Goal: Task Accomplishment & Management: Manage account settings

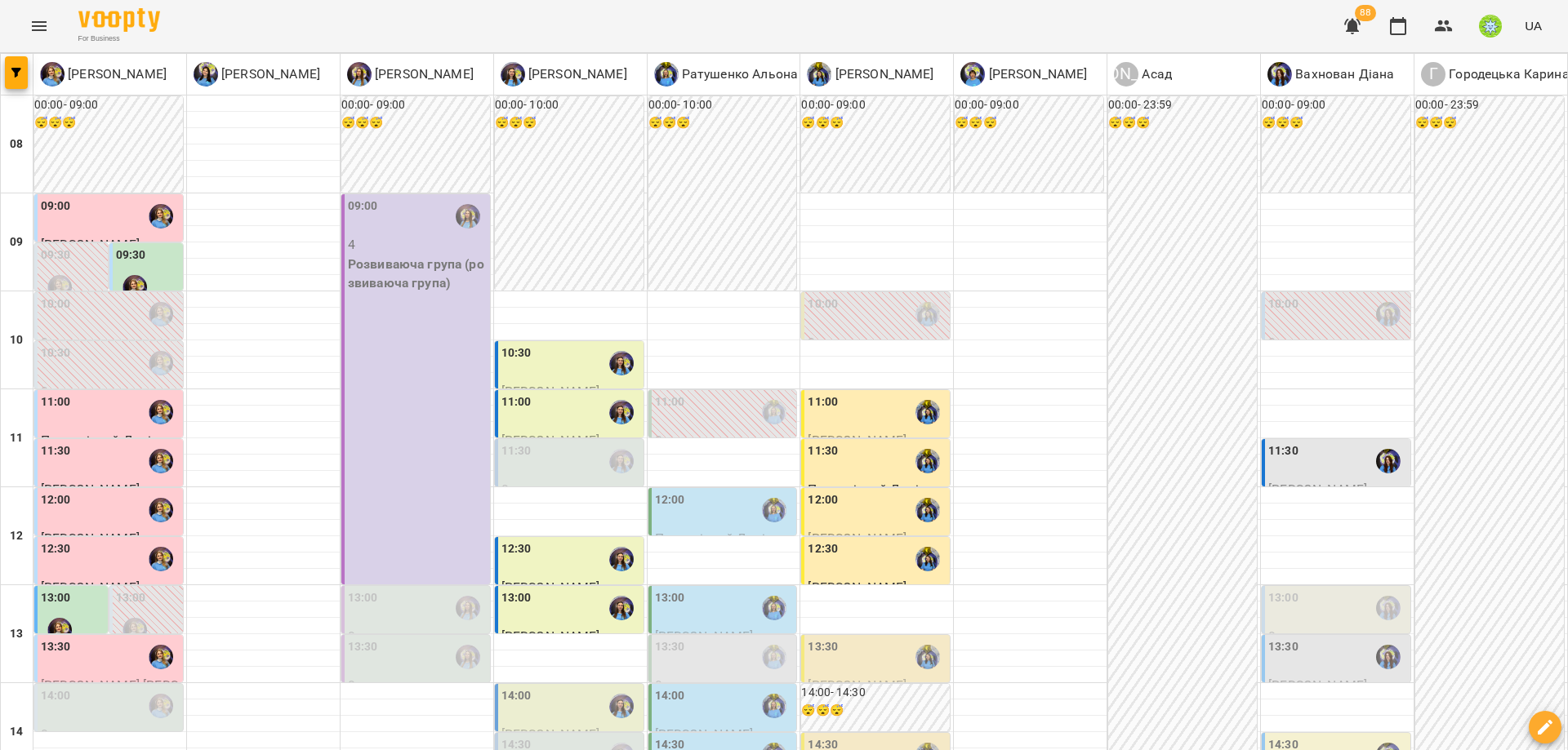
scroll to position [247, 0]
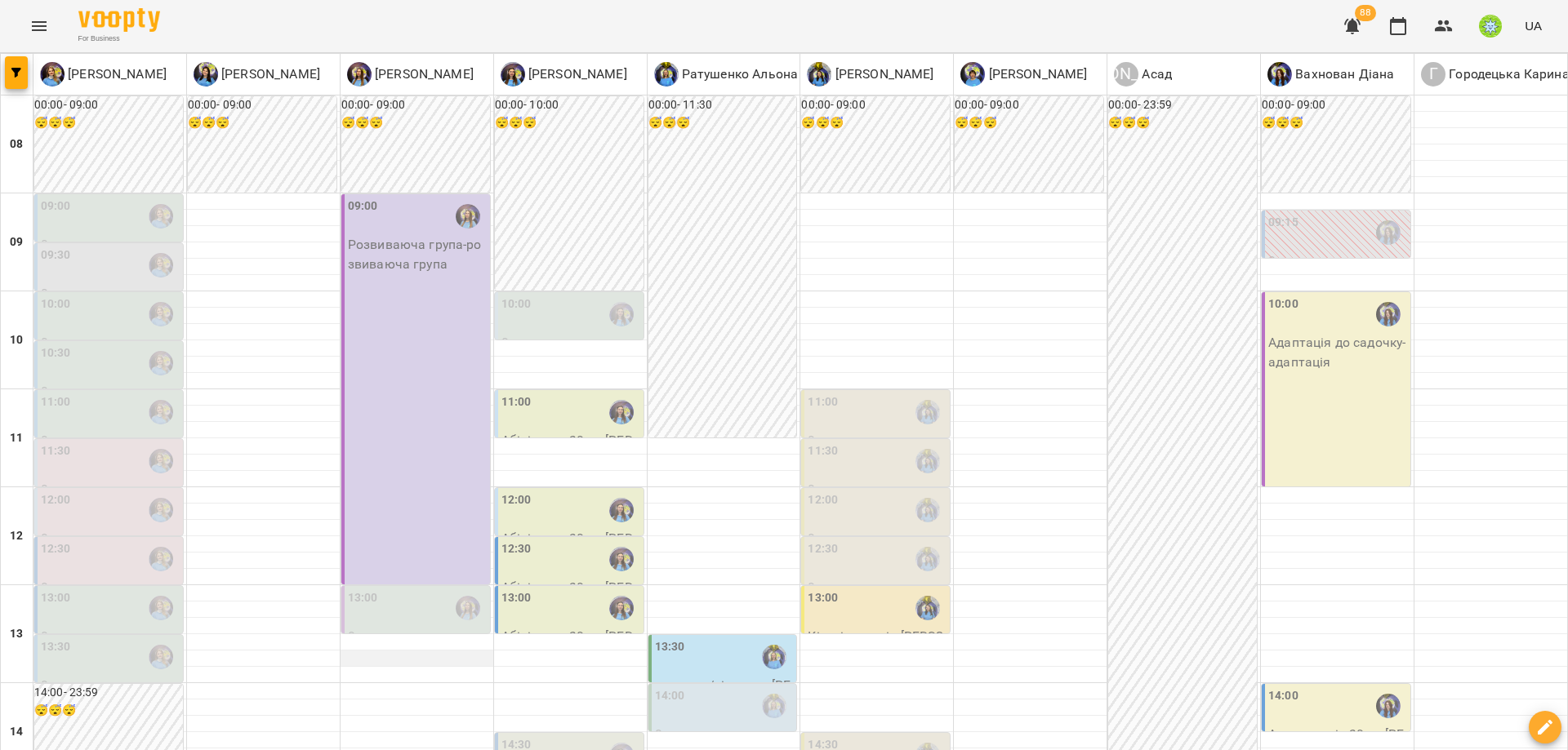
scroll to position [337, 0]
click at [121, 638] on div "13:30" at bounding box center [110, 657] width 139 height 38
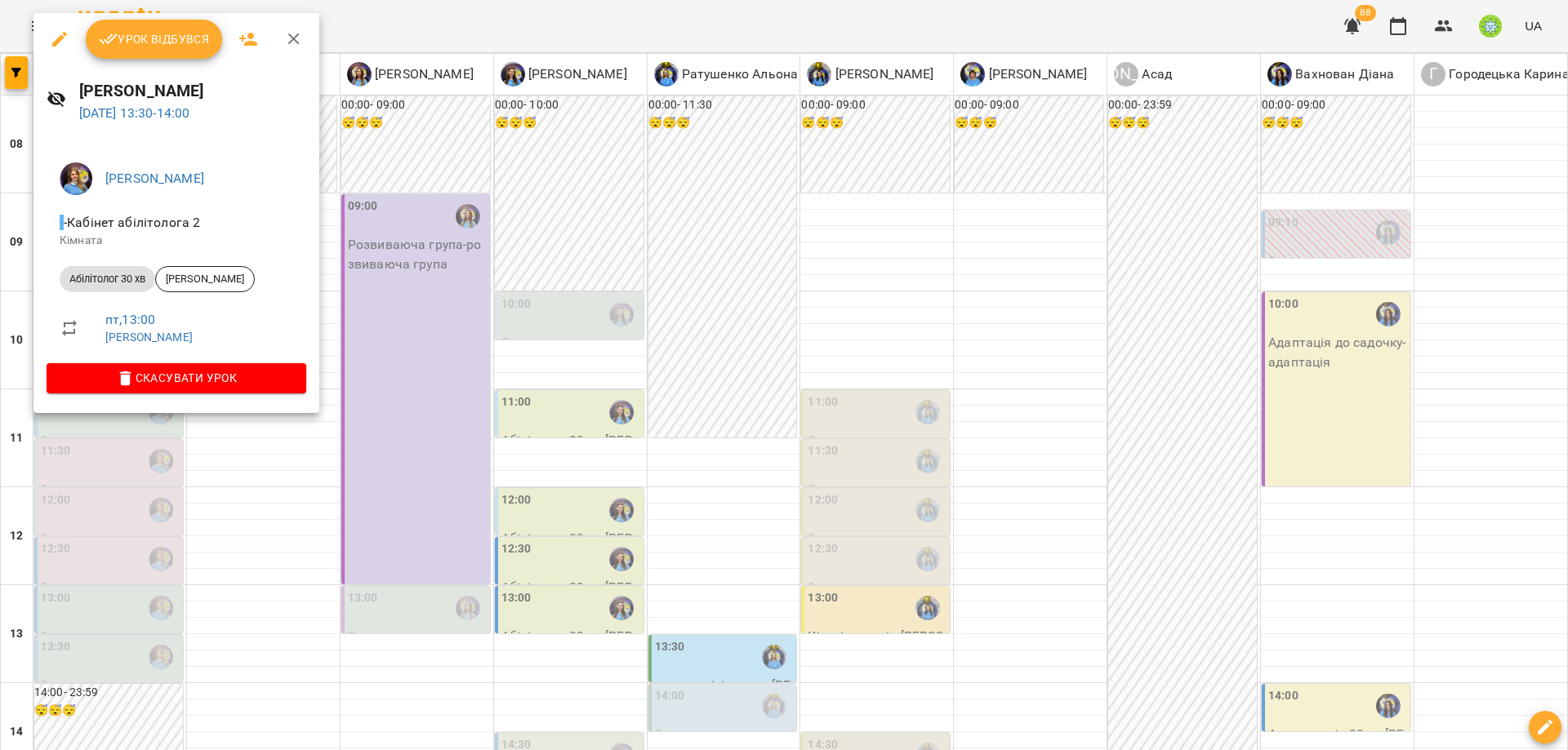
drag, startPoint x: 73, startPoint y: 480, endPoint x: 64, endPoint y: 334, distance: 146.3
click at [73, 480] on div at bounding box center [784, 375] width 1568 height 750
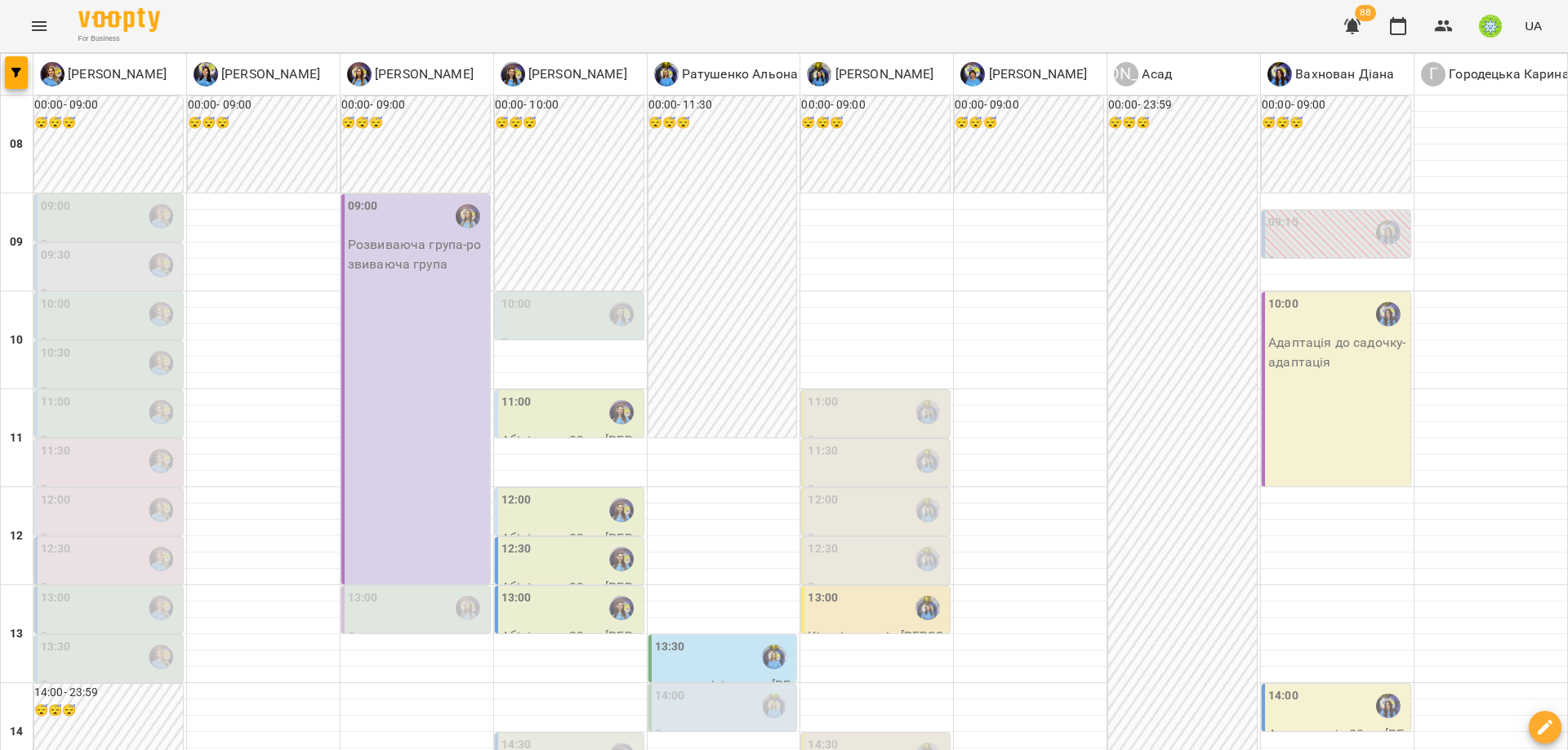
click at [84, 590] on div "13:00" at bounding box center [110, 608] width 139 height 38
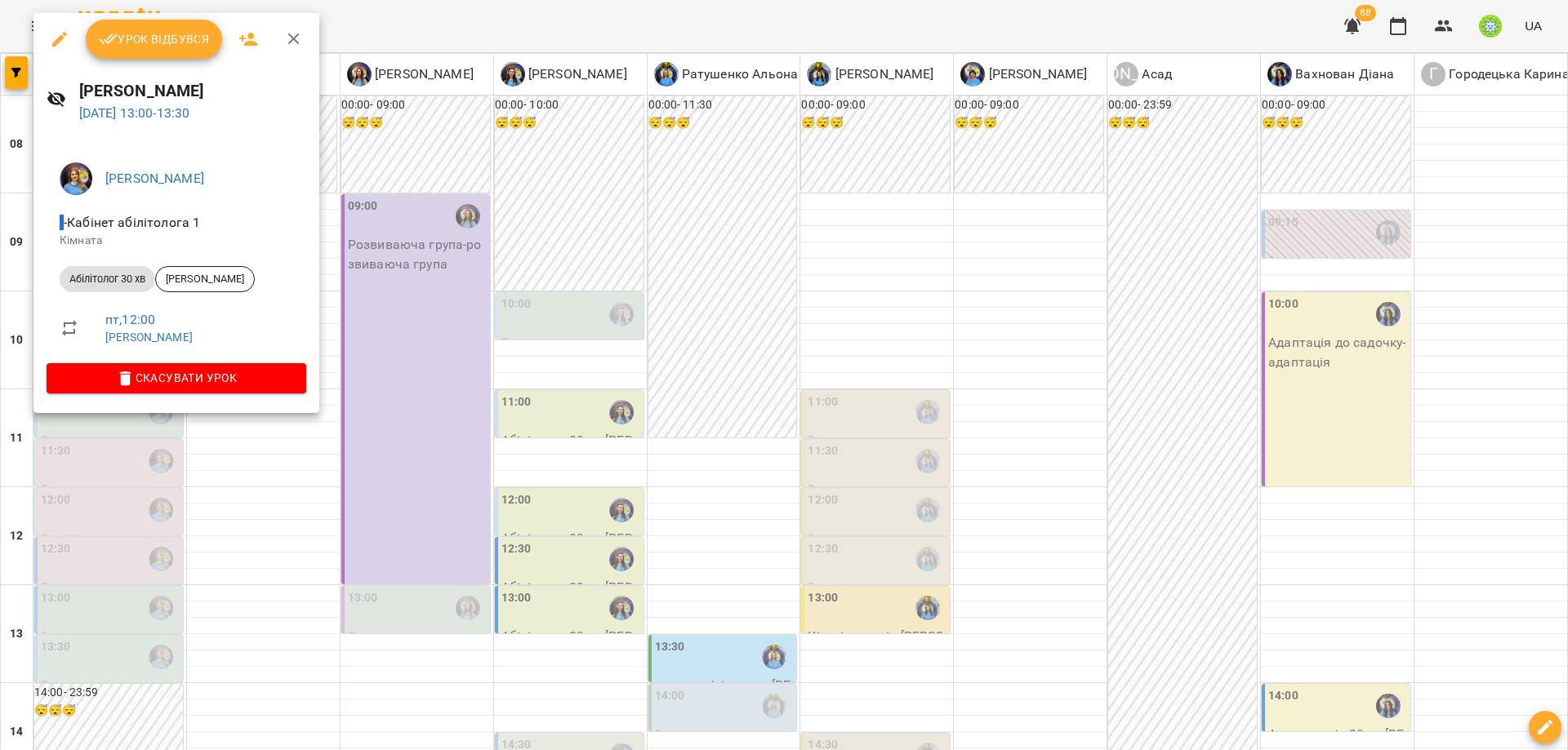
click at [563, 436] on div at bounding box center [784, 375] width 1568 height 750
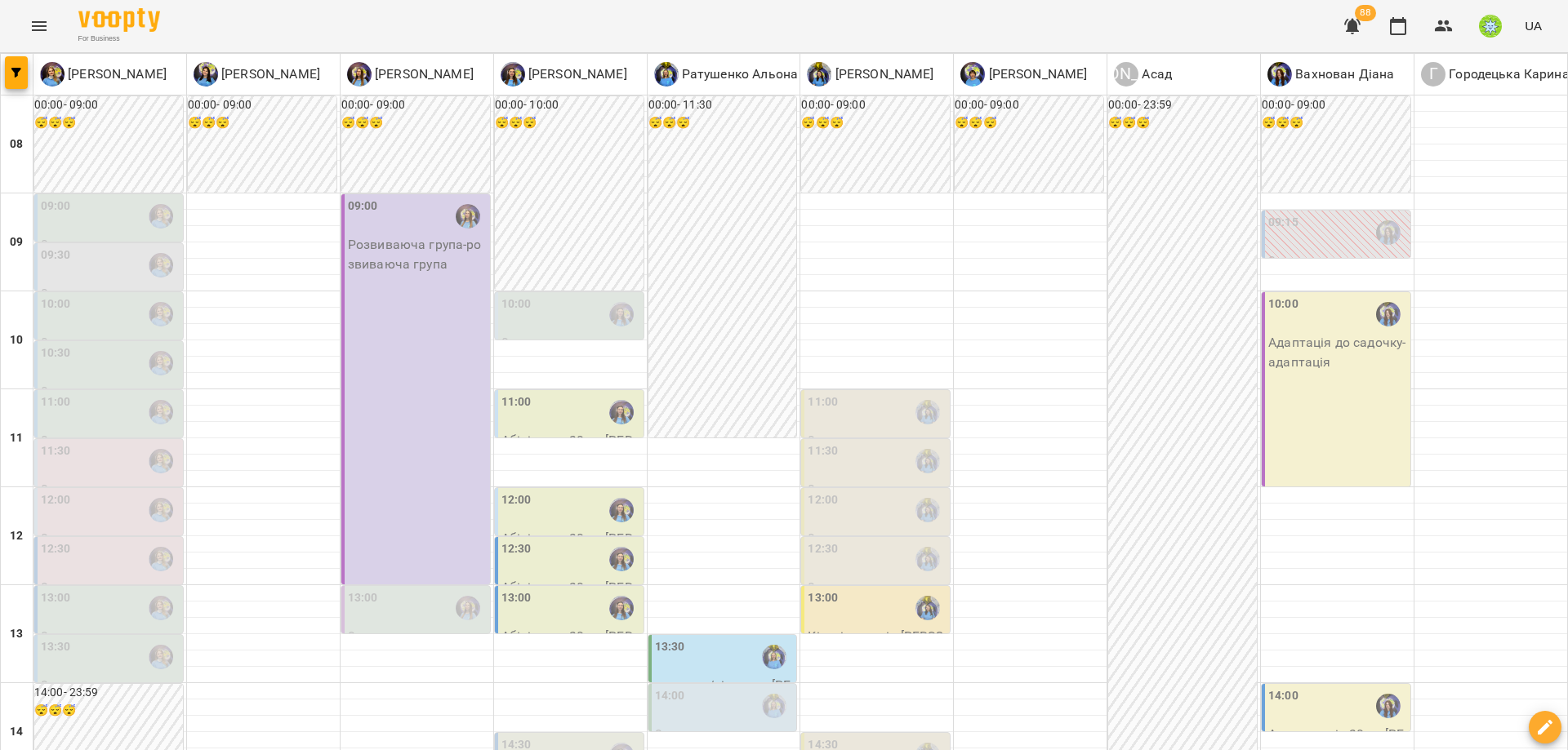
scroll to position [613, 0]
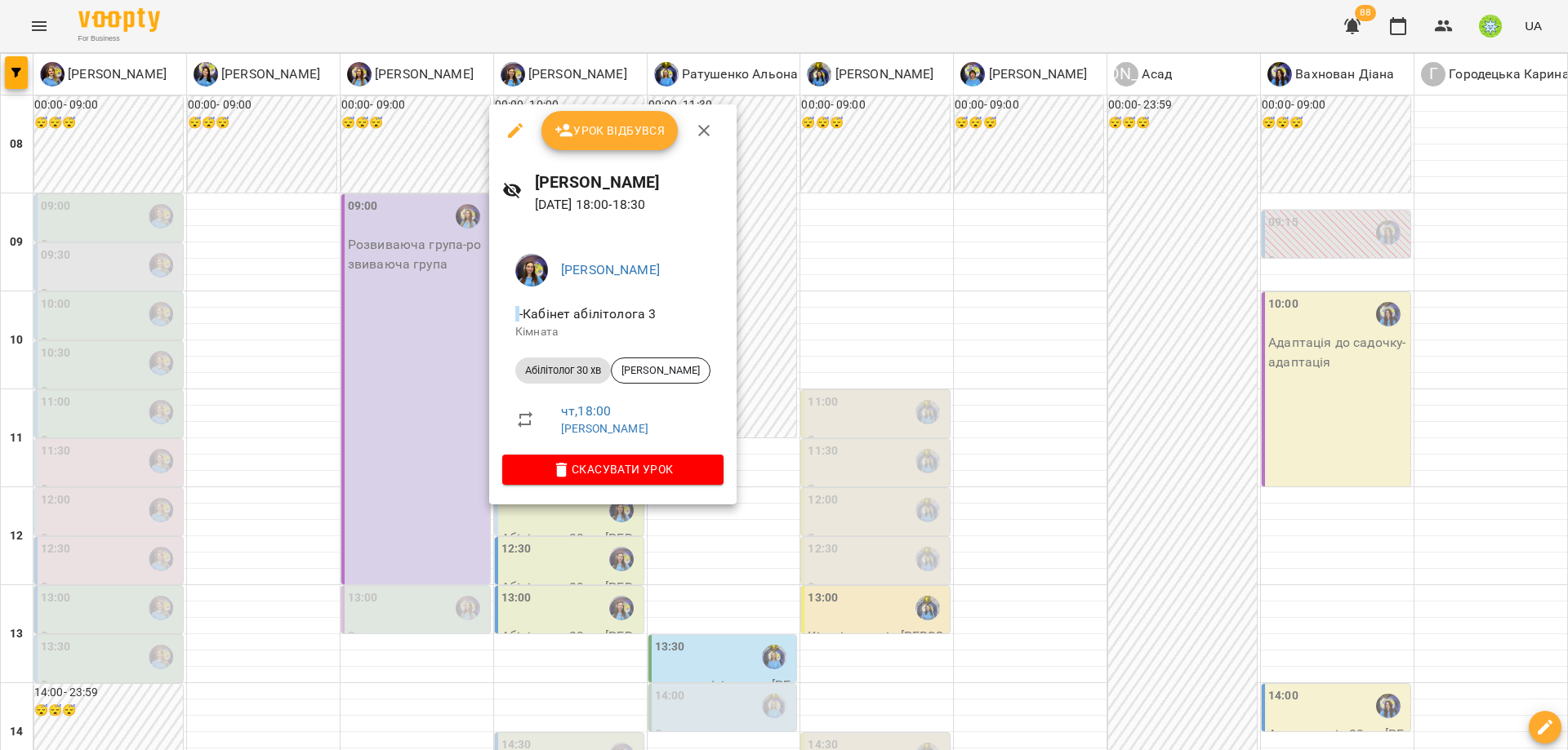
drag, startPoint x: 391, startPoint y: 457, endPoint x: 493, endPoint y: 515, distance: 117.3
click at [392, 458] on div at bounding box center [784, 375] width 1568 height 750
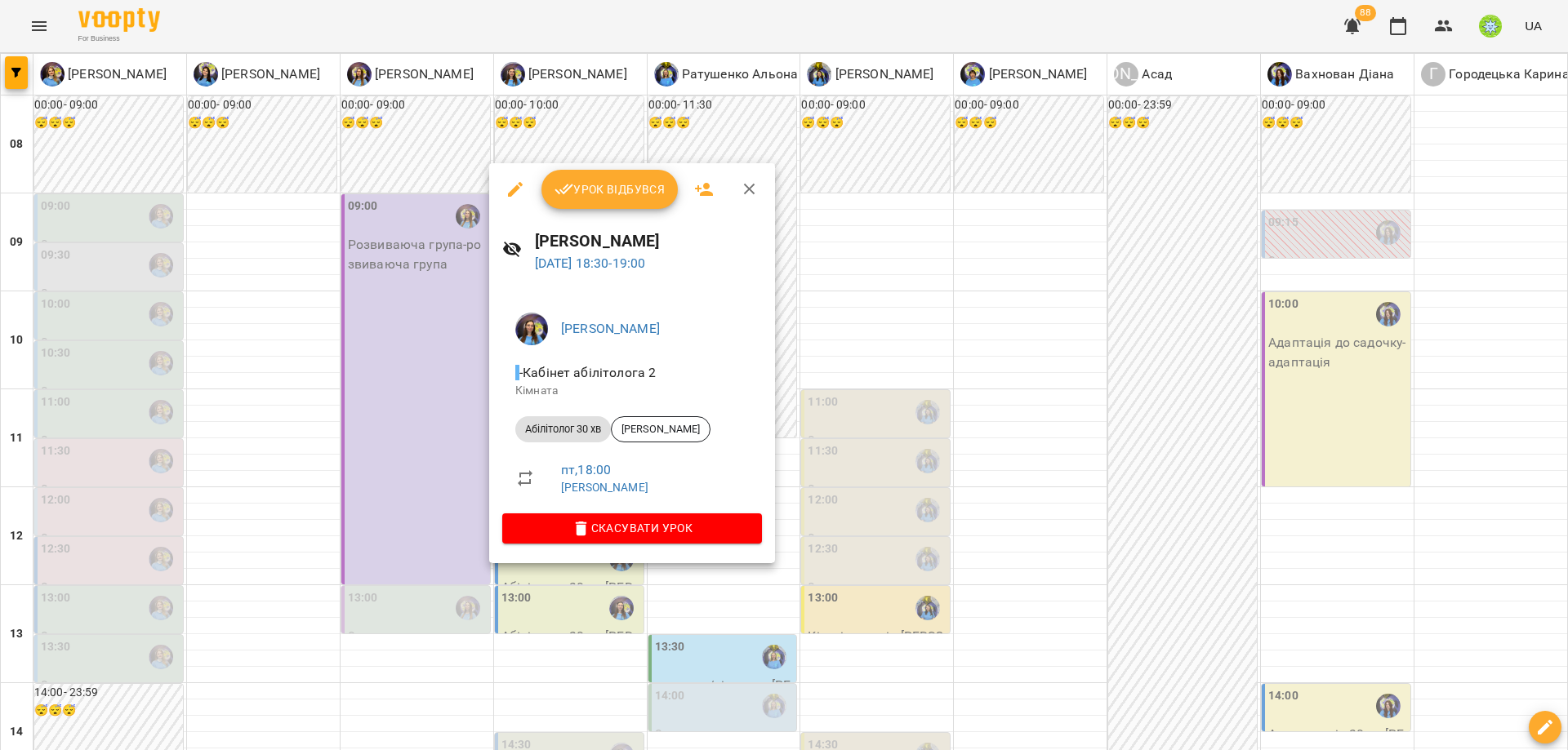
click at [424, 453] on div at bounding box center [784, 375] width 1568 height 750
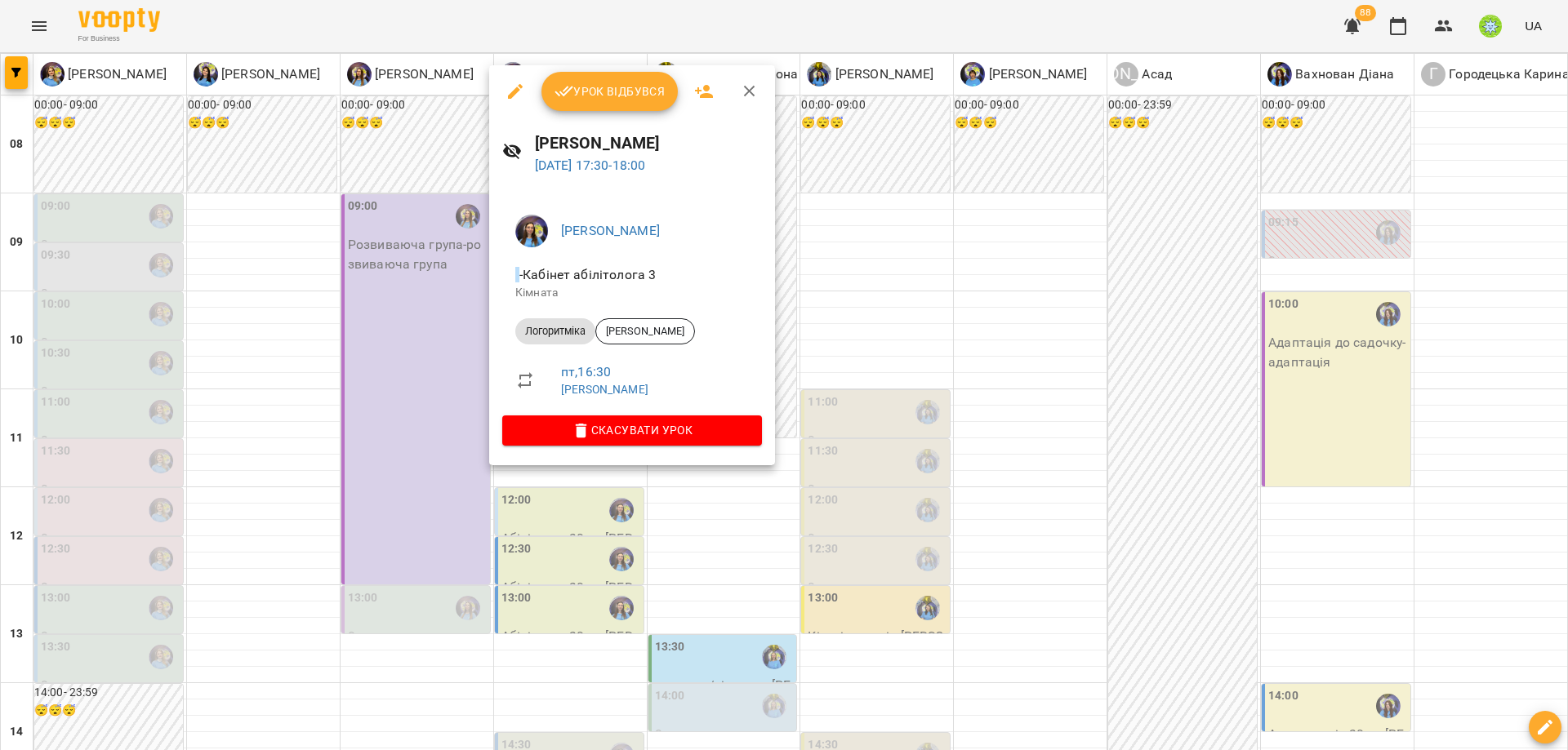
click at [452, 423] on div at bounding box center [784, 375] width 1568 height 750
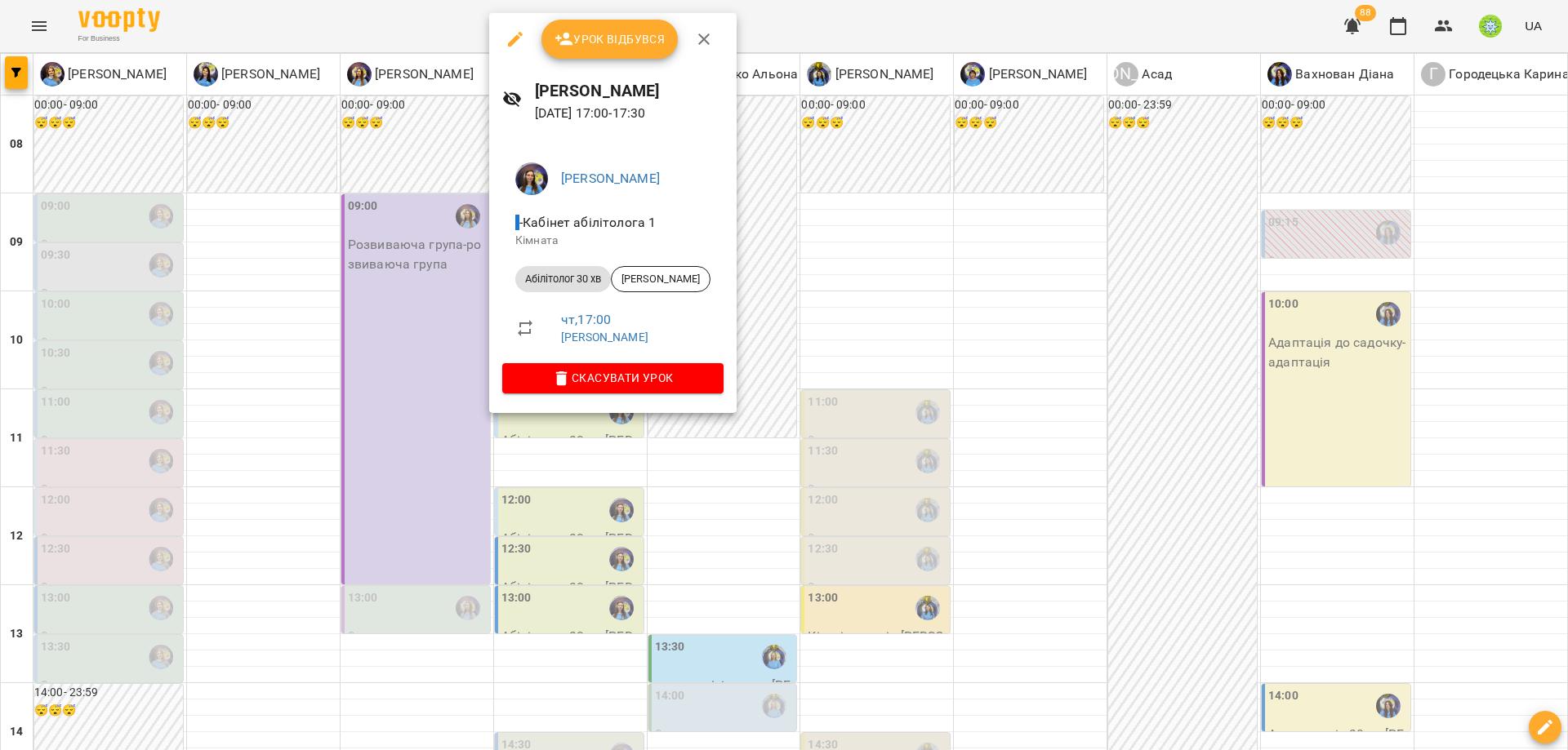
drag, startPoint x: 464, startPoint y: 386, endPoint x: 491, endPoint y: 372, distance: 30.4
click at [464, 387] on div at bounding box center [784, 375] width 1568 height 750
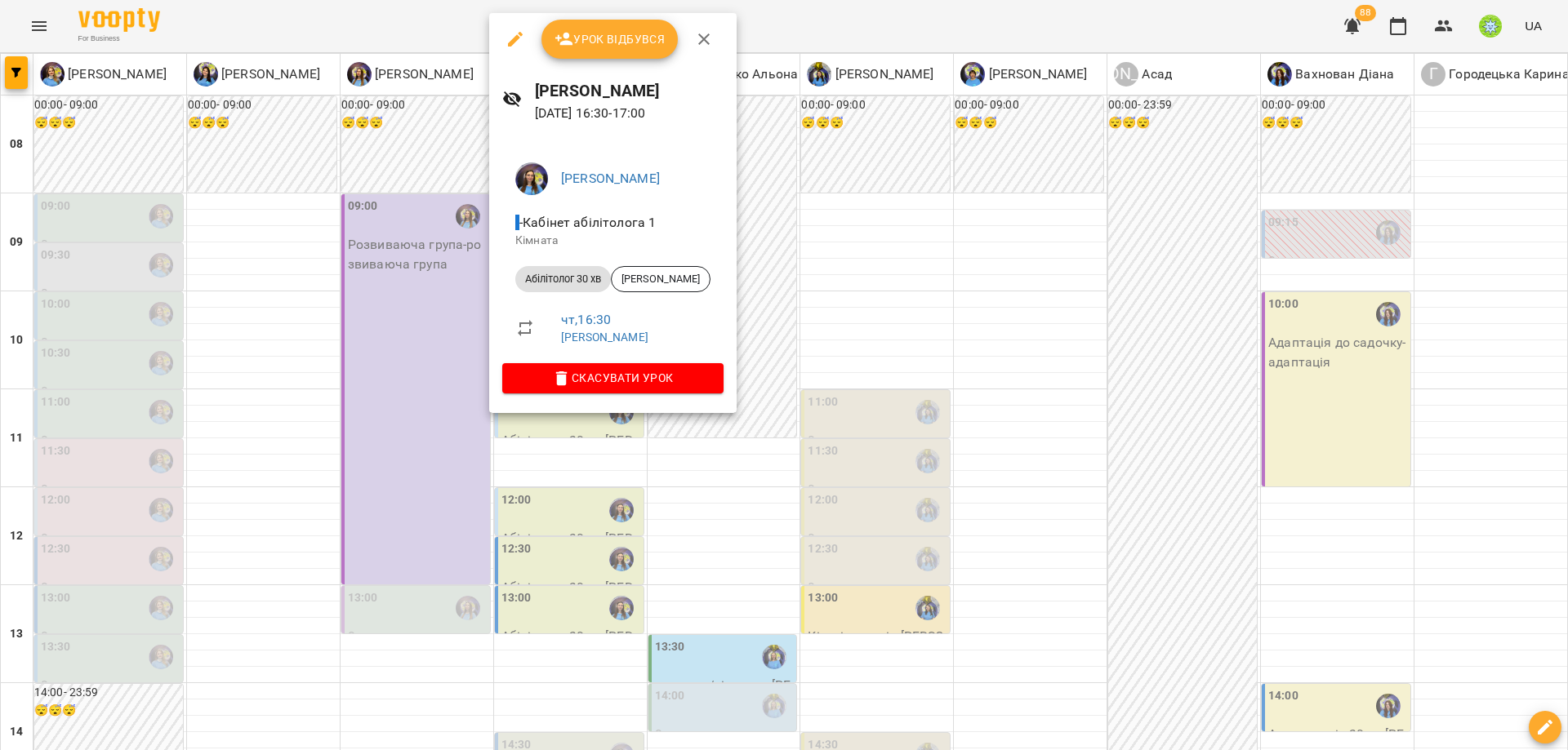
click at [407, 355] on div at bounding box center [784, 375] width 1568 height 750
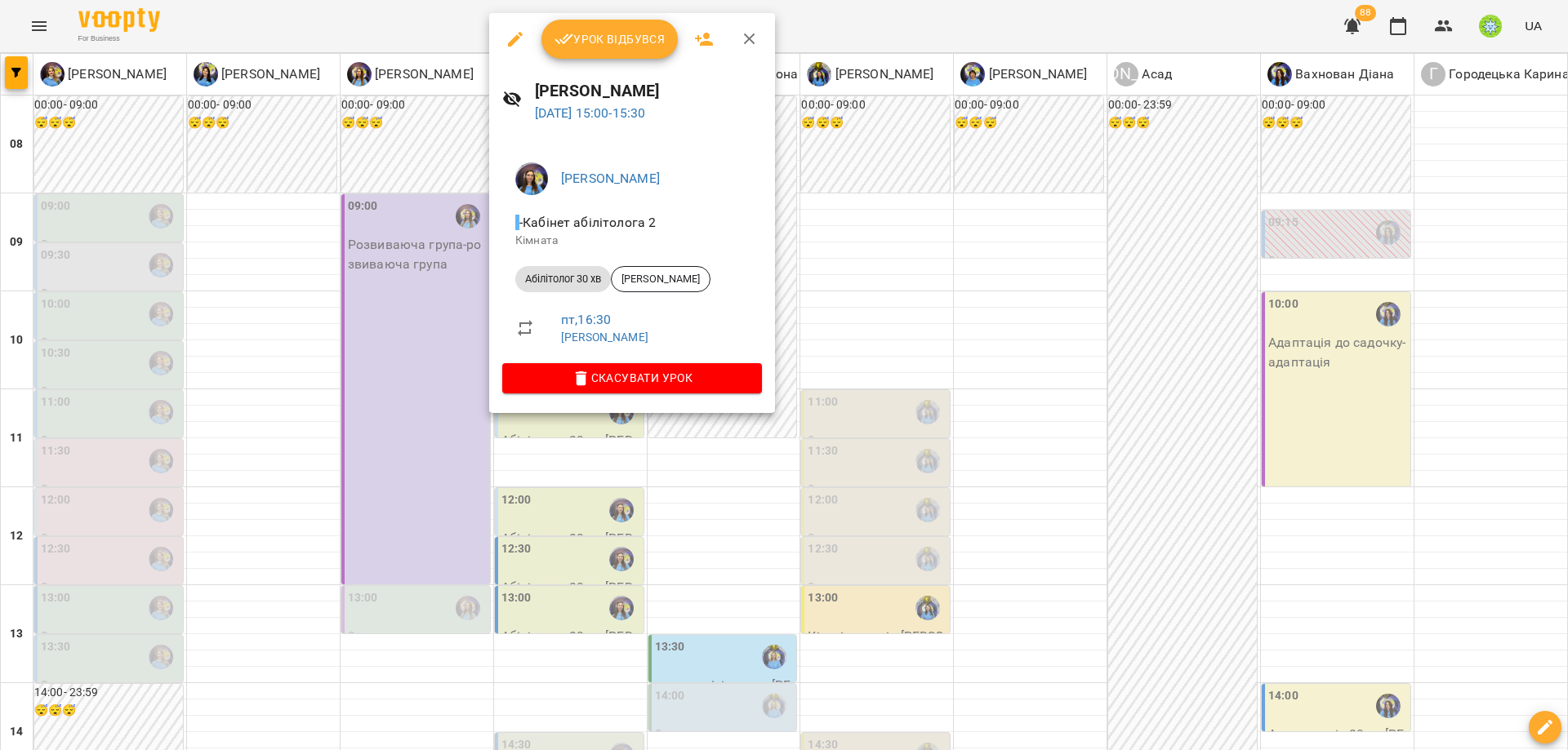
click at [411, 315] on div at bounding box center [784, 375] width 1568 height 750
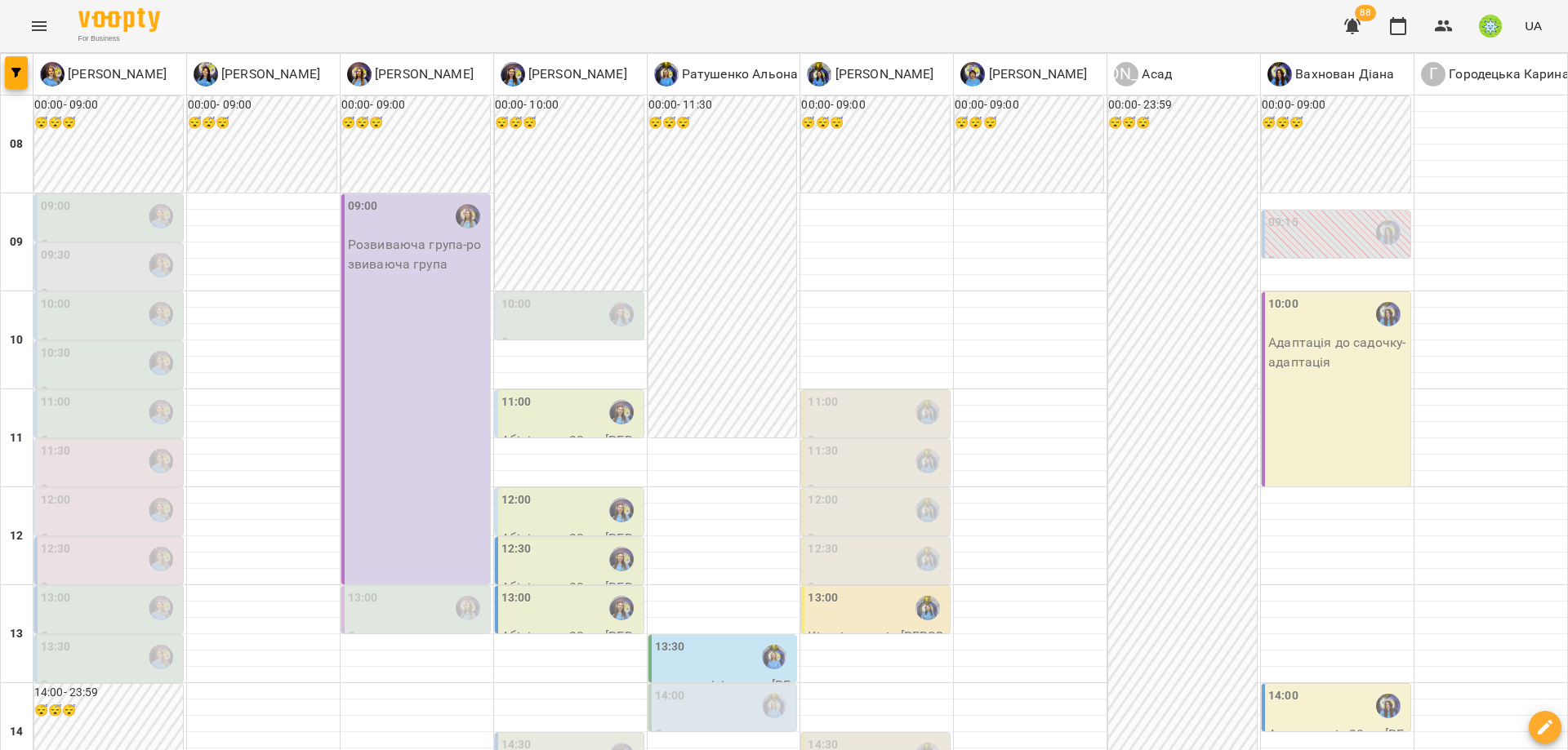
scroll to position [623, 0]
click at [541, 736] on div "14:30" at bounding box center [571, 755] width 139 height 38
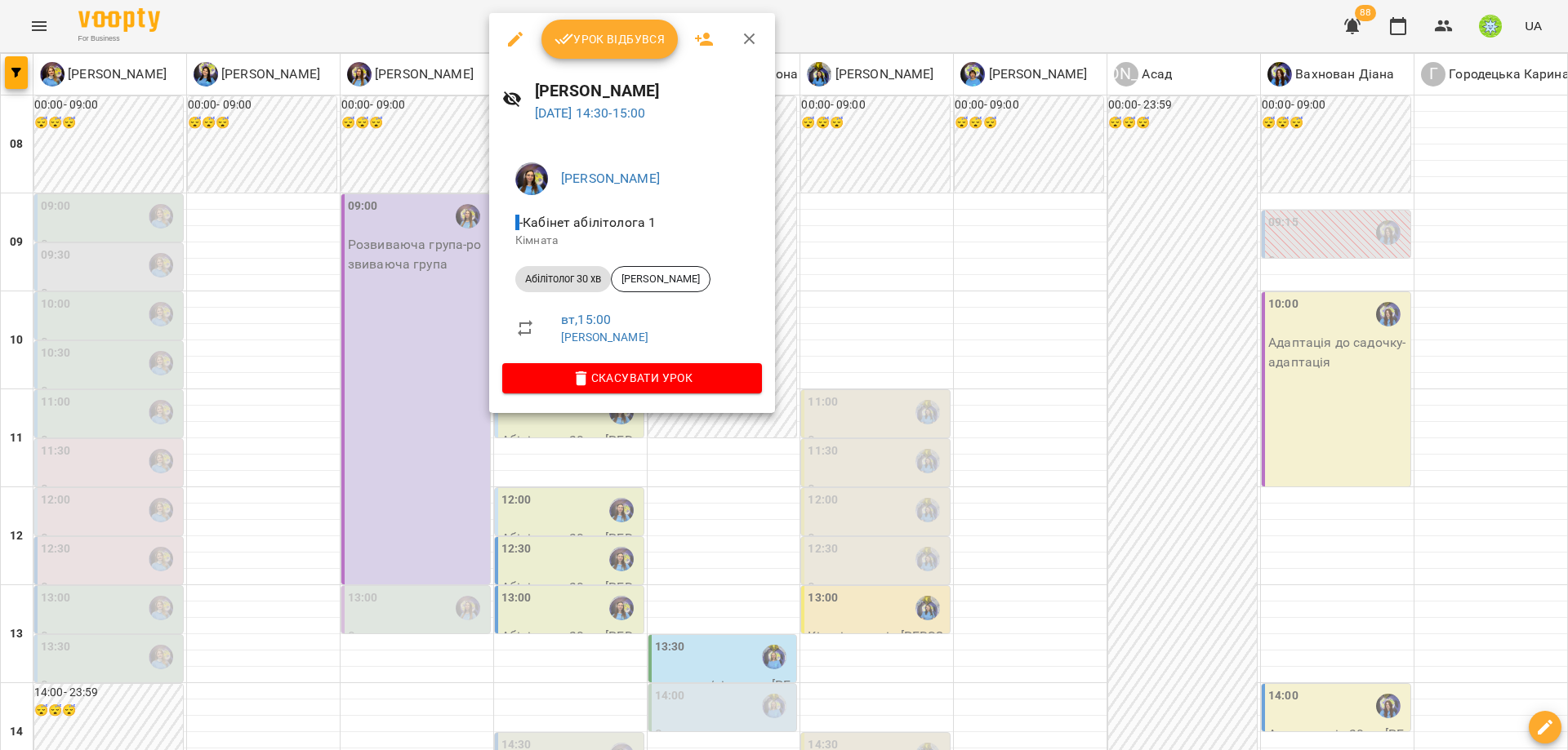
click at [393, 359] on div at bounding box center [784, 375] width 1568 height 750
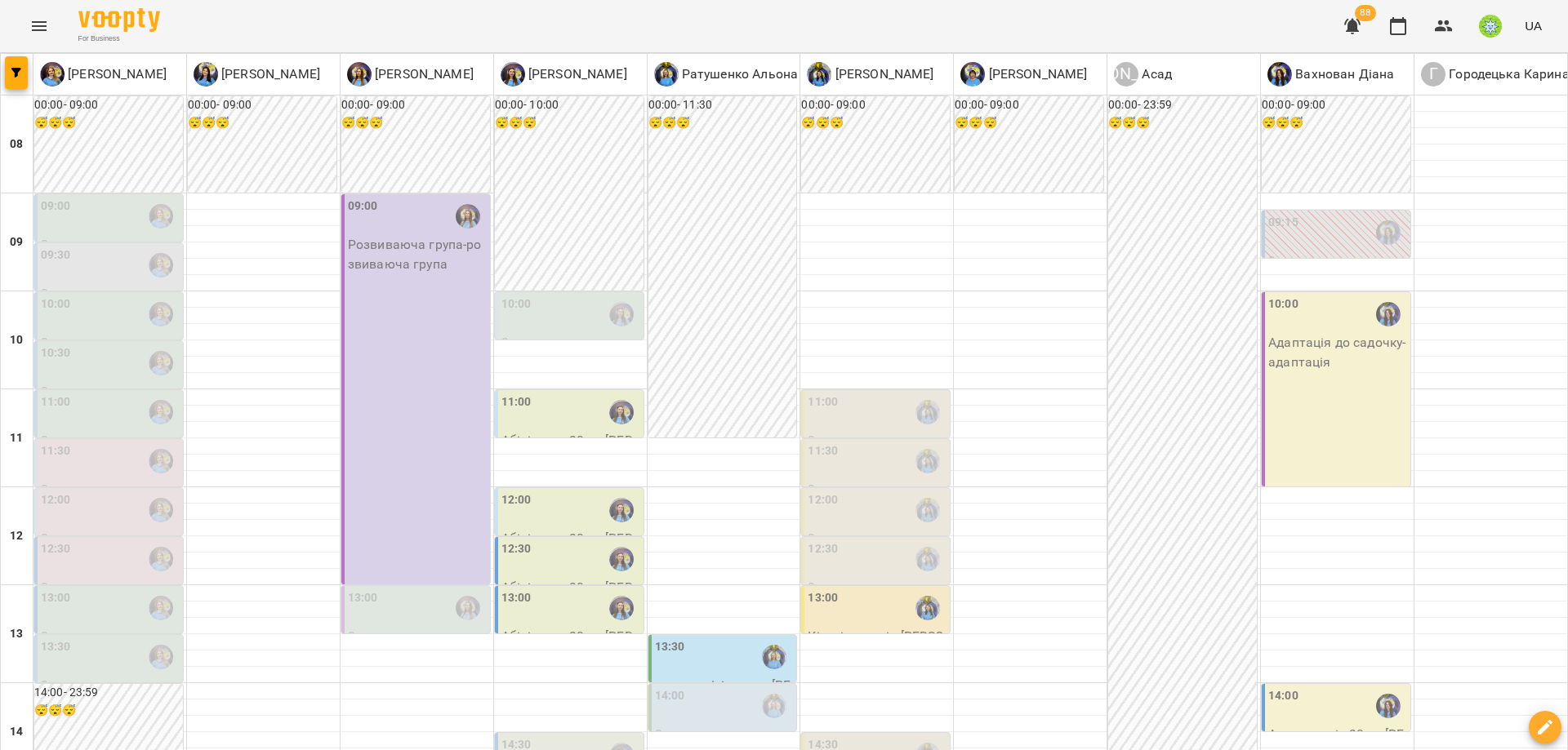
scroll to position [354, 0]
click at [839, 736] on div "14:30" at bounding box center [877, 755] width 139 height 38
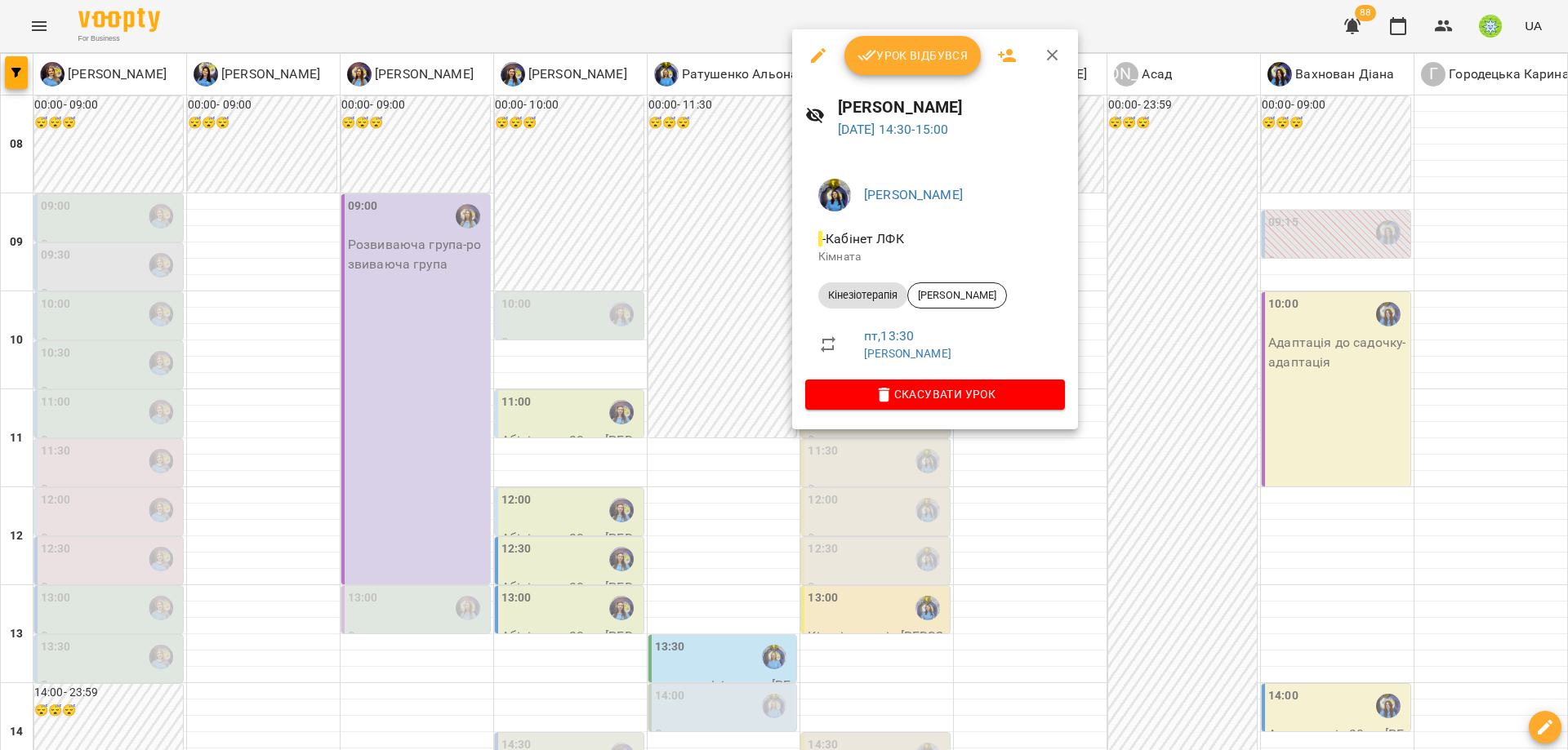
click at [824, 460] on div at bounding box center [784, 375] width 1568 height 750
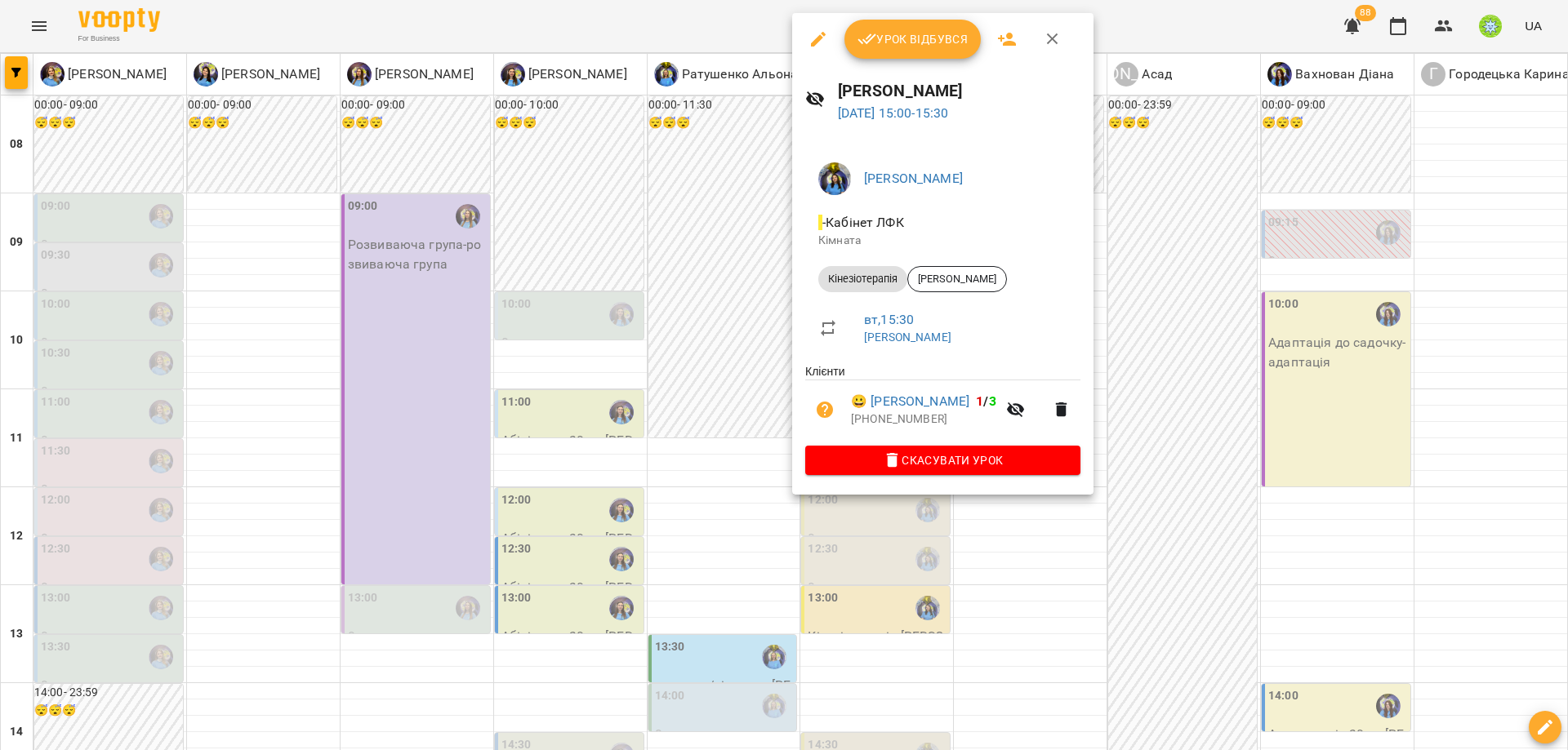
click at [828, 531] on div at bounding box center [784, 375] width 1568 height 750
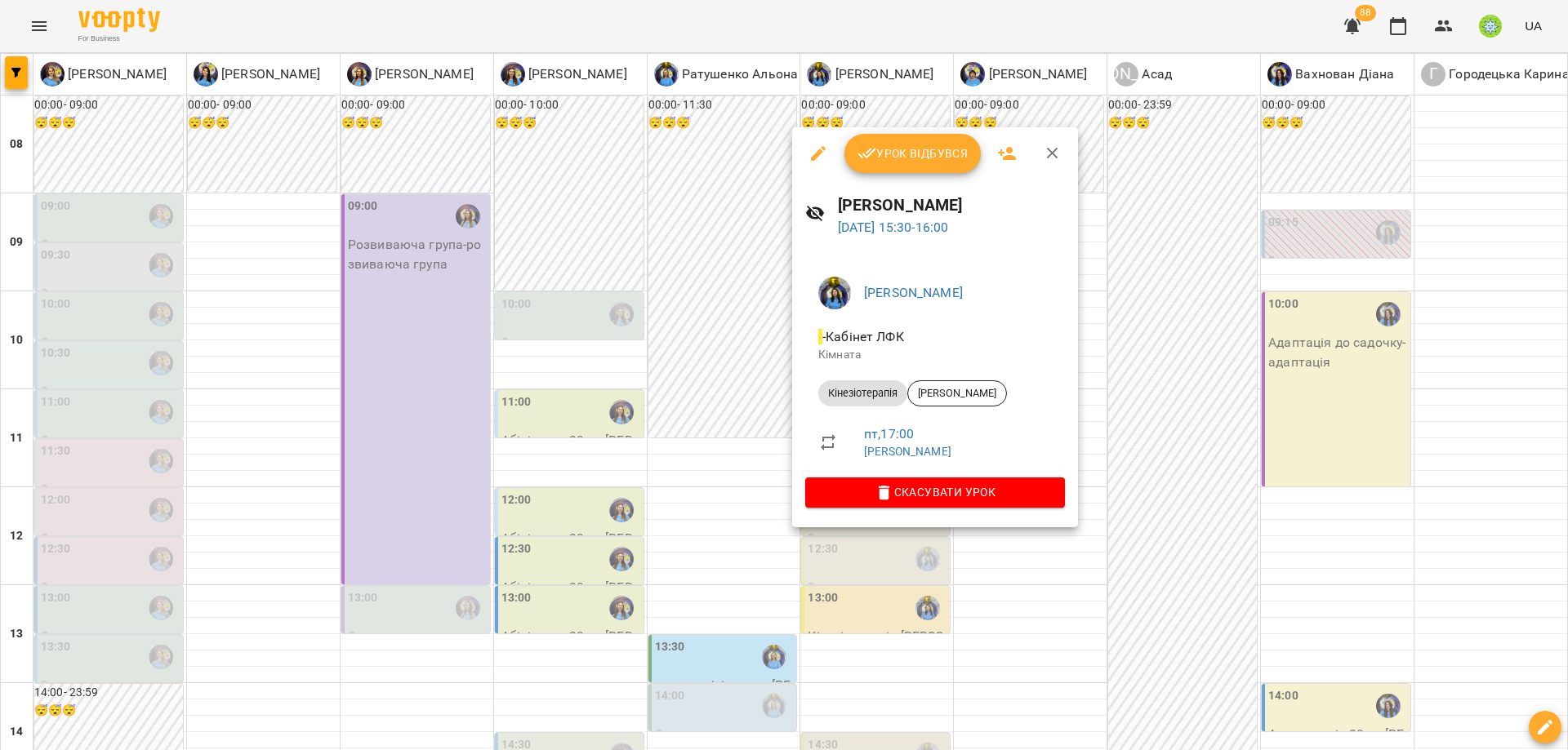
click at [859, 604] on div at bounding box center [784, 375] width 1568 height 750
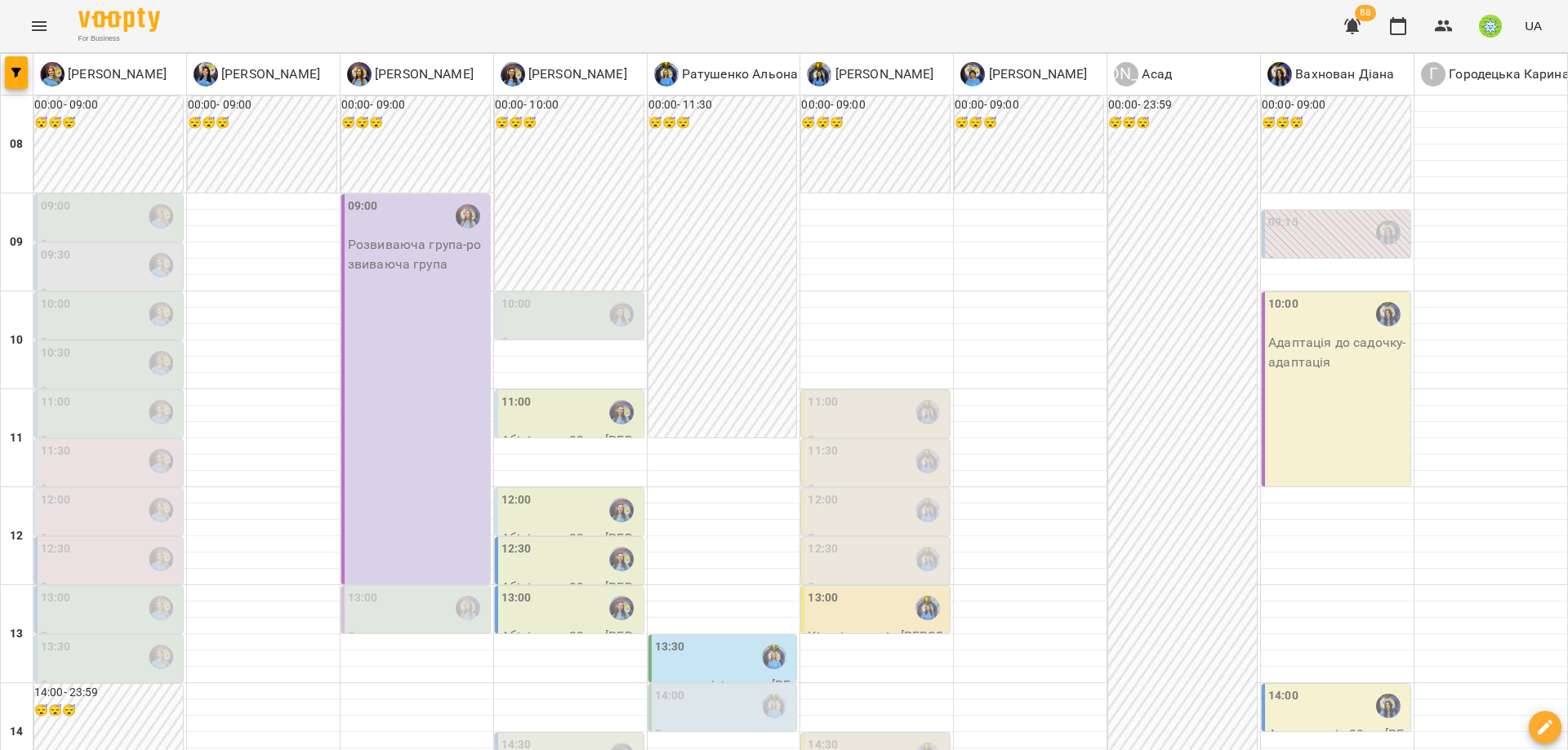
scroll to position [726, 0]
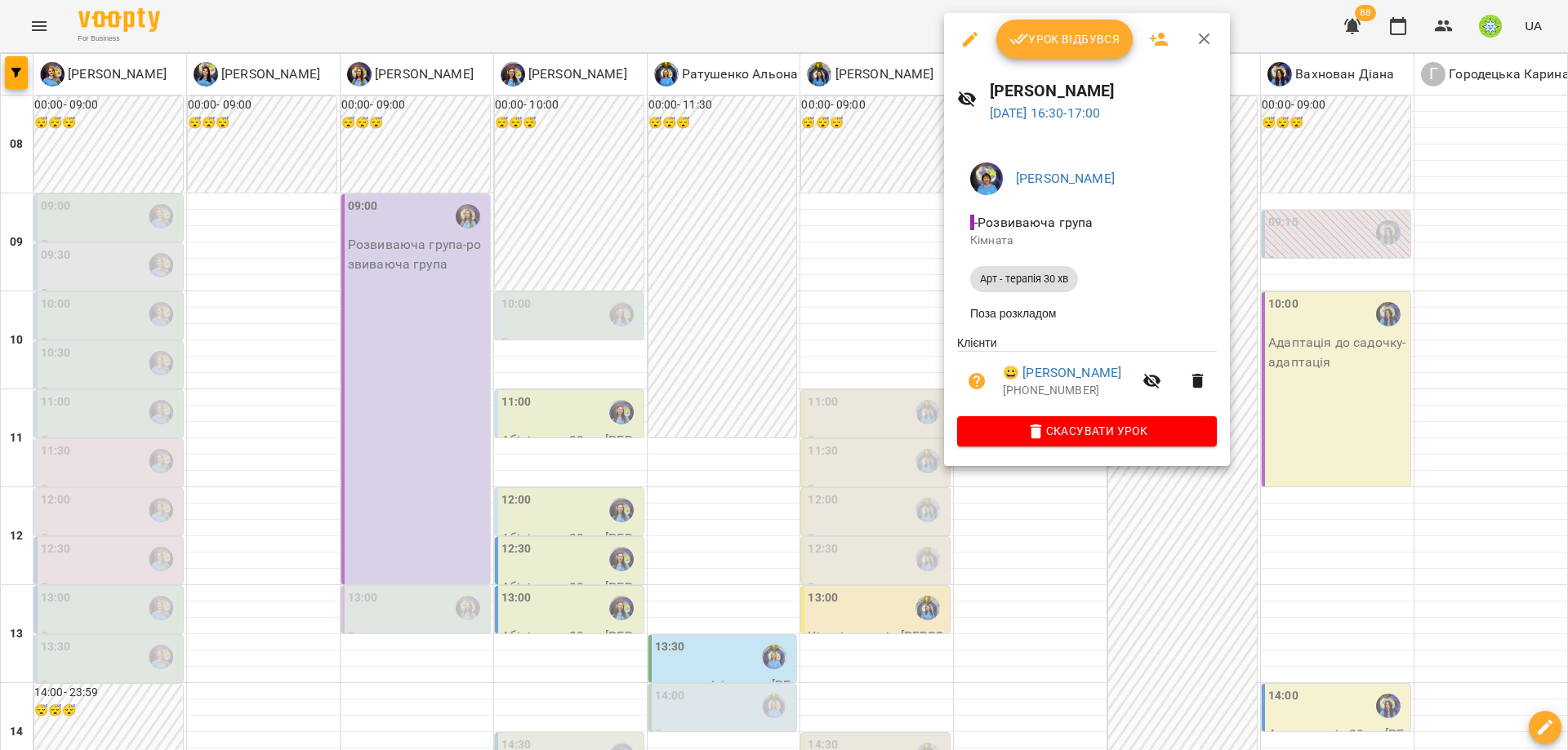
click at [906, 424] on div at bounding box center [784, 375] width 1568 height 750
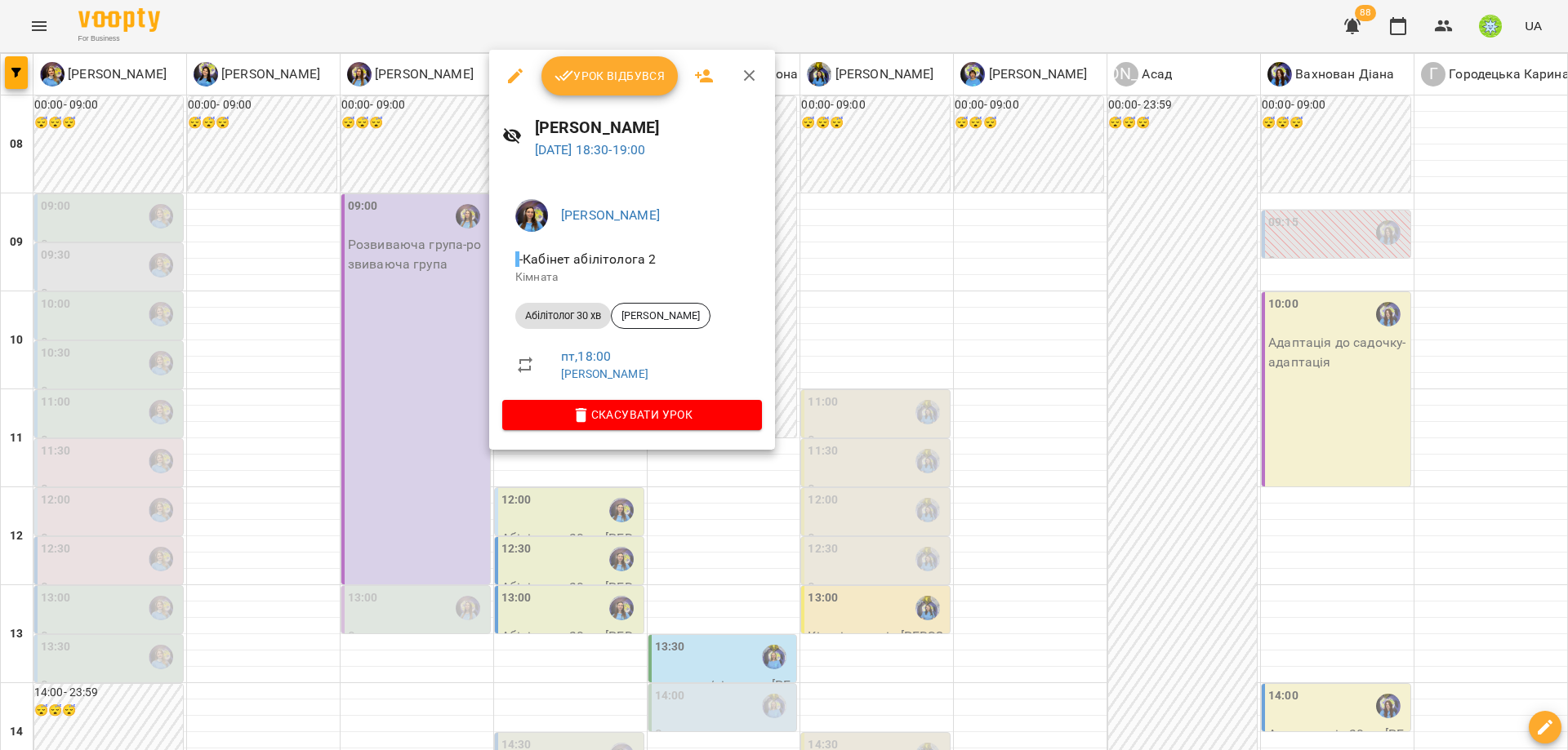
click at [427, 414] on div at bounding box center [784, 375] width 1568 height 750
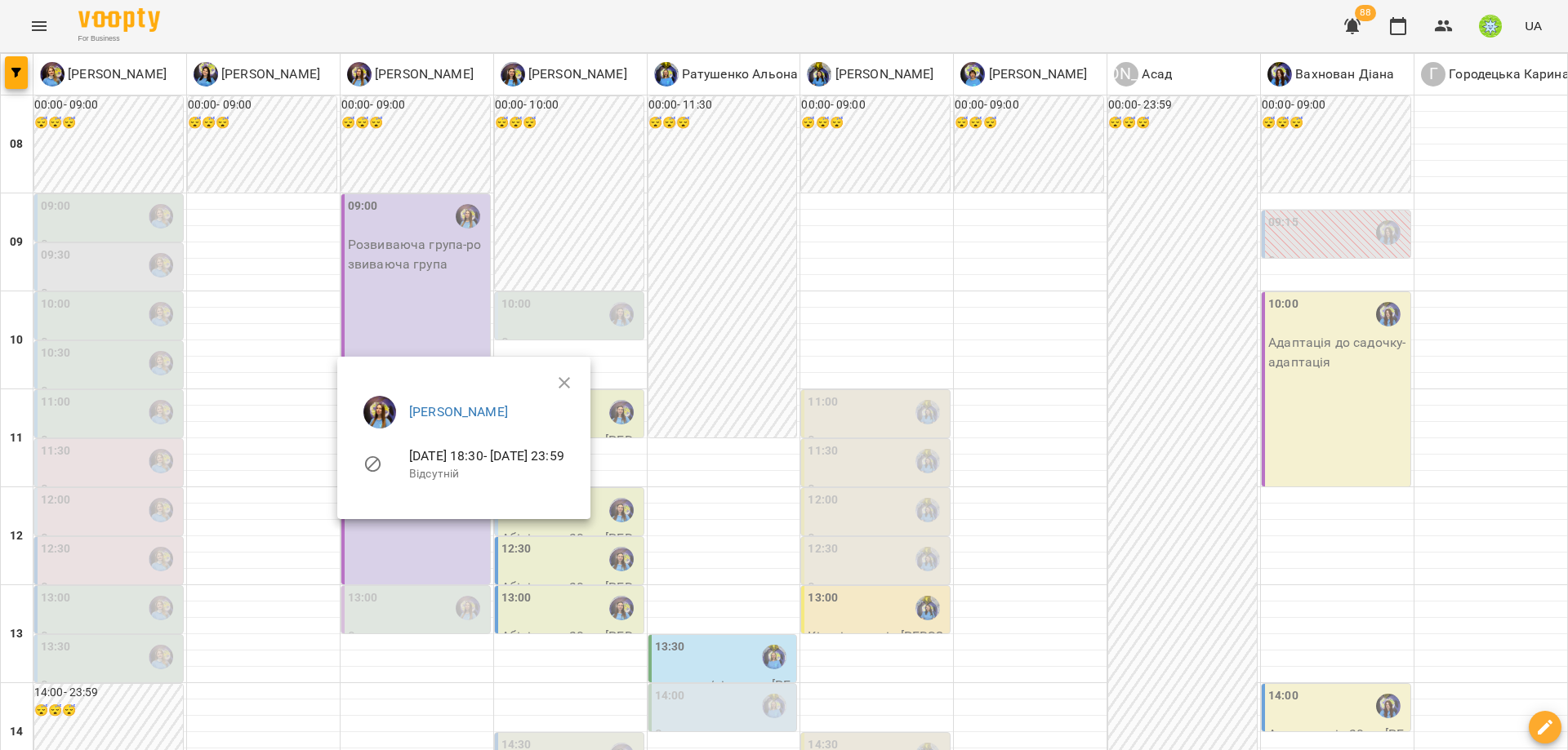
click at [391, 280] on div at bounding box center [784, 375] width 1568 height 750
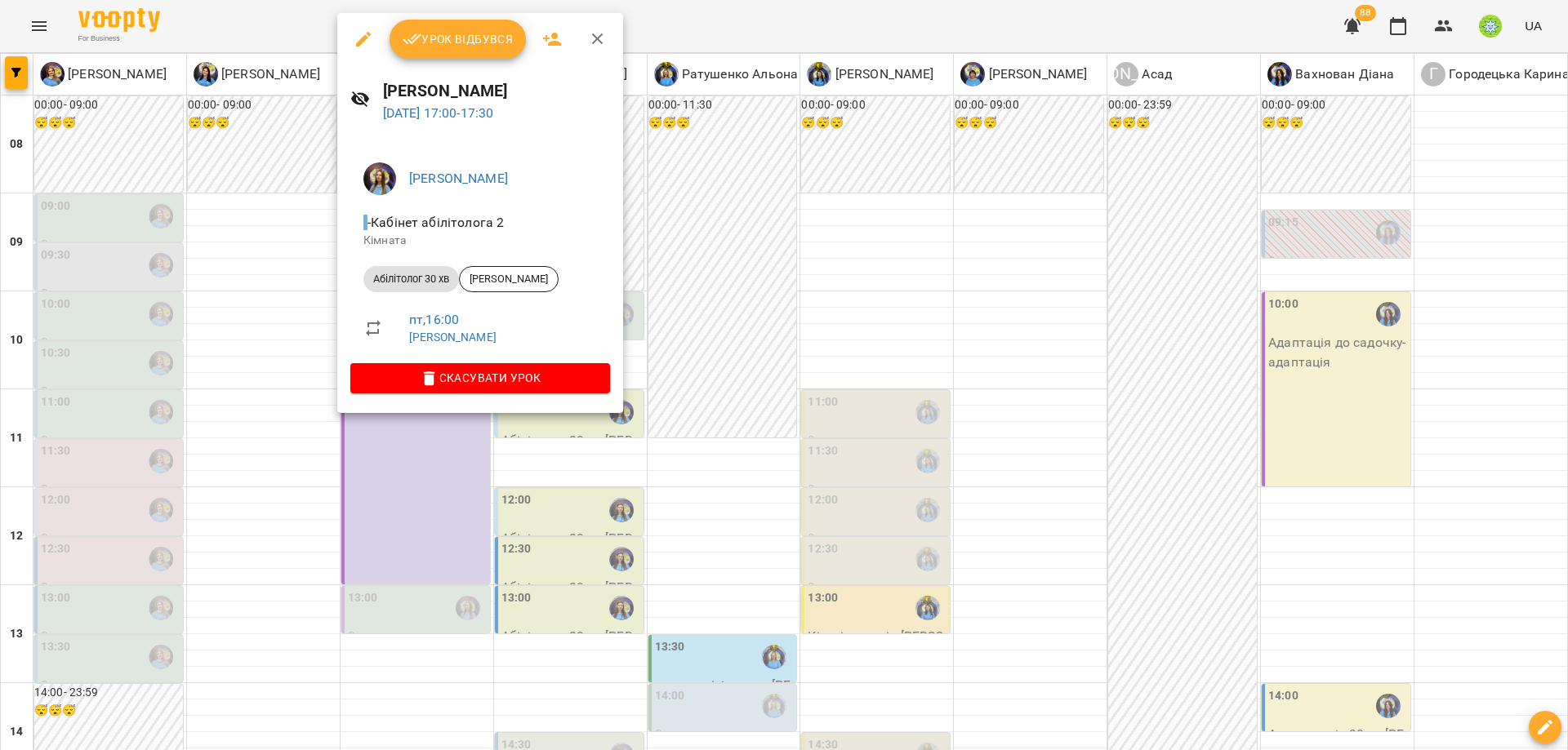
drag, startPoint x: 704, startPoint y: 298, endPoint x: 284, endPoint y: 112, distance: 459.3
click at [703, 297] on div at bounding box center [784, 375] width 1568 height 750
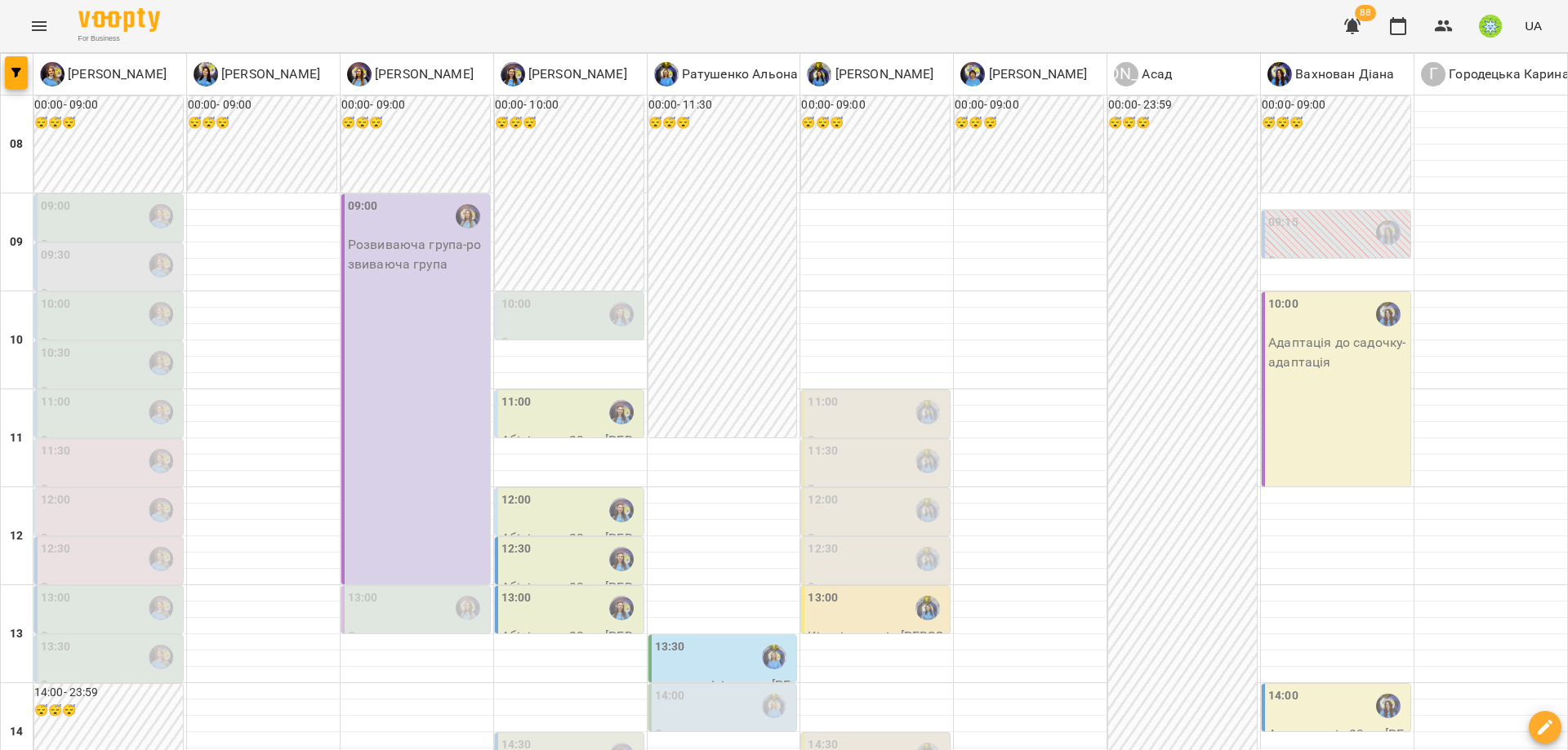
click at [51, 49] on div "For Business 88 UA" at bounding box center [784, 26] width 1568 height 52
click at [33, 29] on icon "Menu" at bounding box center [38, 26] width 15 height 9
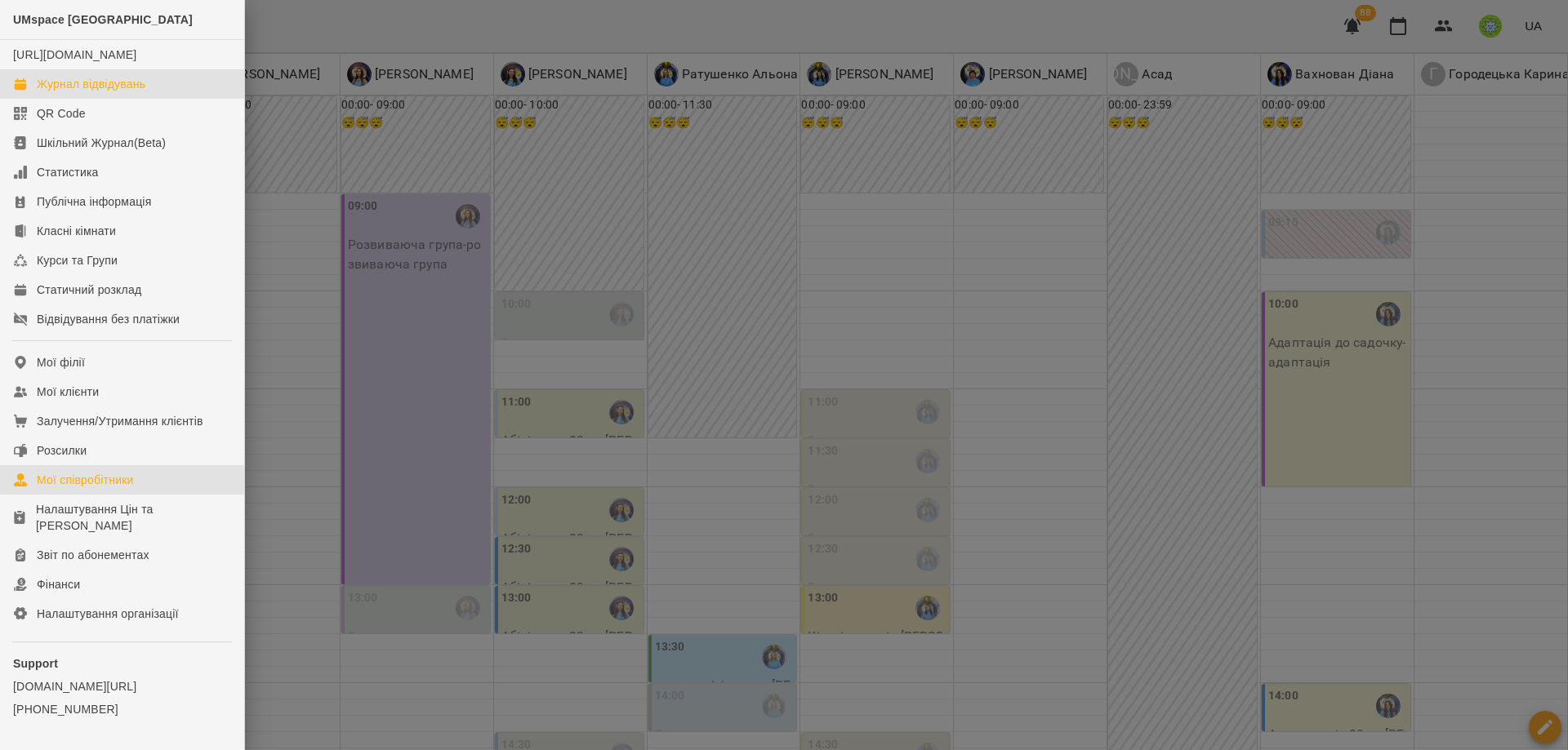
click at [73, 488] on div "Мої співробітники" at bounding box center [85, 480] width 97 height 16
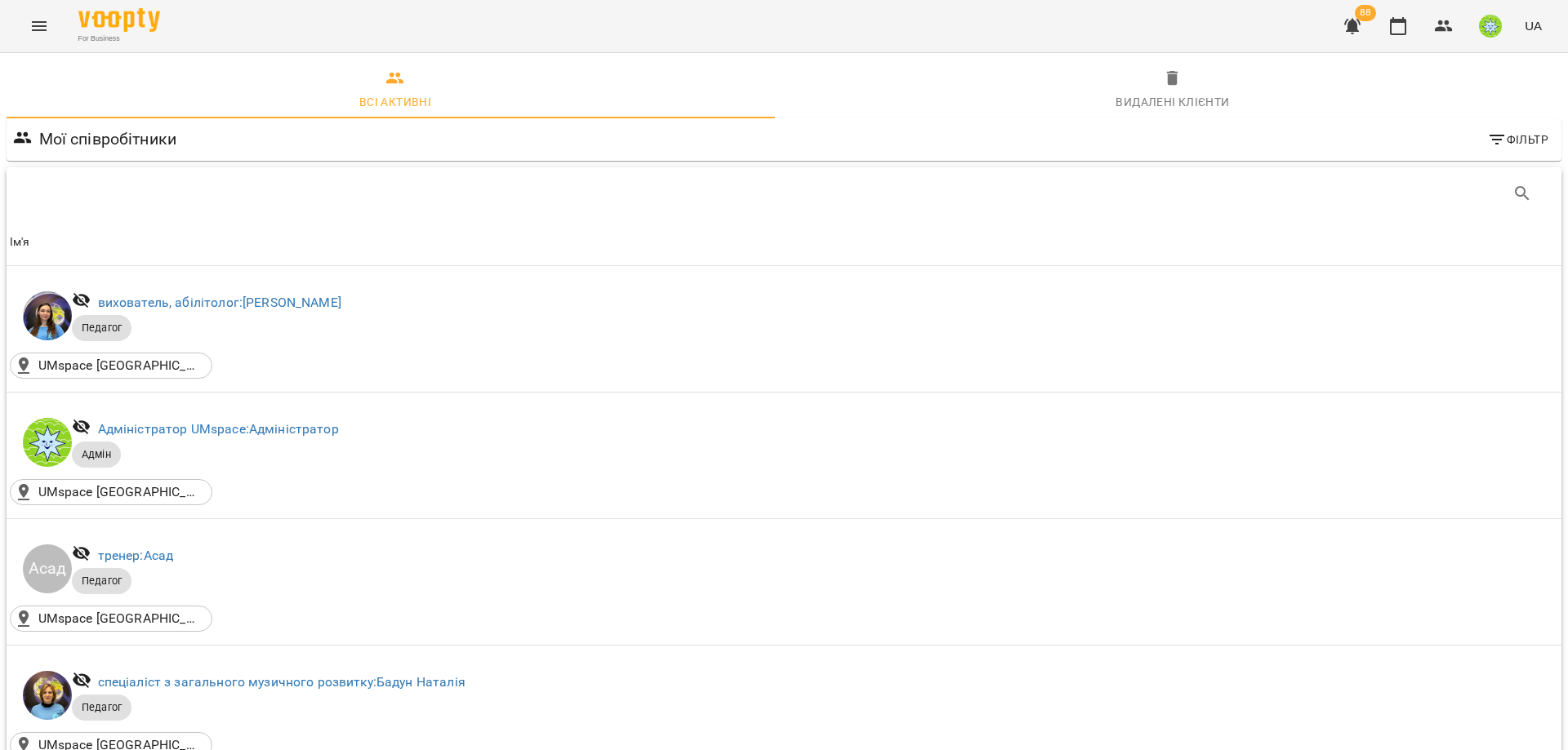
click at [57, 18] on div "For Business 88 UA" at bounding box center [784, 26] width 1568 height 52
click at [14, 26] on div "For Business 88 UA" at bounding box center [784, 26] width 1568 height 52
click at [52, 23] on button "Menu" at bounding box center [39, 26] width 39 height 39
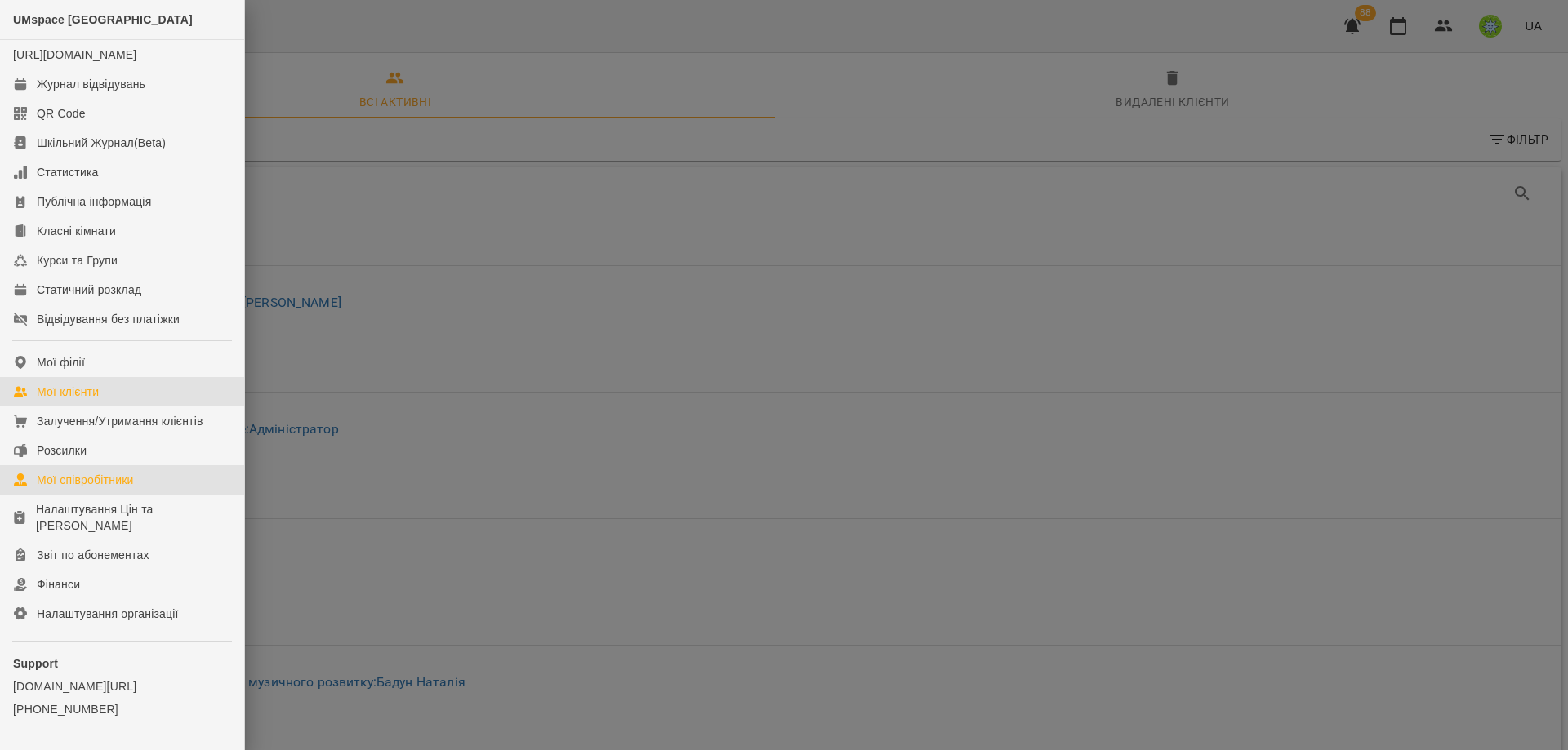
drag, startPoint x: 81, startPoint y: 419, endPoint x: 88, endPoint y: 414, distance: 8.6
click at [81, 407] on link "Мої клієнти" at bounding box center [122, 392] width 244 height 29
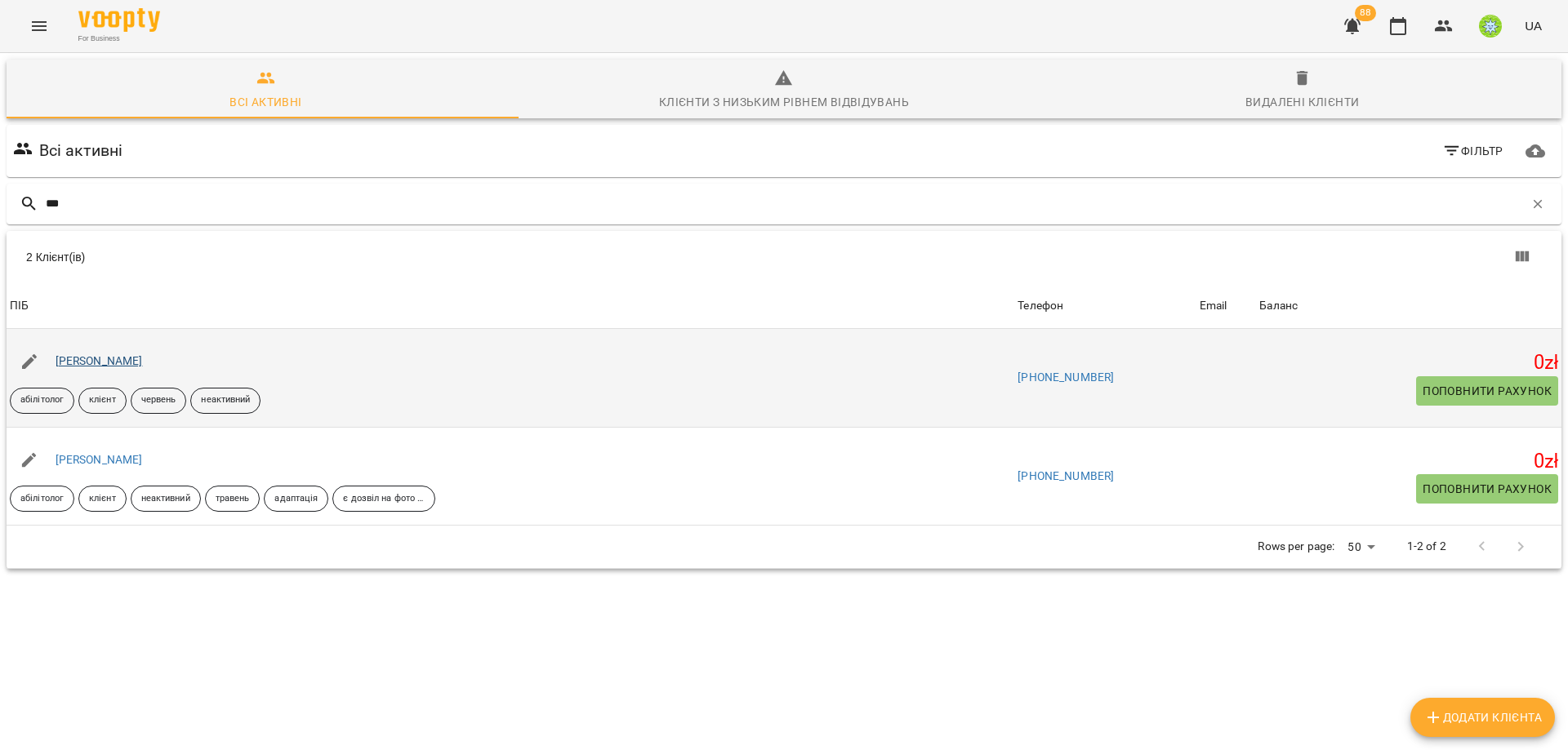
type input "***"
click at [114, 364] on link "[PERSON_NAME]" at bounding box center [99, 360] width 87 height 13
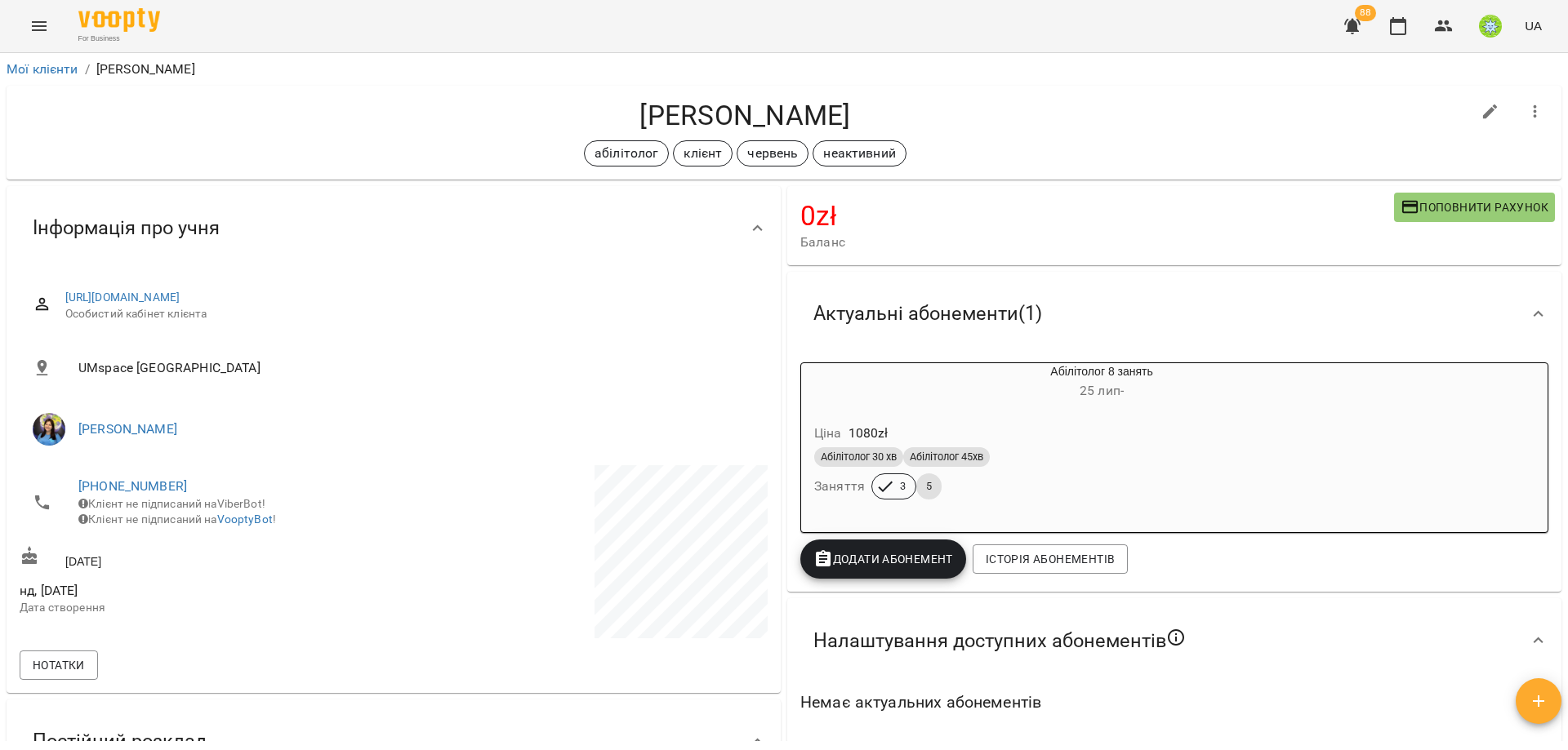
click at [26, 32] on button "Menu" at bounding box center [39, 26] width 39 height 39
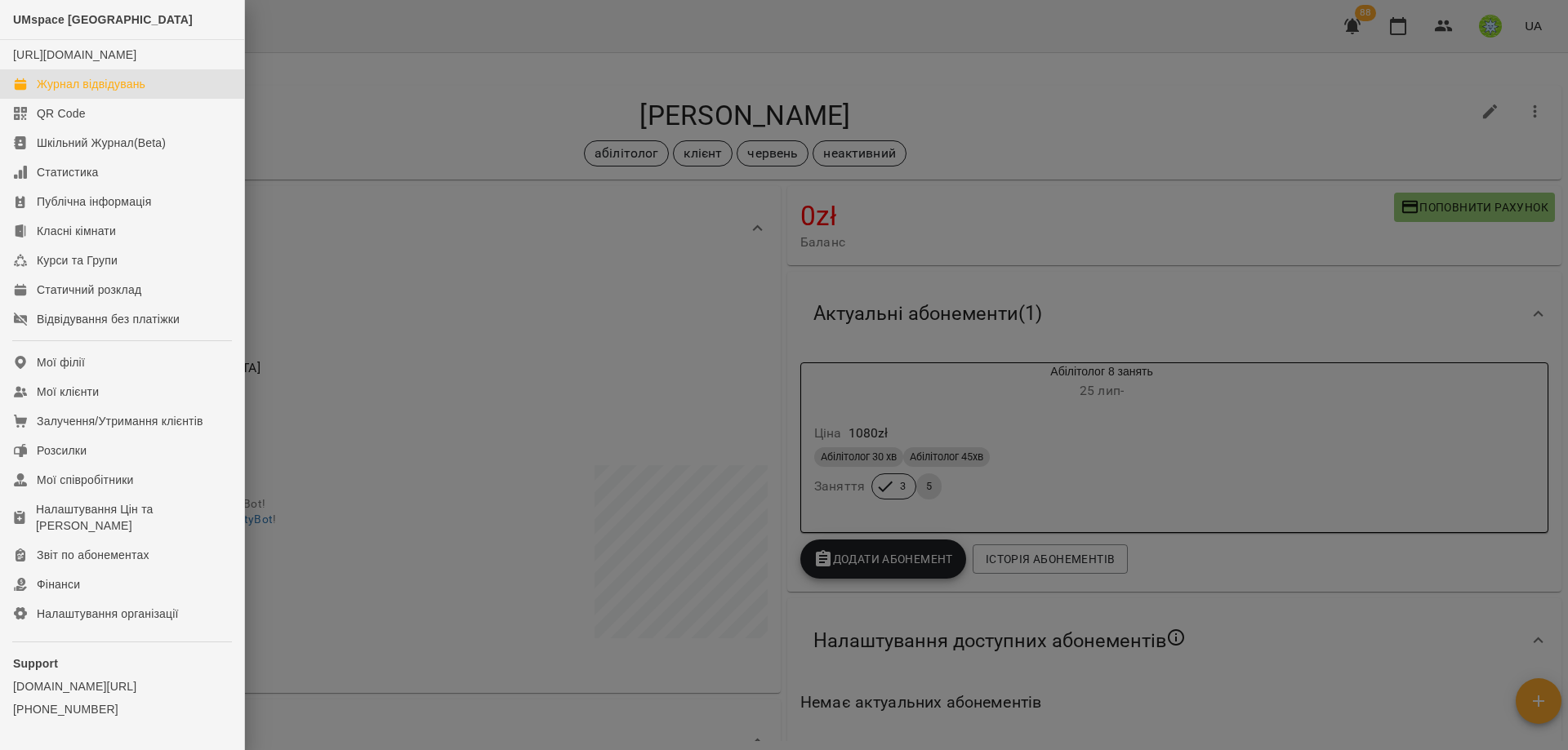
drag, startPoint x: 110, startPoint y: 102, endPoint x: 122, endPoint y: 113, distance: 16.3
click at [110, 92] on div "Журнал відвідувань" at bounding box center [90, 84] width 108 height 16
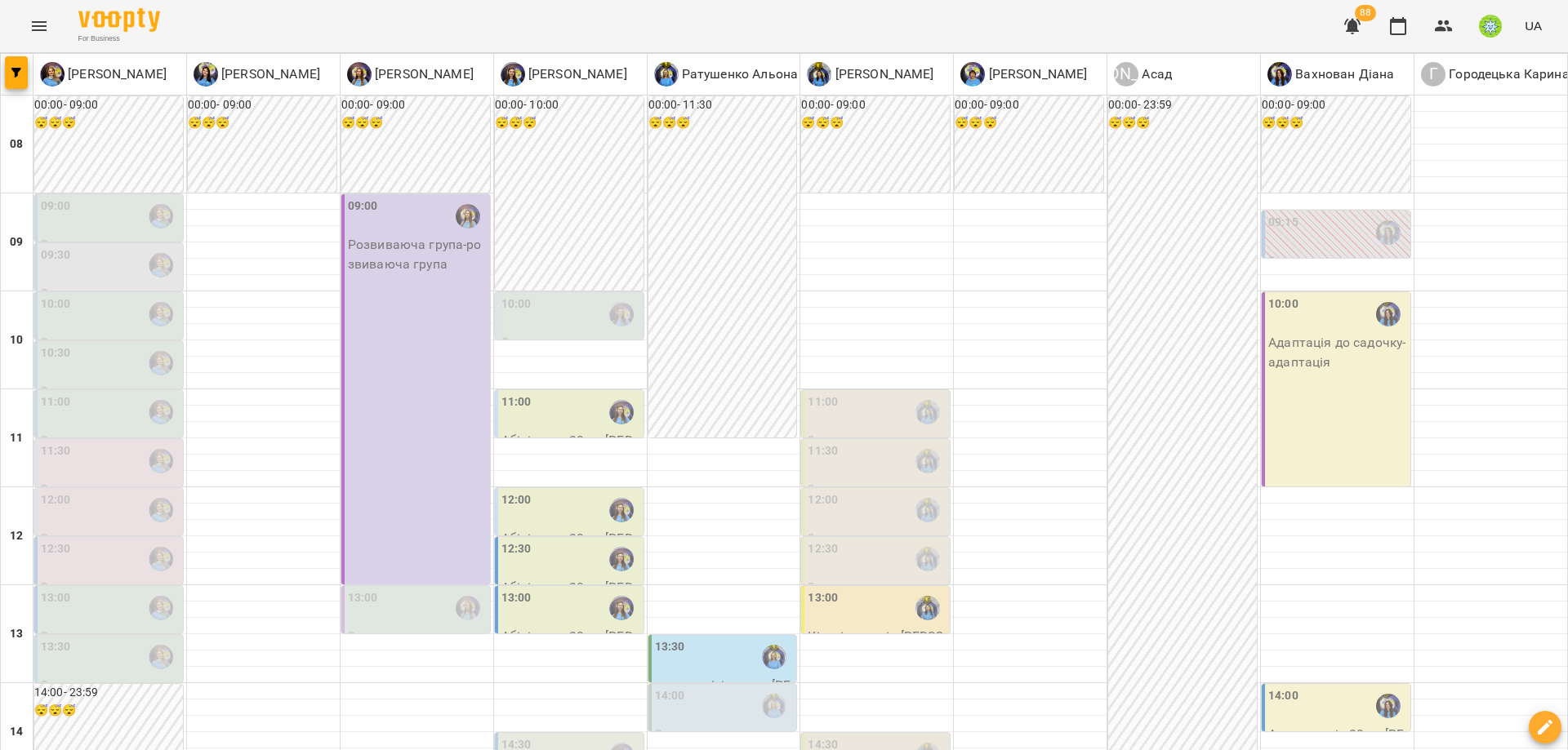
scroll to position [398, 0]
click at [576, 736] on div "14:30" at bounding box center [571, 755] width 139 height 38
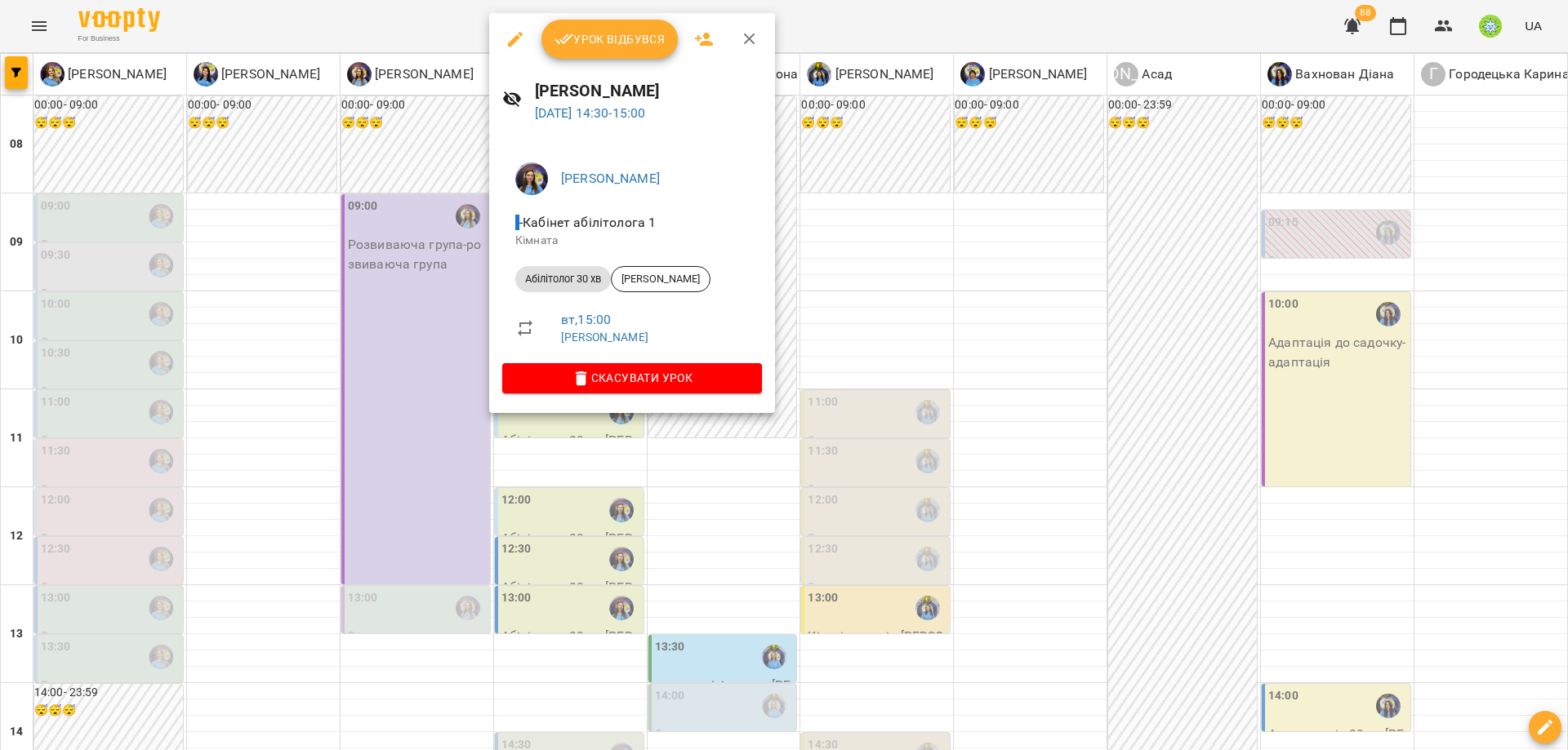
click at [869, 381] on div at bounding box center [784, 375] width 1568 height 750
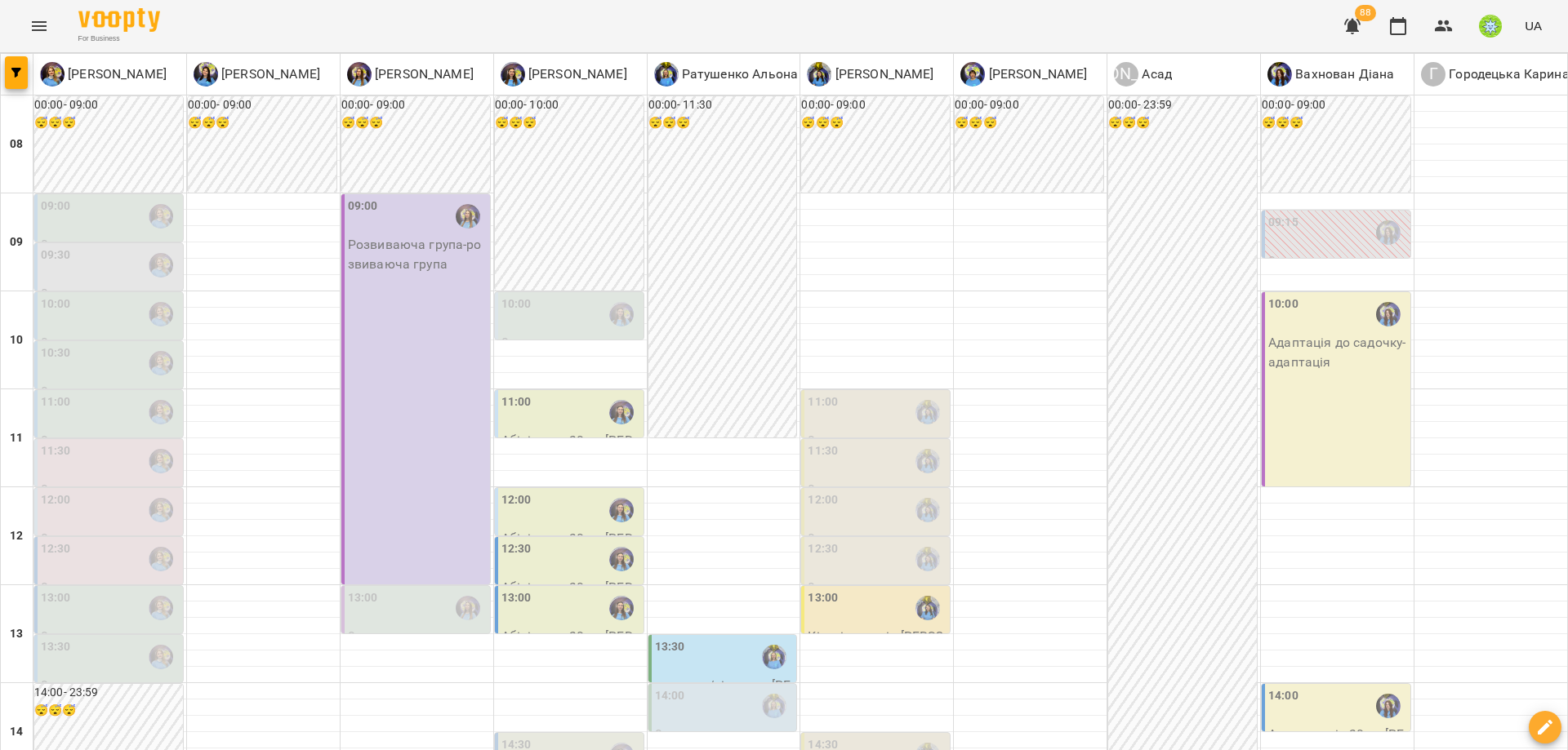
click at [850, 736] on div "14:30" at bounding box center [877, 755] width 139 height 38
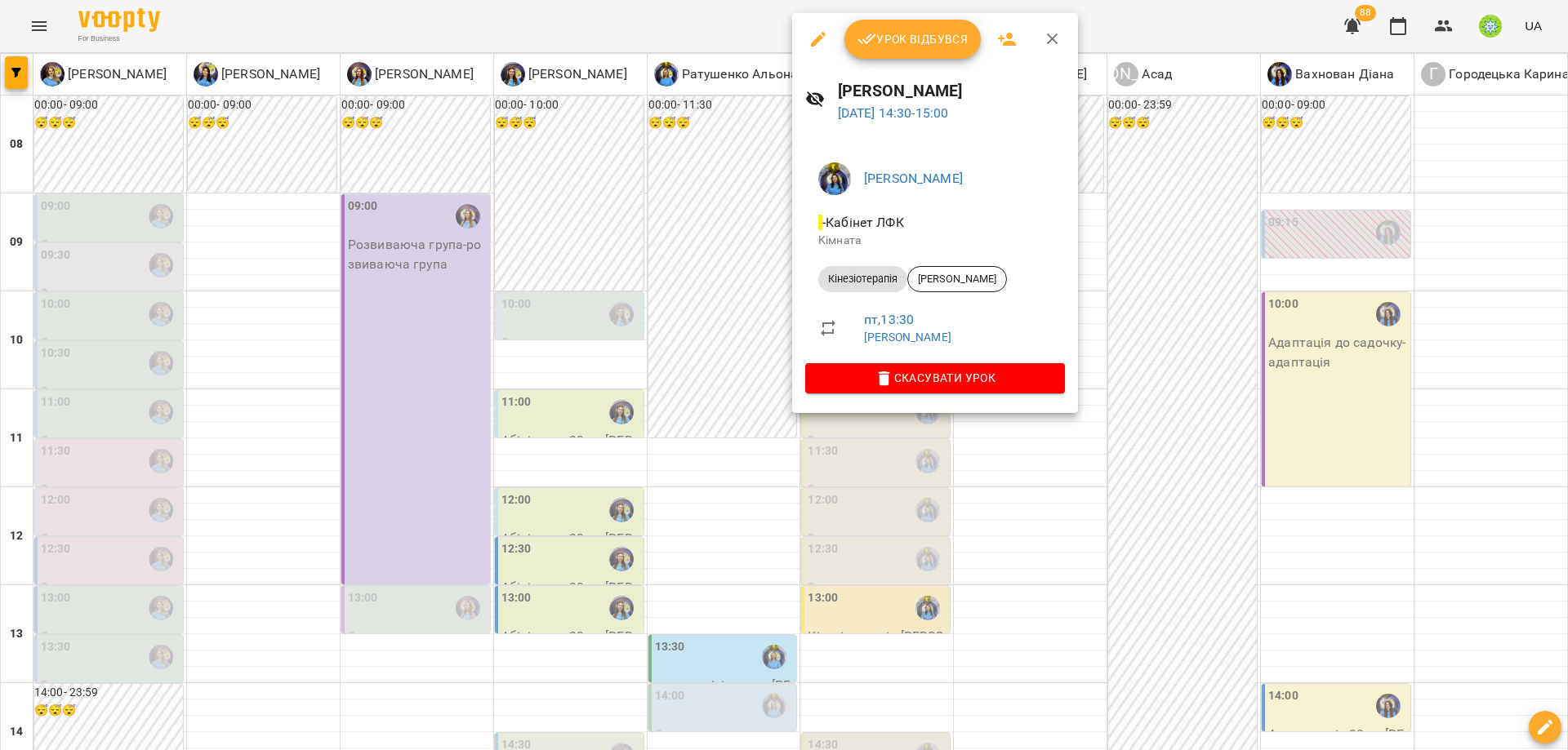
click at [538, 375] on div at bounding box center [784, 375] width 1568 height 750
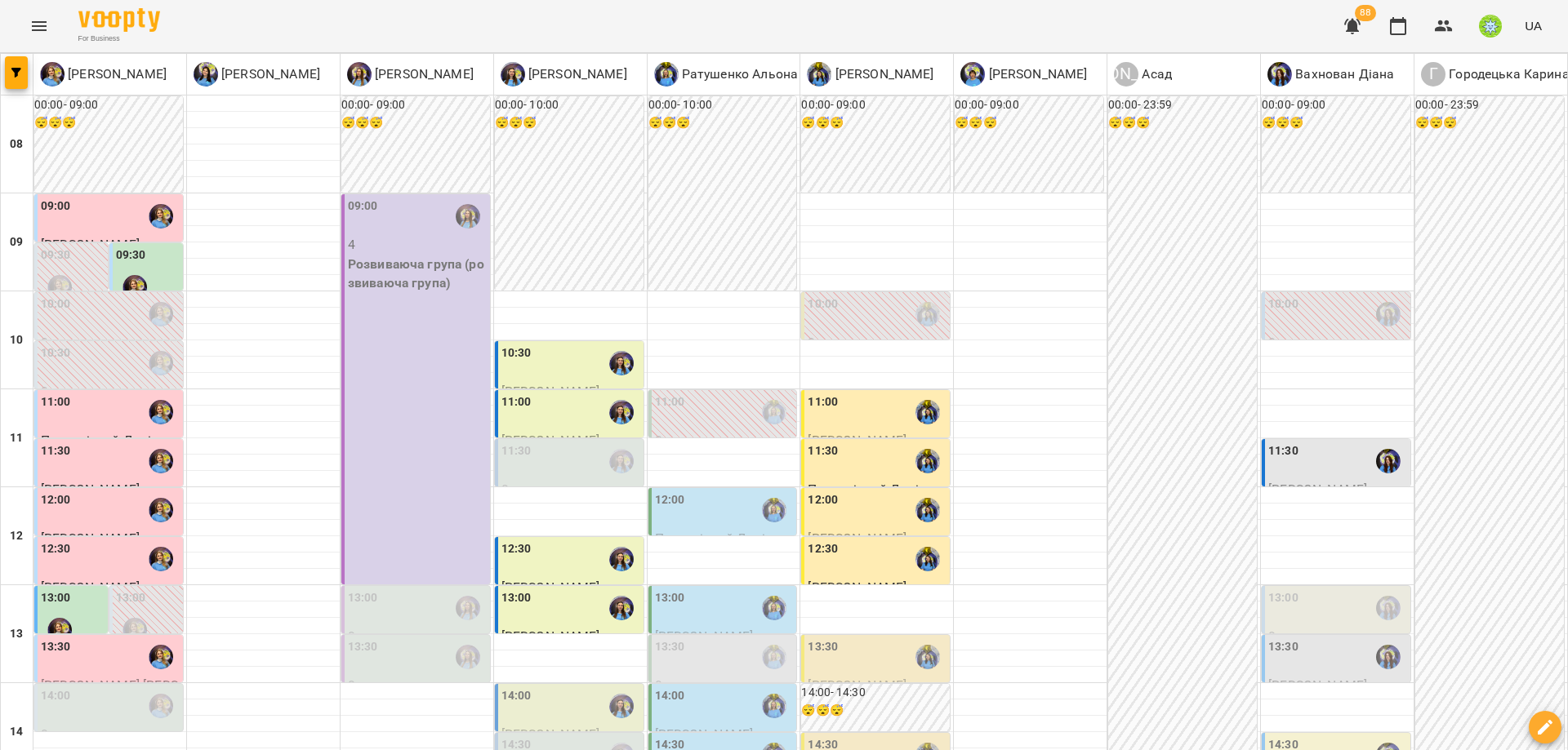
scroll to position [441, 0]
click at [529, 688] on div "14:00" at bounding box center [571, 706] width 139 height 38
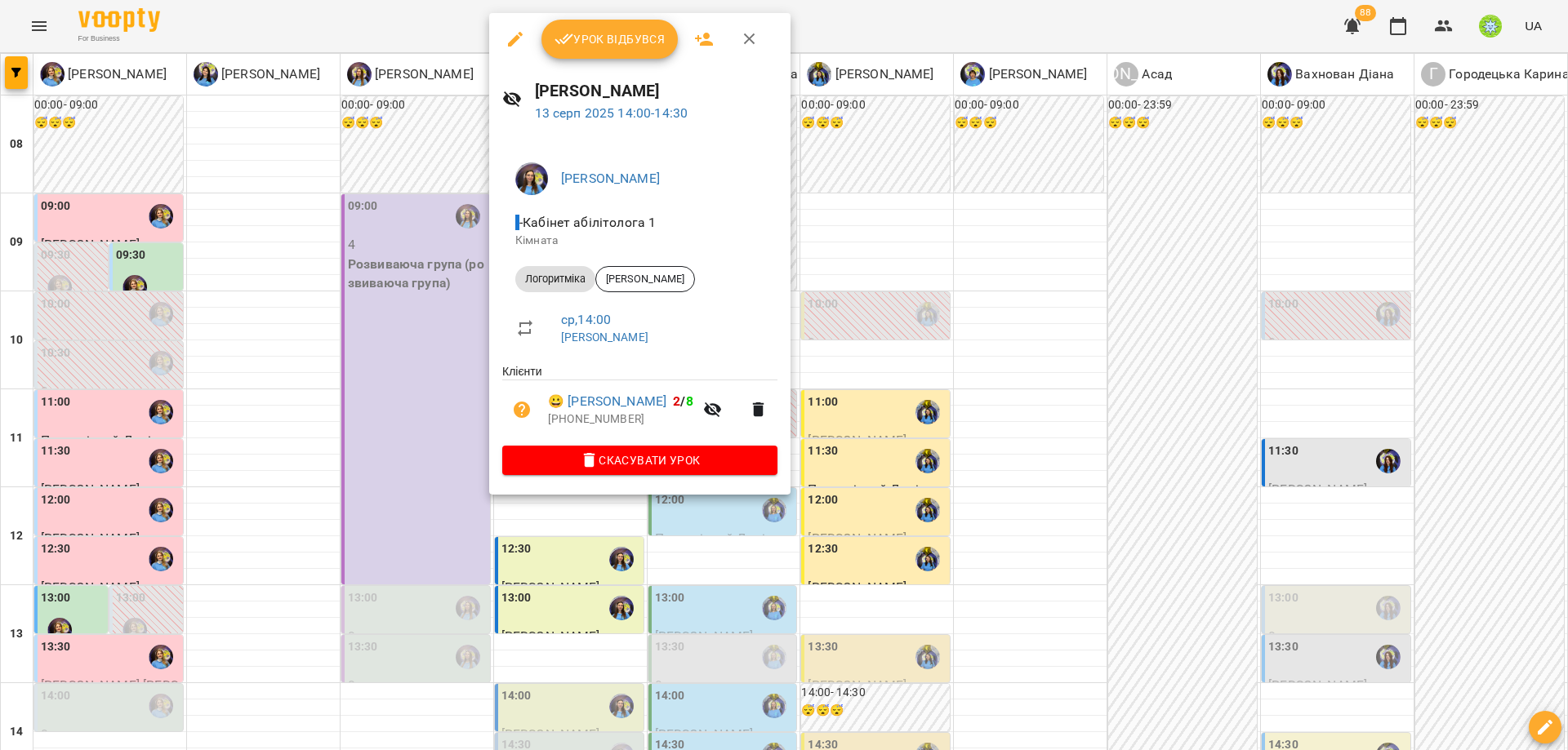
click at [440, 319] on div at bounding box center [784, 375] width 1568 height 750
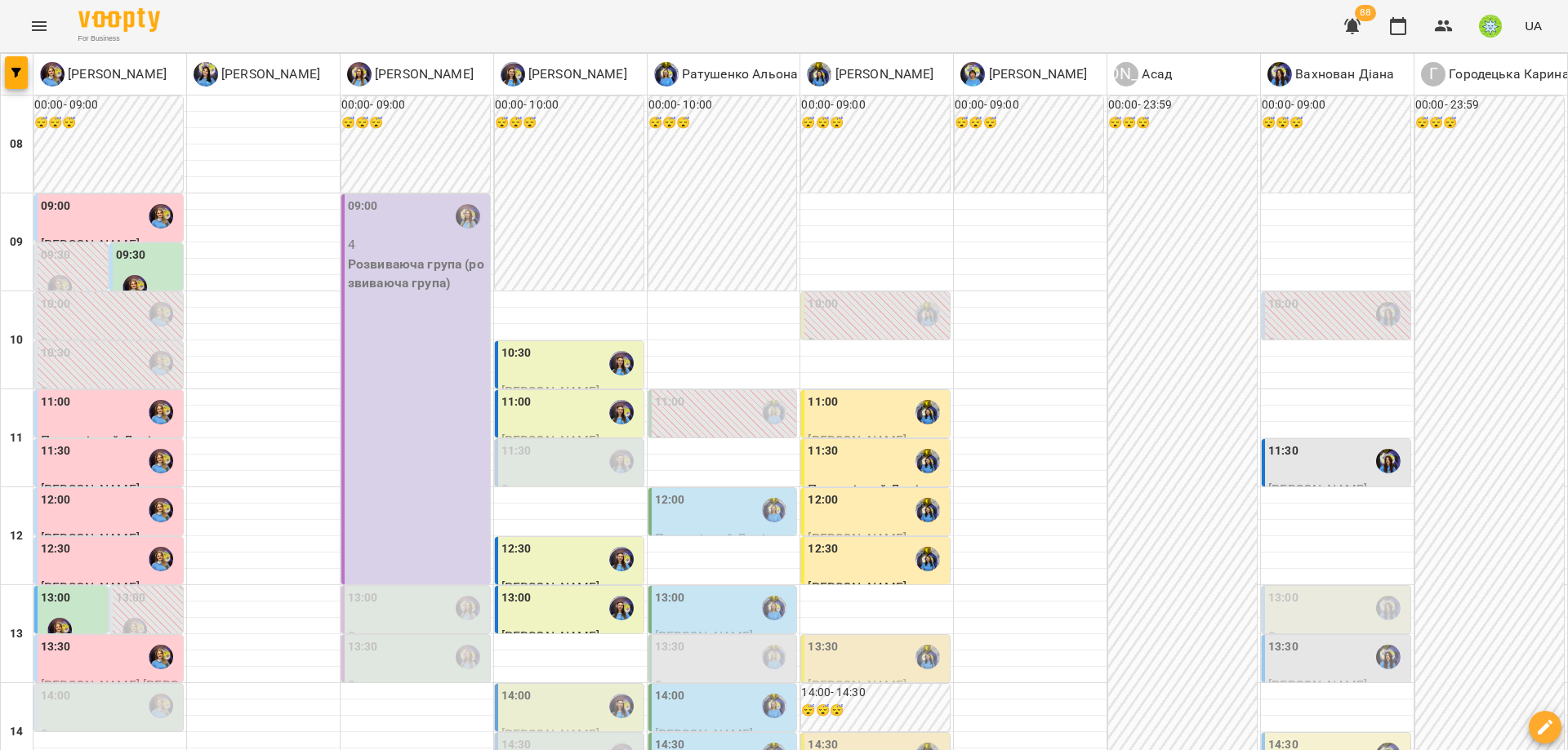
click at [553, 736] on div "14:30" at bounding box center [571, 755] width 139 height 38
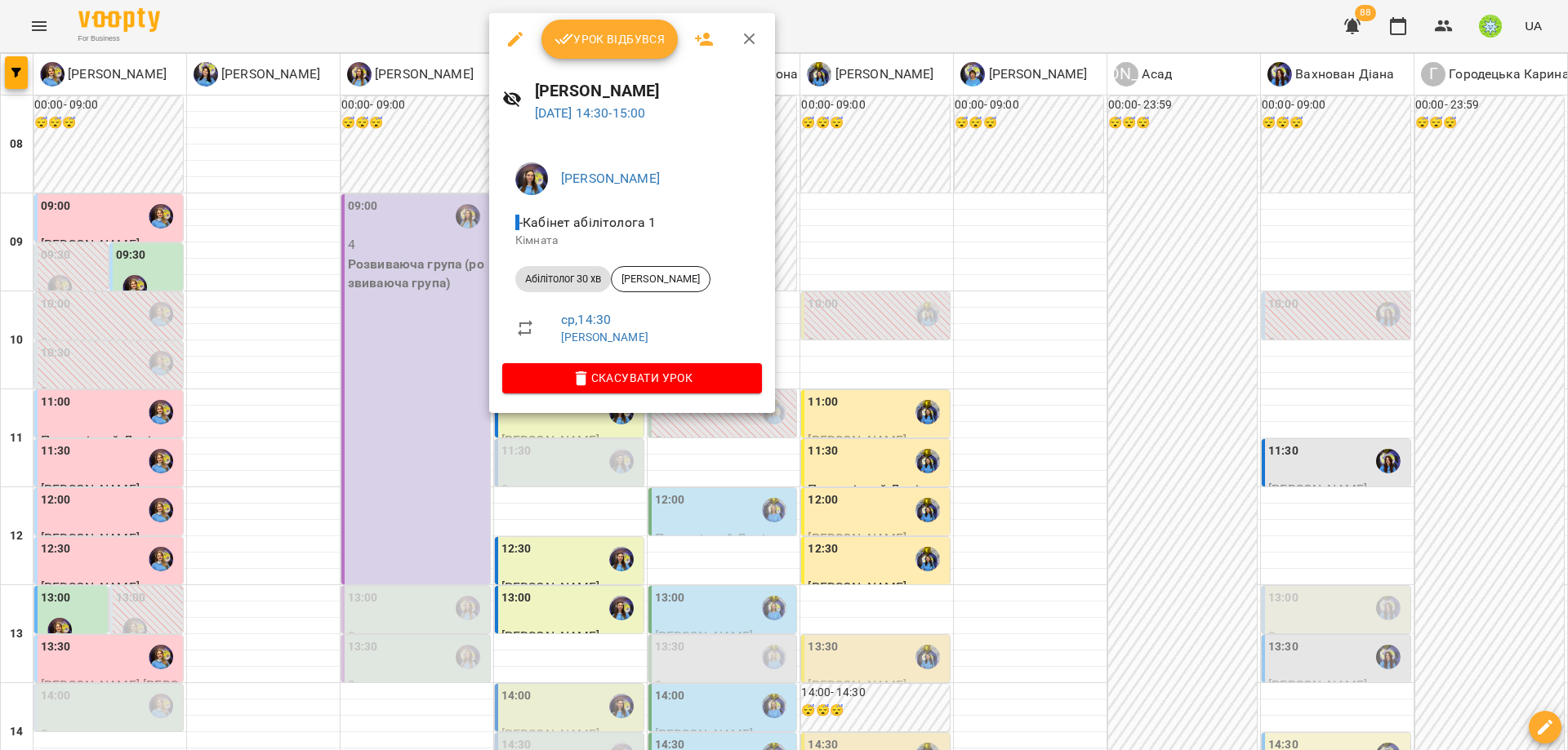
click at [378, 392] on div at bounding box center [784, 375] width 1568 height 750
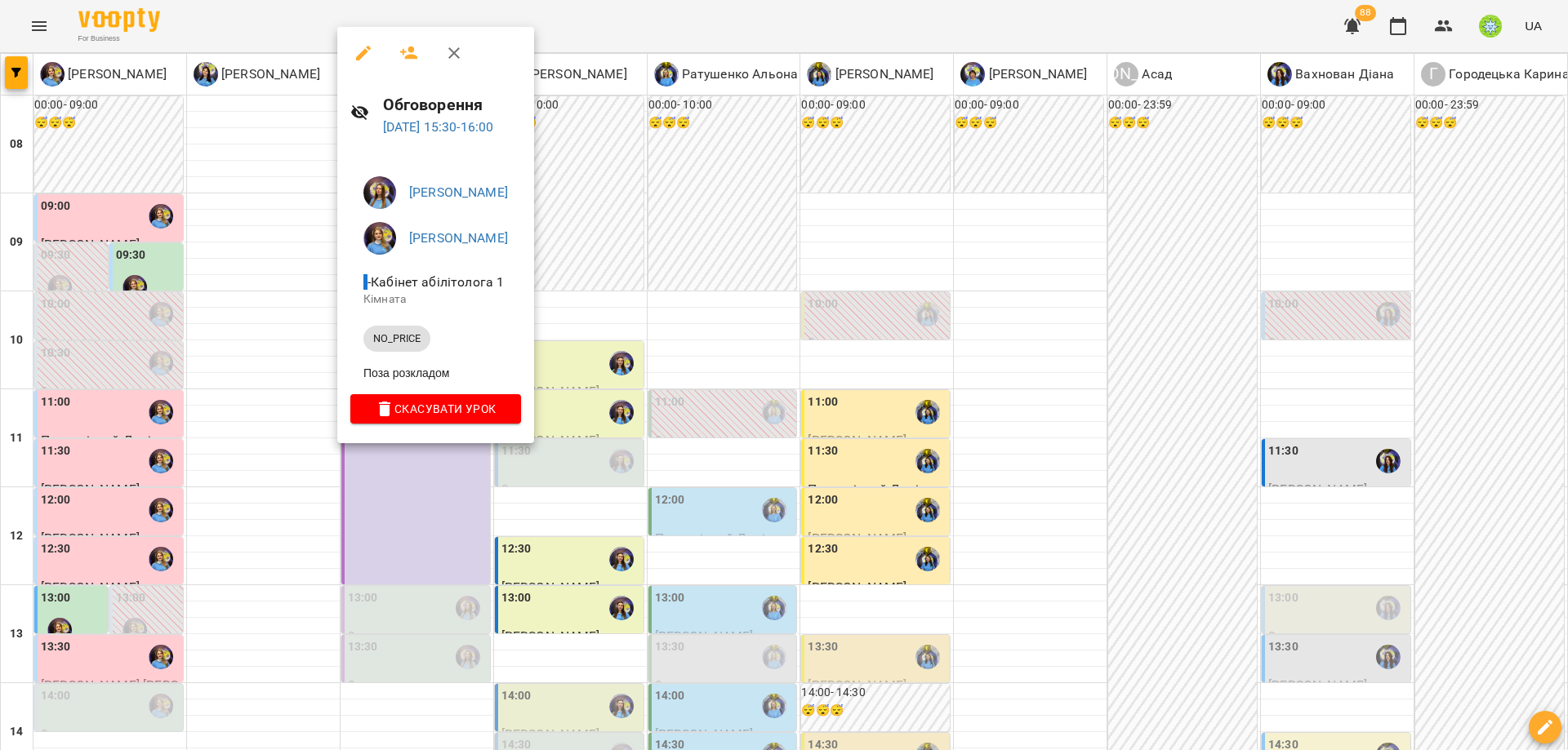
click at [162, 372] on div at bounding box center [784, 375] width 1568 height 750
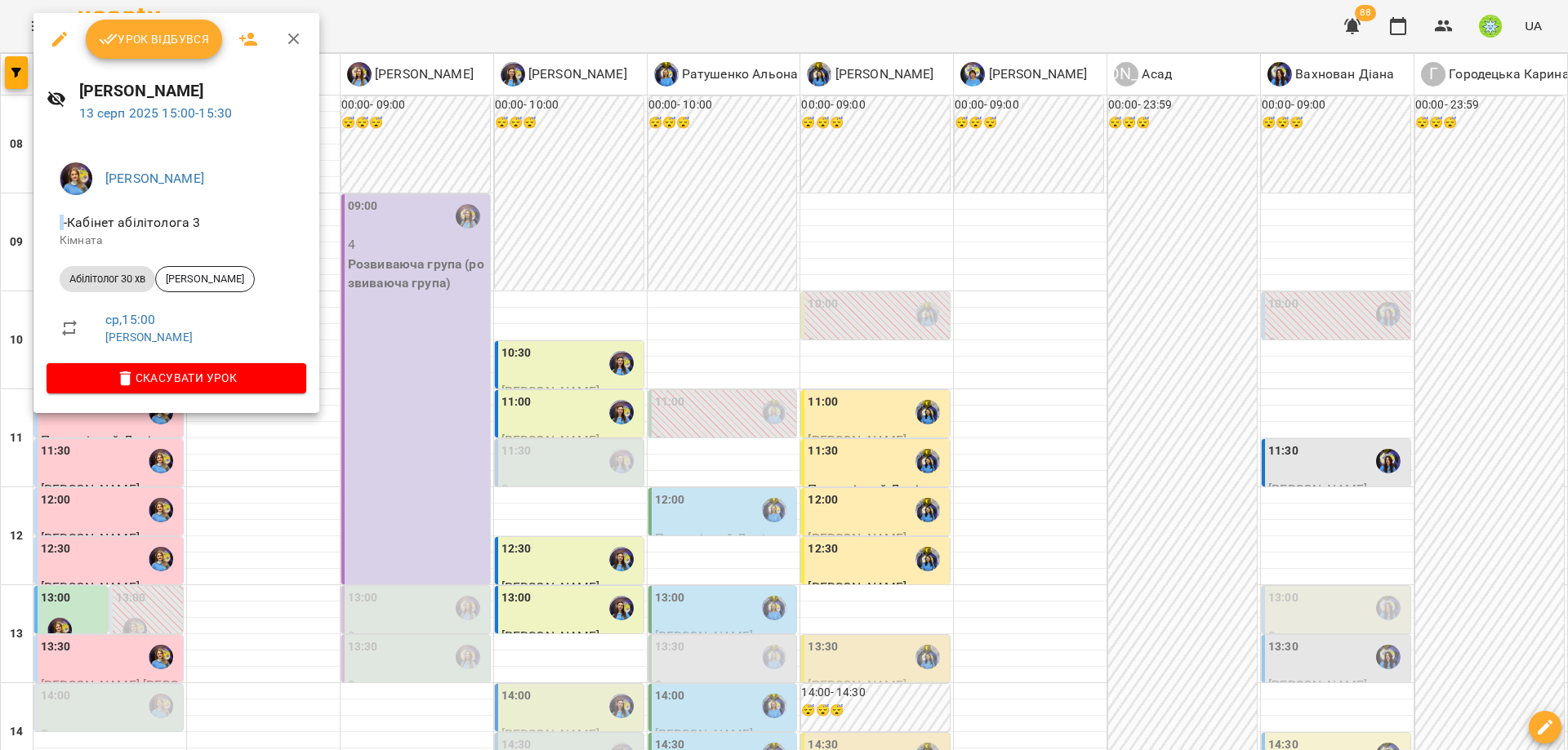
click at [114, 432] on div at bounding box center [784, 375] width 1568 height 750
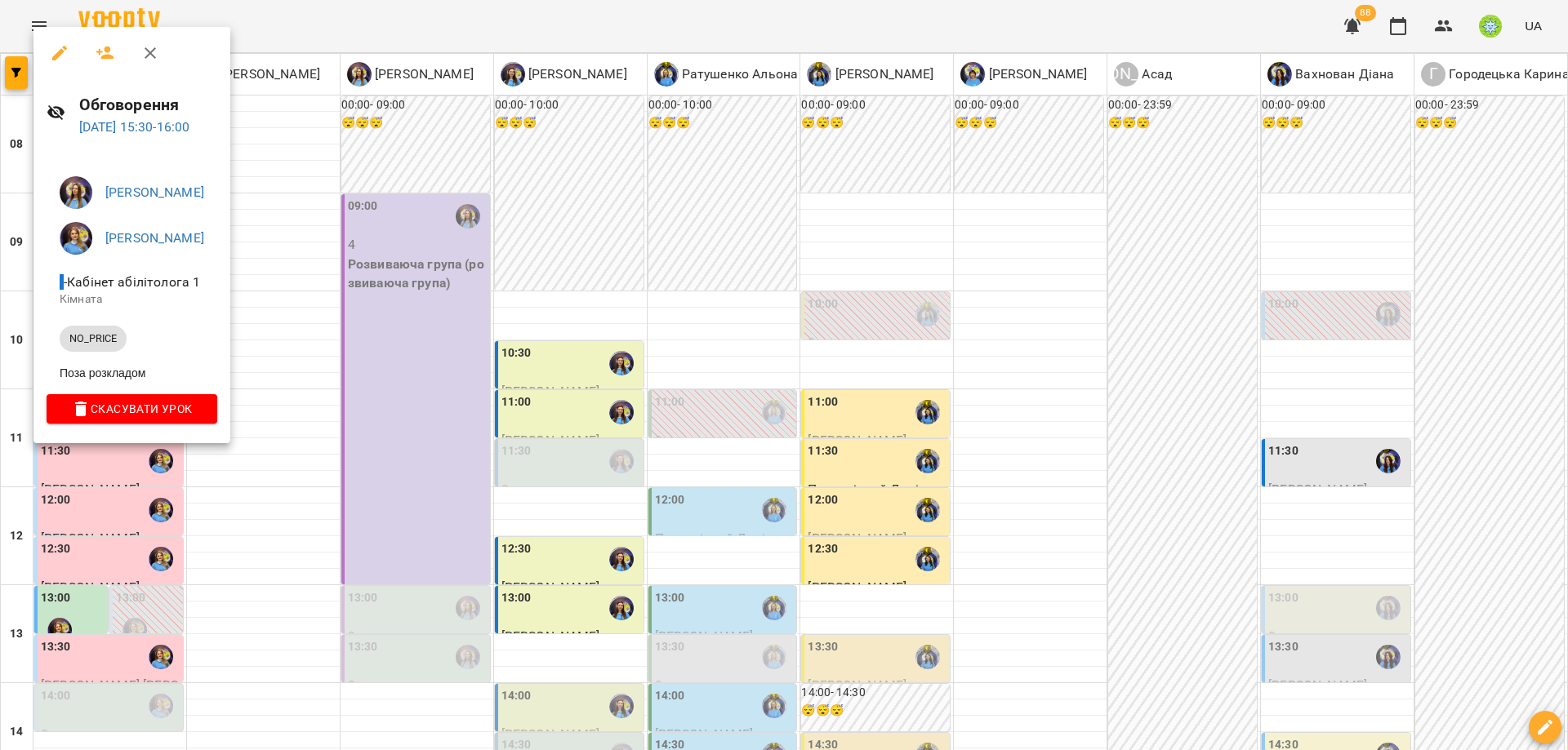
click at [514, 507] on div at bounding box center [784, 375] width 1568 height 750
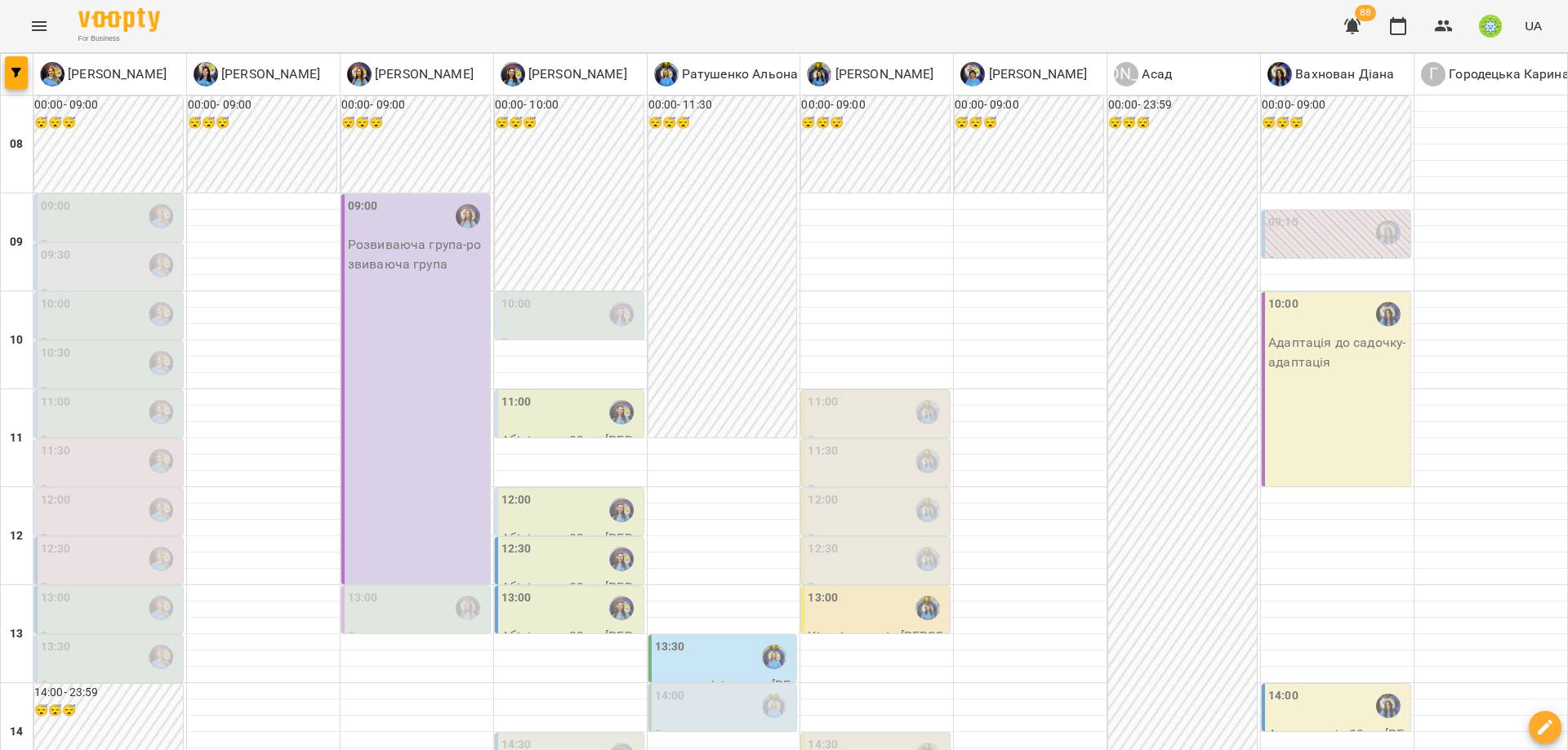
click at [558, 322] on div "10:00" at bounding box center [571, 314] width 139 height 38
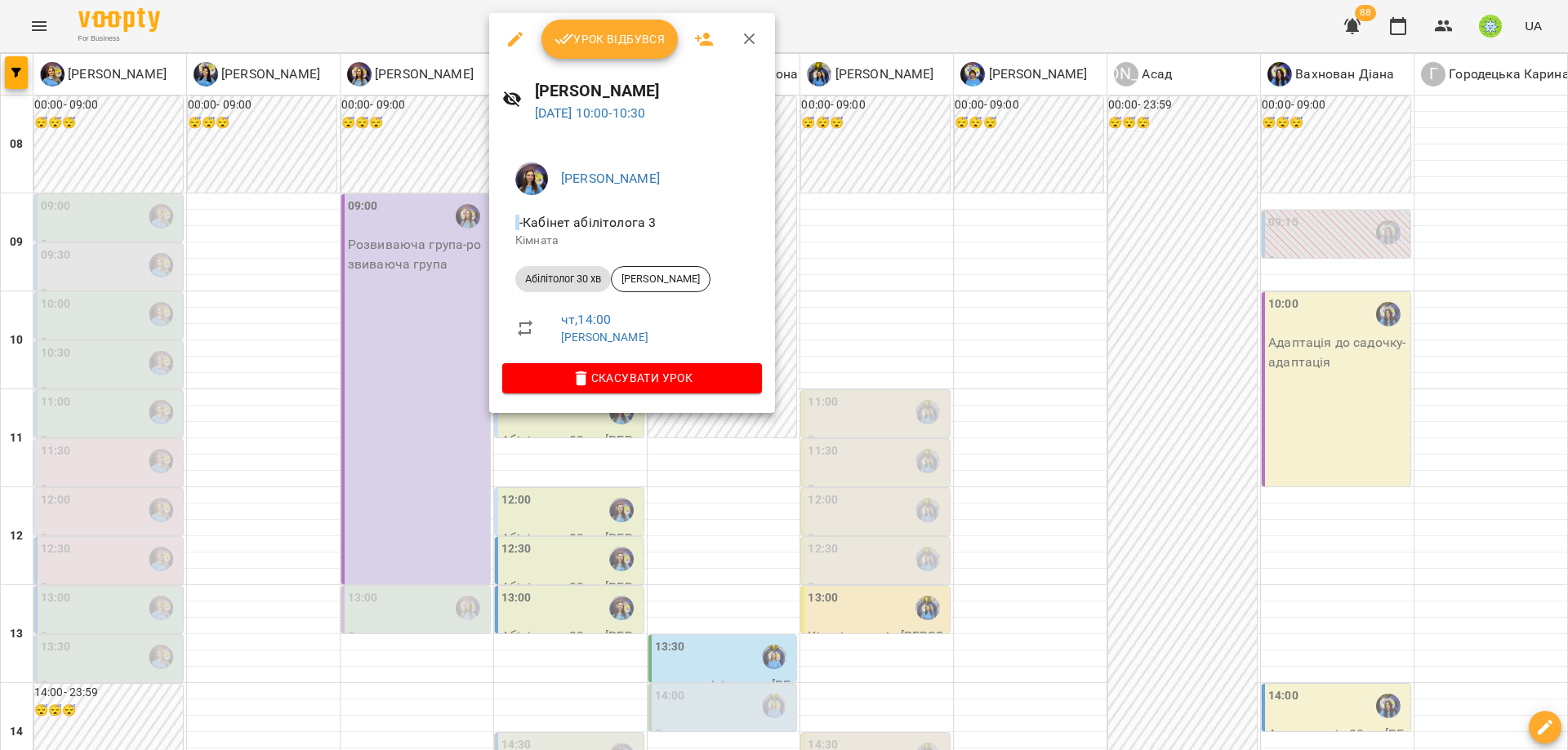
click at [478, 426] on div at bounding box center [784, 375] width 1568 height 750
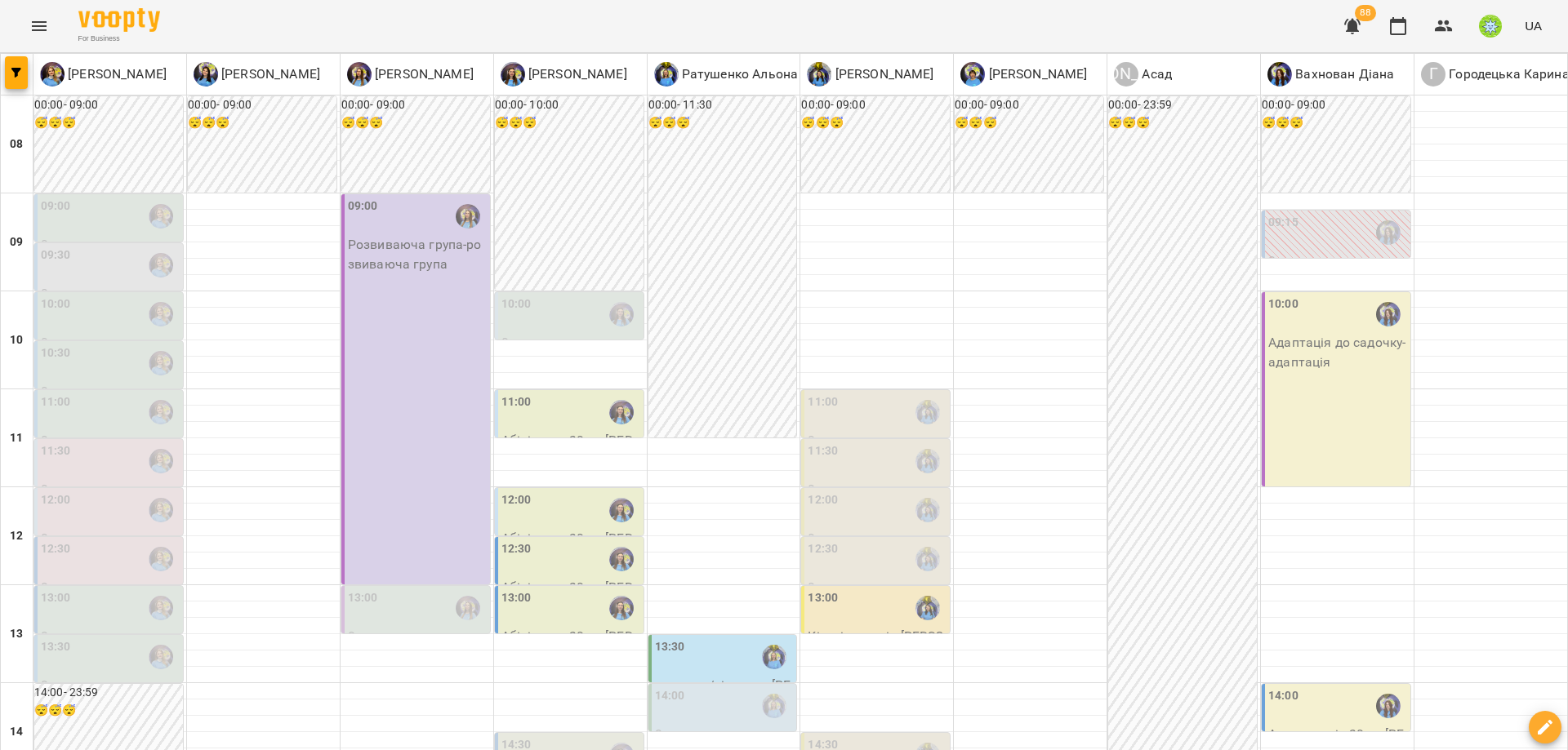
click at [538, 308] on div "10:00" at bounding box center [571, 314] width 139 height 38
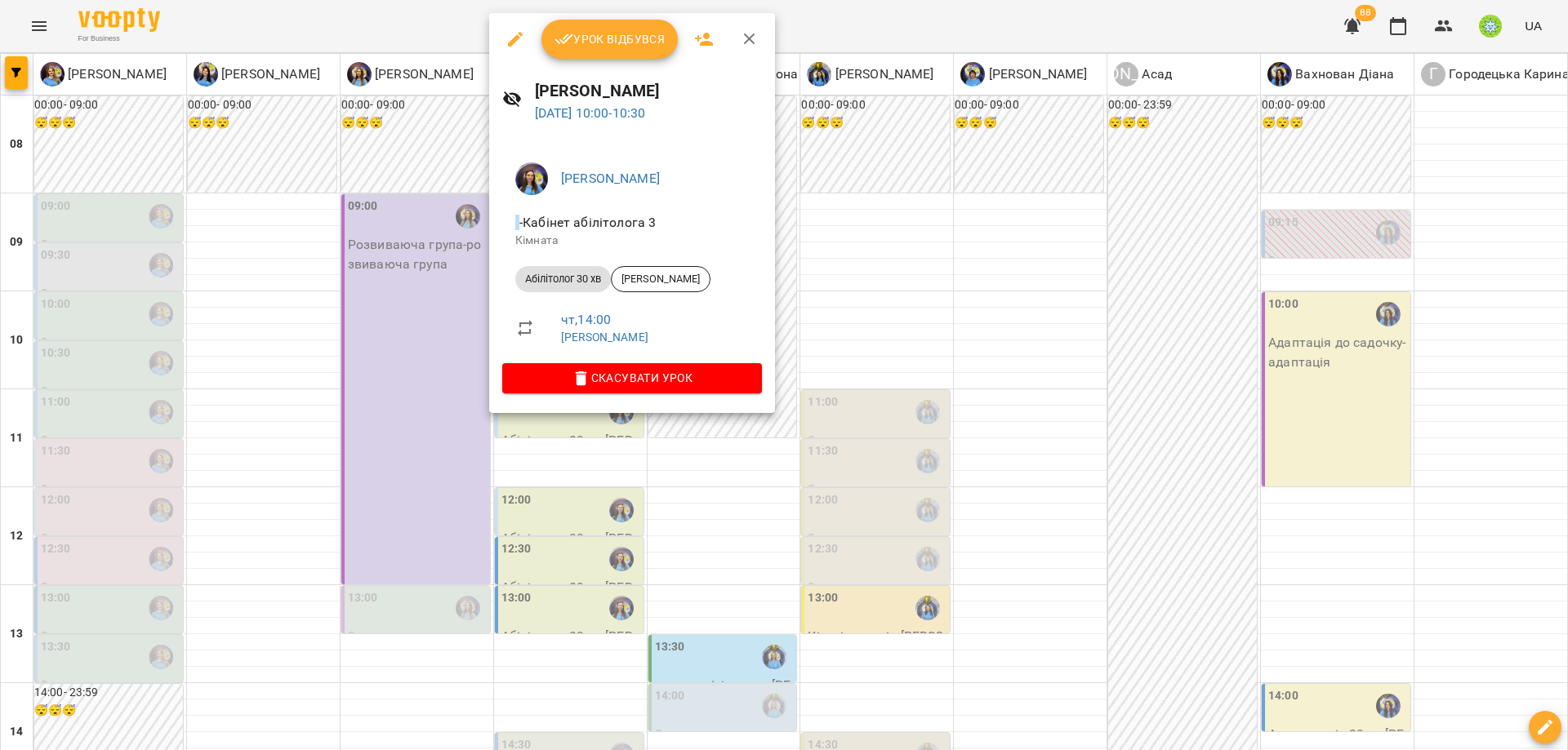
click at [1567, 681] on div at bounding box center [784, 375] width 1568 height 750
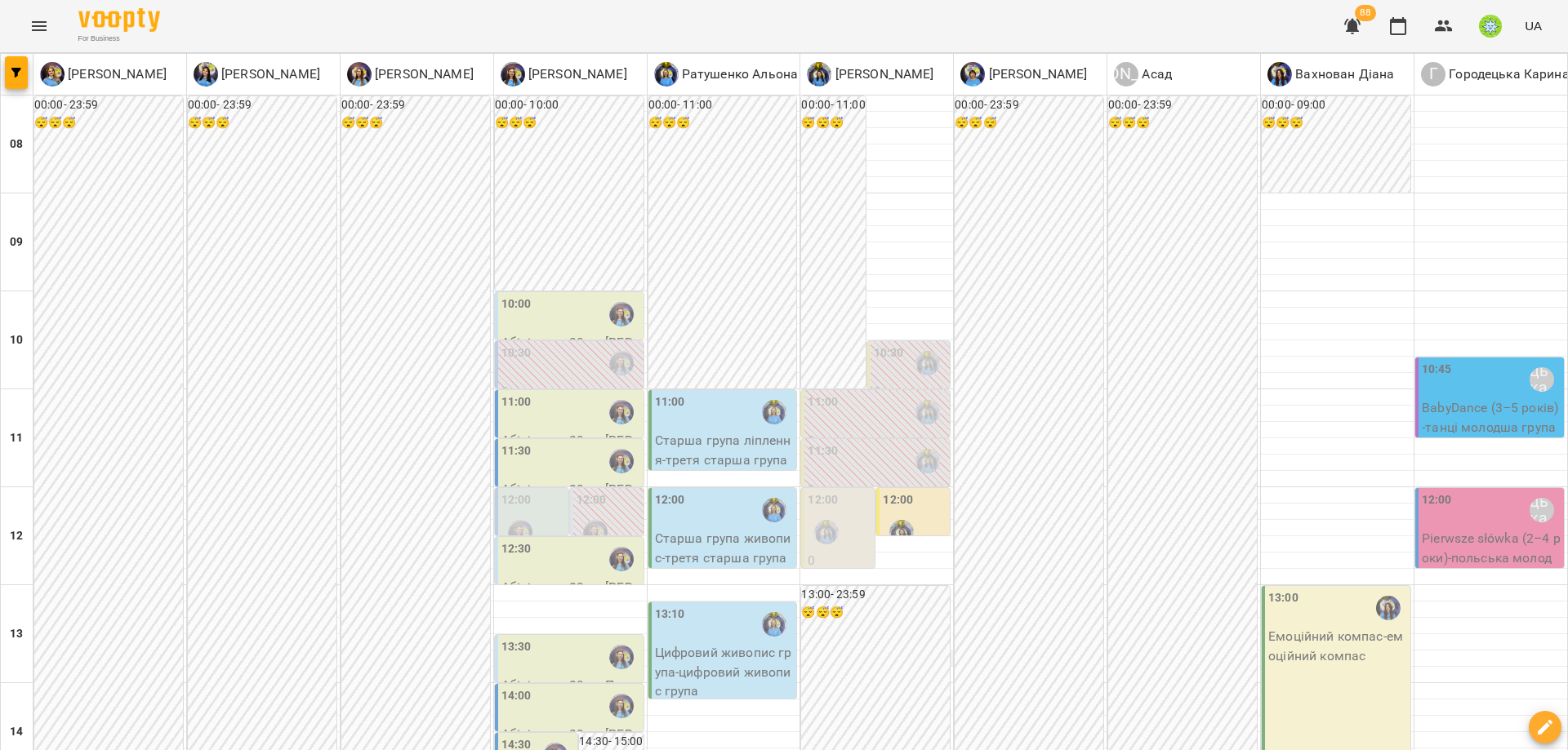
scroll to position [213, 0]
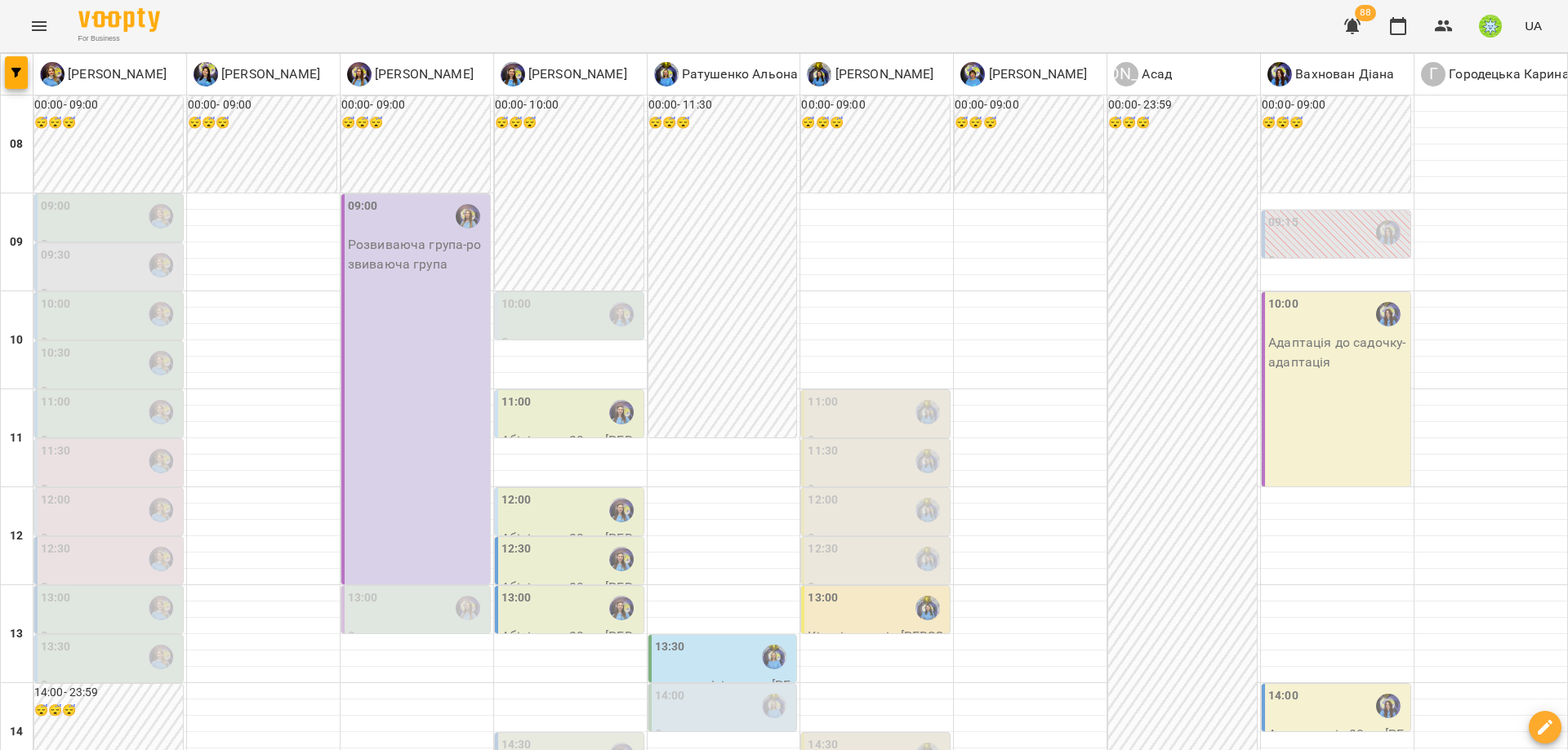
click at [595, 322] on div "10:00" at bounding box center [571, 314] width 139 height 38
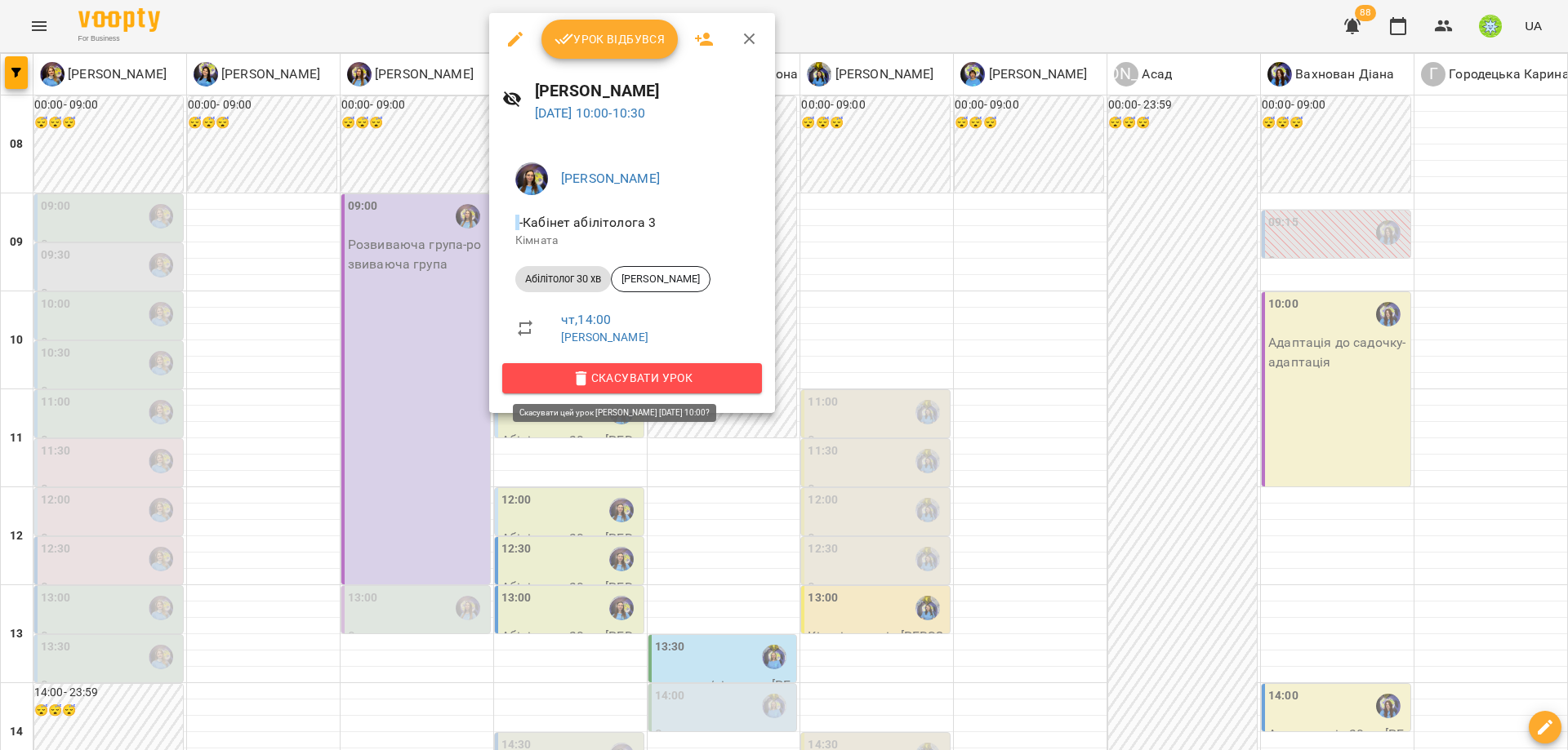
click at [643, 381] on span "Скасувати Урок" at bounding box center [632, 378] width 234 height 20
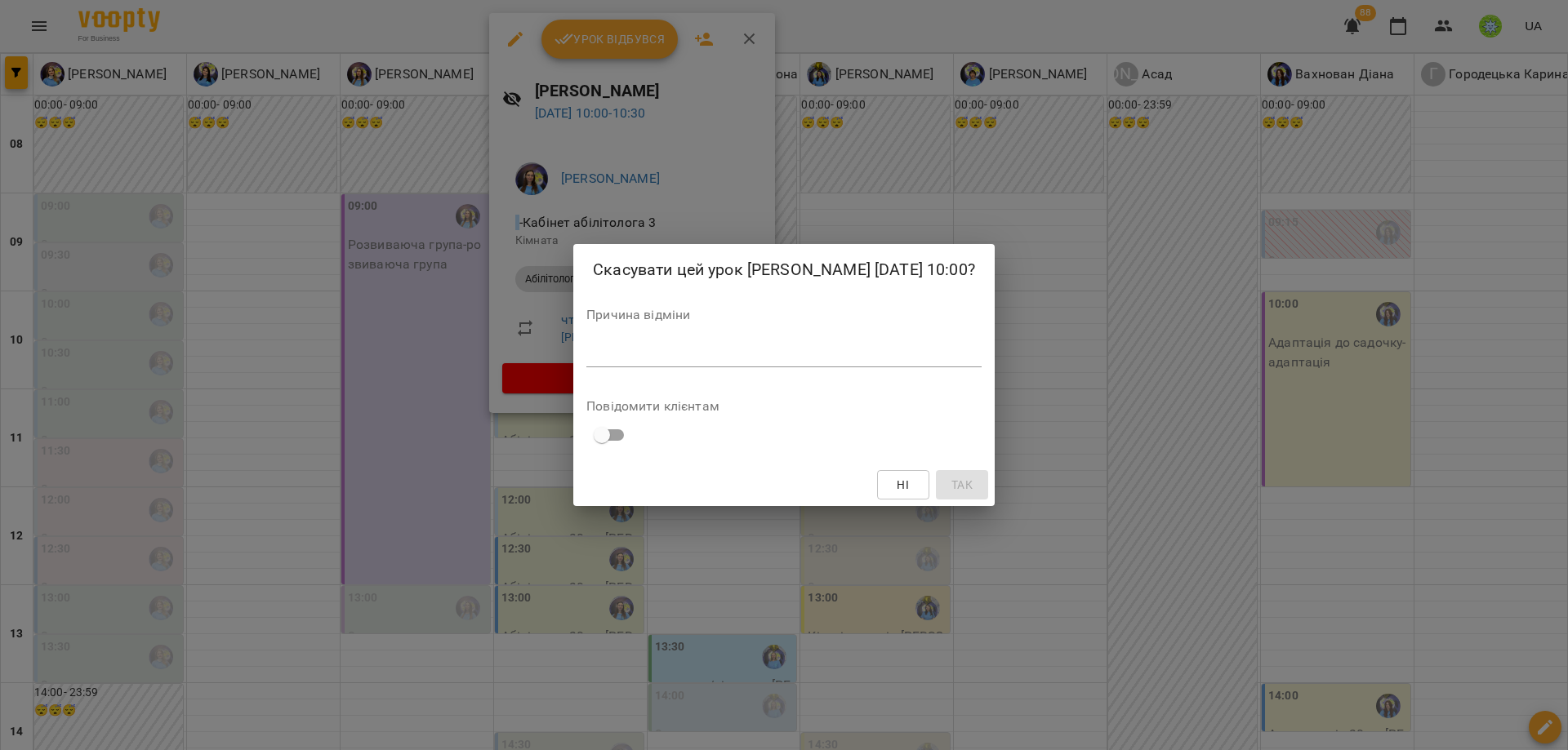
click at [658, 394] on div "Скасувати цей урок [PERSON_NAME] [DATE] 10:00? Причина відміни * Повідомити клі…" at bounding box center [784, 375] width 422 height 262
click at [677, 358] on div "*" at bounding box center [784, 354] width 395 height 26
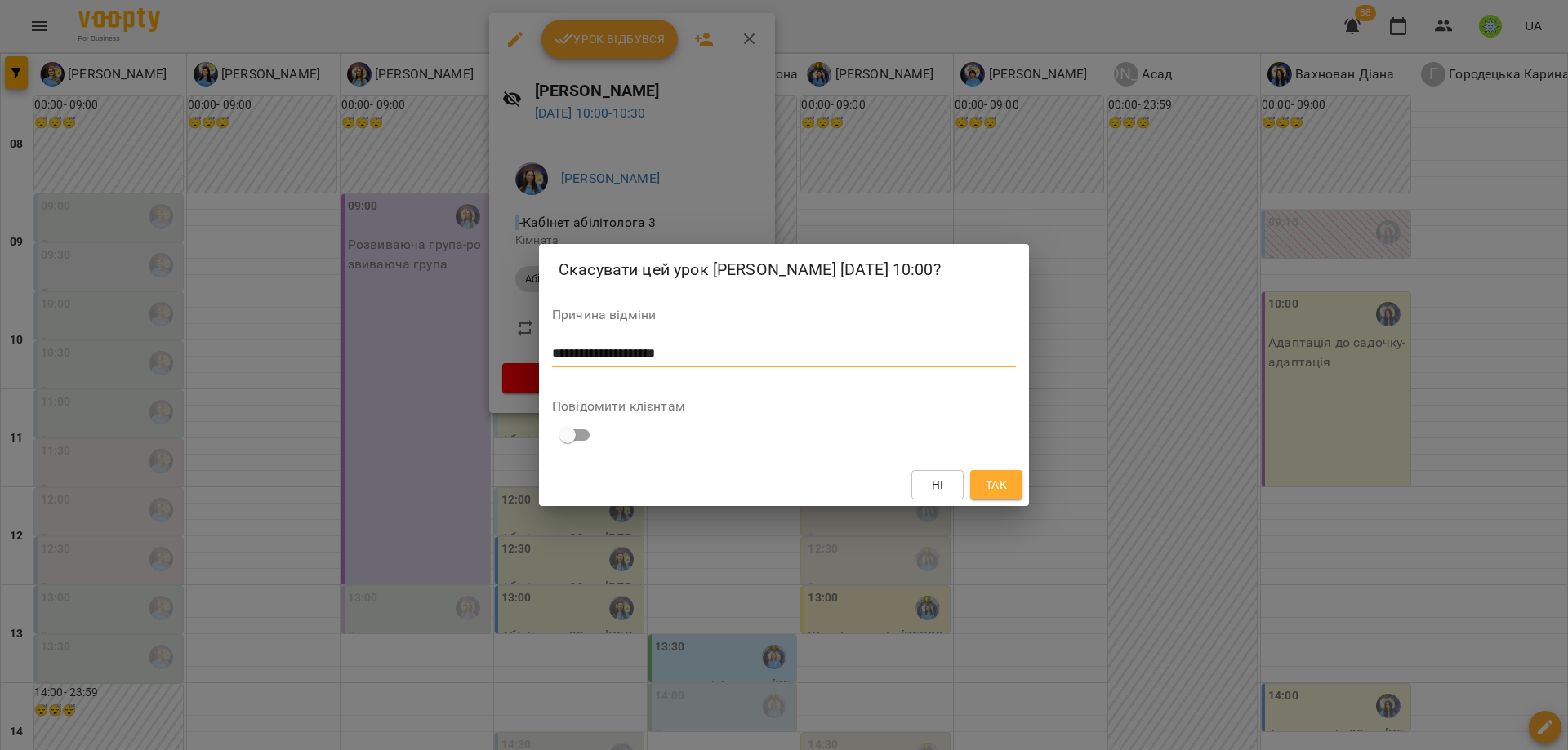
type textarea "**********"
click at [1032, 501] on div "**********" at bounding box center [784, 375] width 1568 height 750
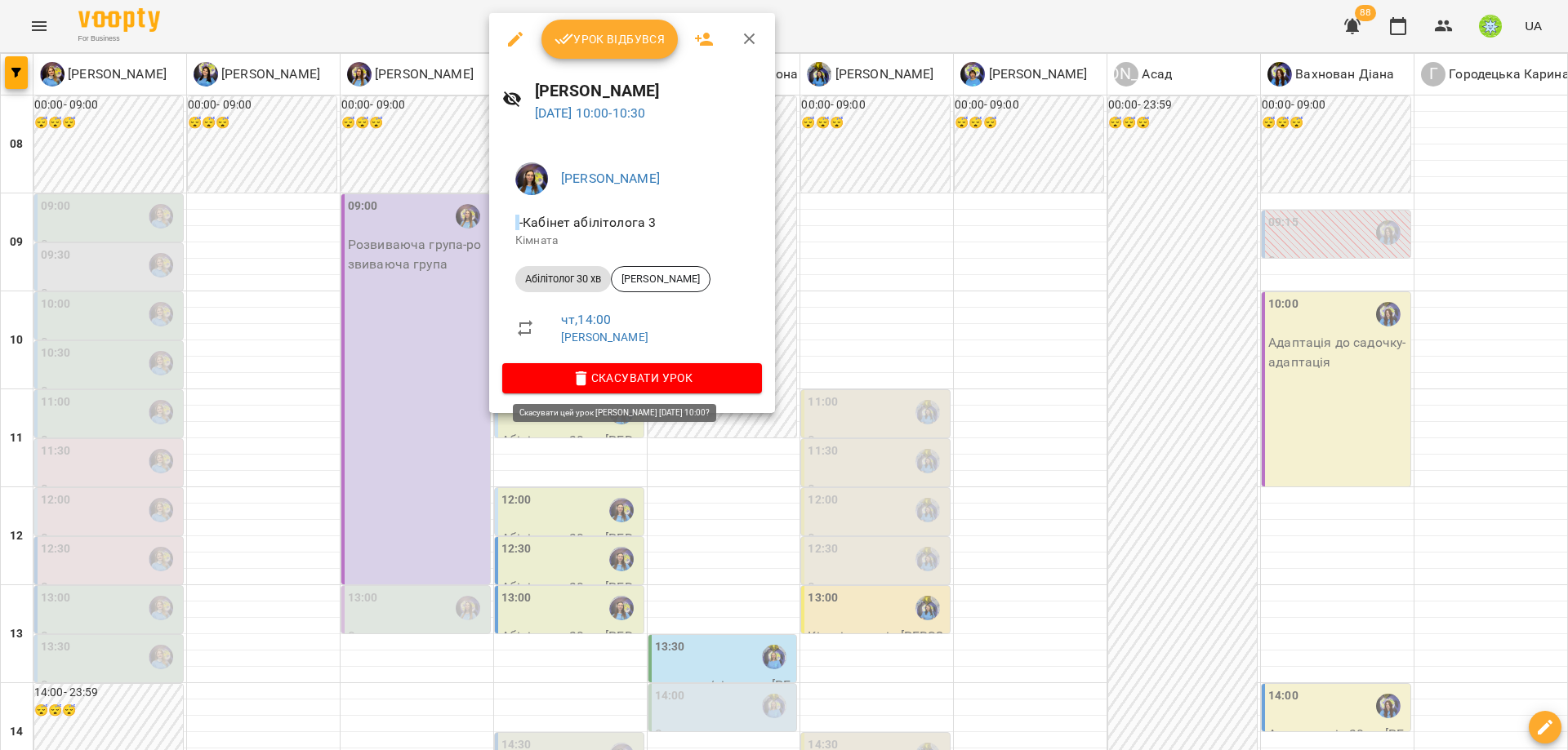
click at [912, 314] on div at bounding box center [784, 375] width 1568 height 750
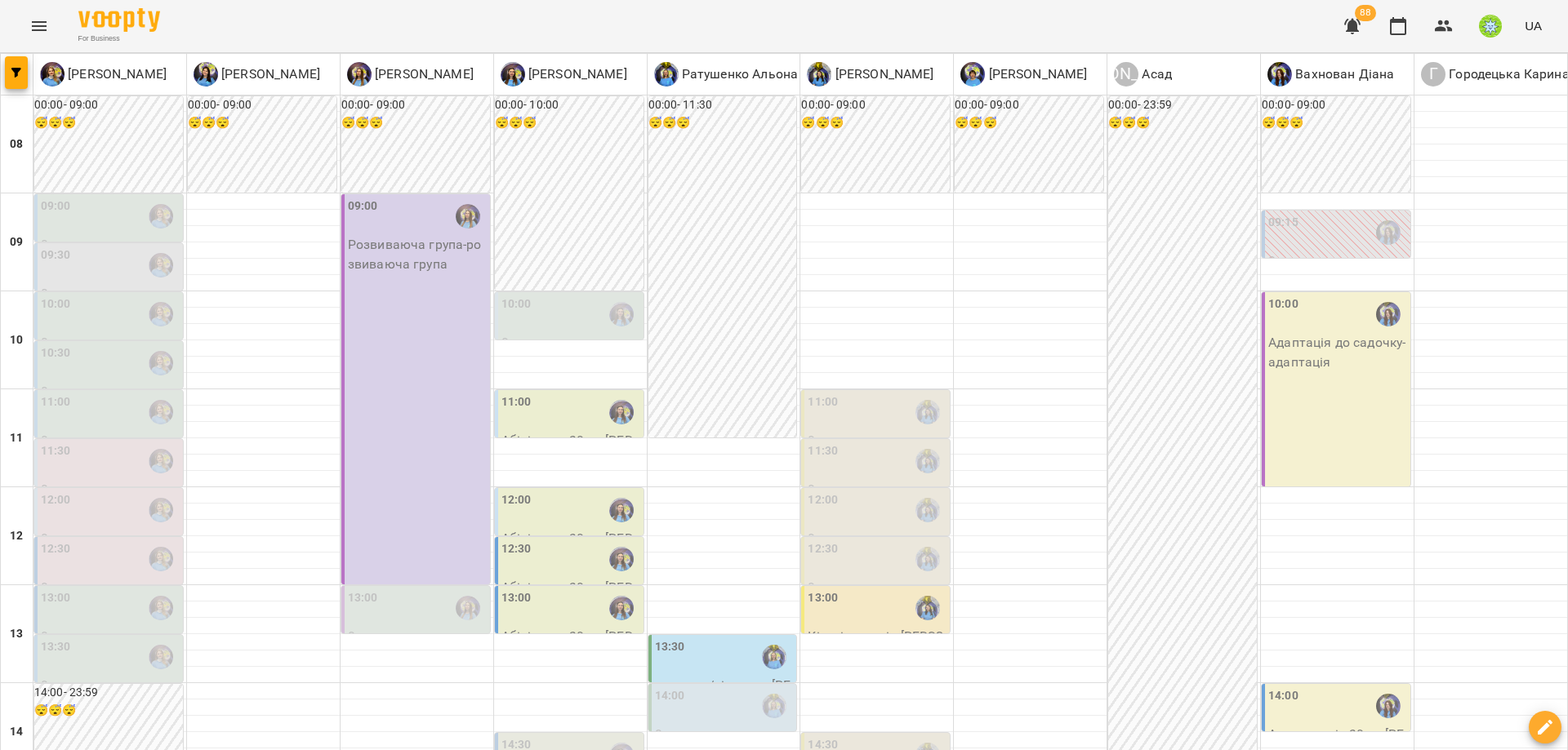
click at [582, 314] on div "10:00" at bounding box center [571, 314] width 139 height 38
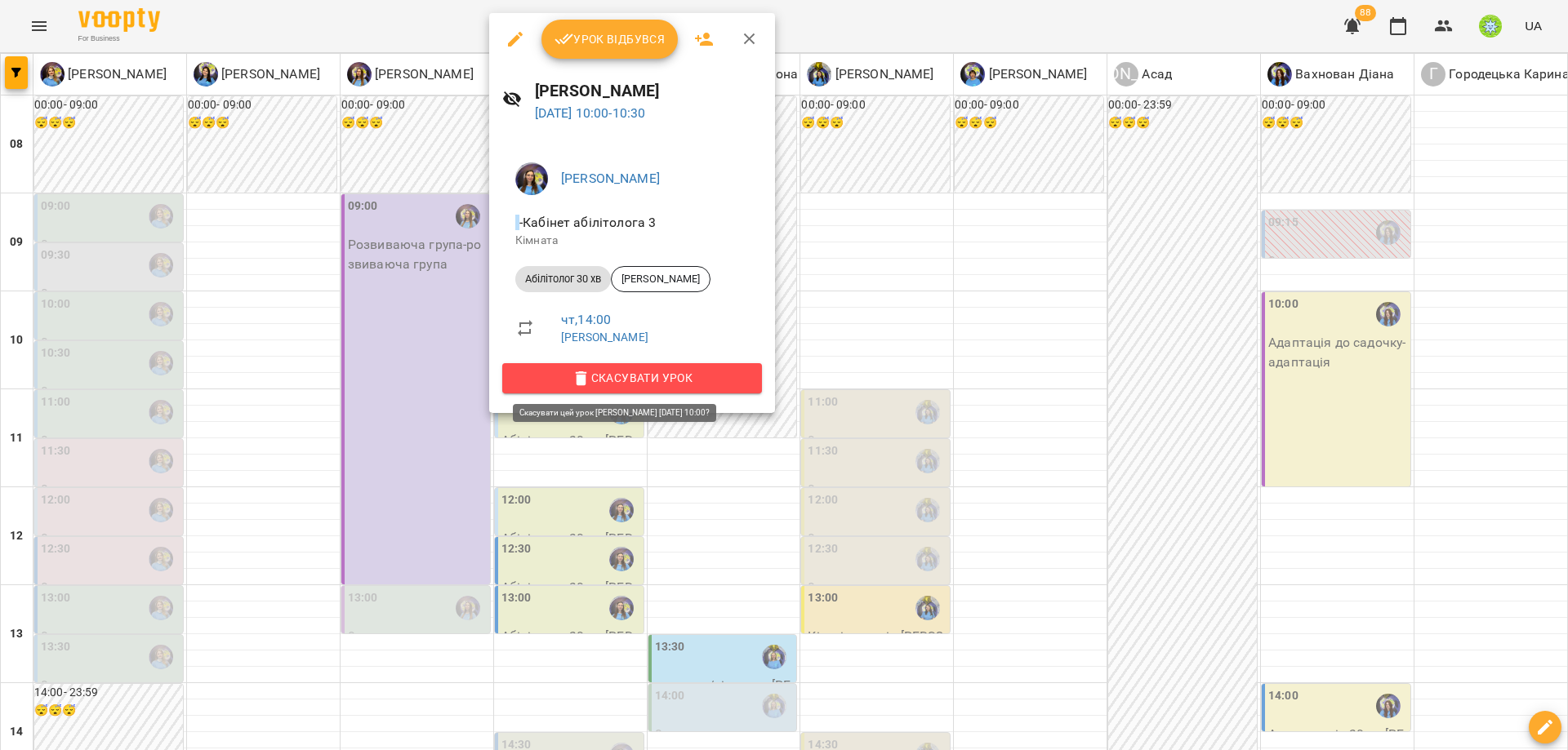
click at [693, 375] on span "Скасувати Урок" at bounding box center [632, 378] width 234 height 20
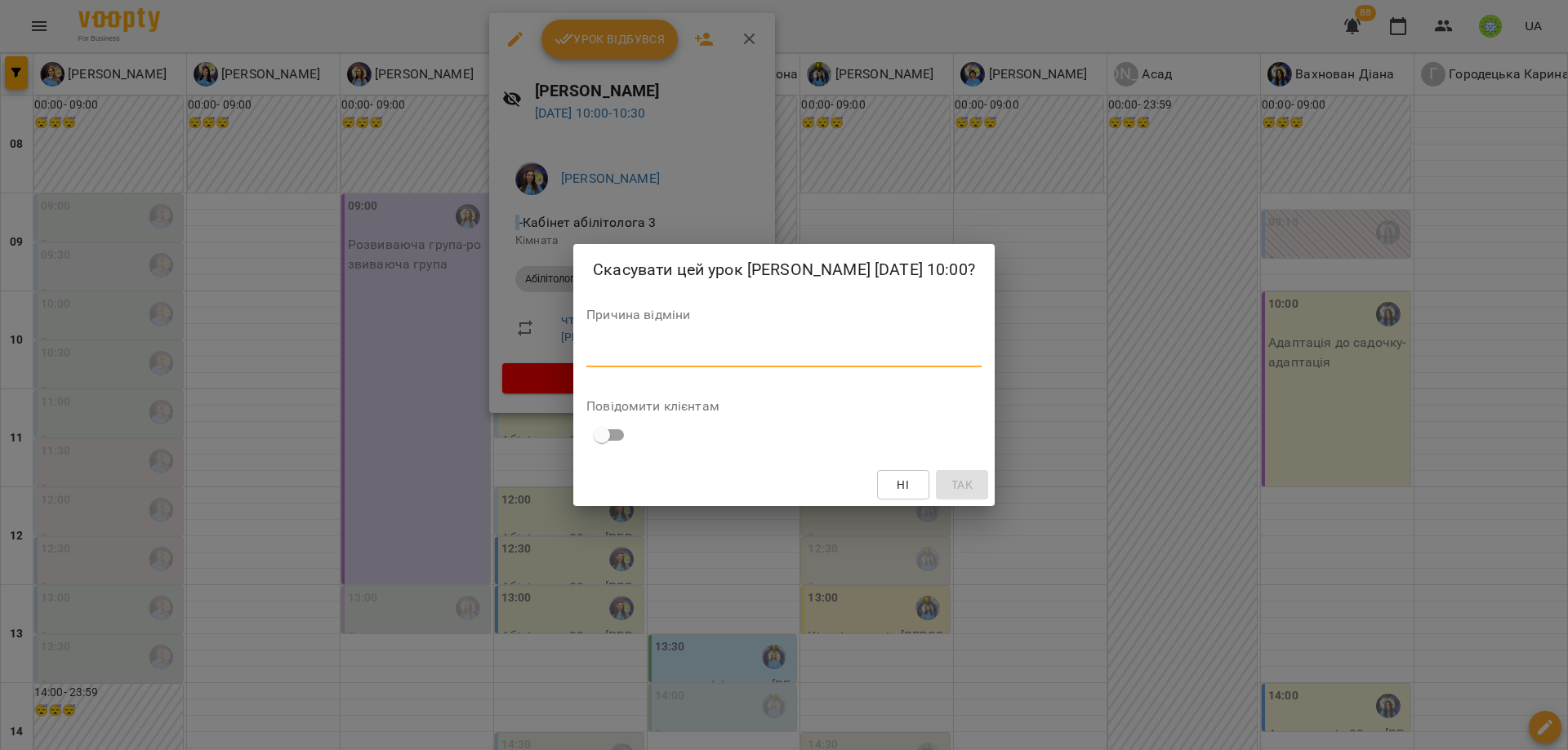
click at [634, 362] on textarea at bounding box center [784, 354] width 395 height 15
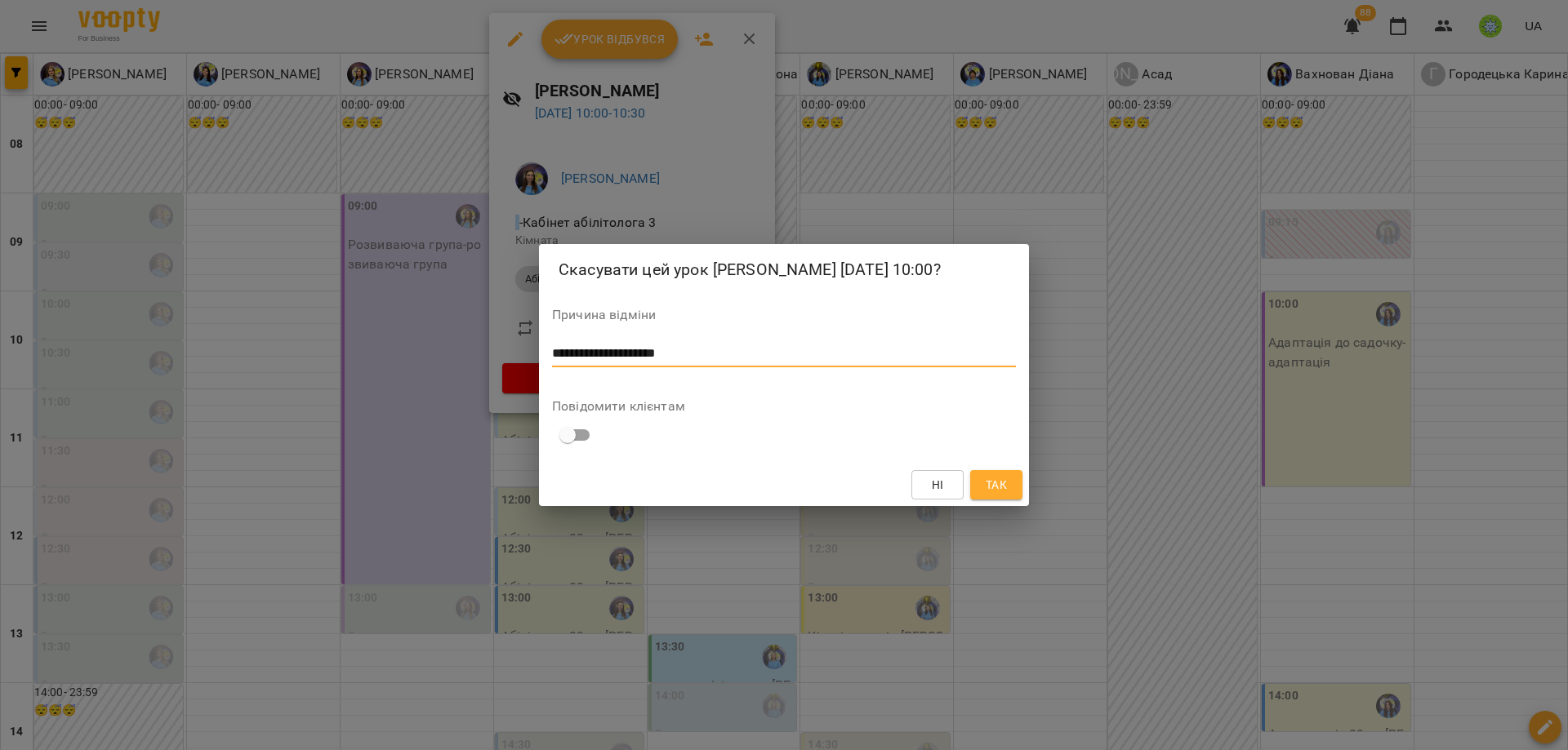
type textarea "**********"
click at [971, 500] on button "Так" at bounding box center [996, 485] width 52 height 29
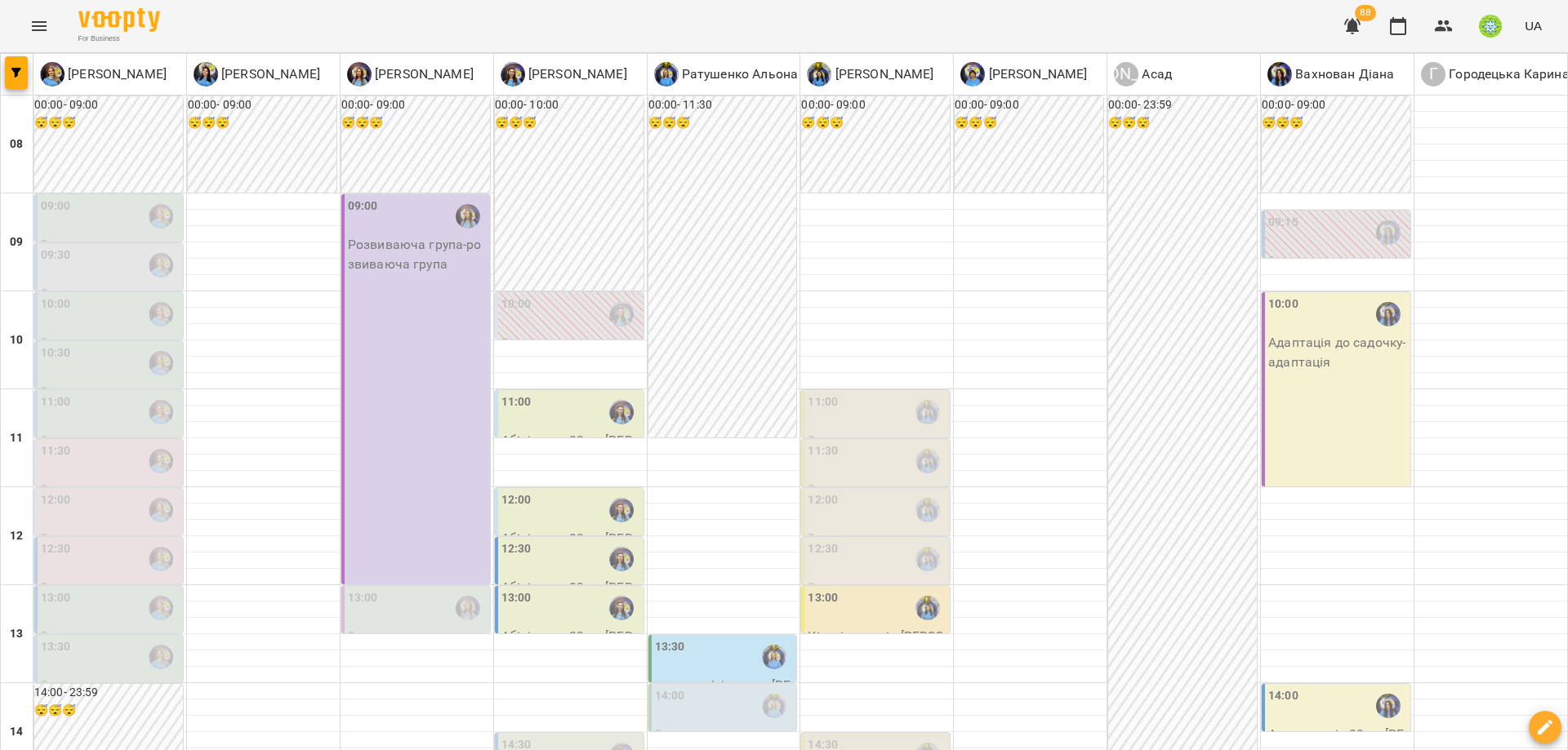
click at [854, 480] on p "0" at bounding box center [877, 490] width 139 height 20
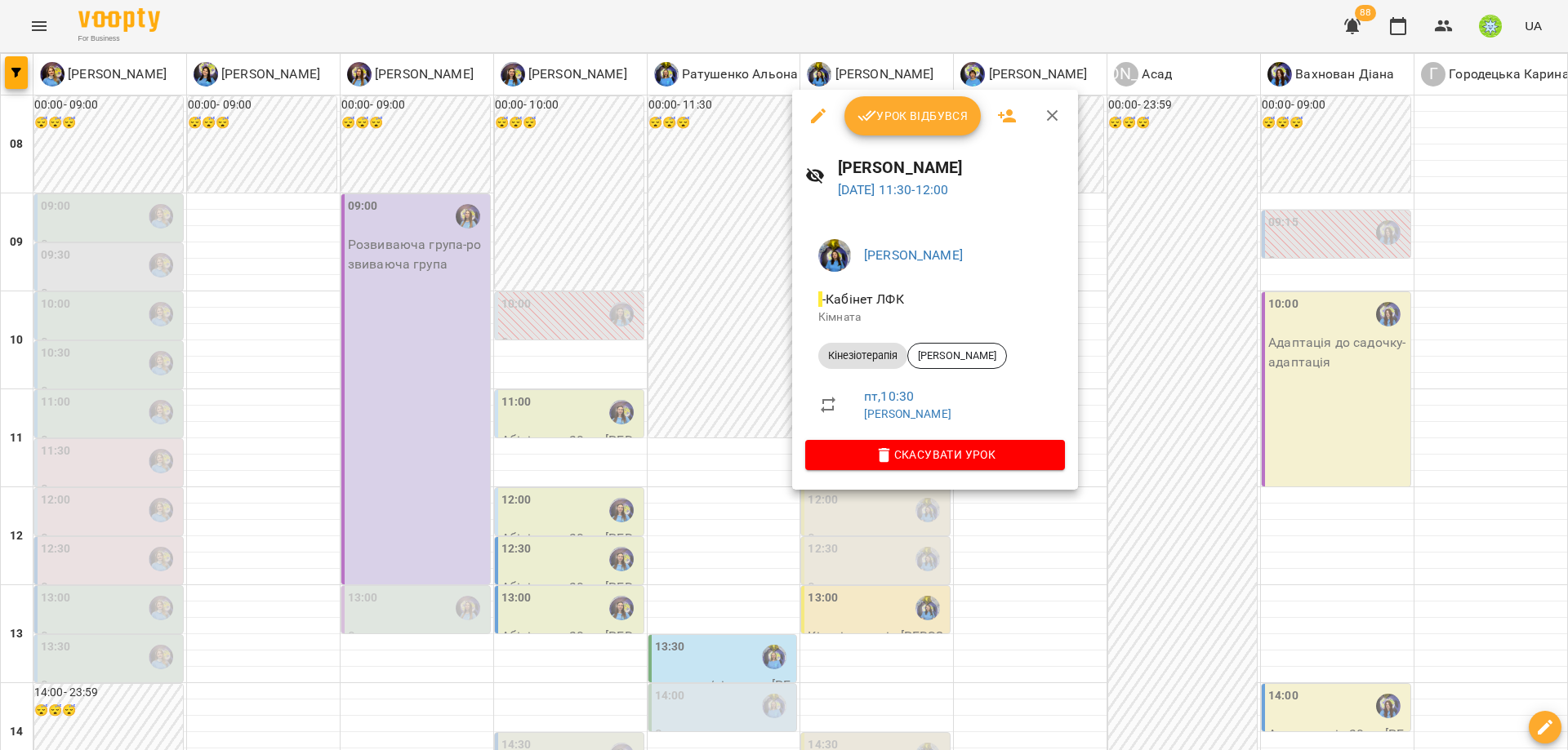
click at [1240, 478] on div at bounding box center [784, 375] width 1568 height 750
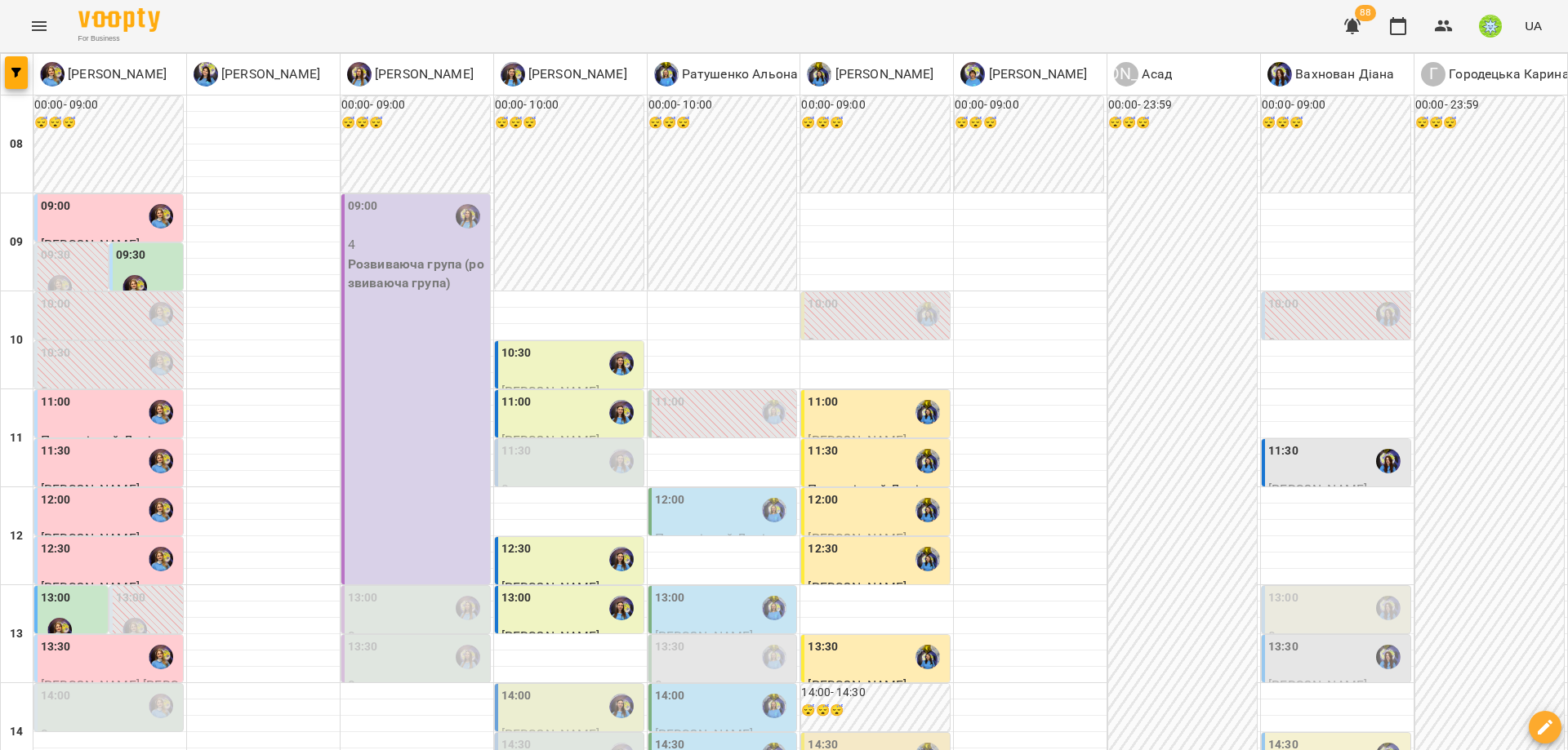
scroll to position [306, 0]
click at [104, 688] on div "14:00" at bounding box center [110, 706] width 139 height 38
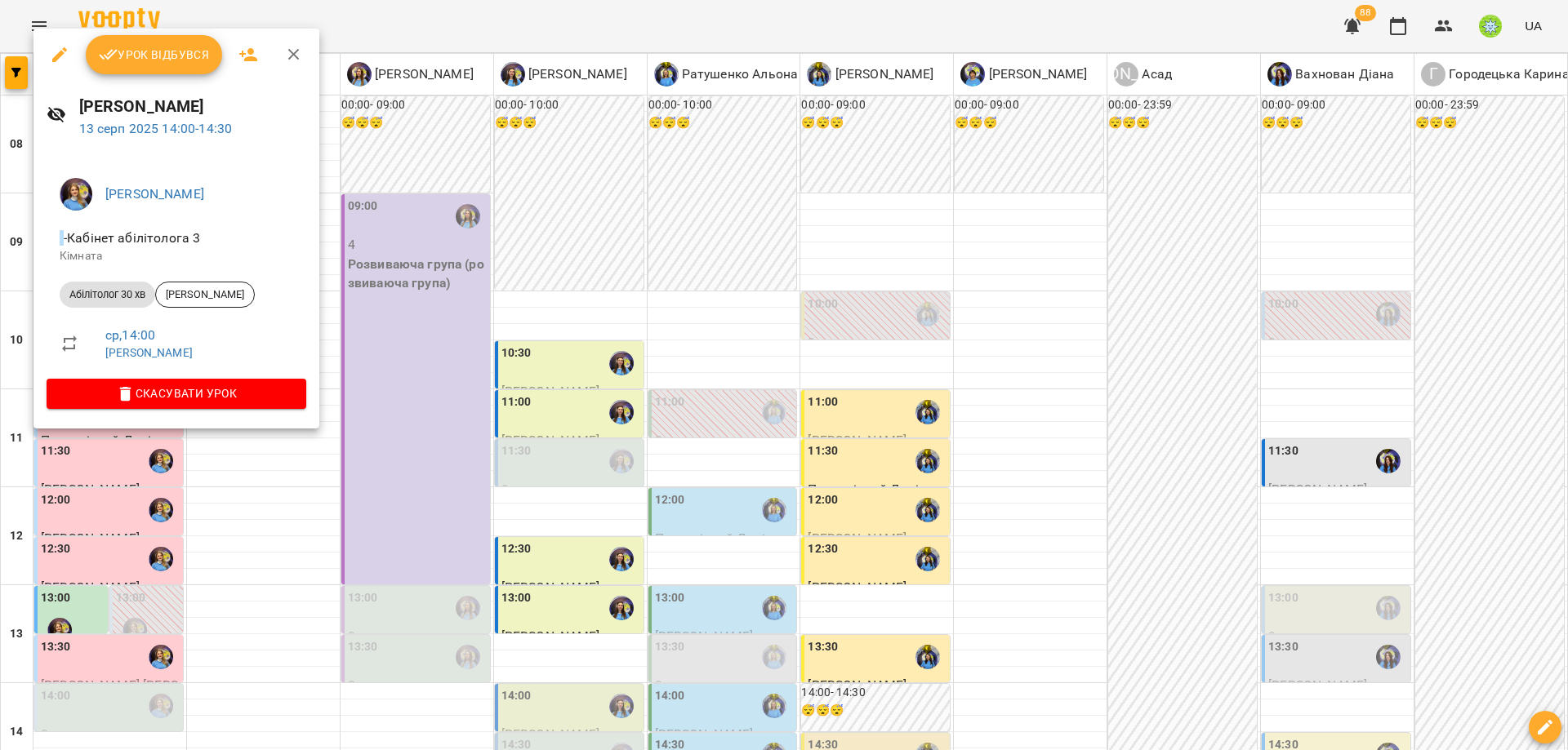
click at [569, 406] on div at bounding box center [784, 375] width 1568 height 750
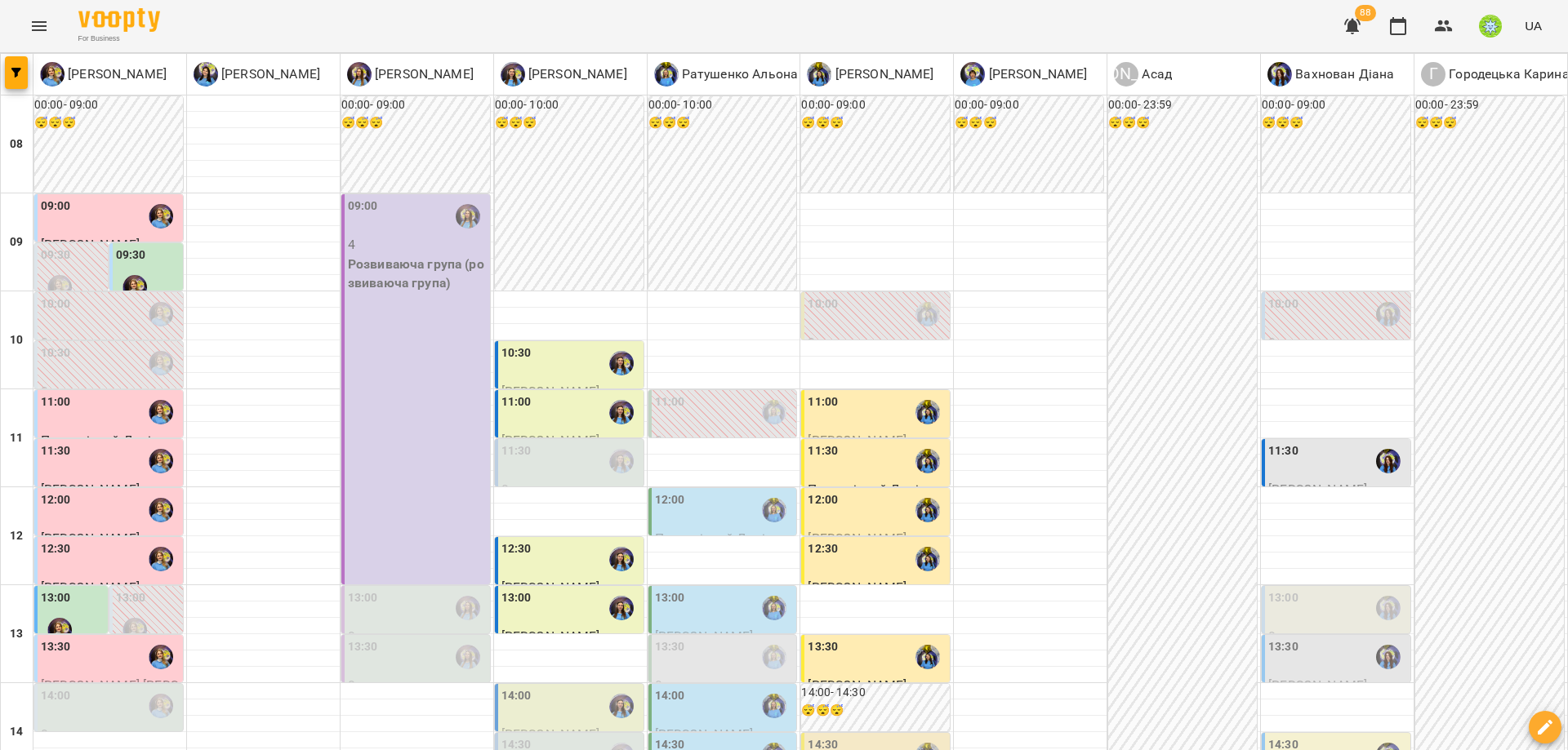
click at [556, 688] on div "14:00" at bounding box center [571, 706] width 139 height 38
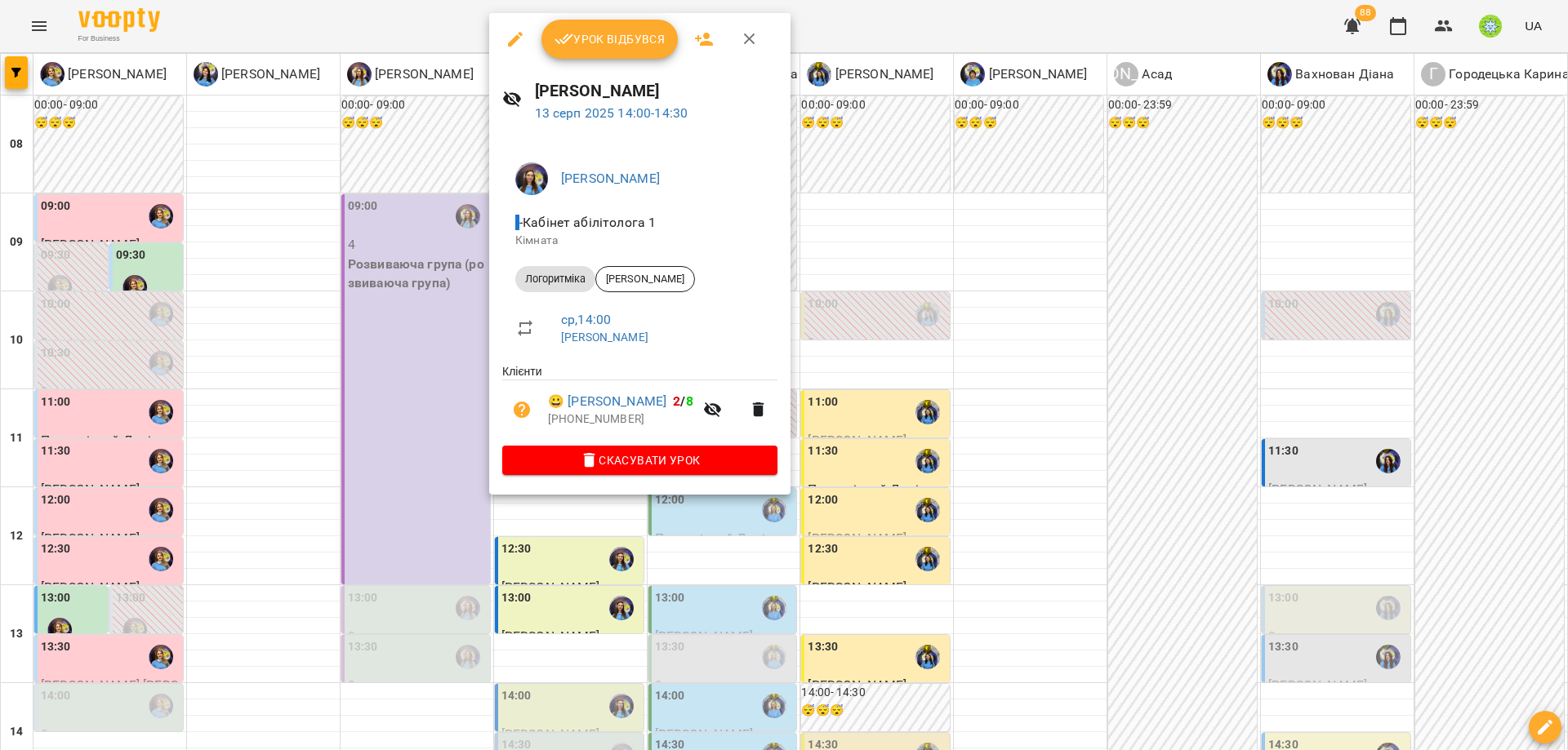
click at [831, 387] on div at bounding box center [784, 375] width 1568 height 750
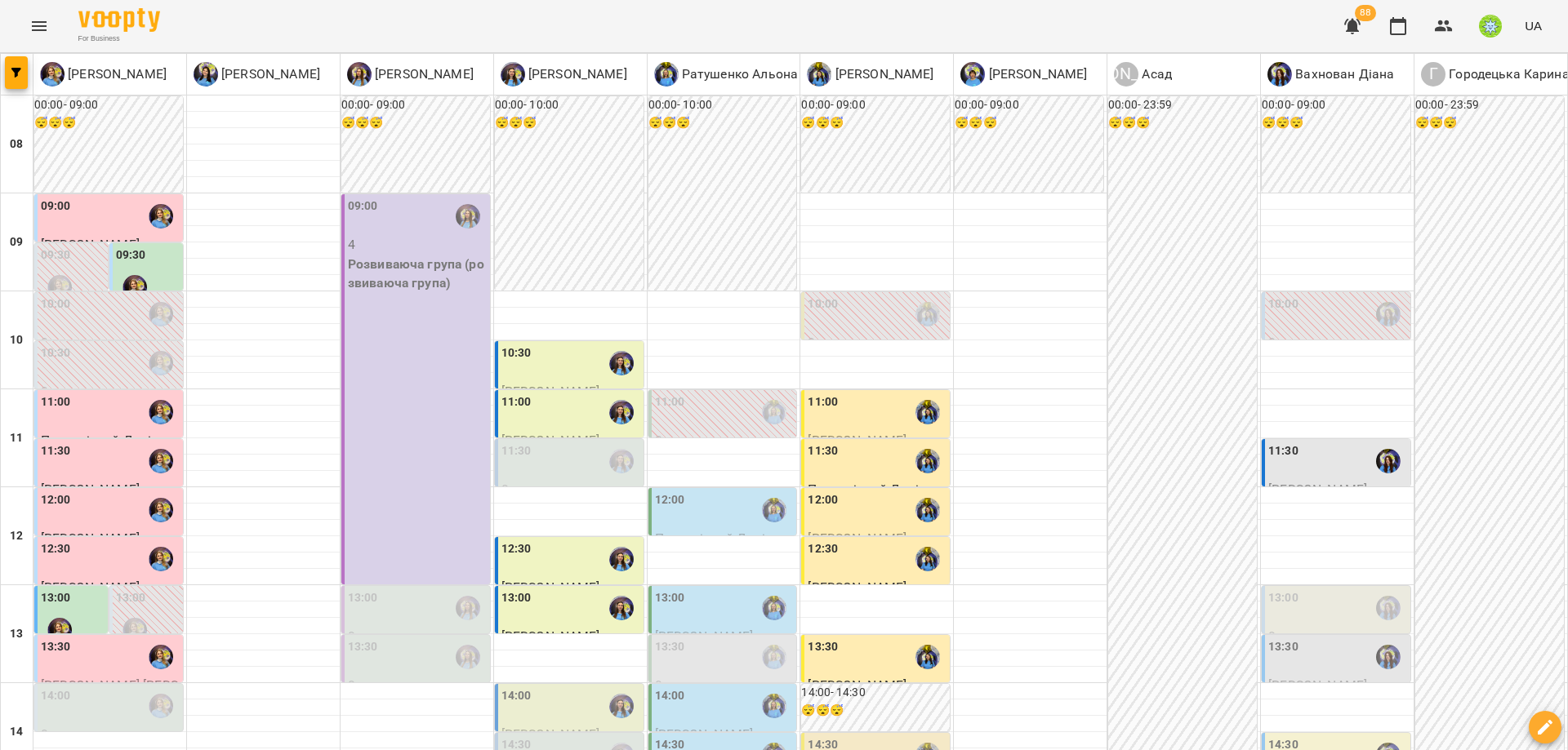
click at [712, 688] on div "14:00" at bounding box center [724, 706] width 139 height 38
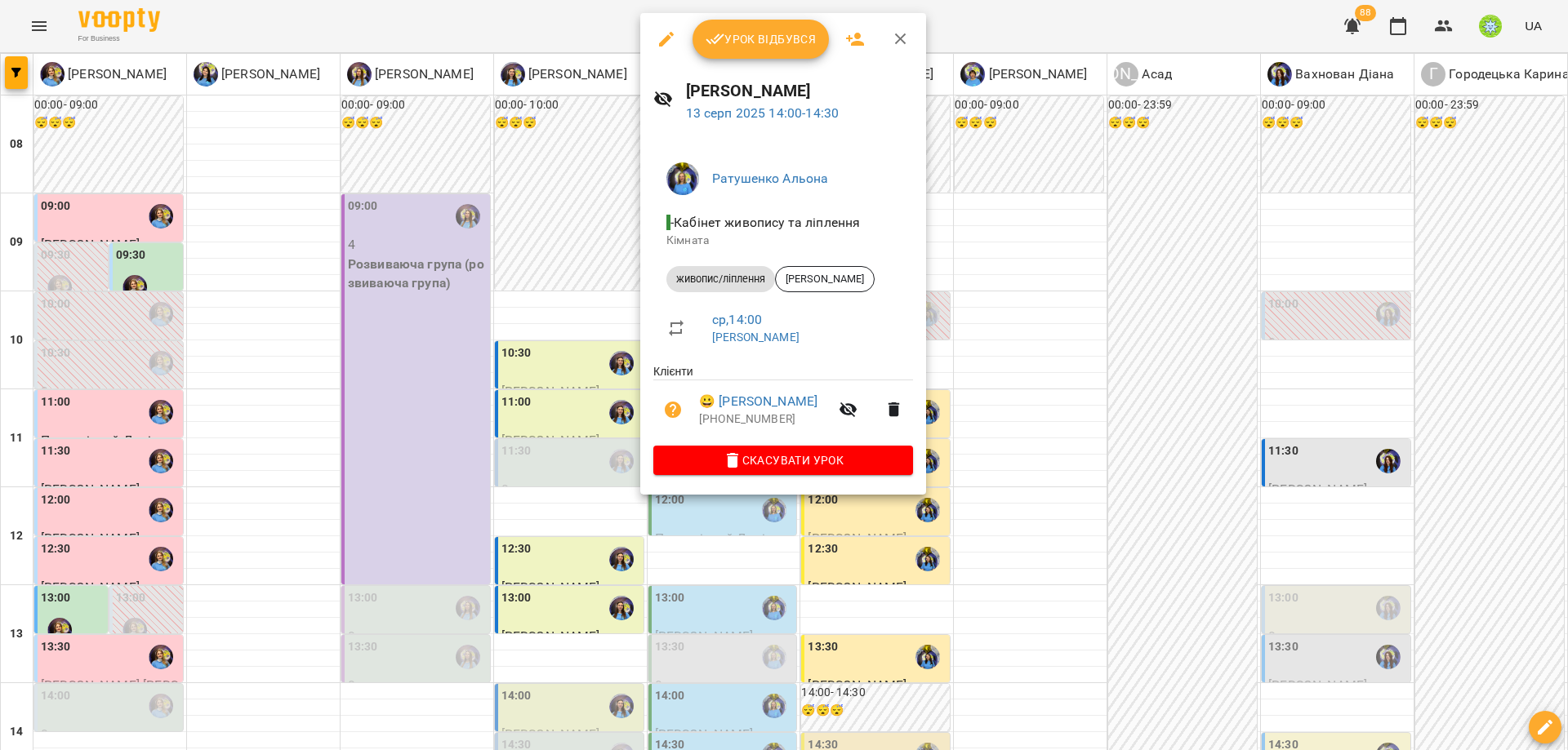
click at [1192, 384] on div at bounding box center [784, 375] width 1568 height 750
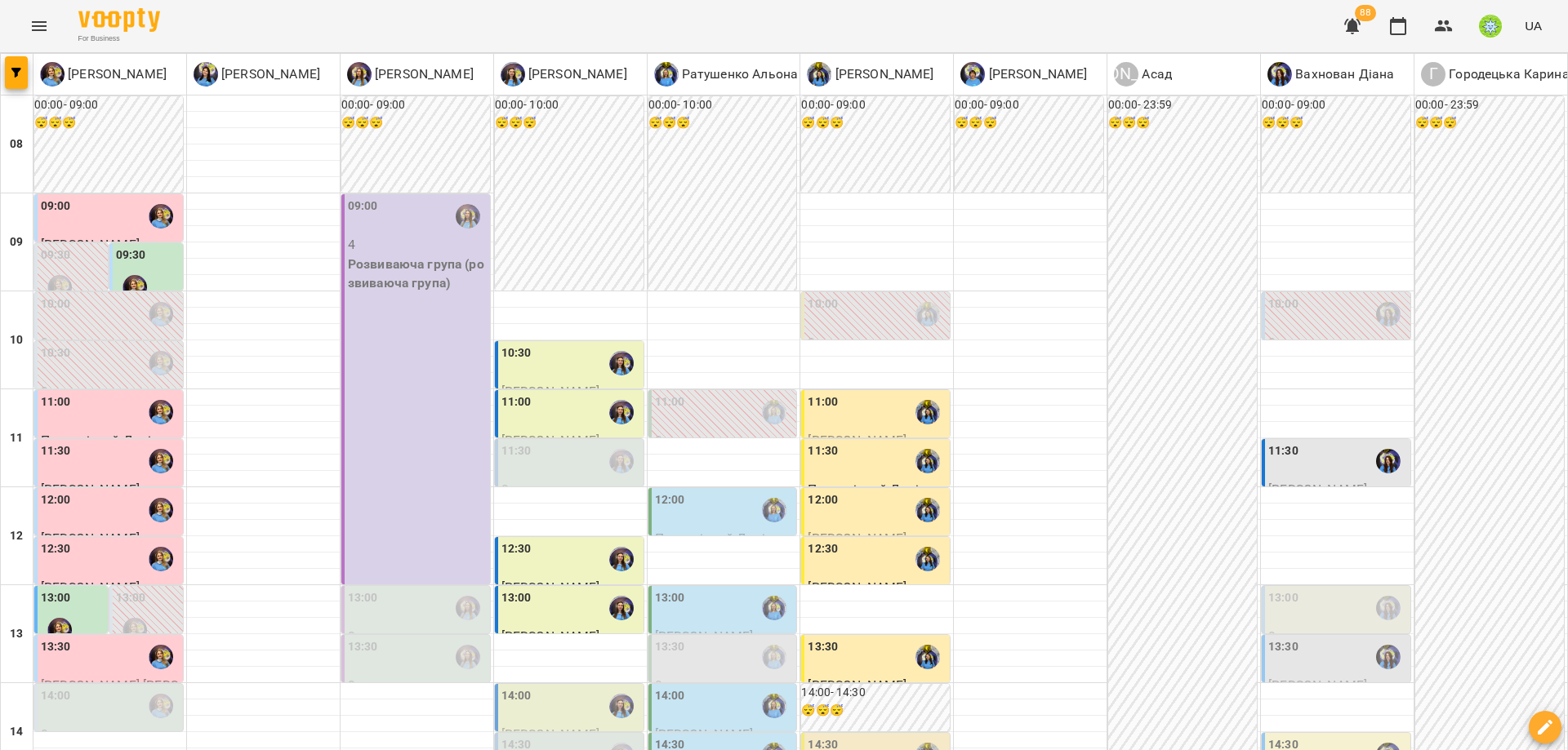
scroll to position [712, 0]
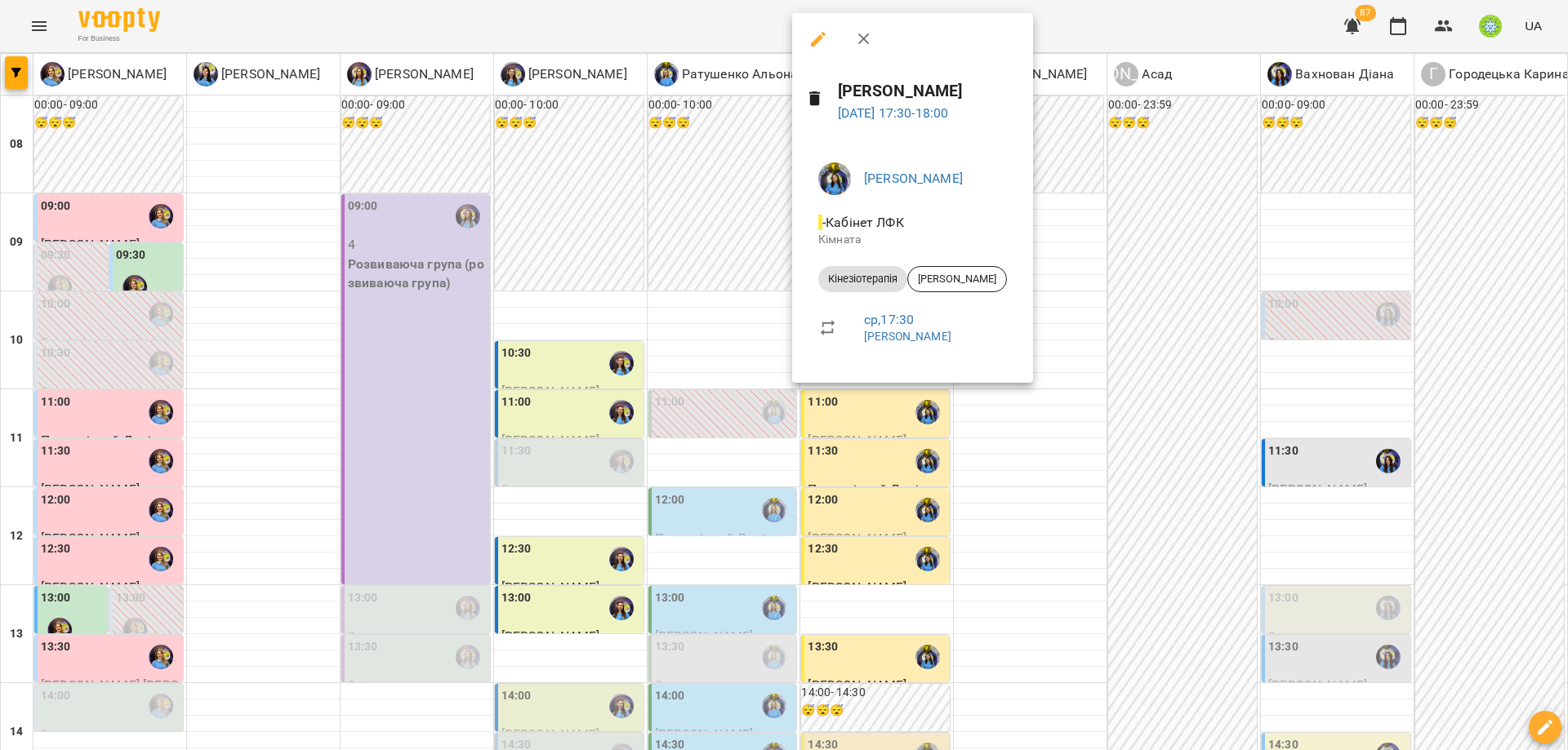
click at [599, 422] on div at bounding box center [784, 375] width 1568 height 750
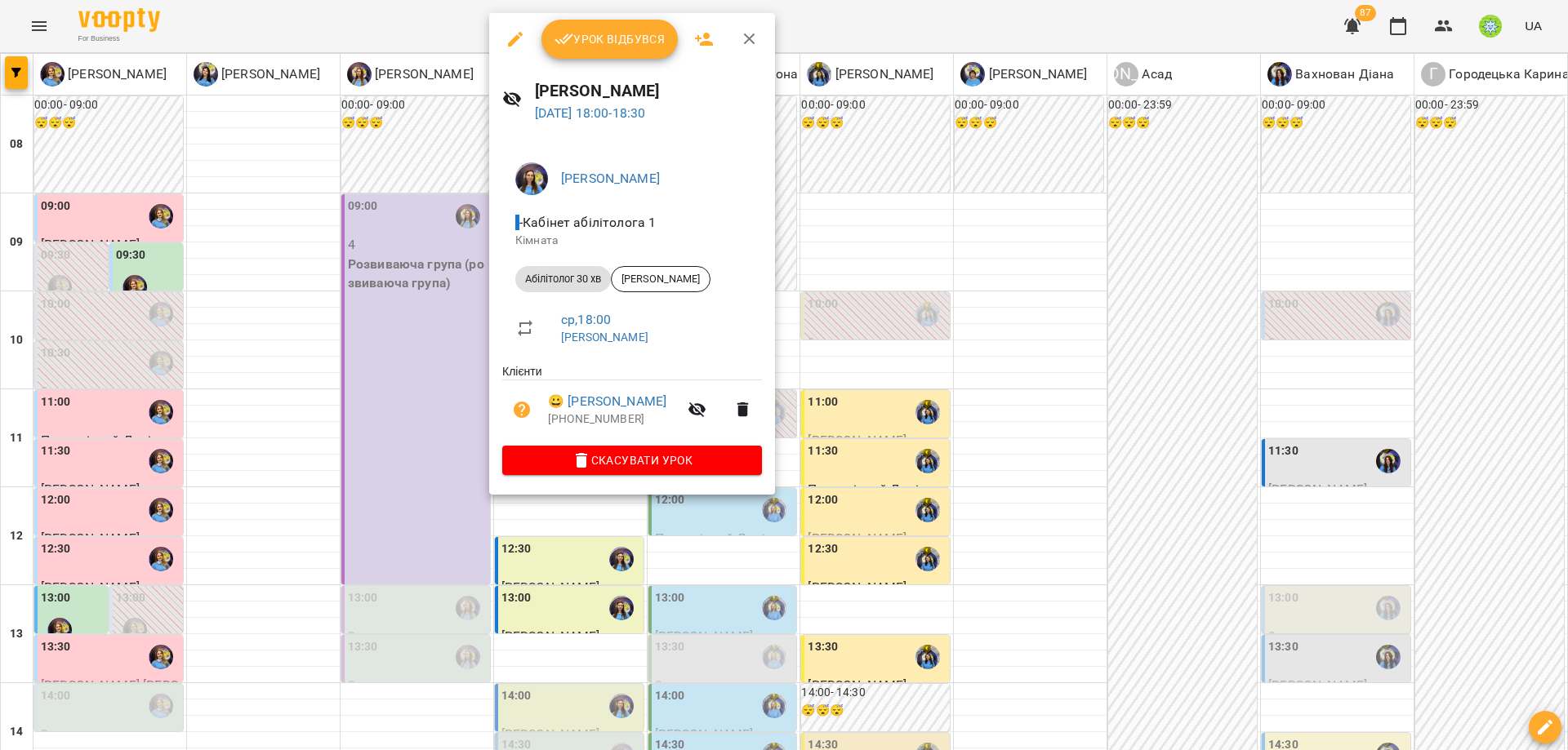
click at [435, 432] on div at bounding box center [784, 375] width 1568 height 750
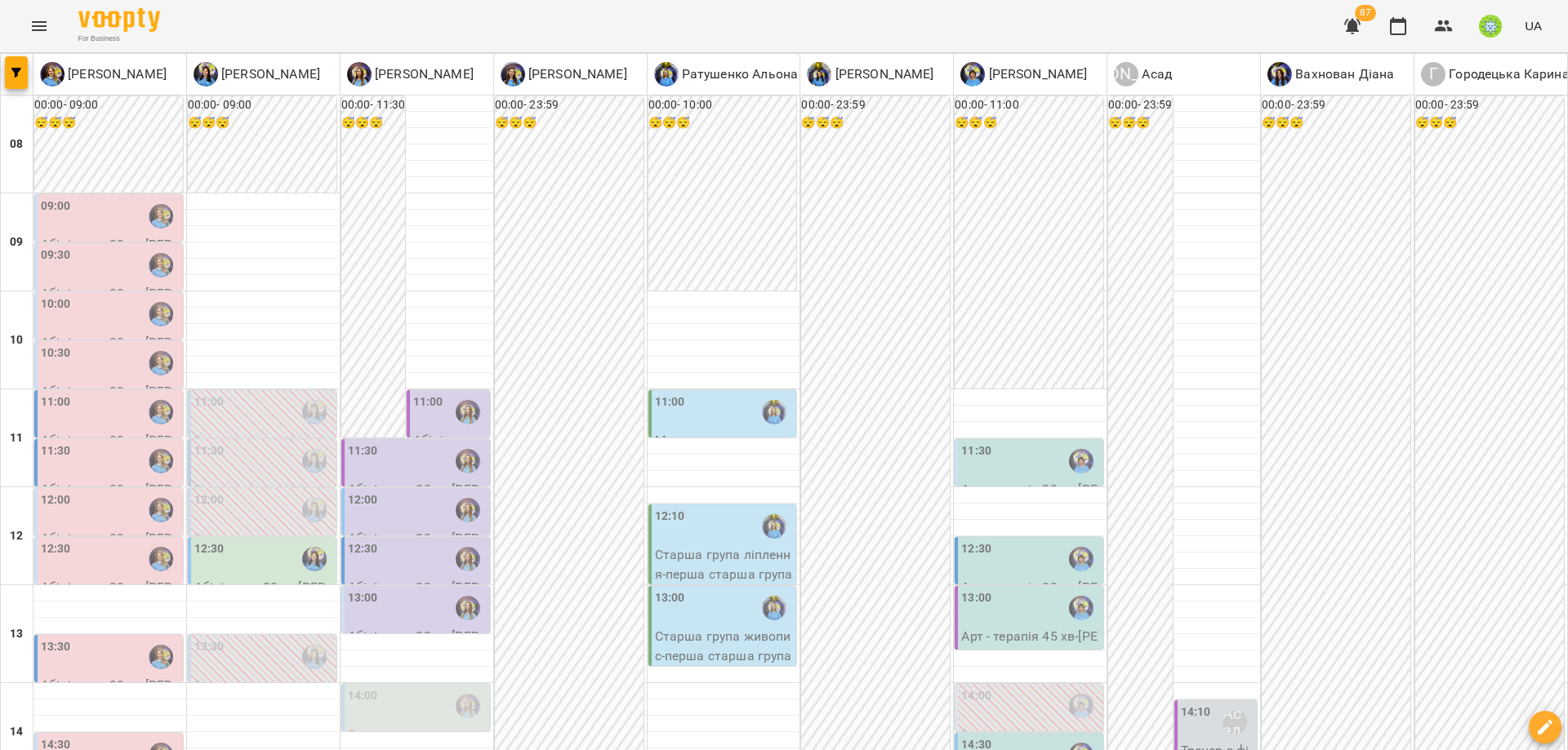
scroll to position [391, 0]
click at [435, 688] on div "14:00" at bounding box center [417, 706] width 139 height 38
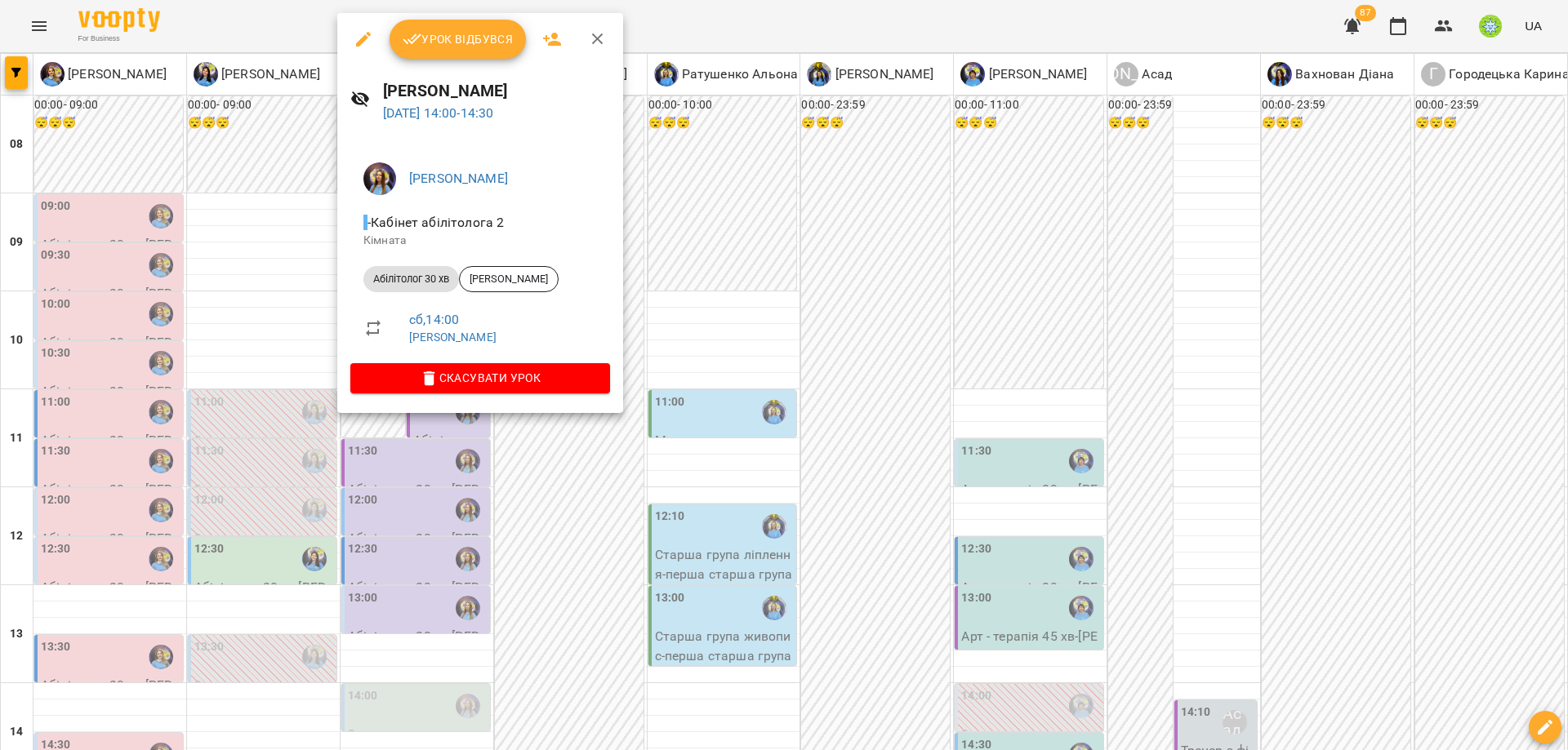
click at [716, 388] on div at bounding box center [784, 375] width 1568 height 750
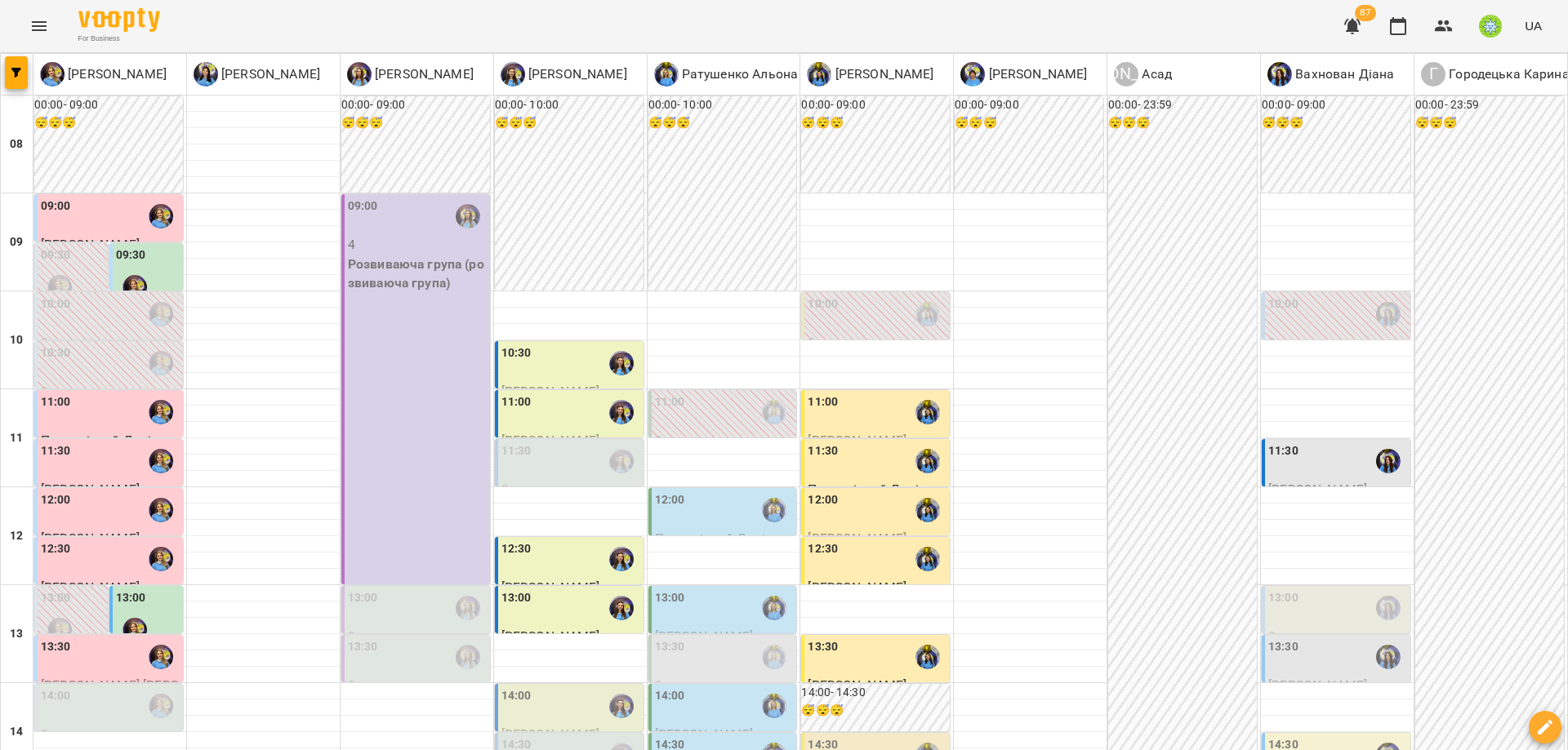
scroll to position [307, 0]
click at [579, 688] on div "14:00" at bounding box center [571, 706] width 139 height 38
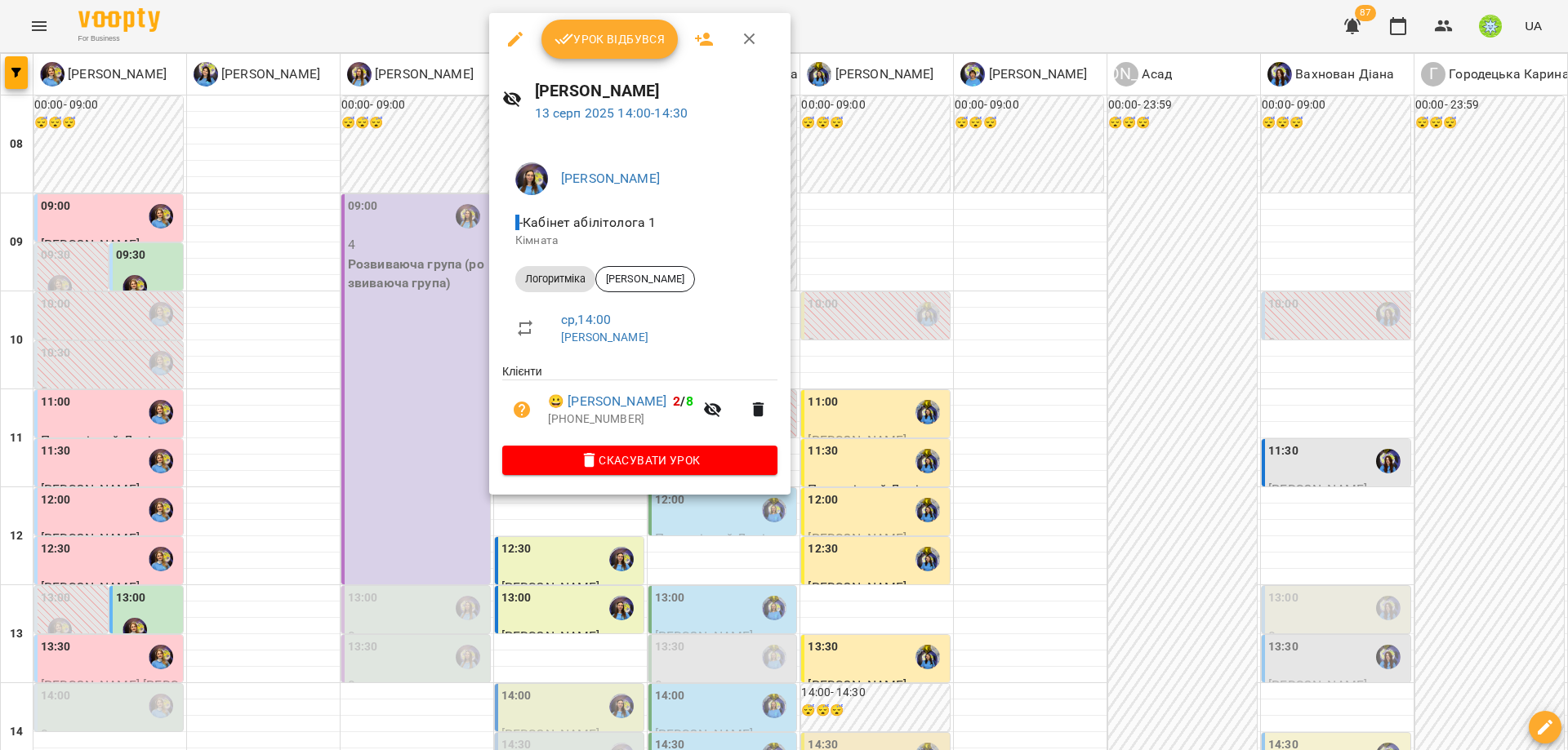
click at [894, 481] on div at bounding box center [784, 375] width 1568 height 750
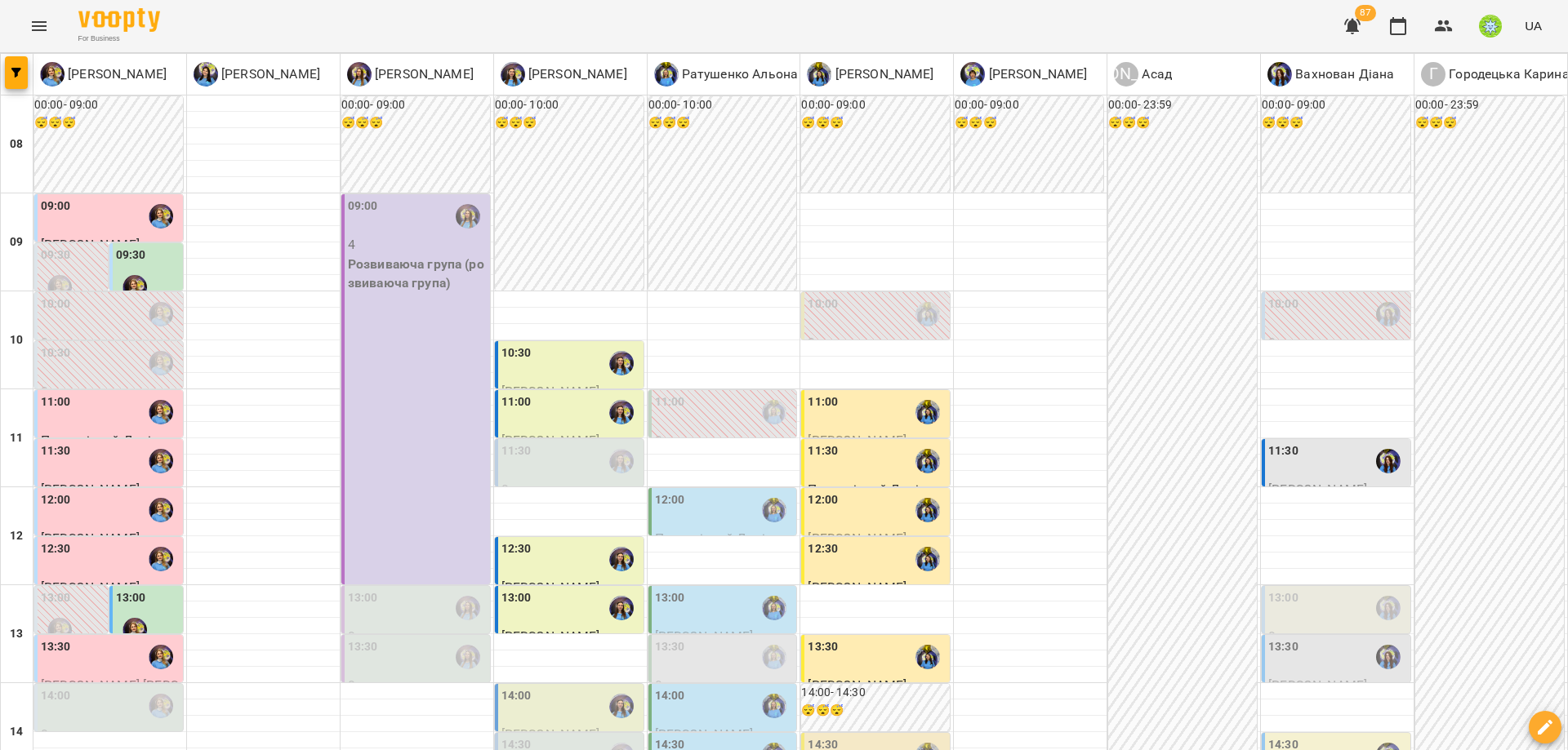
click at [737, 688] on div "14:00" at bounding box center [724, 706] width 139 height 38
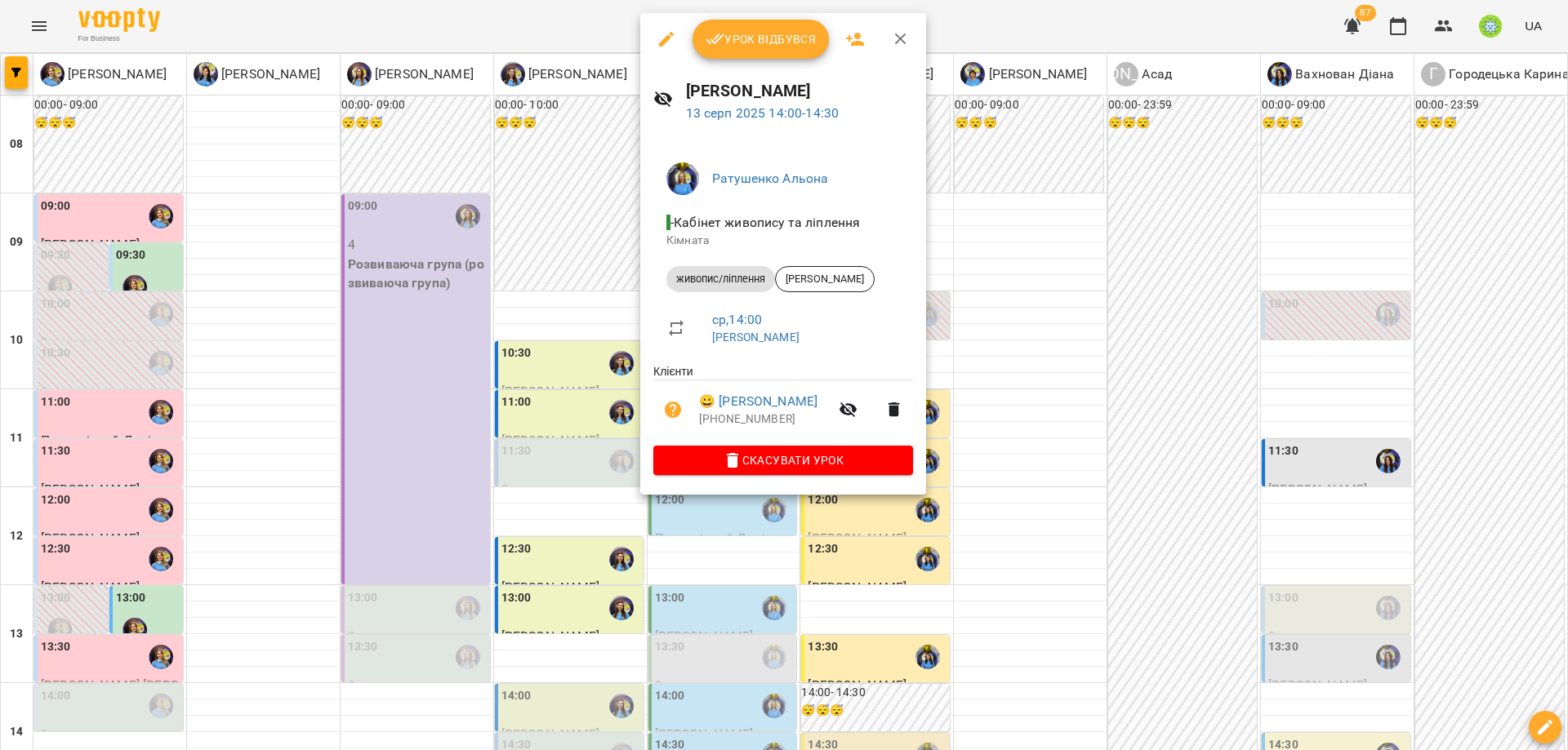
click at [912, 542] on div at bounding box center [784, 375] width 1568 height 750
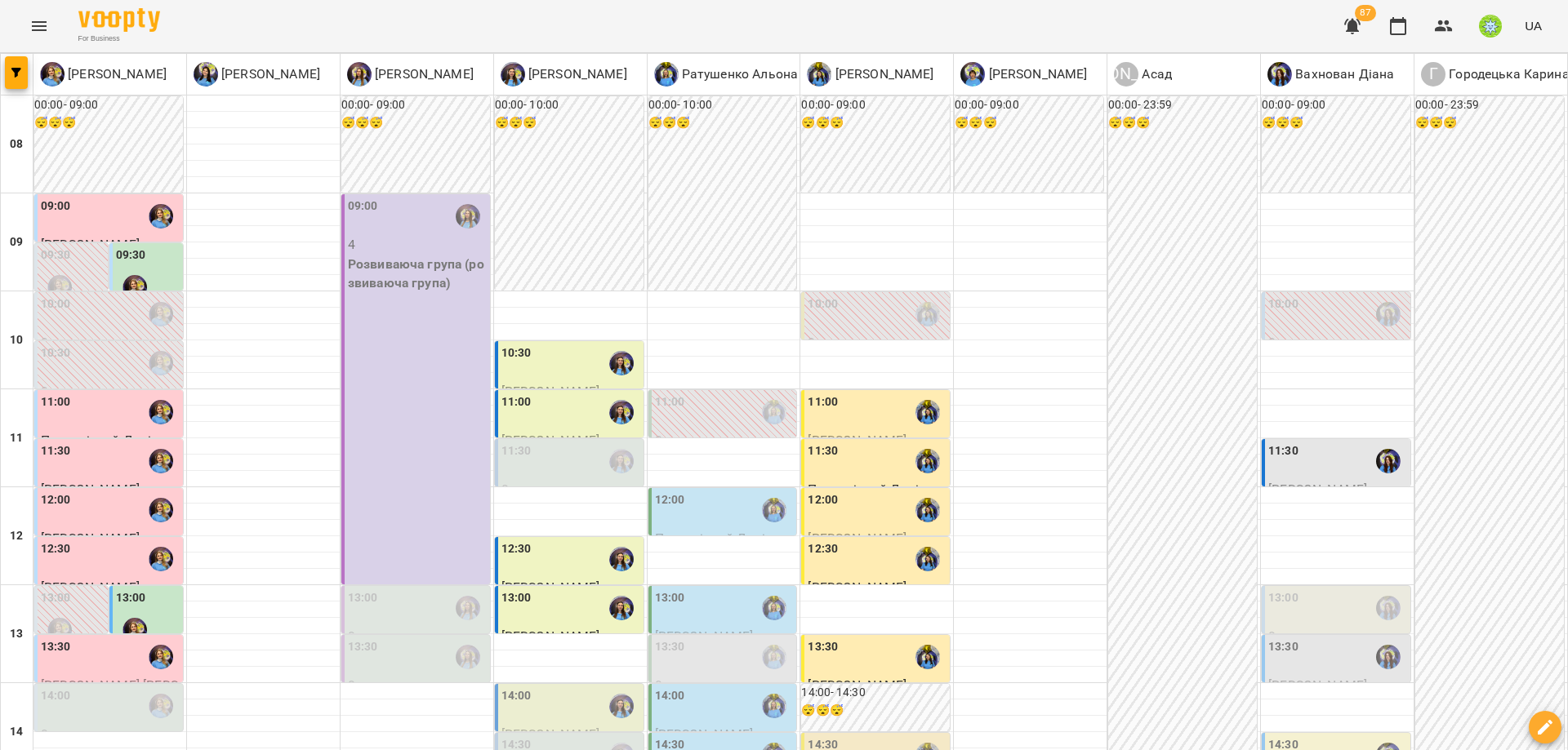
click at [555, 688] on div "14:00" at bounding box center [571, 706] width 139 height 38
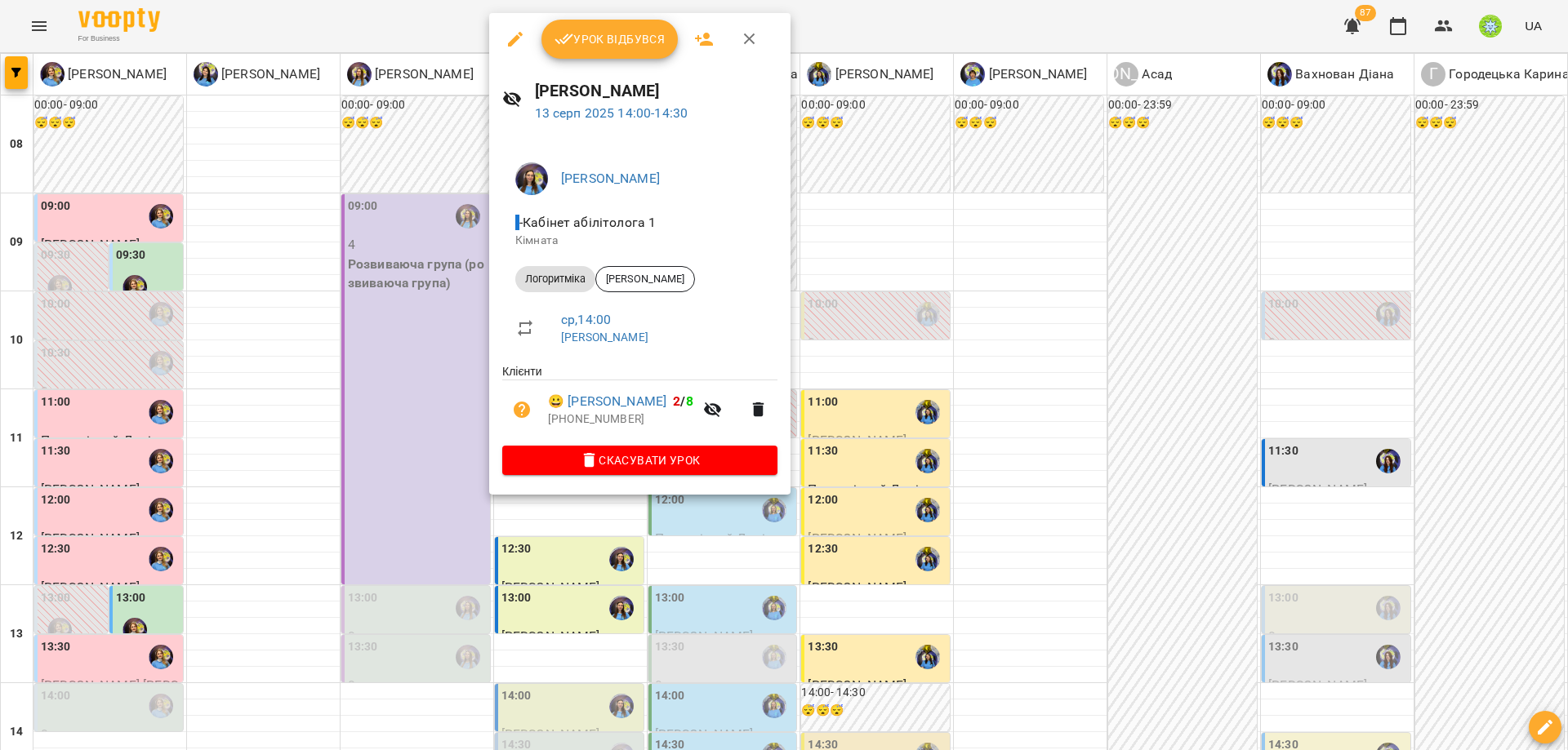
click at [871, 380] on div at bounding box center [784, 375] width 1568 height 750
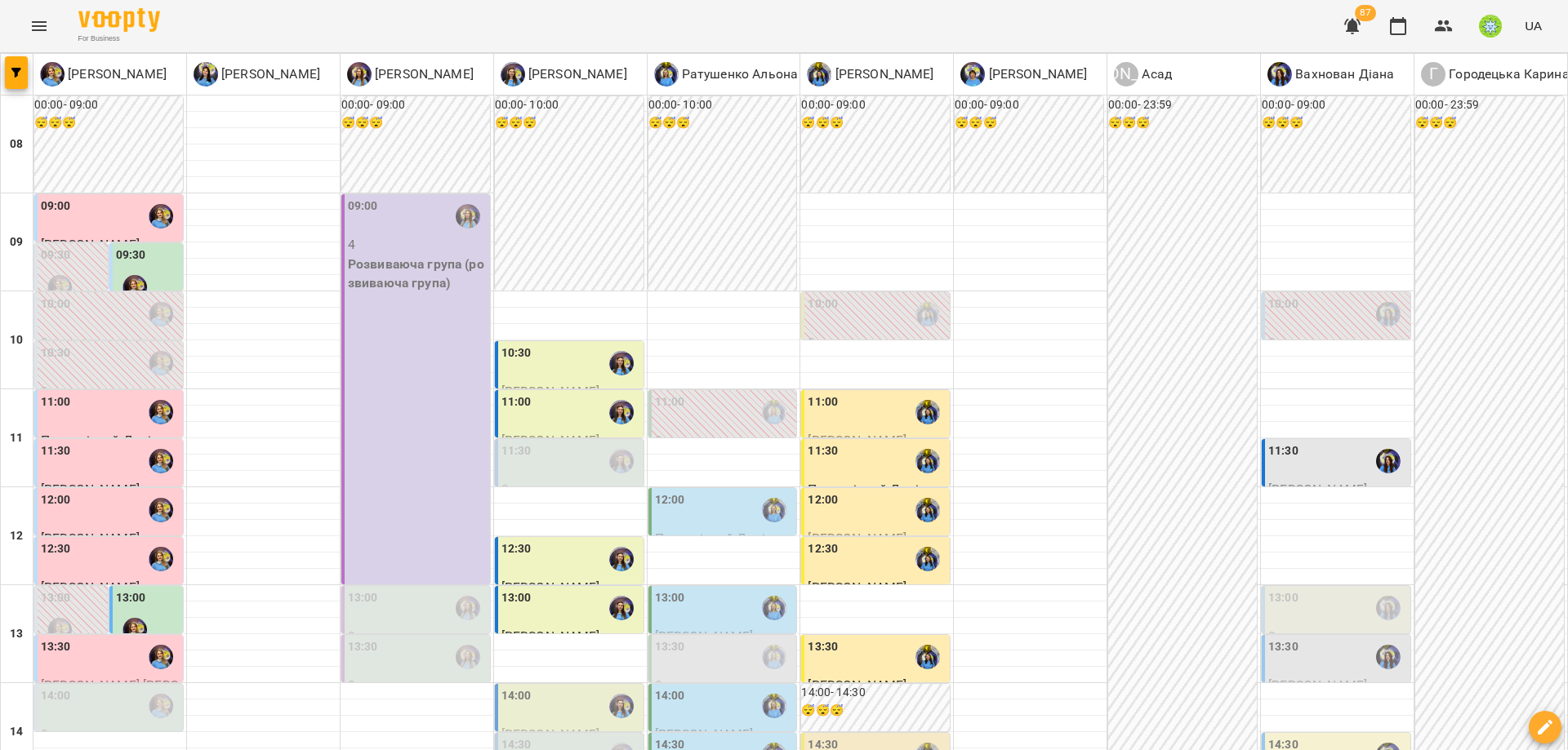
scroll to position [298, 0]
click at [1301, 443] on div "11:30" at bounding box center [1338, 462] width 139 height 38
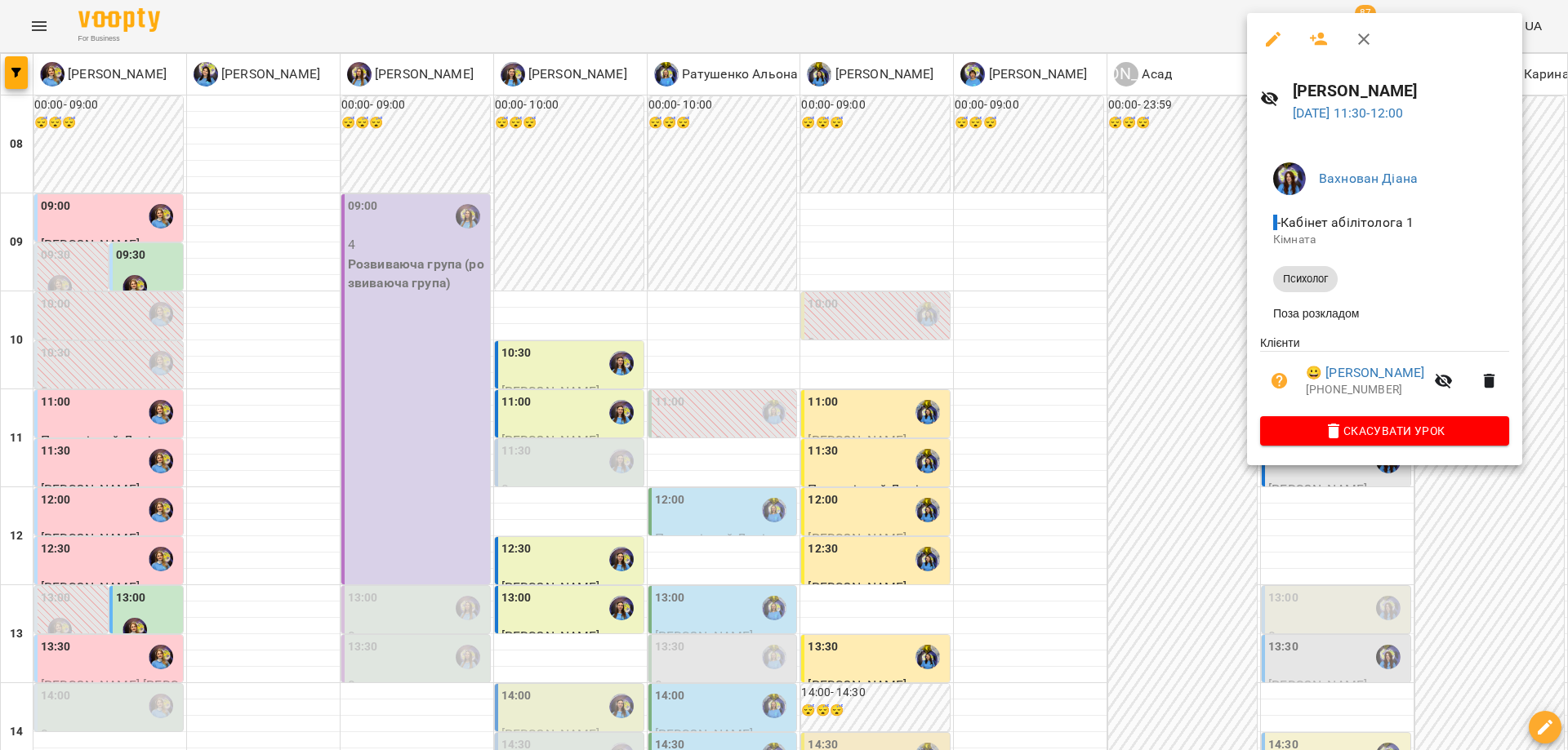
click at [1344, 359] on li "😀 [PERSON_NAME] [PHONE_NUMBER]" at bounding box center [1384, 381] width 249 height 58
click at [1343, 369] on link "😀 [PERSON_NAME]" at bounding box center [1365, 373] width 119 height 20
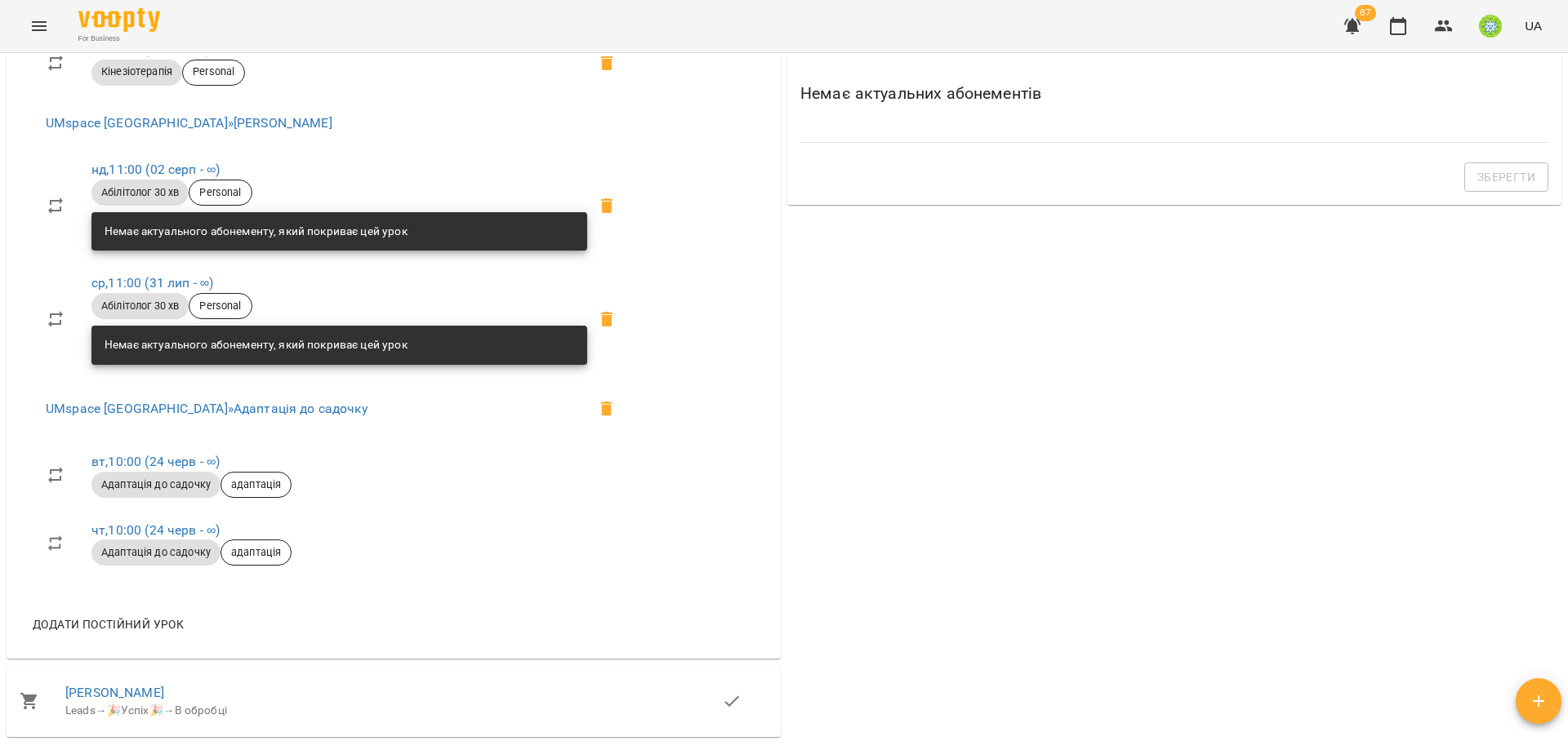
scroll to position [1009, 0]
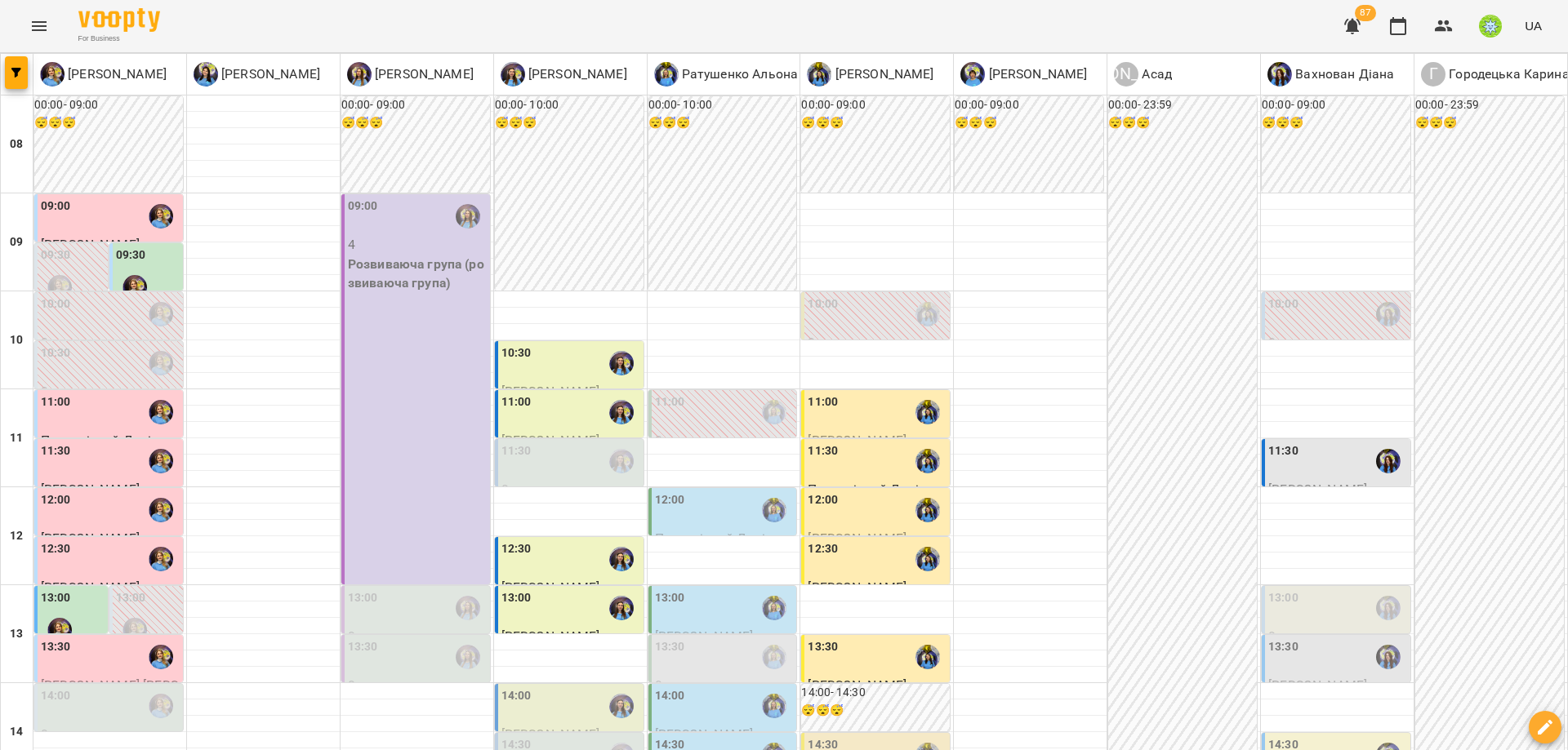
click at [1300, 456] on div "11:30" at bounding box center [1338, 462] width 139 height 38
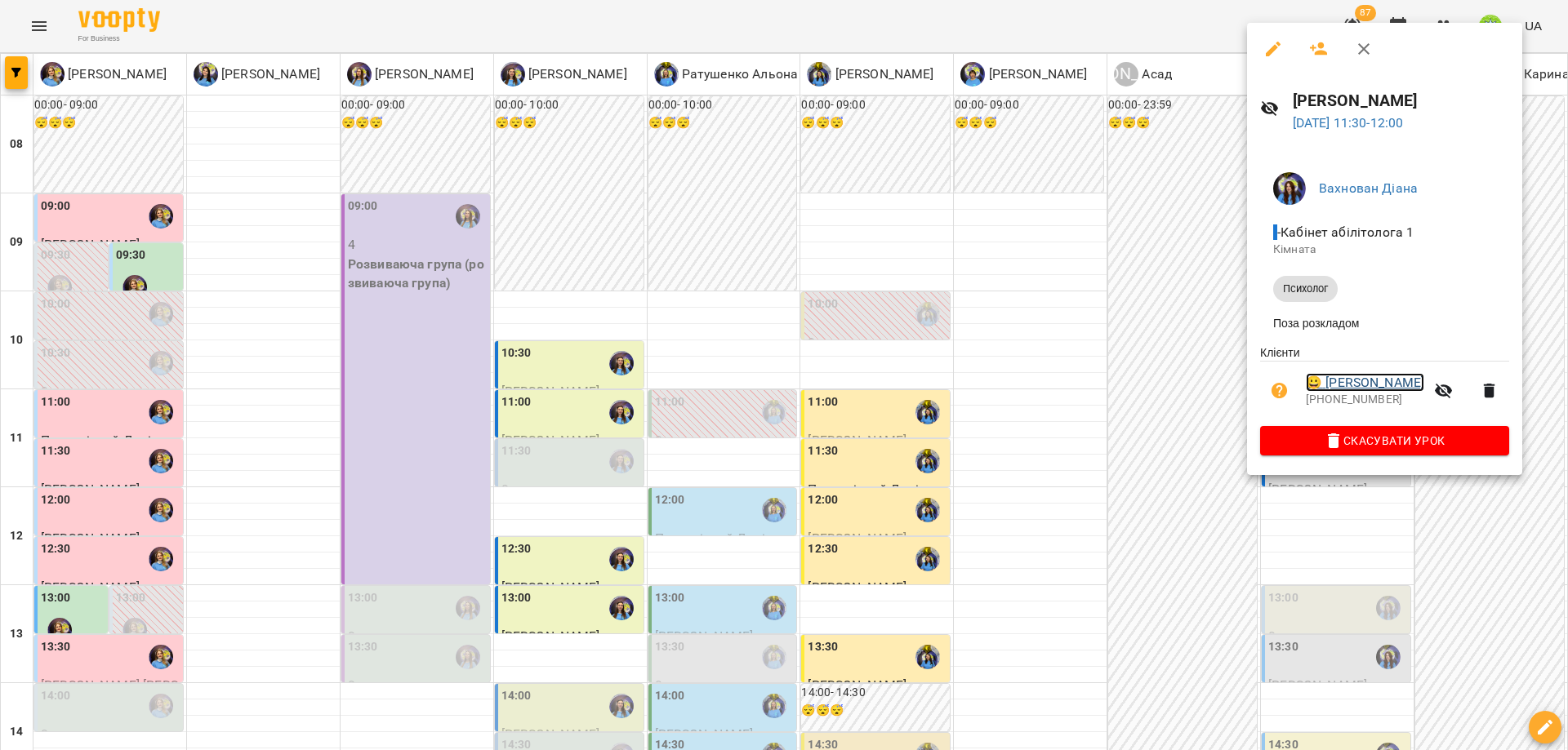
click at [1344, 390] on link "😀 [PERSON_NAME]" at bounding box center [1365, 382] width 119 height 20
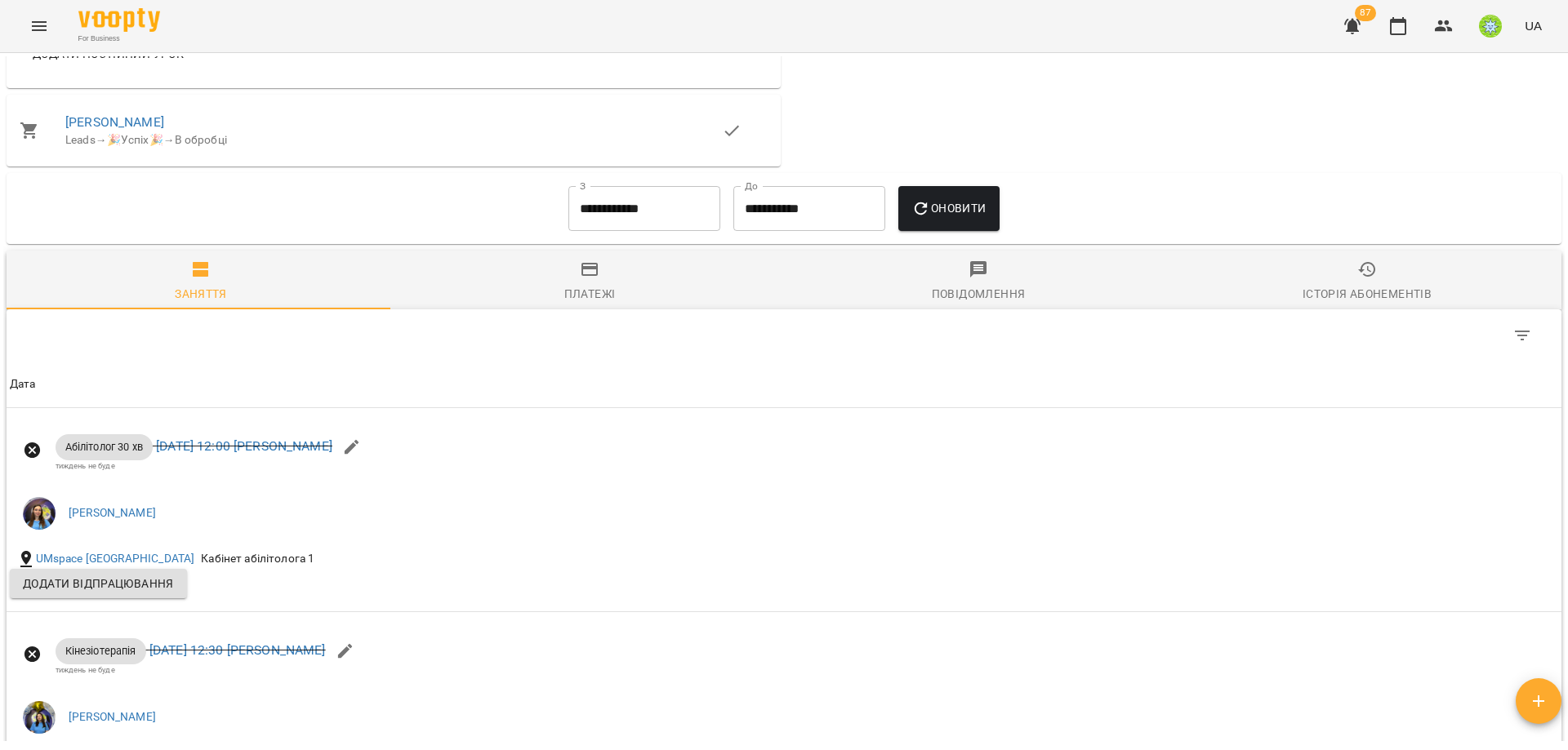
scroll to position [1474, 0]
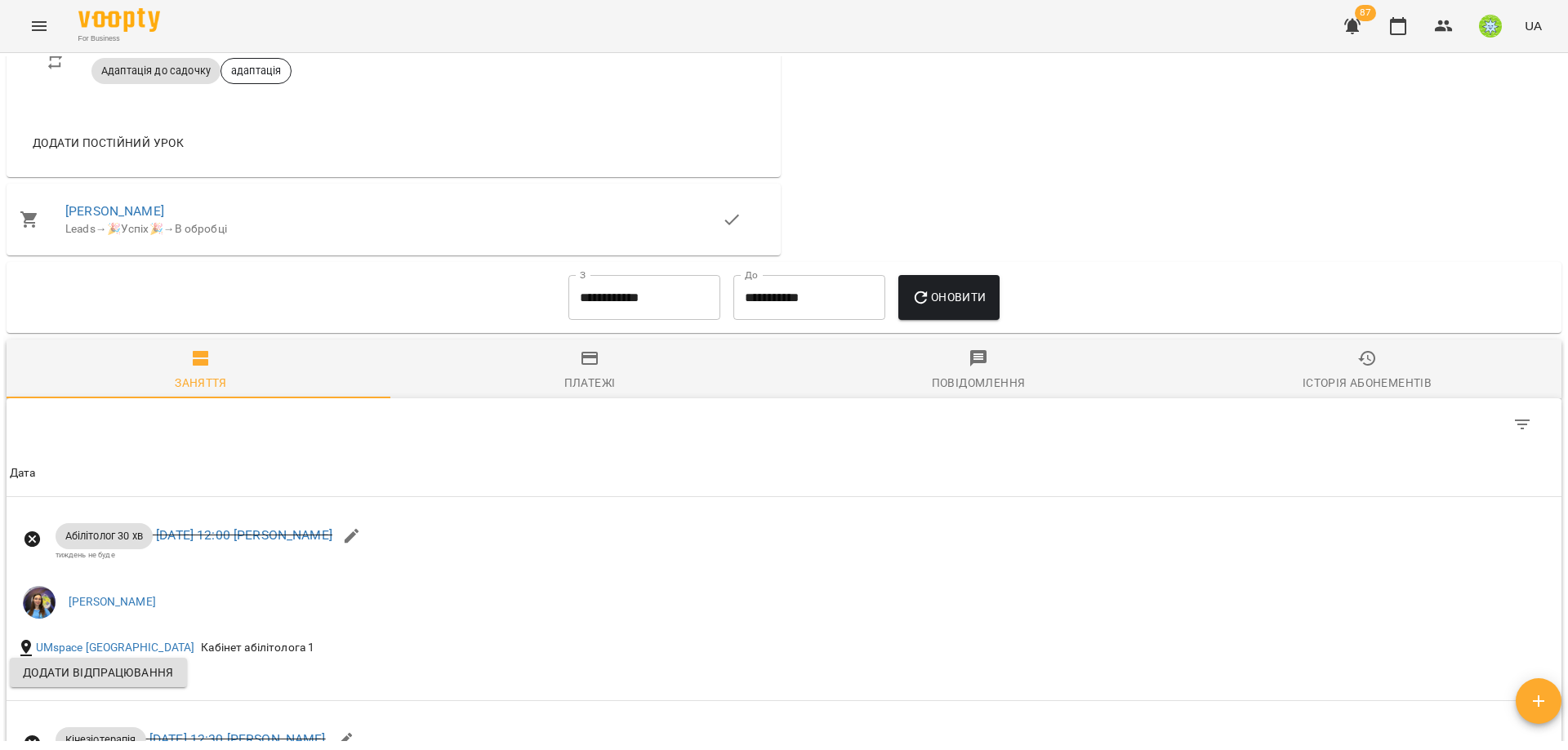
click at [125, 138] on span "Додати постійний урок" at bounding box center [108, 142] width 151 height 20
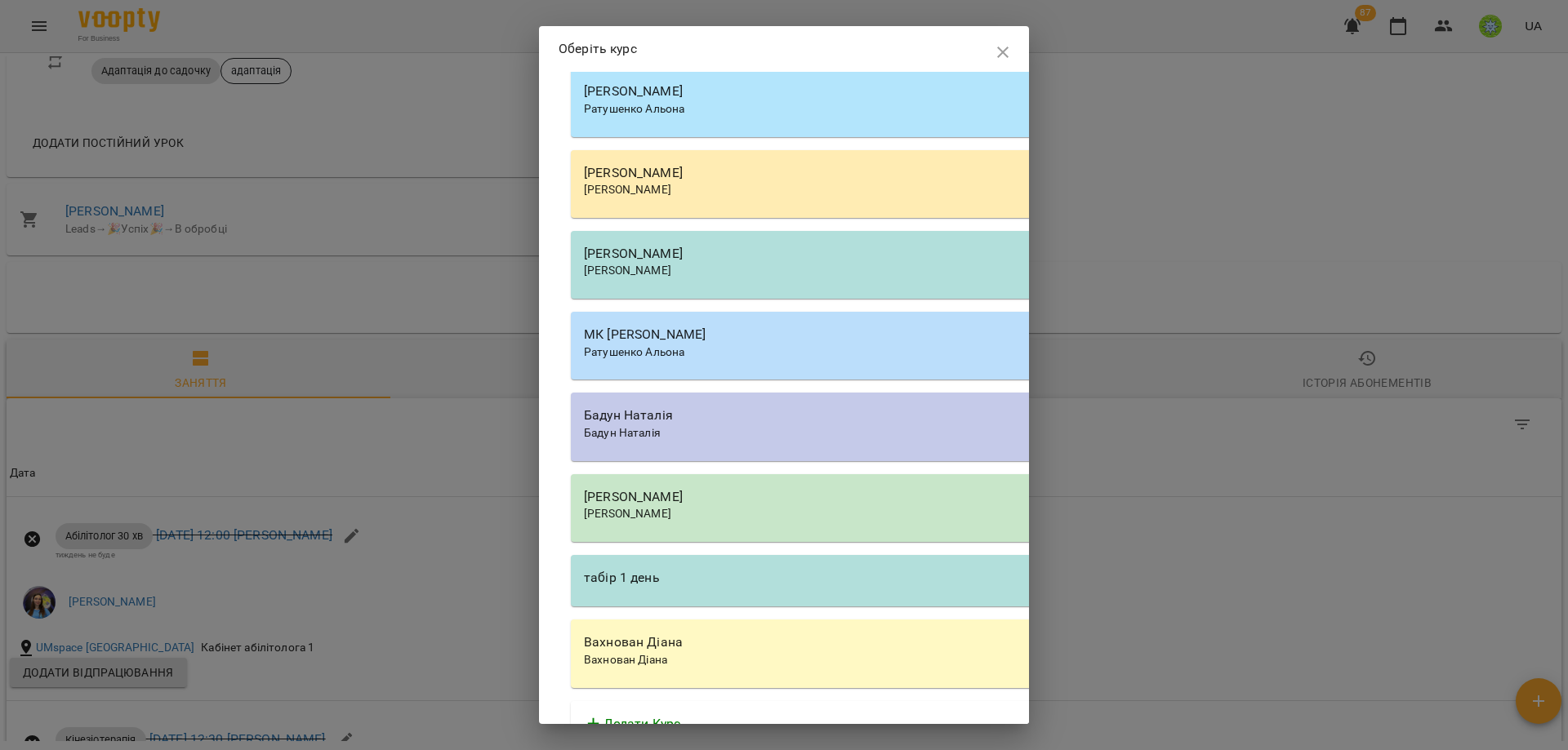
scroll to position [2116, 0]
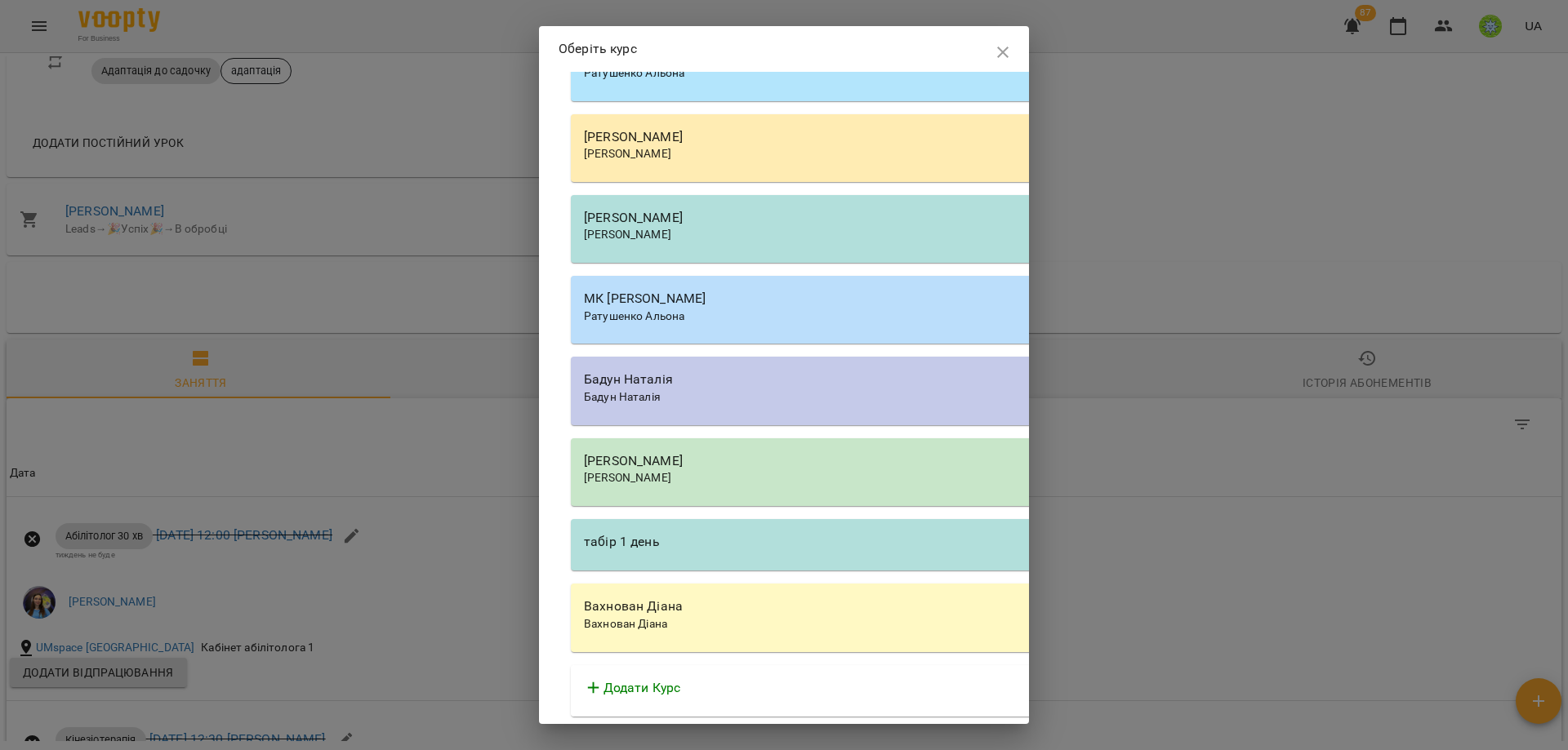
click at [716, 622] on div "Вахнован Діана" at bounding box center [1036, 624] width 905 height 16
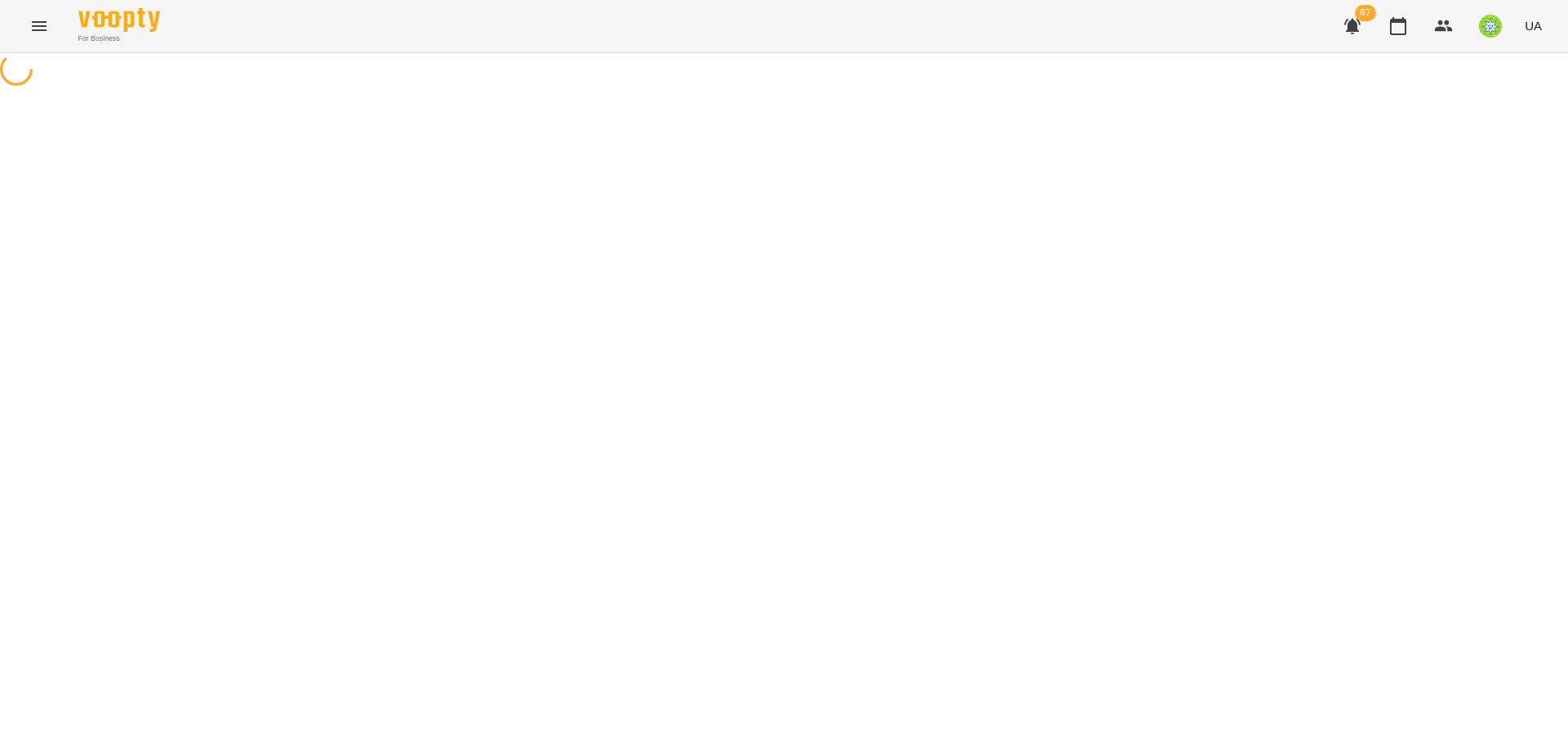
select select "**********"
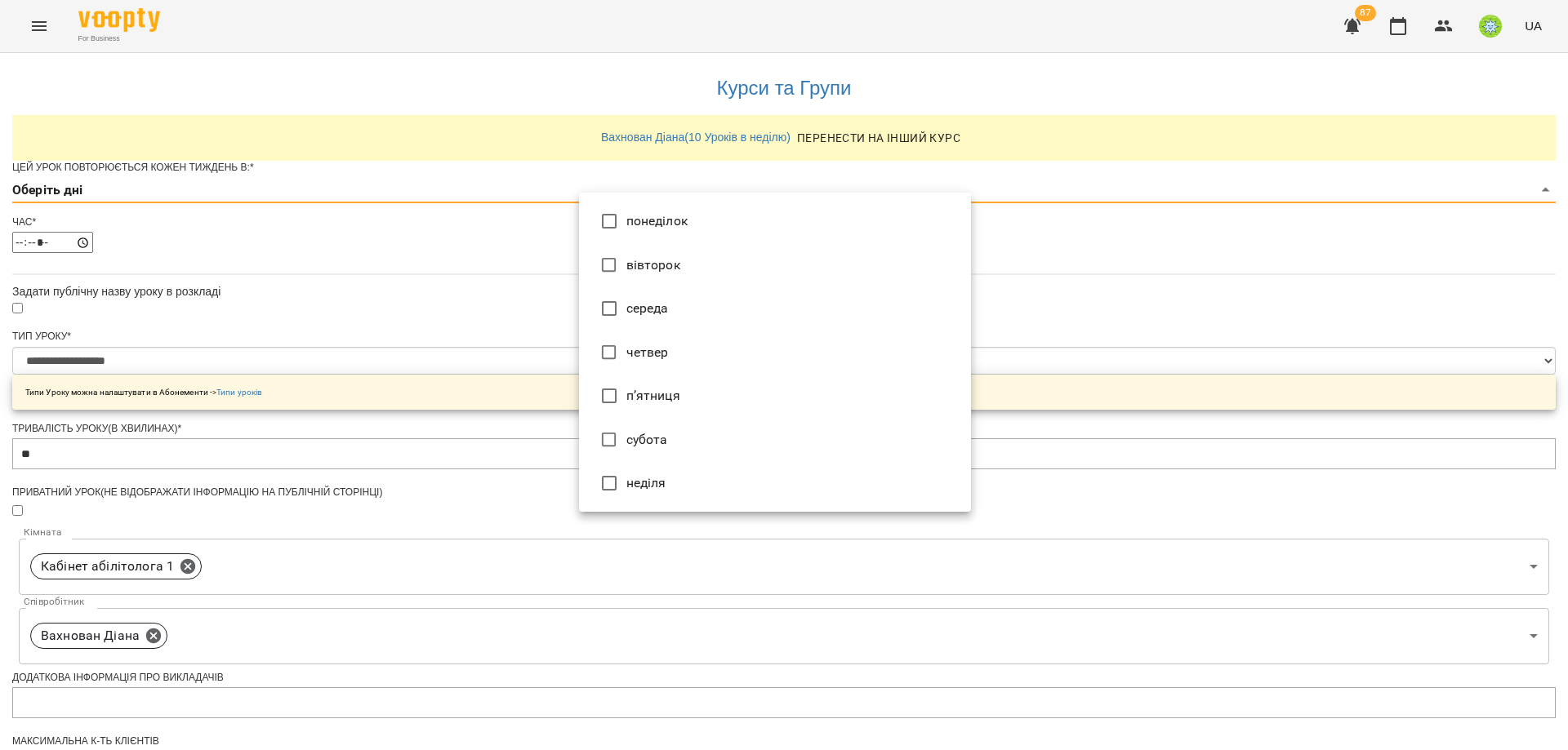
click at [604, 212] on body "**********" at bounding box center [784, 526] width 1568 height 1052
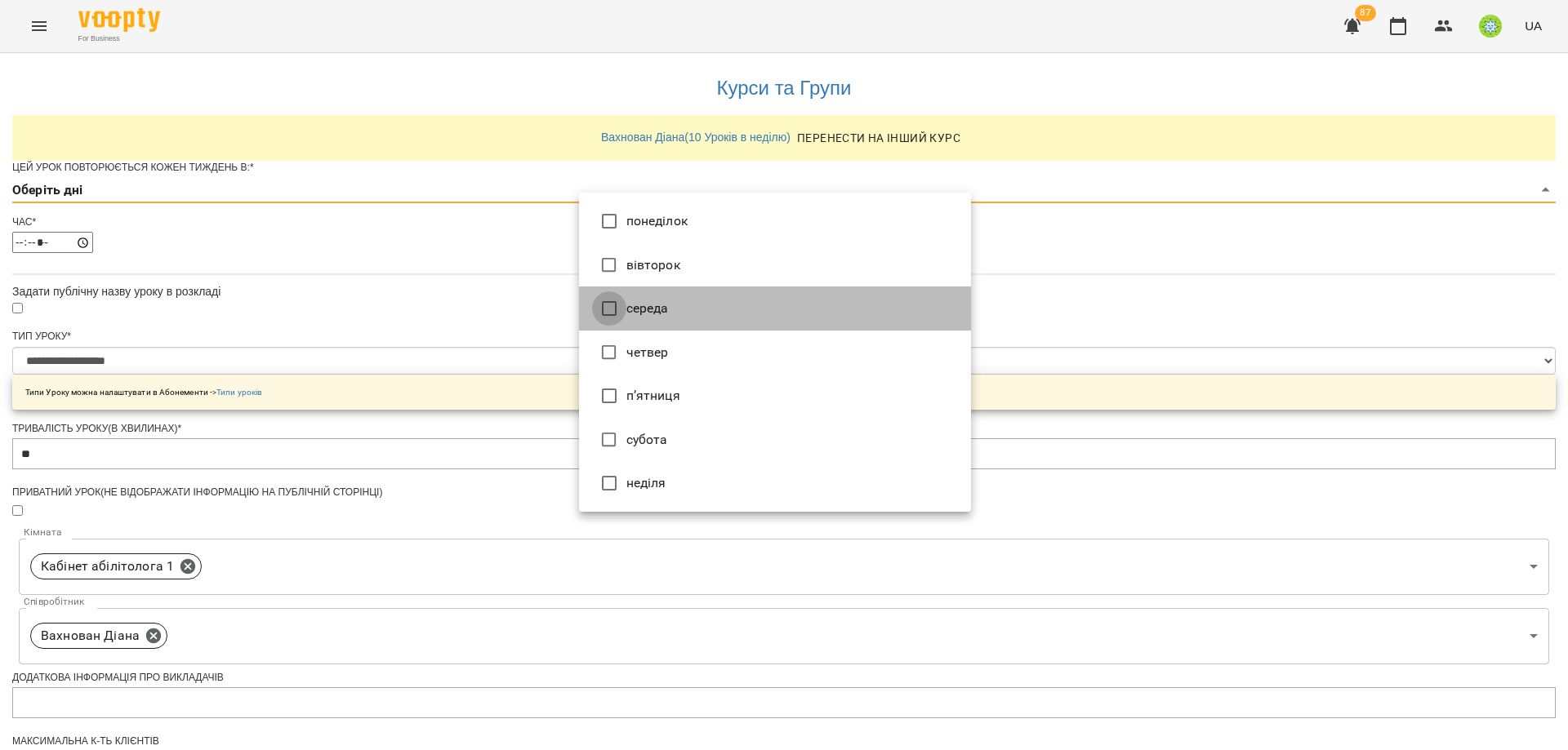
type input "*"
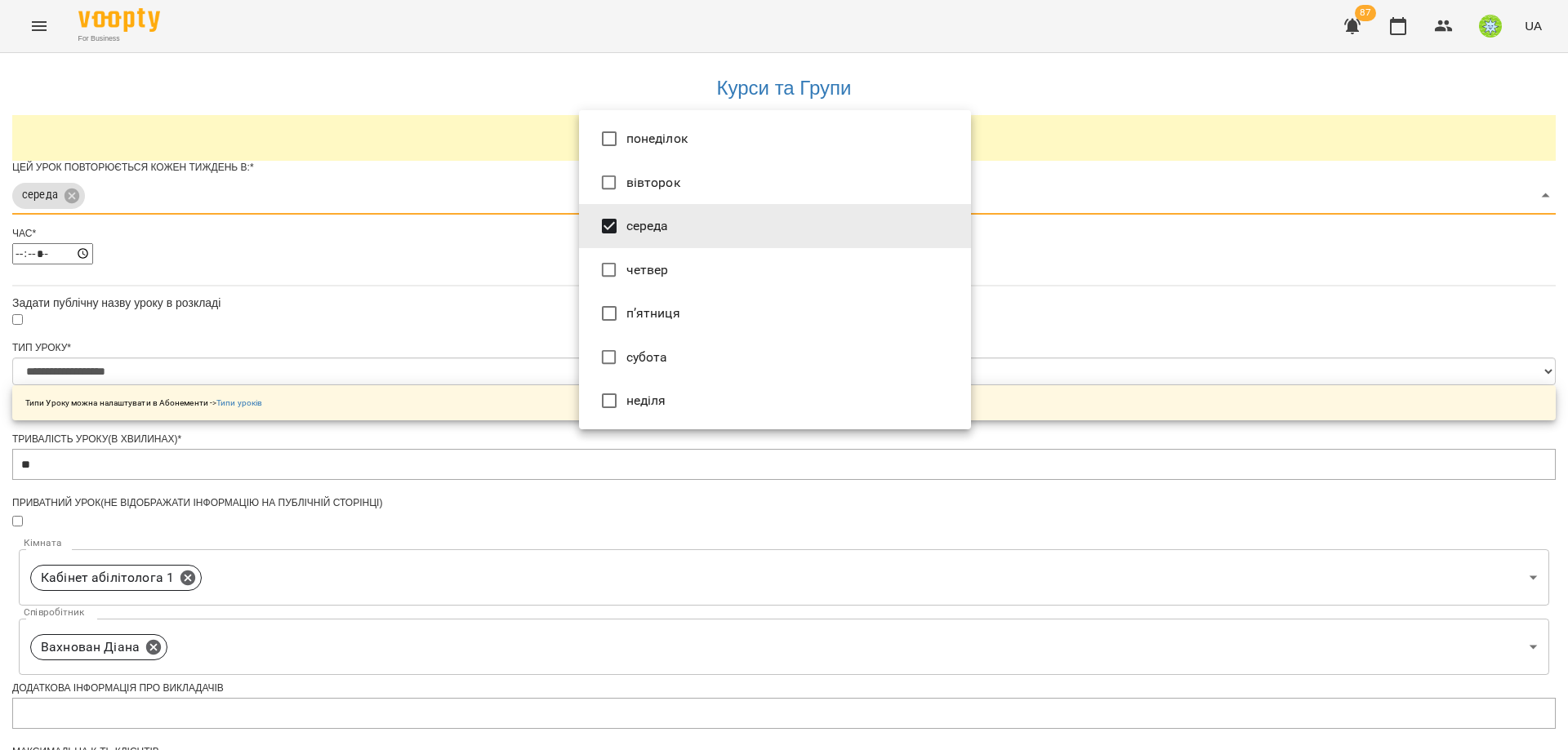
click at [1151, 349] on div at bounding box center [784, 375] width 1568 height 750
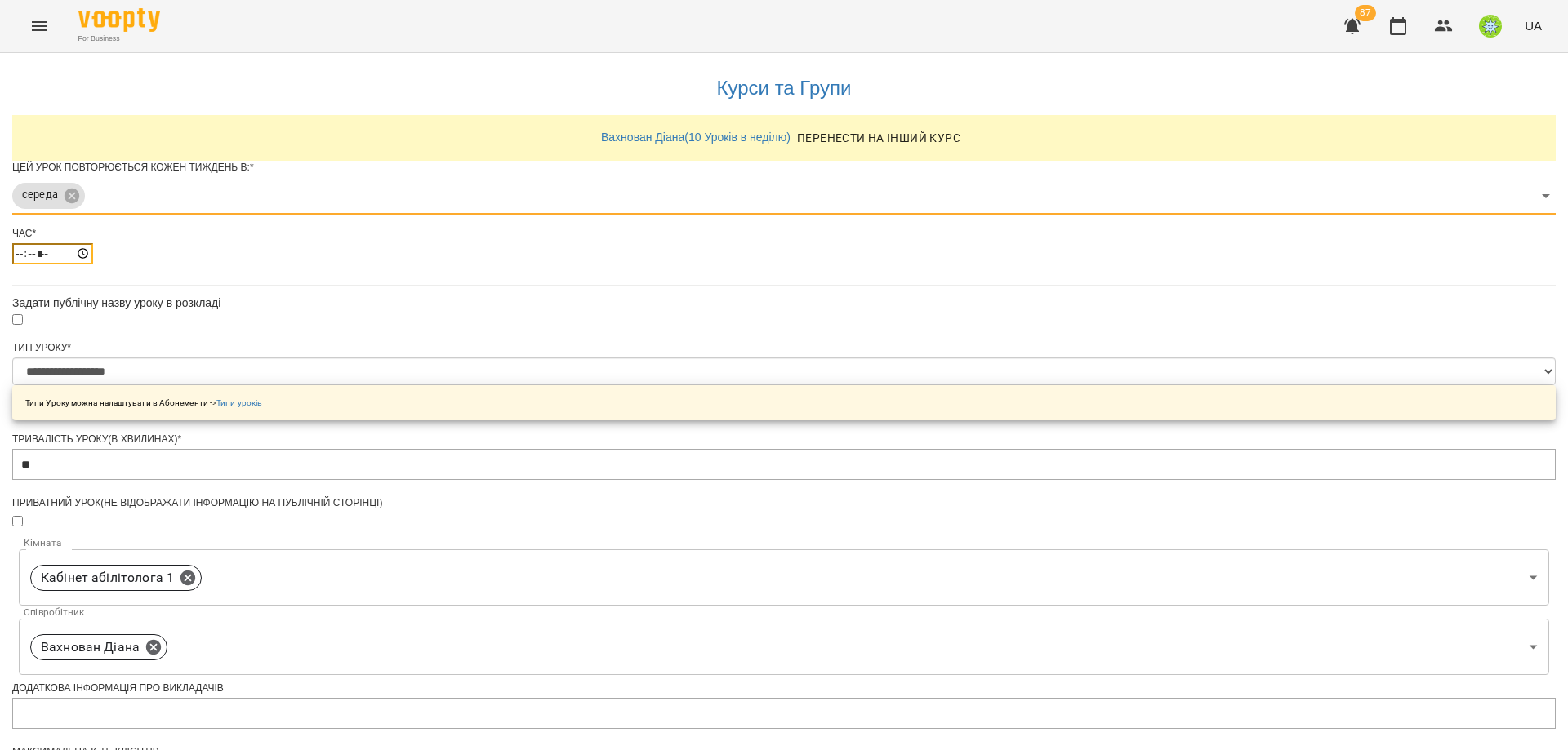
click at [93, 265] on input "*****" at bounding box center [52, 253] width 81 height 21
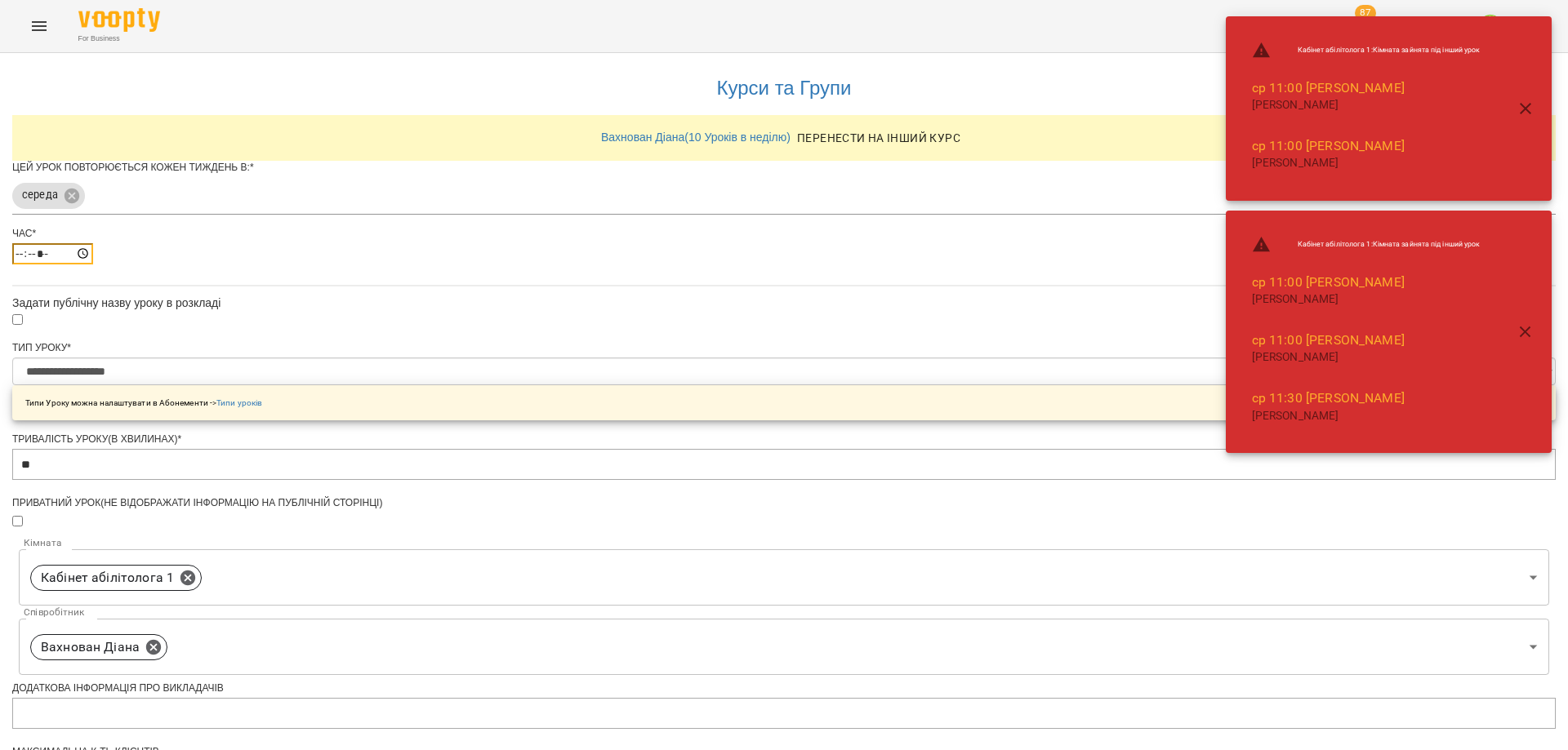
type input "*****"
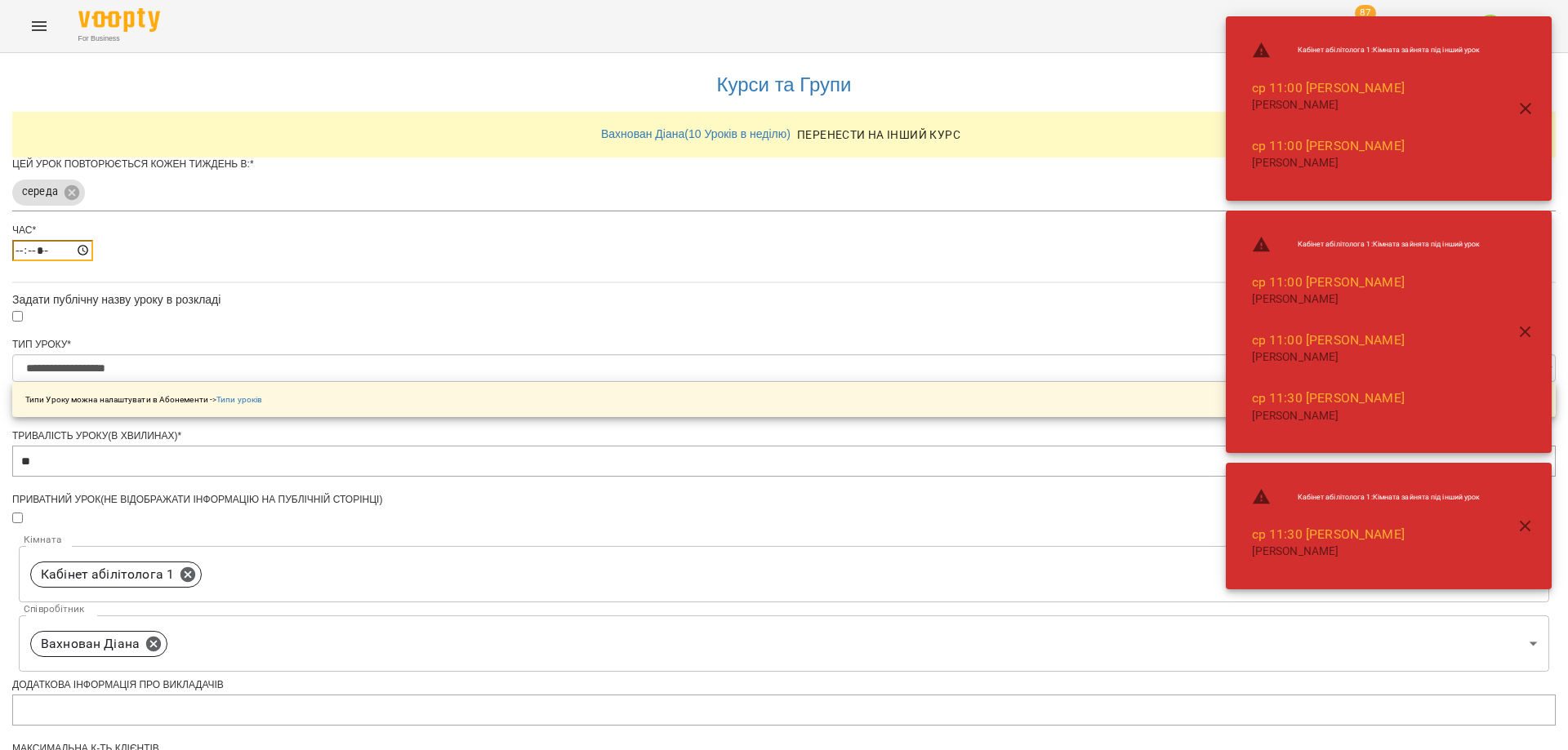
scroll to position [392, 0]
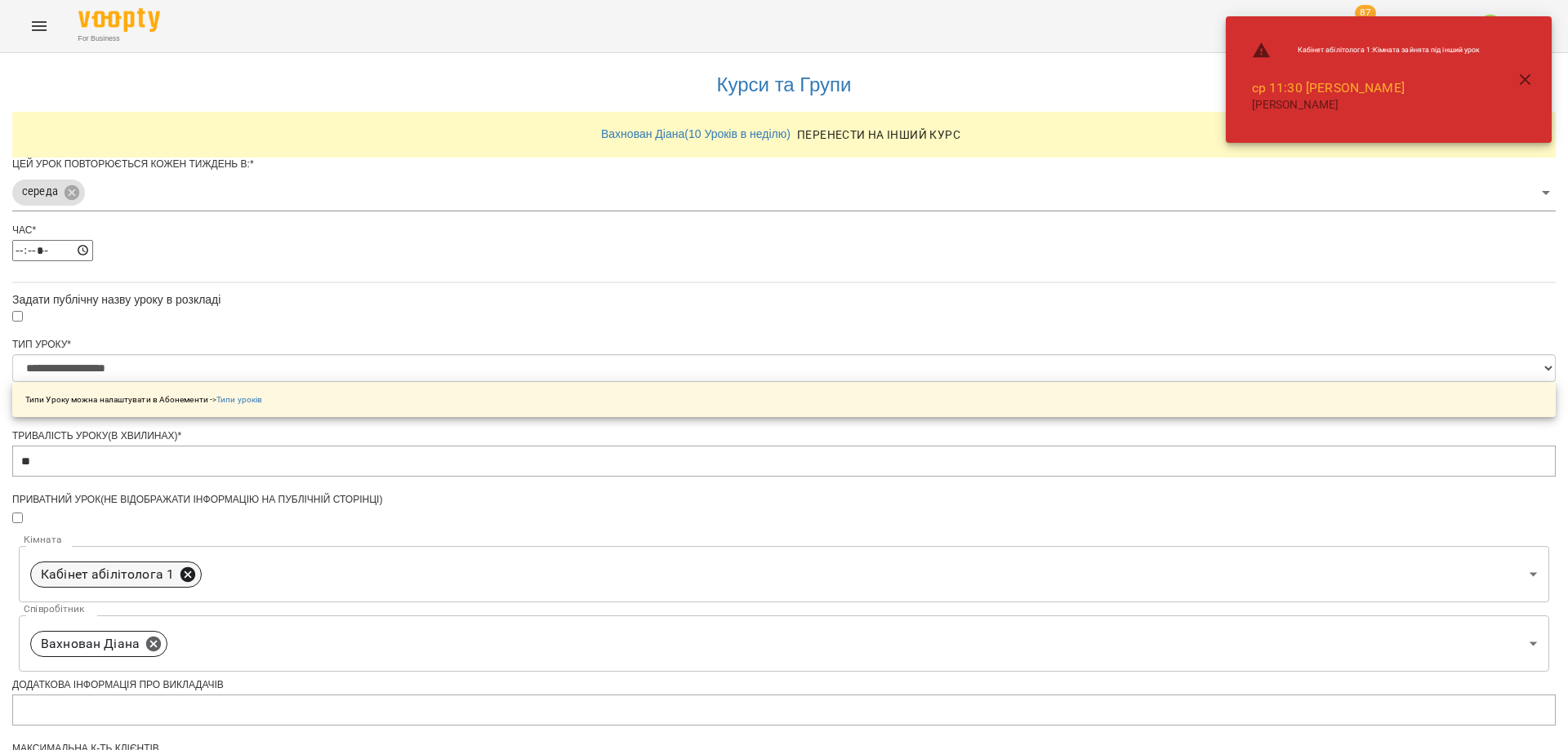
click at [197, 566] on icon at bounding box center [188, 574] width 18 height 18
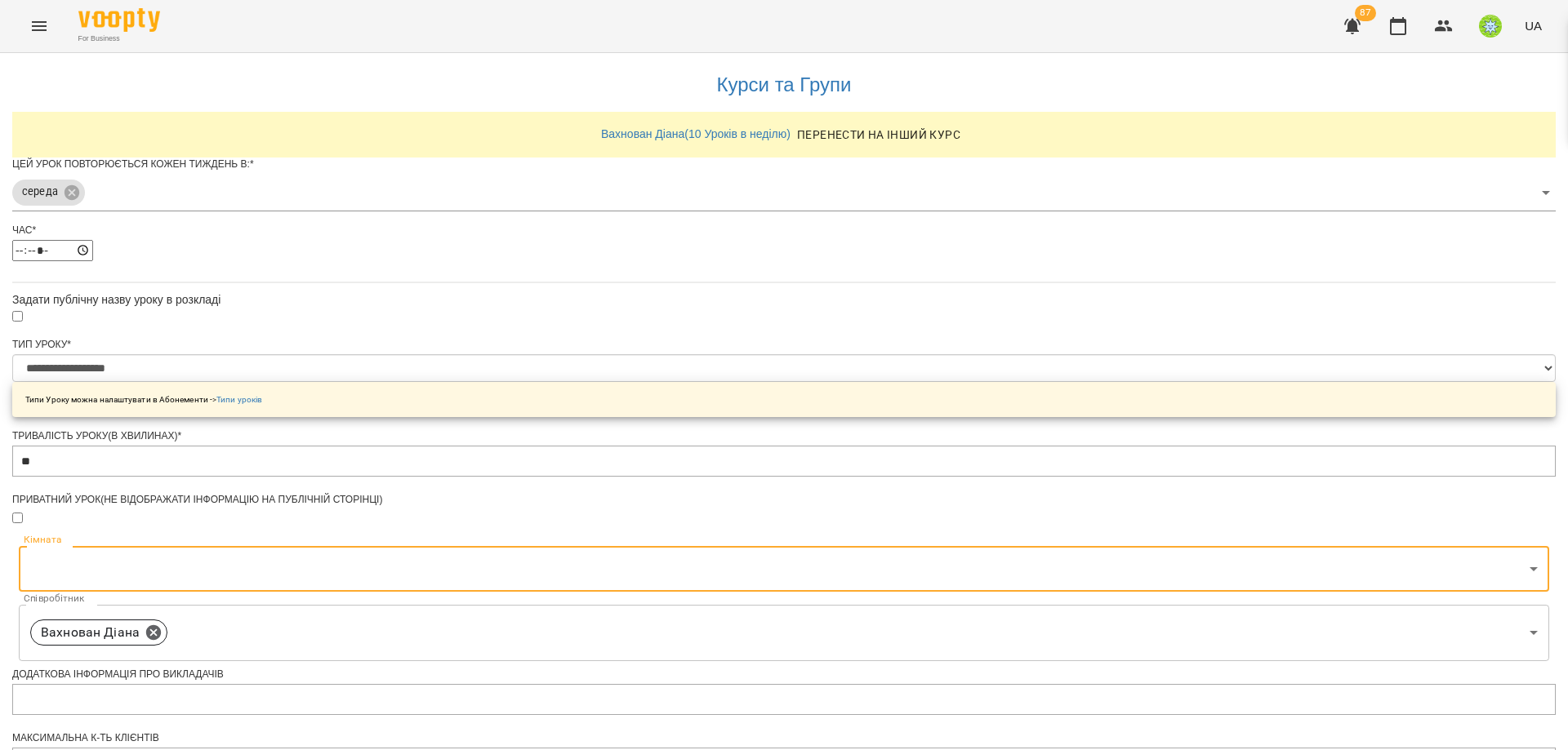
scroll to position [382, 0]
click at [777, 232] on body "**********" at bounding box center [784, 526] width 1568 height 1052
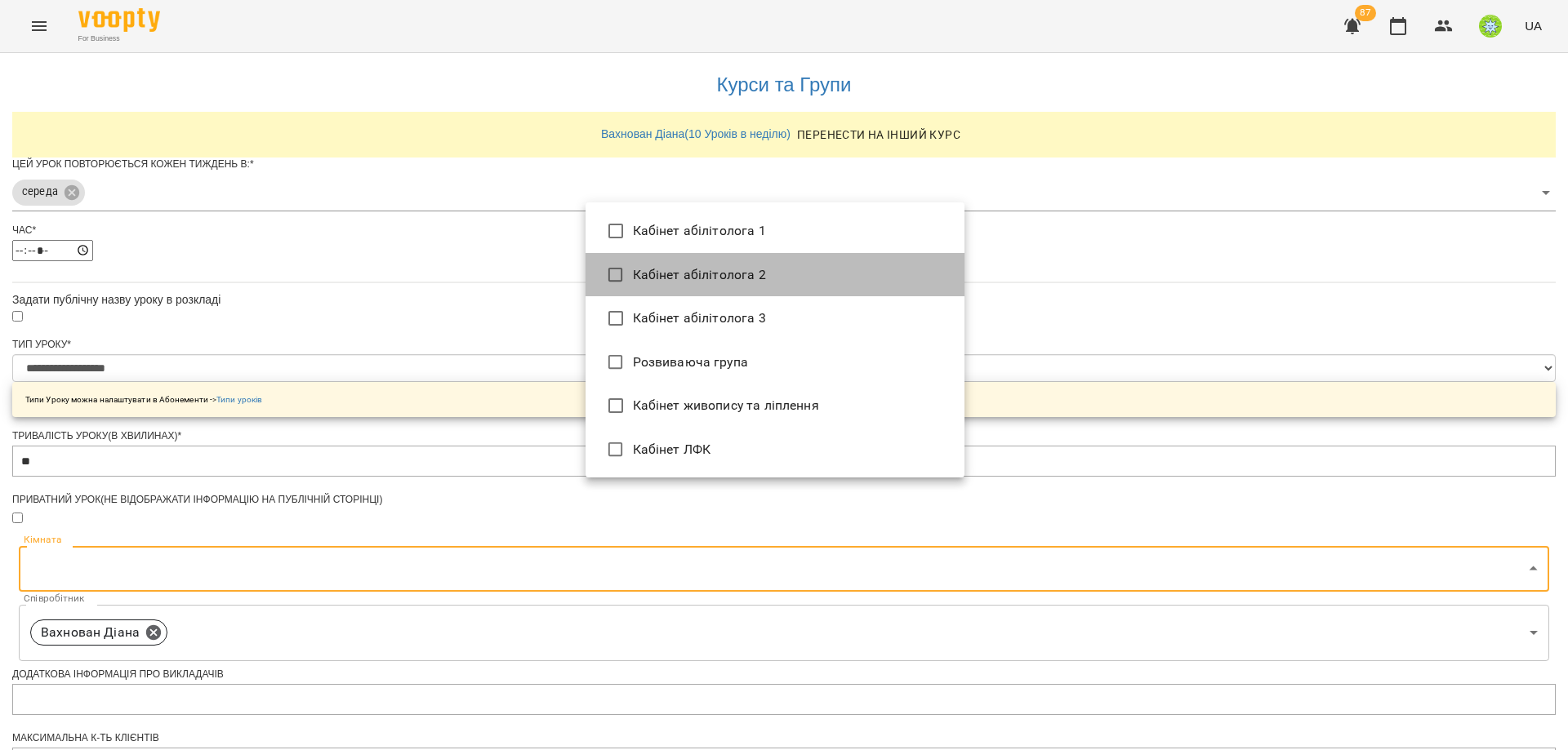
click at [717, 276] on li "Кабінет абілітолога 2" at bounding box center [775, 276] width 379 height 44
type input "**********"
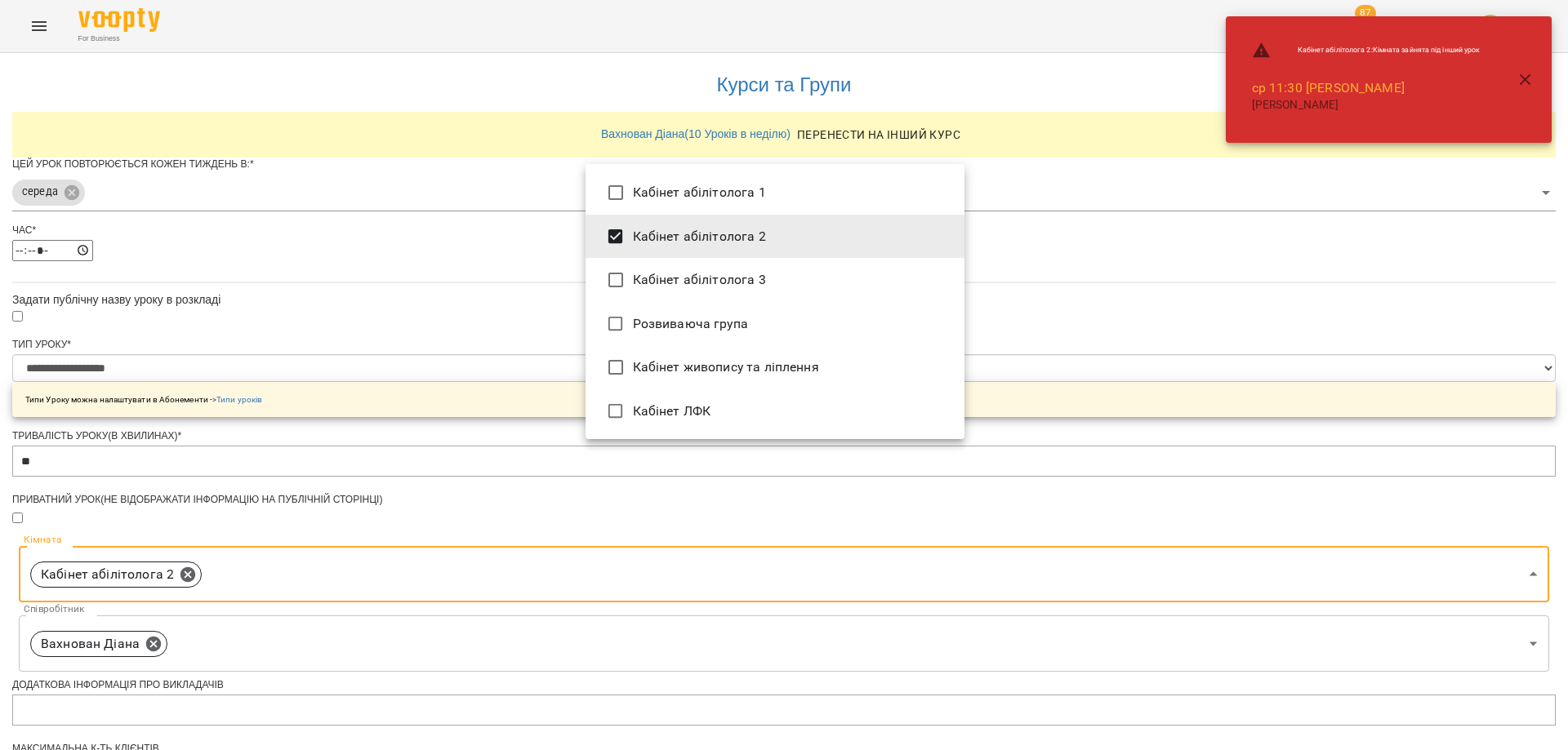
click at [718, 235] on li "Кабінет абілітолога 2" at bounding box center [775, 237] width 379 height 44
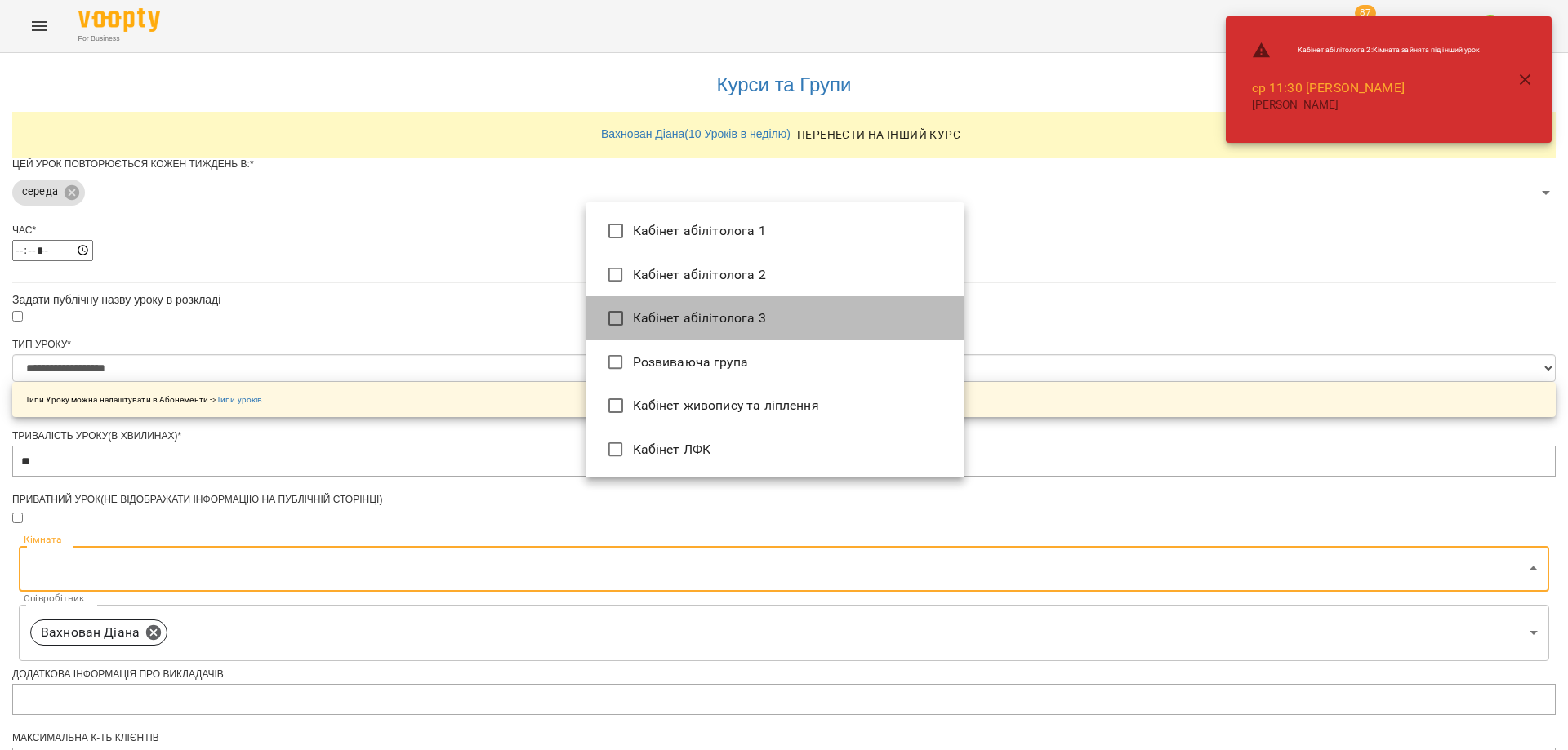
click at [678, 327] on li "Кабінет абілітолога 3" at bounding box center [775, 318] width 379 height 44
type input "**********"
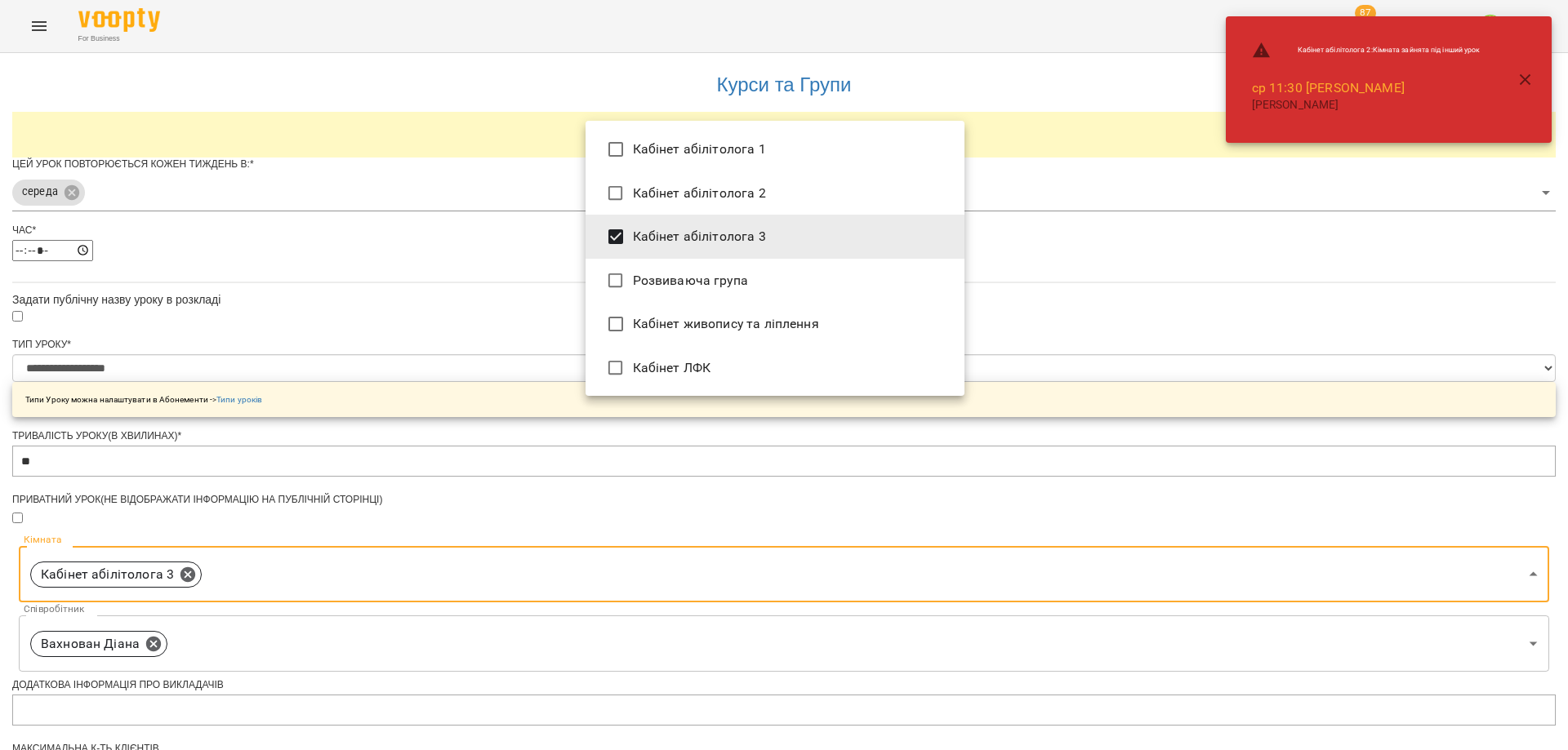
click at [1200, 337] on div at bounding box center [784, 375] width 1568 height 750
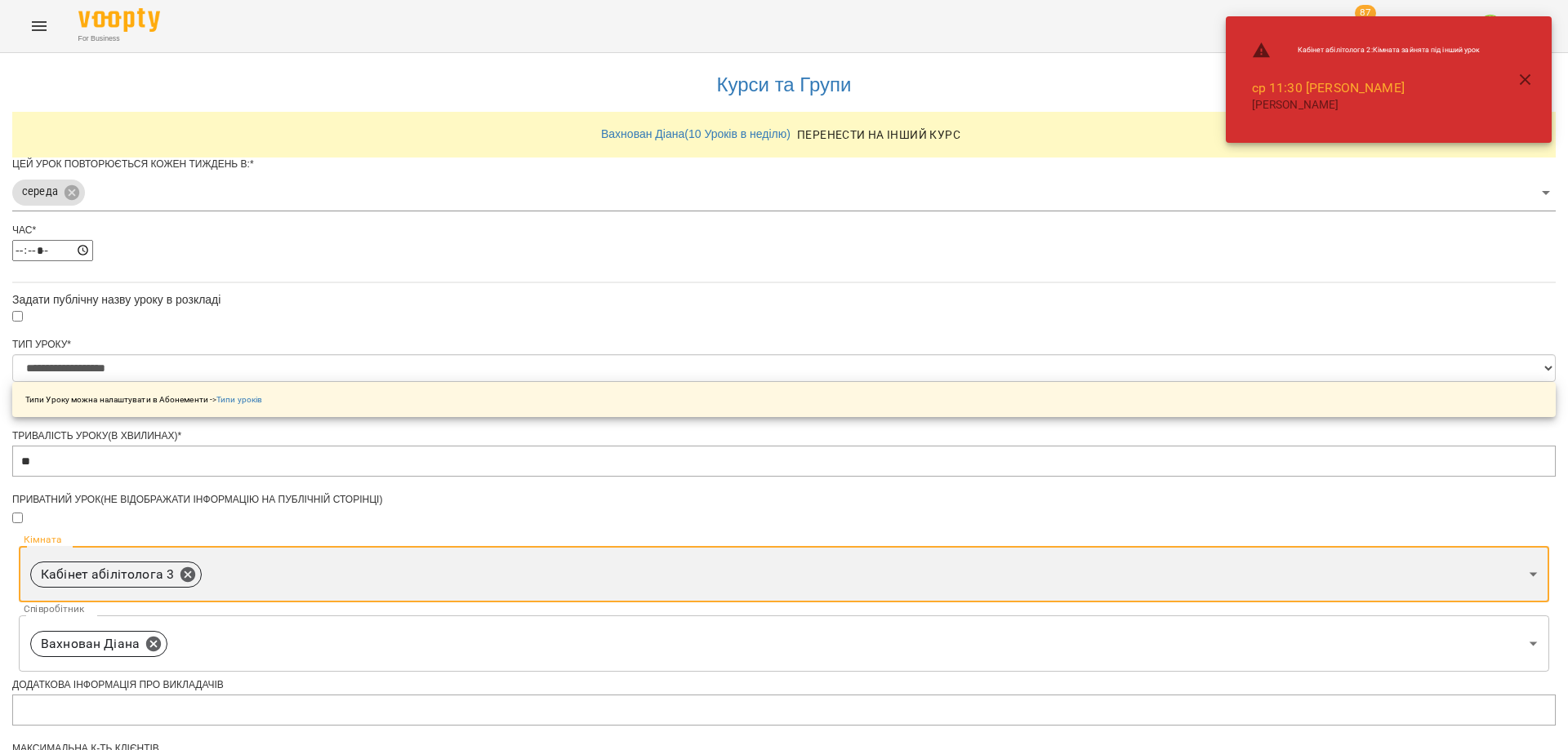
scroll to position [392, 0]
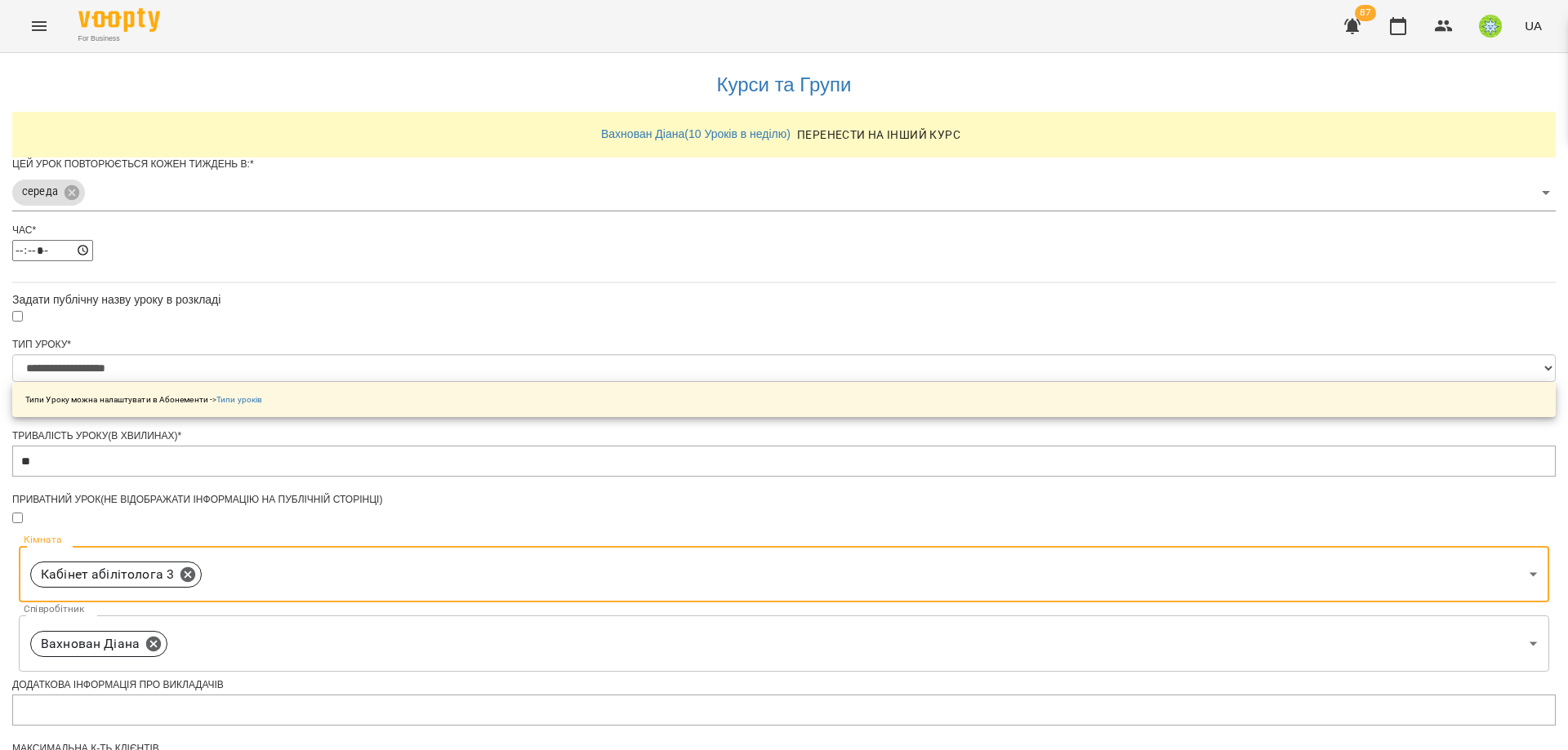
click at [578, 610] on form "**********" at bounding box center [784, 610] width 1543 height 905
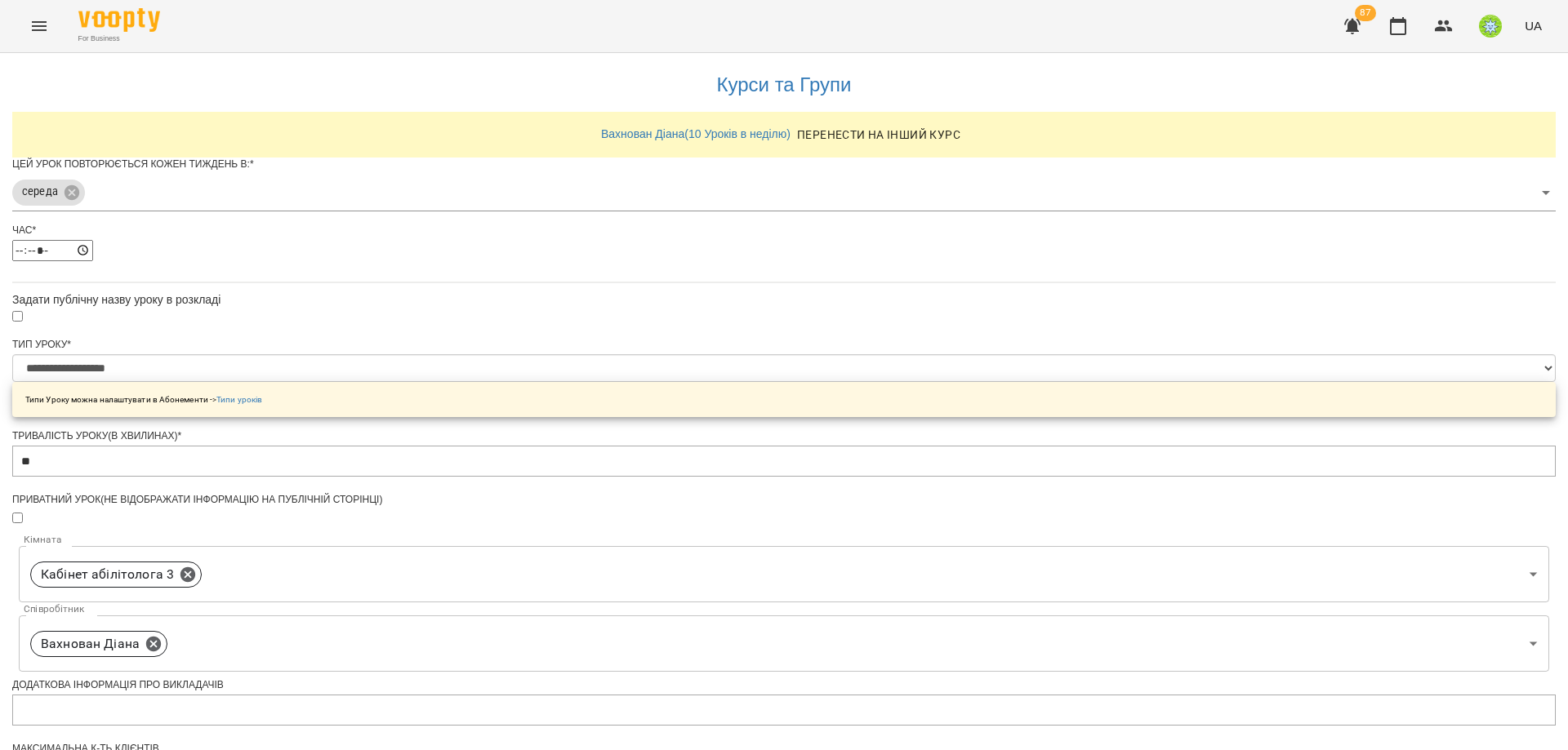
scroll to position [439, 0]
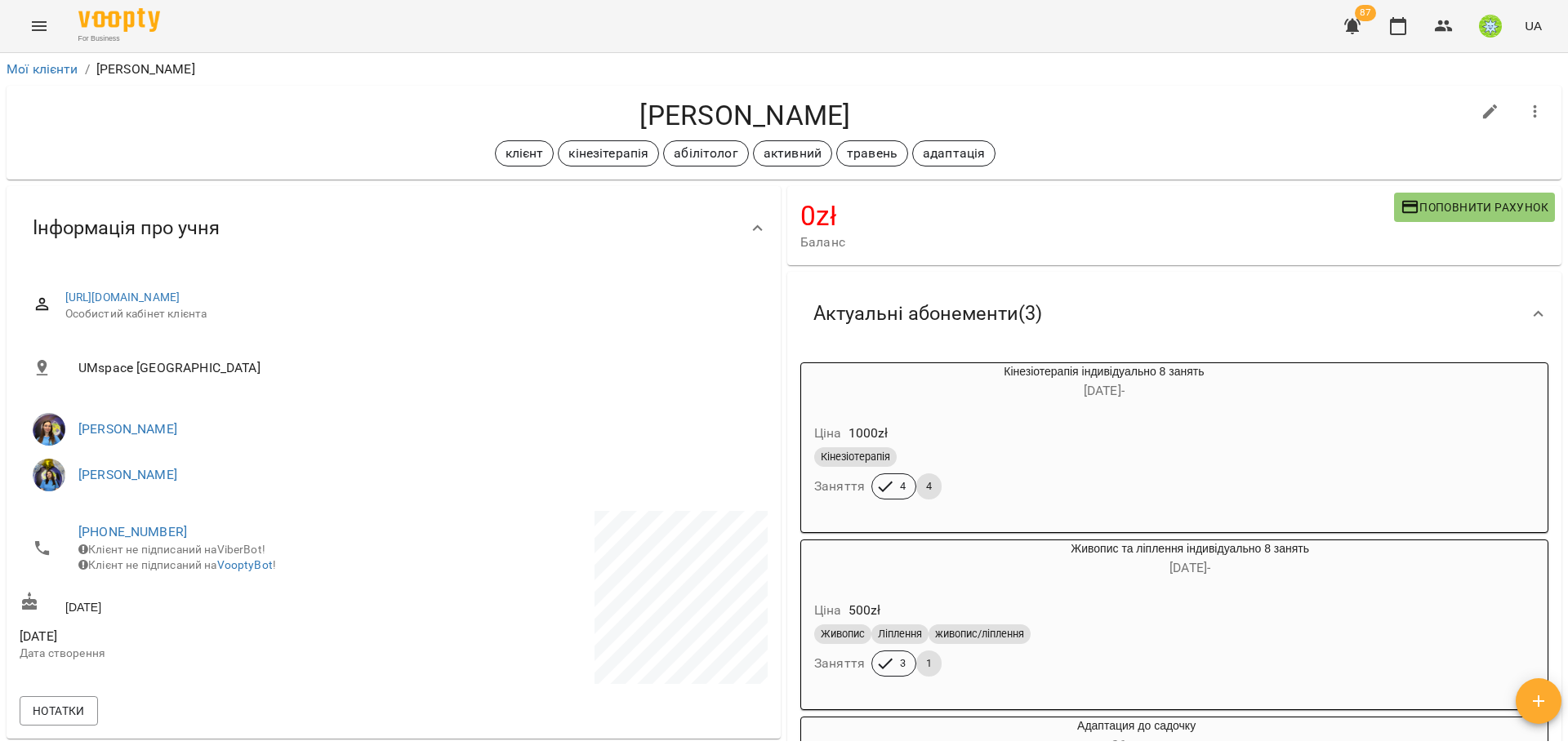
click at [55, 31] on button "Menu" at bounding box center [39, 26] width 39 height 39
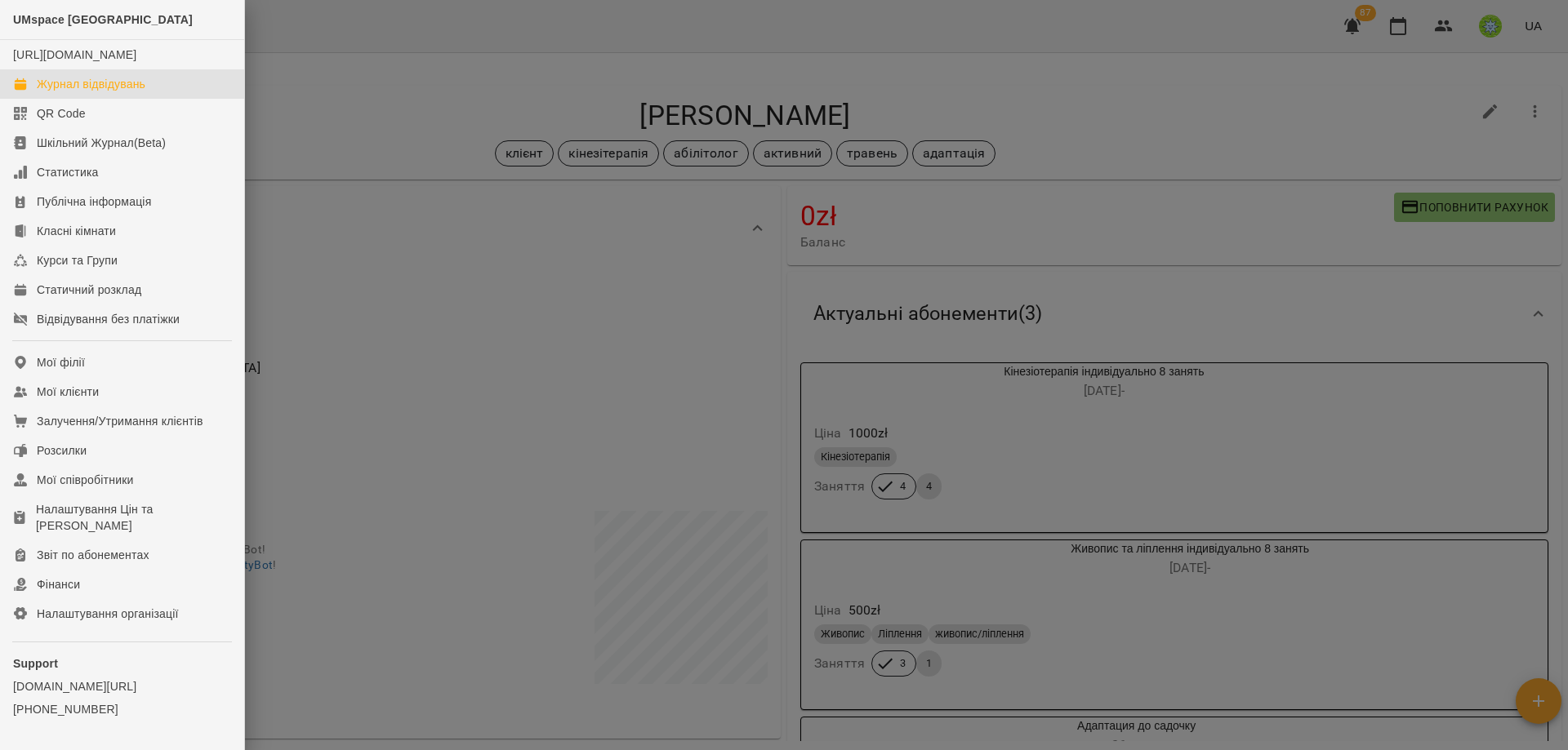
click at [48, 99] on link "Журнал відвідувань" at bounding box center [122, 84] width 244 height 29
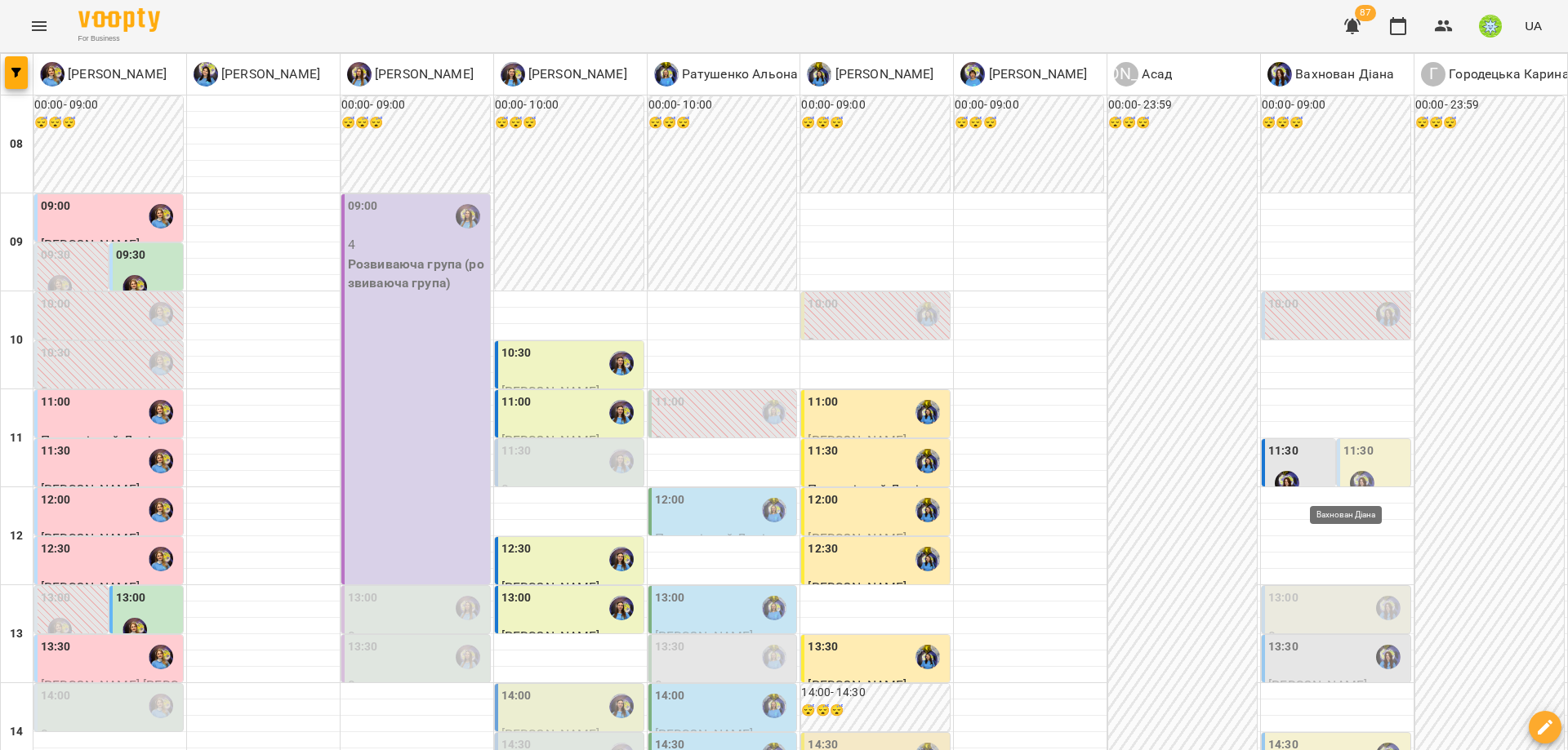
click at [1350, 471] on img "Вахнован Діана" at bounding box center [1362, 483] width 25 height 25
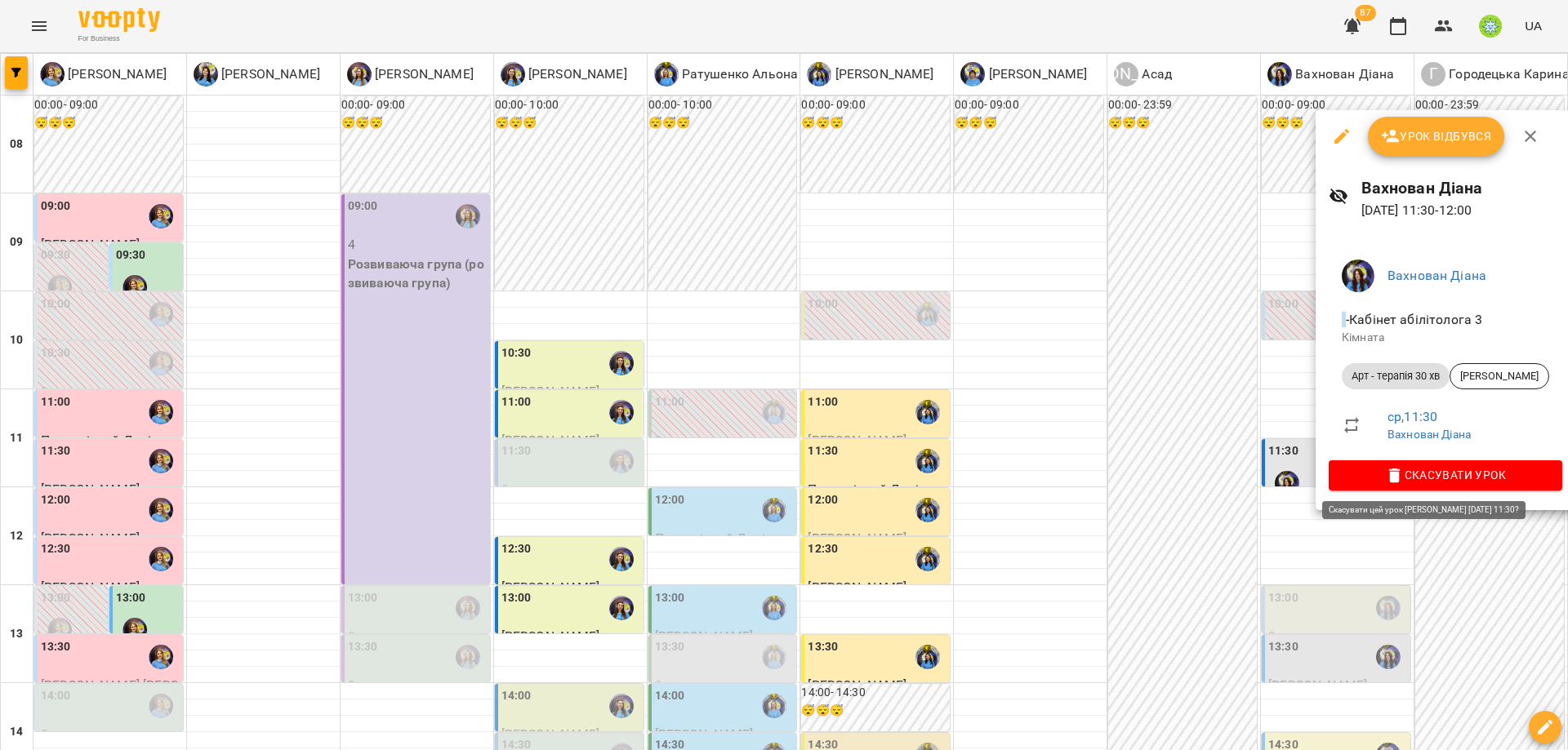
click at [1362, 468] on span "Скасувати Урок" at bounding box center [1445, 474] width 207 height 20
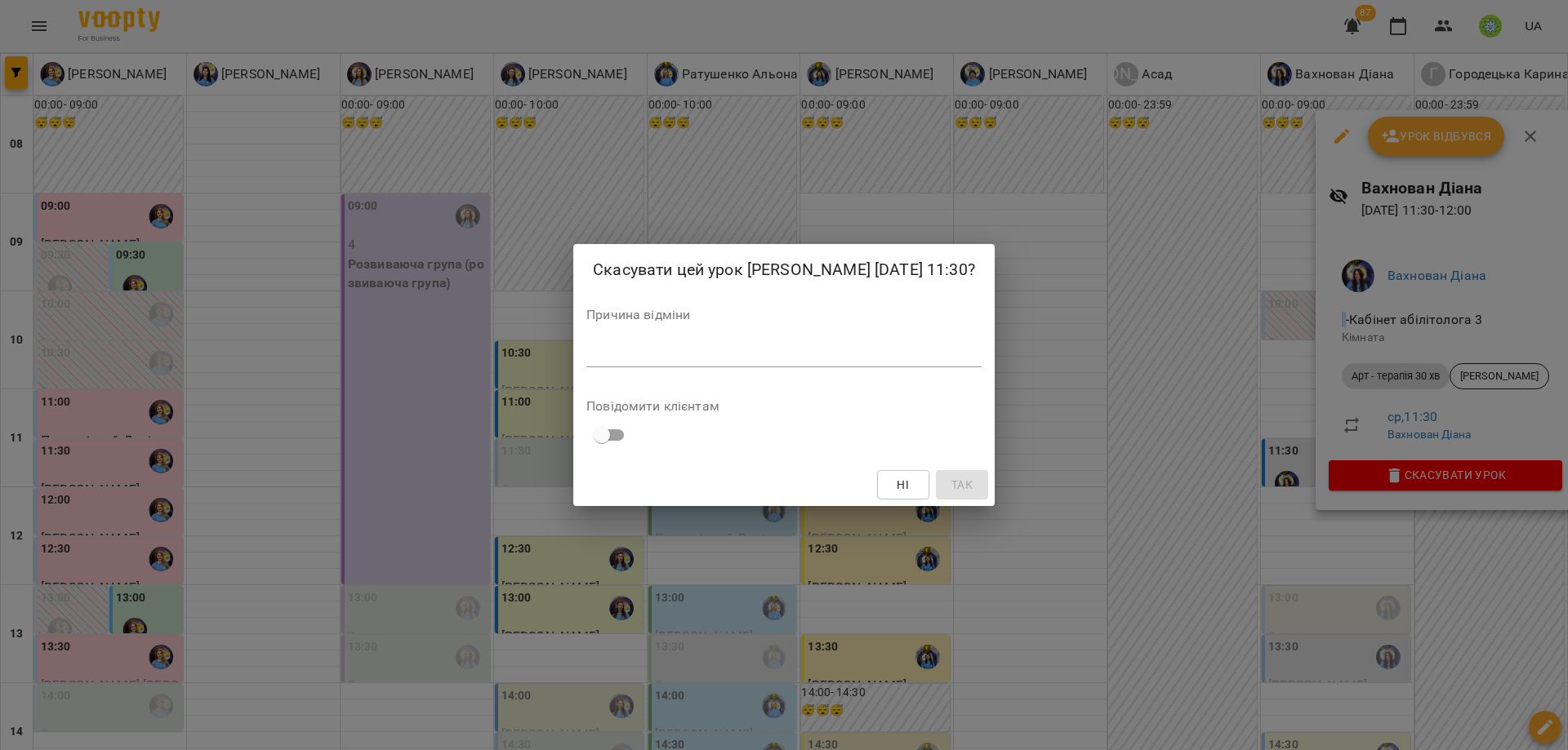
click at [799, 345] on div "*" at bounding box center [784, 354] width 395 height 26
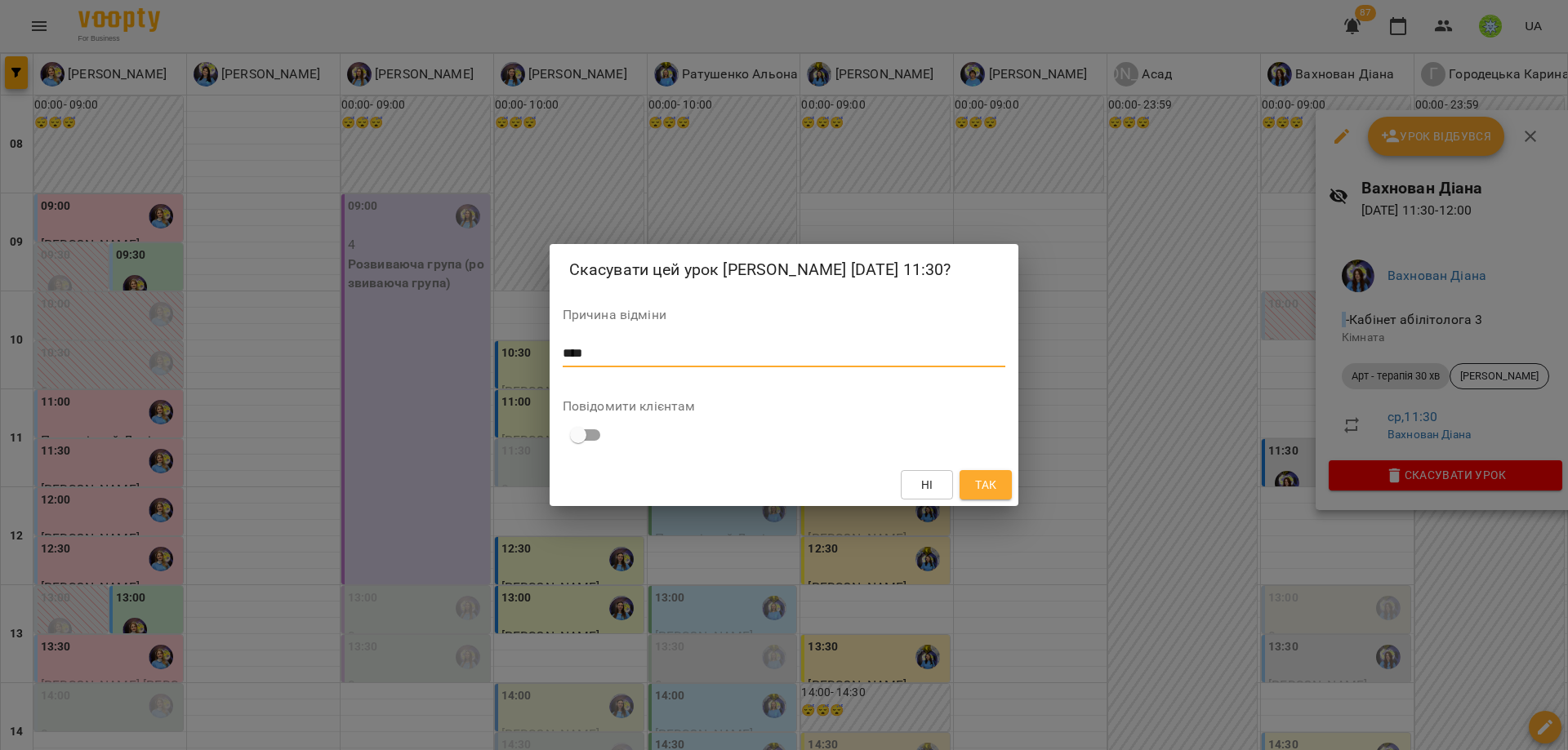
type textarea "****"
click at [999, 480] on span "Так" at bounding box center [986, 485] width 26 height 20
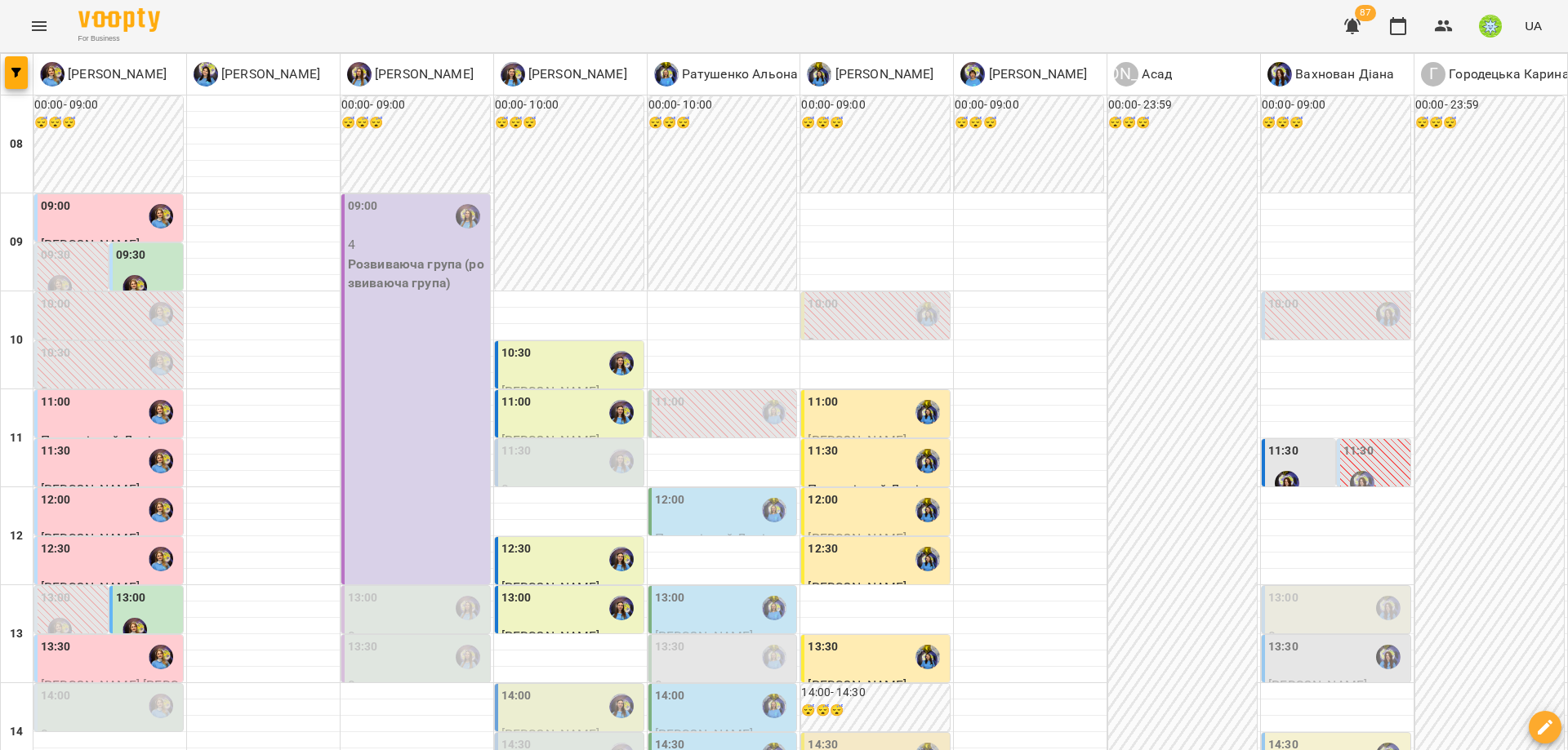
click at [562, 466] on div "11:30" at bounding box center [571, 462] width 139 height 38
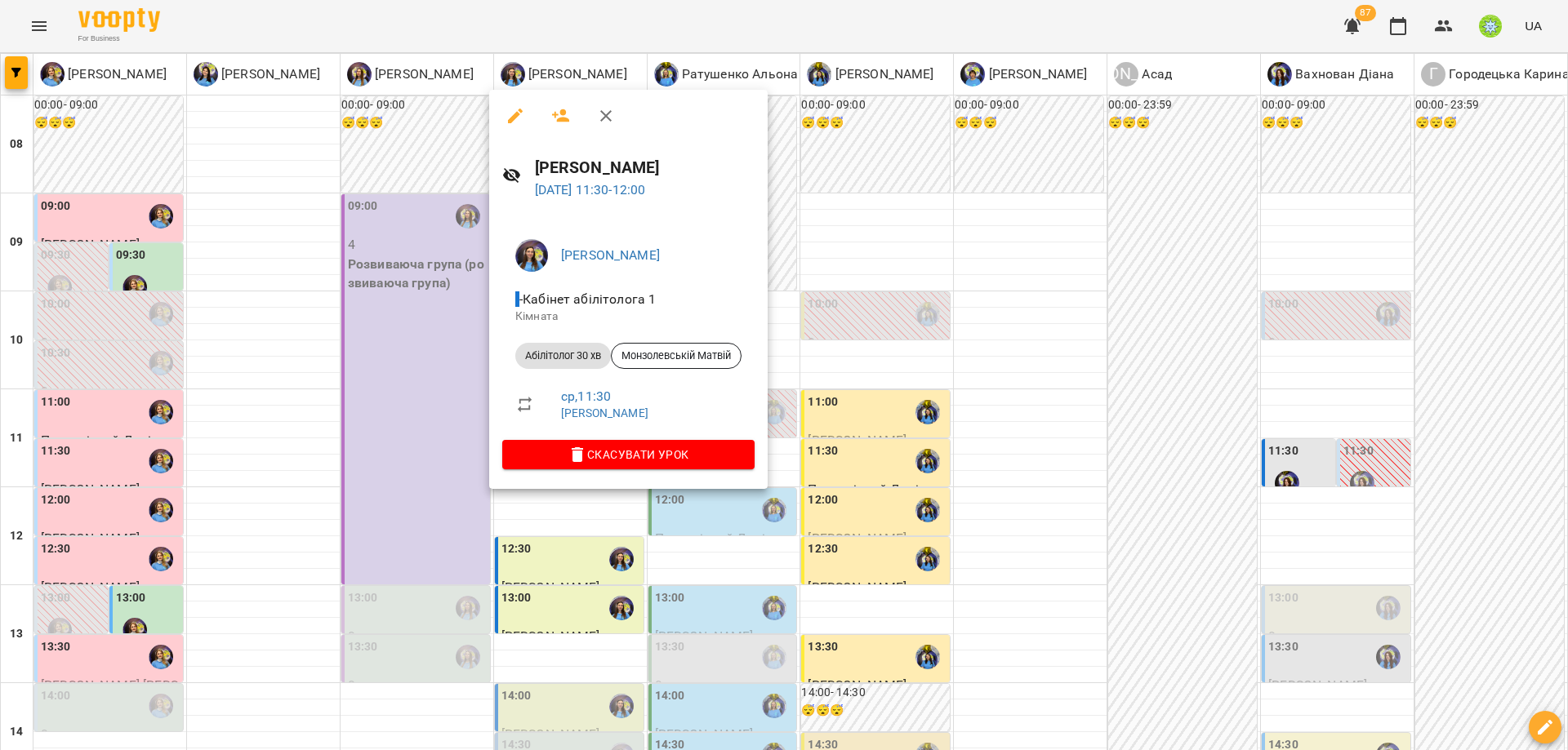
click at [557, 117] on icon "button" at bounding box center [561, 115] width 20 height 20
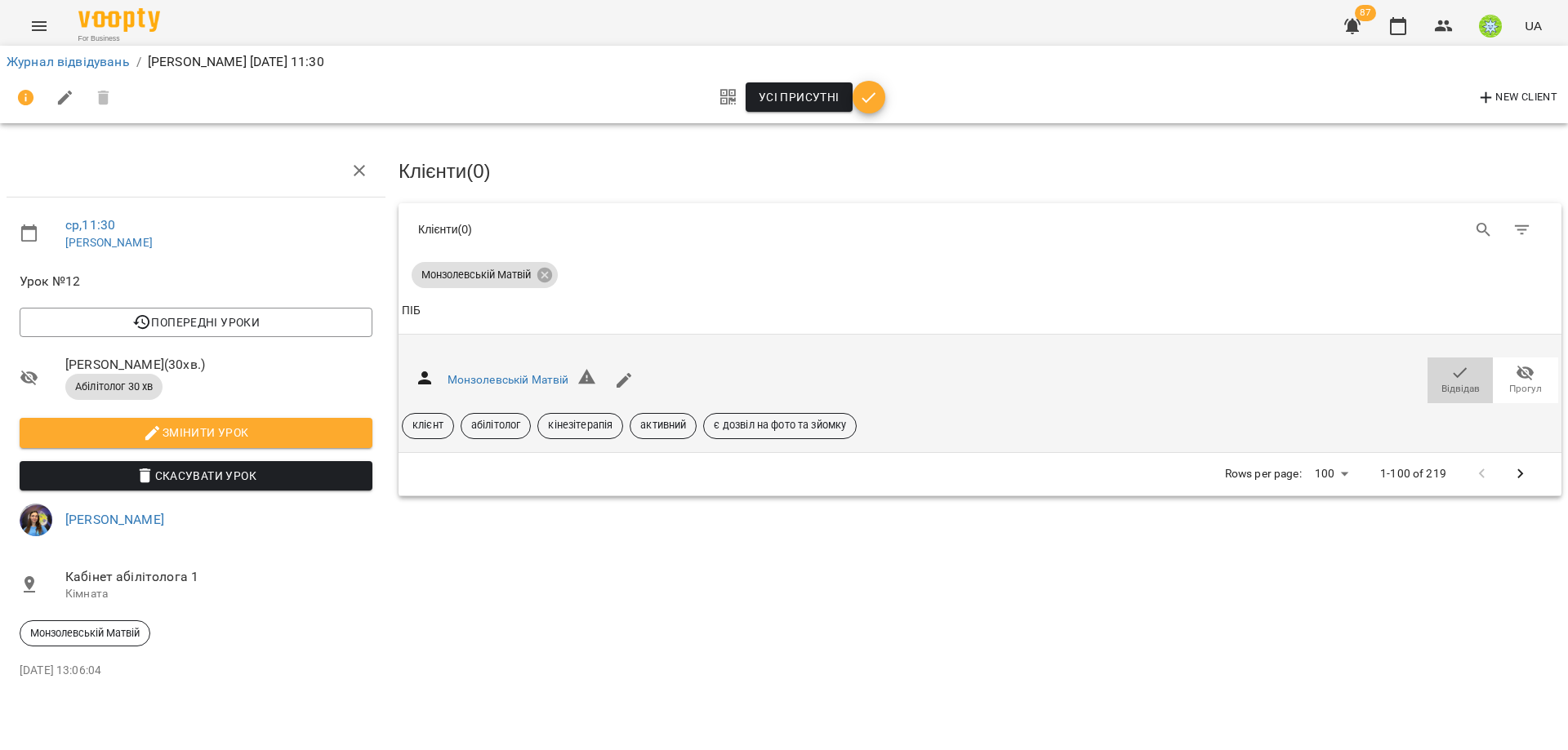
click at [1455, 370] on icon "button" at bounding box center [1460, 373] width 20 height 20
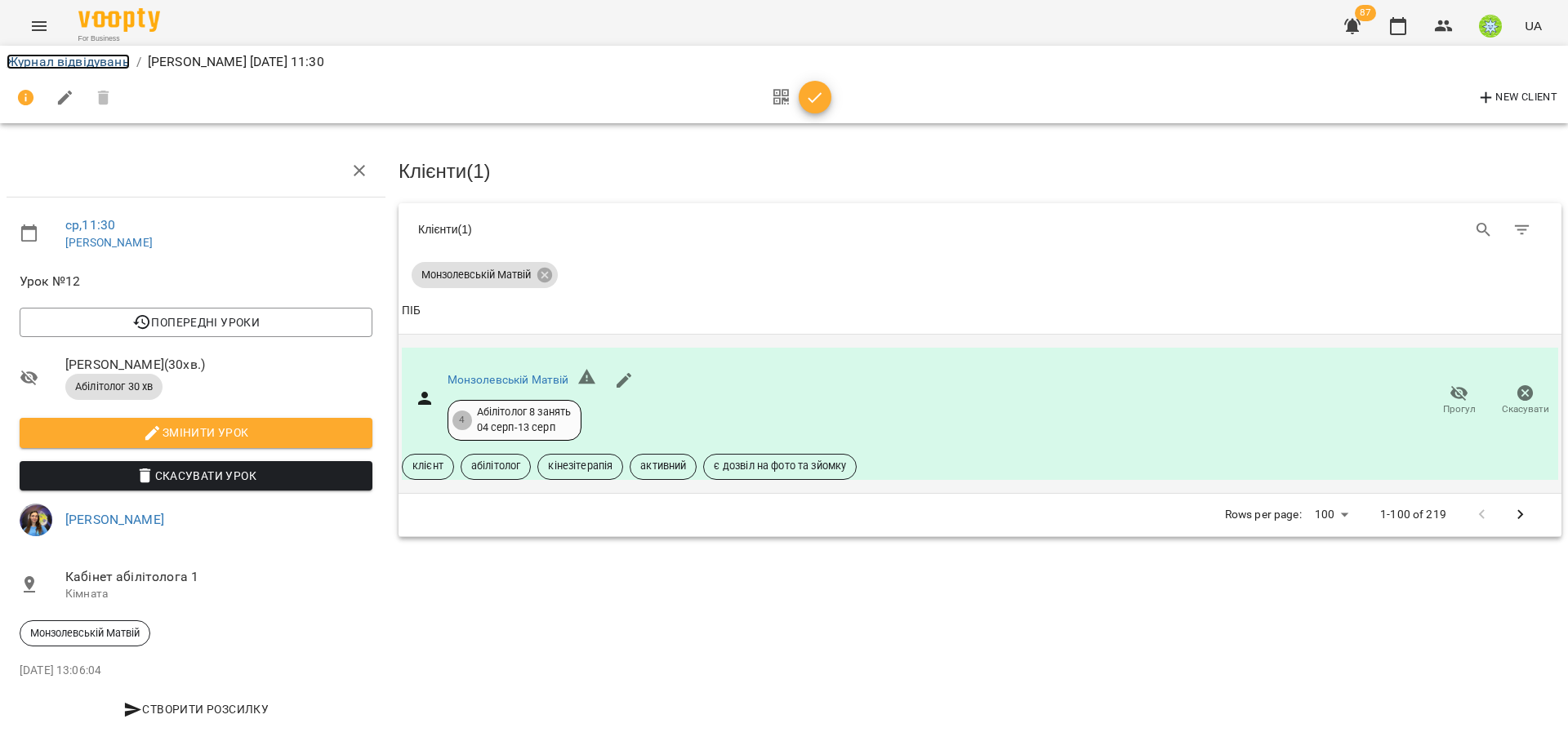
click at [102, 63] on link "Журнал відвідувань" at bounding box center [68, 61] width 123 height 15
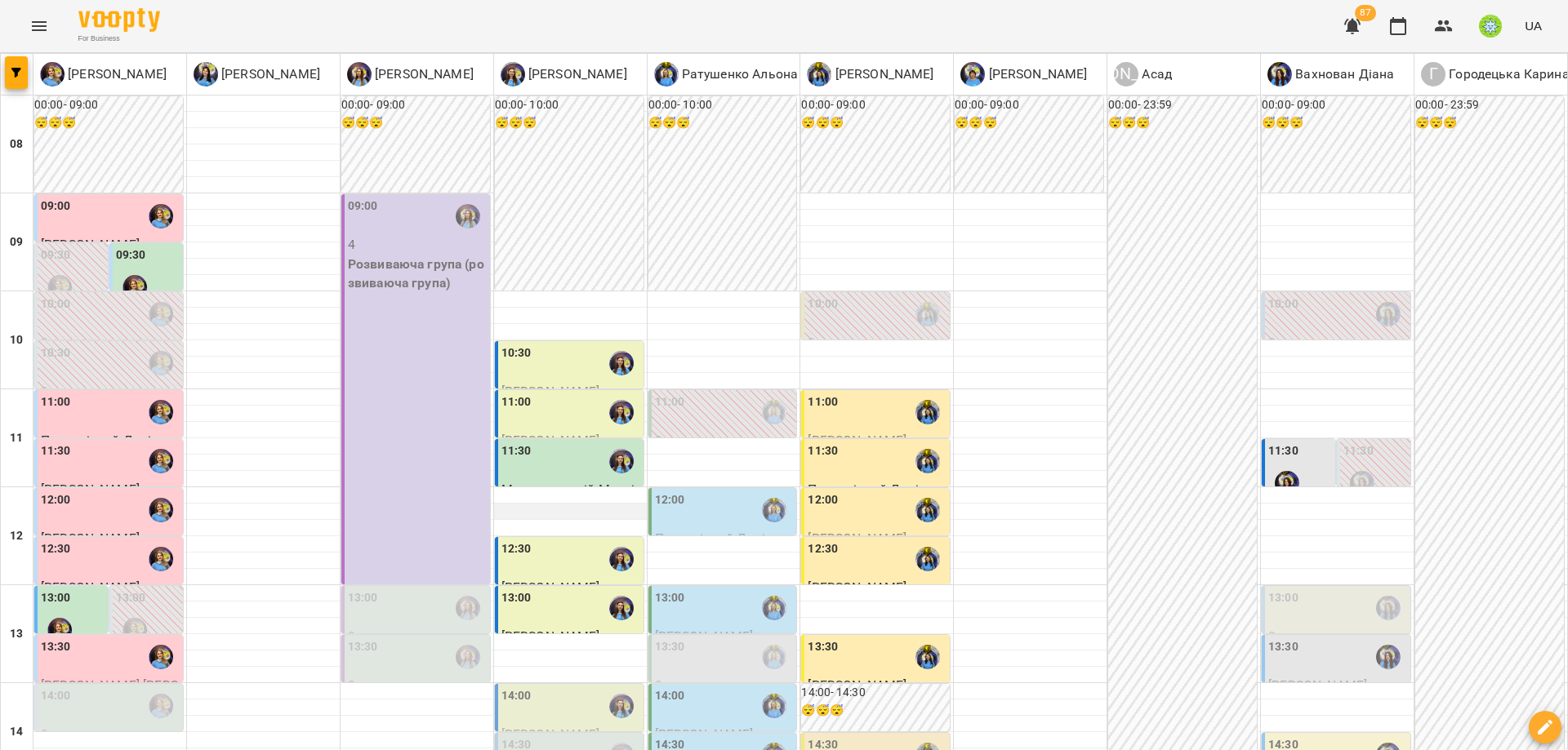
scroll to position [544, 0]
click at [582, 736] on div "14:30" at bounding box center [571, 755] width 139 height 38
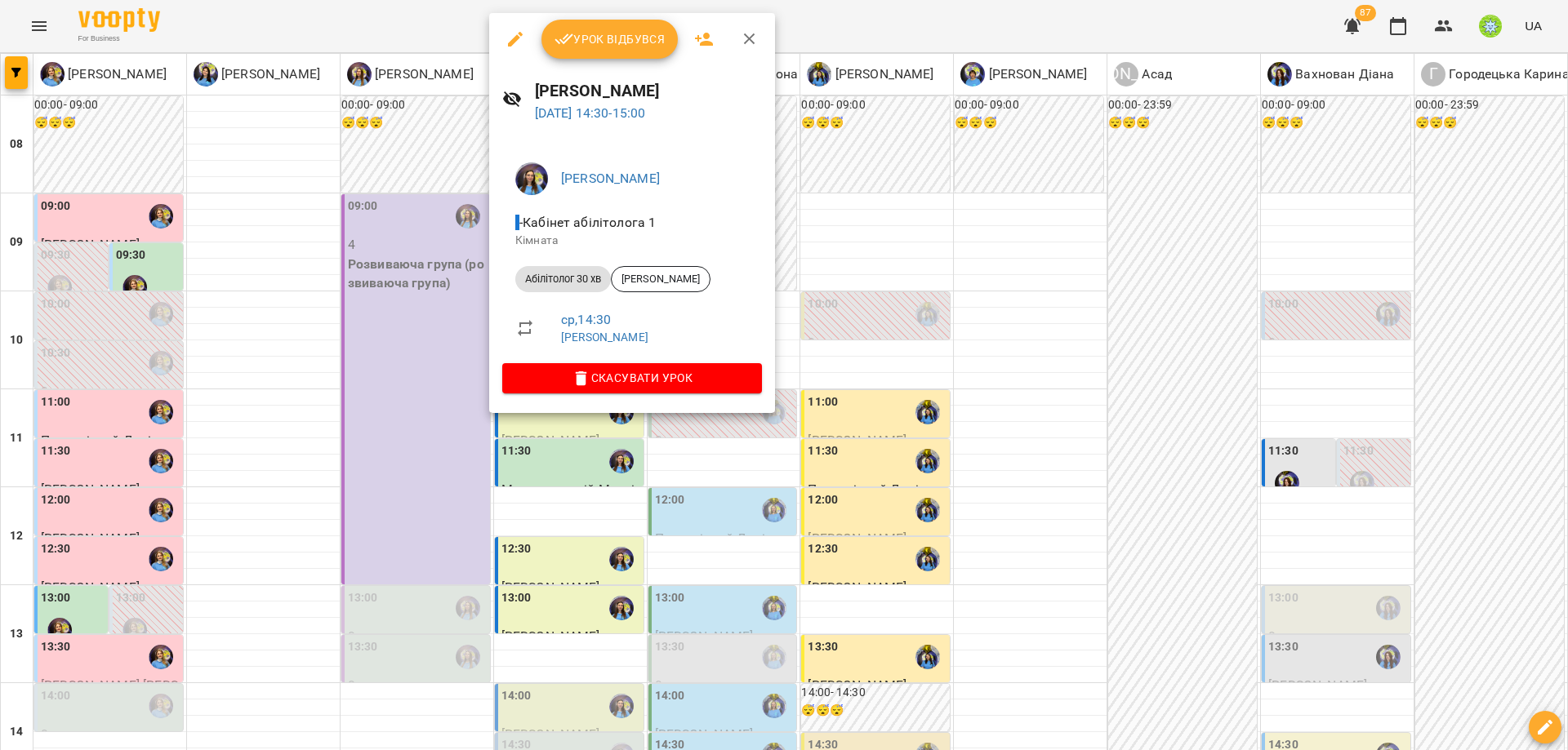
click at [887, 211] on div at bounding box center [784, 375] width 1568 height 750
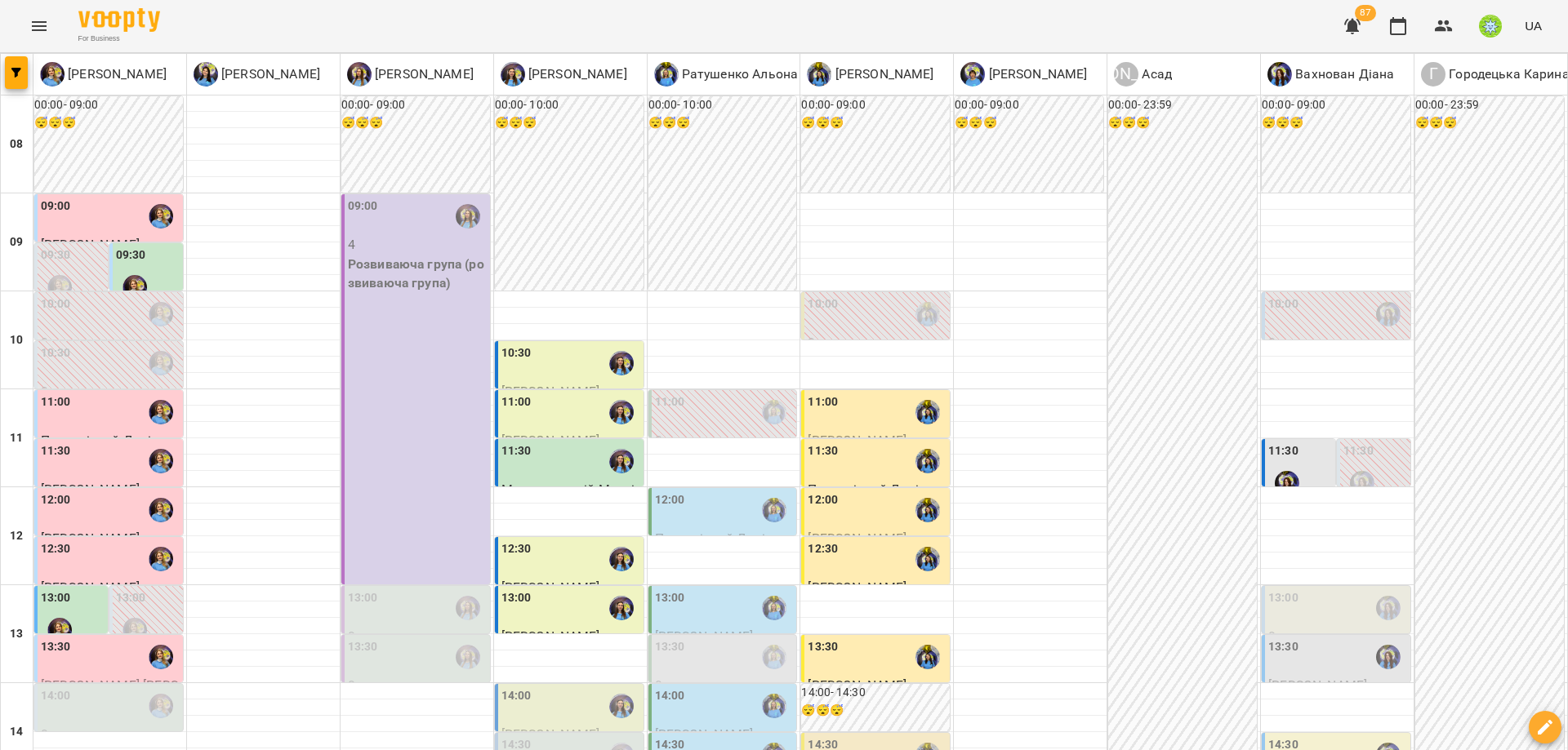
click at [537, 688] on div "14:00" at bounding box center [571, 706] width 139 height 38
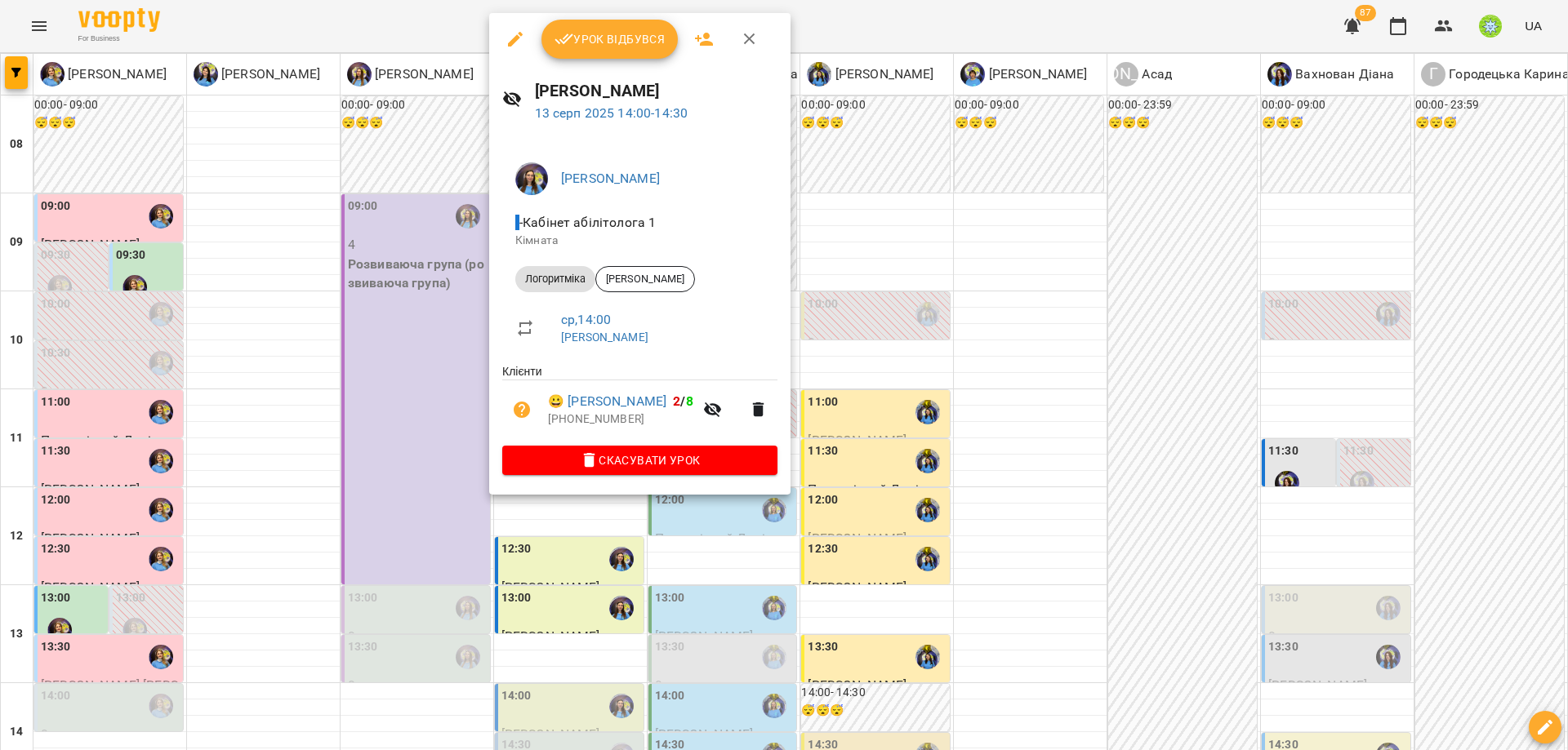
click at [797, 226] on div at bounding box center [784, 375] width 1568 height 750
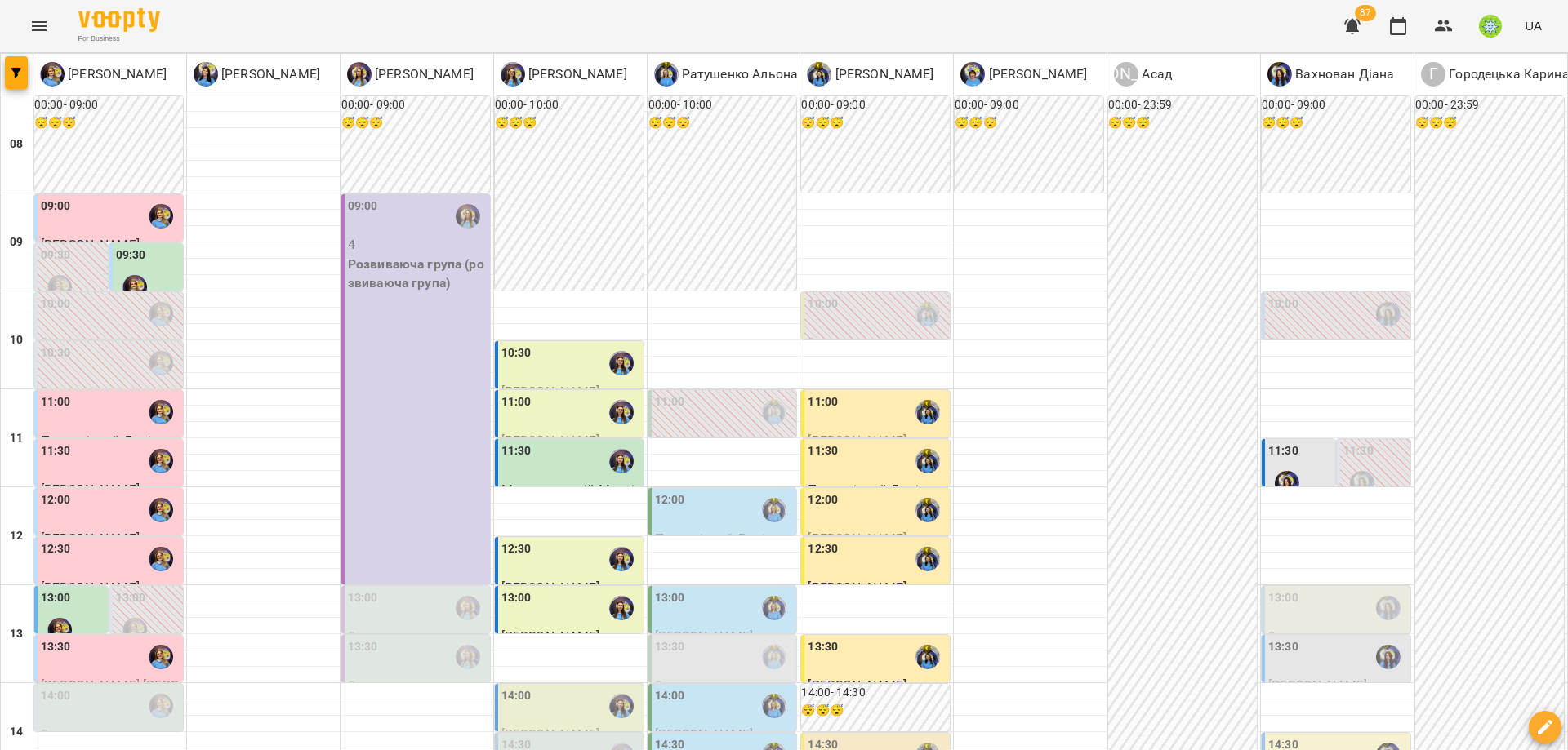
scroll to position [348, 0]
click at [449, 590] on div at bounding box center [468, 608] width 38 height 38
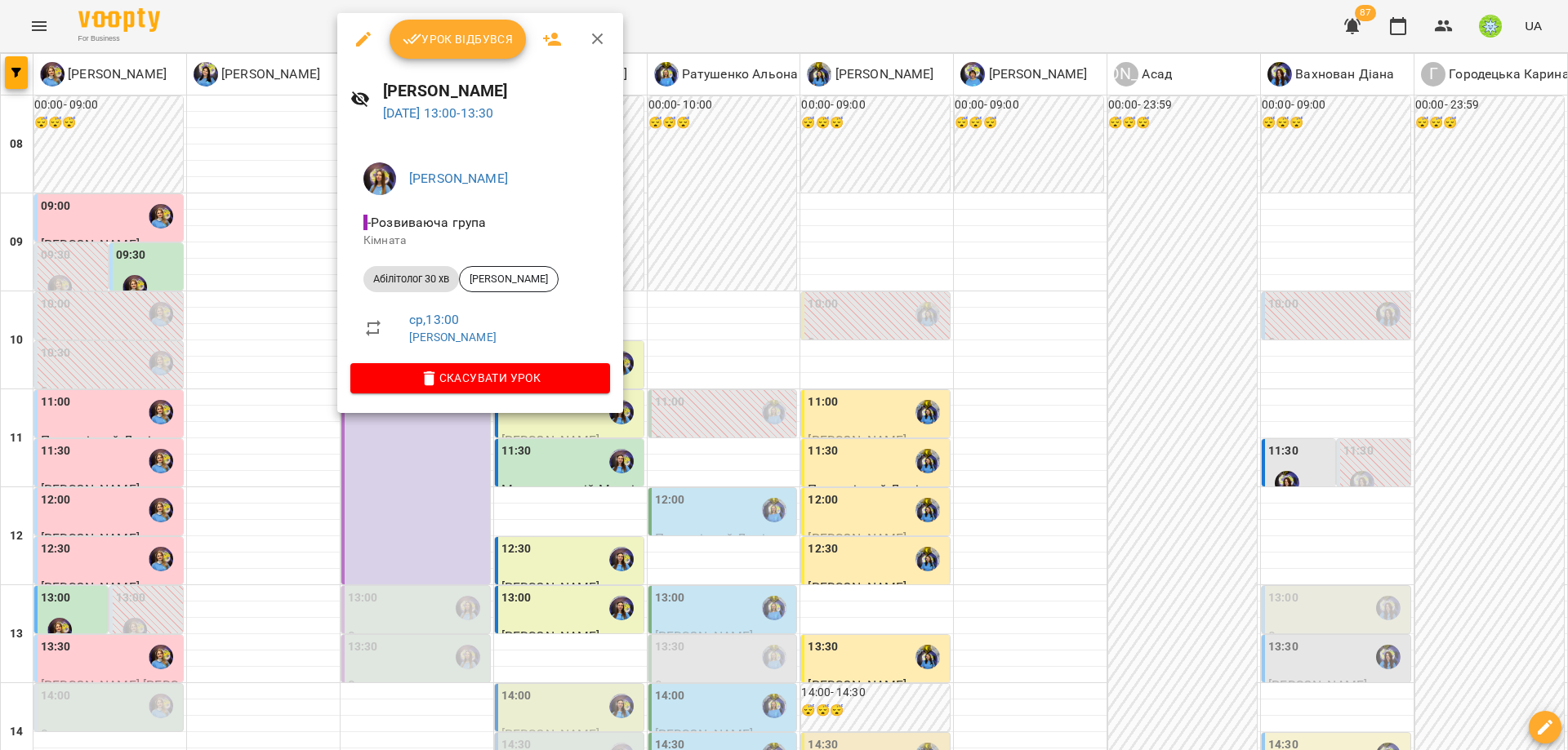
click at [875, 267] on div at bounding box center [784, 375] width 1568 height 750
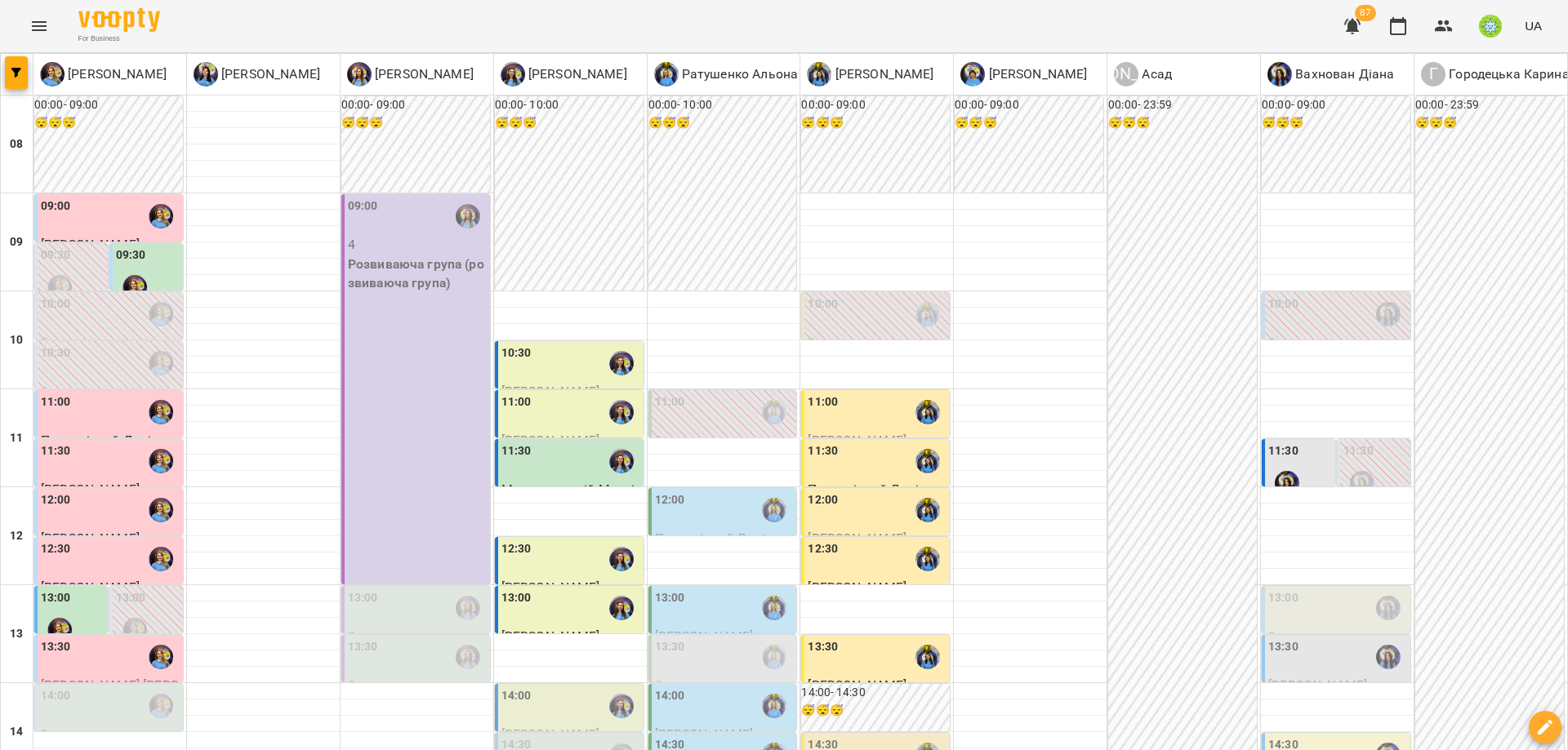
click at [679, 638] on div "13:30" at bounding box center [724, 657] width 139 height 38
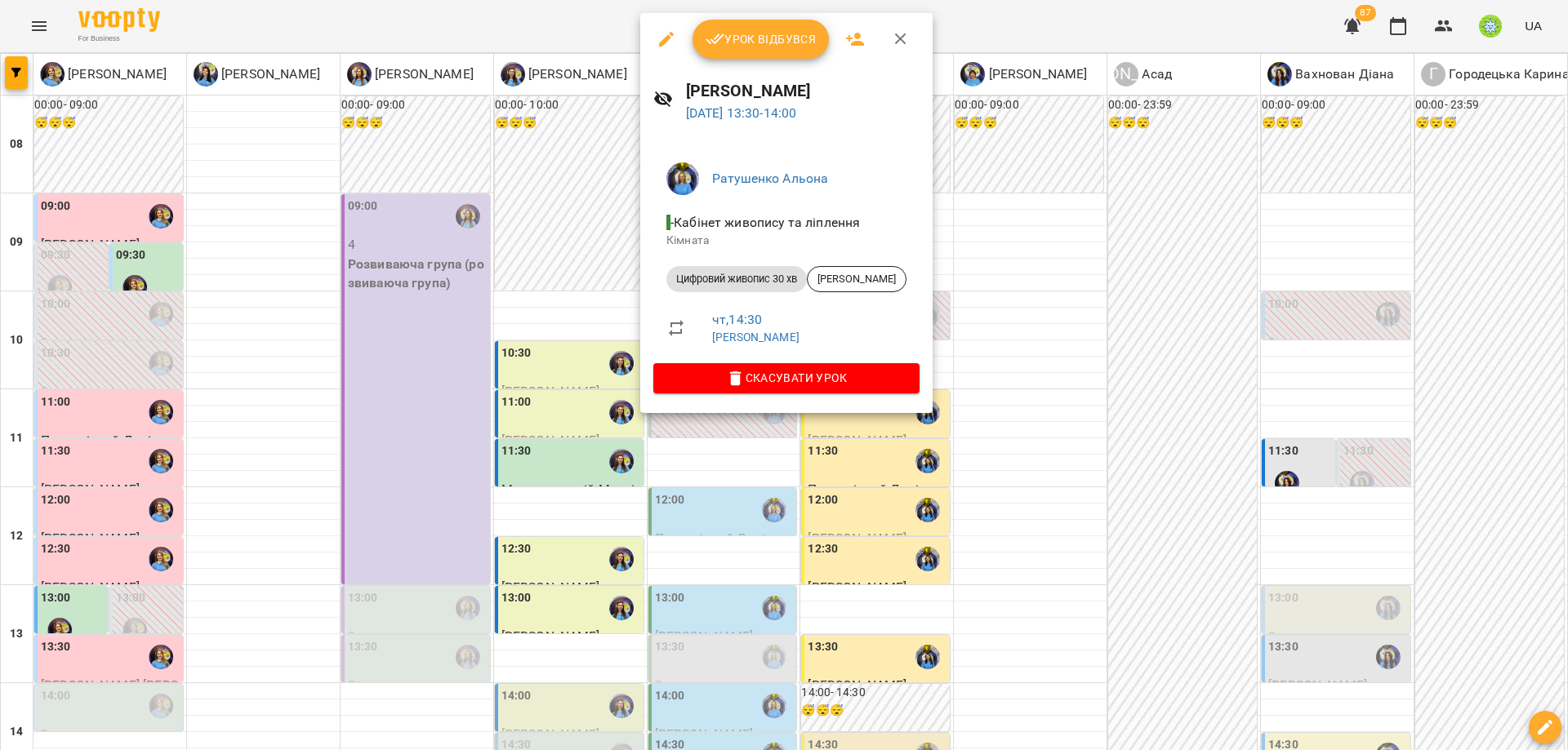
click at [545, 241] on div at bounding box center [784, 375] width 1568 height 750
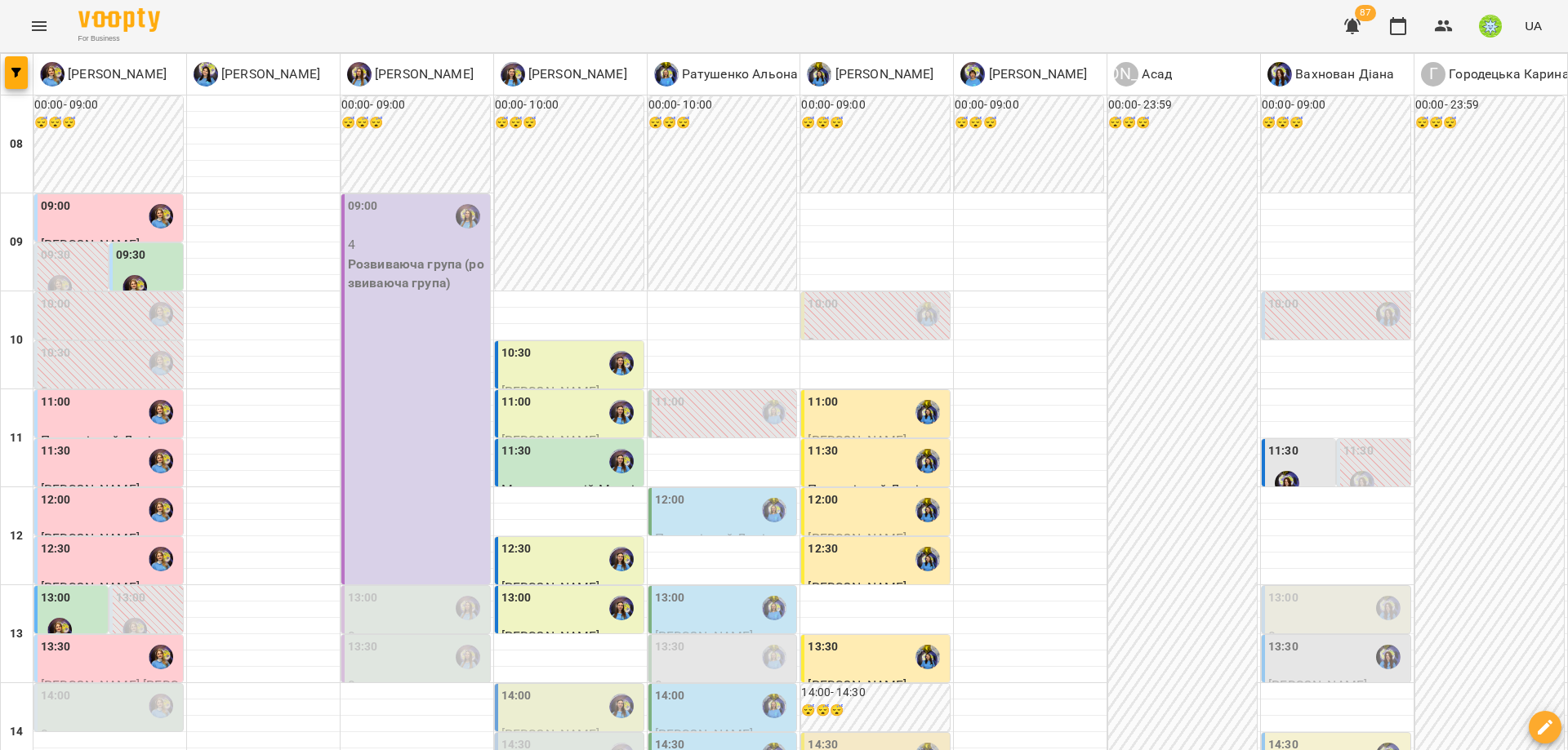
scroll to position [206, 0]
click at [711, 638] on div "13:30" at bounding box center [724, 657] width 139 height 38
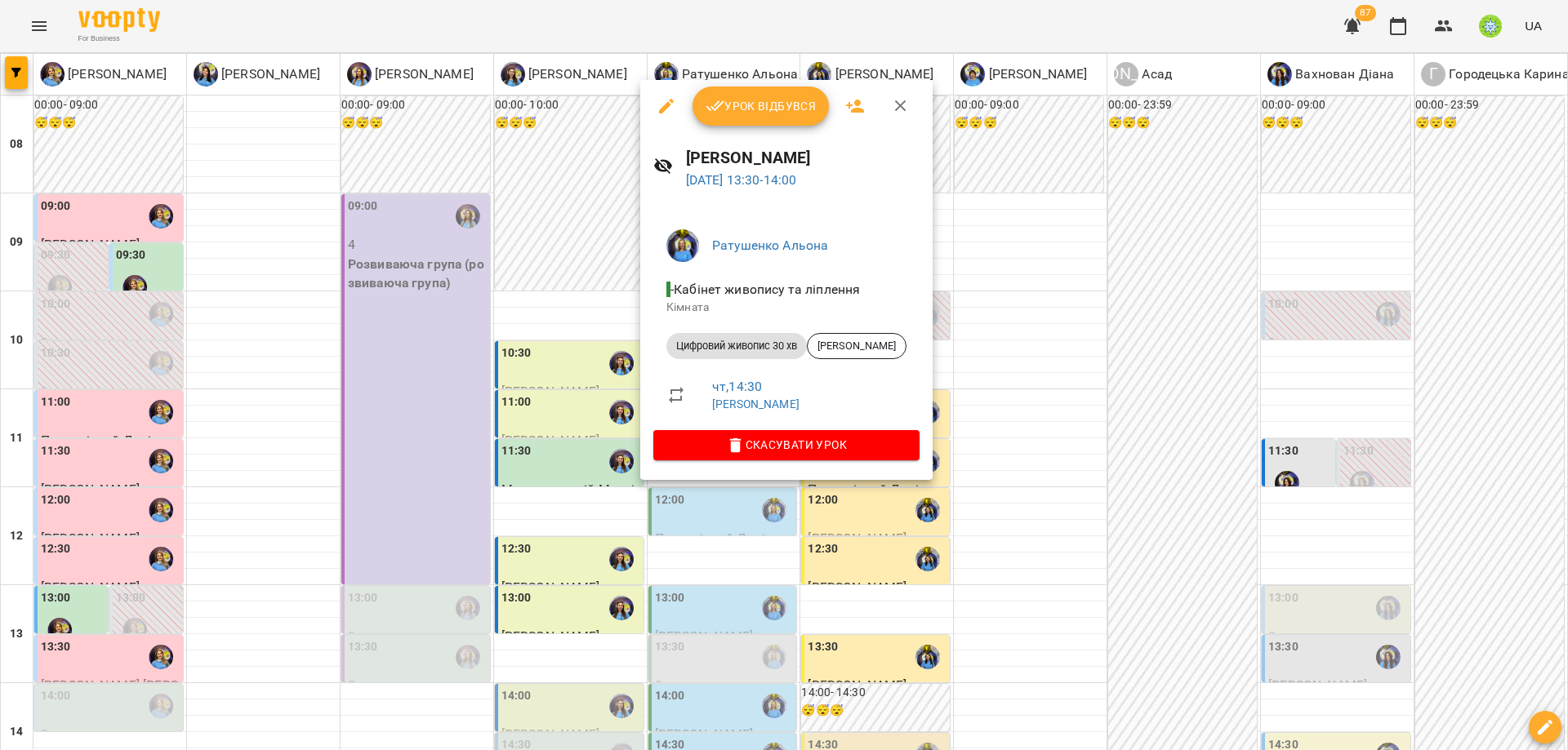
click at [1053, 429] on div at bounding box center [784, 375] width 1568 height 750
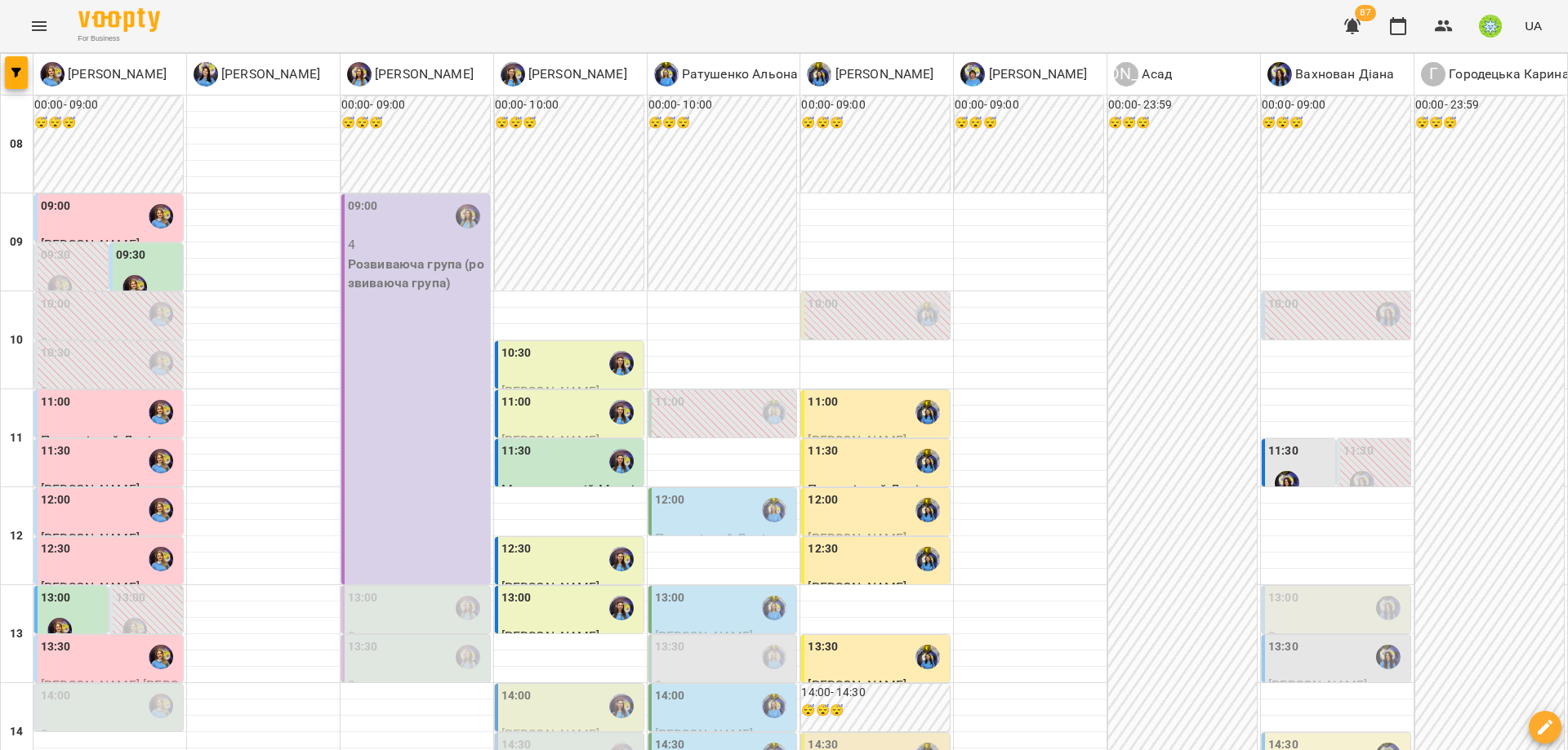
scroll to position [0, 0]
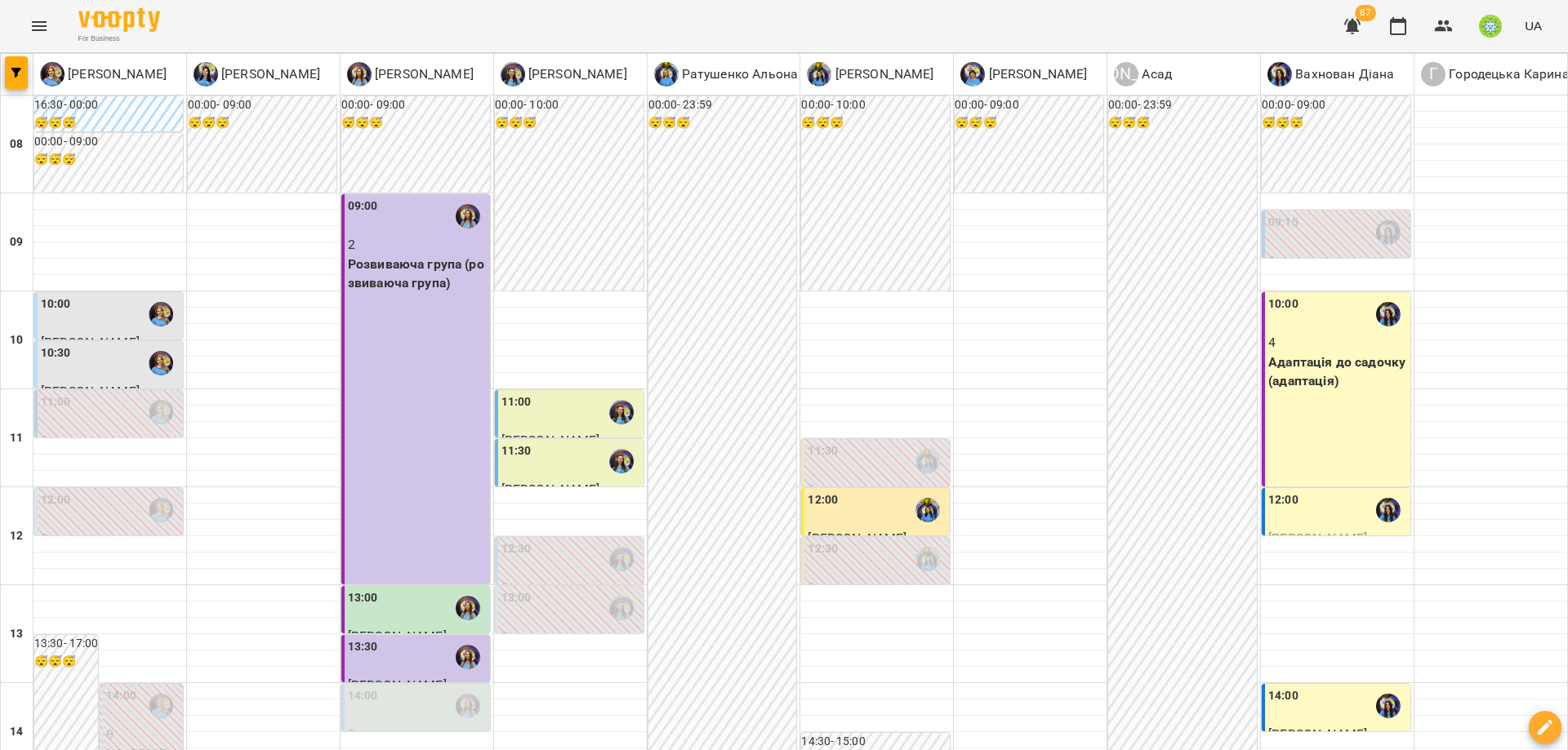
scroll to position [634, 0]
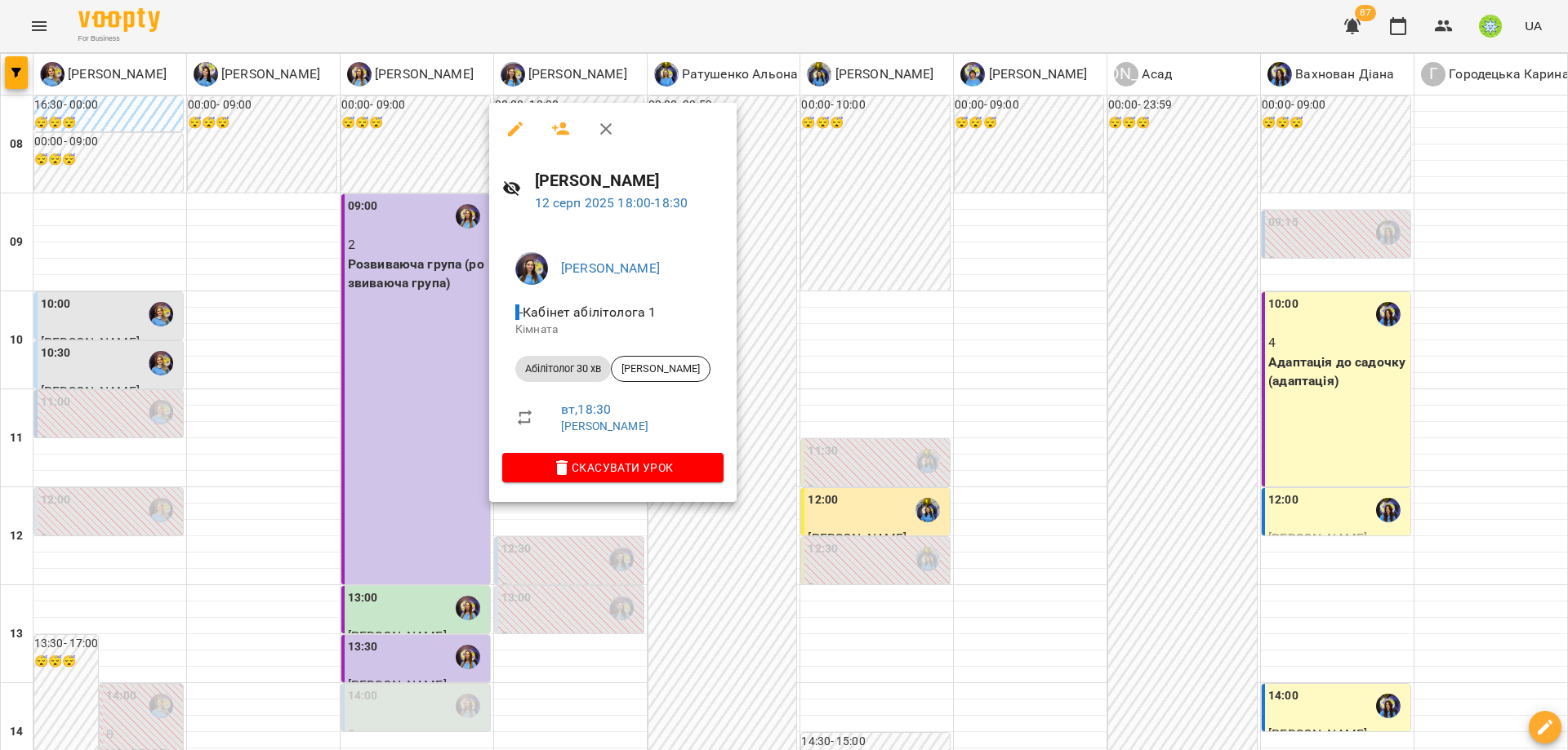
click at [481, 474] on div at bounding box center [784, 375] width 1568 height 750
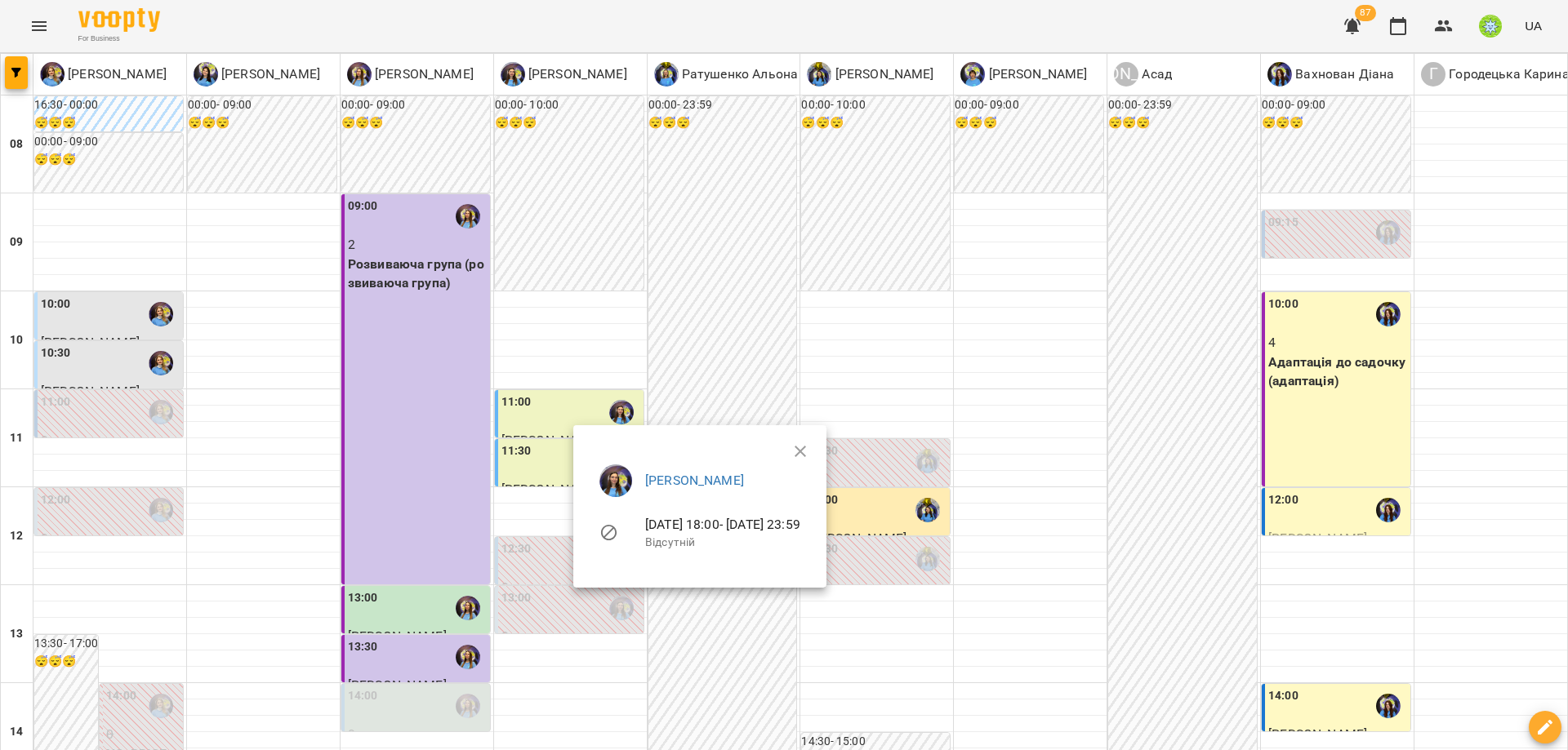
click at [549, 462] on div at bounding box center [784, 375] width 1568 height 750
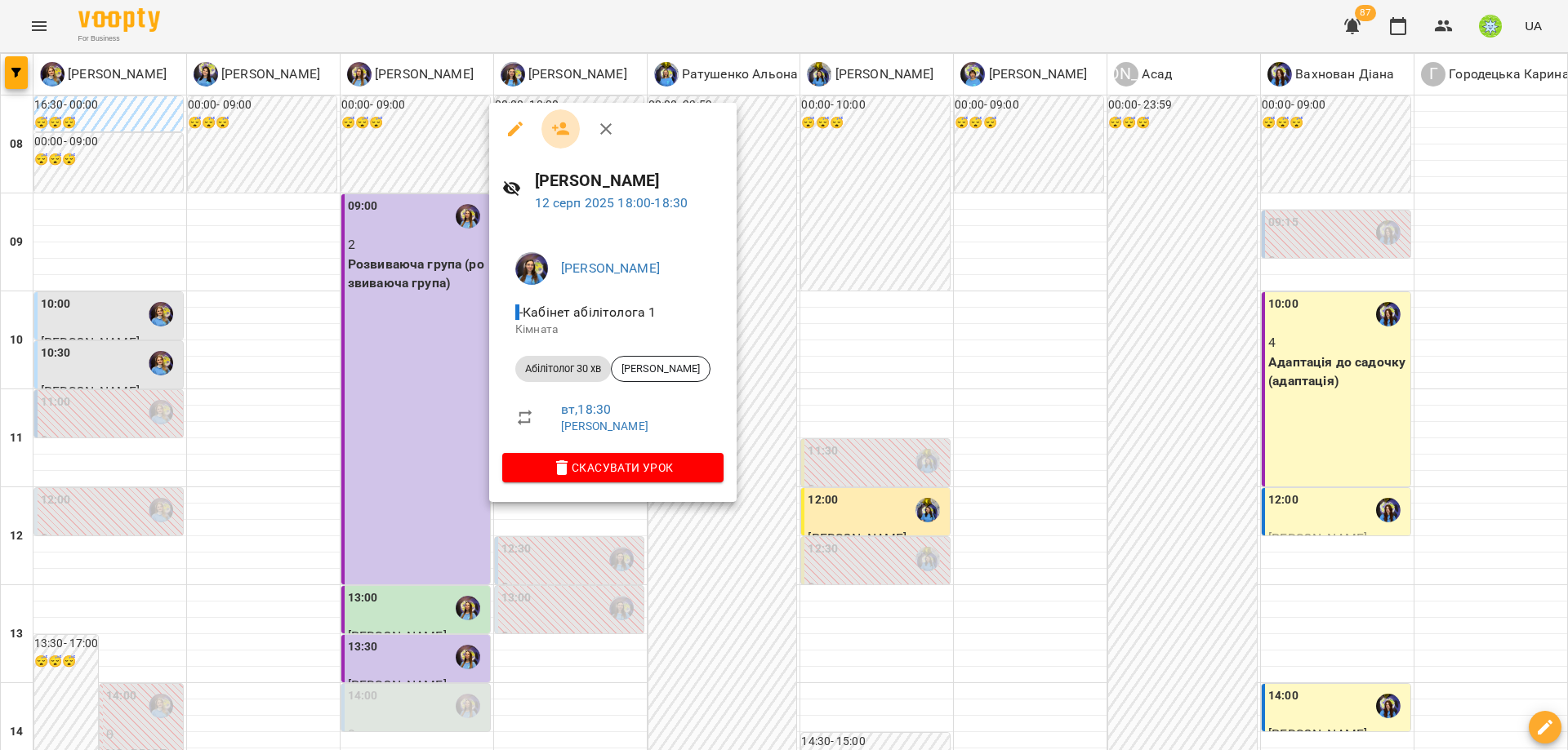
click at [558, 129] on icon "button" at bounding box center [561, 129] width 20 height 20
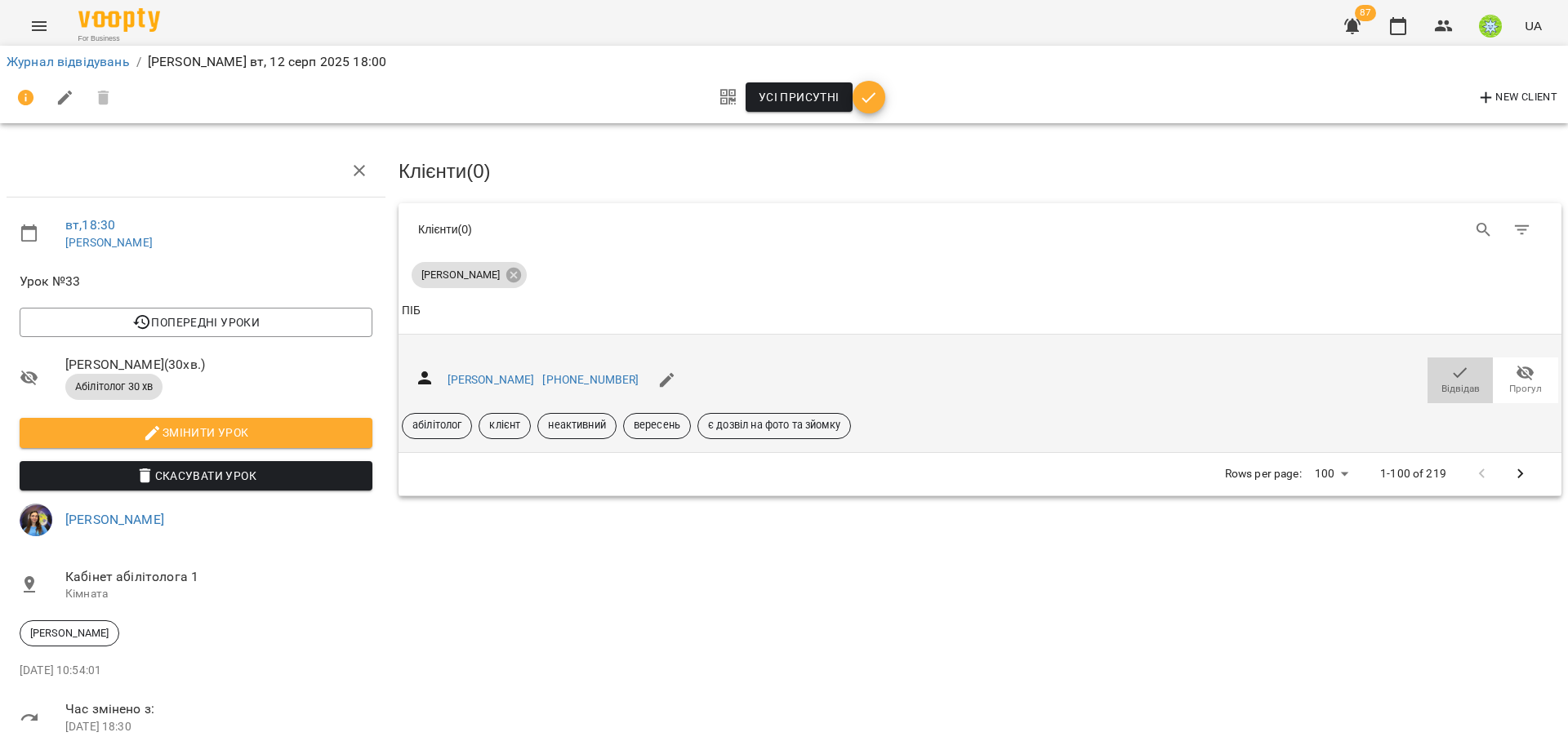
click at [1437, 370] on span "Відвідав" at bounding box center [1460, 380] width 46 height 32
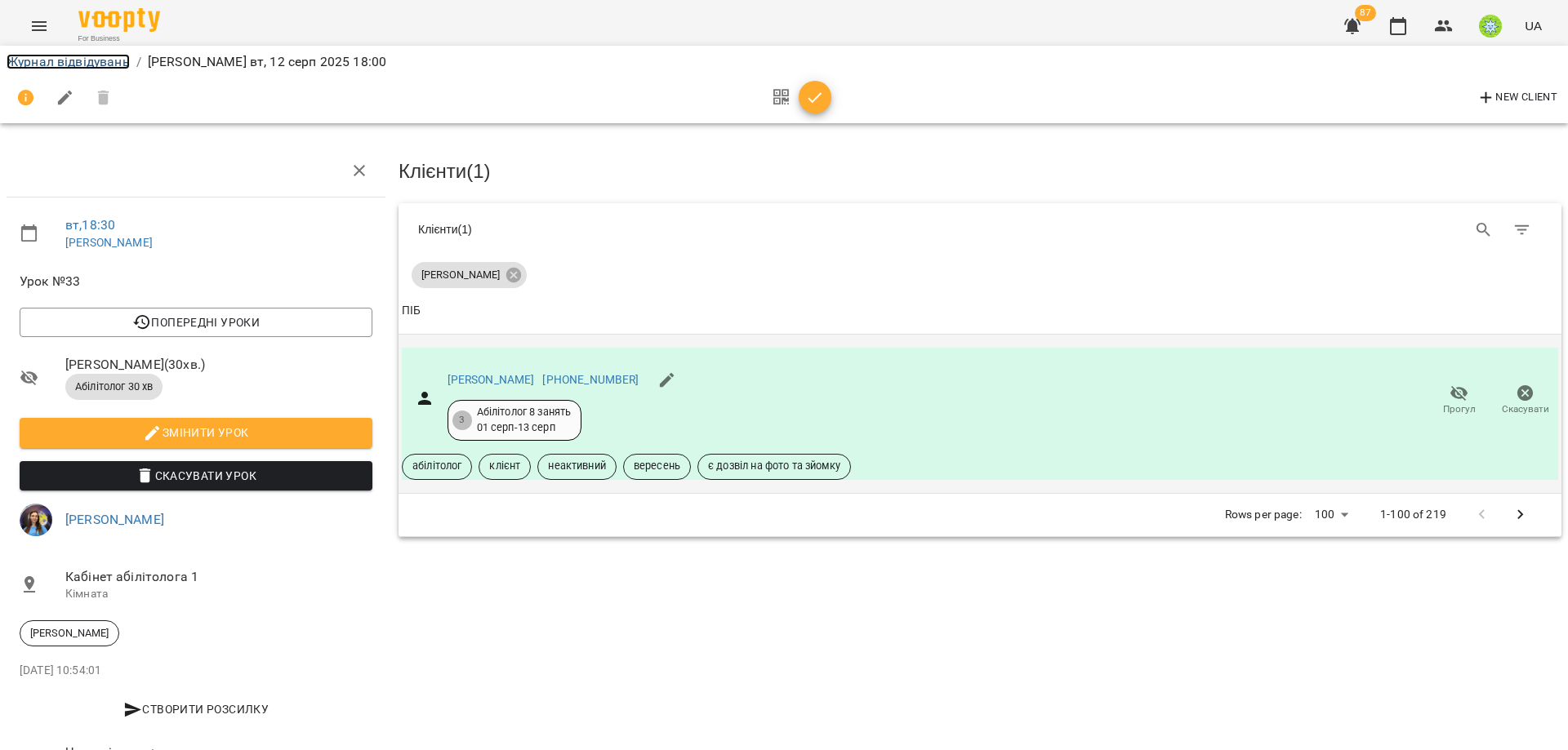
click at [61, 59] on link "Журнал відвідувань" at bounding box center [68, 61] width 123 height 15
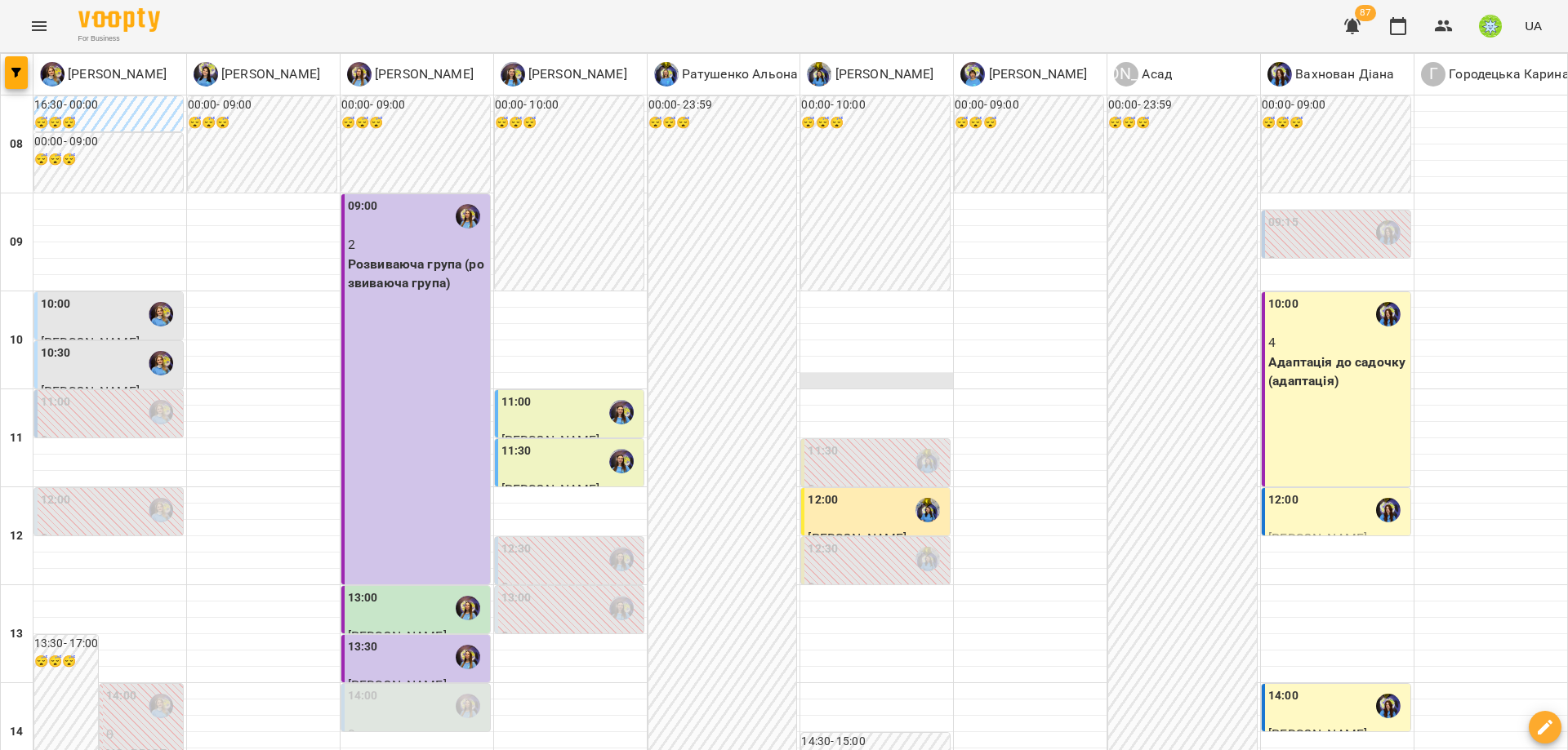
scroll to position [222, 0]
click at [463, 694] on img "Казимирів Тетяна" at bounding box center [468, 706] width 25 height 25
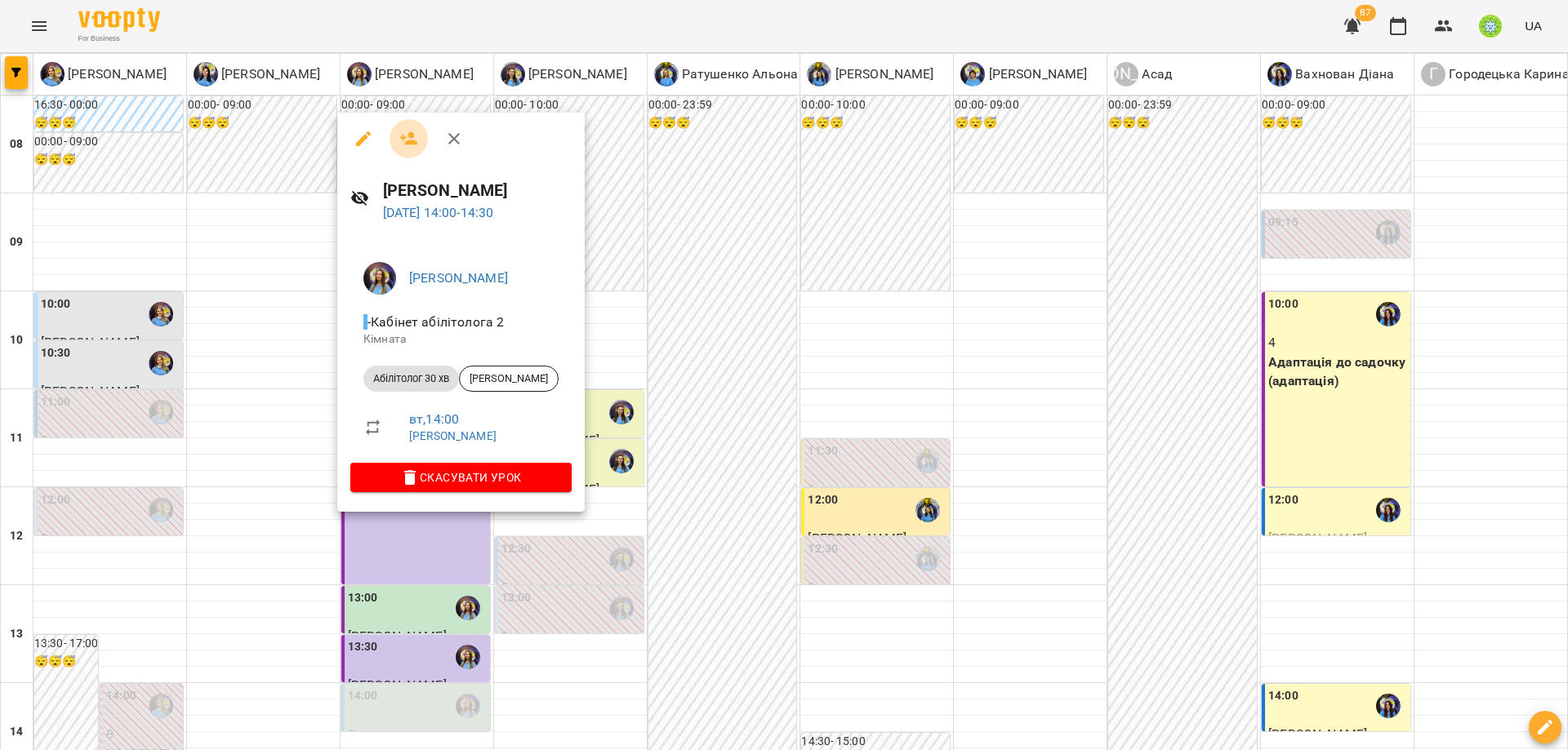
click at [417, 145] on icon "button" at bounding box center [409, 138] width 20 height 20
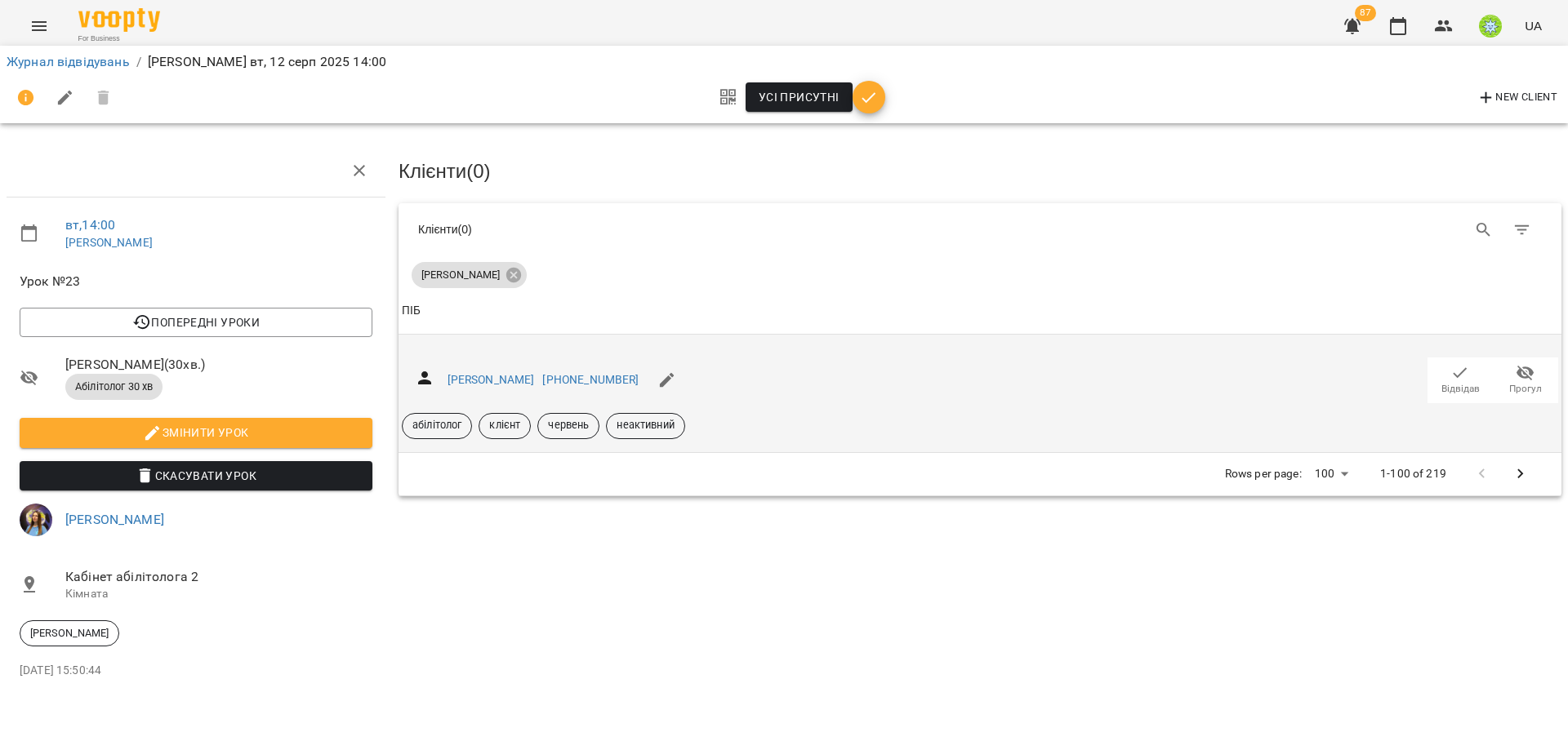
click at [1458, 403] on div "[PERSON_NAME] [PHONE_NUMBER] Відвідав Прогул абілітолог клієнт червень неактивн…" at bounding box center [980, 393] width 1157 height 91
click at [1452, 388] on span "Відвідав" at bounding box center [1460, 389] width 38 height 14
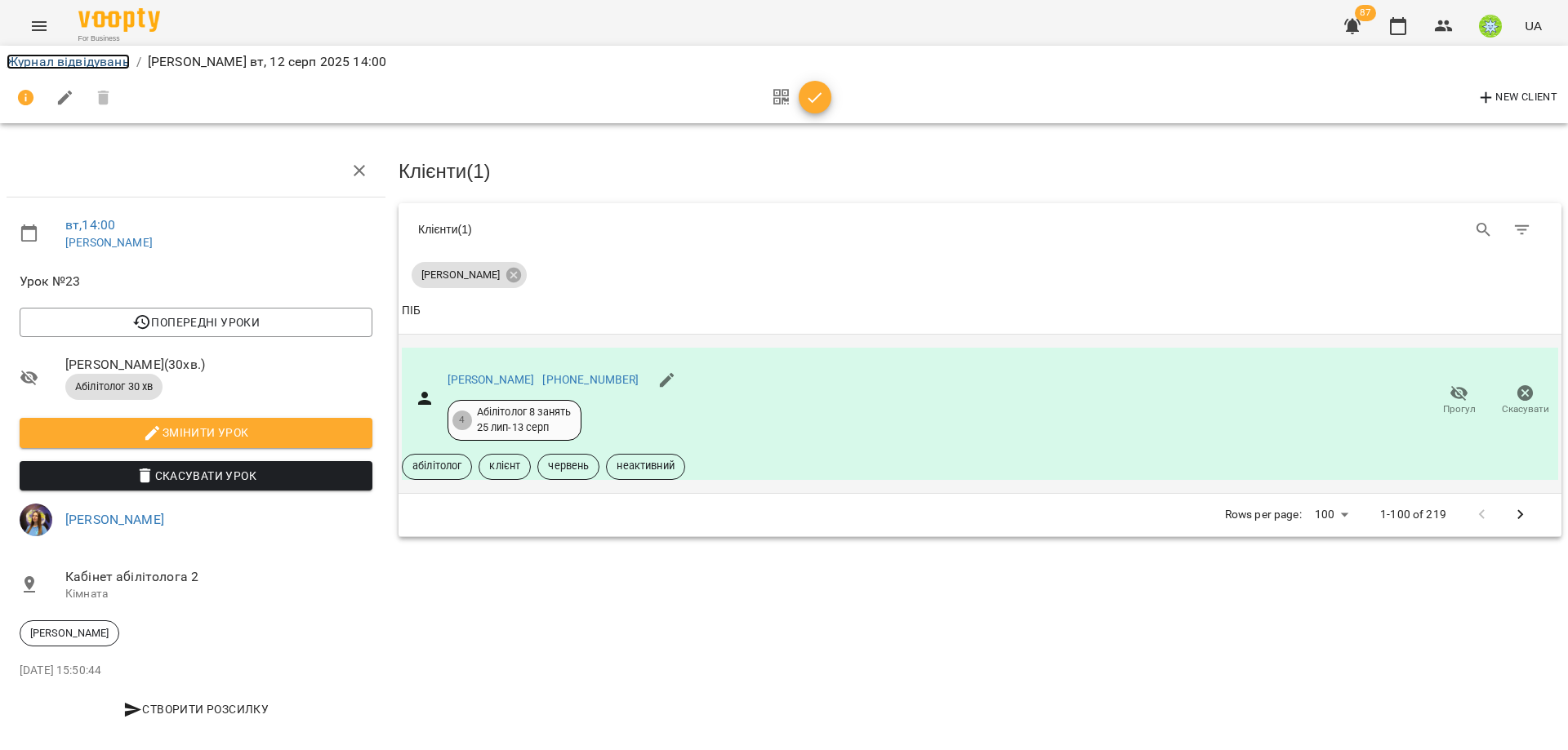
click at [127, 61] on link "Журнал відвідувань" at bounding box center [68, 61] width 123 height 15
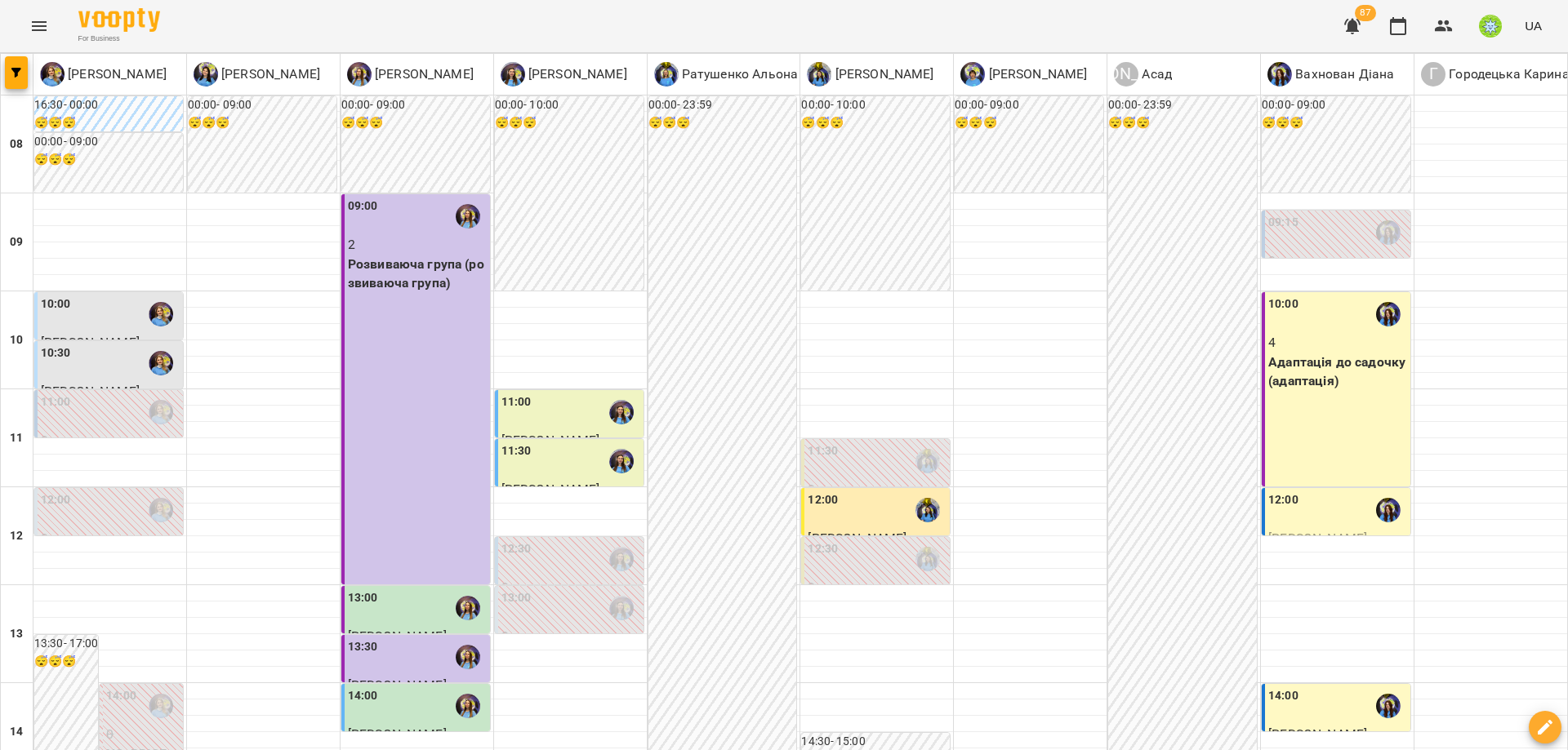
scroll to position [468, 0]
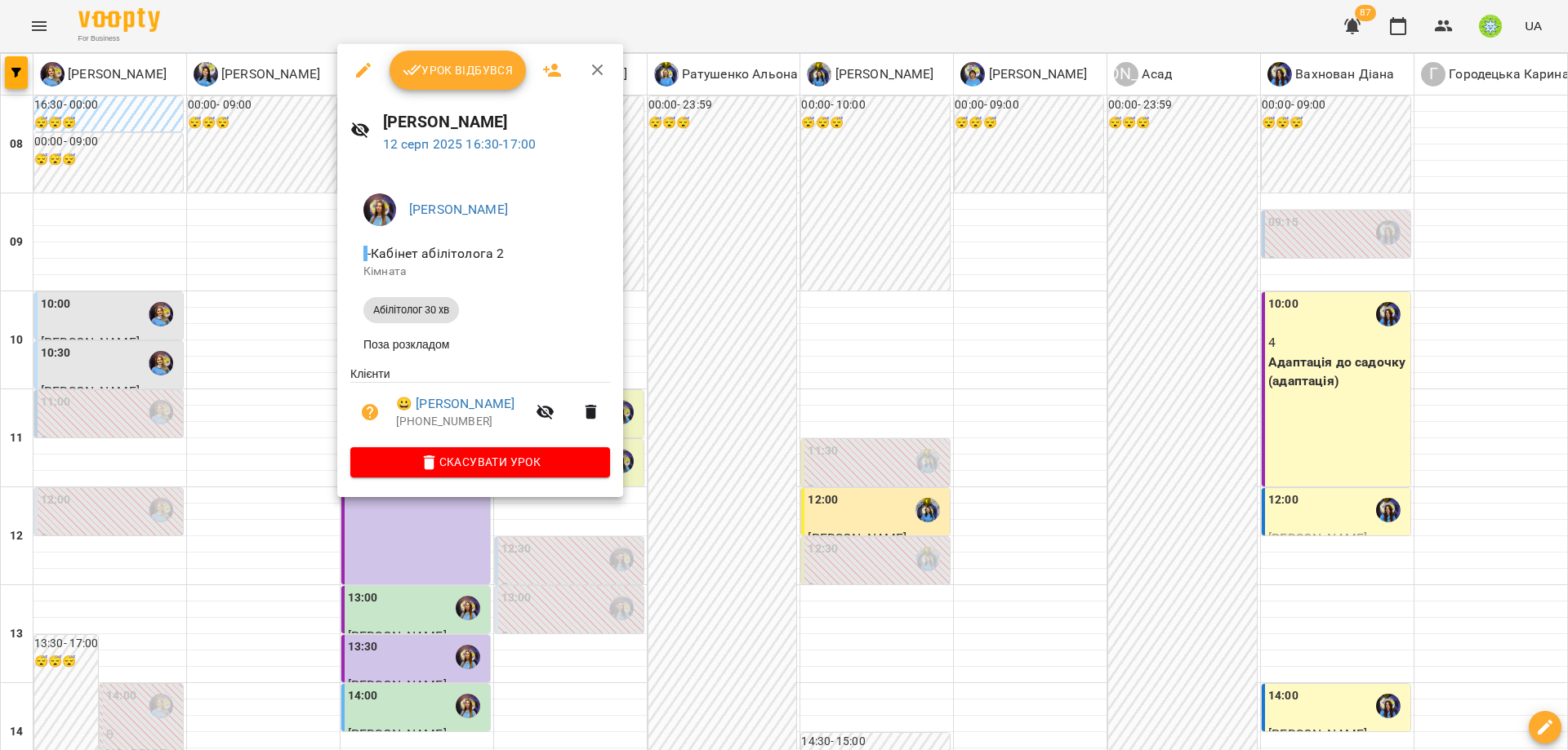
click at [886, 451] on div at bounding box center [784, 375] width 1568 height 750
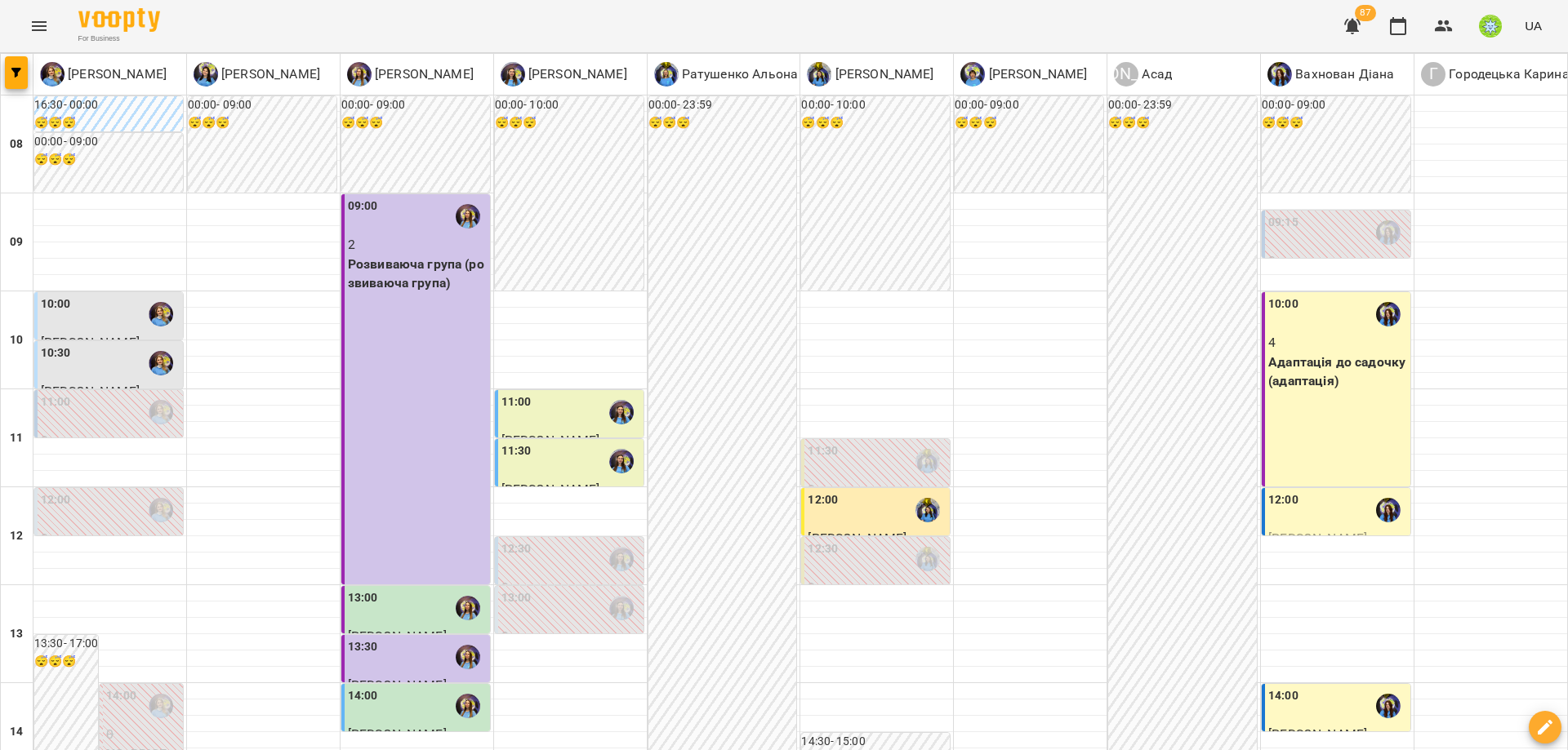
scroll to position [726, 0]
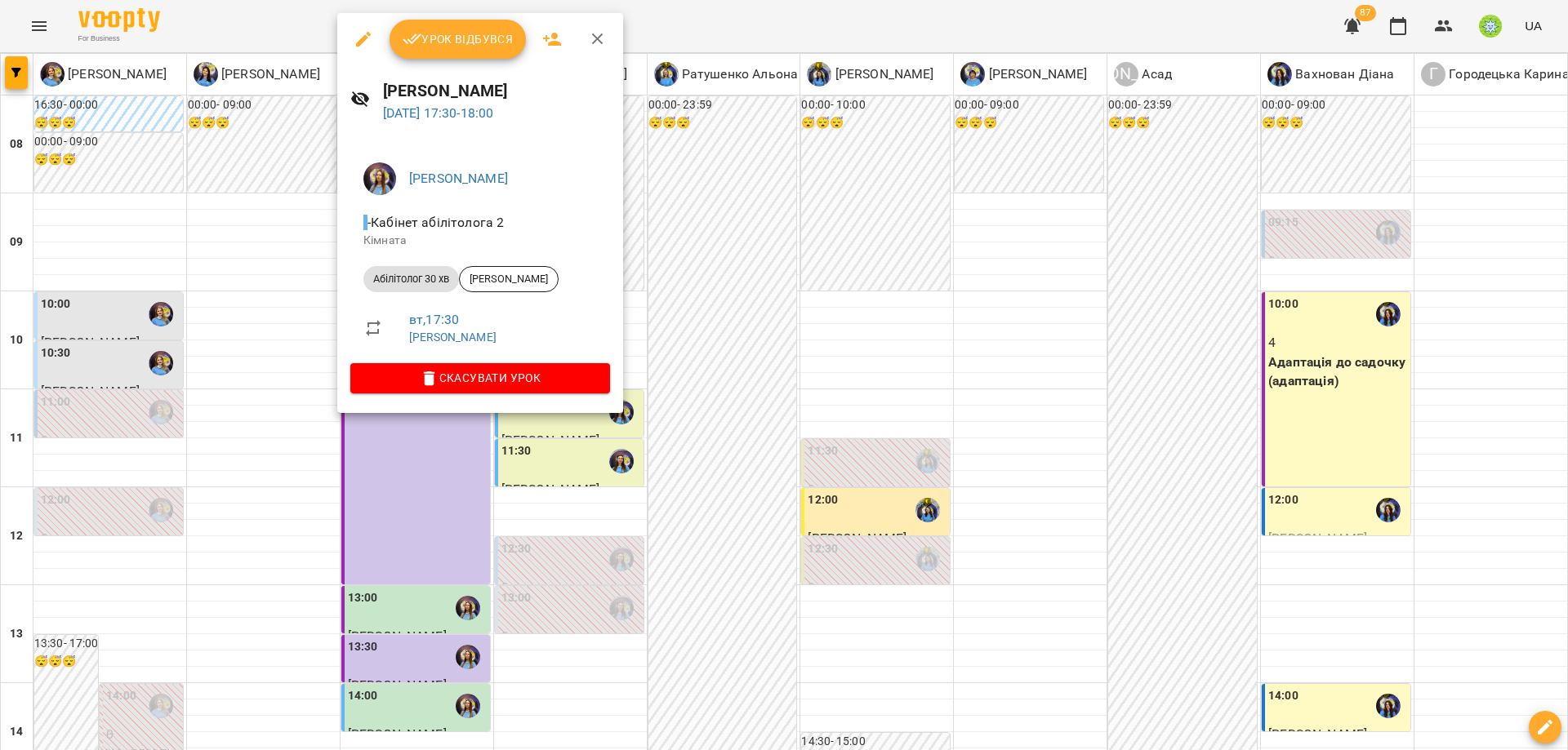
click at [660, 183] on div at bounding box center [784, 375] width 1568 height 750
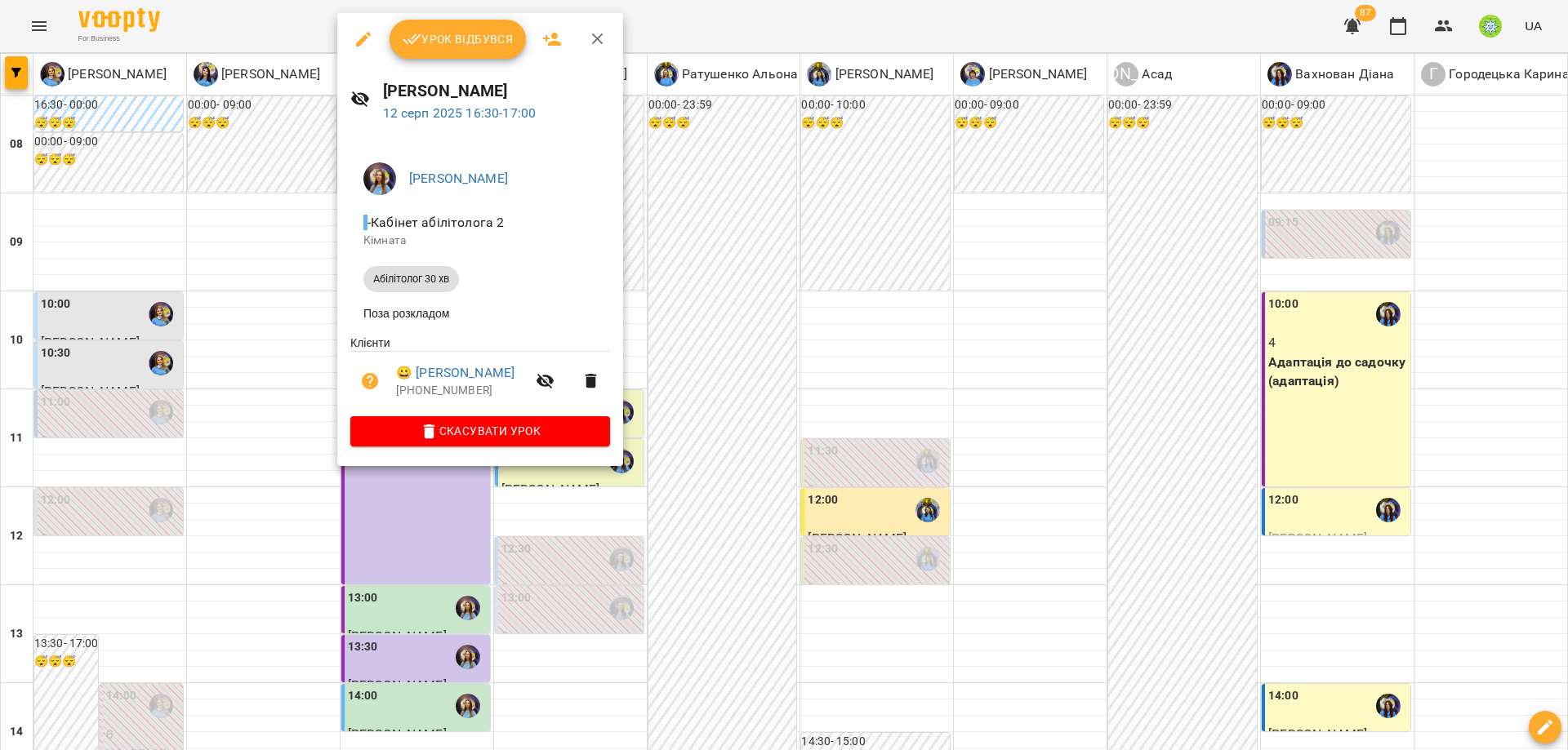
drag, startPoint x: 778, startPoint y: 245, endPoint x: 767, endPoint y: 253, distance: 13.6
click at [778, 245] on div at bounding box center [784, 375] width 1568 height 750
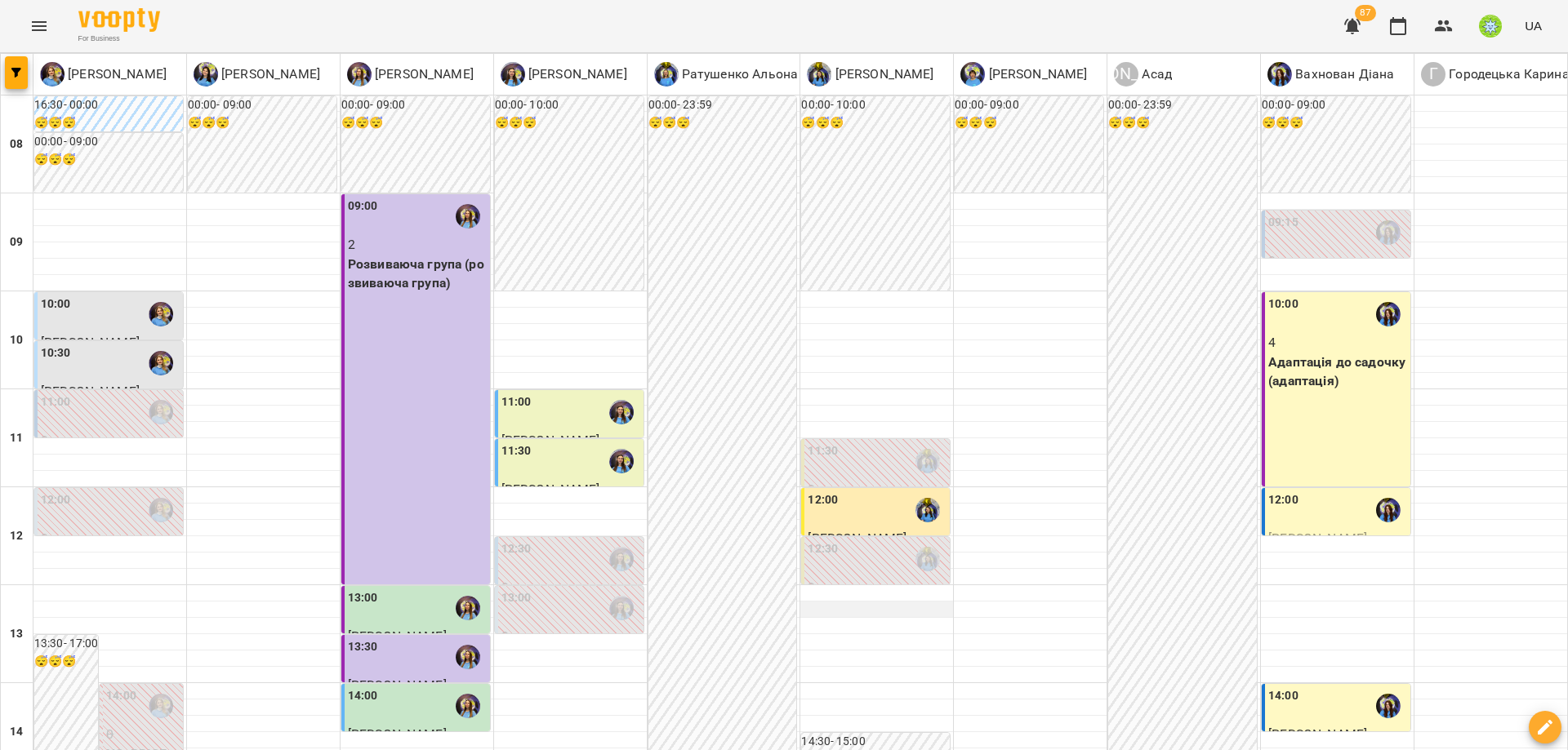
scroll to position [0, 0]
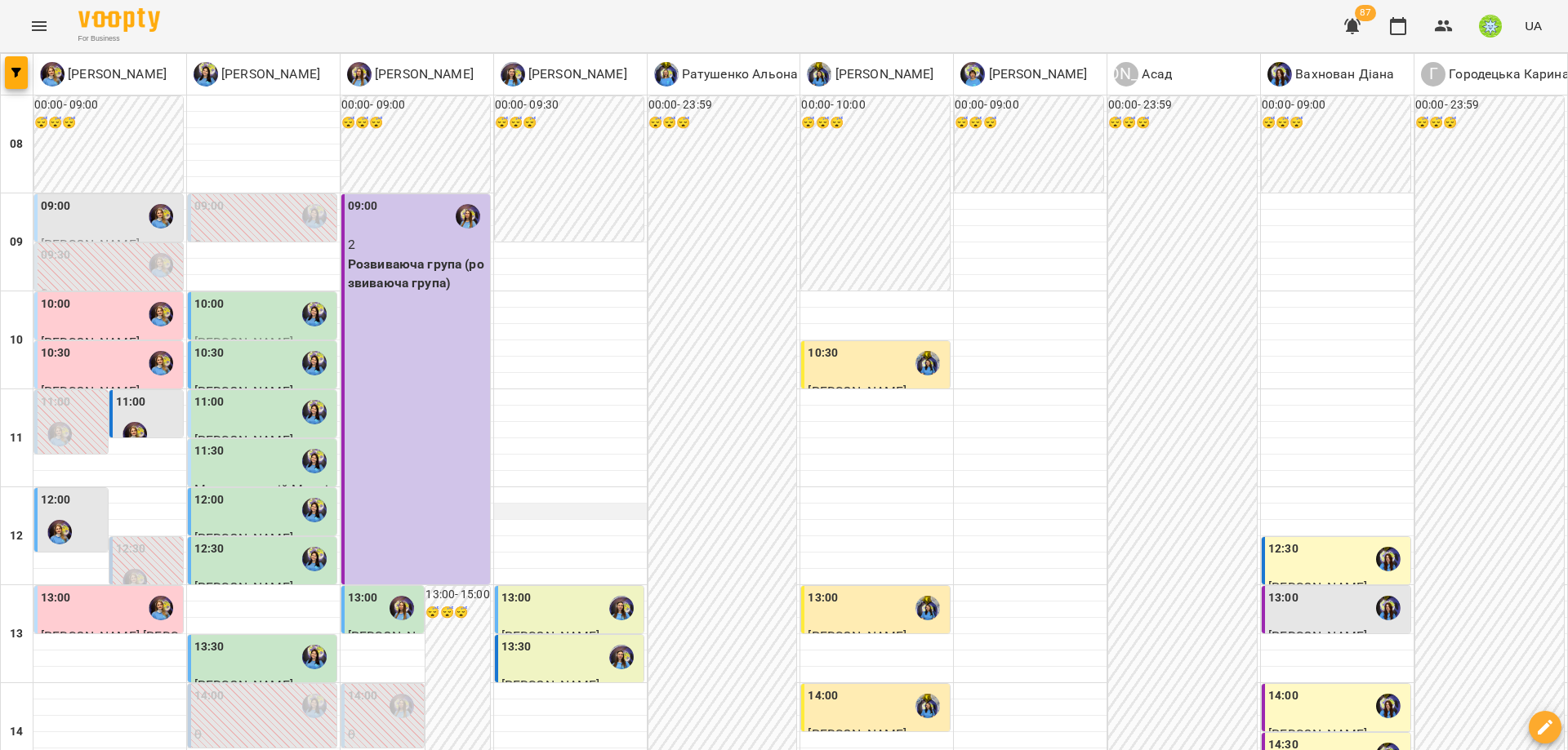
scroll to position [726, 0]
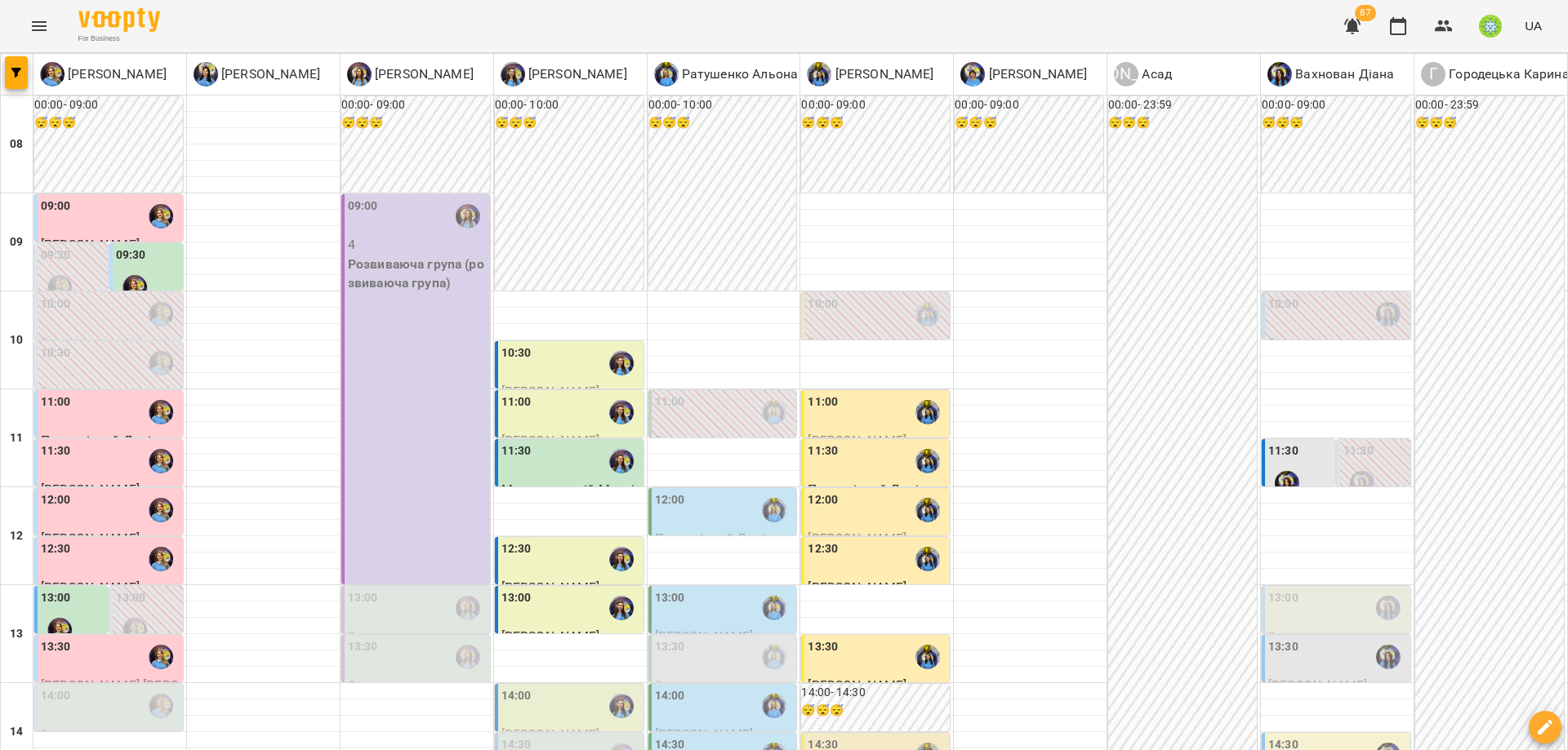
scroll to position [439, 0]
click at [1336, 736] on div "14:30" at bounding box center [1338, 755] width 139 height 38
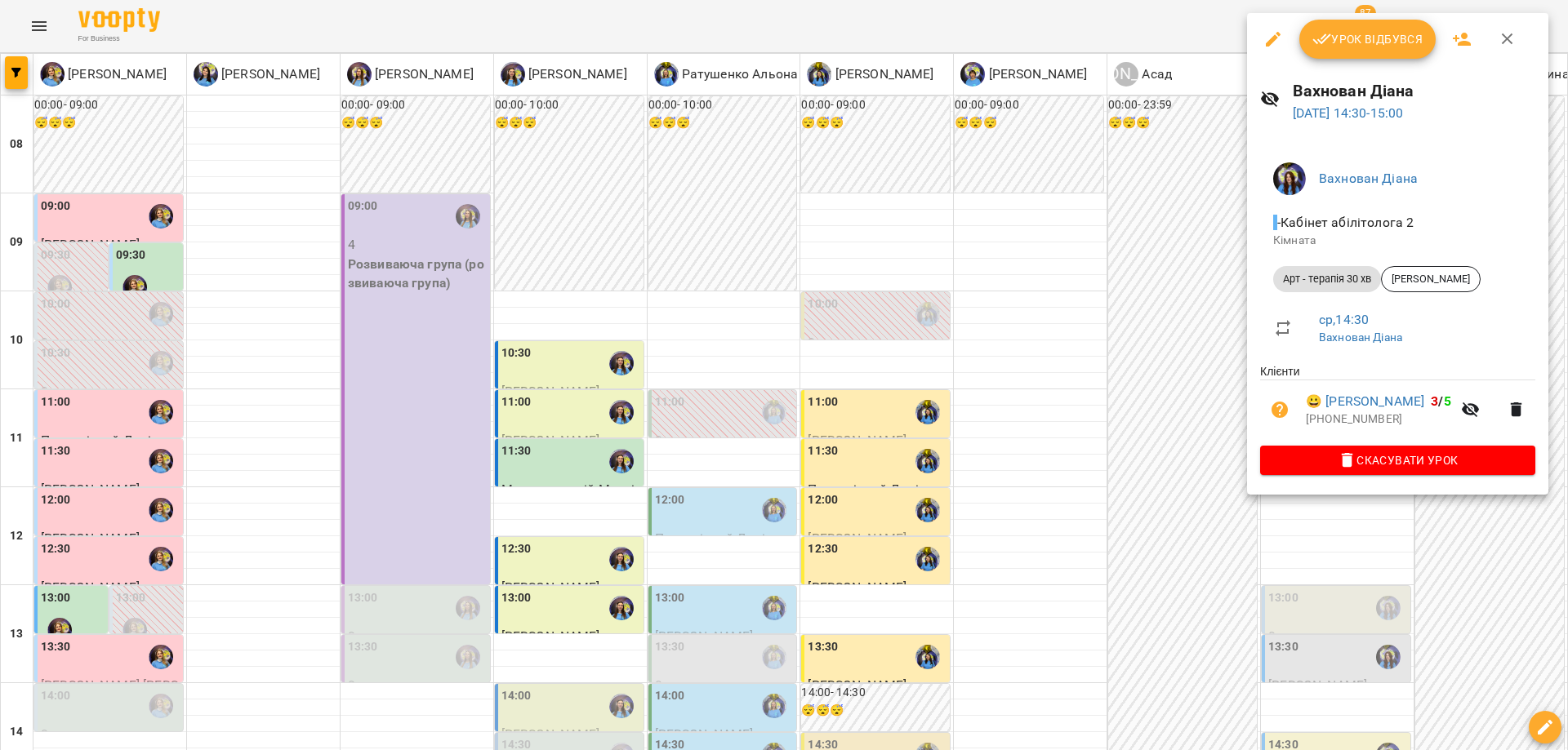
click at [854, 323] on div at bounding box center [784, 375] width 1568 height 750
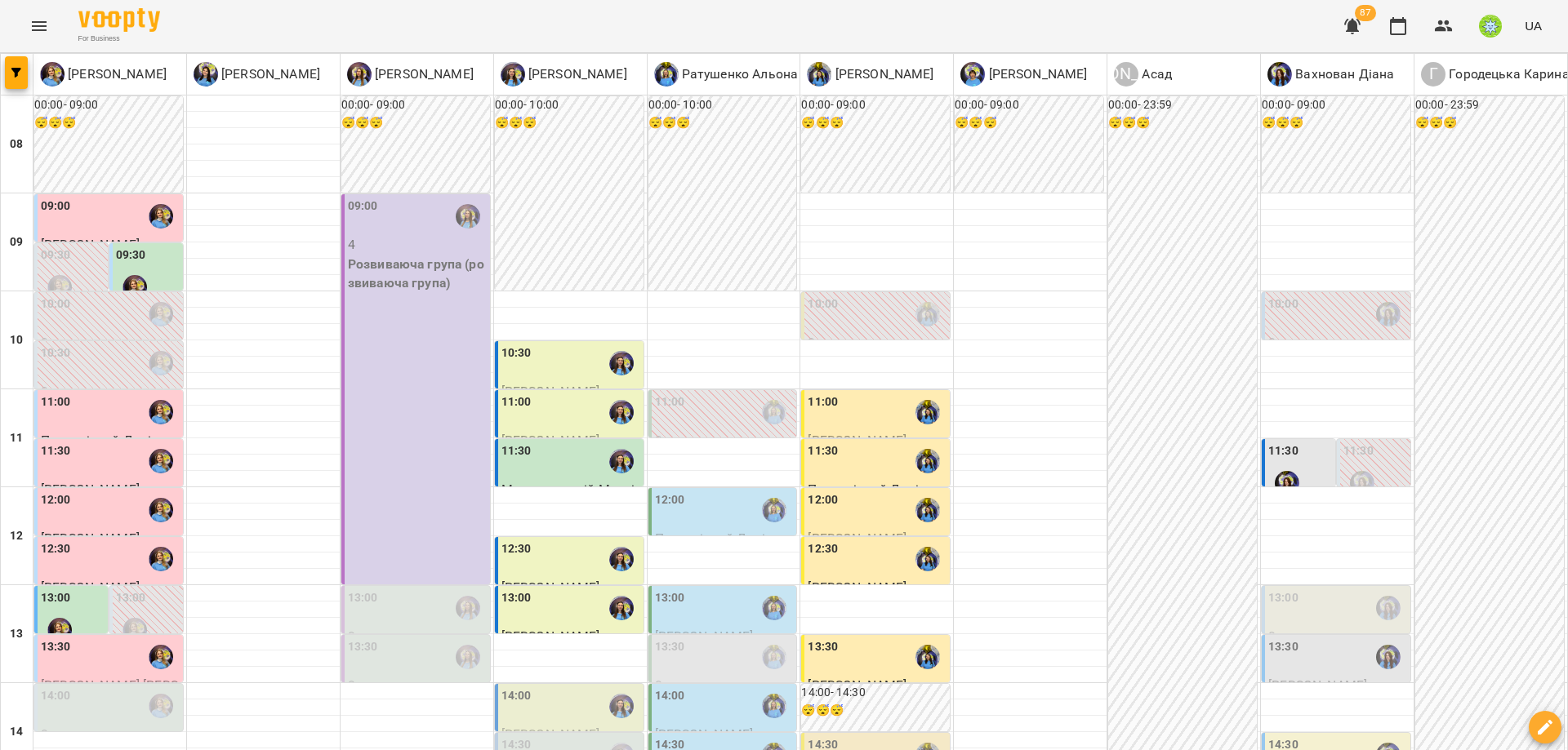
click at [713, 736] on div "14:30" at bounding box center [724, 755] width 139 height 38
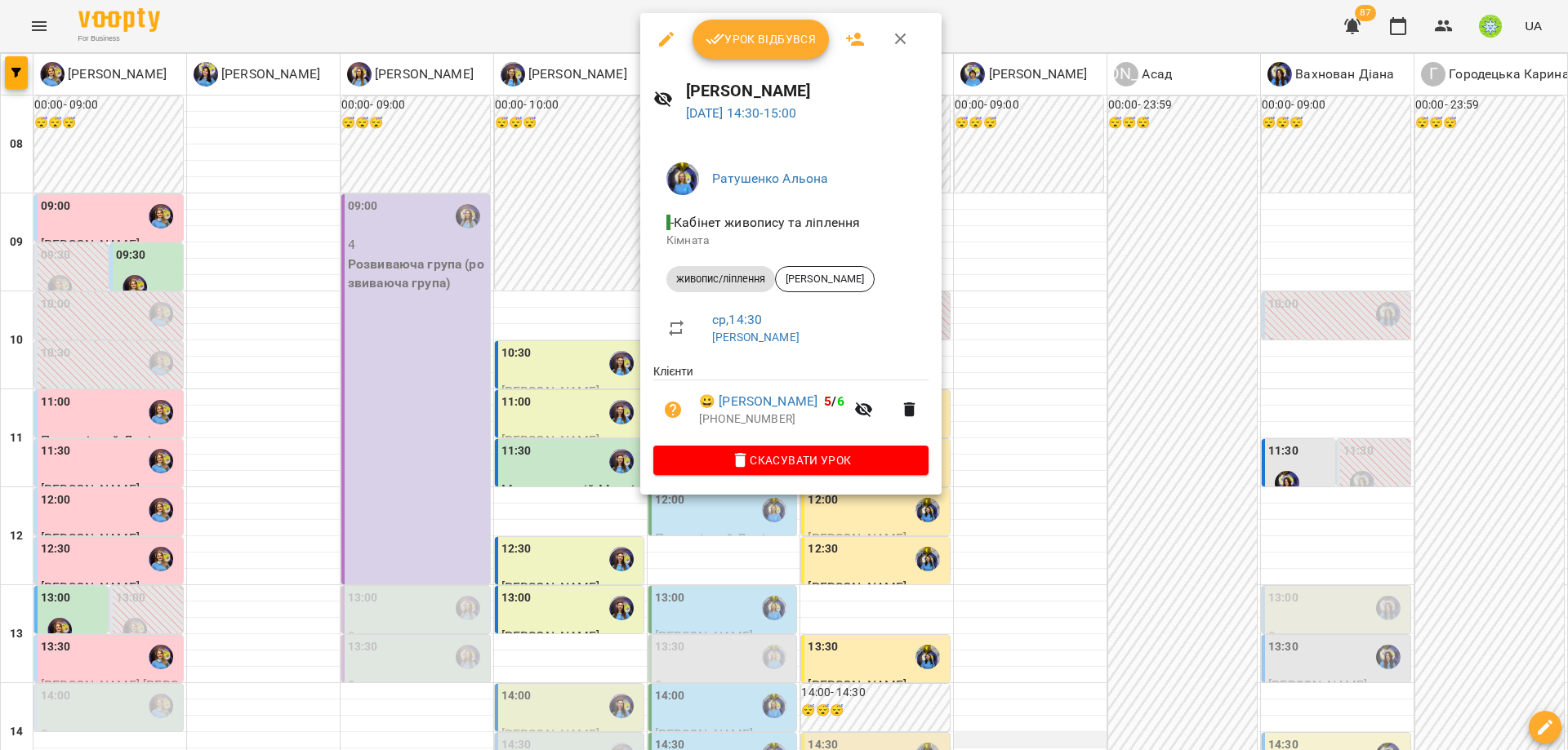
click at [1023, 300] on div at bounding box center [784, 375] width 1568 height 750
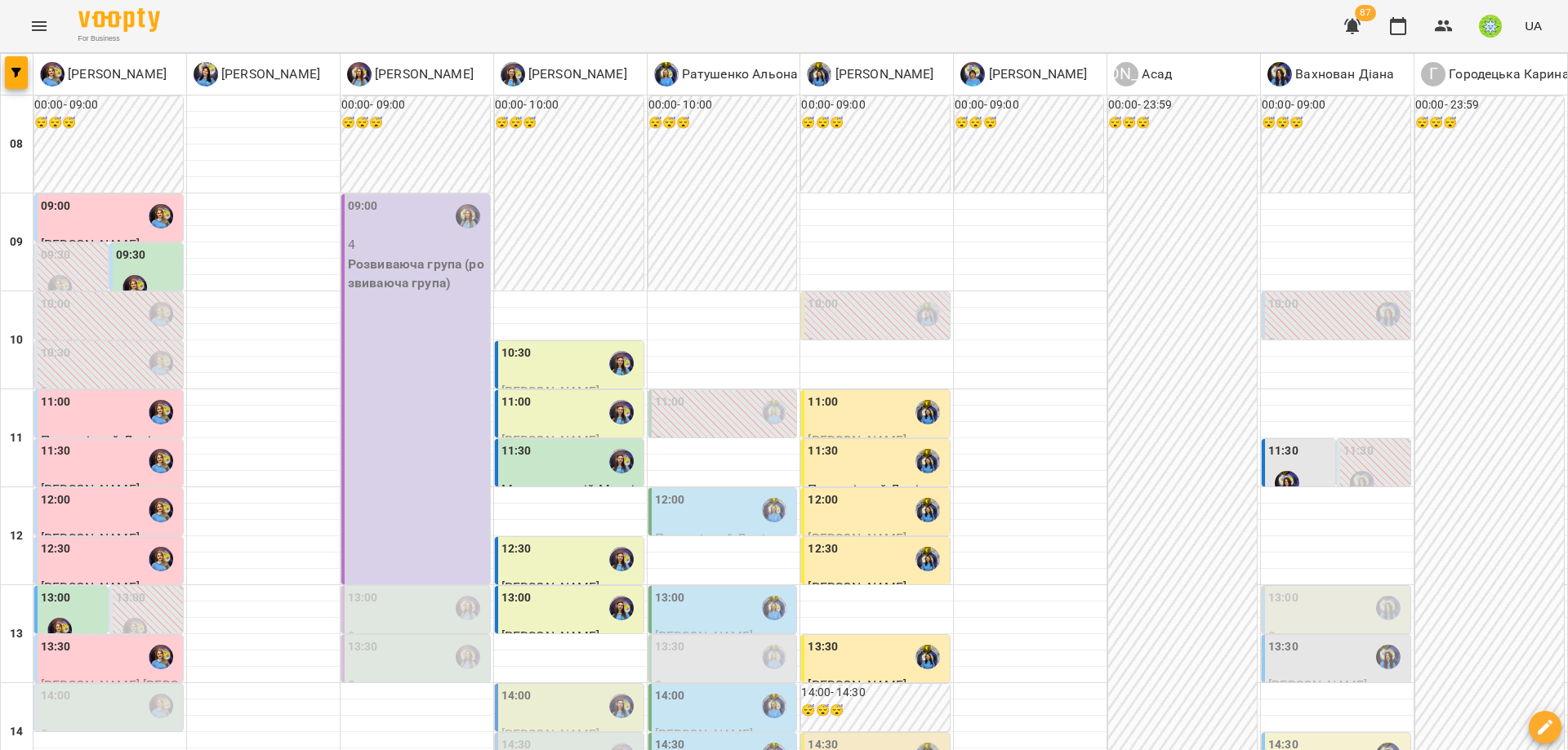
click at [732, 688] on div "14:00" at bounding box center [724, 706] width 139 height 38
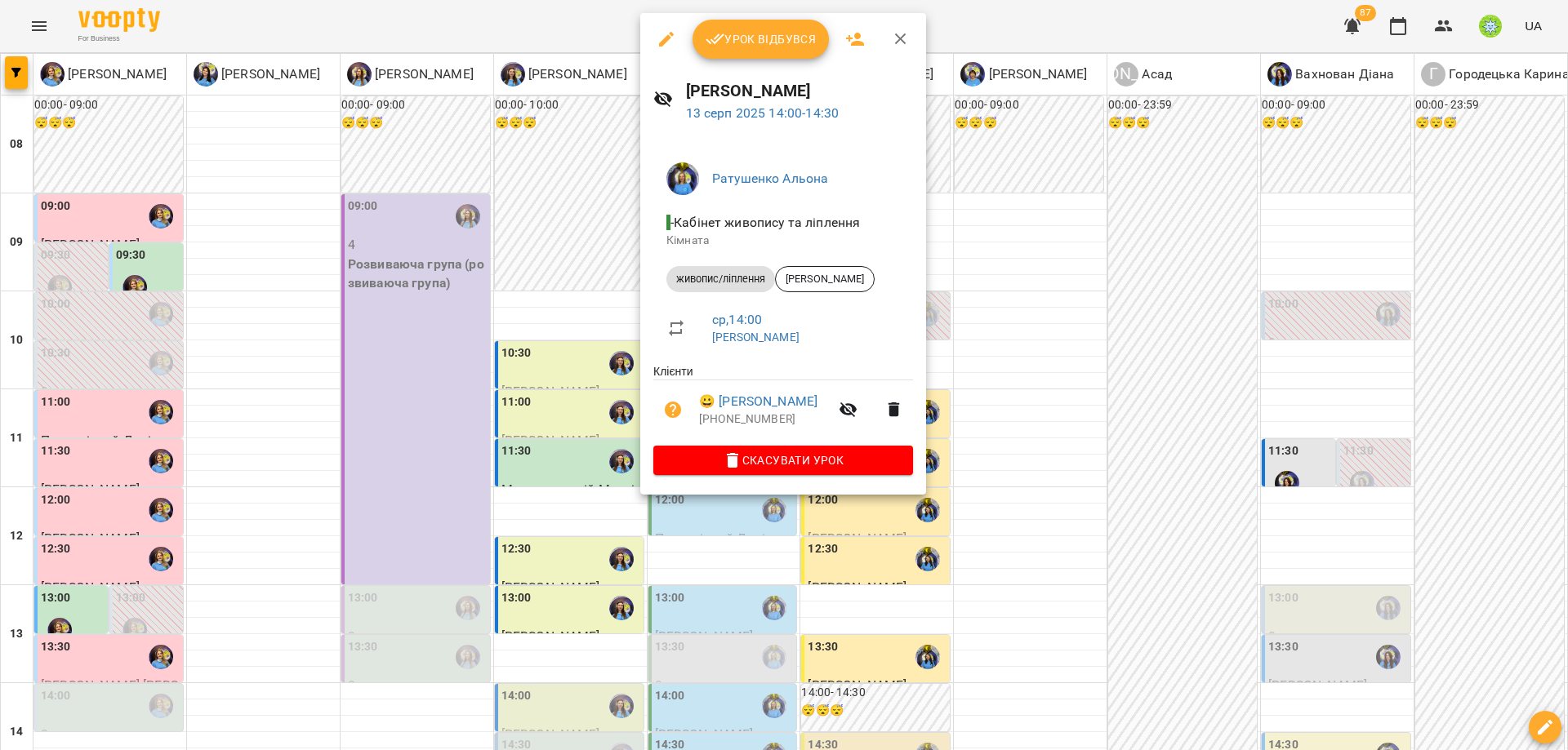
click at [1164, 389] on div at bounding box center [784, 375] width 1568 height 750
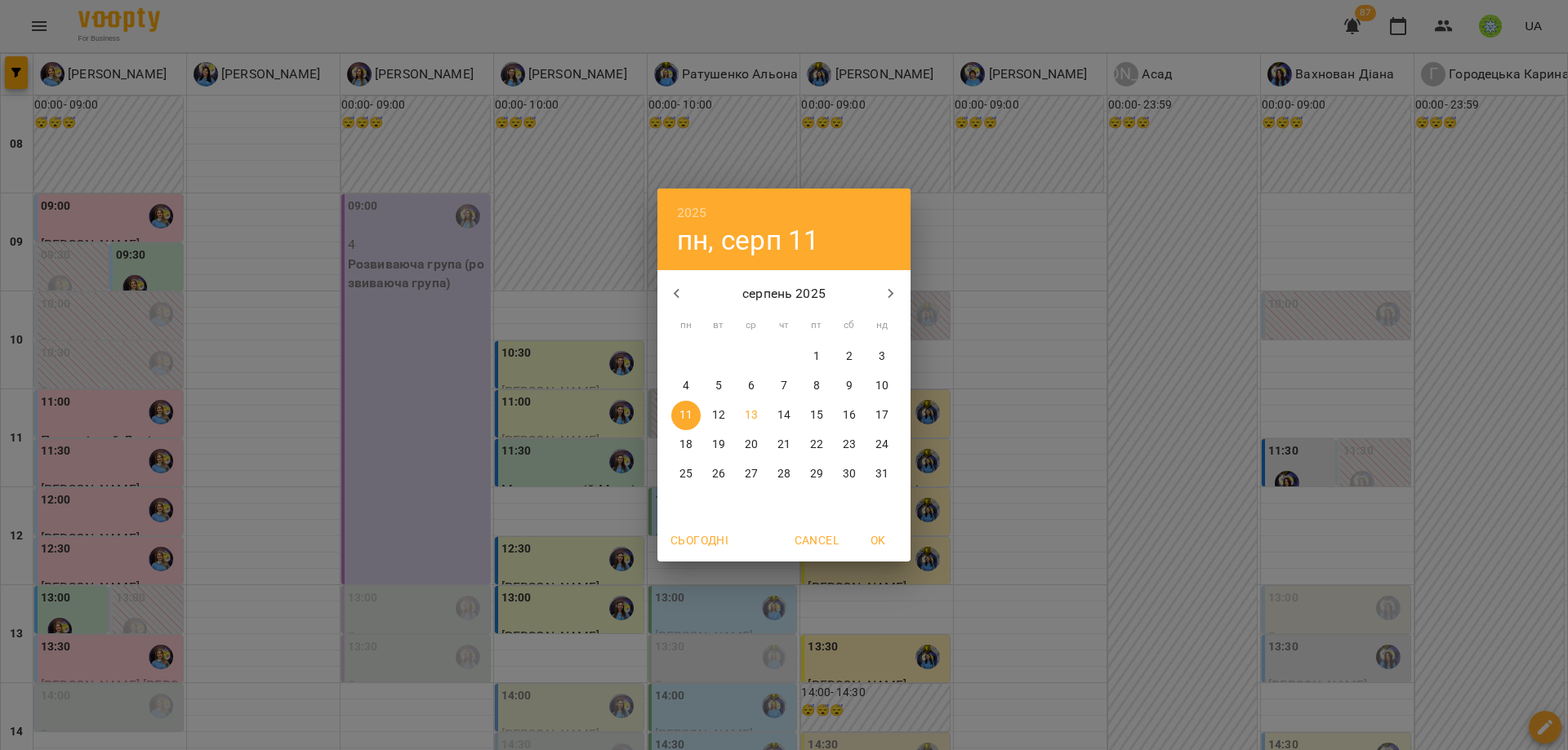
click at [690, 448] on p "18" at bounding box center [685, 445] width 13 height 16
type input "**********"
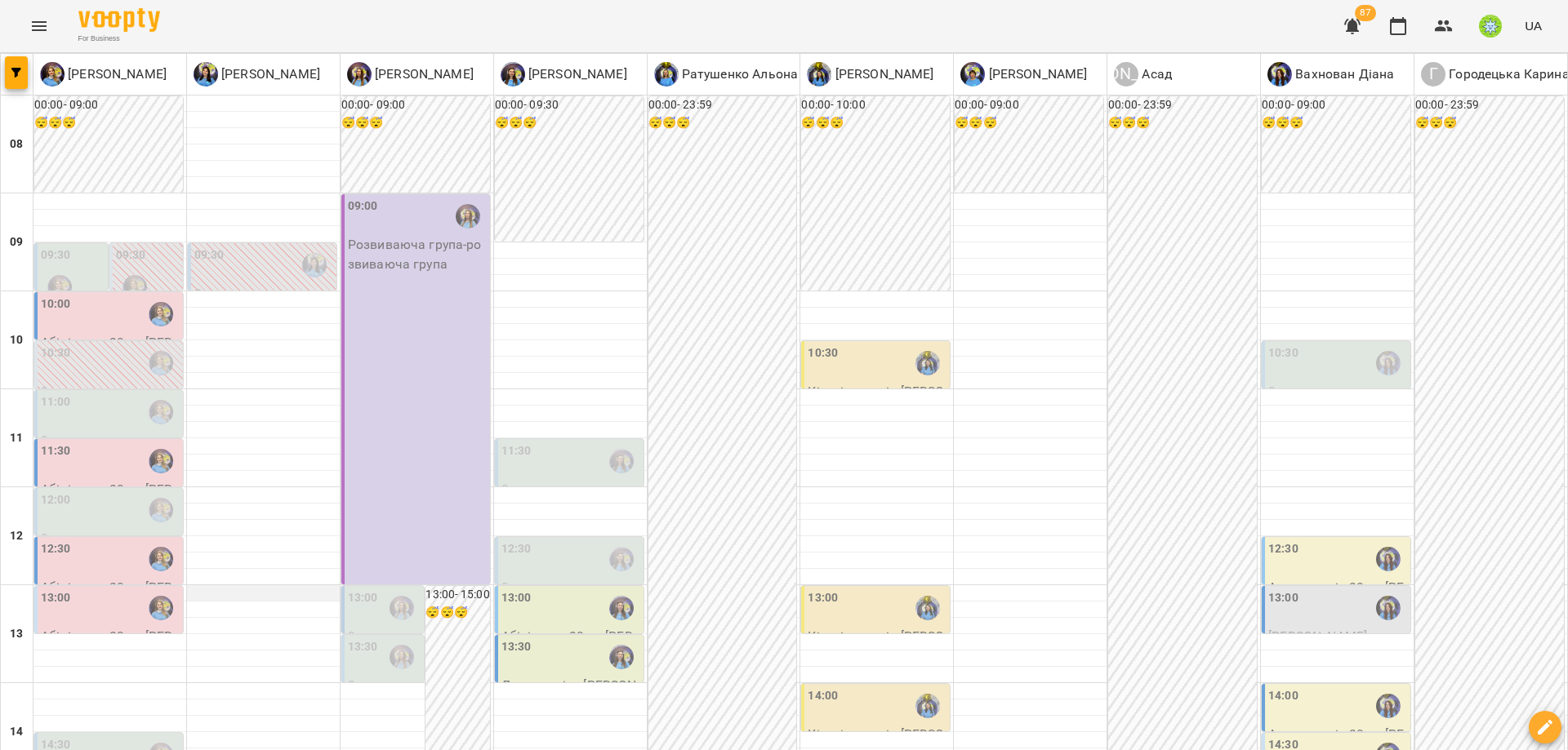
scroll to position [203, 0]
click at [110, 491] on div "12:00" at bounding box center [110, 510] width 139 height 38
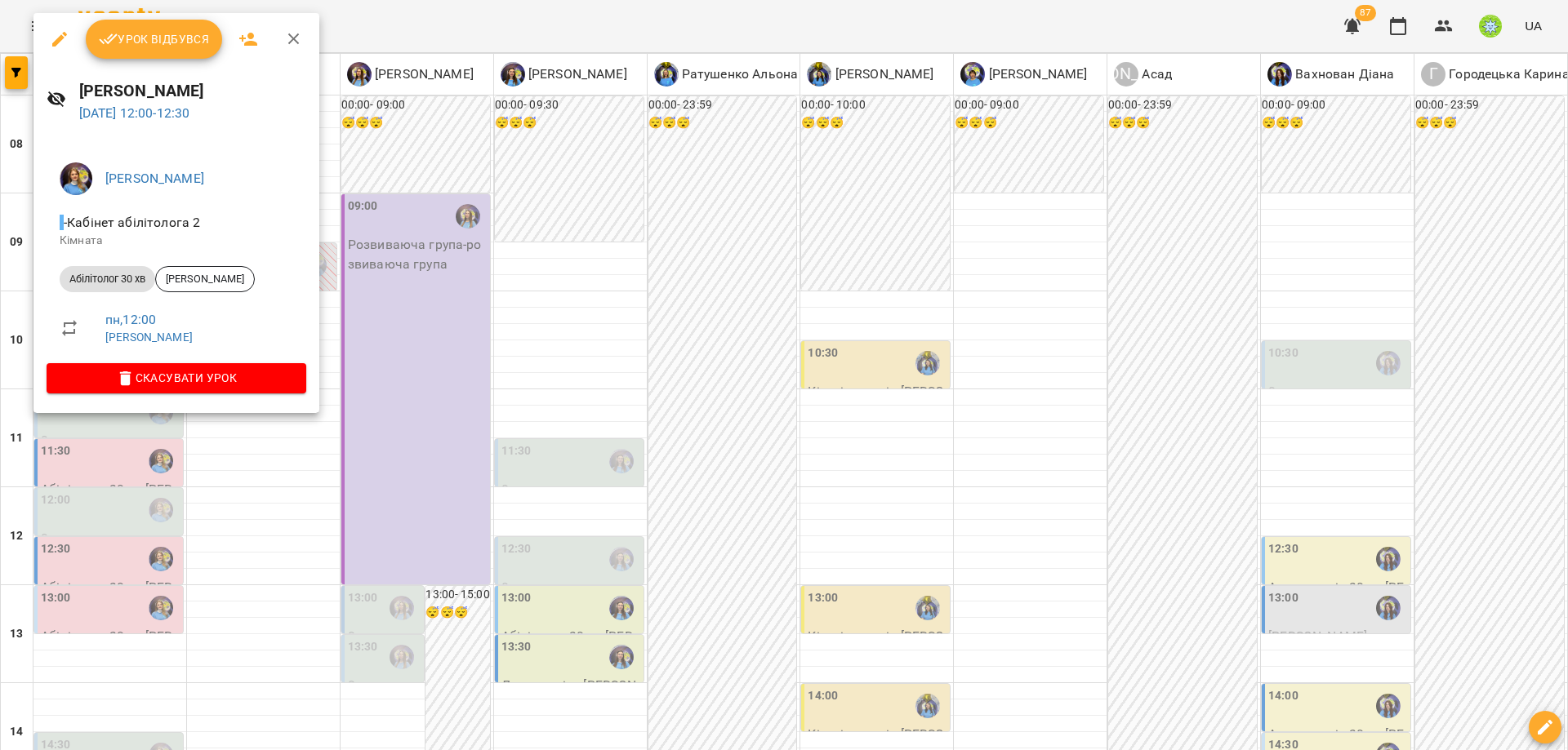
click at [580, 393] on div at bounding box center [784, 375] width 1568 height 750
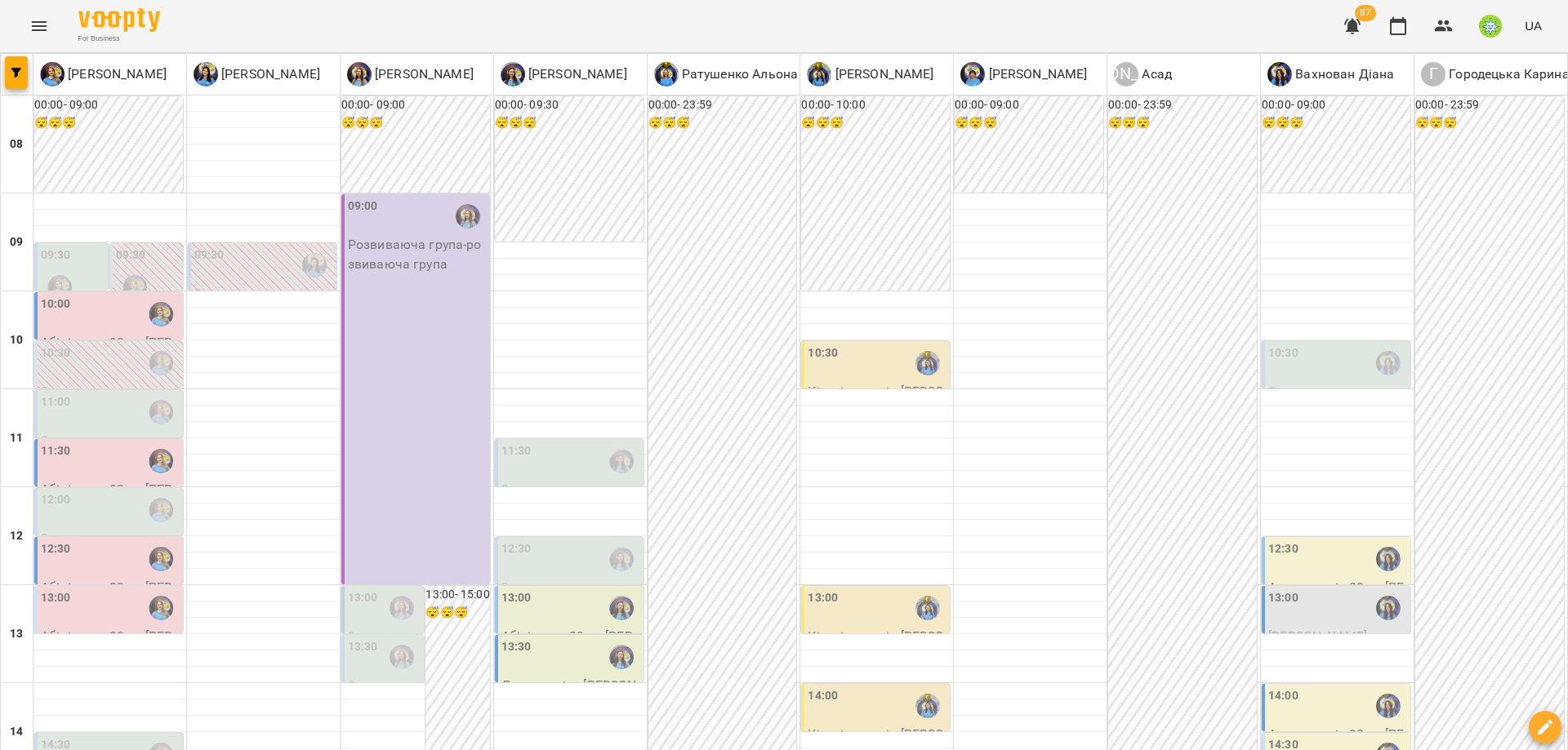
click at [556, 578] on p "0" at bounding box center [571, 587] width 139 height 20
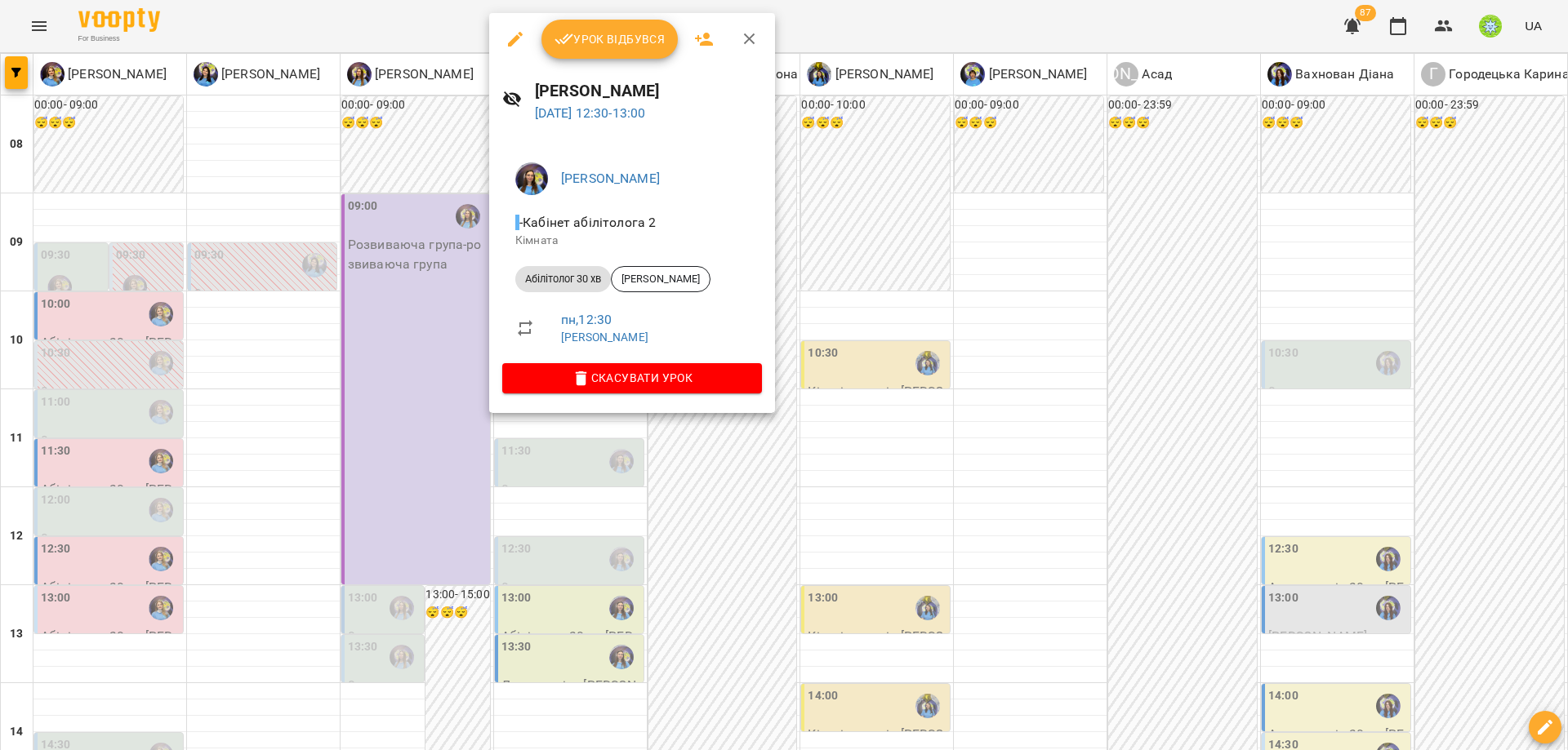
click at [751, 502] on div at bounding box center [784, 375] width 1568 height 750
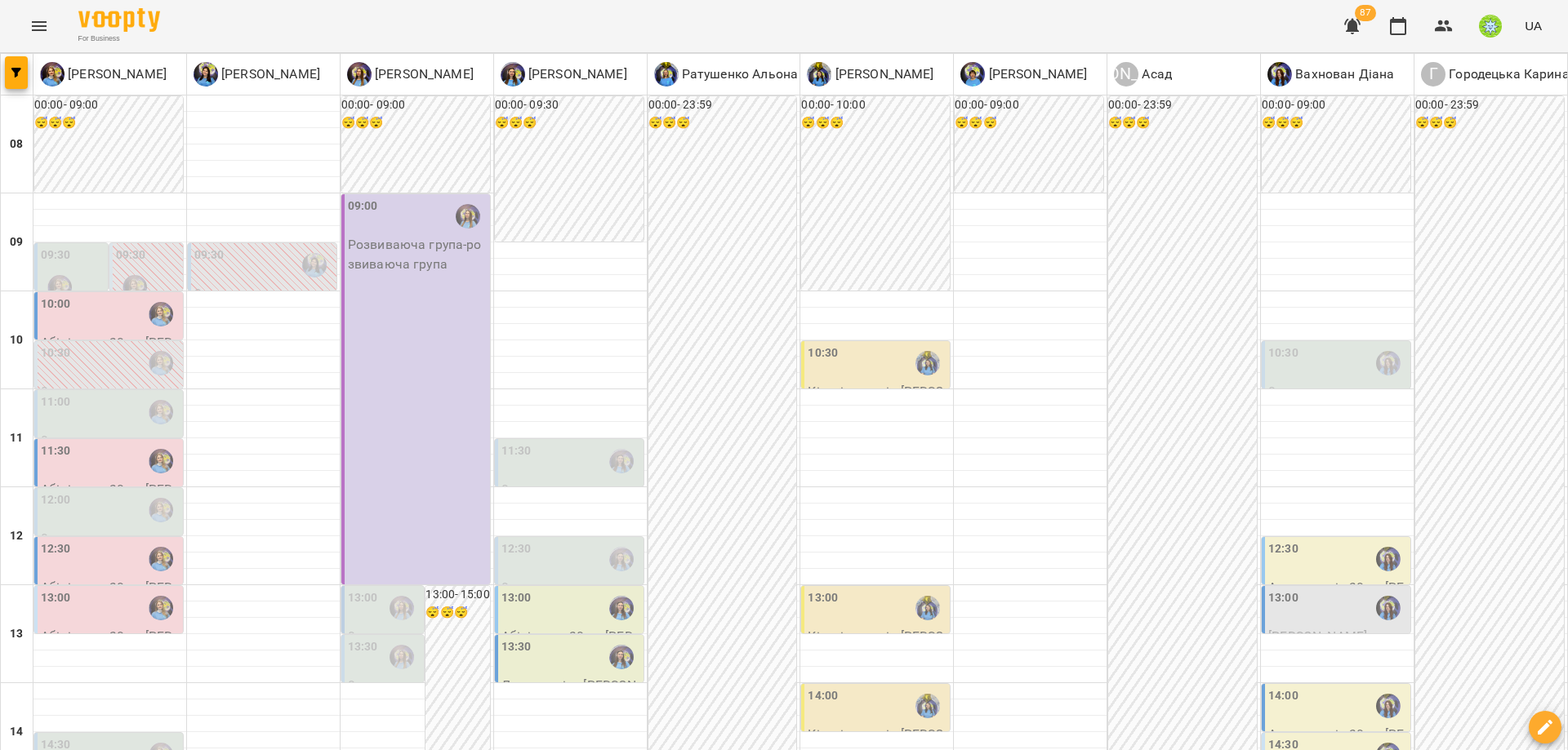
click at [579, 540] on div "12:30" at bounding box center [571, 559] width 139 height 38
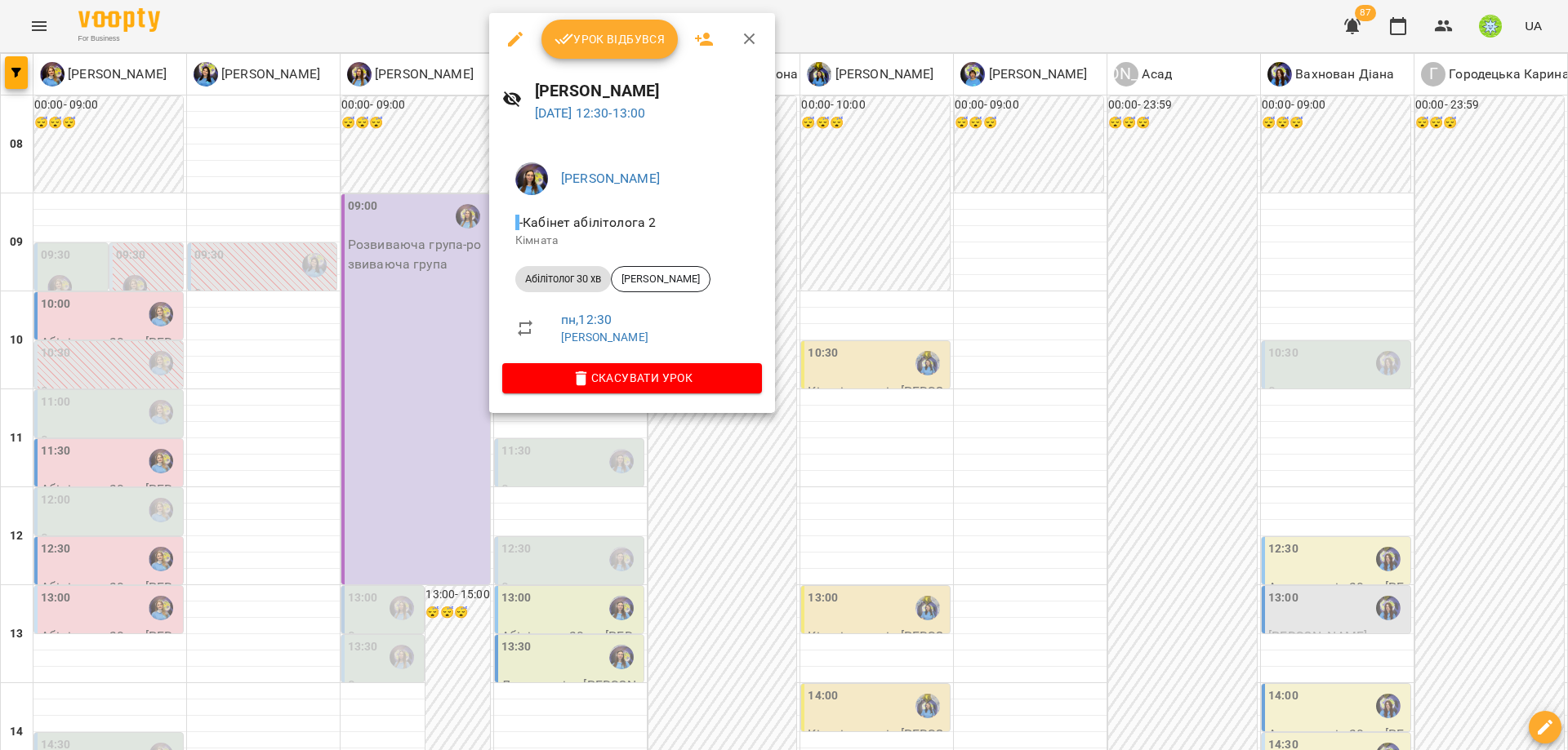
click at [734, 491] on div at bounding box center [784, 375] width 1568 height 750
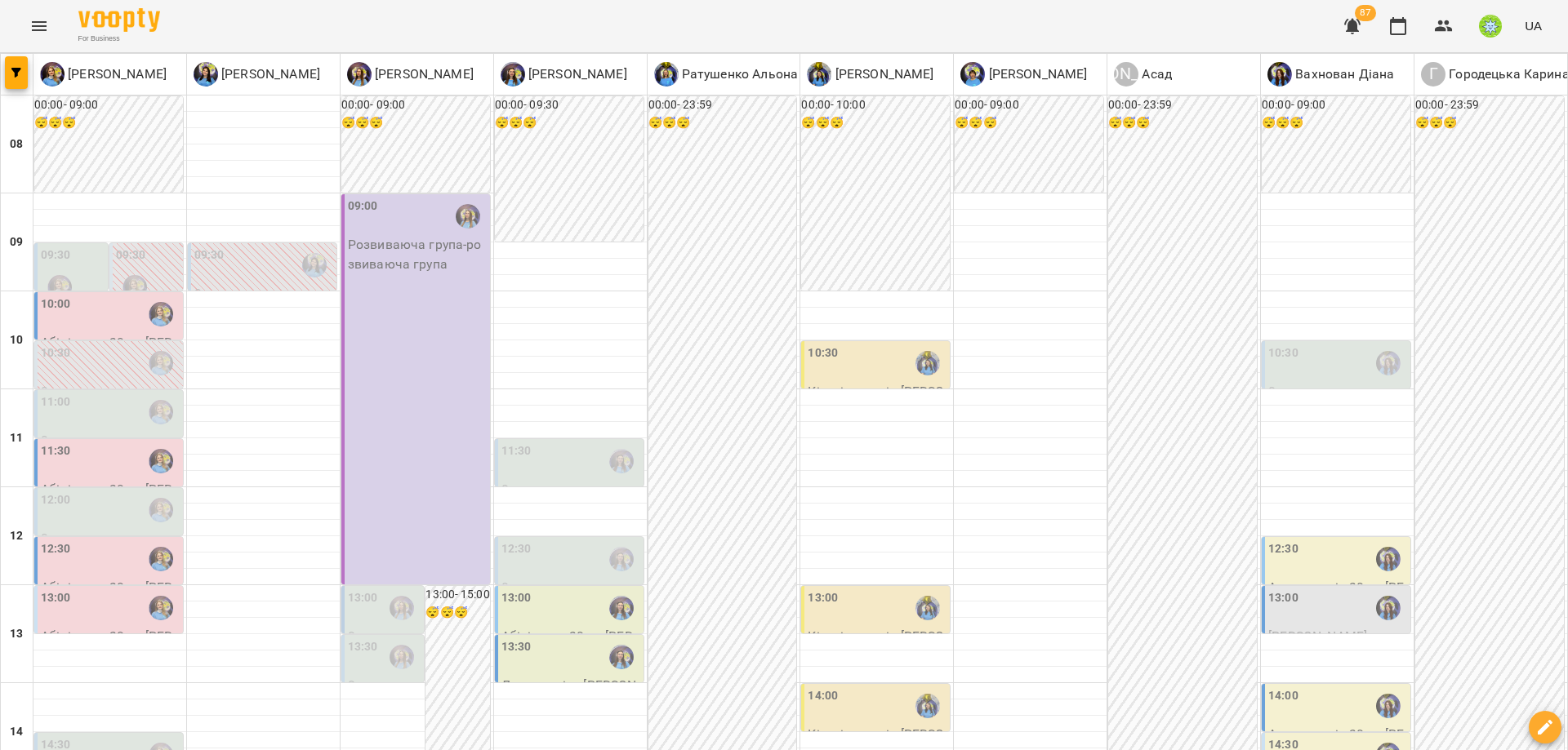
click at [872, 590] on div "13:00" at bounding box center [877, 608] width 139 height 38
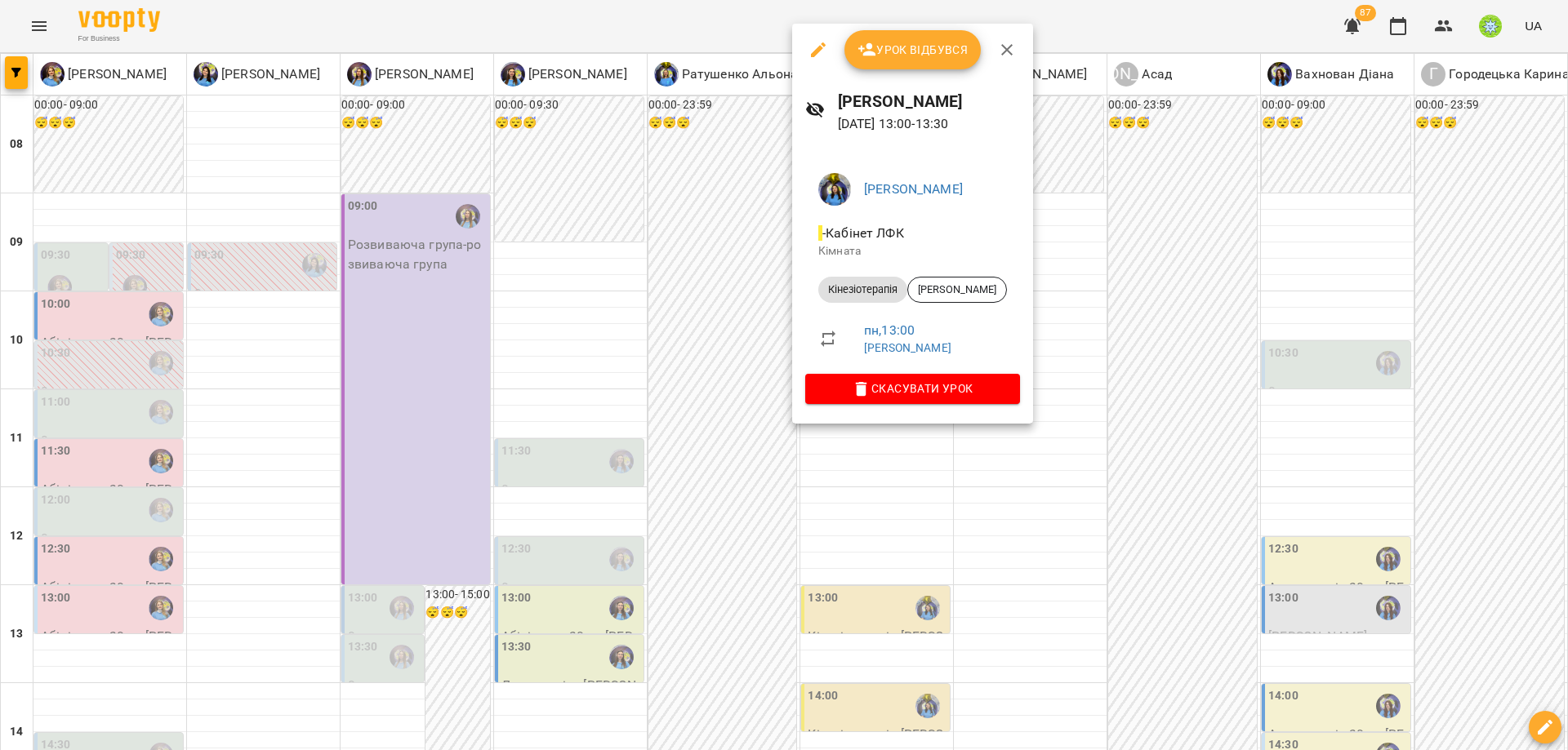
click at [676, 474] on div at bounding box center [784, 375] width 1568 height 750
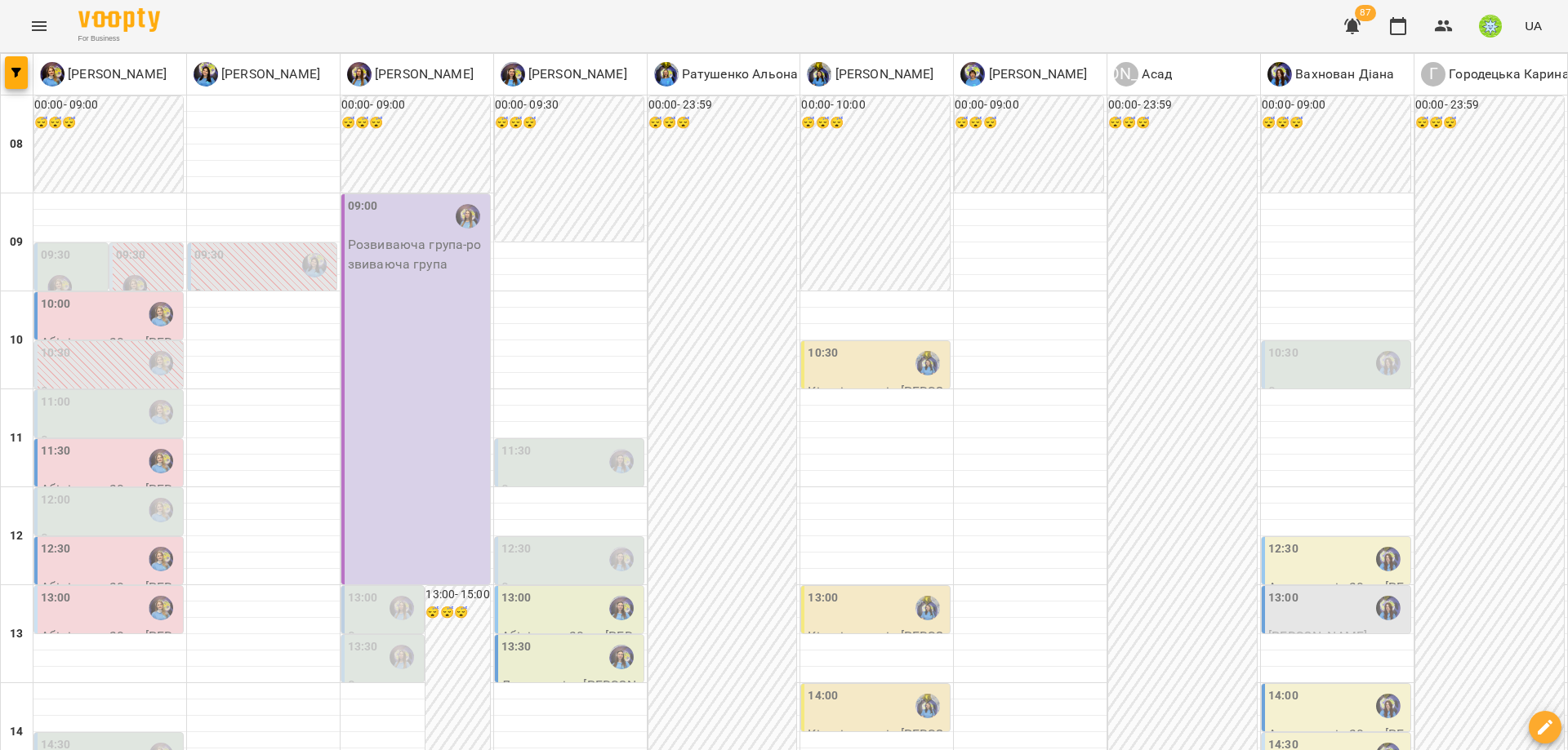
click at [372, 638] on label "13:30" at bounding box center [363, 647] width 30 height 18
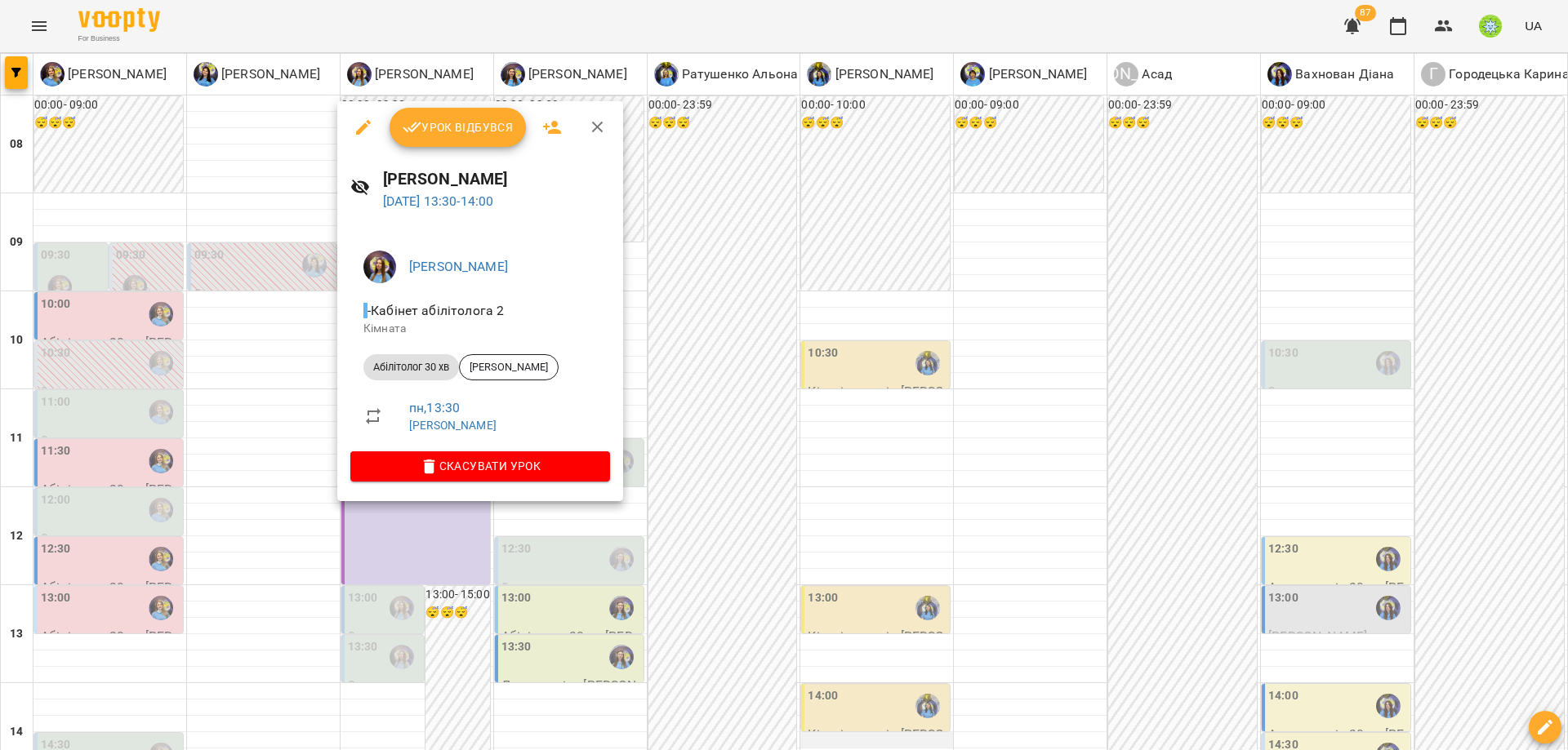
drag, startPoint x: 847, startPoint y: 526, endPoint x: 838, endPoint y: 528, distance: 9.2
click at [847, 526] on div at bounding box center [784, 375] width 1568 height 750
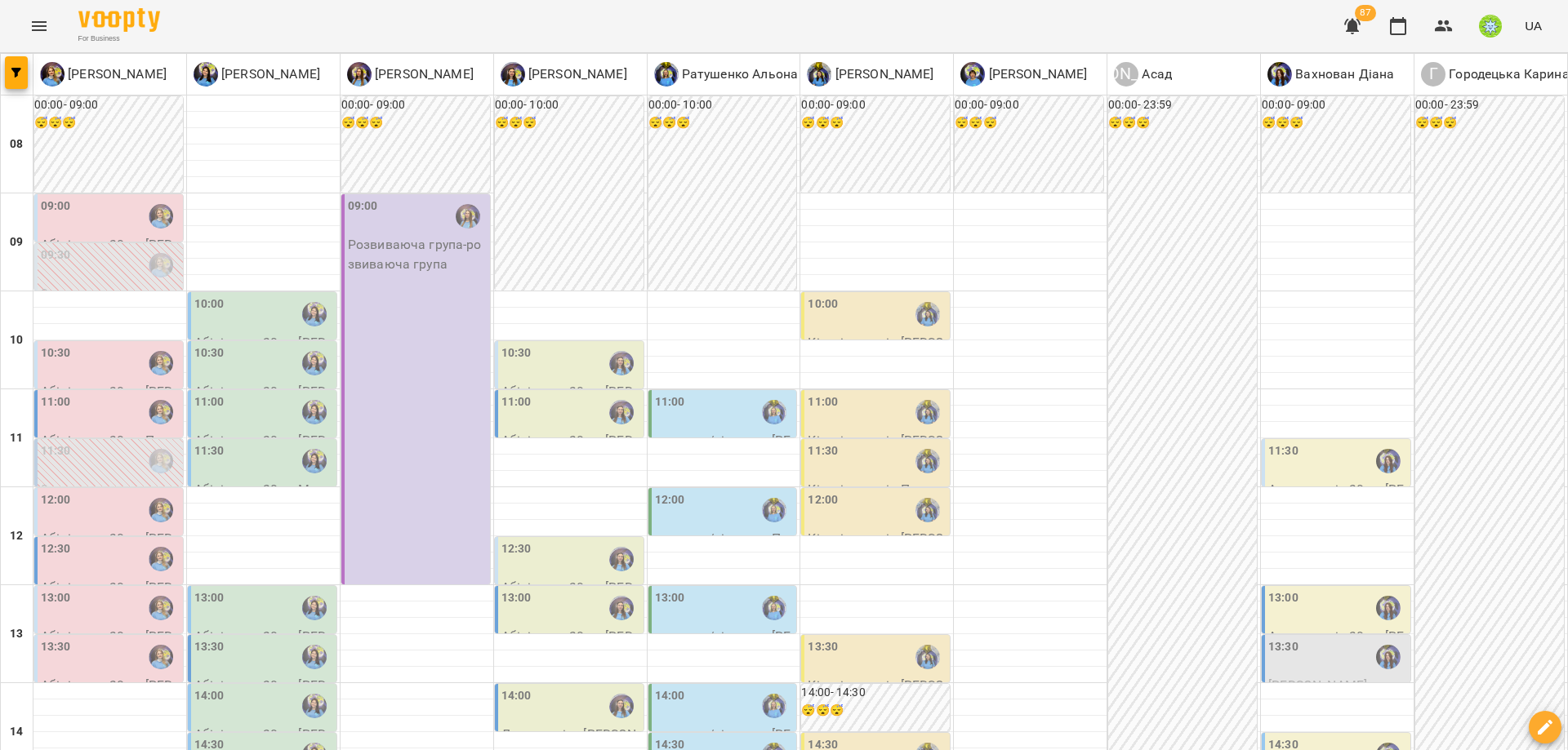
scroll to position [402, 0]
click at [525, 590] on div "13:00" at bounding box center [571, 608] width 139 height 38
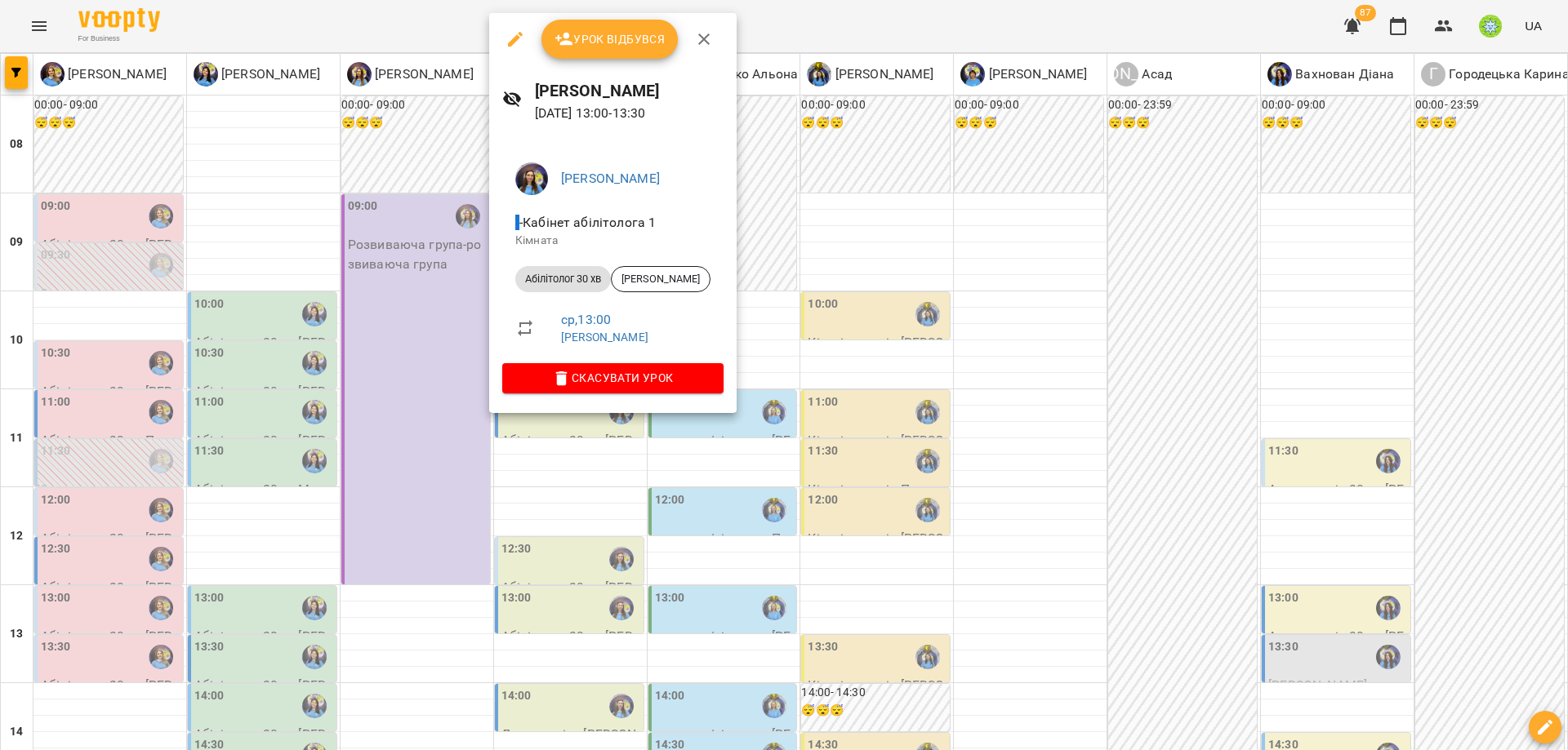
click at [819, 352] on div at bounding box center [784, 375] width 1568 height 750
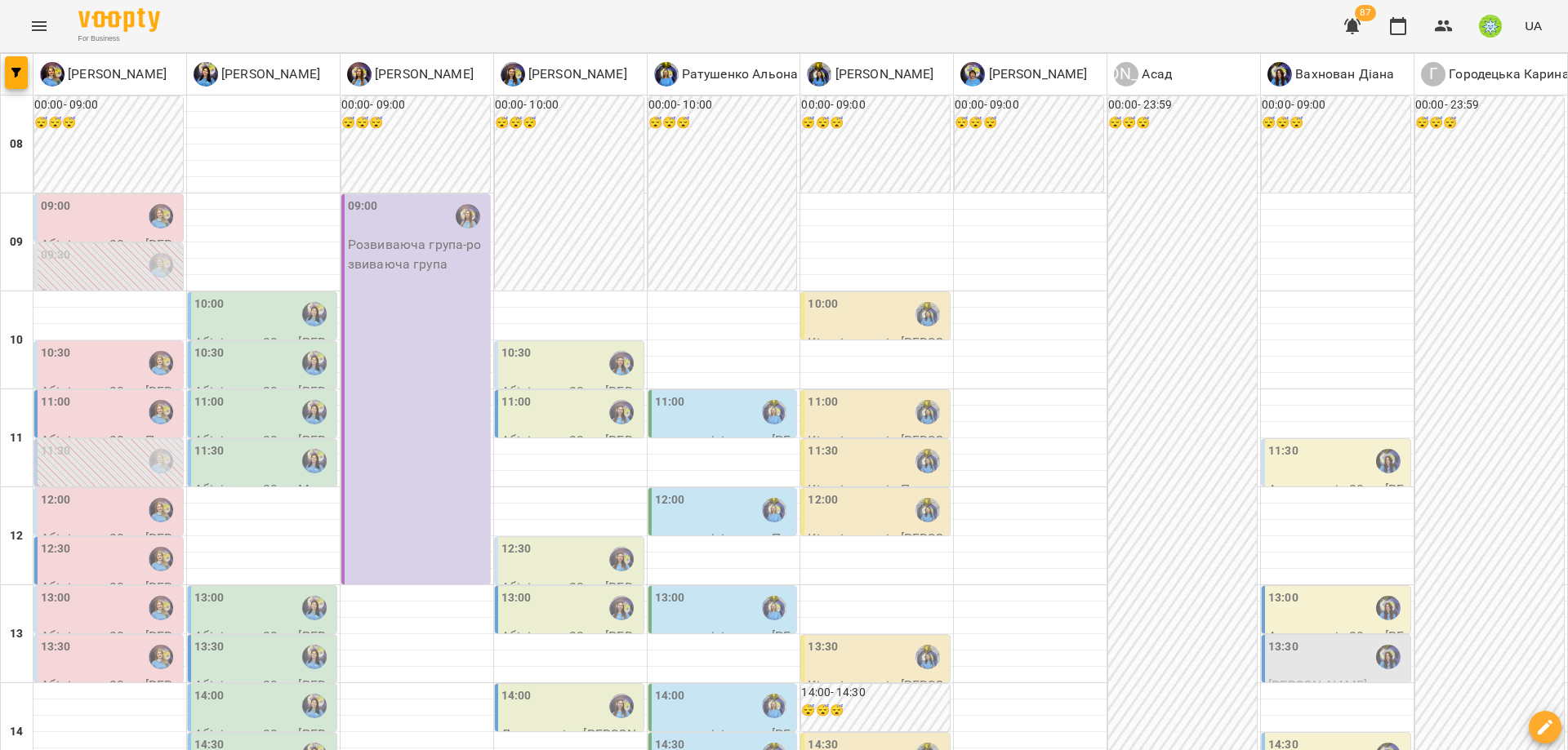
click at [577, 725] on p "[PERSON_NAME]" at bounding box center [571, 744] width 139 height 38
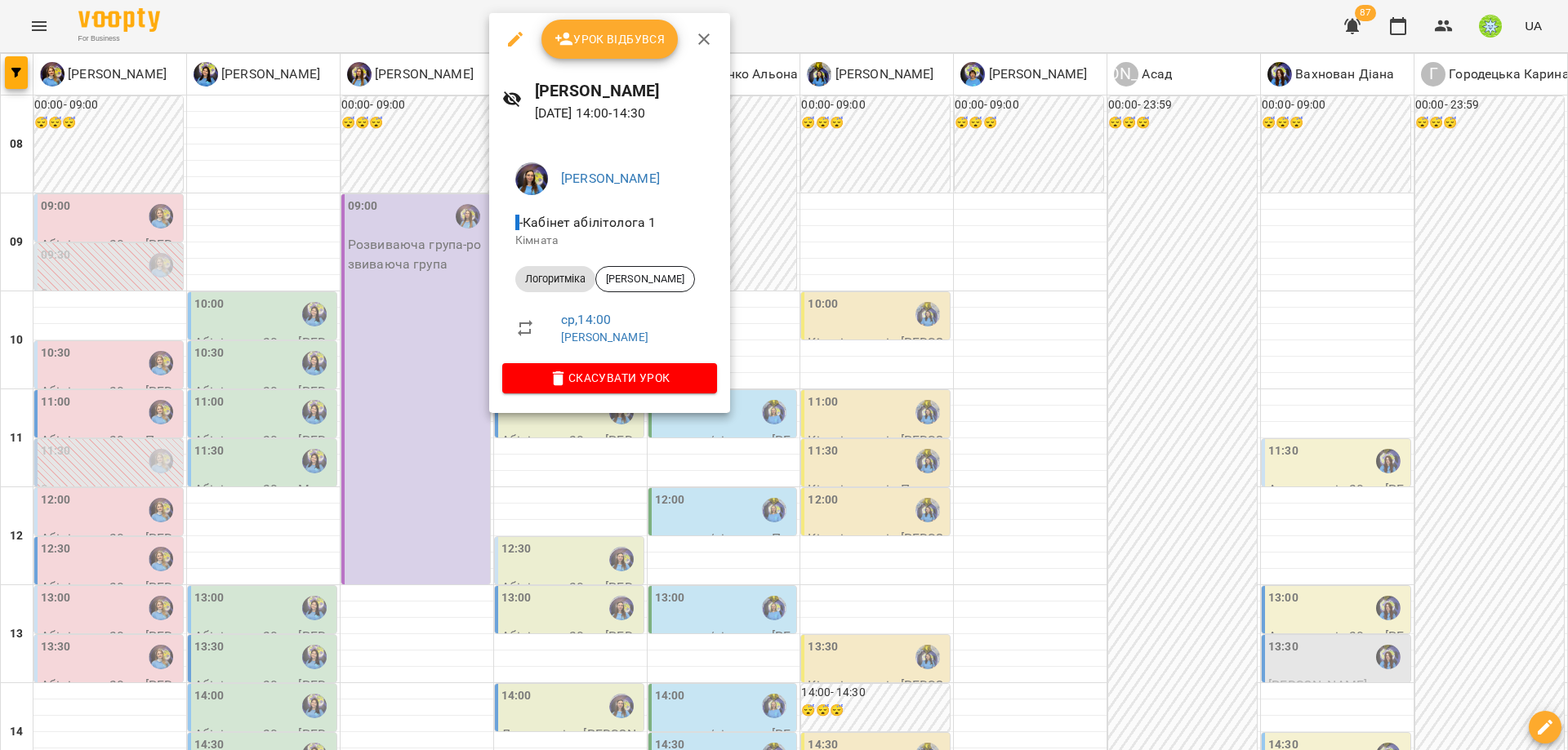
drag, startPoint x: 836, startPoint y: 356, endPoint x: 784, endPoint y: 359, distance: 52.1
click at [836, 357] on div at bounding box center [784, 375] width 1568 height 750
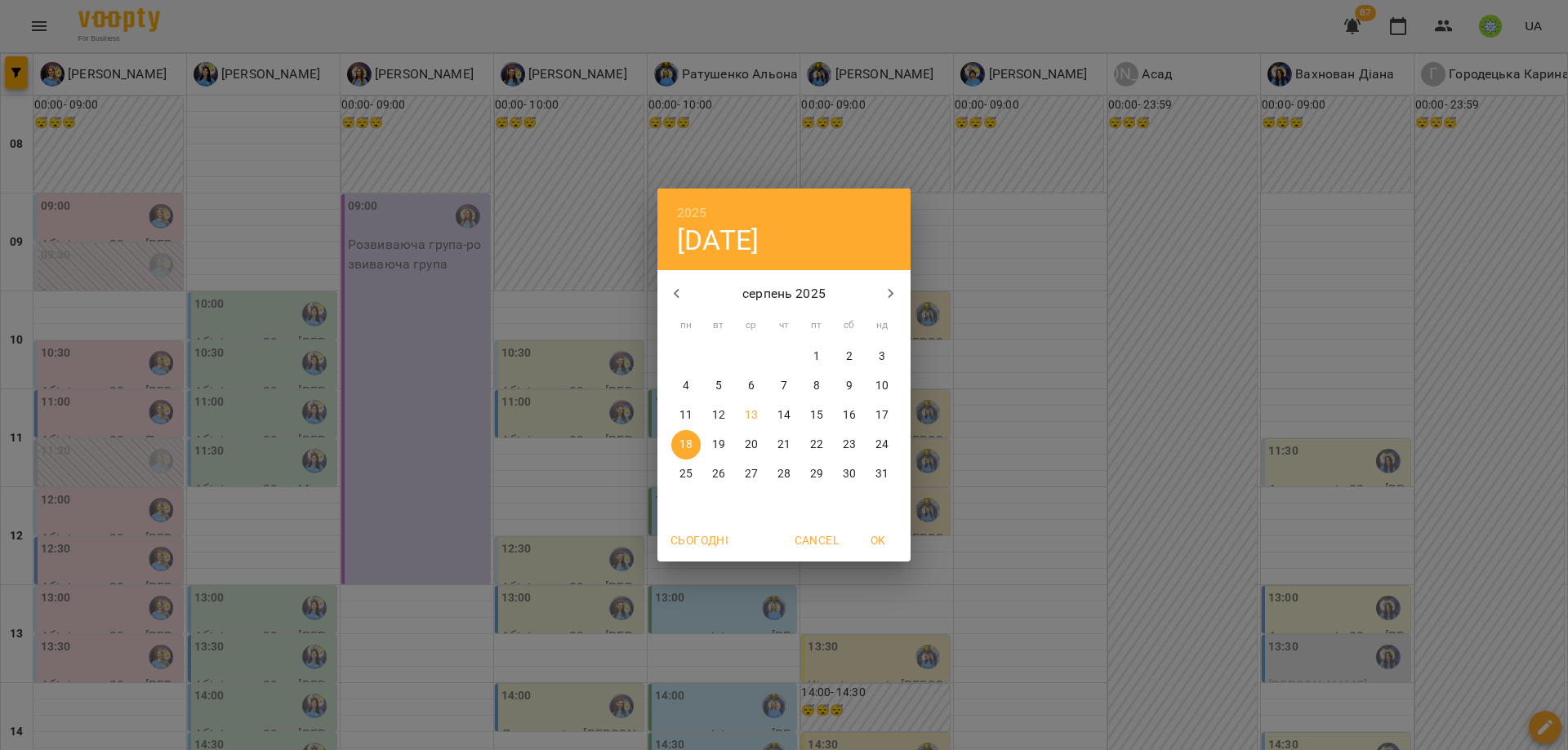
click at [745, 417] on p "13" at bounding box center [751, 415] width 13 height 16
type input "**********"
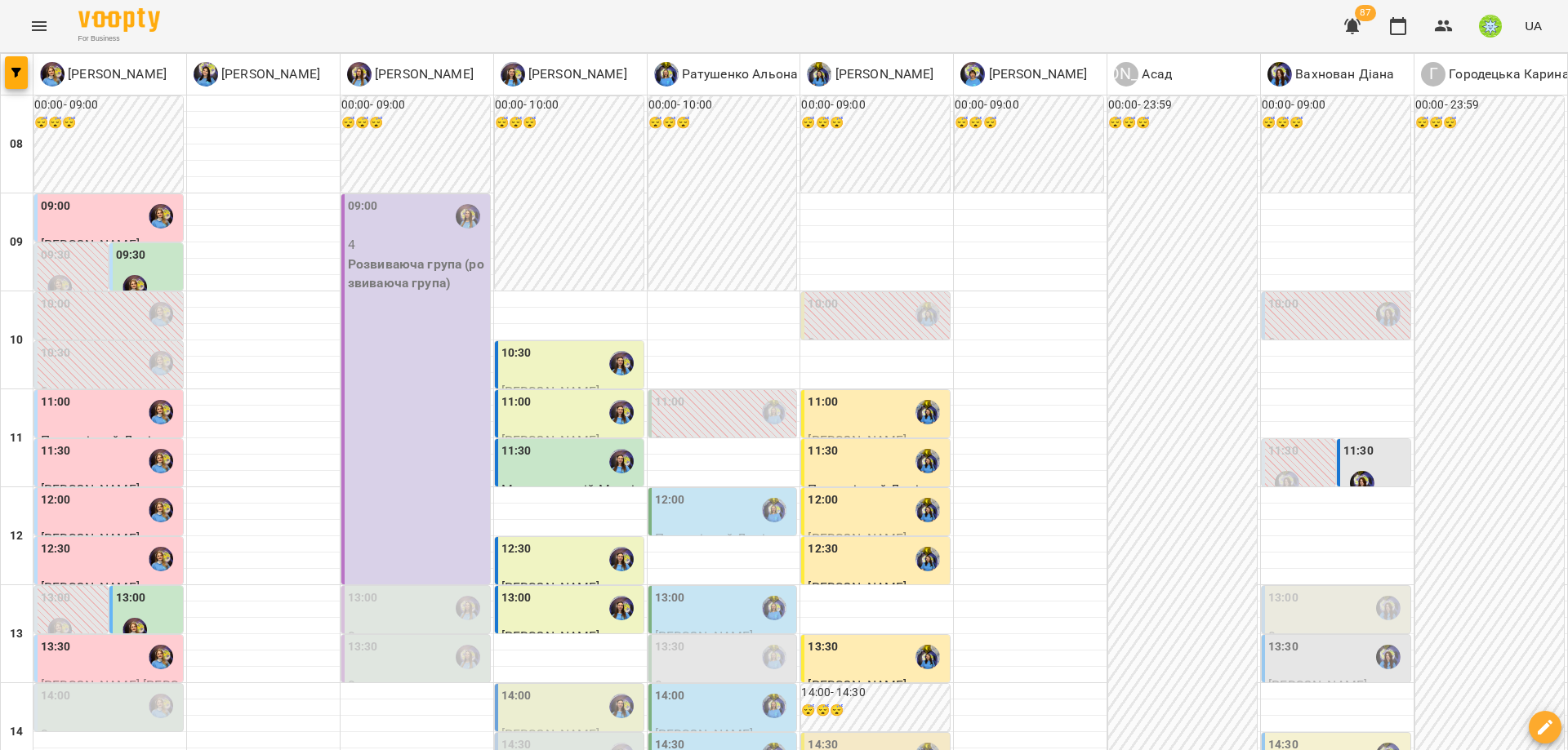
scroll to position [462, 0]
click at [723, 736] on div "14:30" at bounding box center [724, 755] width 139 height 38
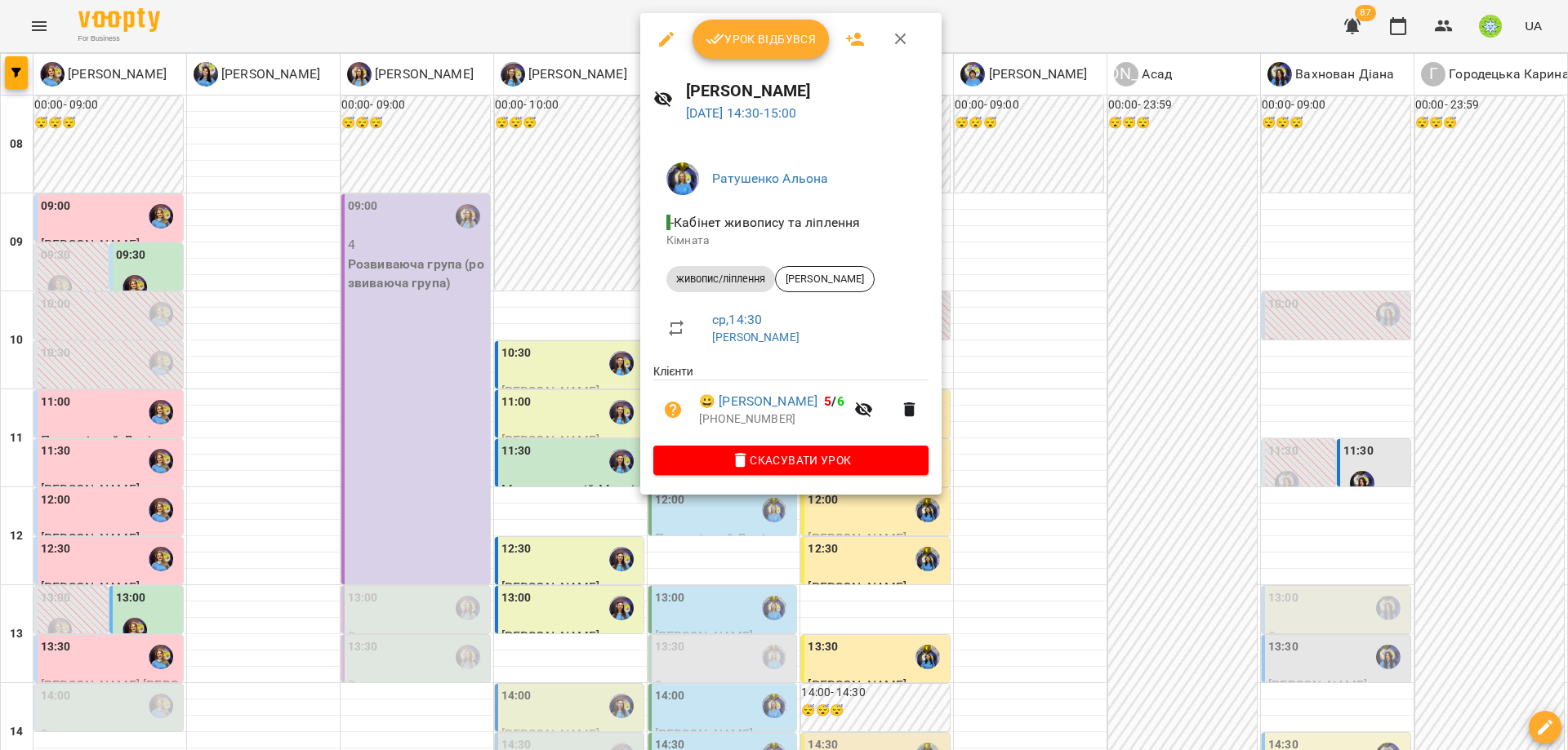
drag, startPoint x: 1025, startPoint y: 287, endPoint x: 761, endPoint y: 293, distance: 264.1
click at [1022, 288] on div at bounding box center [784, 375] width 1568 height 750
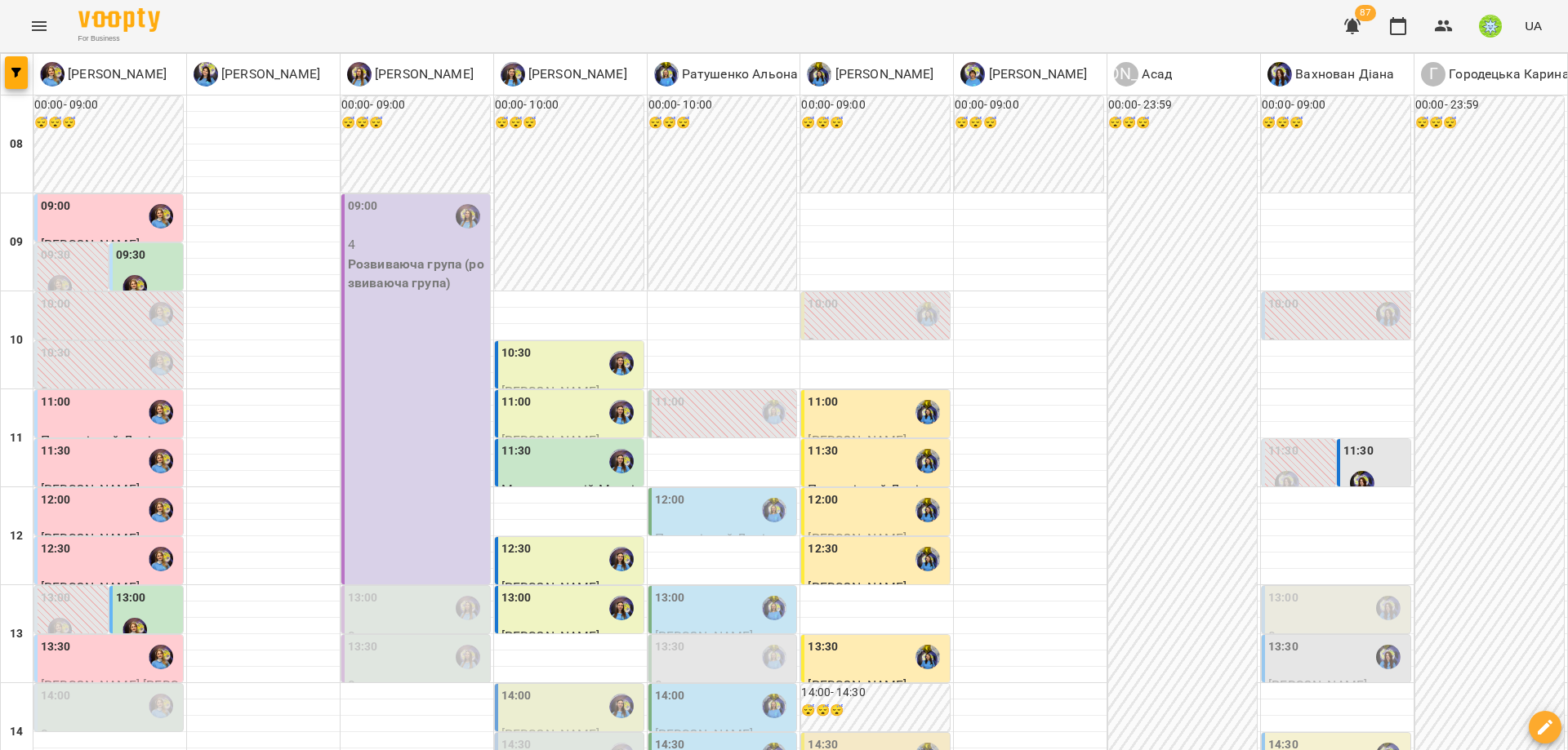
click at [742, 688] on div "14:00" at bounding box center [724, 706] width 139 height 38
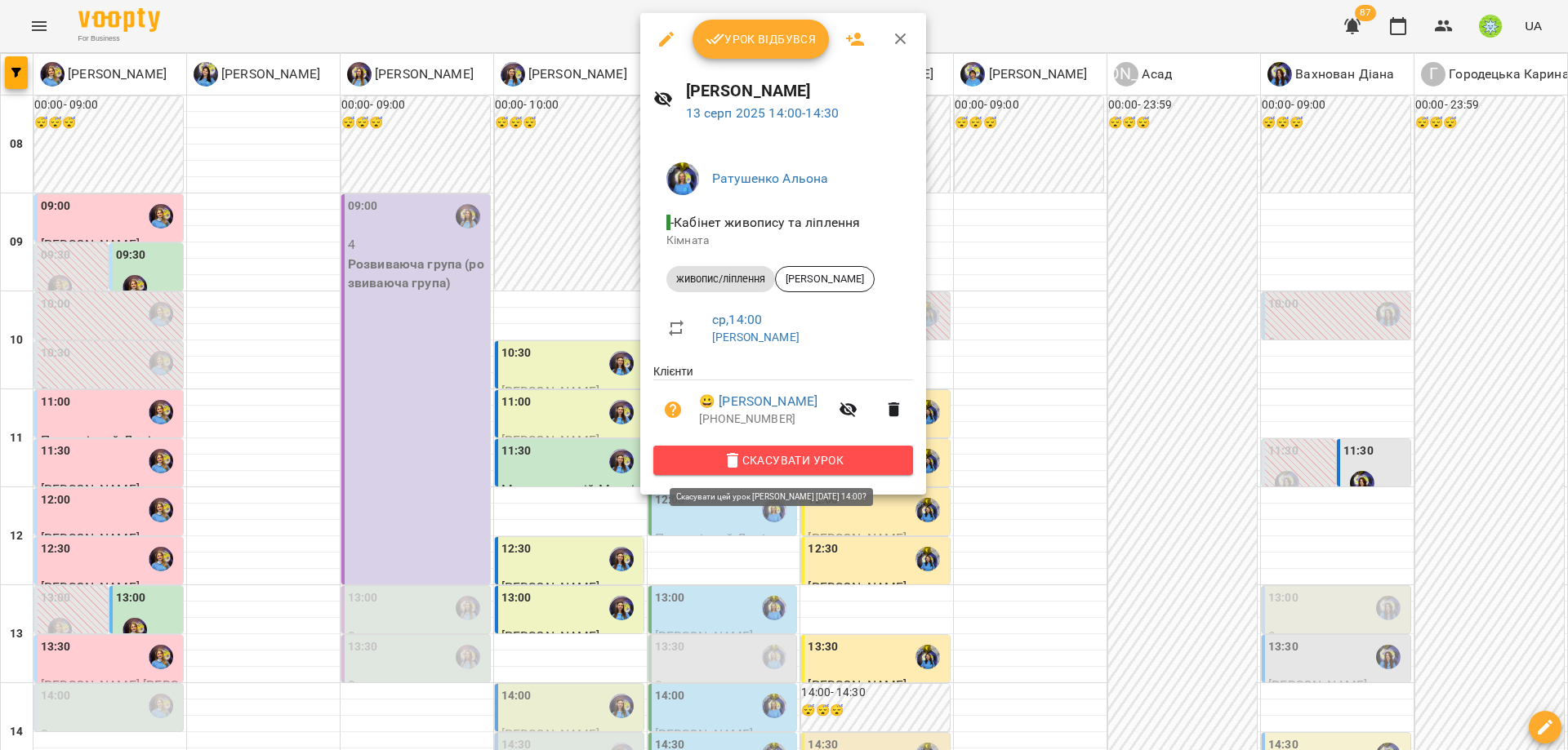
click at [807, 460] on span "Скасувати Урок" at bounding box center [784, 460] width 234 height 20
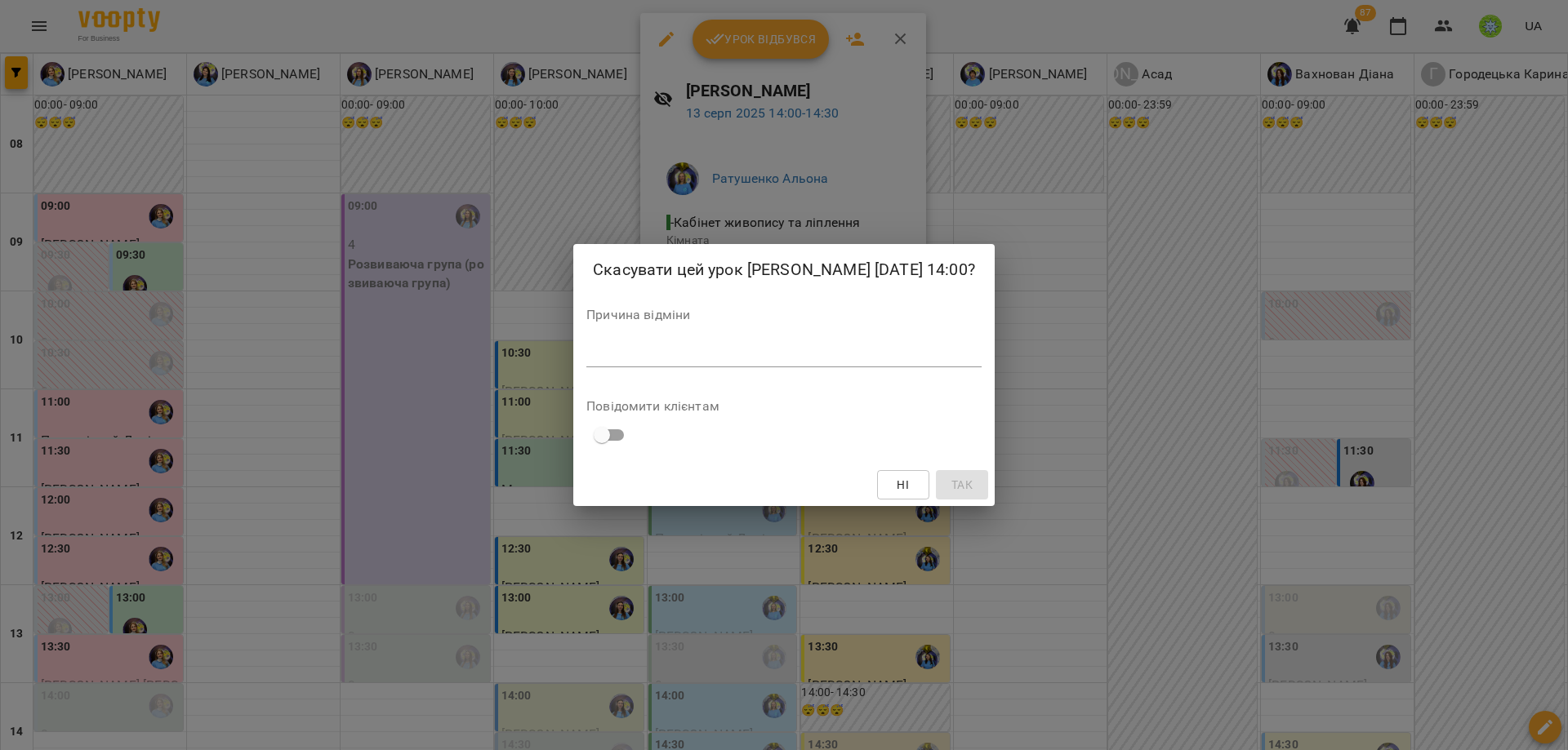
click at [769, 355] on textarea at bounding box center [784, 354] width 395 height 15
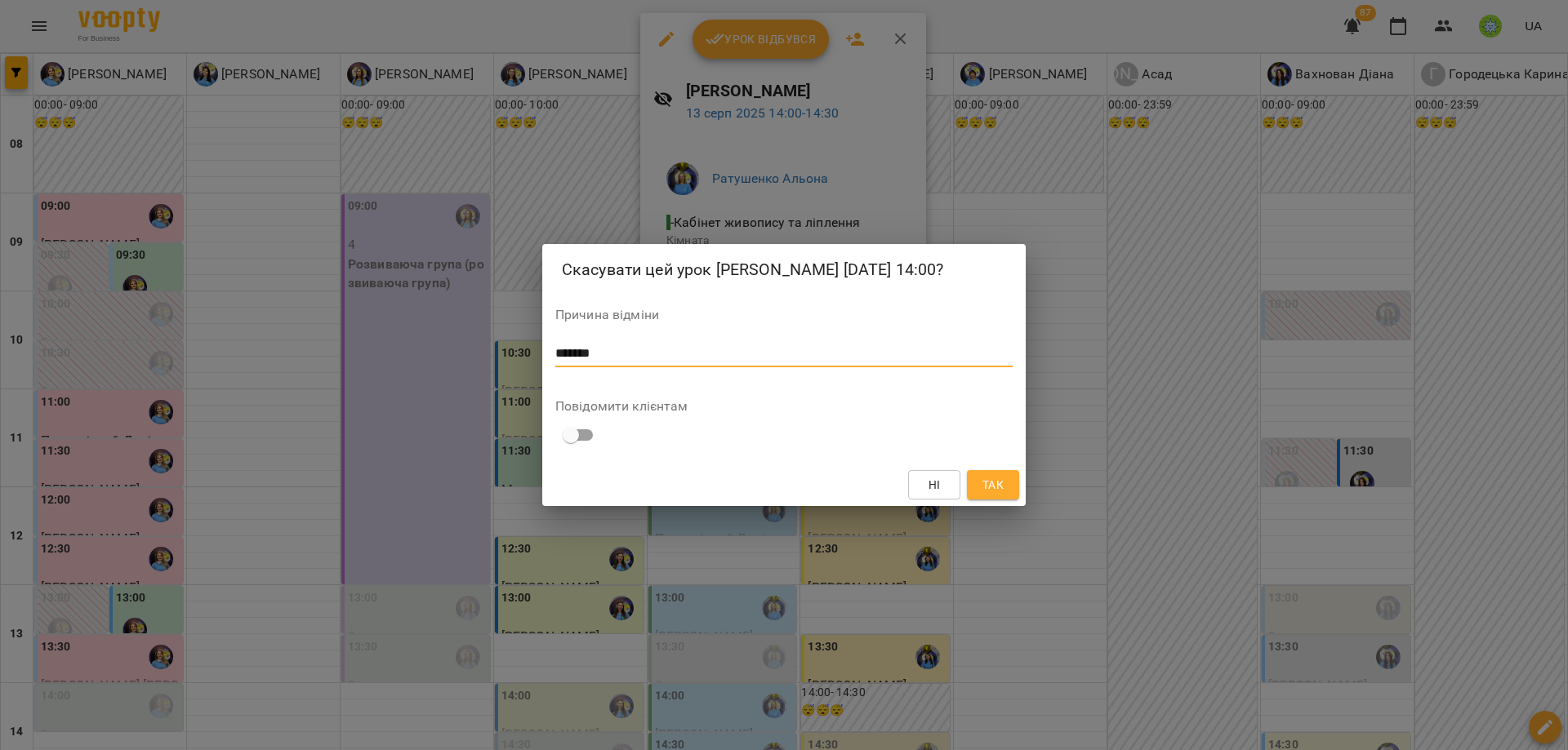
type textarea "*******"
click at [1003, 483] on span "Так" at bounding box center [993, 485] width 21 height 20
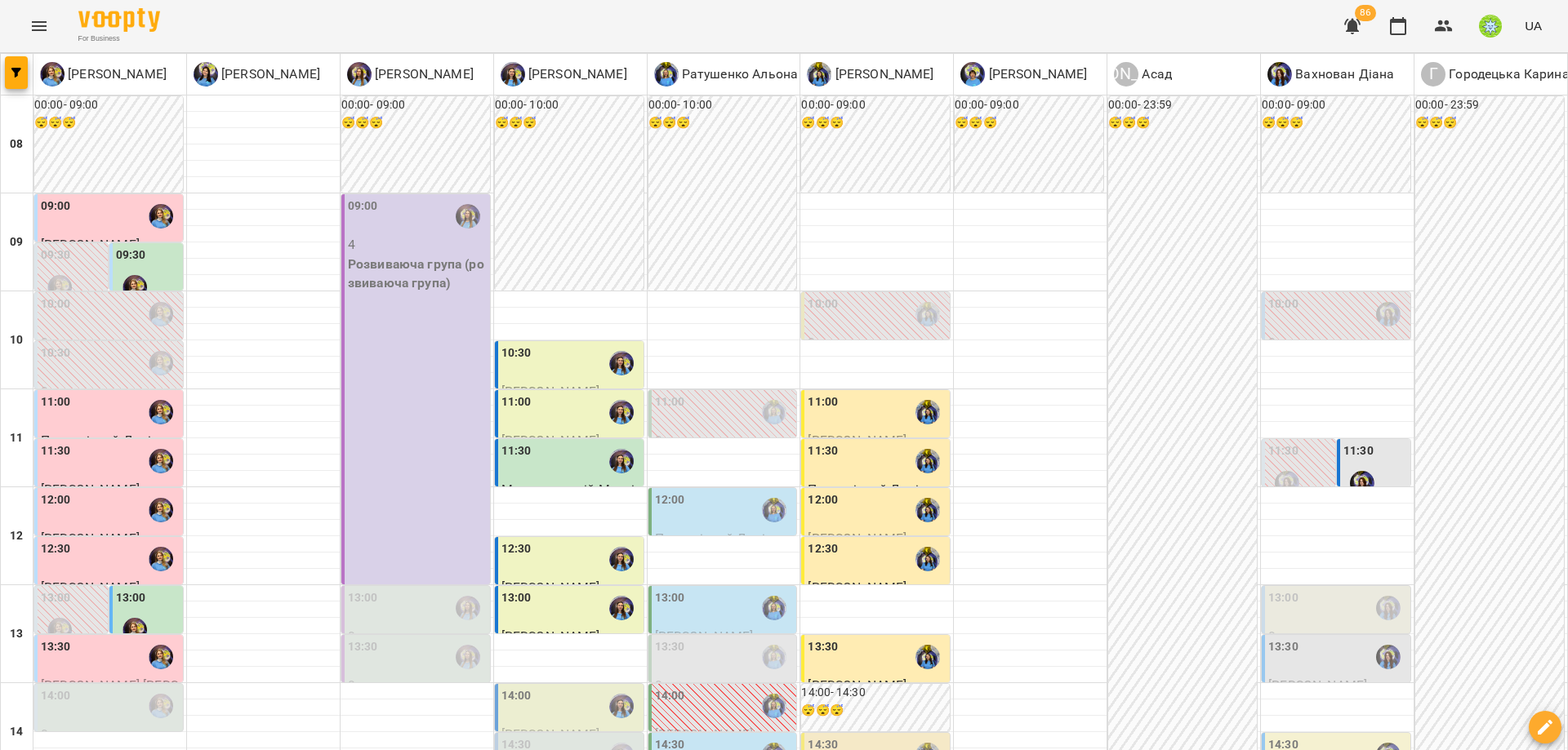
scroll to position [110, 0]
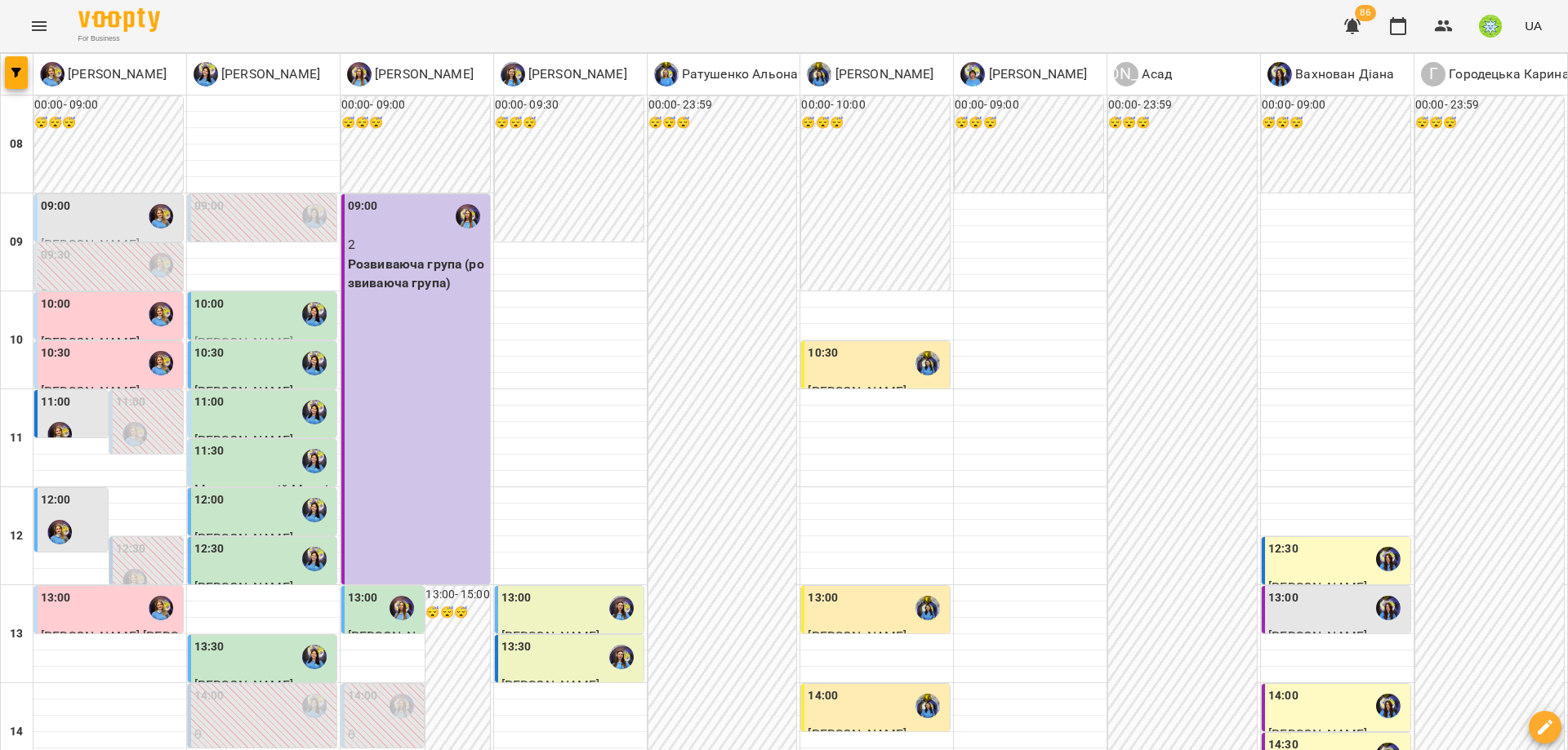
scroll to position [658, 0]
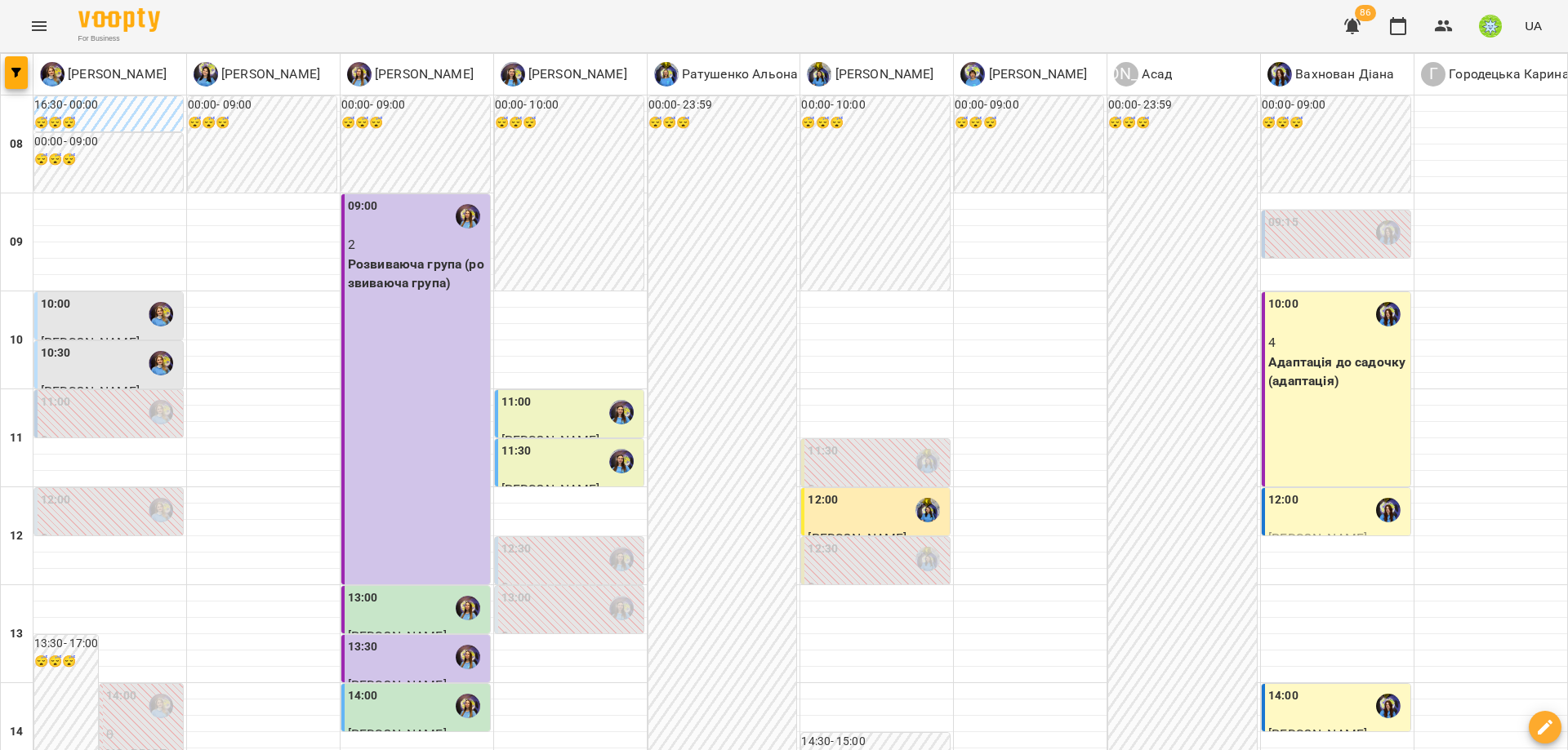
scroll to position [617, 0]
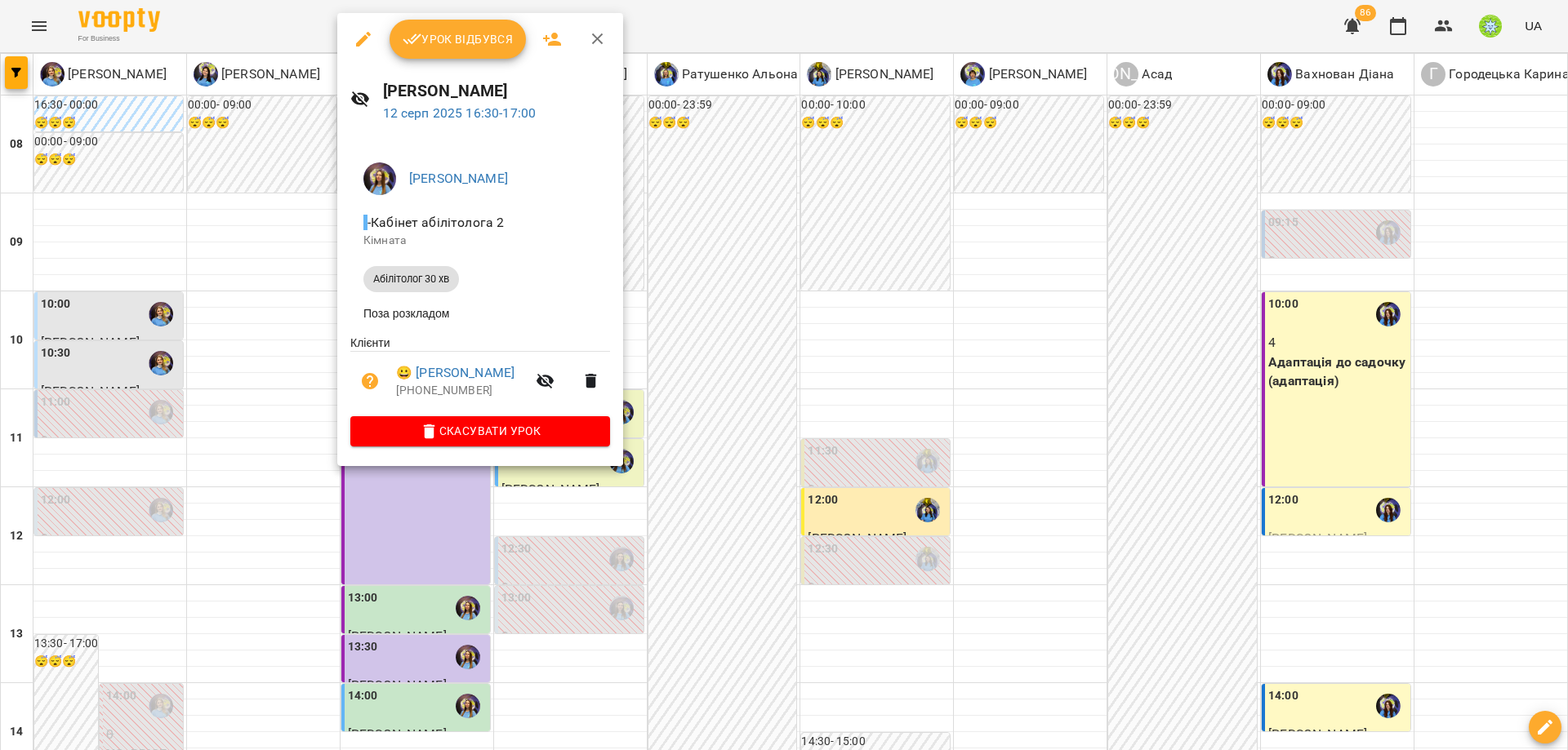
drag, startPoint x: 713, startPoint y: 493, endPoint x: 639, endPoint y: 481, distance: 75.0
click at [713, 494] on div at bounding box center [784, 375] width 1568 height 750
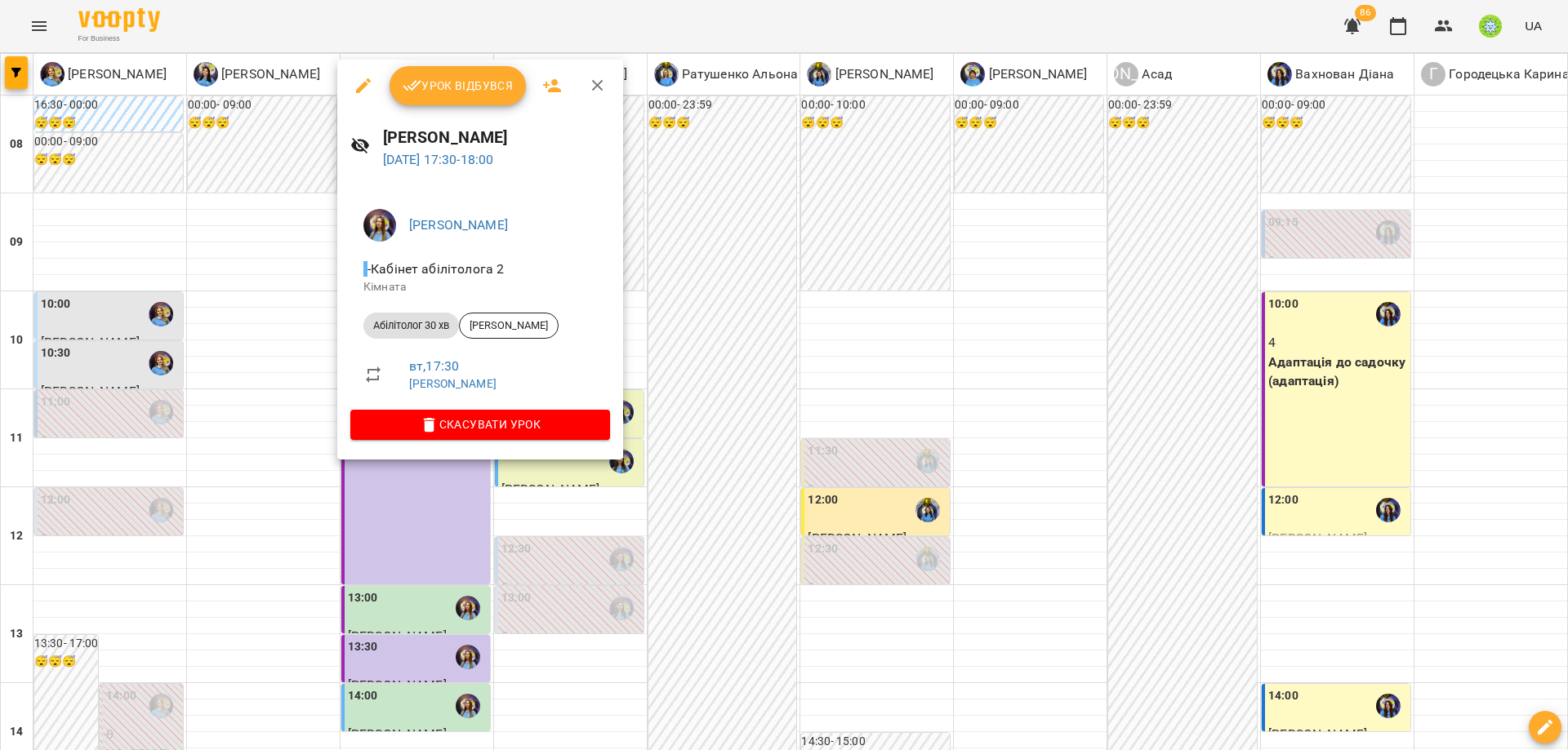
click at [678, 520] on div at bounding box center [784, 375] width 1568 height 750
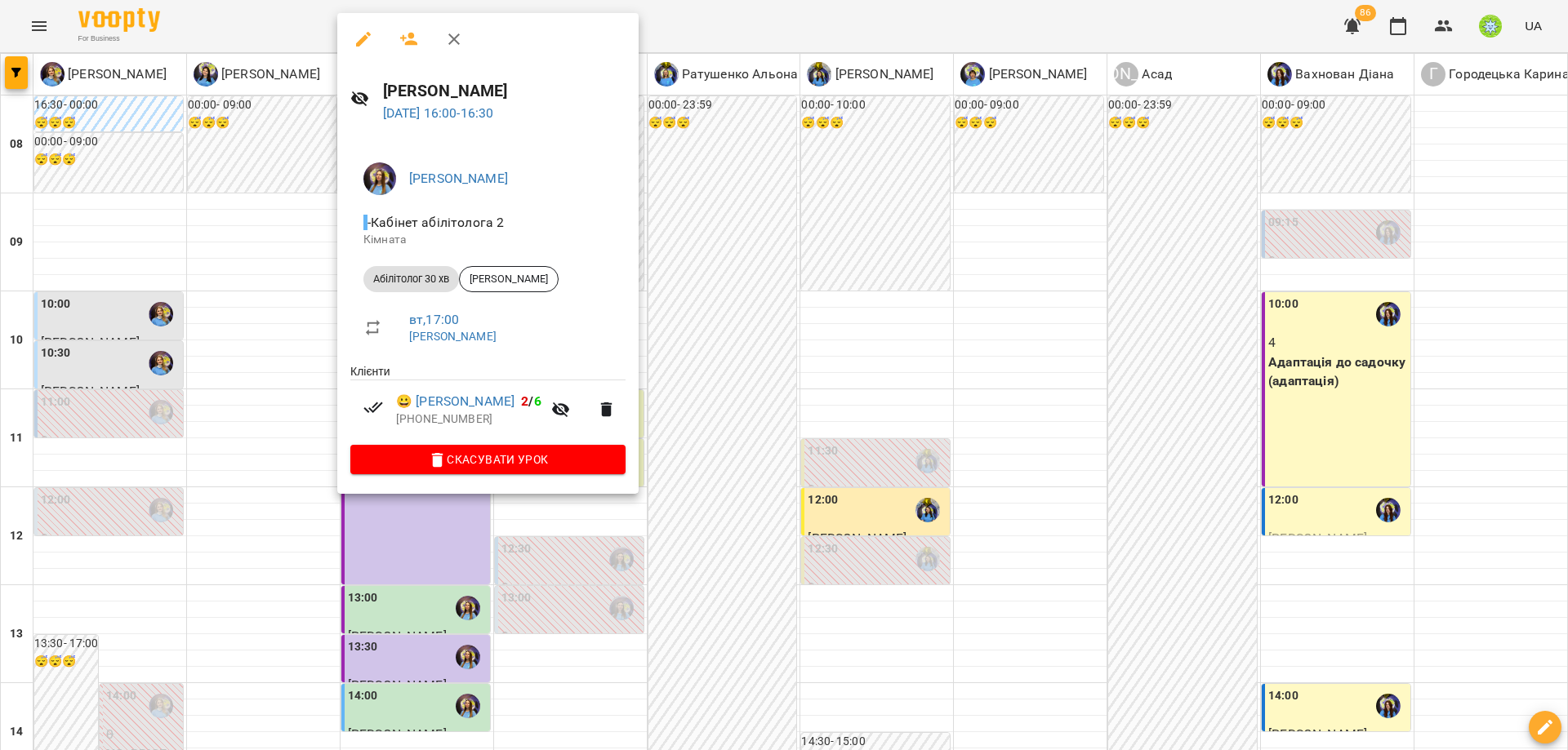
click at [635, 323] on div at bounding box center [784, 375] width 1568 height 750
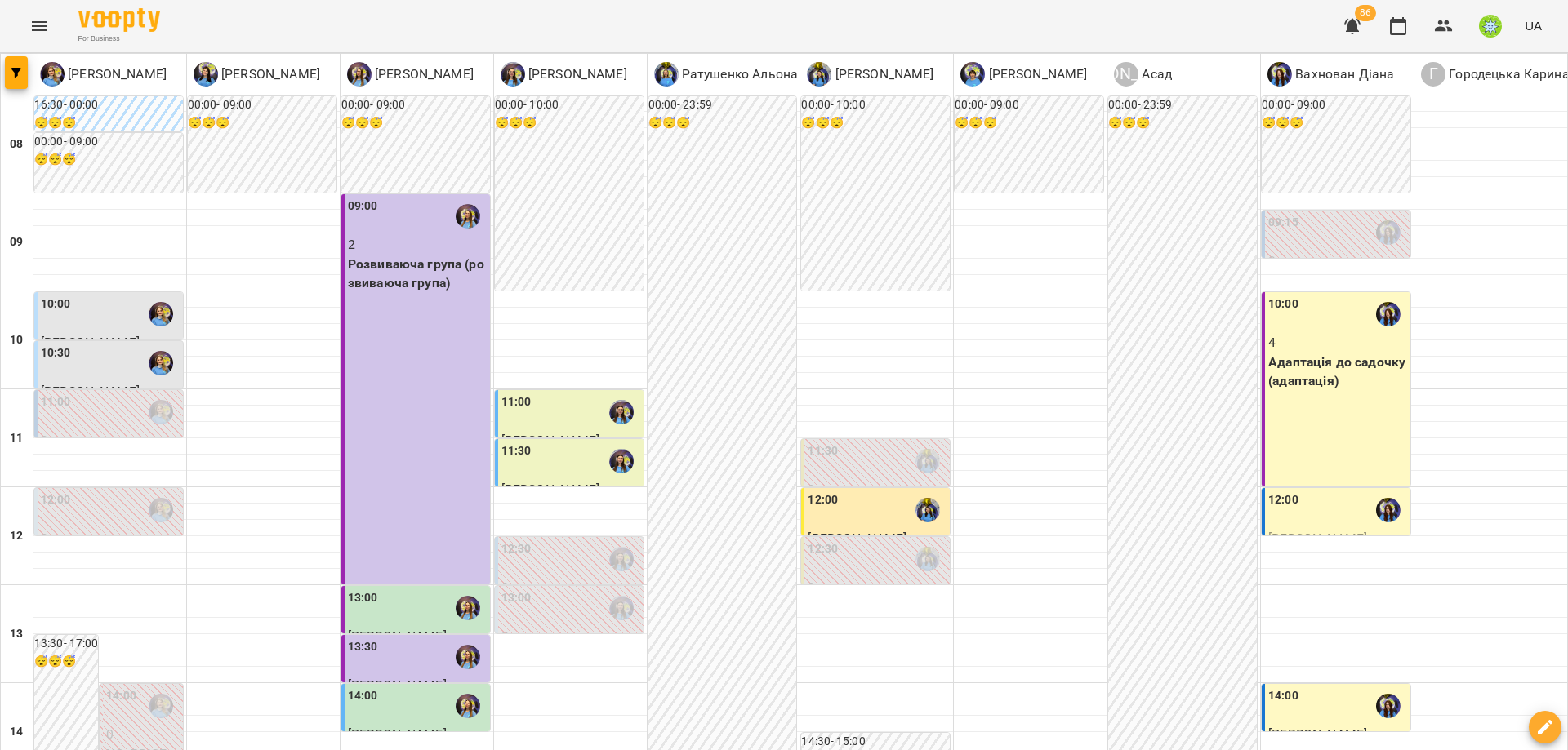
scroll to position [571, 0]
click at [417, 688] on div "14:00" at bounding box center [417, 706] width 139 height 38
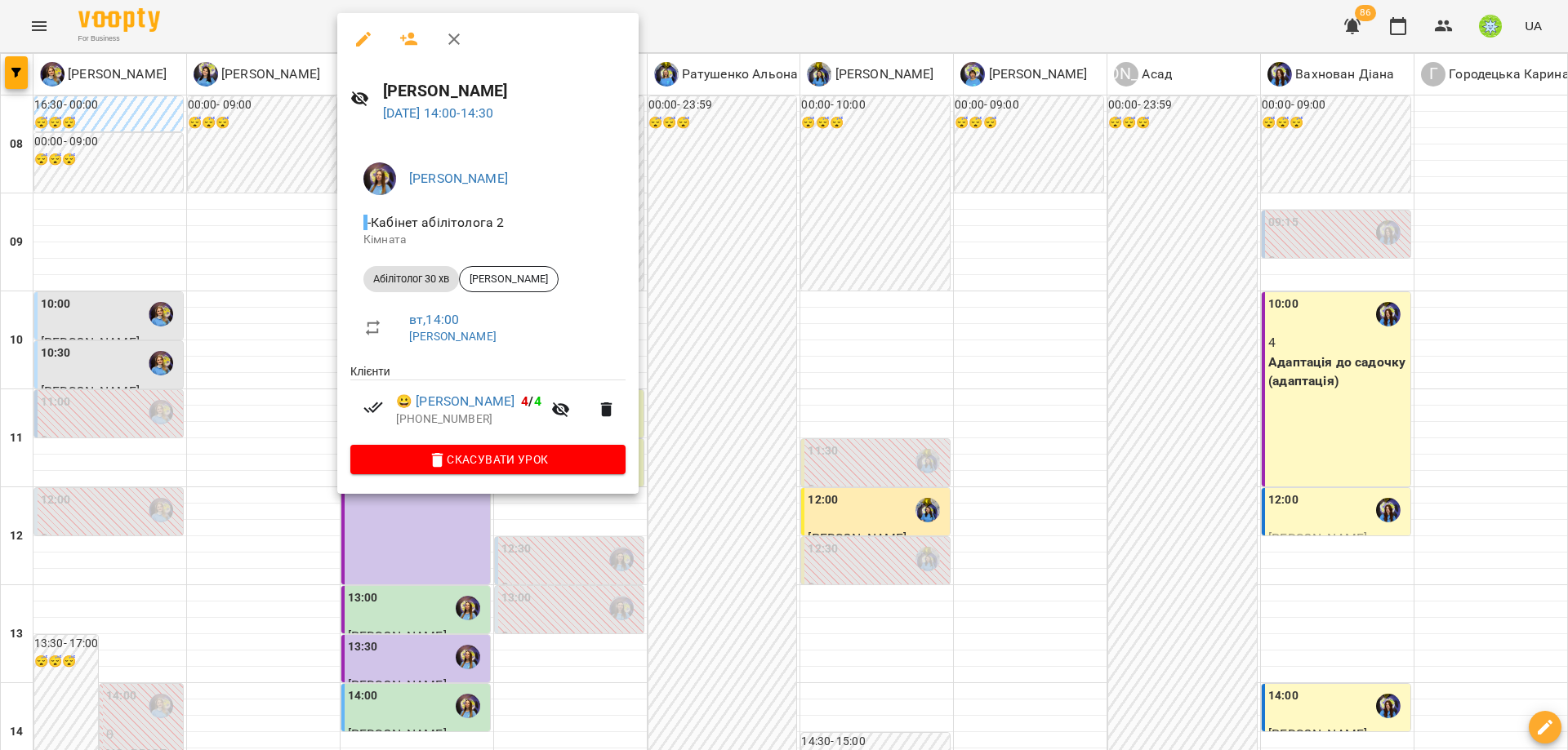
click at [785, 340] on div at bounding box center [784, 375] width 1568 height 750
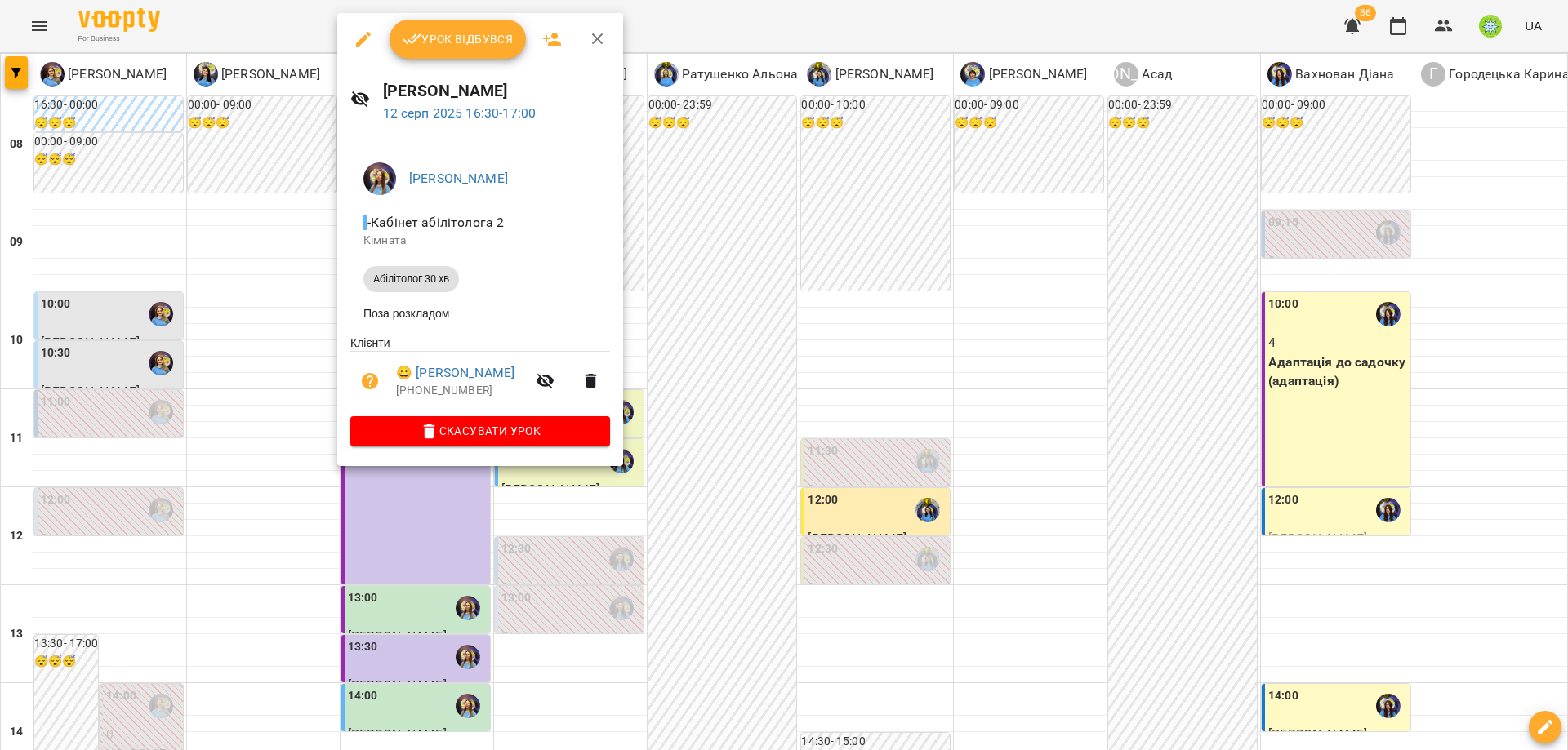
click at [36, 676] on div at bounding box center [784, 375] width 1568 height 750
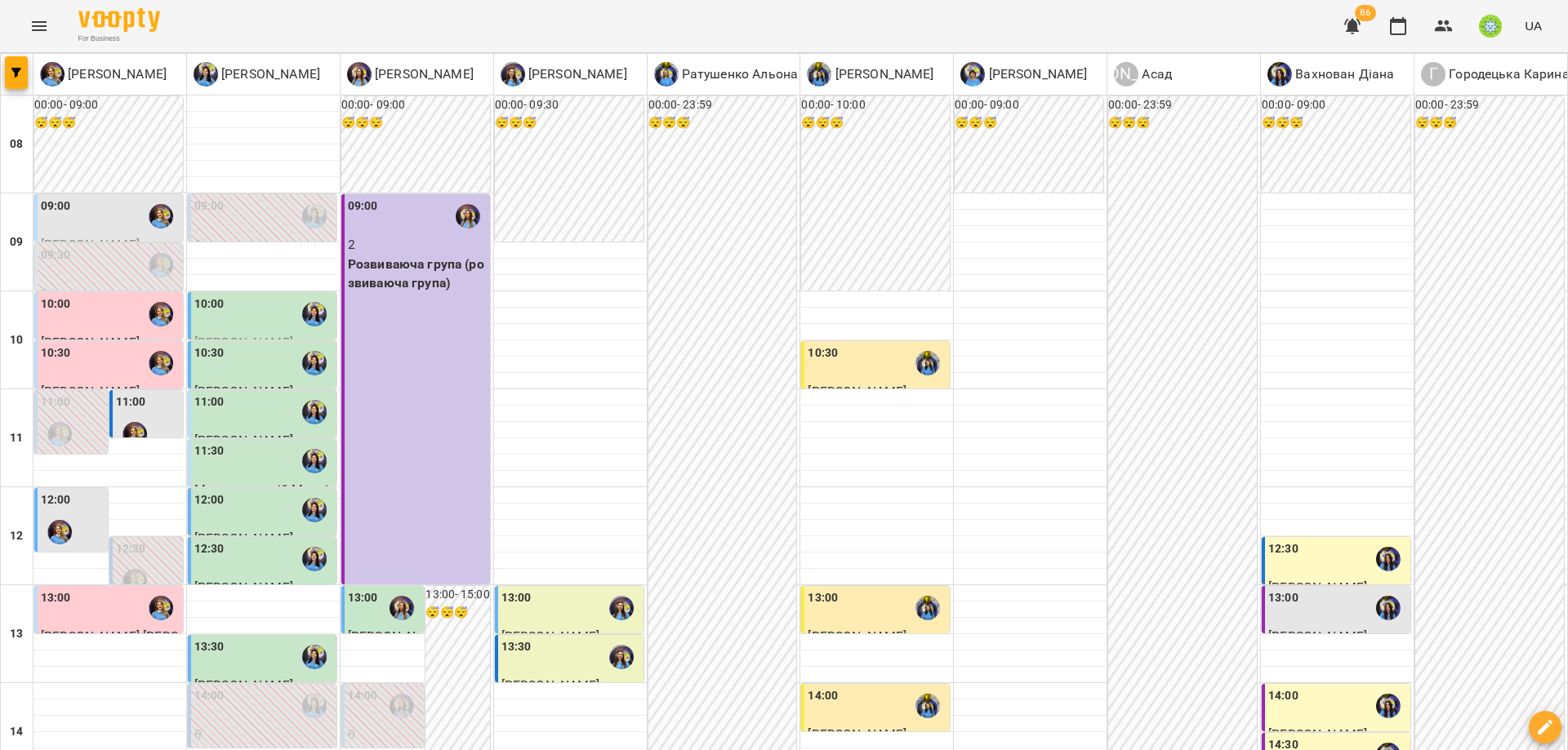
scroll to position [658, 0]
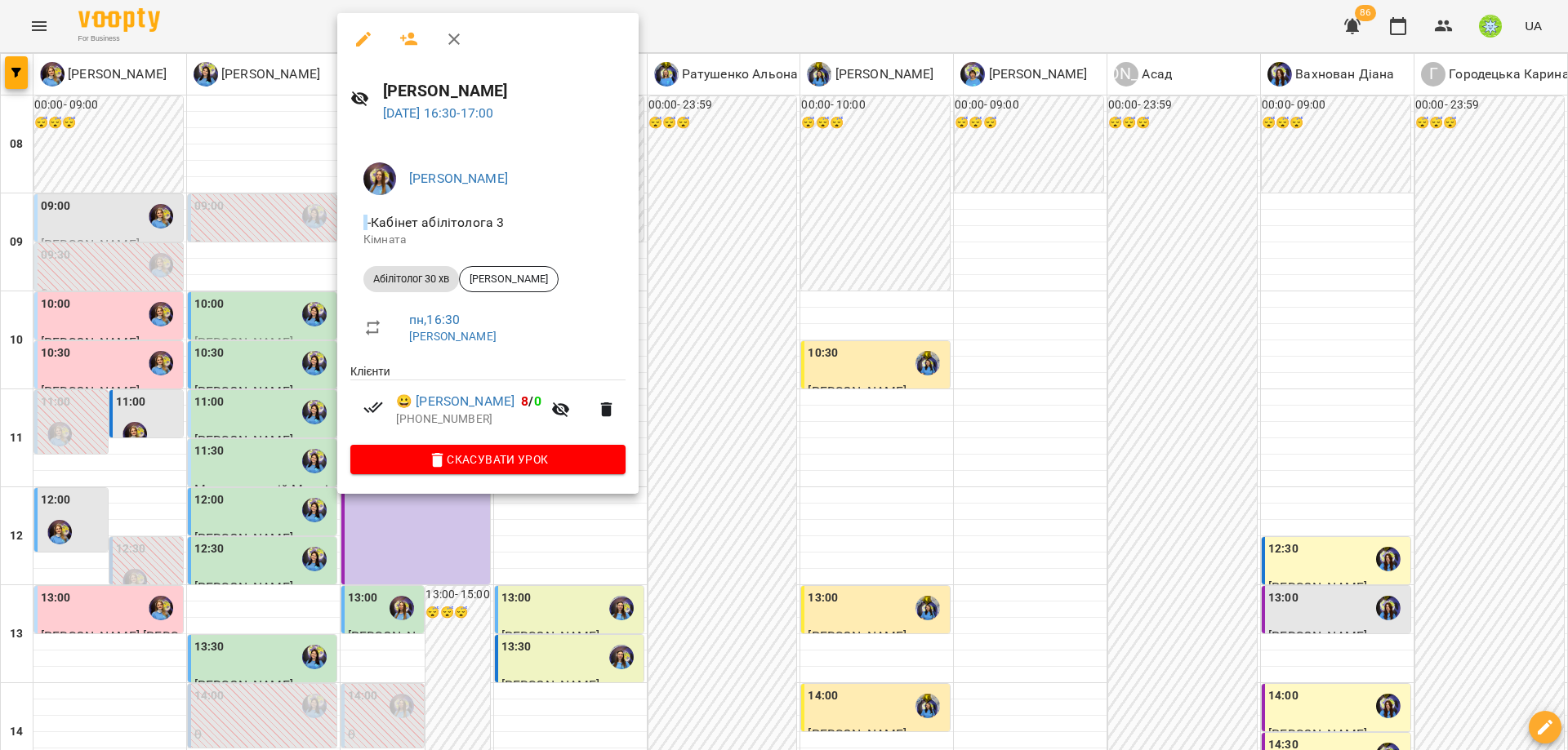
click at [696, 377] on div at bounding box center [784, 375] width 1568 height 750
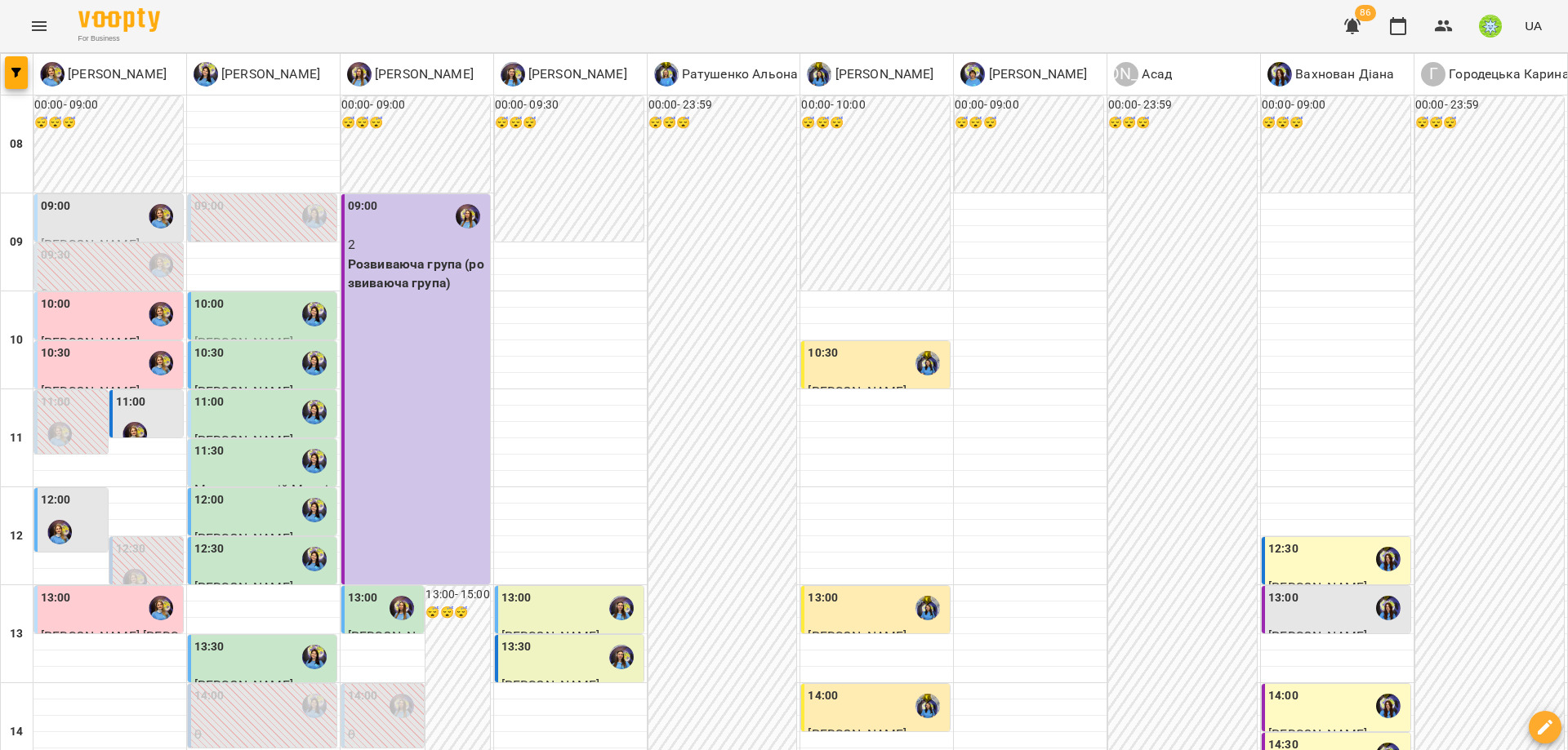
click at [696, 377] on div "00:00 - 23:59 😴😴😴" at bounding box center [723, 732] width 149 height 1272
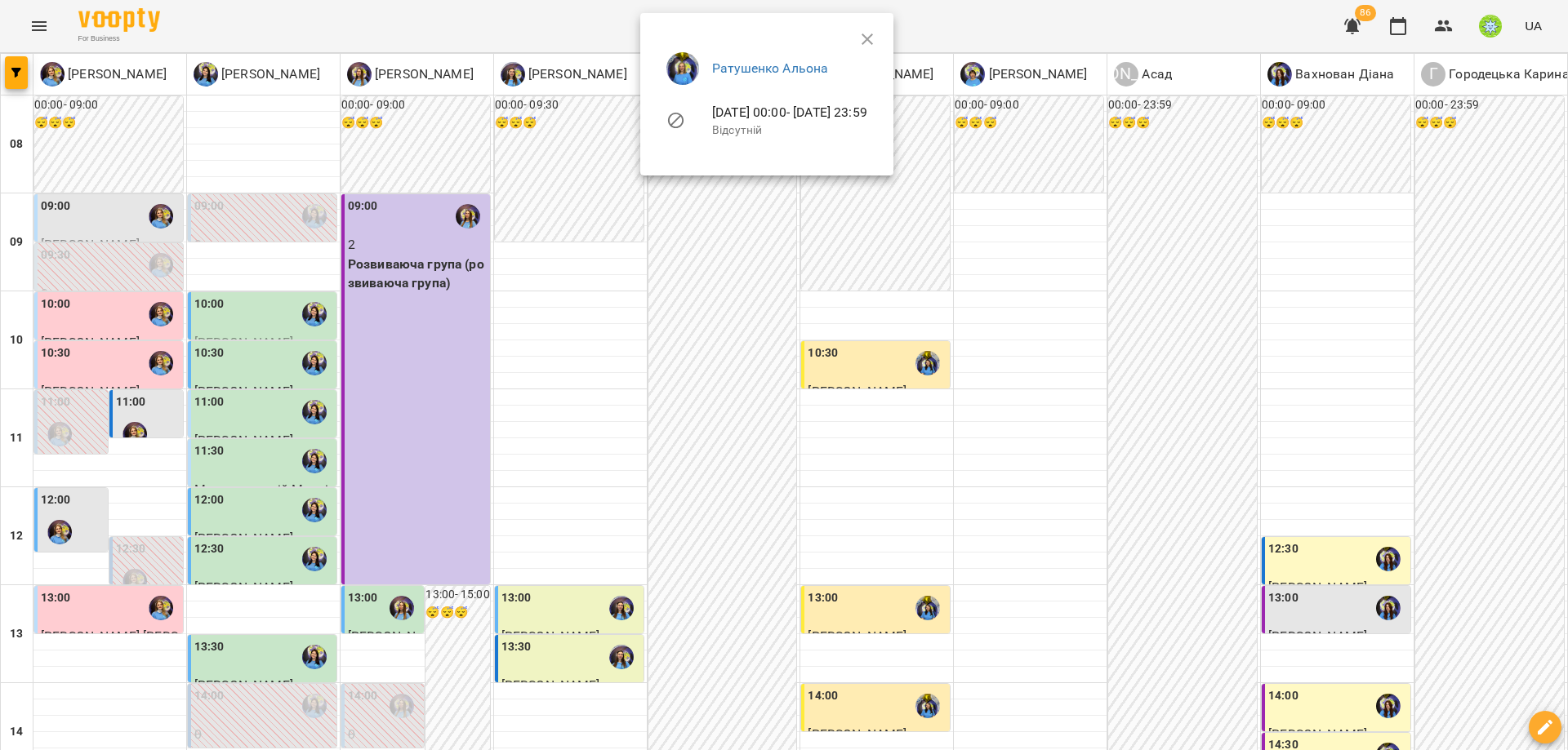
click at [408, 680] on div at bounding box center [784, 375] width 1568 height 750
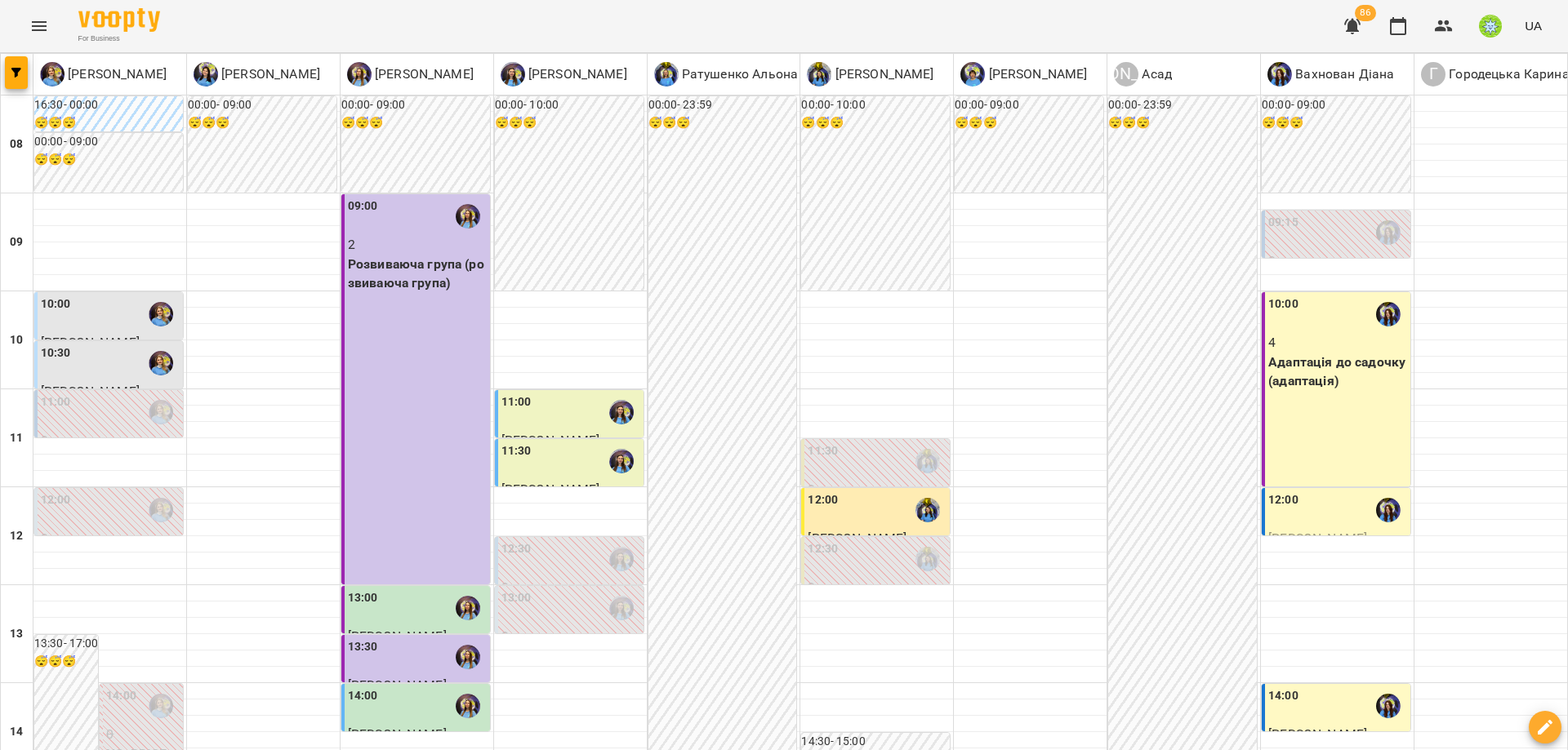
scroll to position [726, 0]
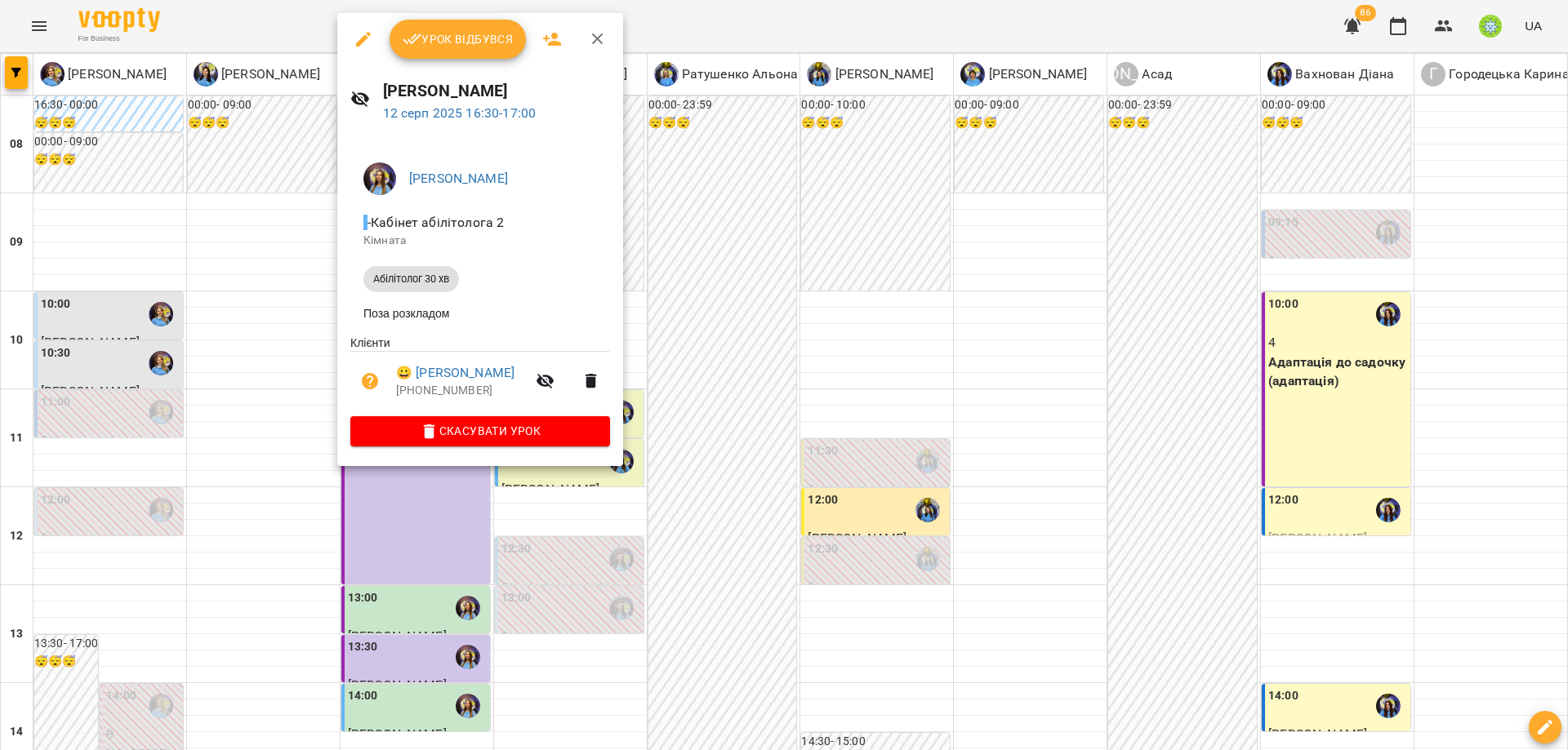
click at [462, 32] on span "Урок відбувся" at bounding box center [458, 38] width 111 height 20
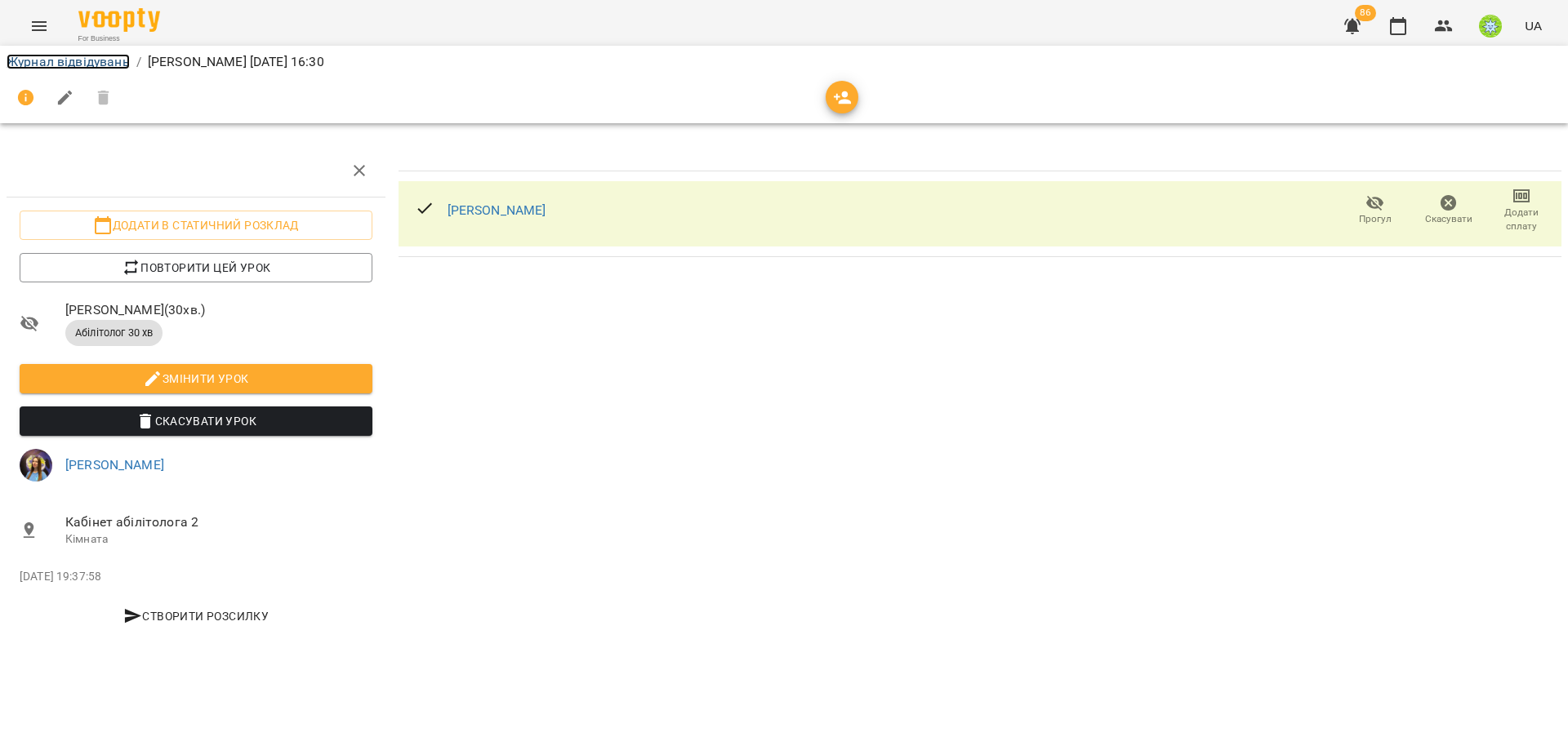
click at [107, 61] on link "Журнал відвідувань" at bounding box center [68, 61] width 123 height 15
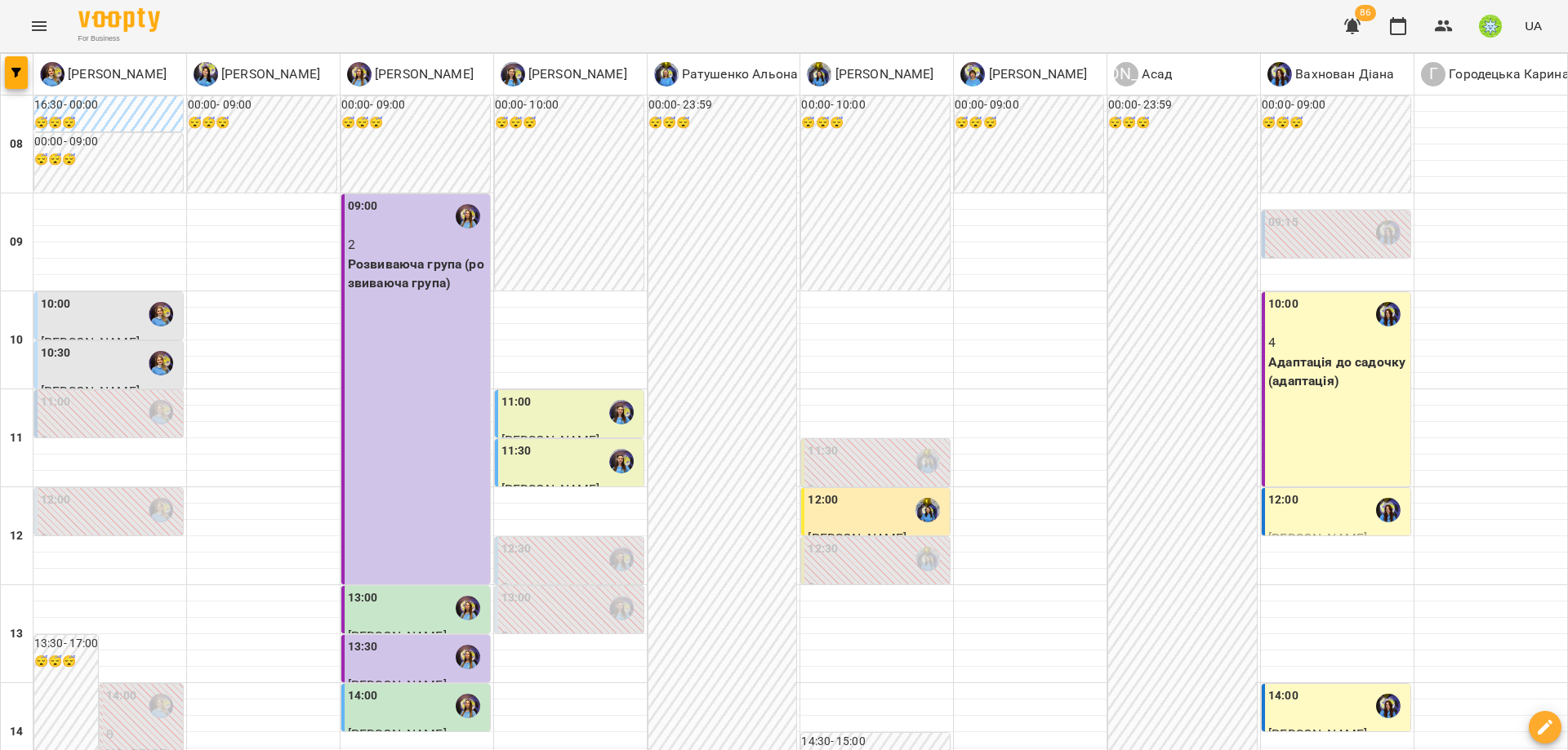
scroll to position [511, 0]
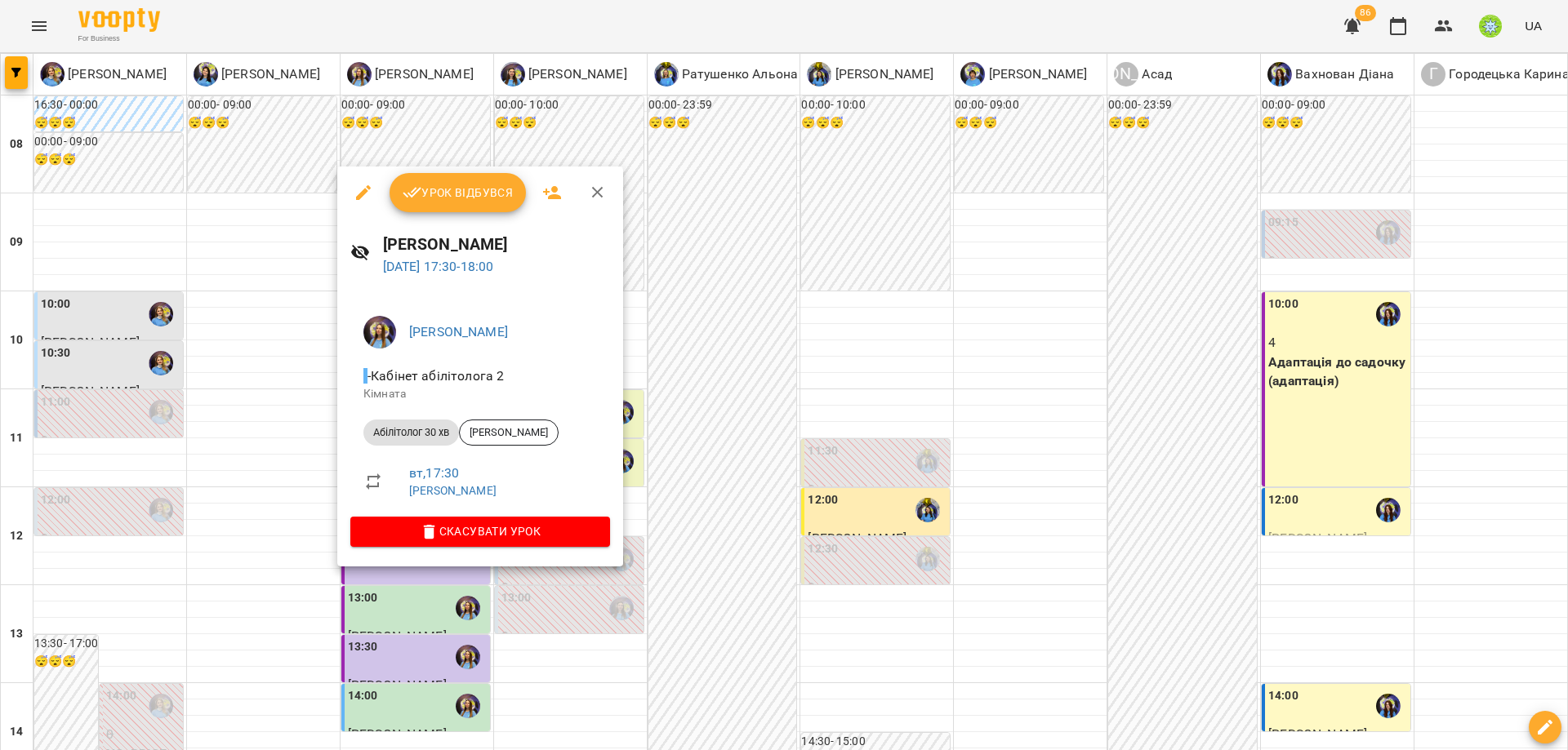
click at [442, 179] on button "Урок відбувся" at bounding box center [458, 193] width 137 height 39
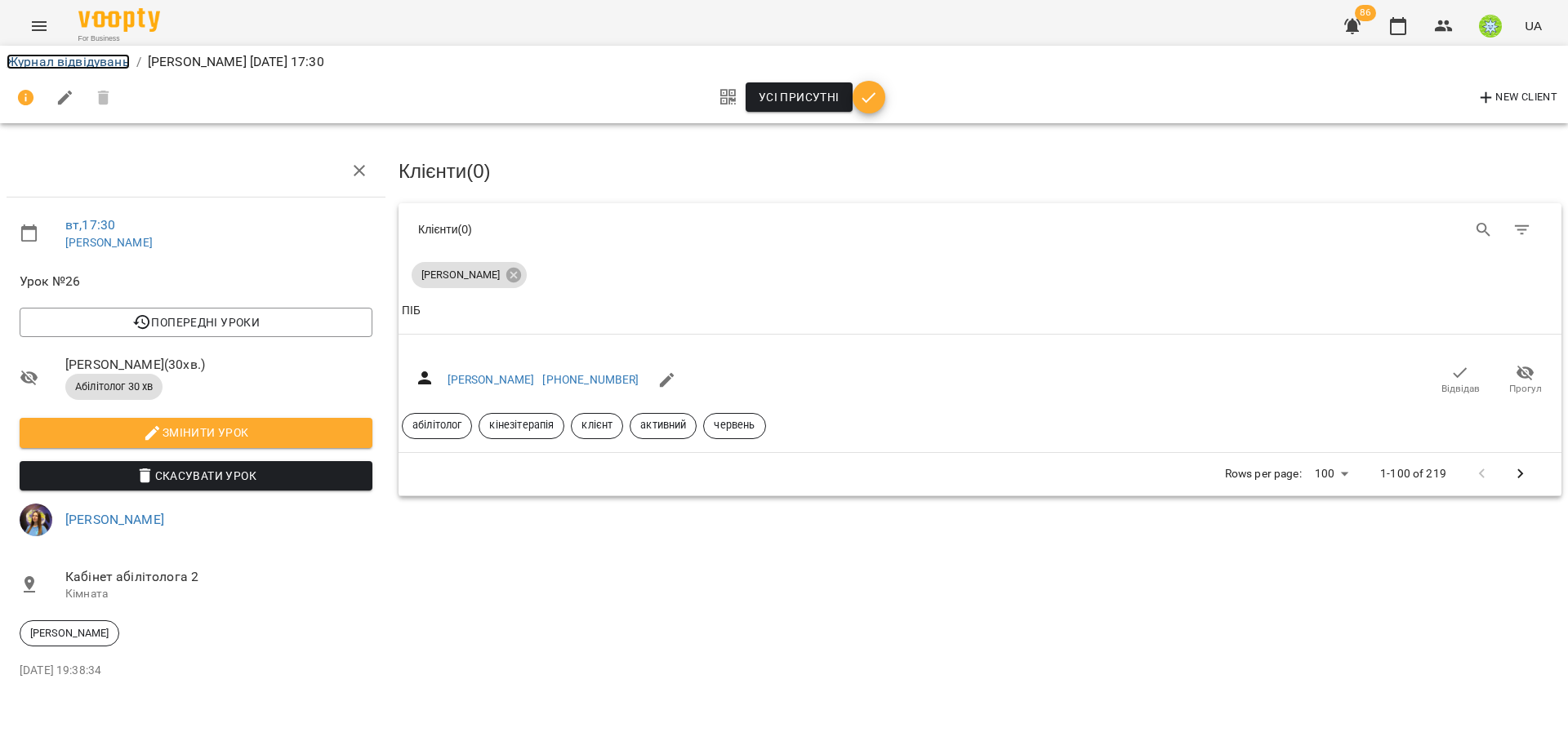
click at [85, 67] on link "Журнал відвідувань" at bounding box center [68, 61] width 123 height 15
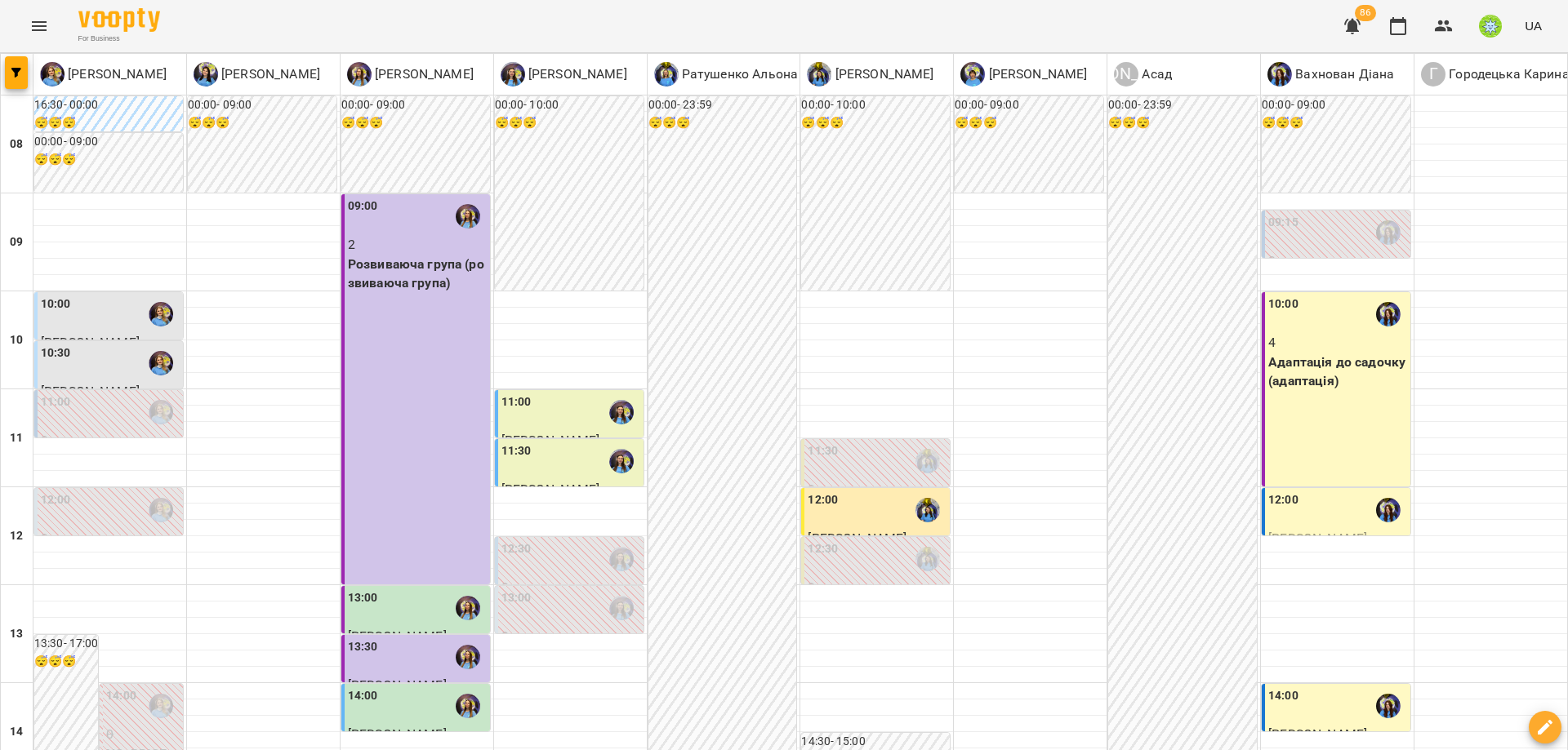
scroll to position [708, 0]
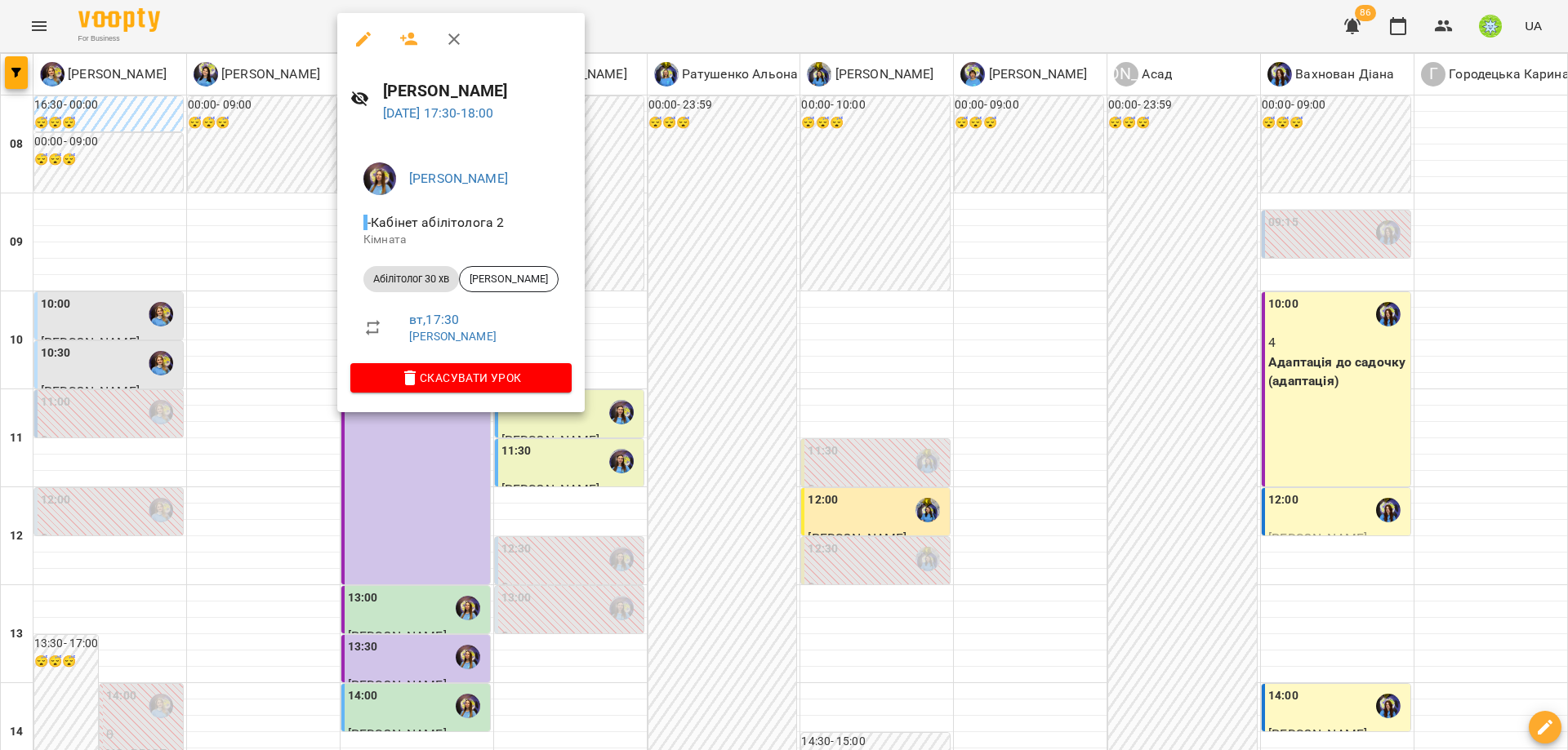
click at [395, 38] on button "button" at bounding box center [409, 39] width 39 height 39
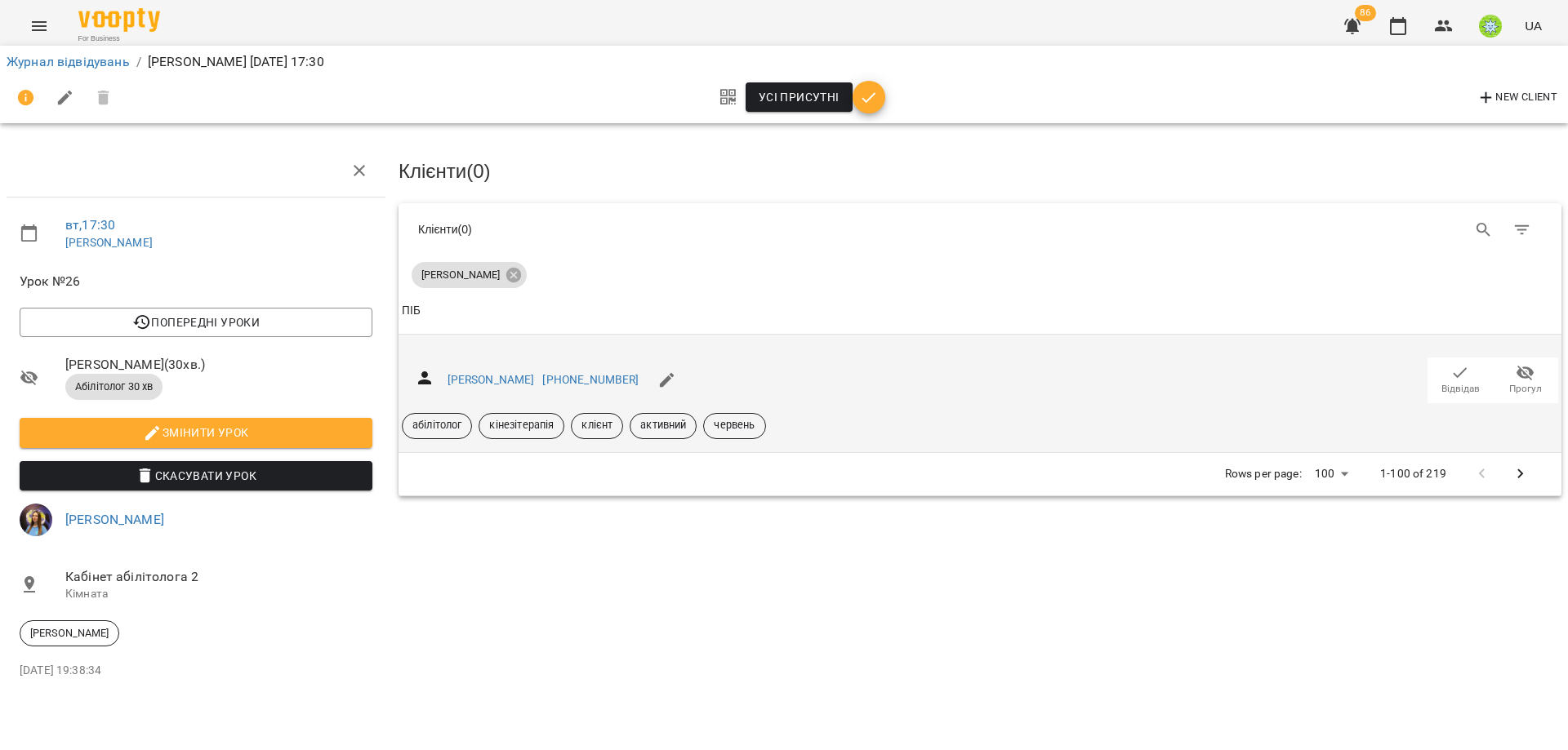
drag, startPoint x: 1456, startPoint y: 393, endPoint x: 1404, endPoint y: 380, distance: 53.6
click at [1455, 393] on button "Відвідав" at bounding box center [1460, 381] width 66 height 46
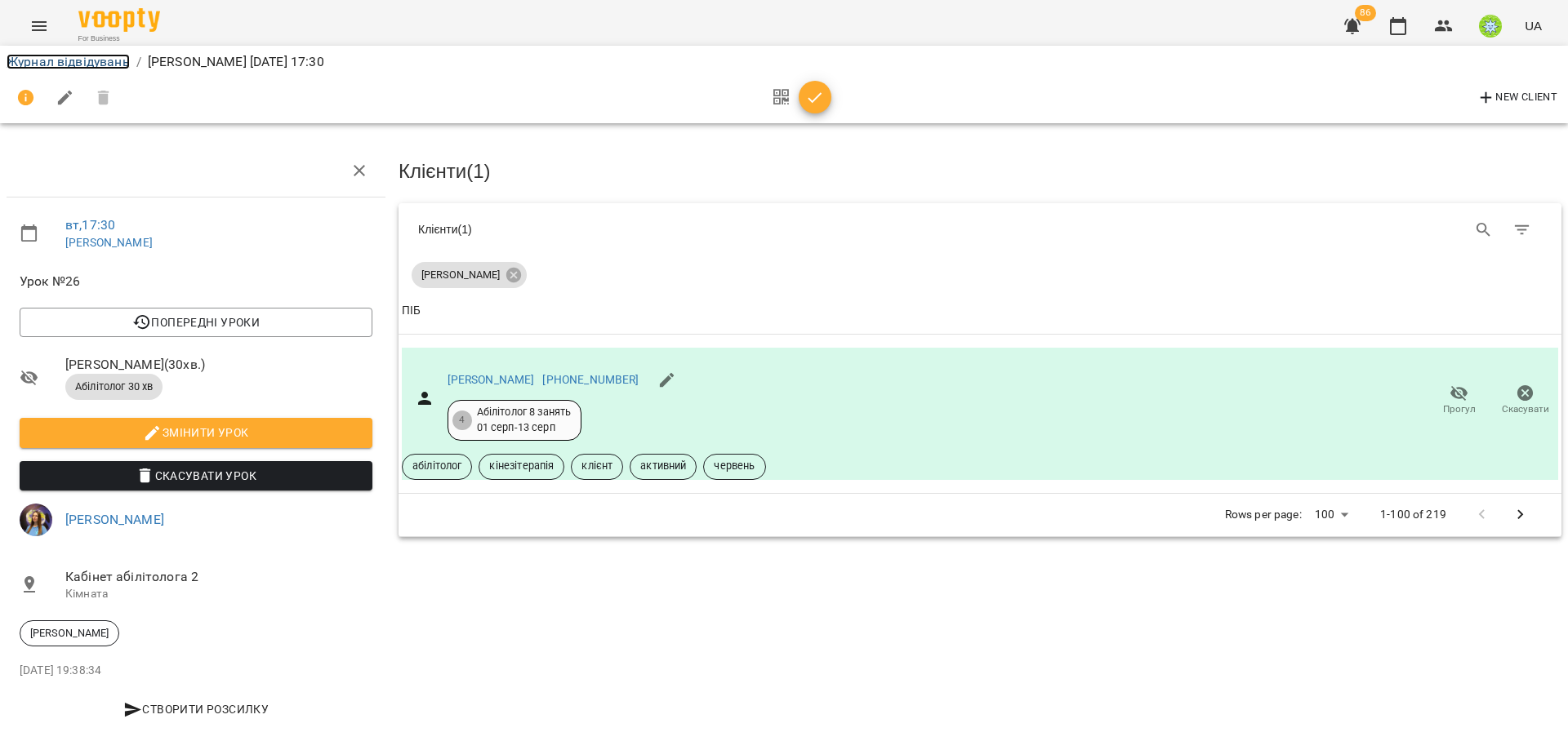
click at [64, 61] on link "Журнал відвідувань" at bounding box center [68, 61] width 123 height 15
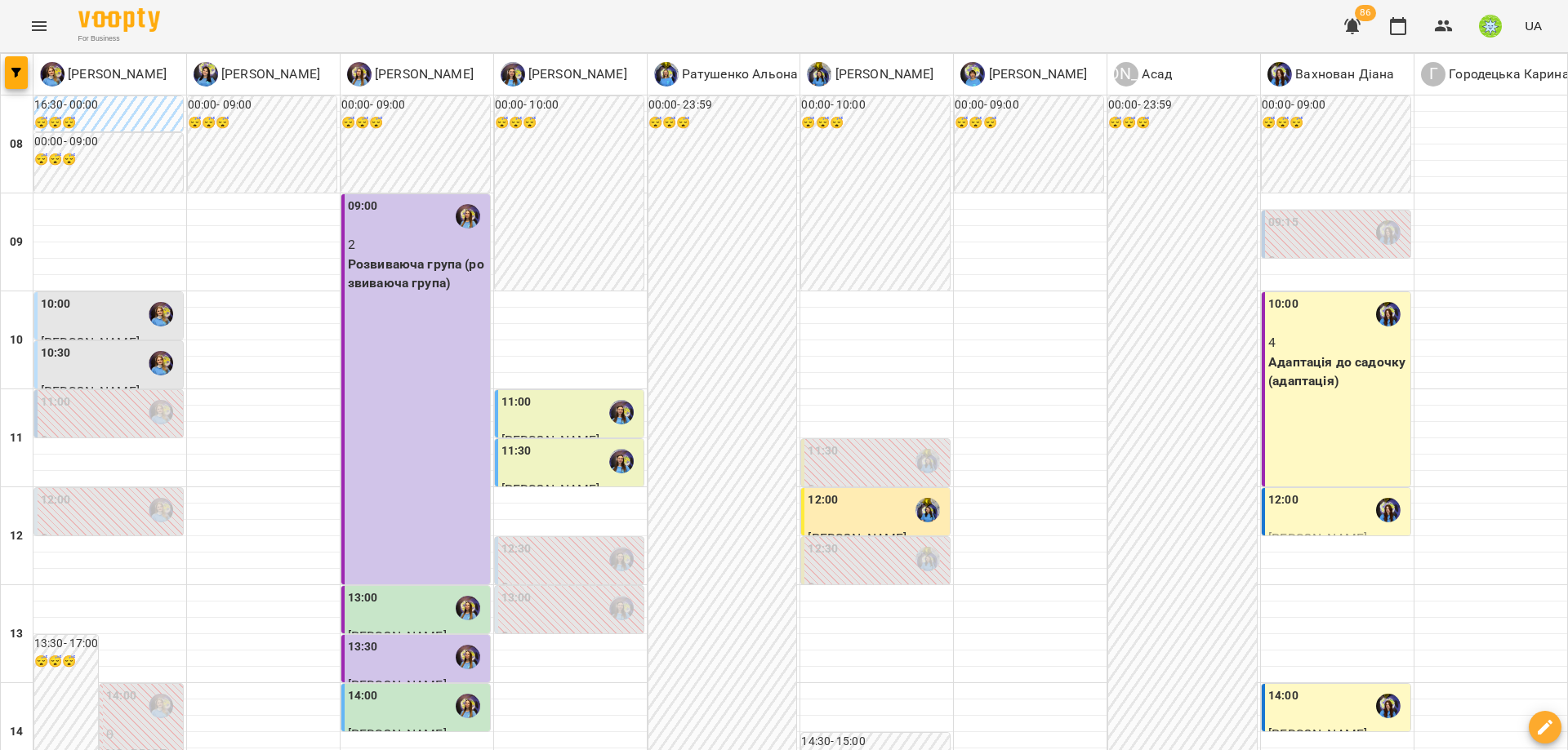
click at [649, 638] on div "00:00 - 23:59 😴😴😴" at bounding box center [723, 732] width 149 height 1272
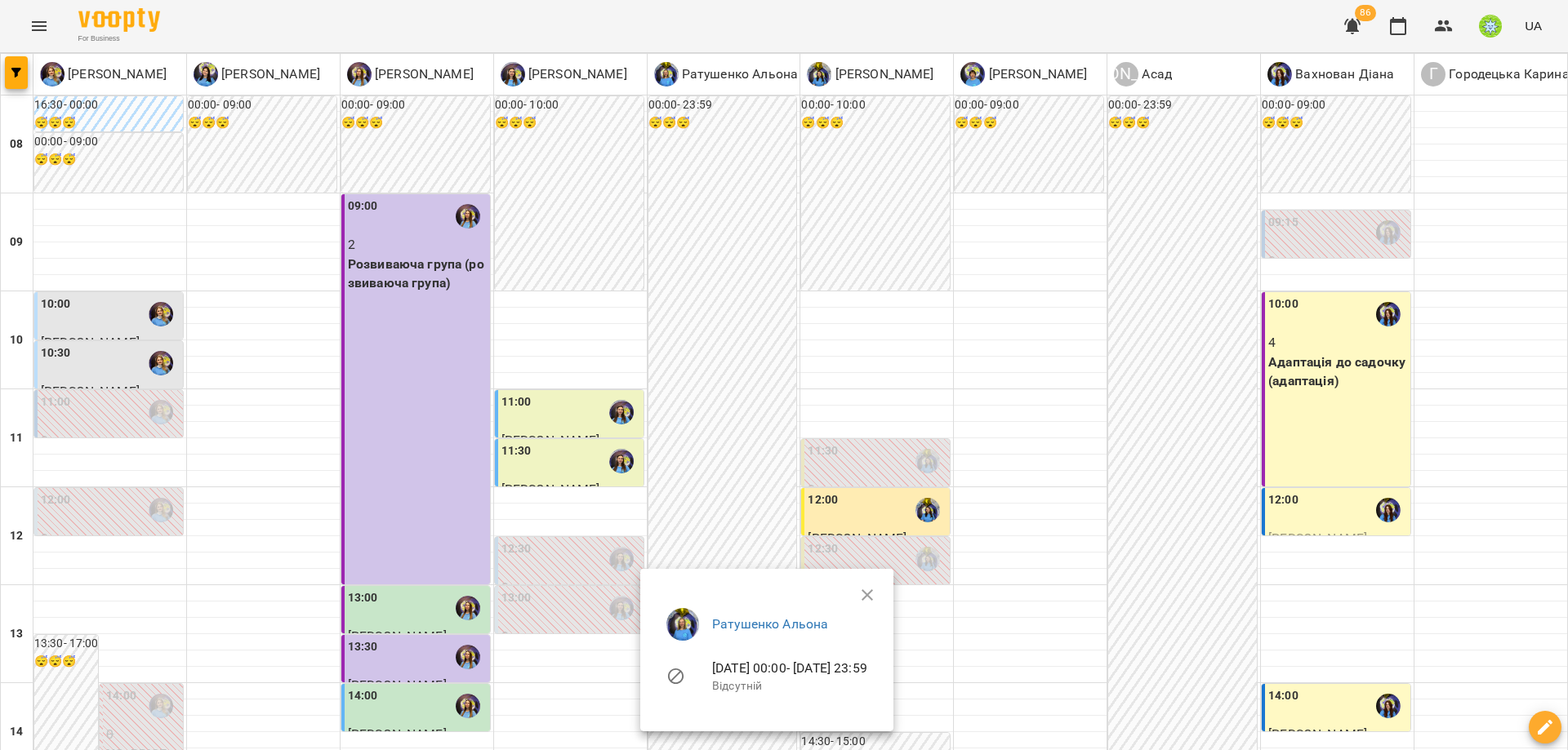
click at [626, 665] on div at bounding box center [784, 375] width 1568 height 750
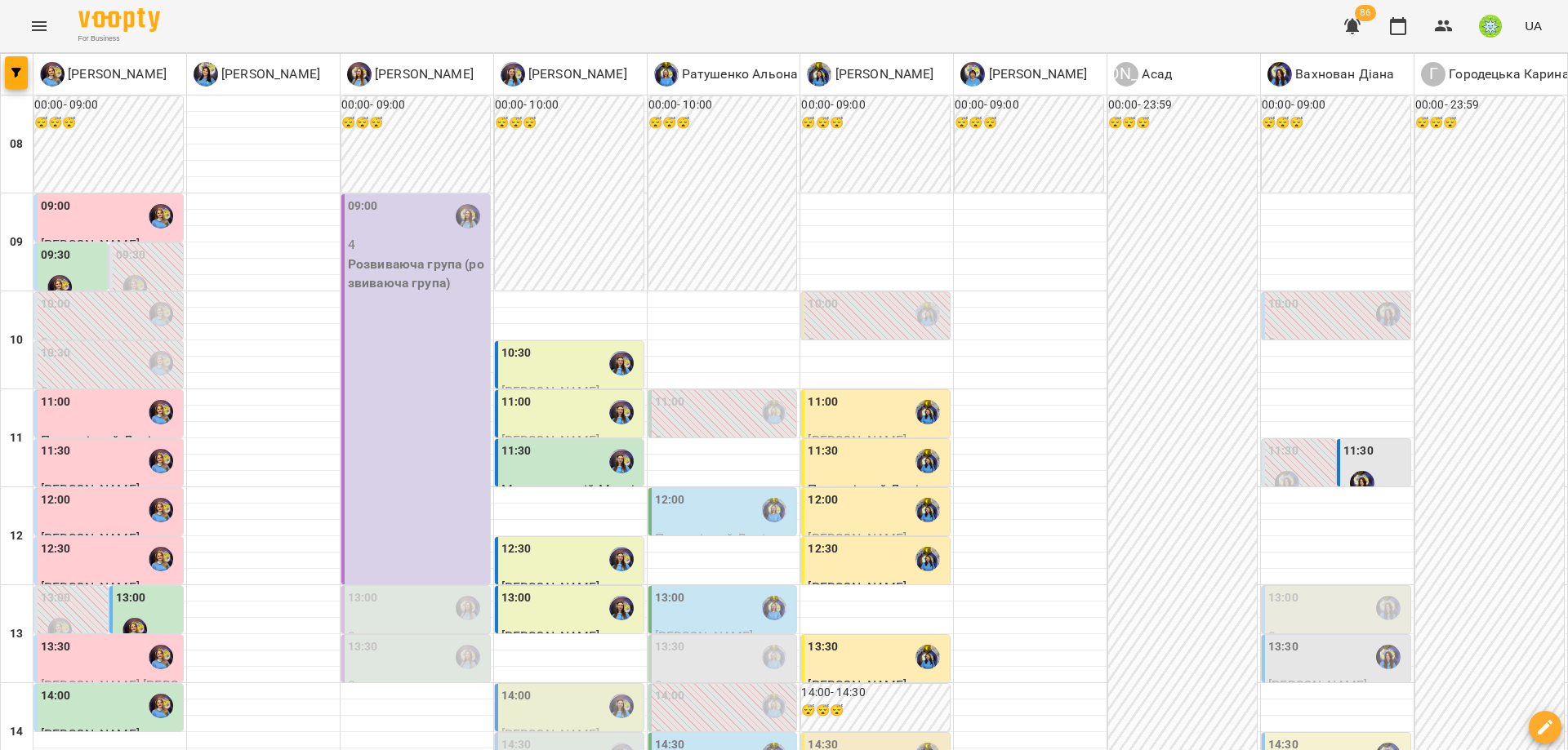
scroll to position [218, 0]
click at [1108, 387] on div "00:00 - 23:59 😴😴😴" at bounding box center [1182, 732] width 149 height 1272
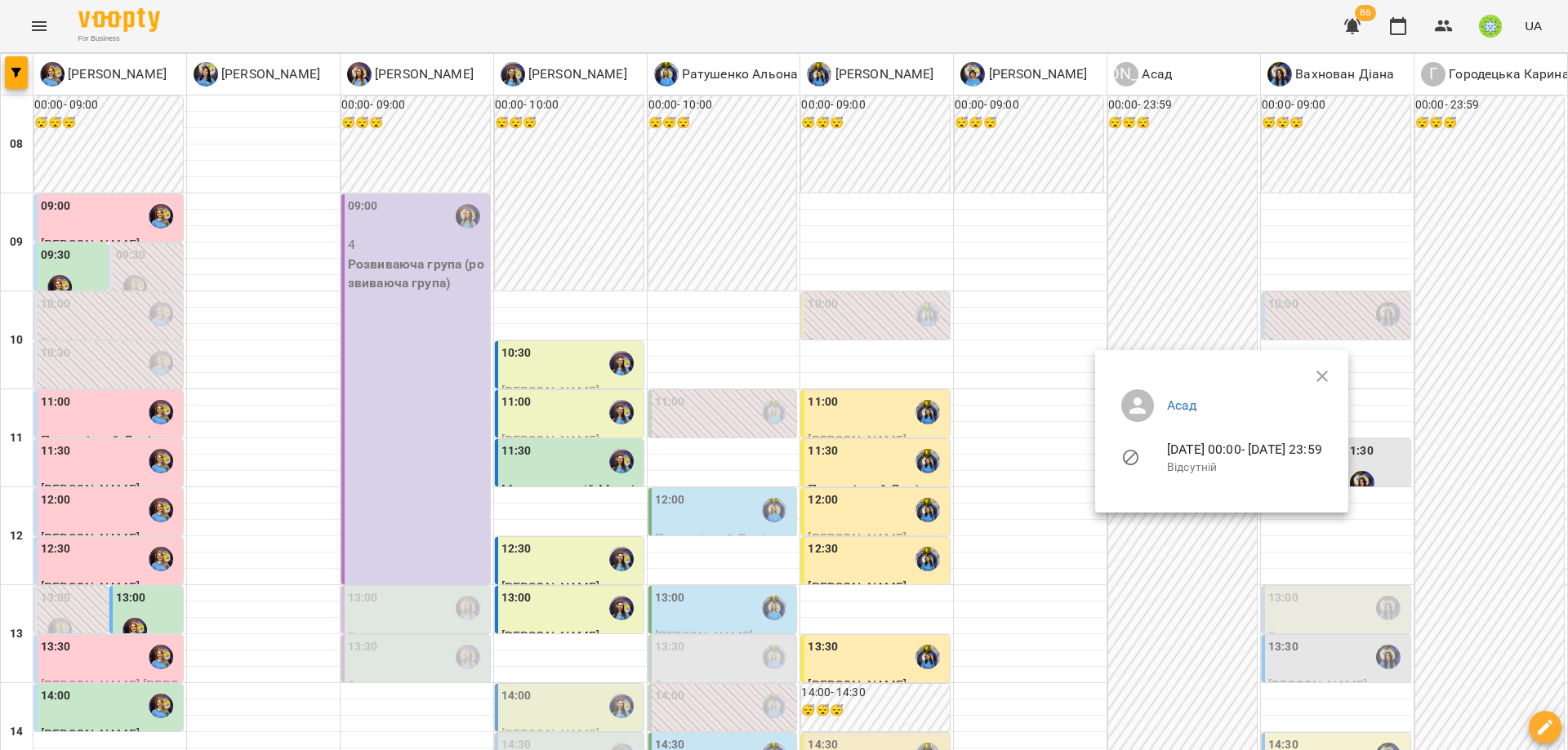
click at [154, 481] on div at bounding box center [784, 375] width 1568 height 750
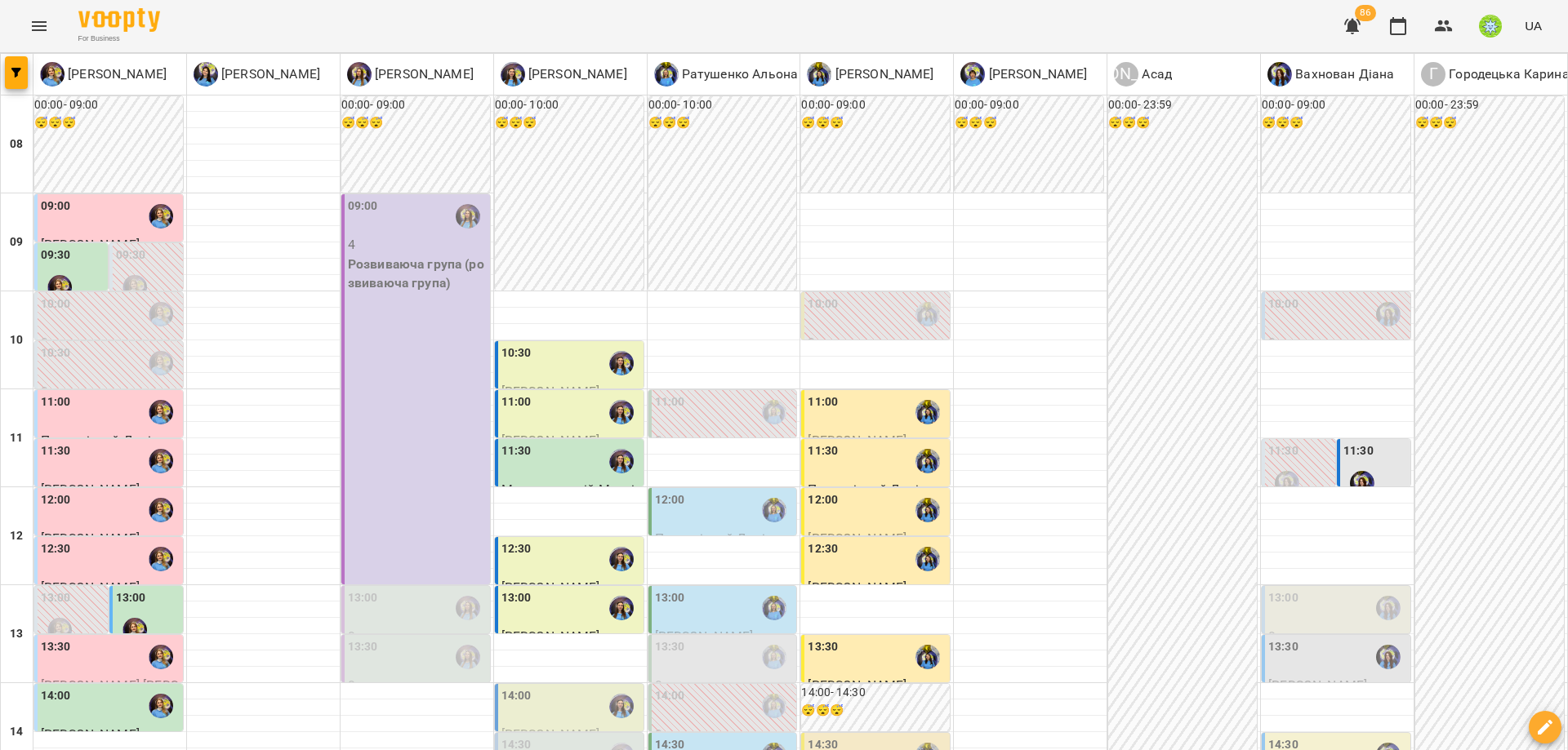
click at [521, 736] on label "14:30" at bounding box center [516, 745] width 30 height 18
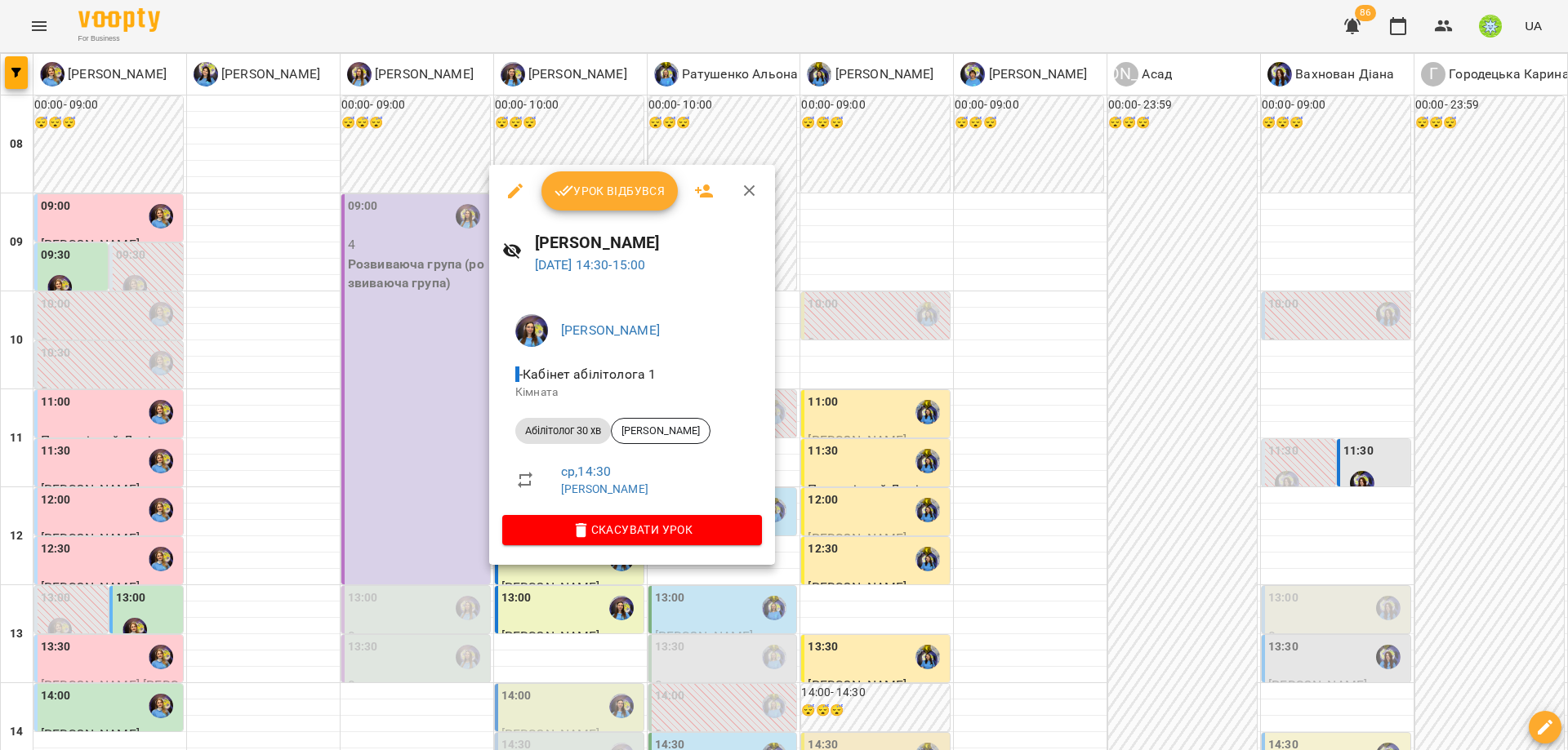
click at [879, 537] on div at bounding box center [784, 375] width 1568 height 750
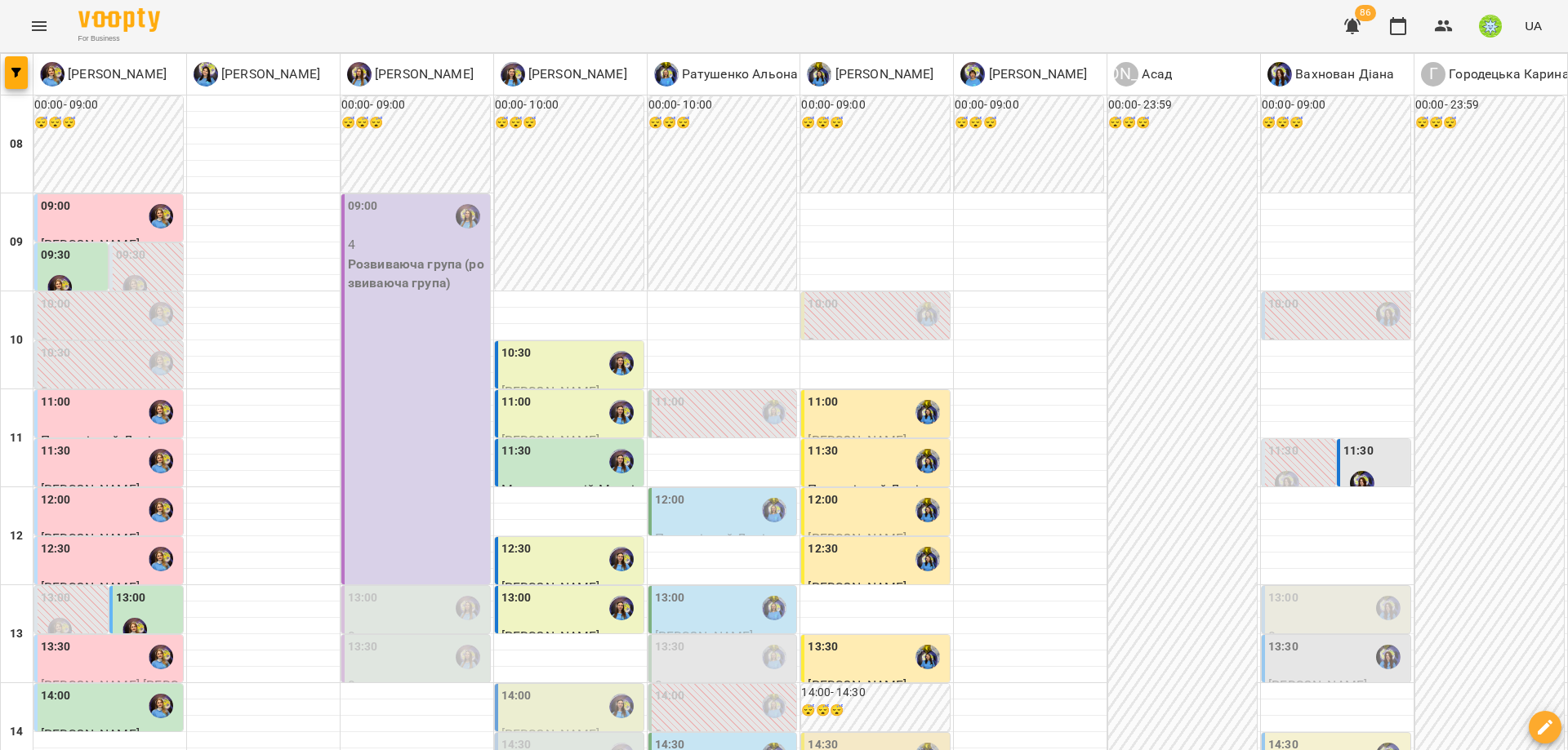
click at [728, 736] on div "14:30" at bounding box center [724, 755] width 139 height 38
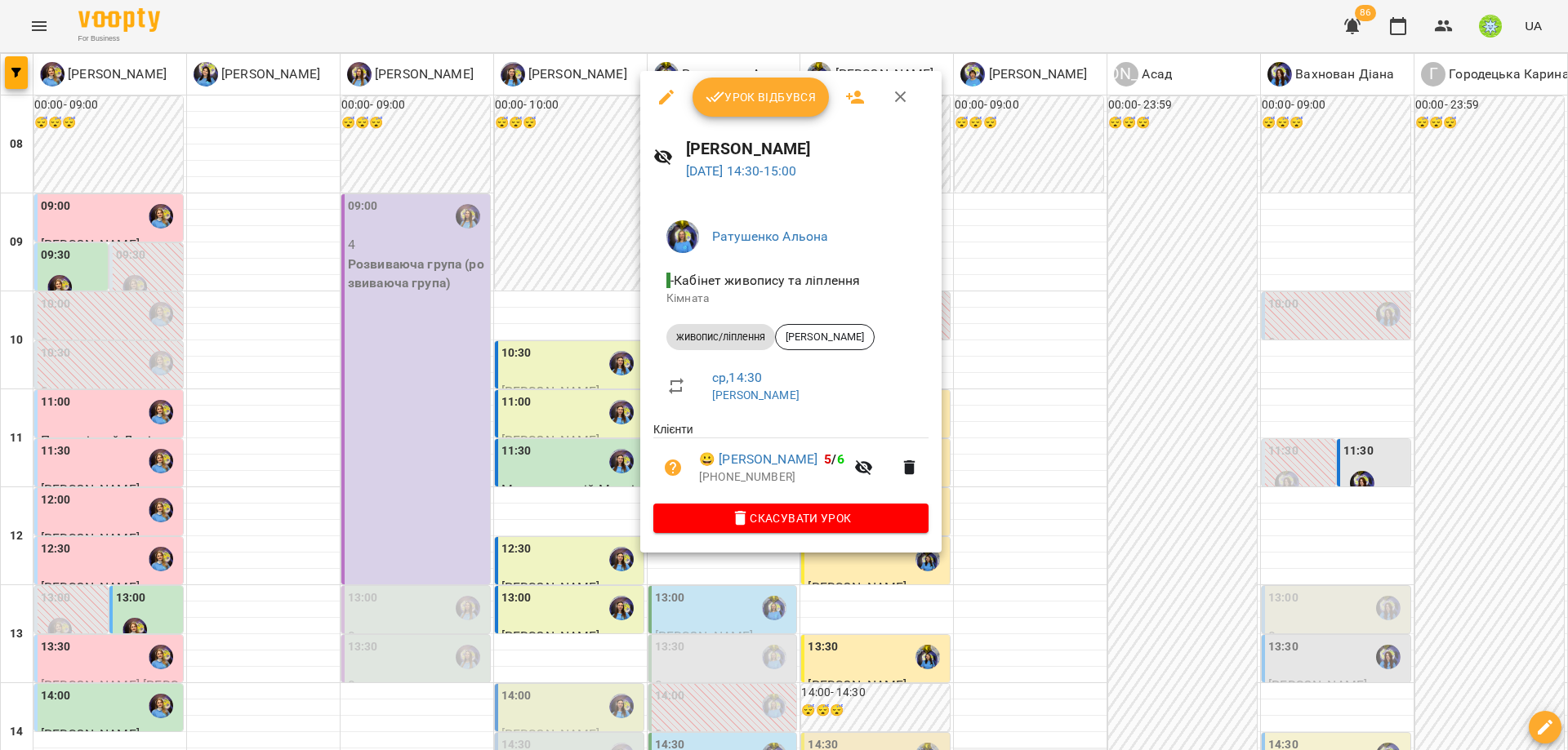
drag, startPoint x: 1000, startPoint y: 542, endPoint x: 952, endPoint y: 544, distance: 48.0
click at [1000, 542] on div at bounding box center [784, 375] width 1568 height 750
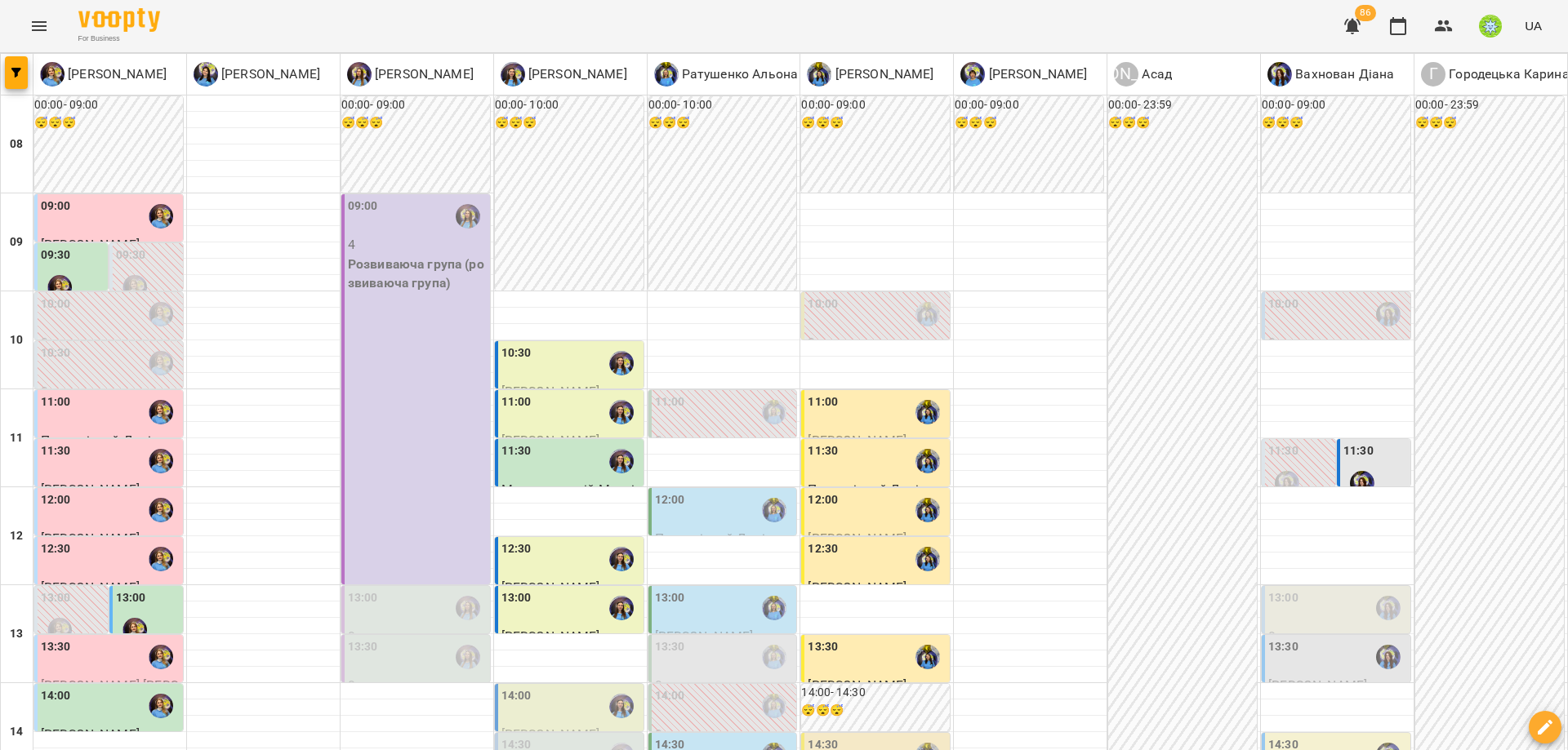
click at [889, 736] on div "14:30" at bounding box center [877, 755] width 139 height 38
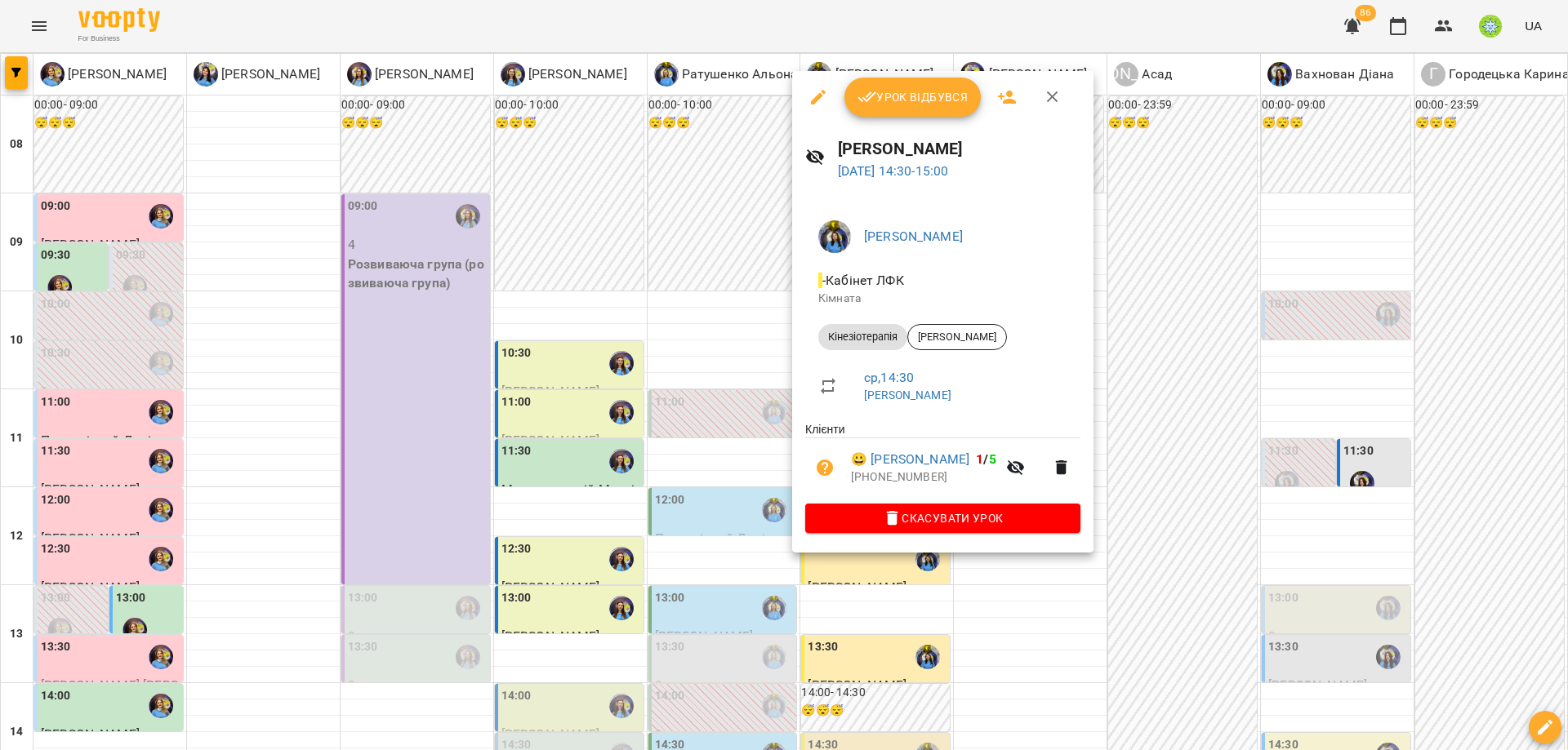
click at [1161, 525] on div at bounding box center [784, 375] width 1568 height 750
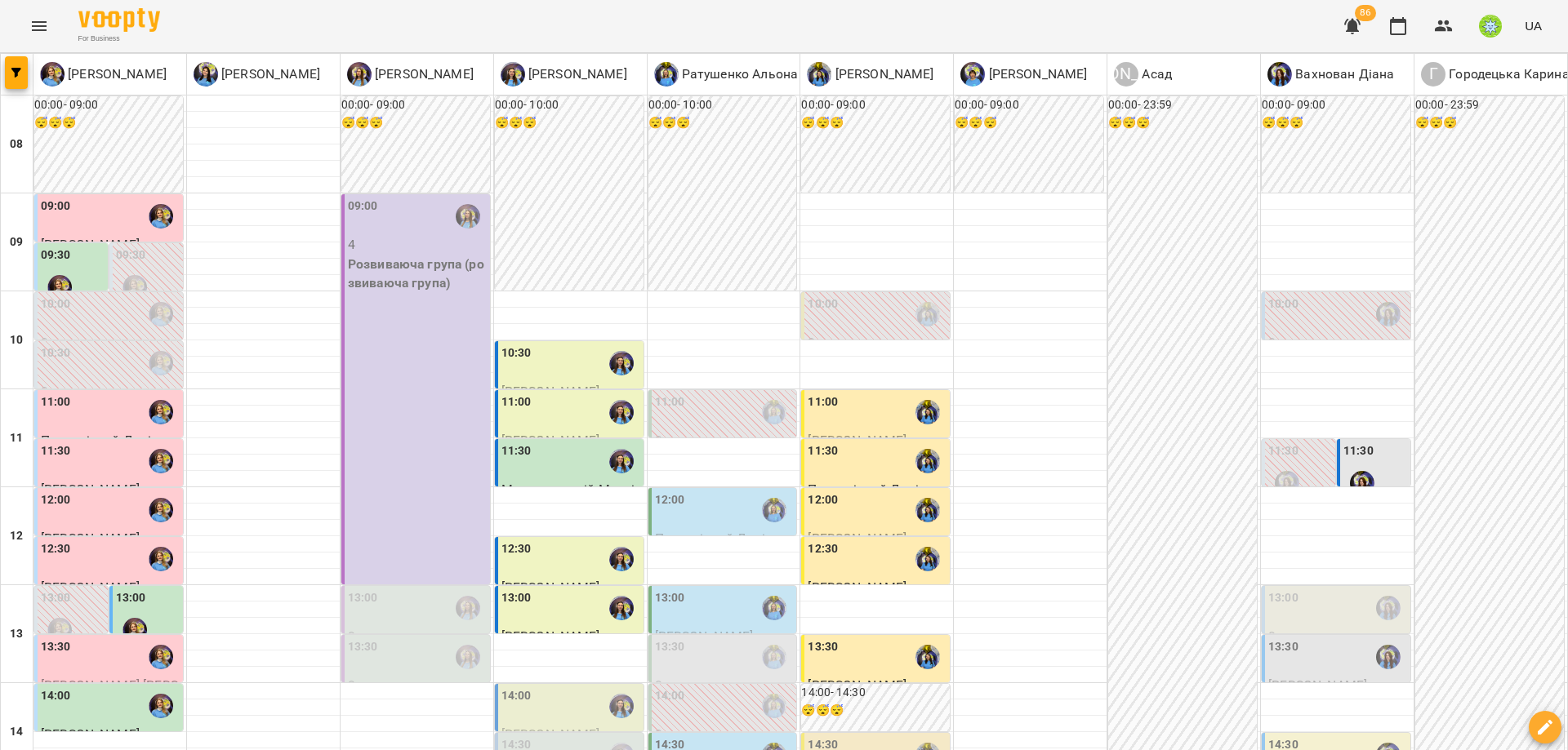
click at [1322, 736] on div "14:30" at bounding box center [1338, 755] width 139 height 38
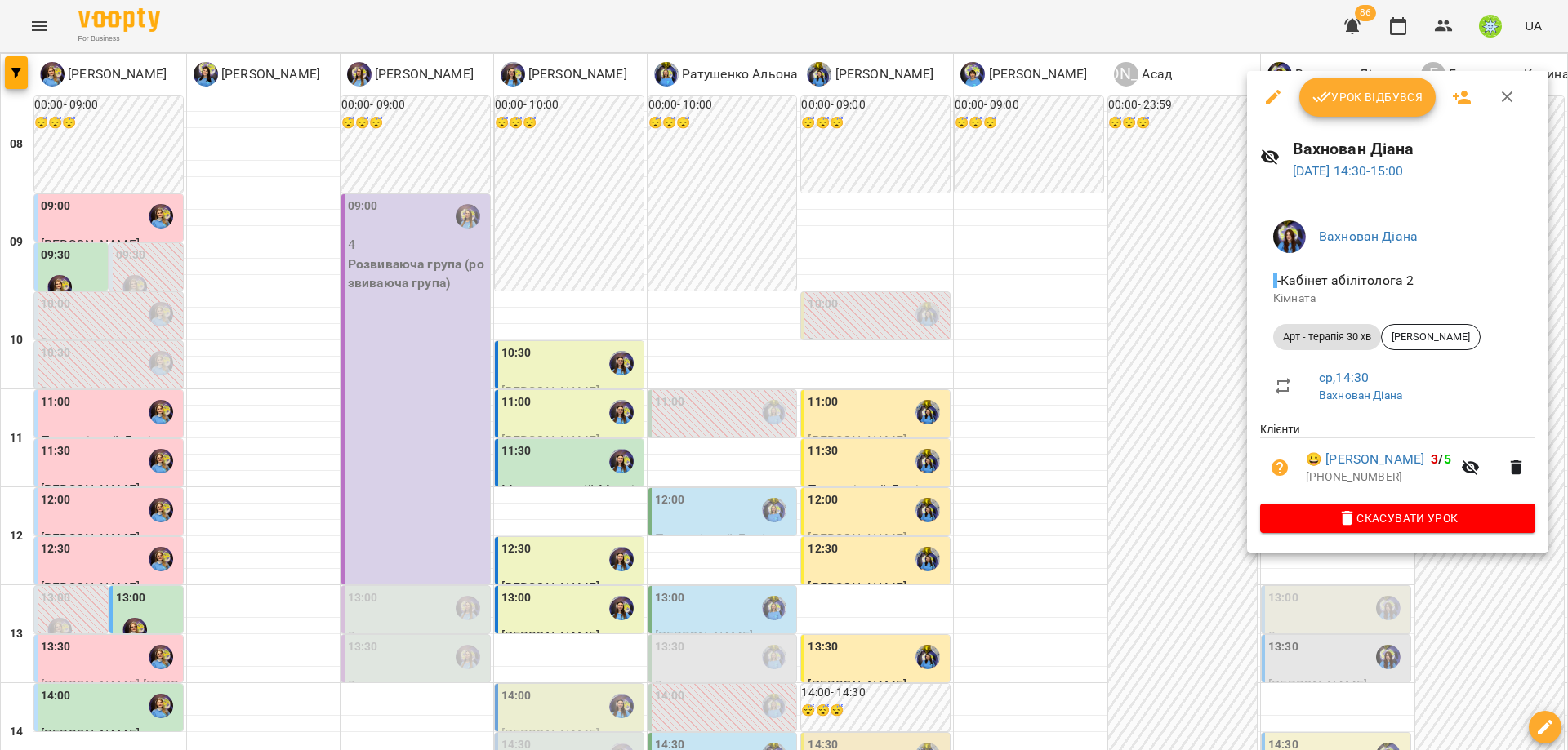
click at [1166, 573] on div at bounding box center [784, 375] width 1568 height 750
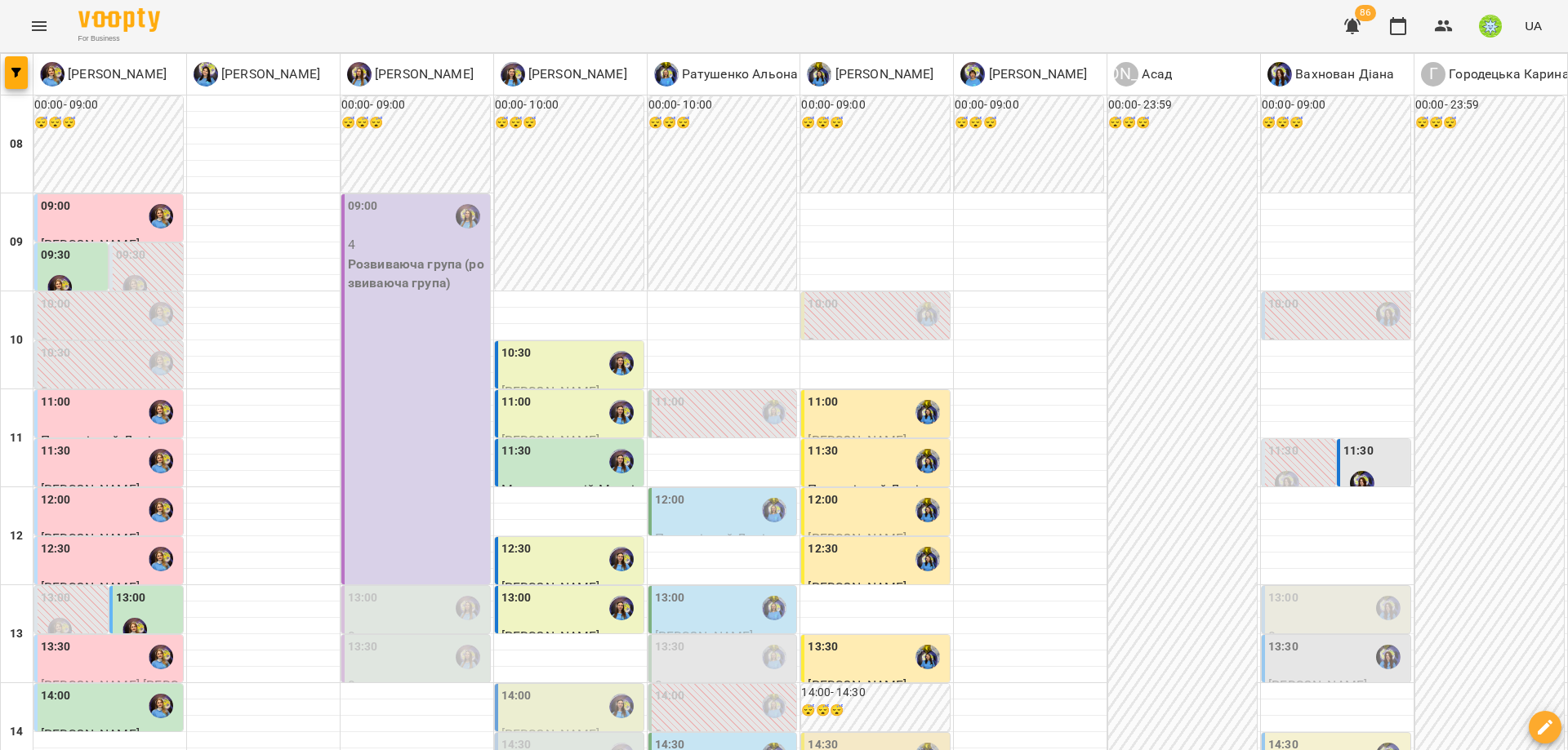
scroll to position [233, 0]
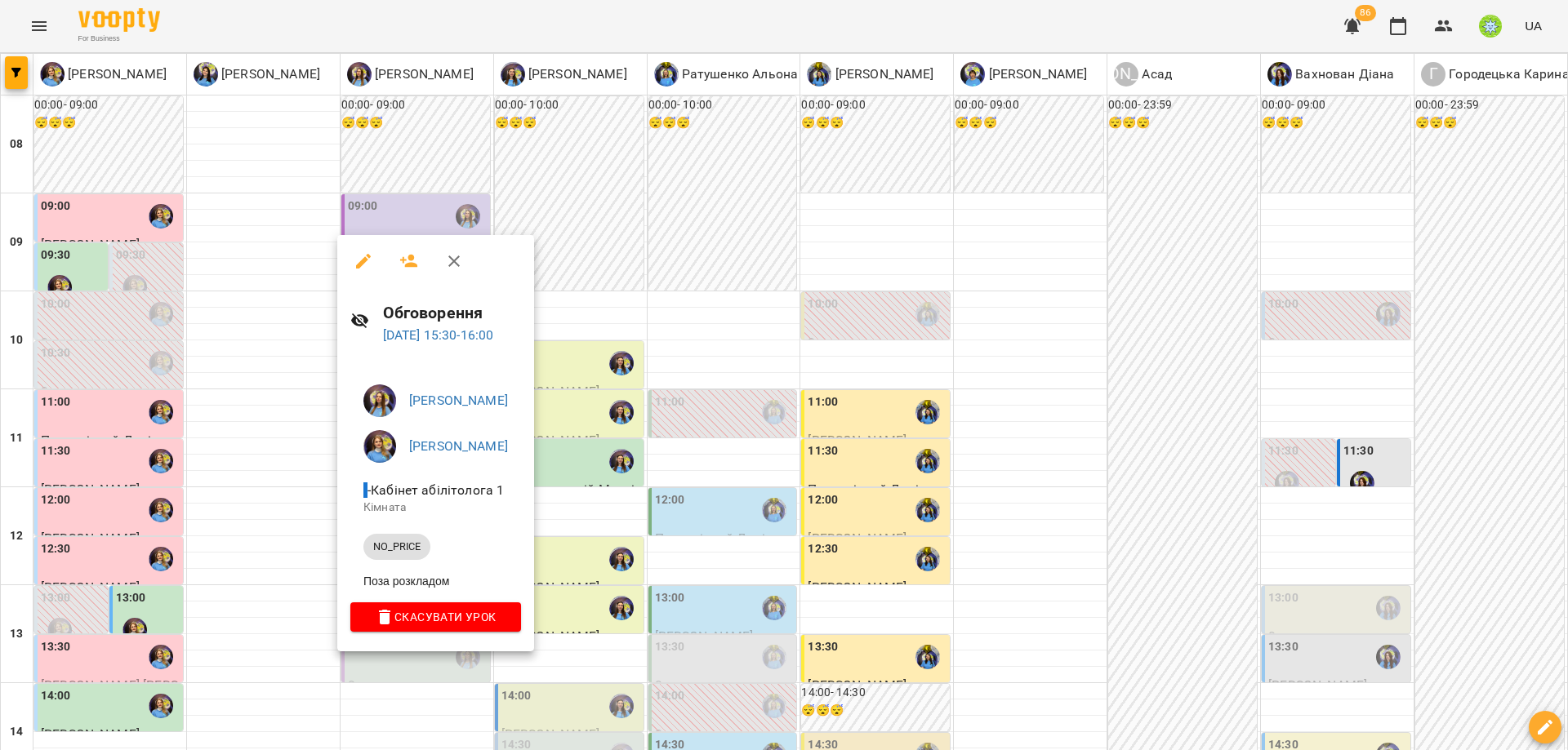
click at [219, 600] on div at bounding box center [784, 375] width 1568 height 750
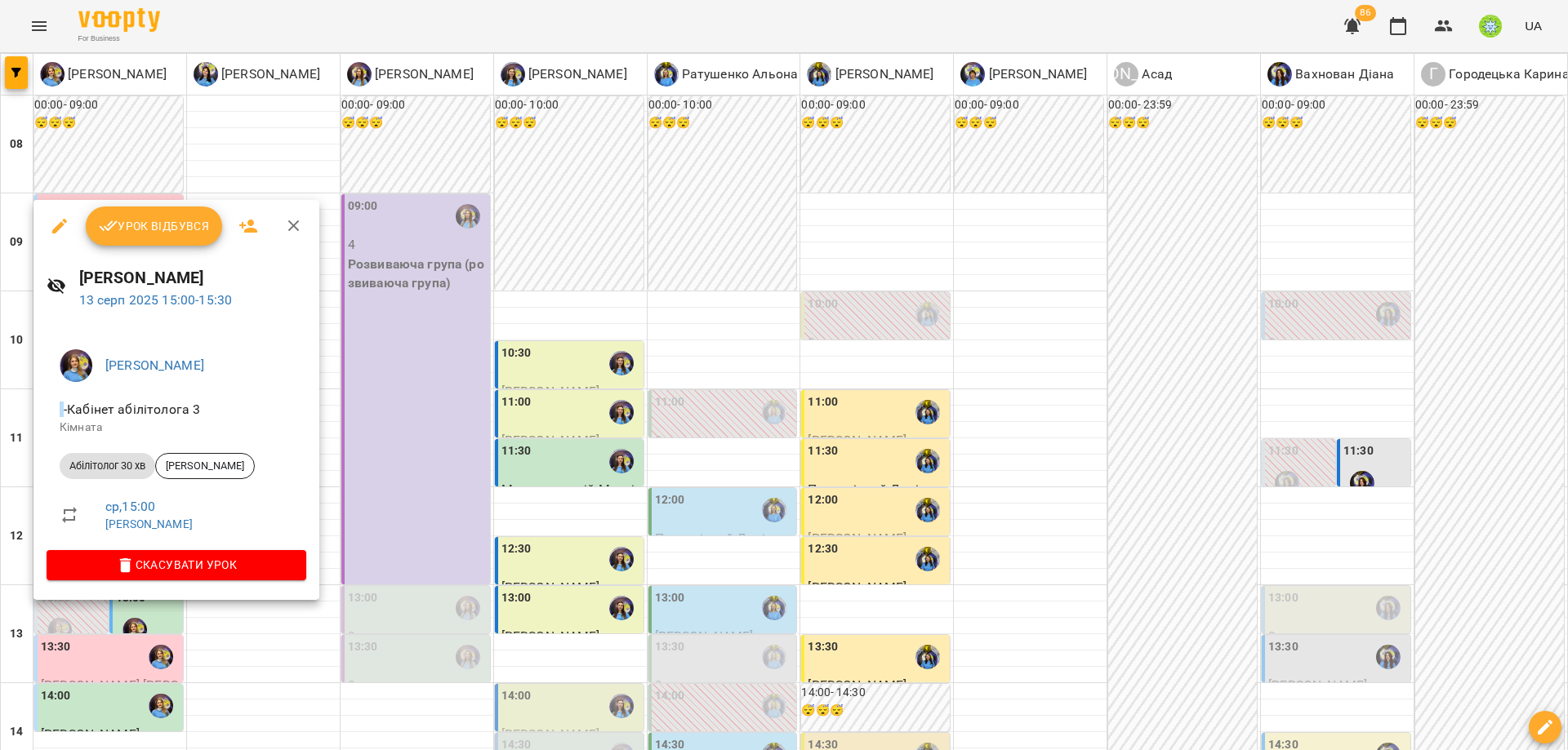
click at [1050, 550] on div at bounding box center [784, 375] width 1568 height 750
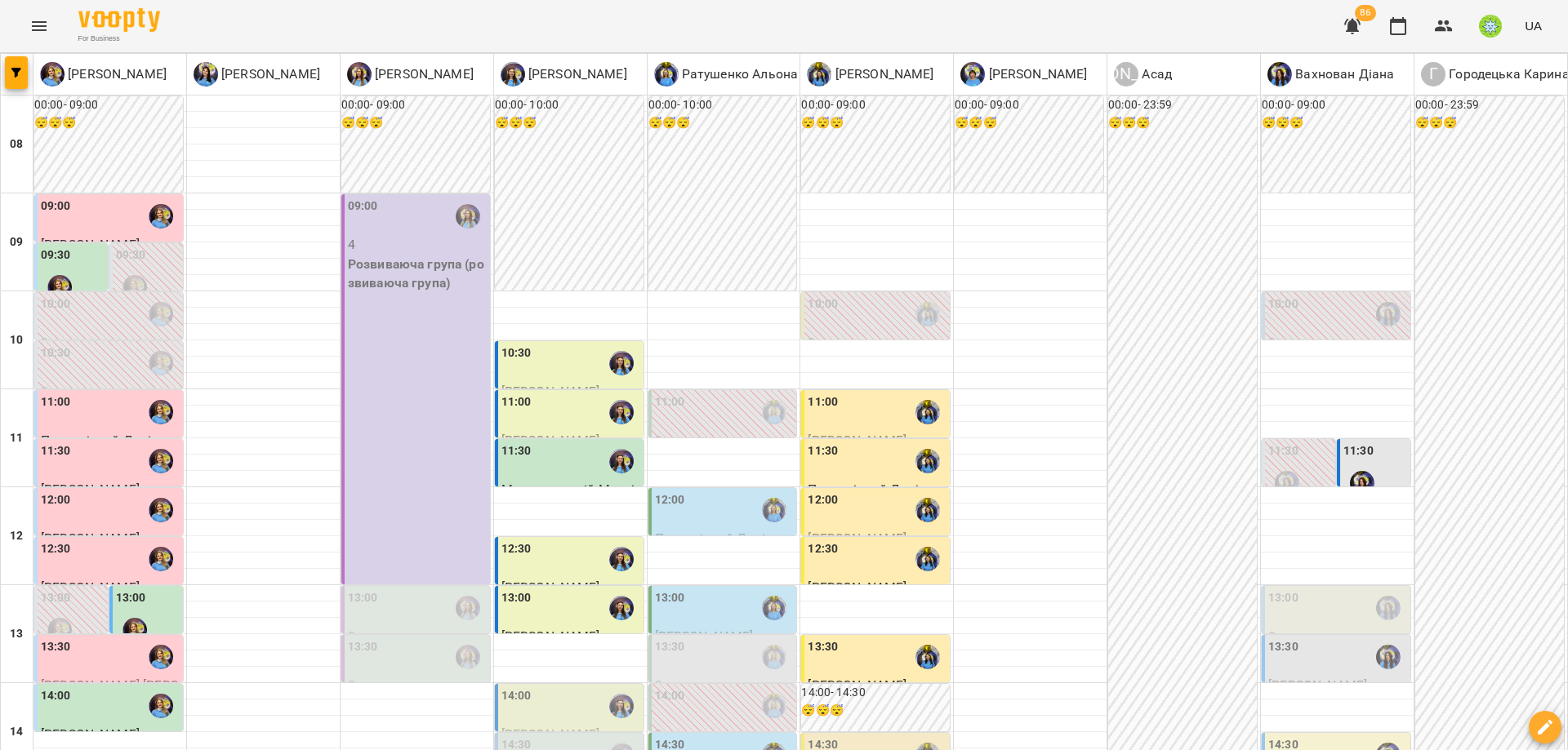
scroll to position [313, 0]
click at [722, 638] on div "13:30" at bounding box center [724, 657] width 139 height 38
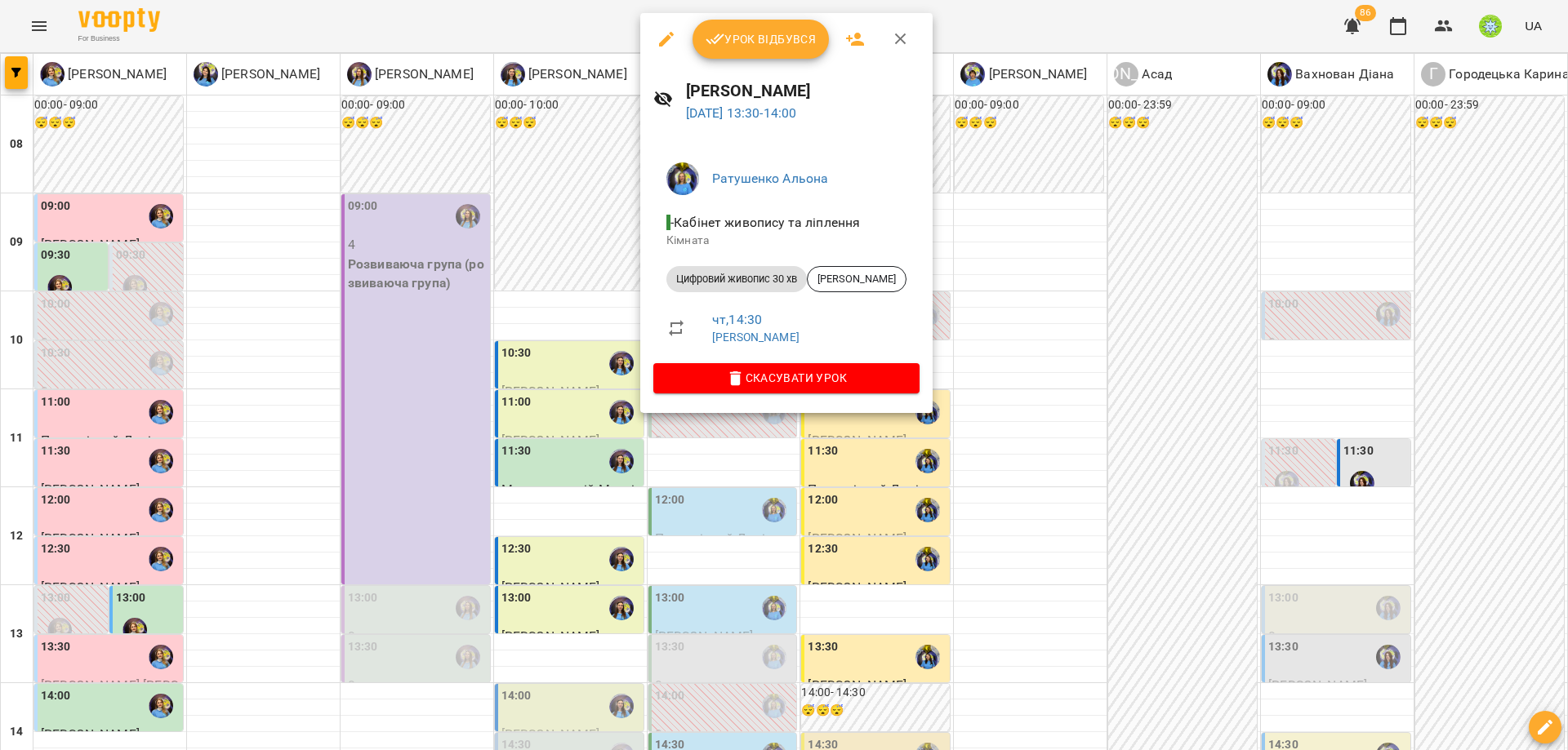
click at [1322, 340] on div at bounding box center [784, 375] width 1568 height 750
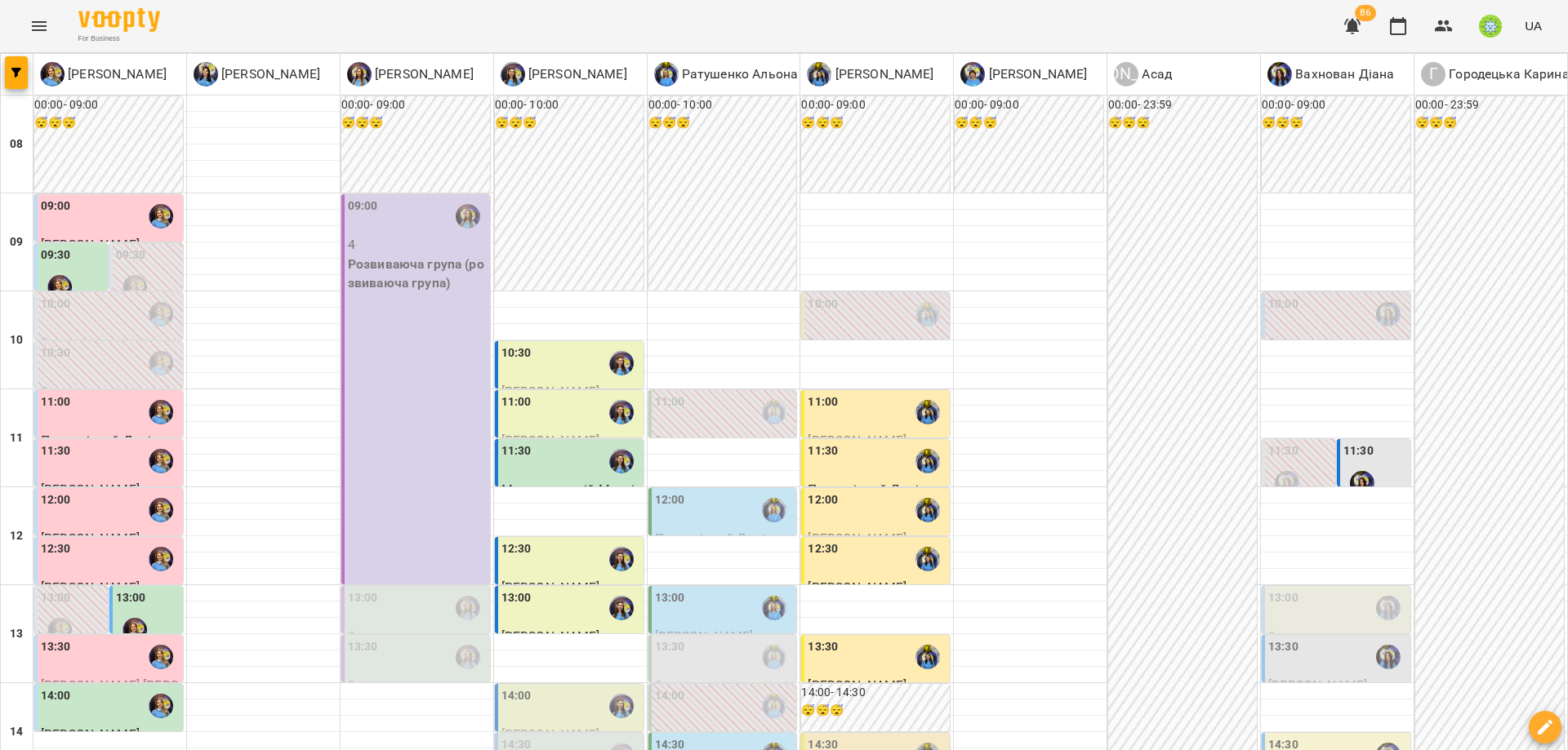
click at [406, 638] on div "13:30" at bounding box center [417, 657] width 139 height 38
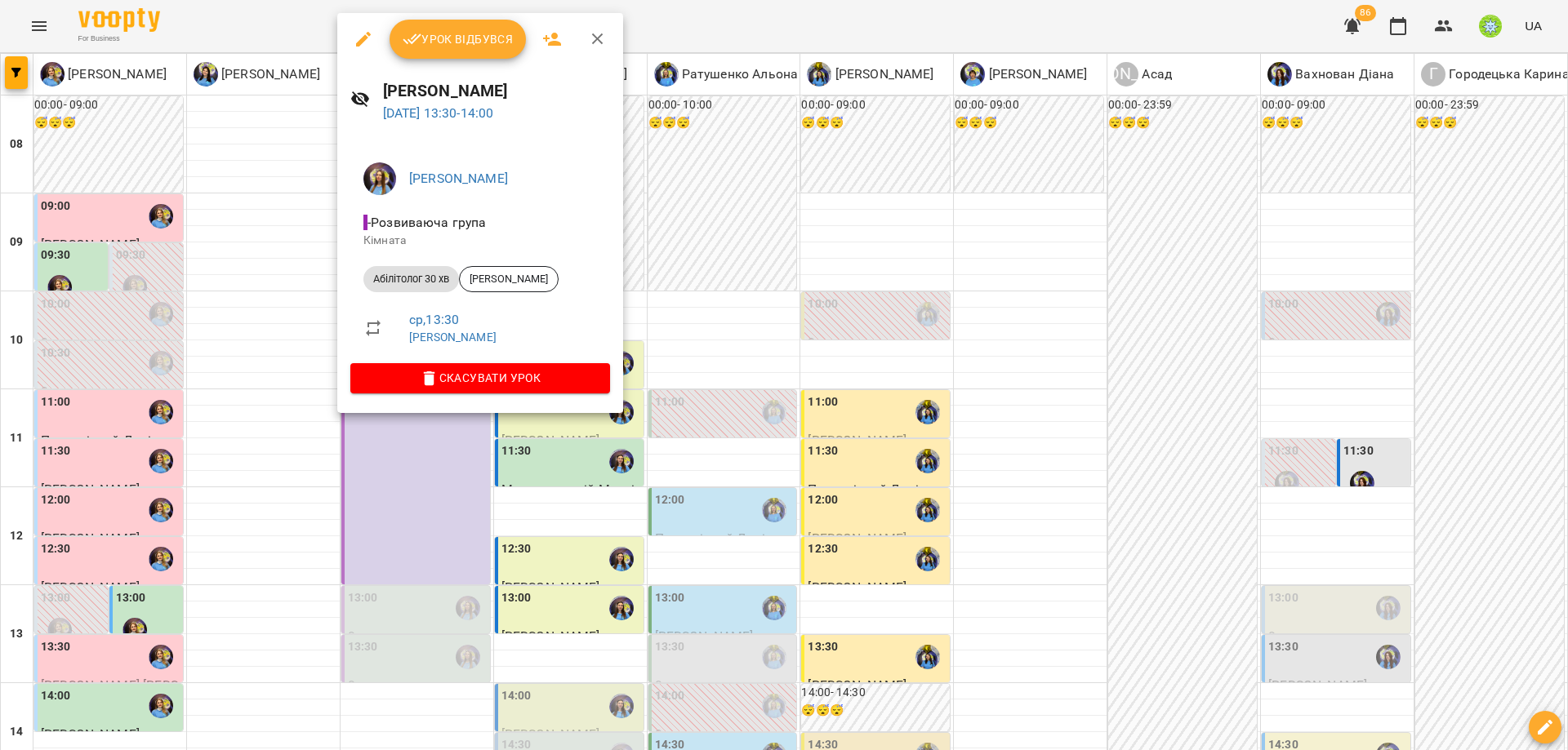
click at [775, 369] on div at bounding box center [784, 375] width 1568 height 750
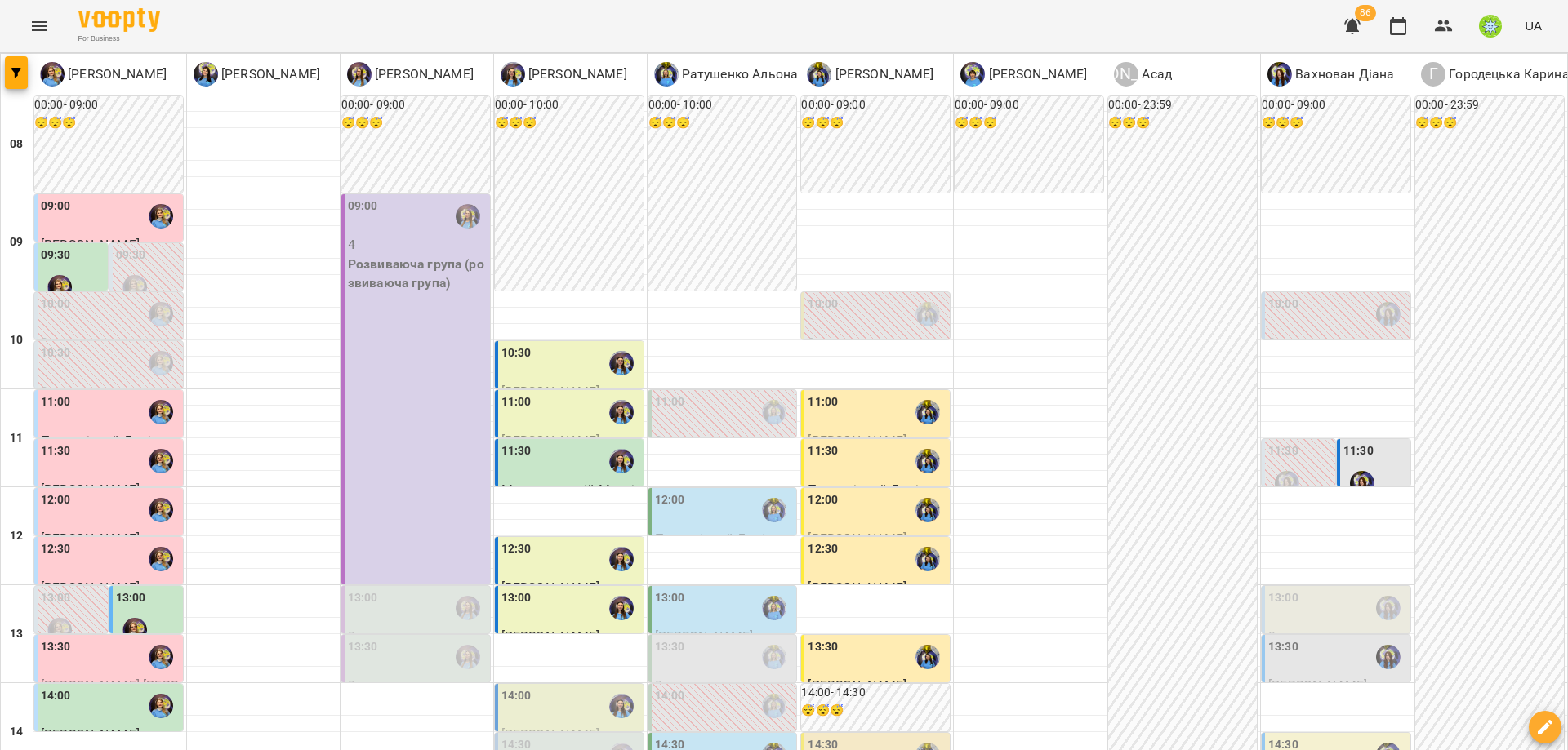
click at [571, 688] on div "14:00" at bounding box center [571, 706] width 139 height 38
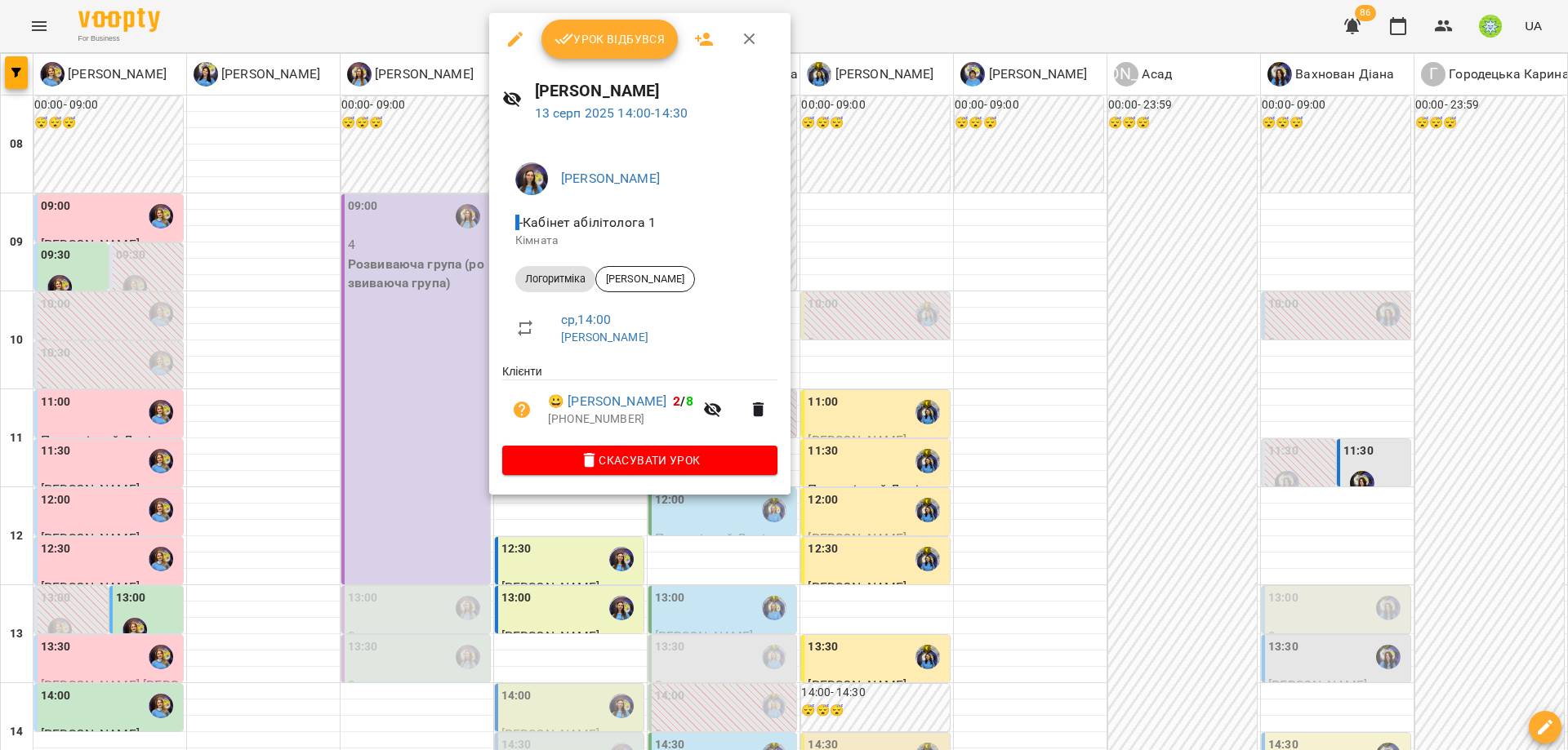
click at [865, 388] on div at bounding box center [784, 375] width 1568 height 750
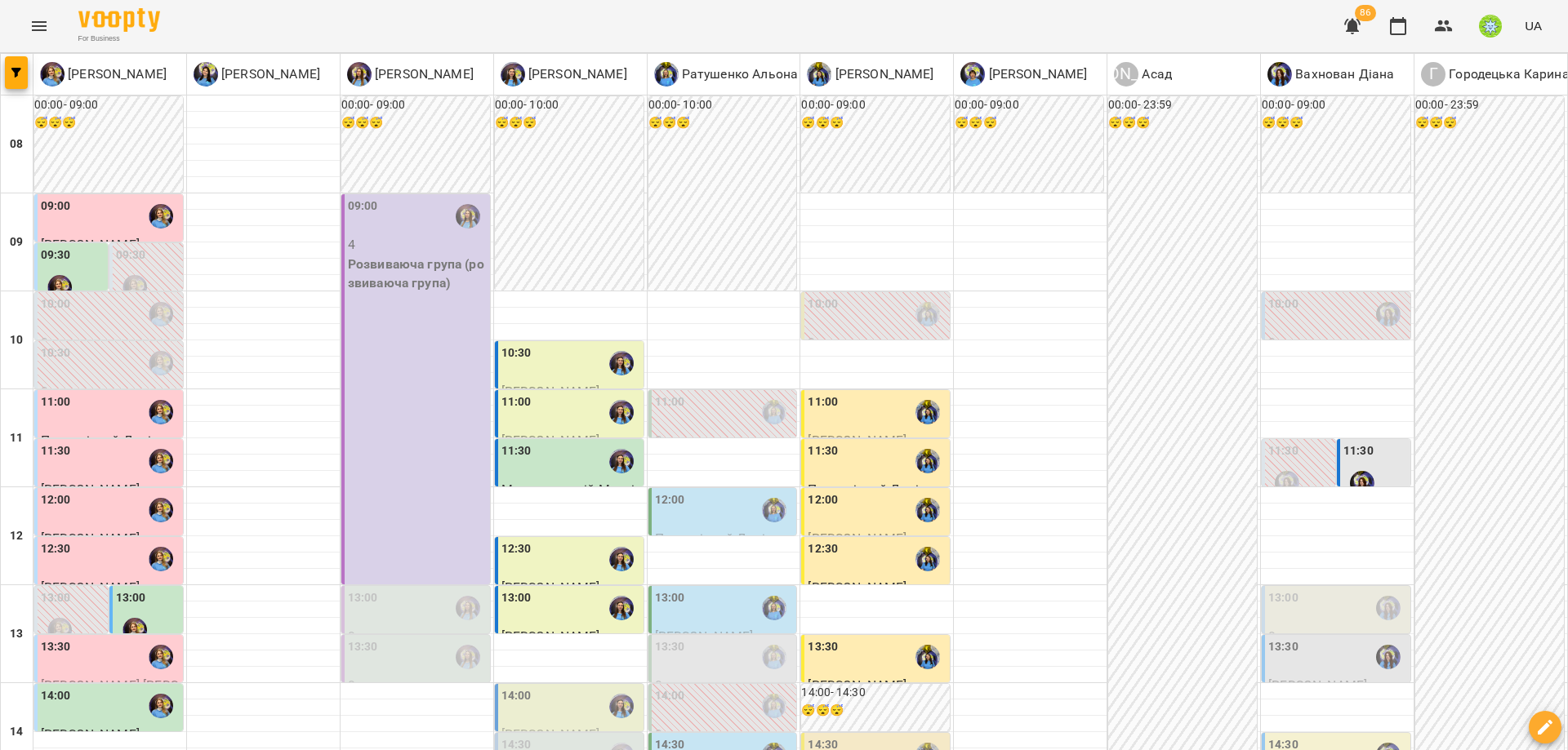
click at [588, 736] on div "14:30" at bounding box center [571, 755] width 139 height 38
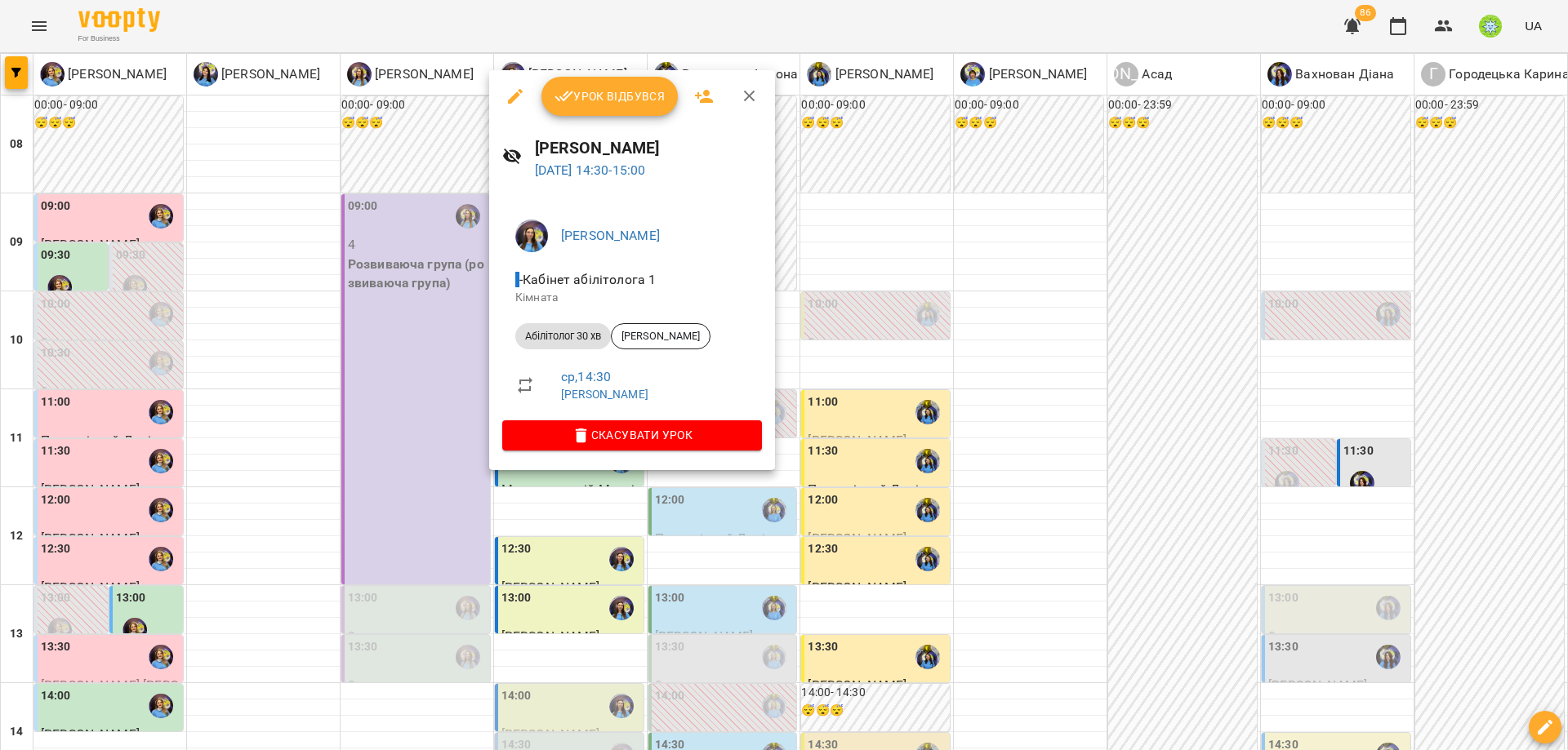
click at [832, 429] on div at bounding box center [784, 375] width 1568 height 750
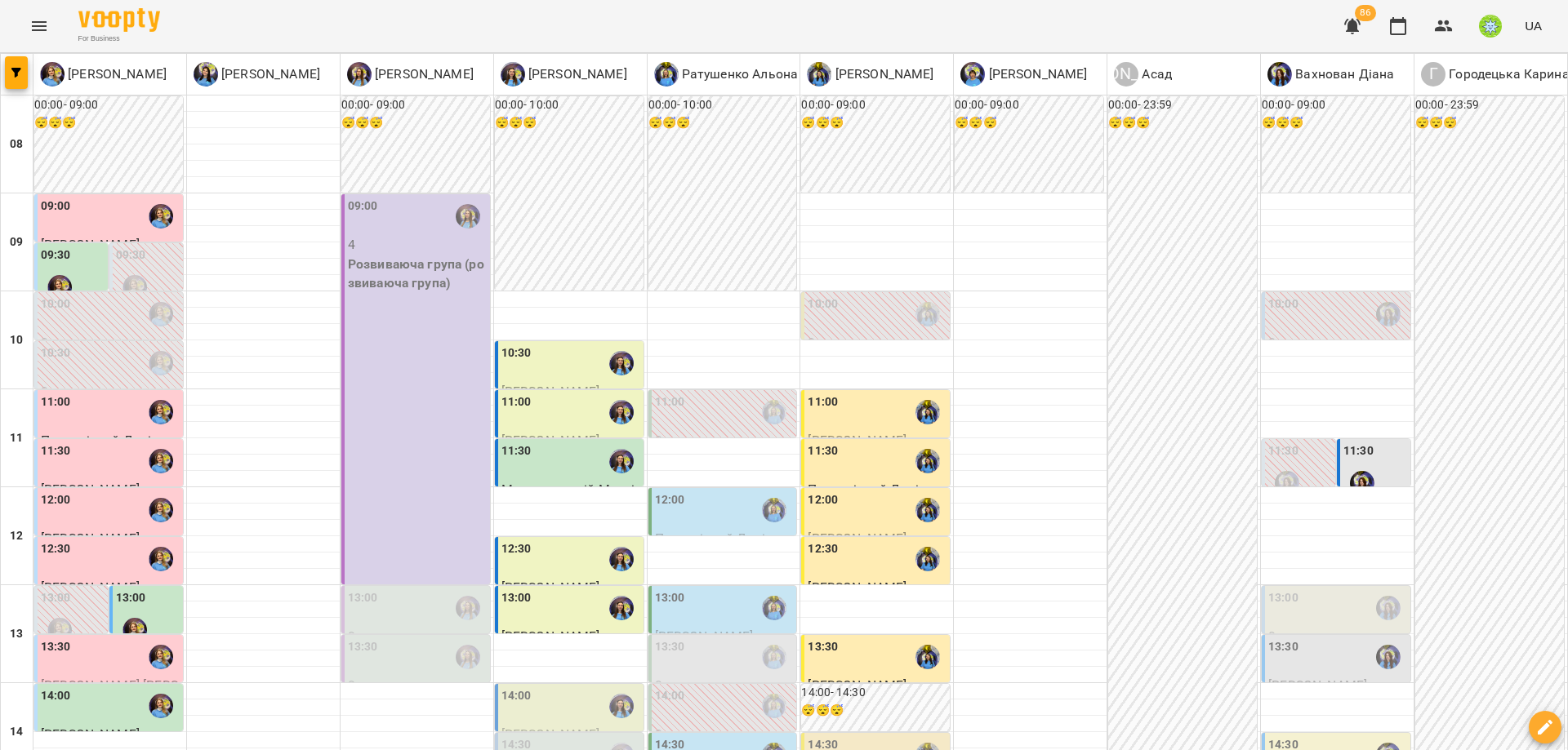
click at [714, 688] on div "14:00" at bounding box center [724, 706] width 139 height 38
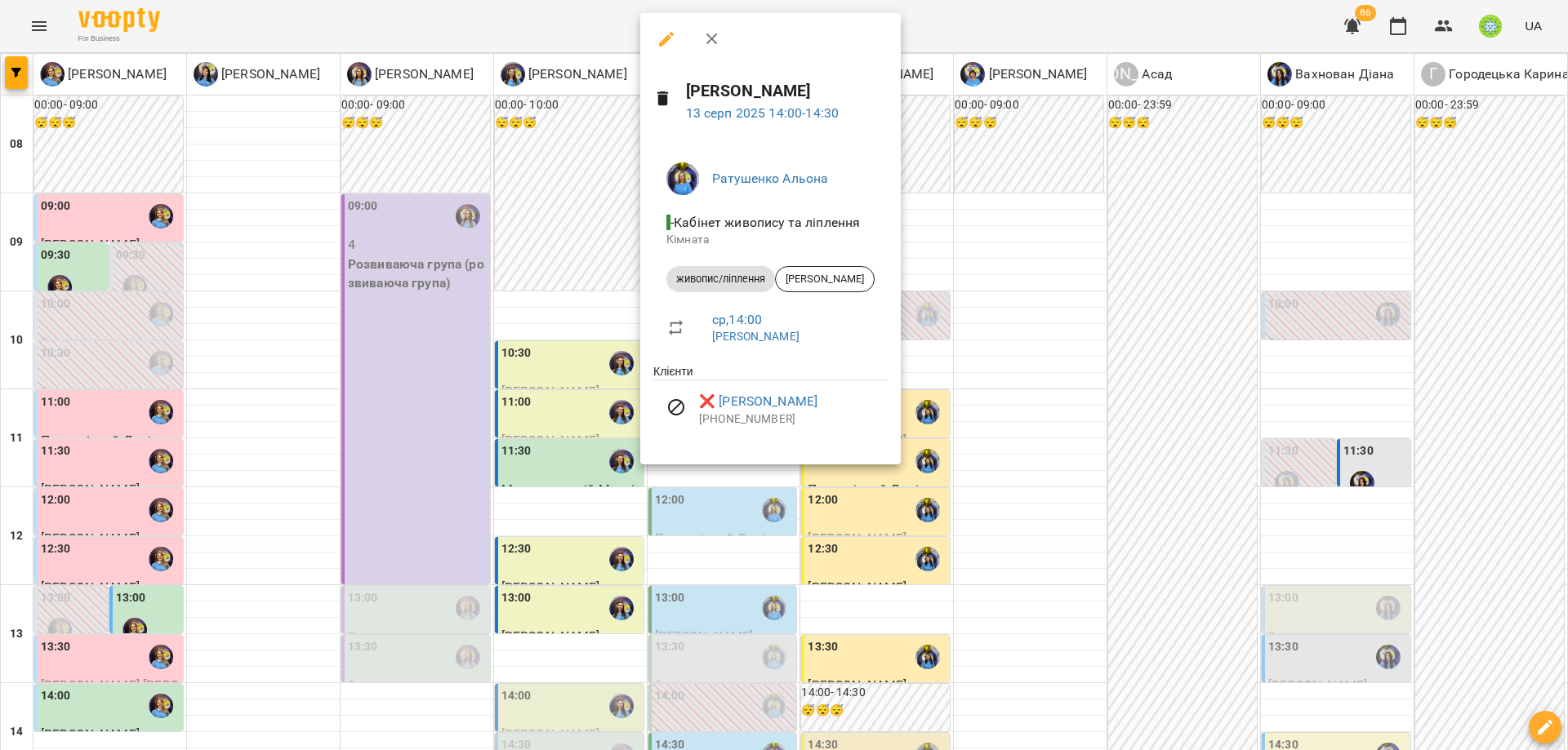
click at [1069, 448] on div at bounding box center [784, 375] width 1568 height 750
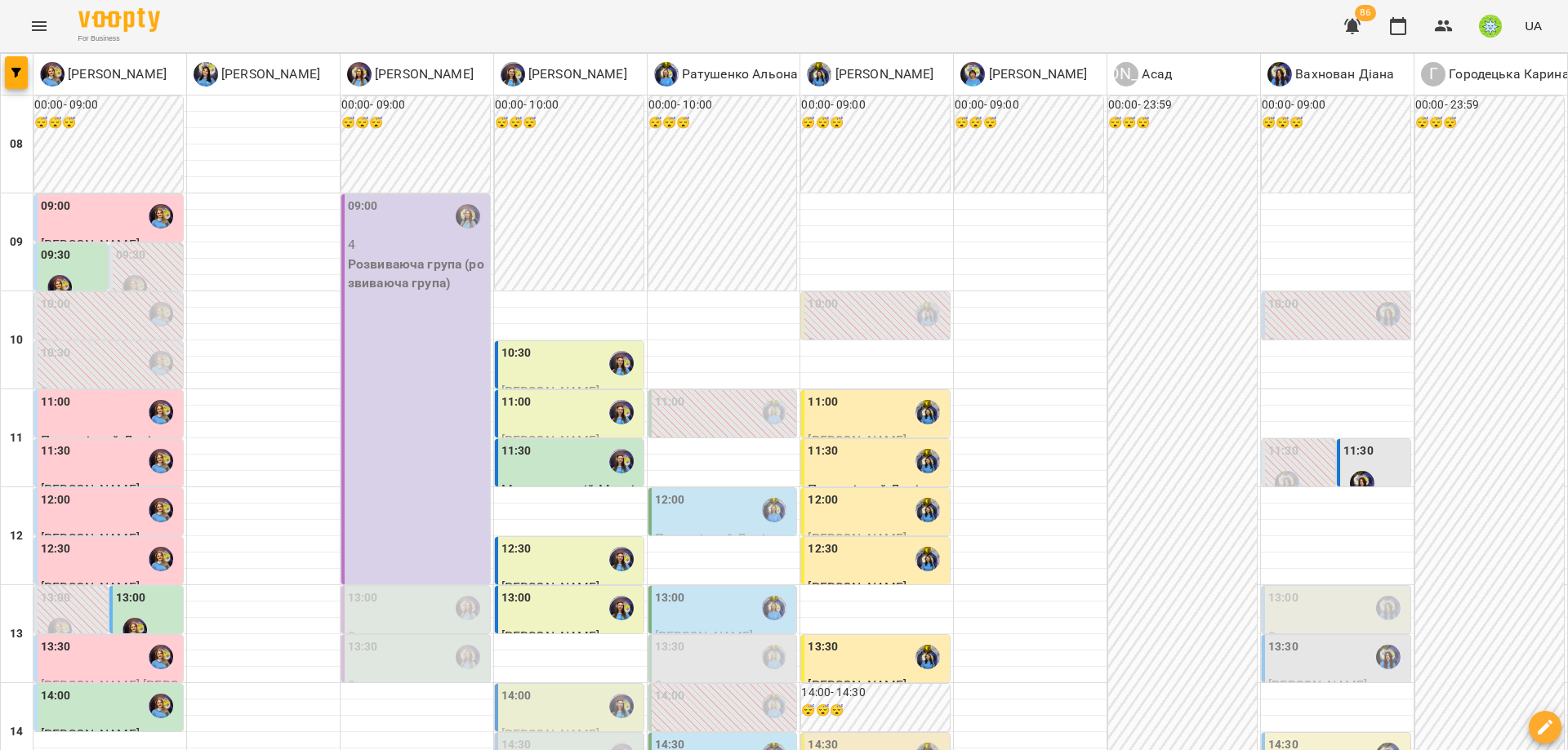
click at [578, 725] on p "[PERSON_NAME]" at bounding box center [571, 735] width 139 height 20
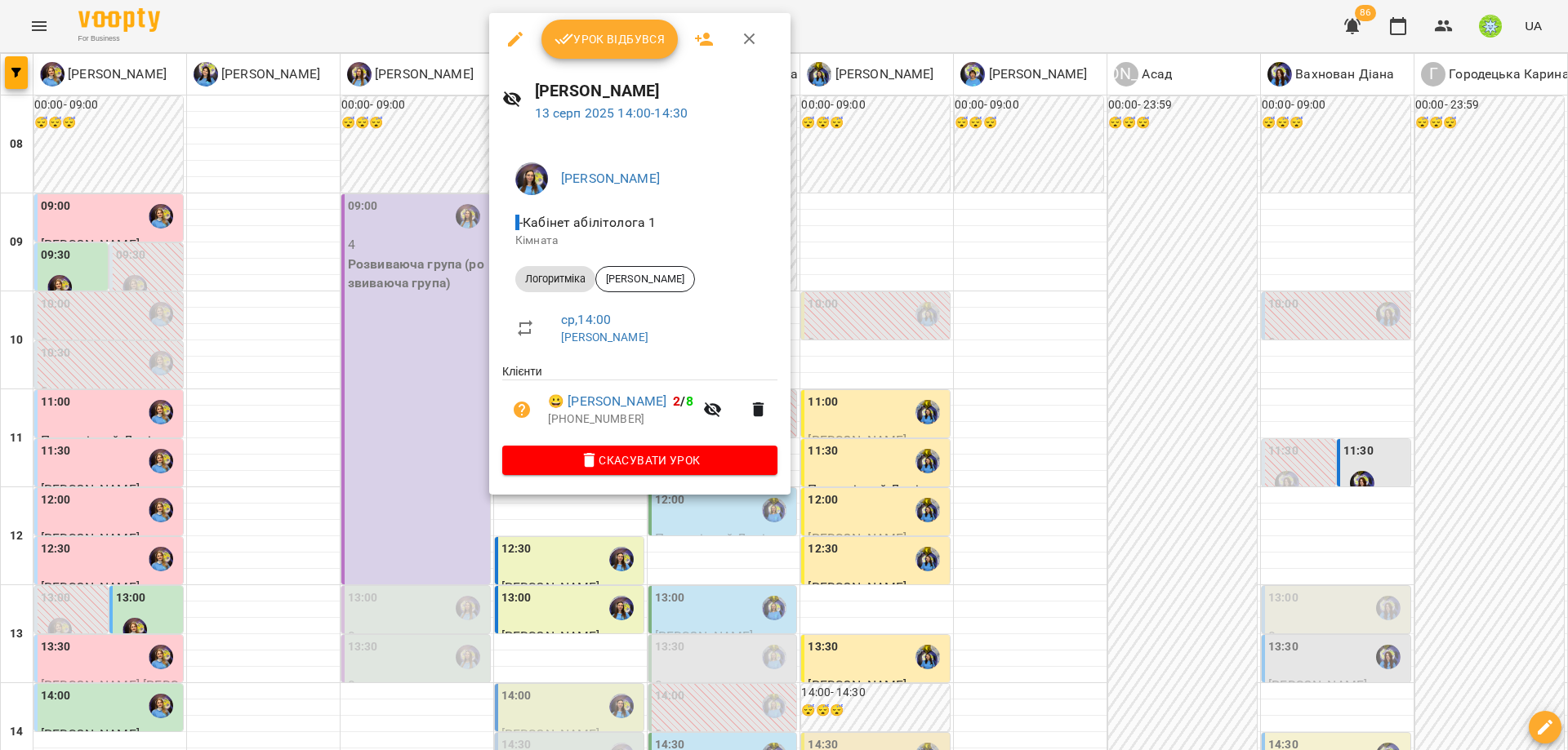
click at [883, 393] on div at bounding box center [784, 375] width 1568 height 750
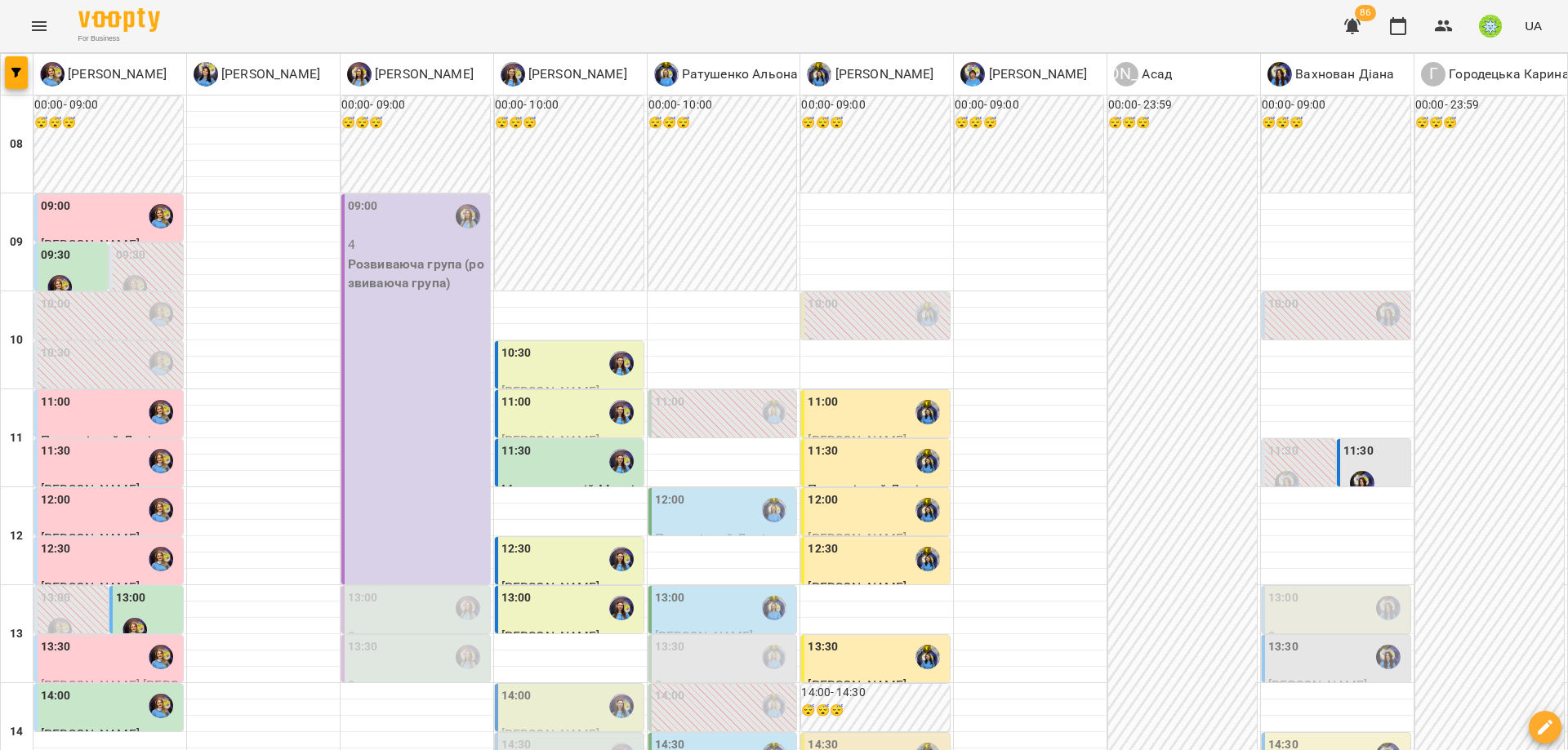
click at [703, 688] on div "14:00" at bounding box center [724, 706] width 139 height 38
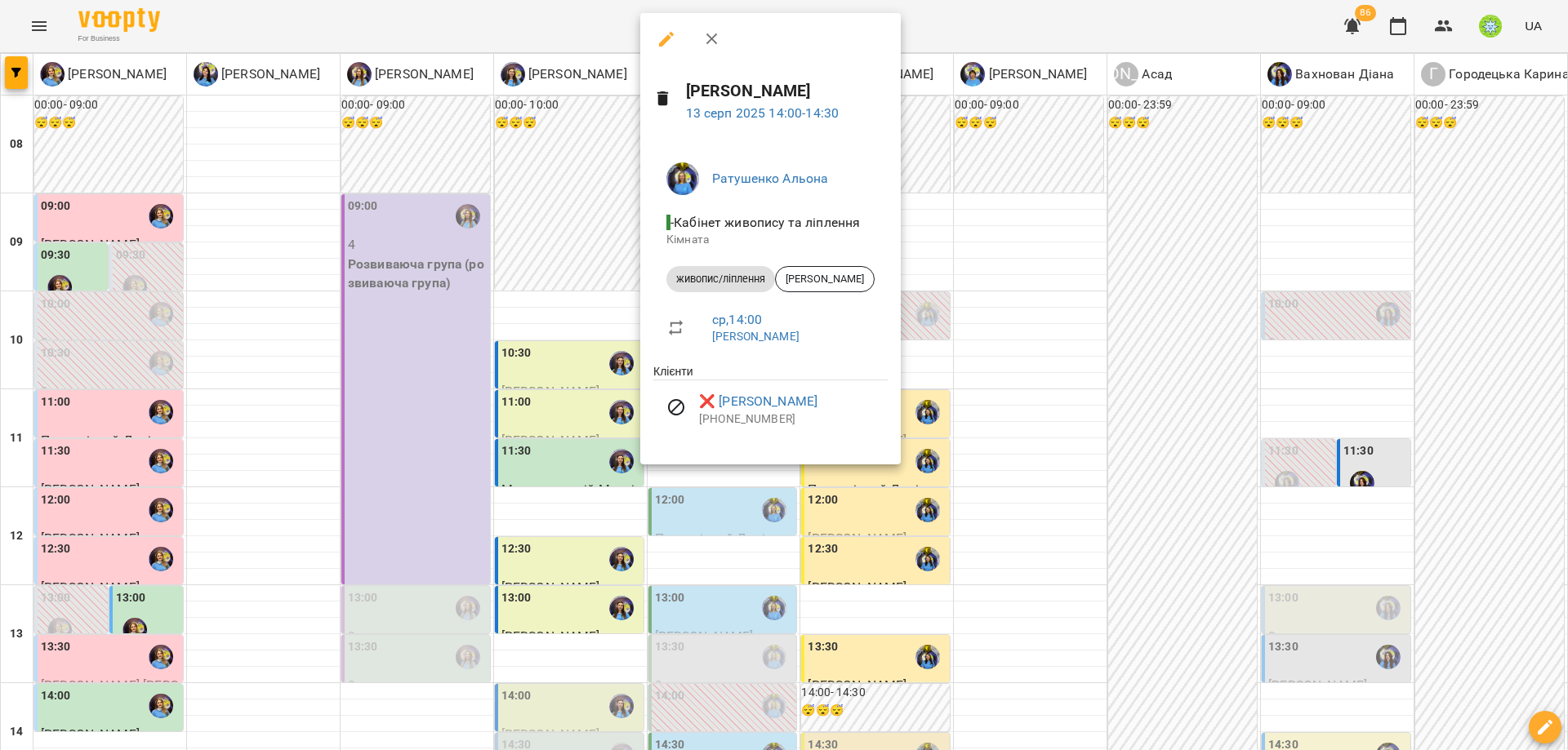
click at [786, 718] on div at bounding box center [784, 375] width 1568 height 750
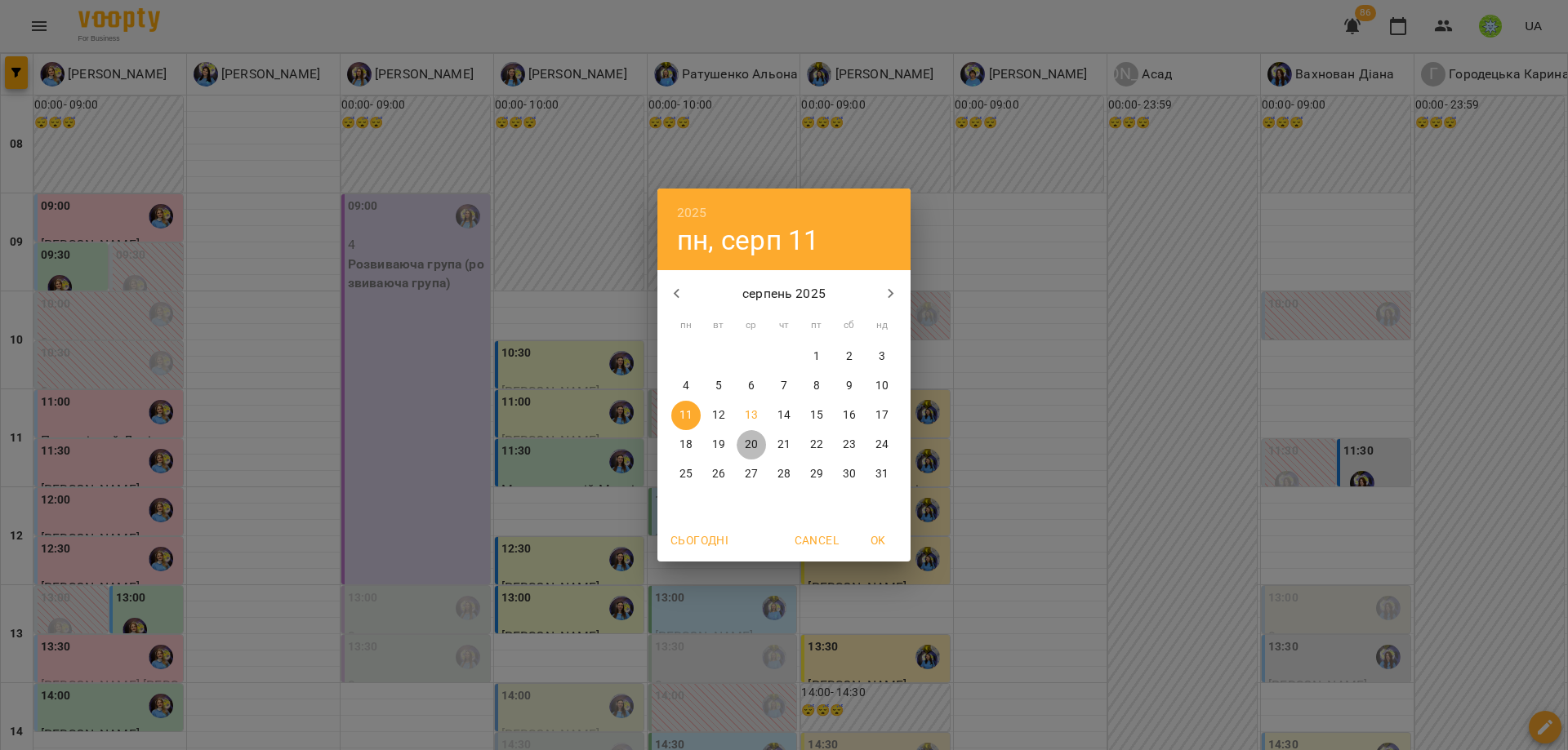
click at [744, 440] on span "20" at bounding box center [751, 445] width 29 height 16
type input "**********"
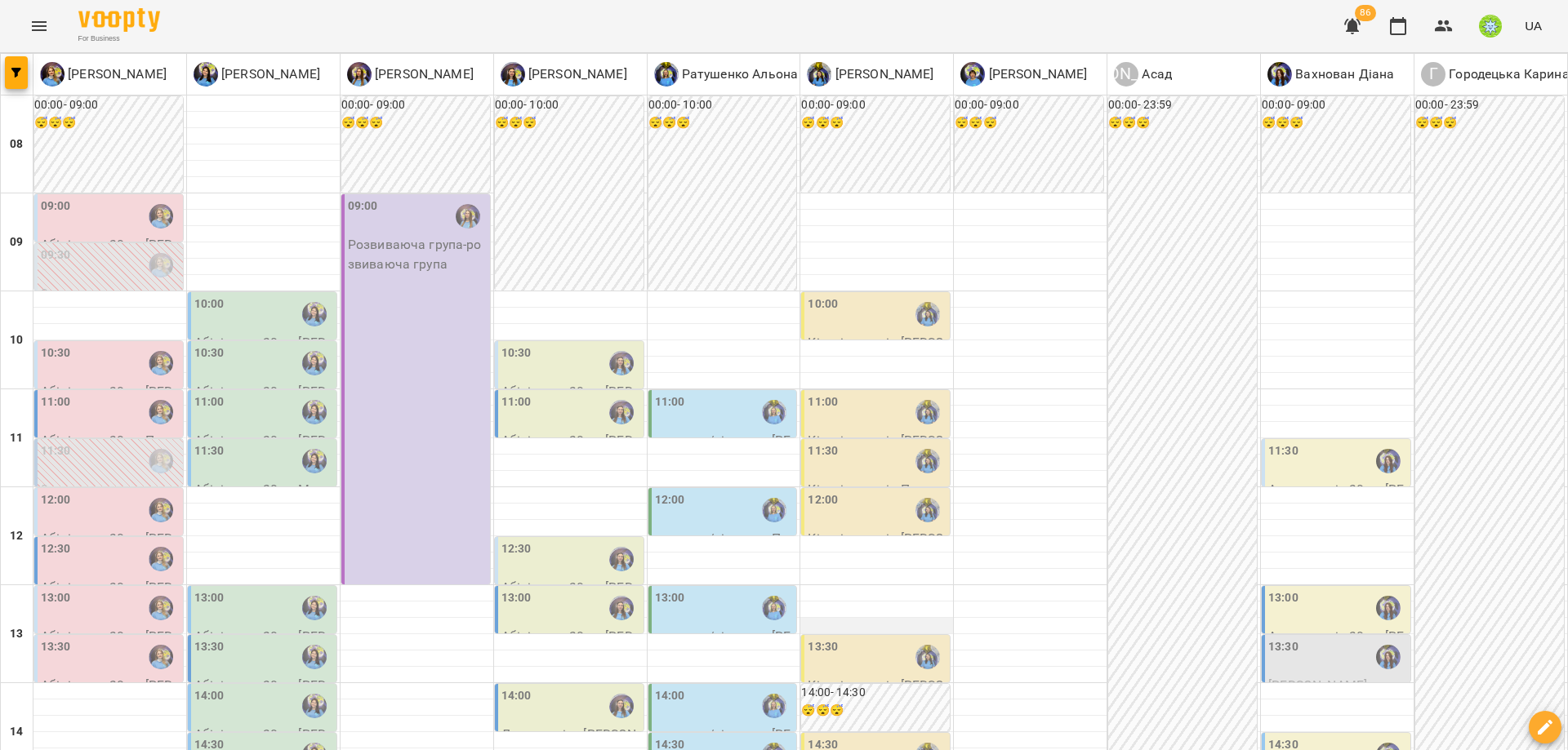
scroll to position [335, 0]
click at [582, 688] on div "14:00" at bounding box center [571, 706] width 139 height 38
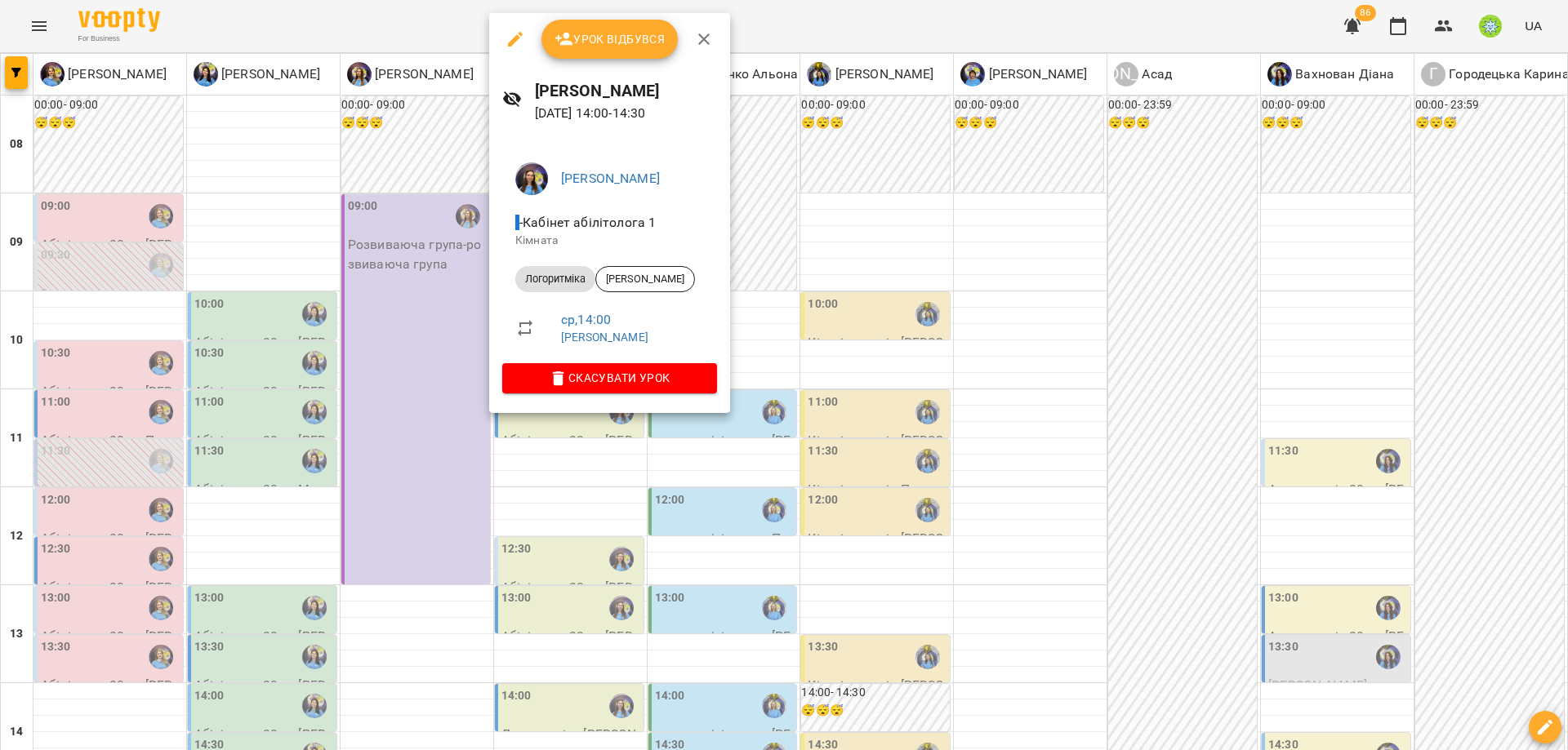
click at [961, 345] on div at bounding box center [784, 375] width 1568 height 750
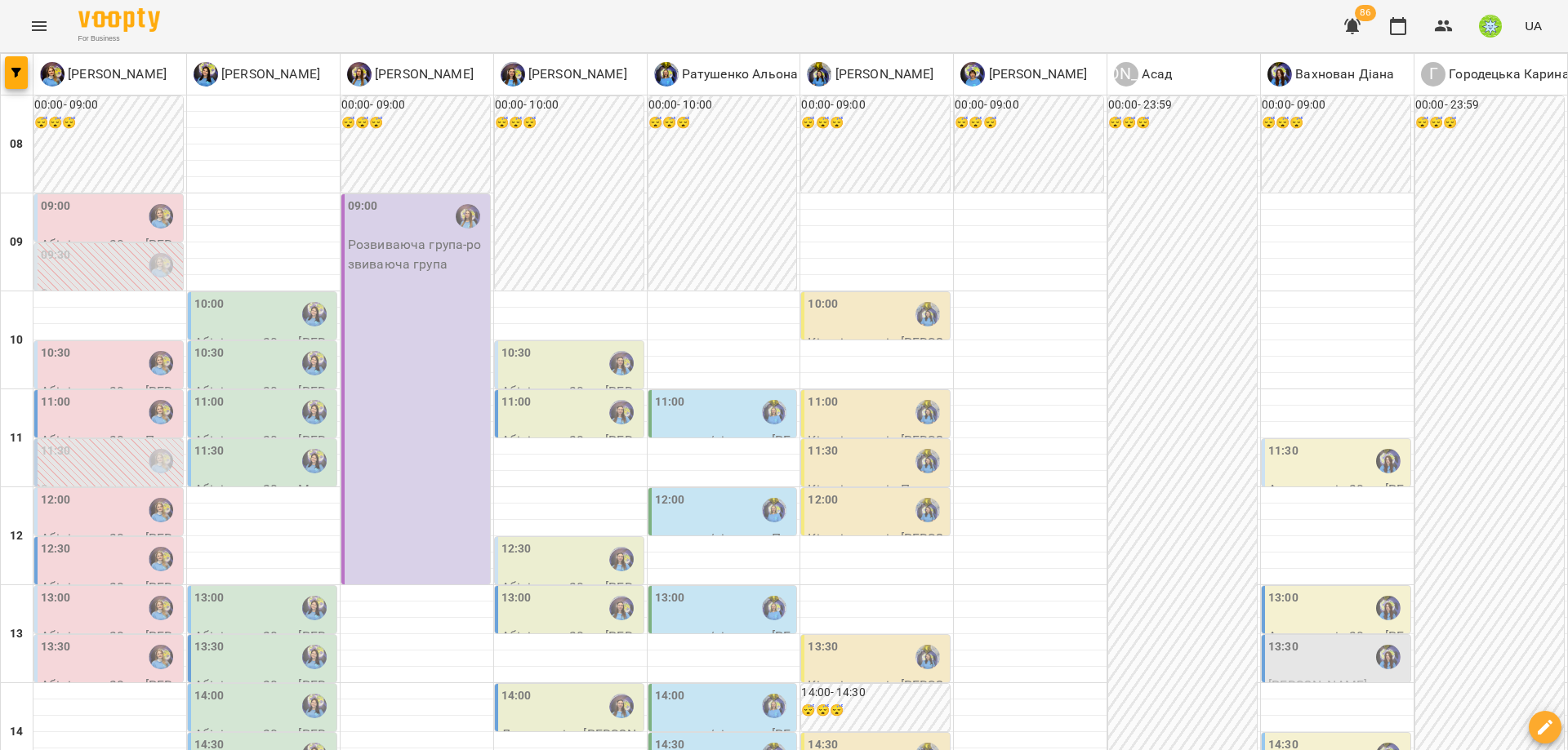
click at [1299, 736] on div "14:30" at bounding box center [1338, 755] width 139 height 38
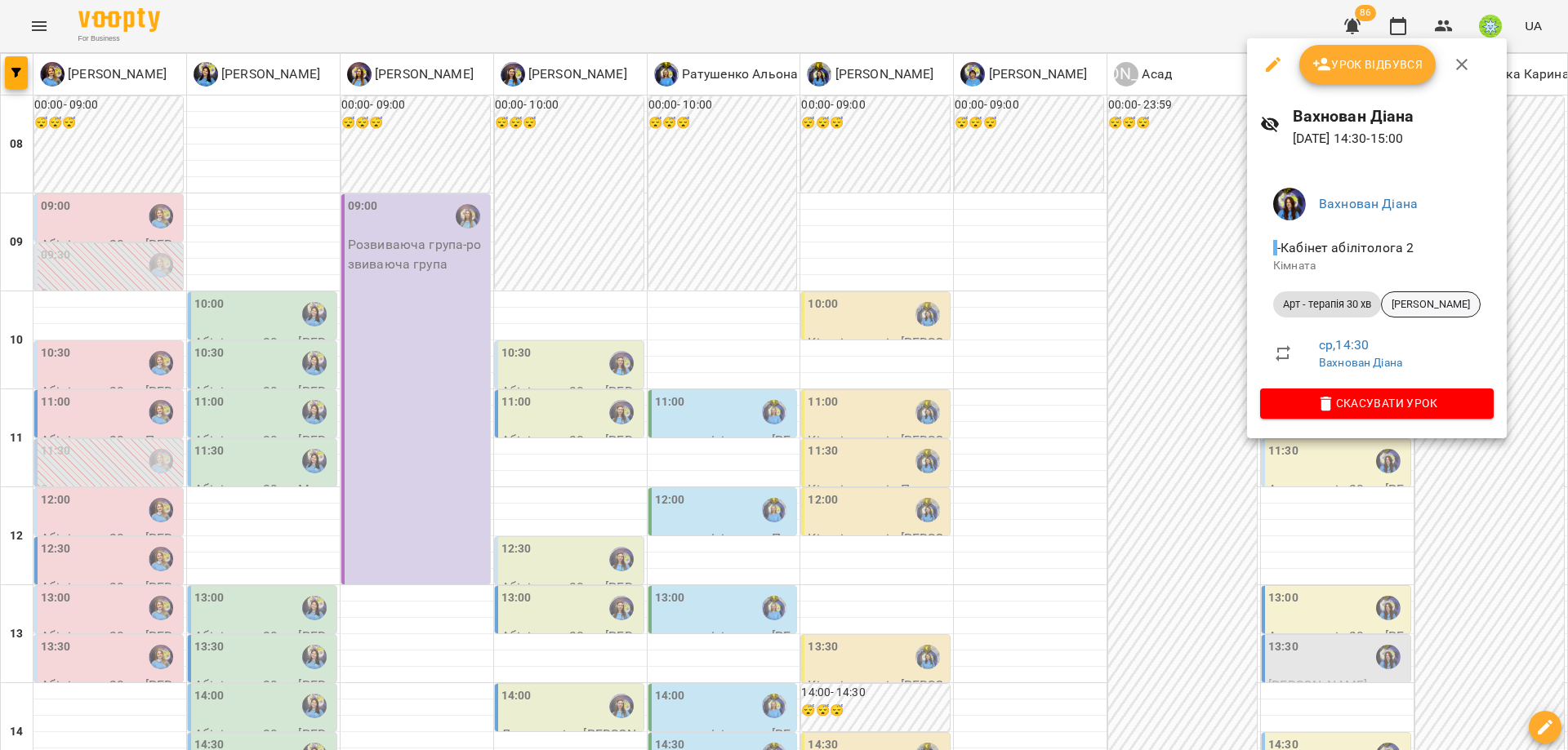
click at [1416, 302] on span "[PERSON_NAME]" at bounding box center [1431, 304] width 98 height 15
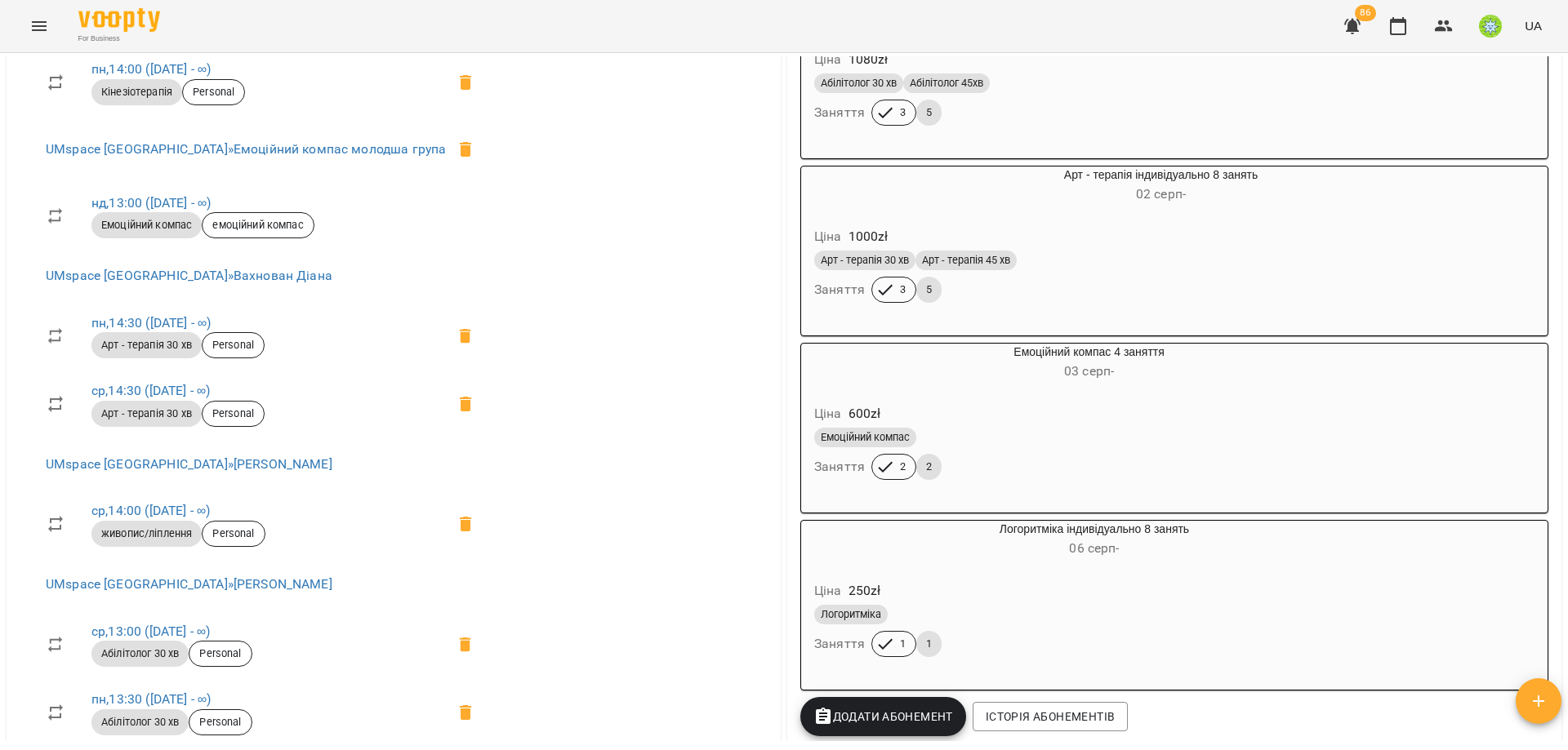
scroll to position [808, 0]
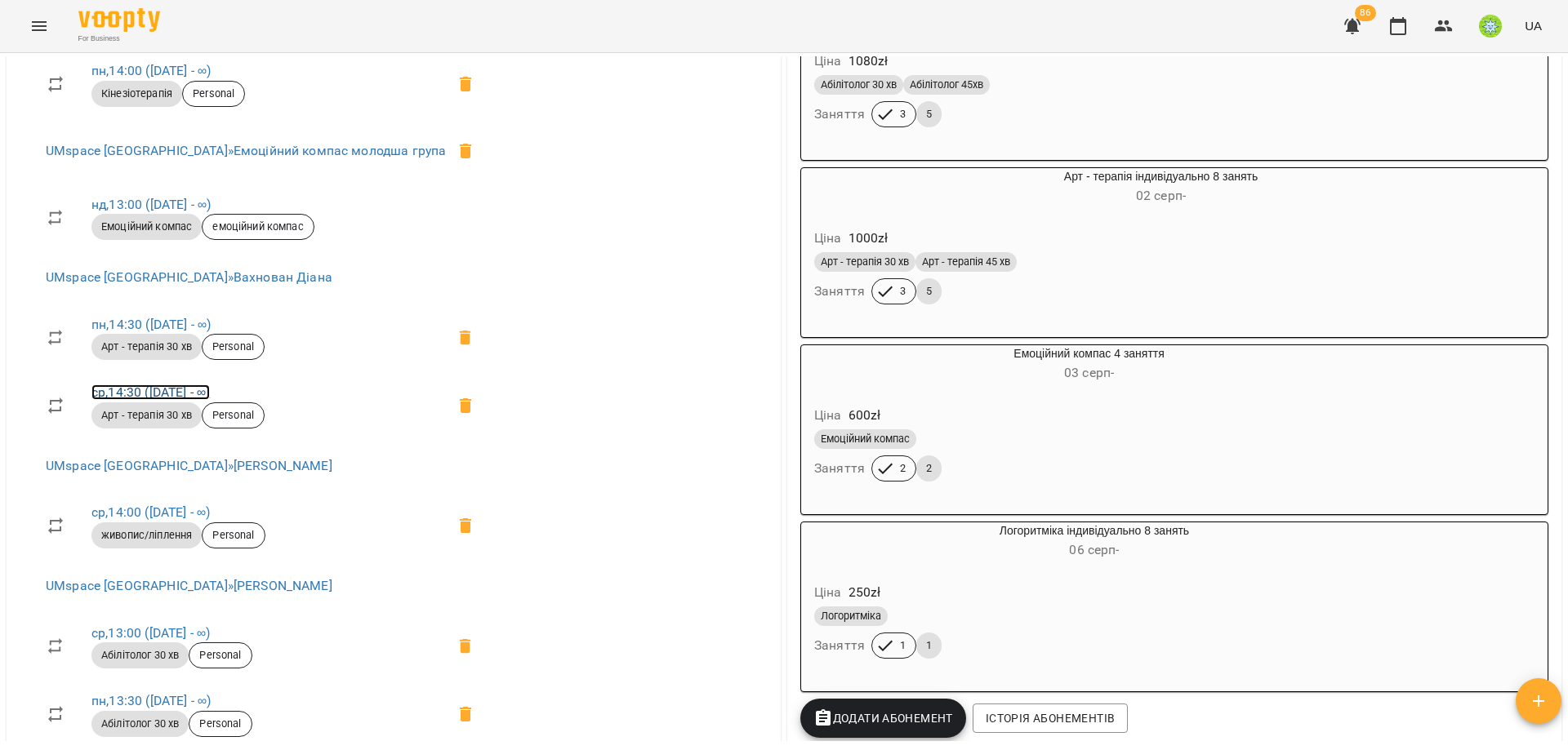
click at [153, 395] on link "ср , 14:30 ([DATE] - ∞)" at bounding box center [150, 392] width 119 height 15
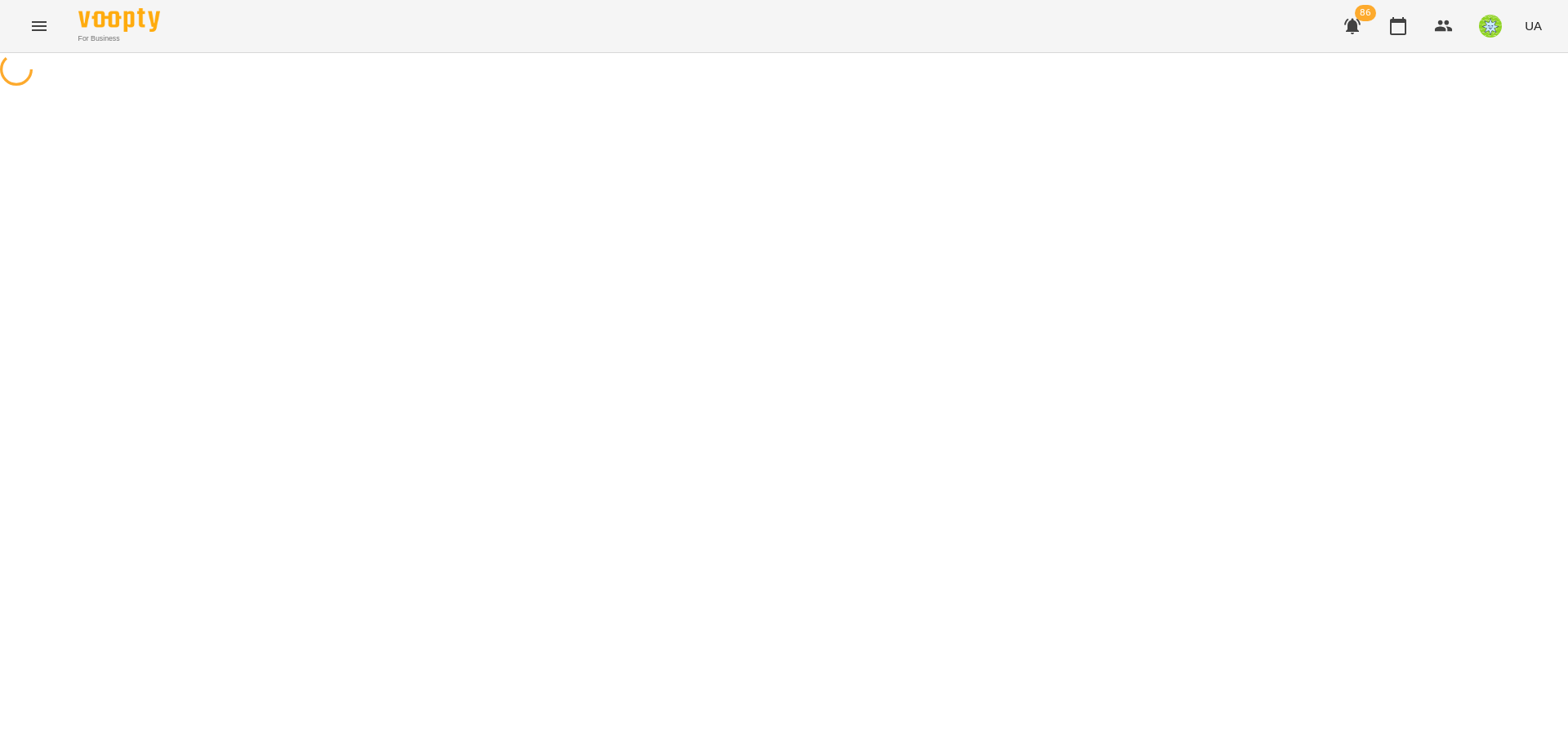
select select "*"
select select "**********"
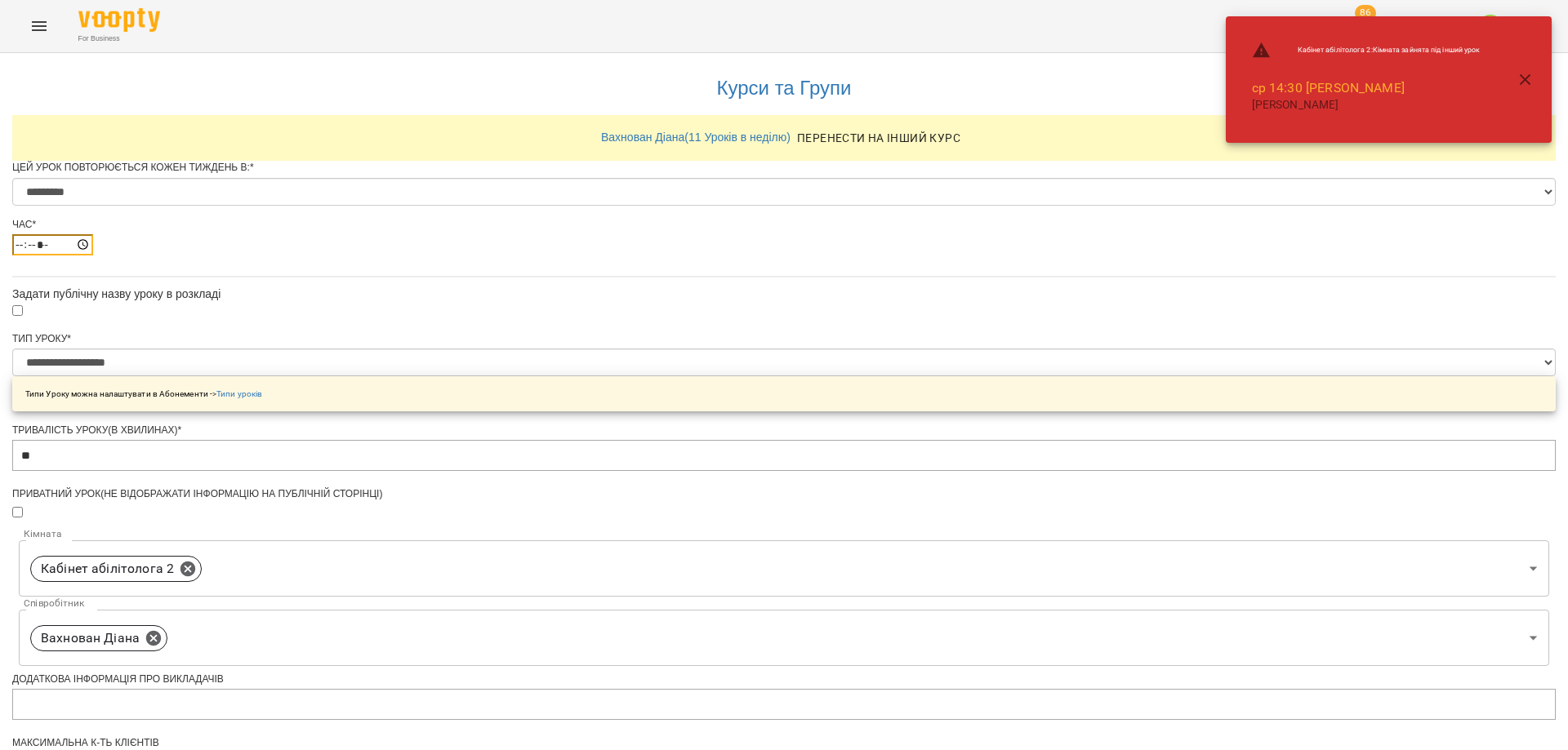
click at [93, 256] on input "*****" at bounding box center [52, 245] width 81 height 21
type input "*****"
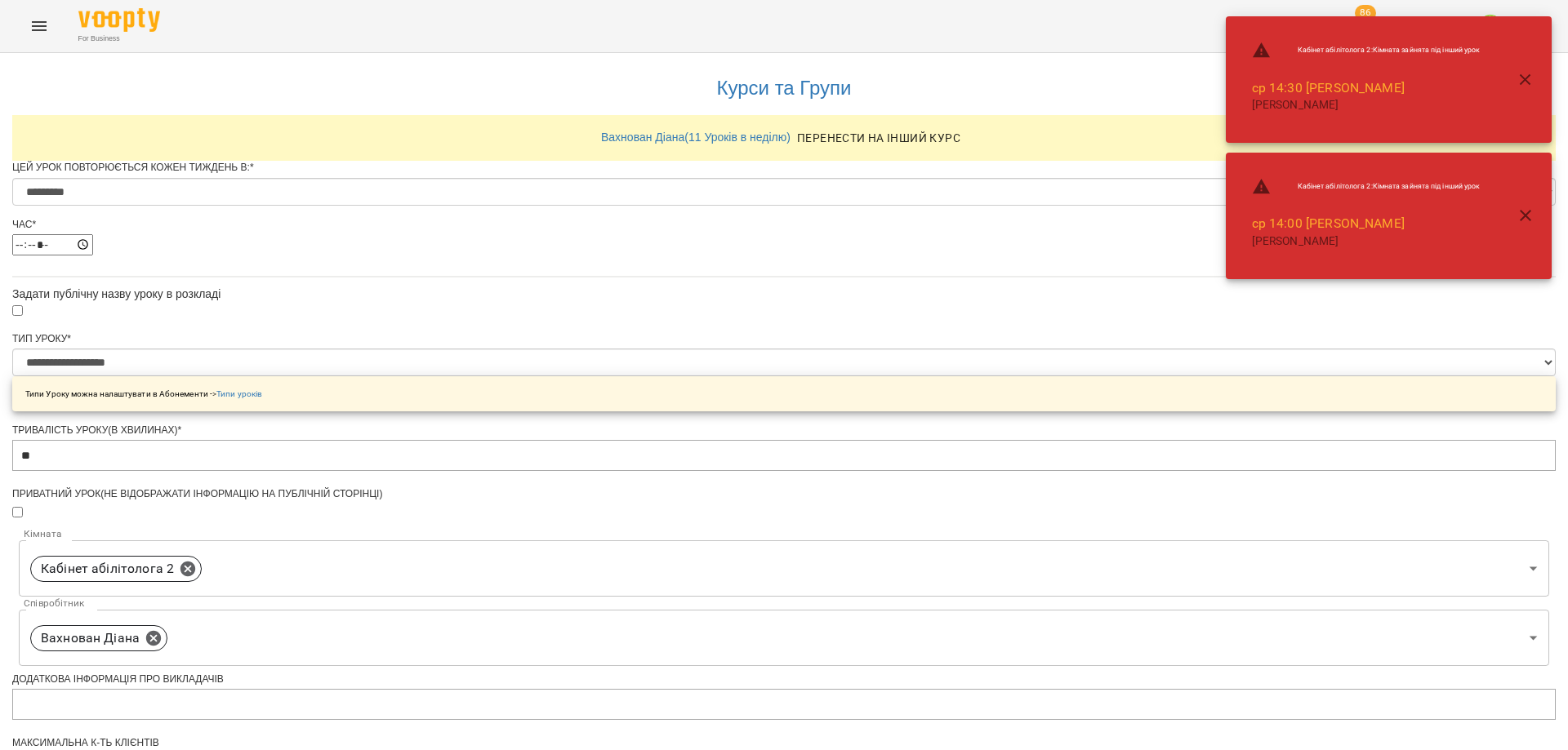
click at [1175, 477] on div "**********" at bounding box center [784, 624] width 1543 height 1142
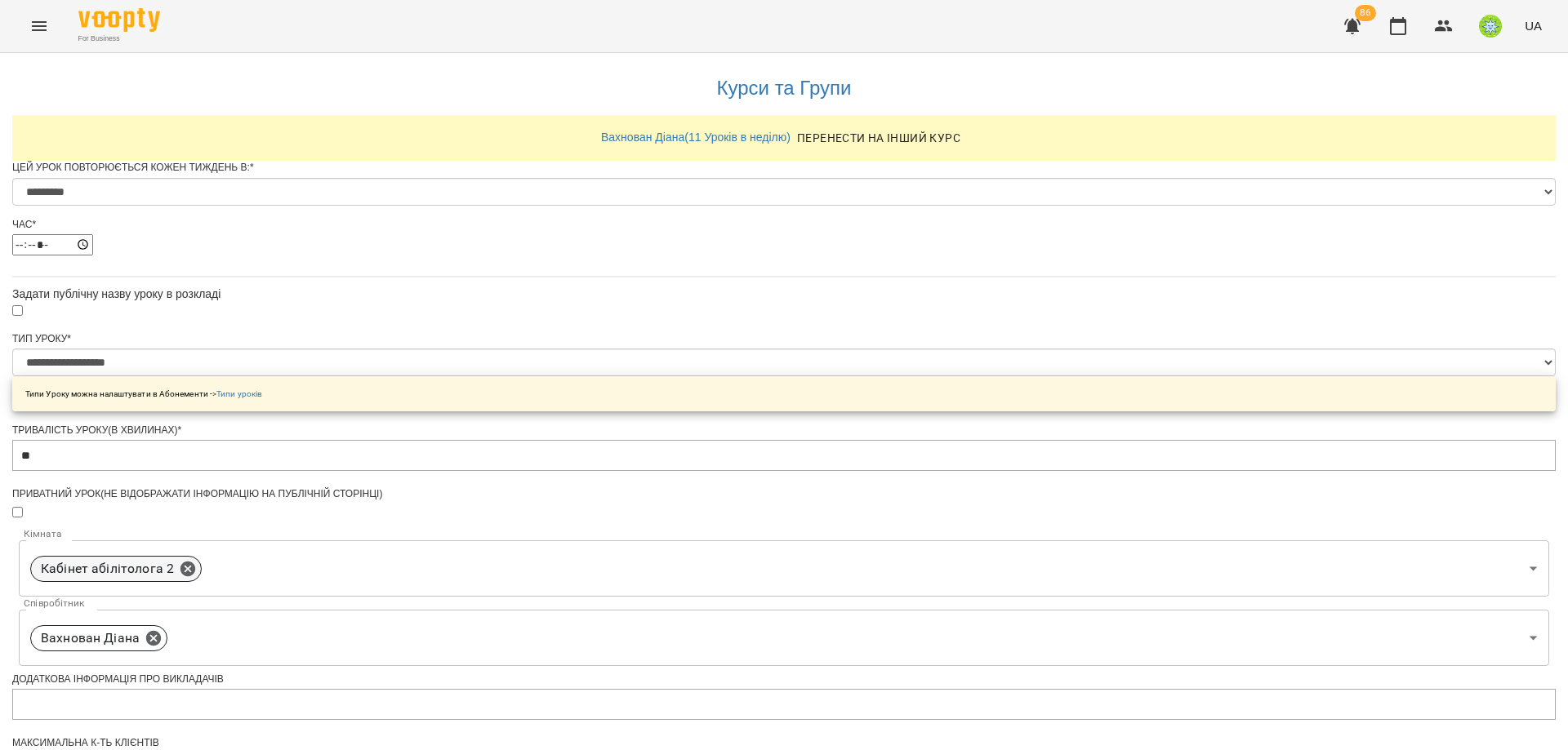
click at [195, 576] on icon at bounding box center [187, 567] width 15 height 15
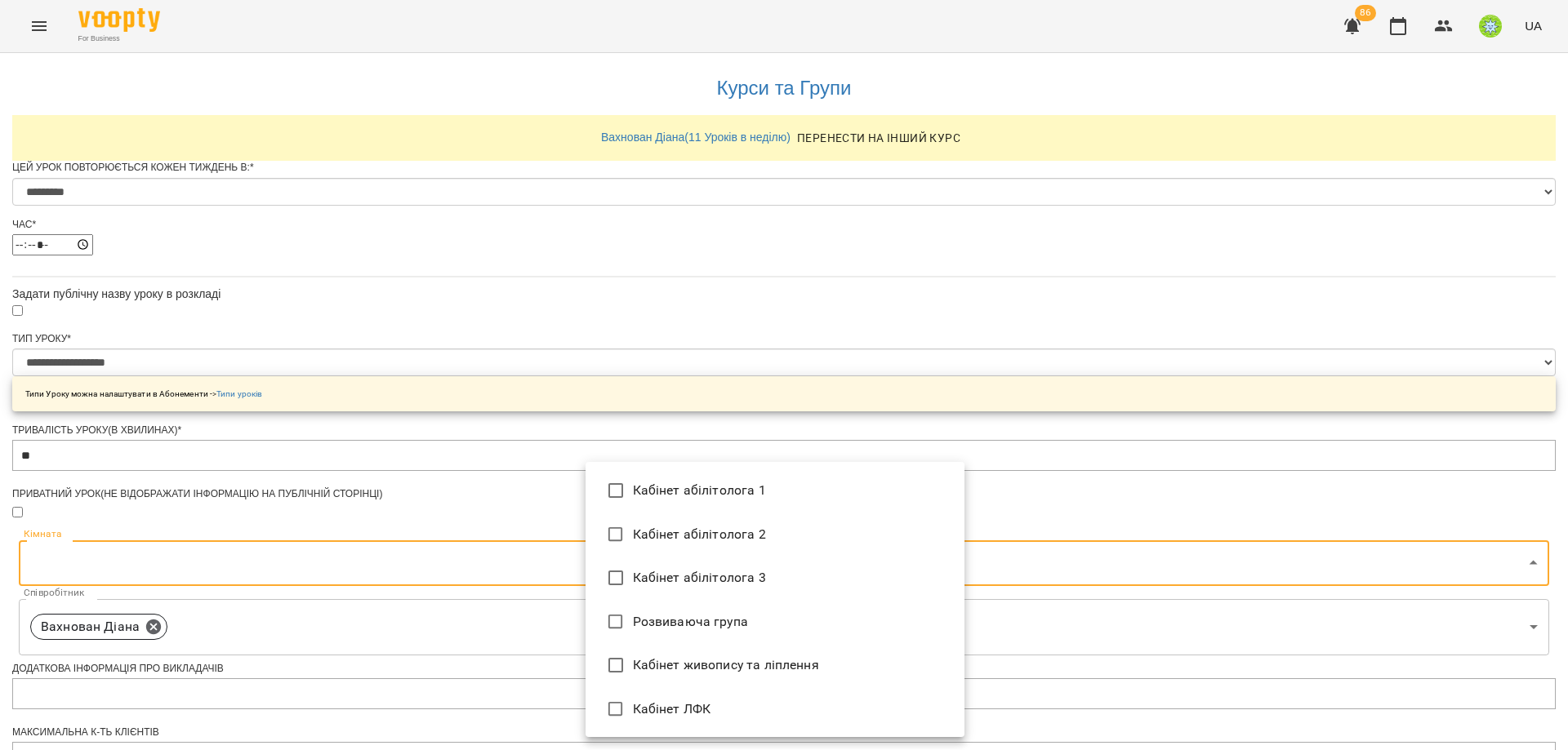
click at [800, 606] on body "**********" at bounding box center [784, 590] width 1568 height 1181
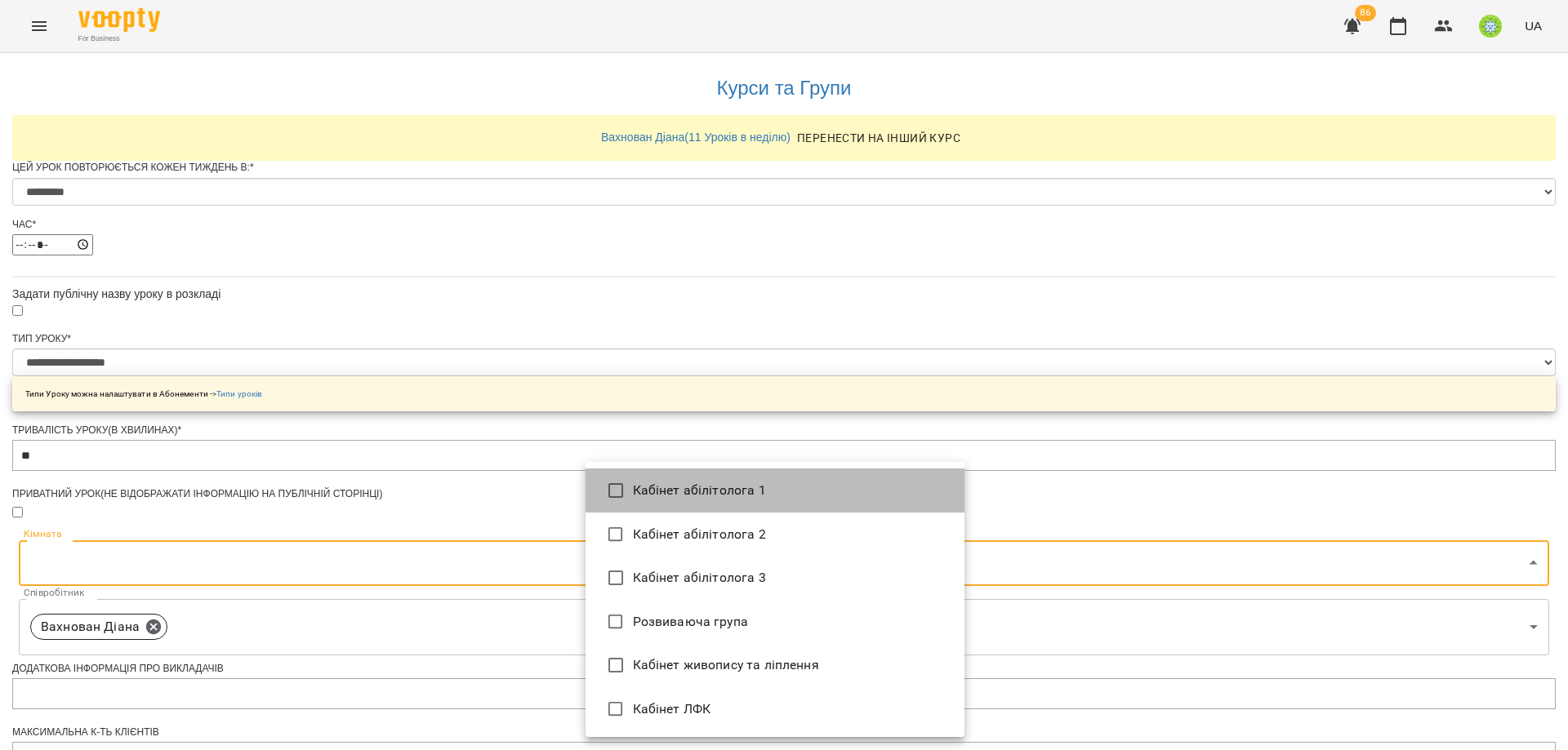
click at [705, 489] on li "Кабінет абілітолога 1" at bounding box center [775, 491] width 379 height 44
type input "**********"
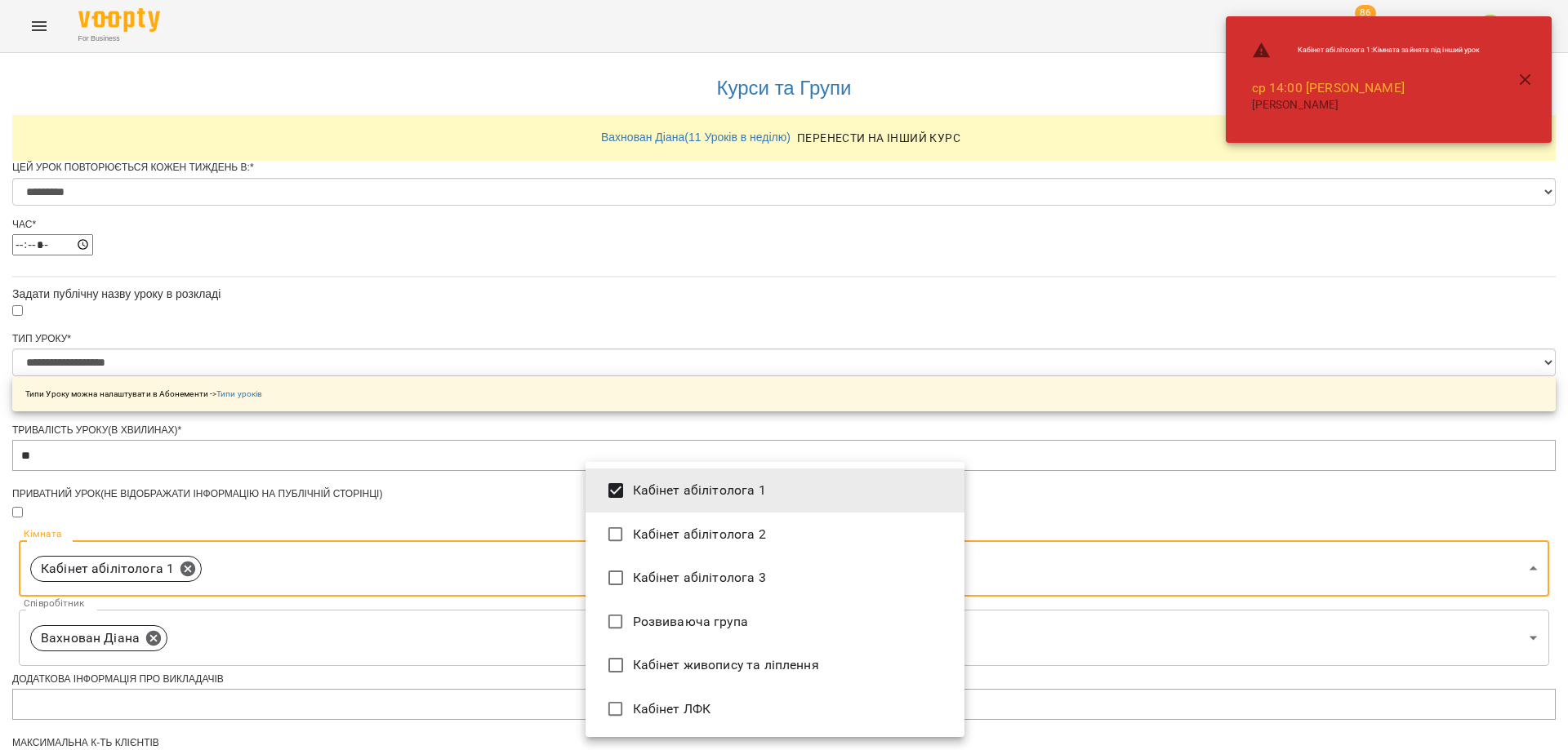
click at [748, 489] on li "Кабінет абілітолога 1" at bounding box center [775, 491] width 379 height 44
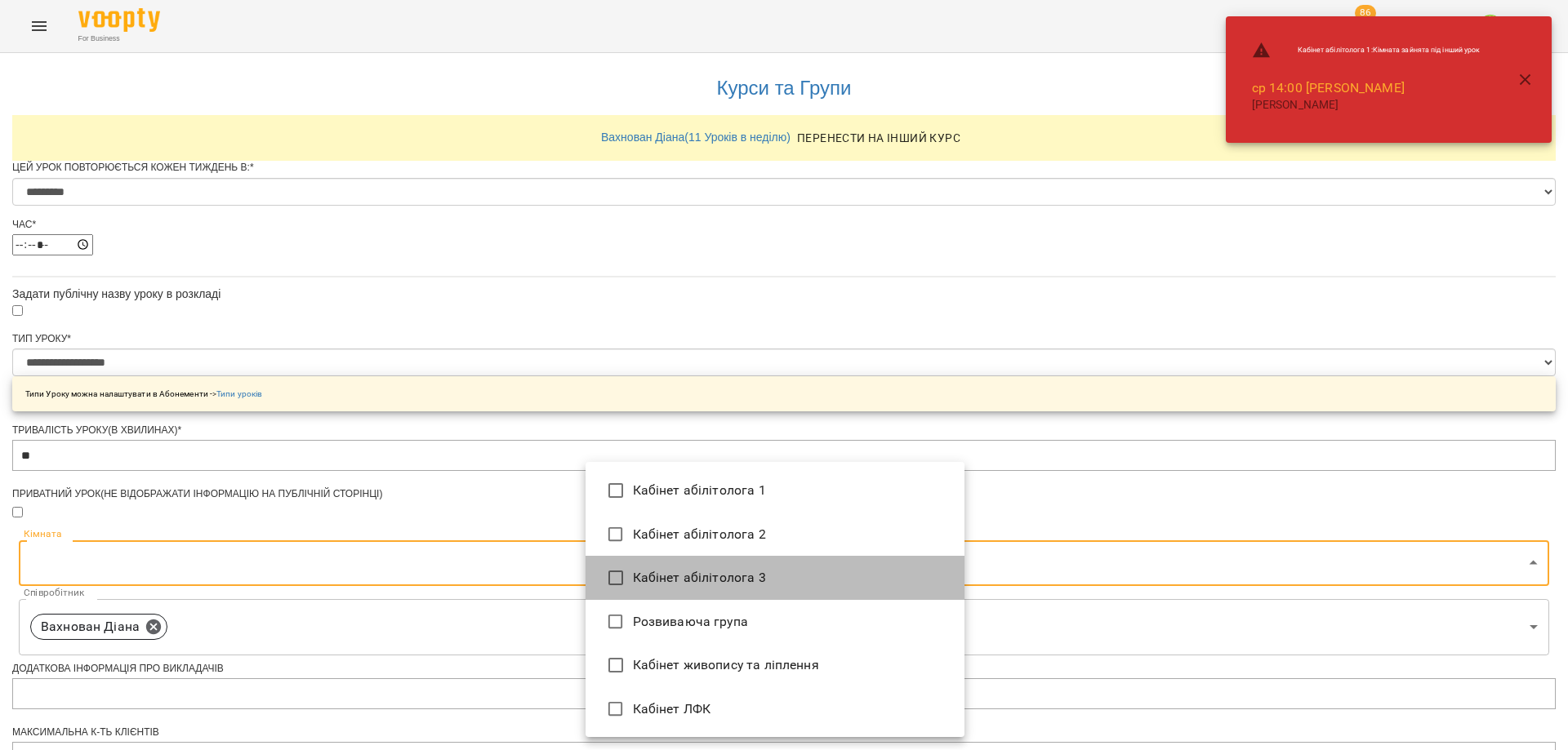
click at [717, 576] on li "Кабінет абілітолога 3" at bounding box center [775, 578] width 379 height 44
type input "**********"
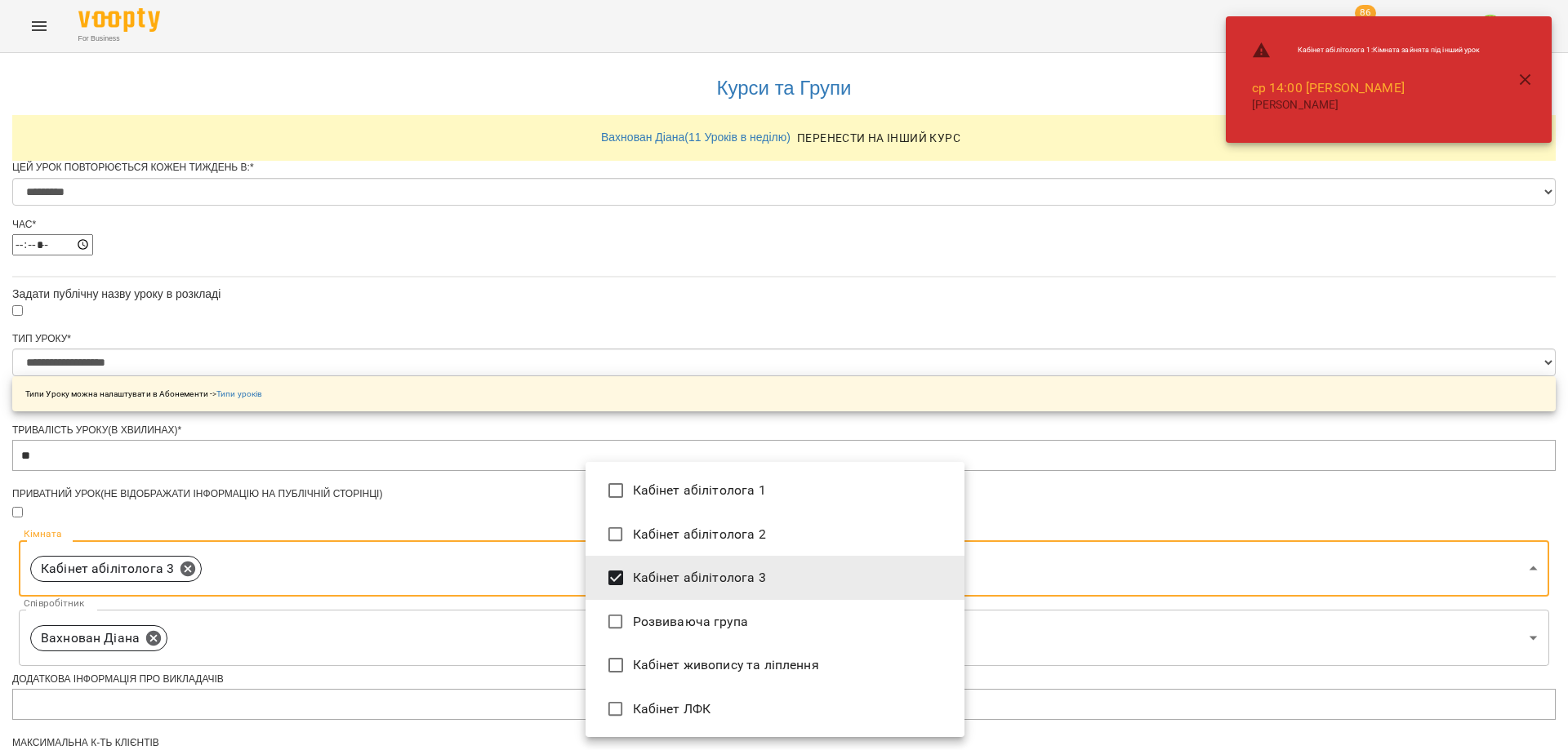
click at [1169, 557] on div at bounding box center [784, 375] width 1568 height 750
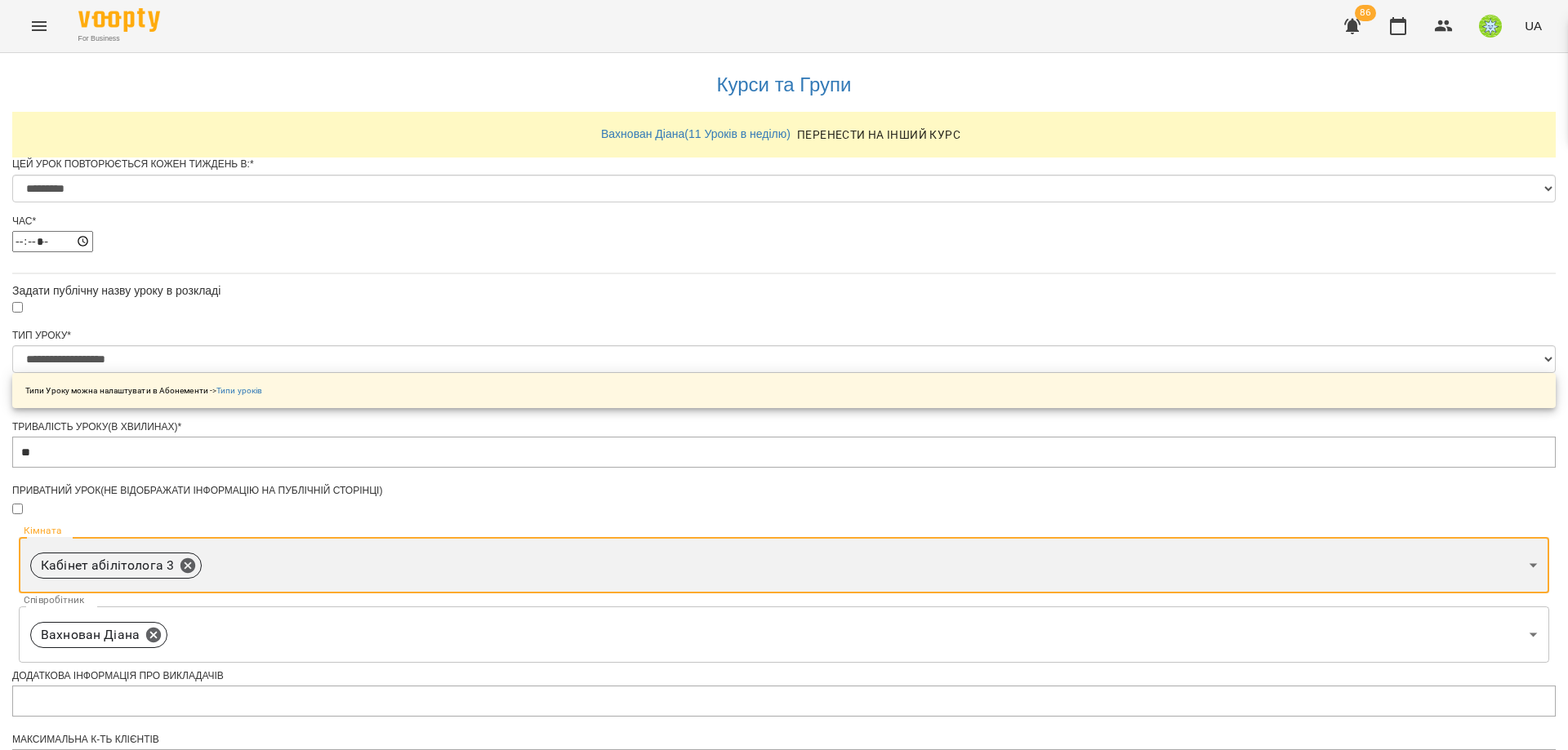
scroll to position [573, 0]
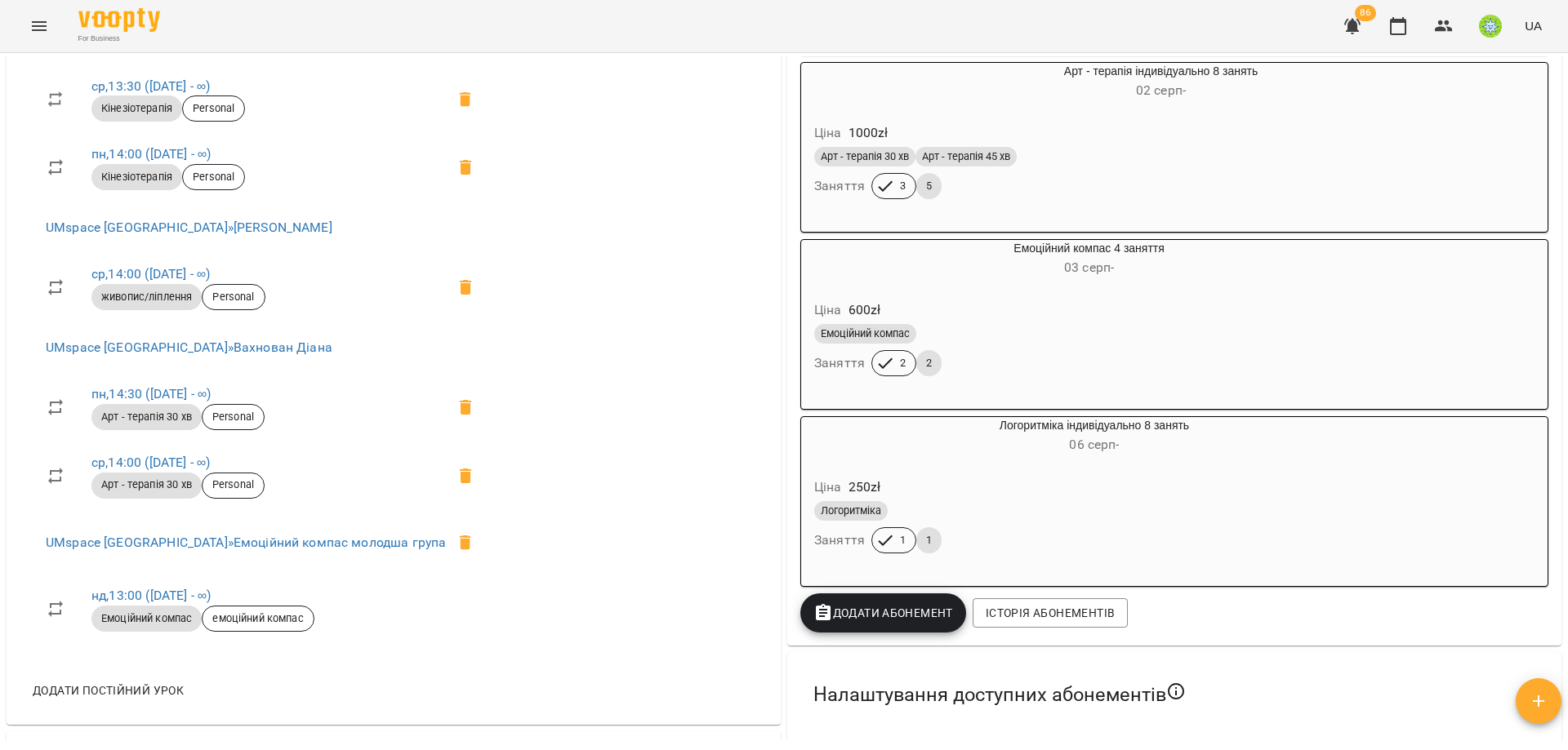
scroll to position [917, 0]
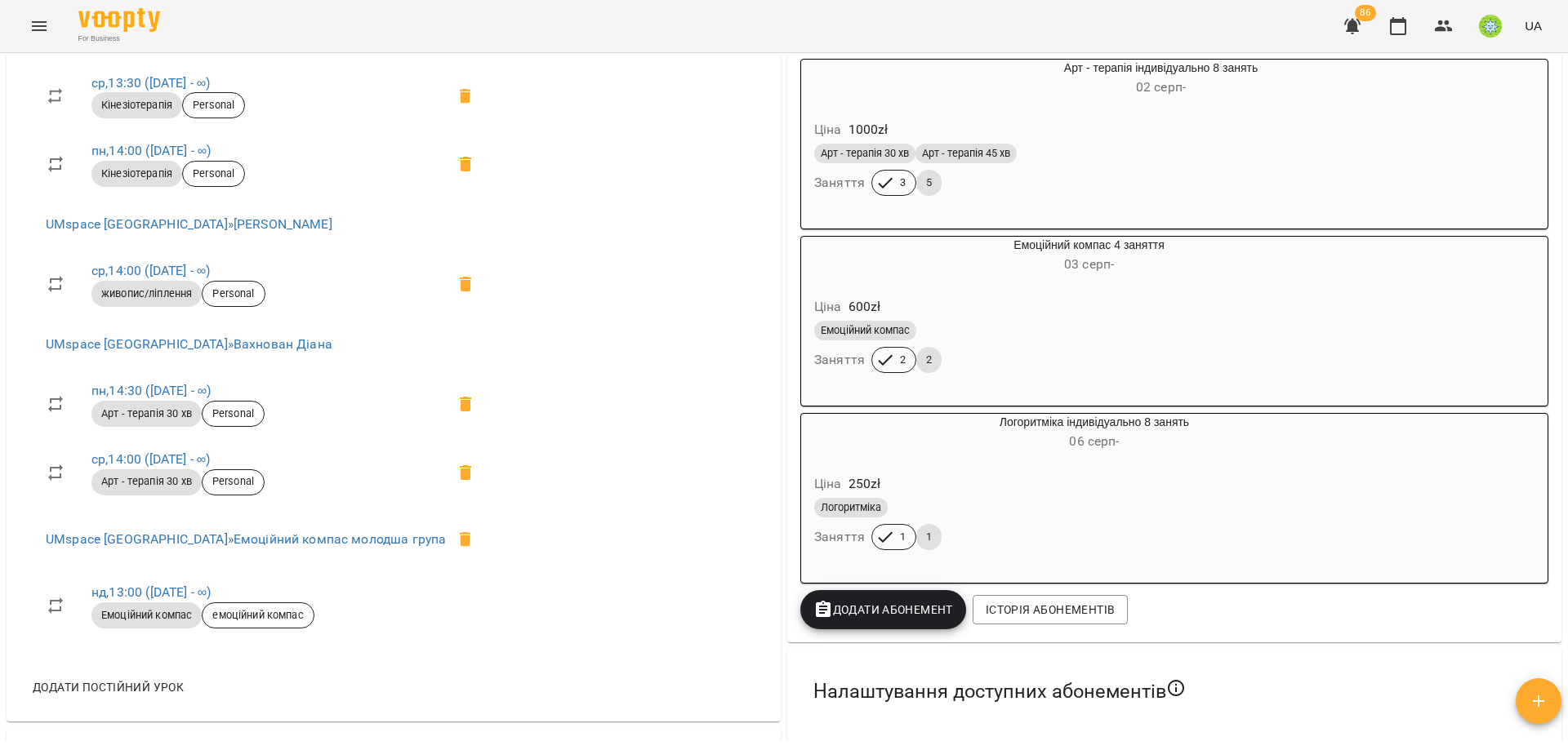
click at [166, 259] on li "ср , 14:00 ([DATE] - ∞) живопис/ліплення Personal" at bounding box center [265, 284] width 465 height 68
click at [178, 270] on link "ср , 14:00 ([DATE] - ∞)" at bounding box center [150, 270] width 119 height 15
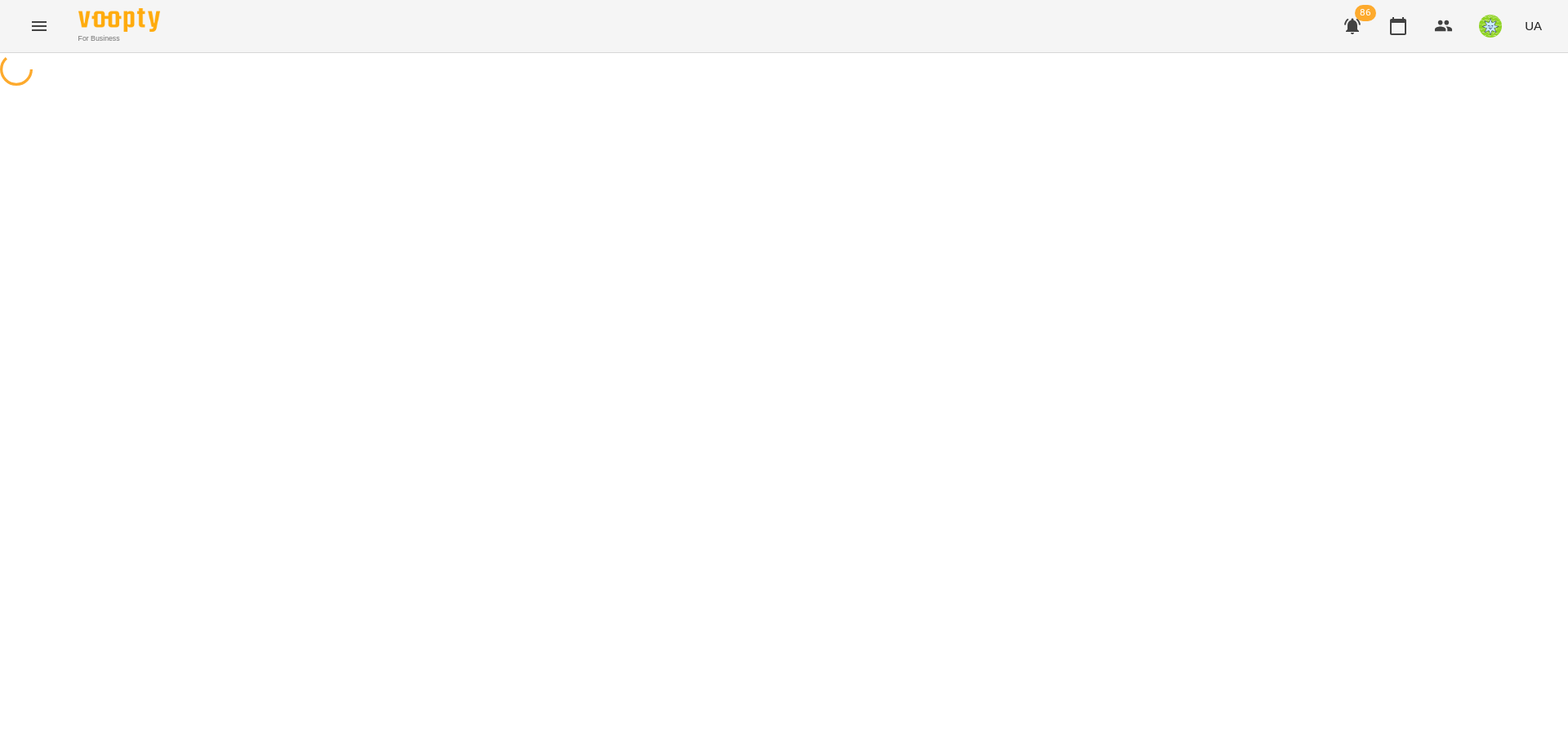
select select "*"
select select "**********"
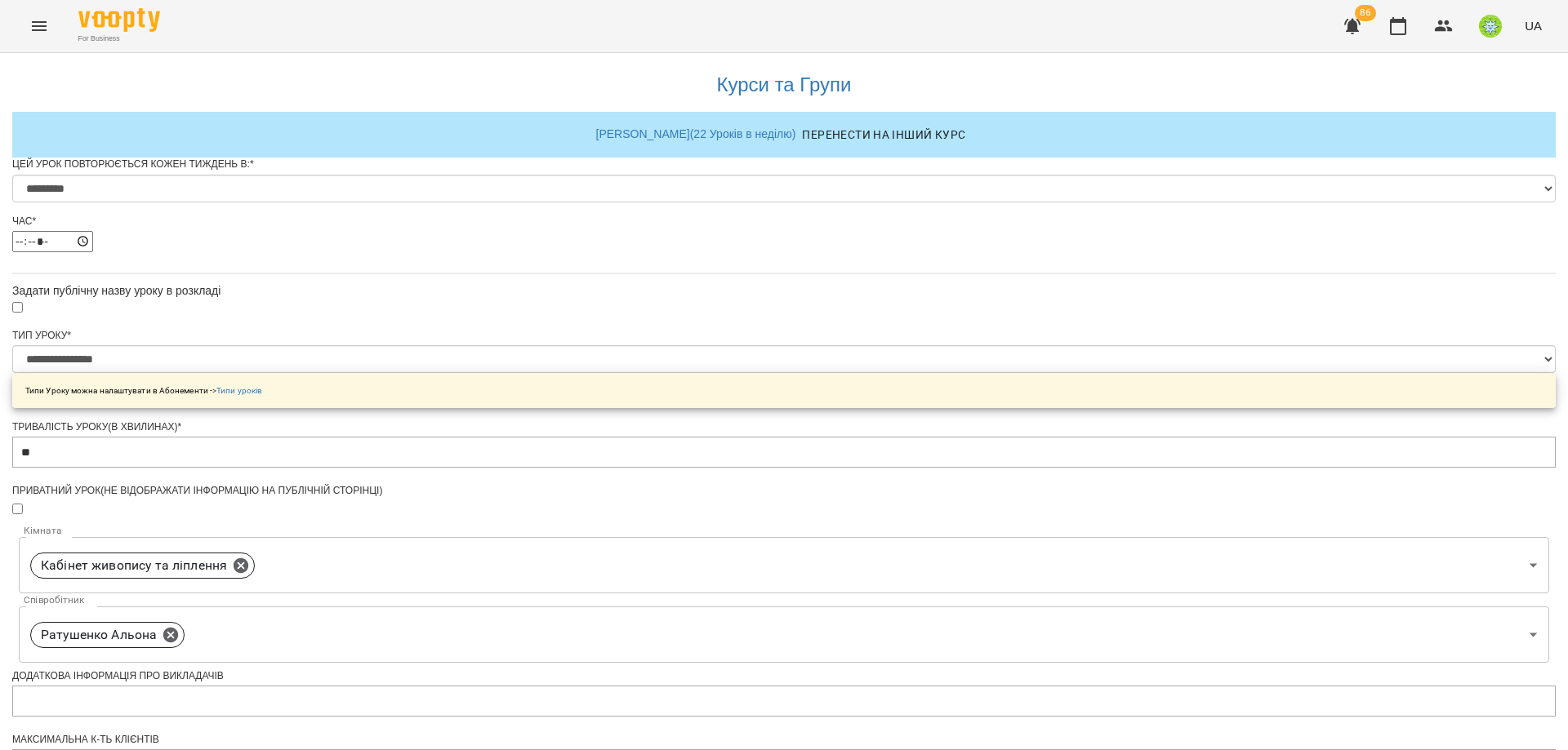
scroll to position [32, 0]
click at [93, 251] on input "*****" at bounding box center [52, 241] width 81 height 21
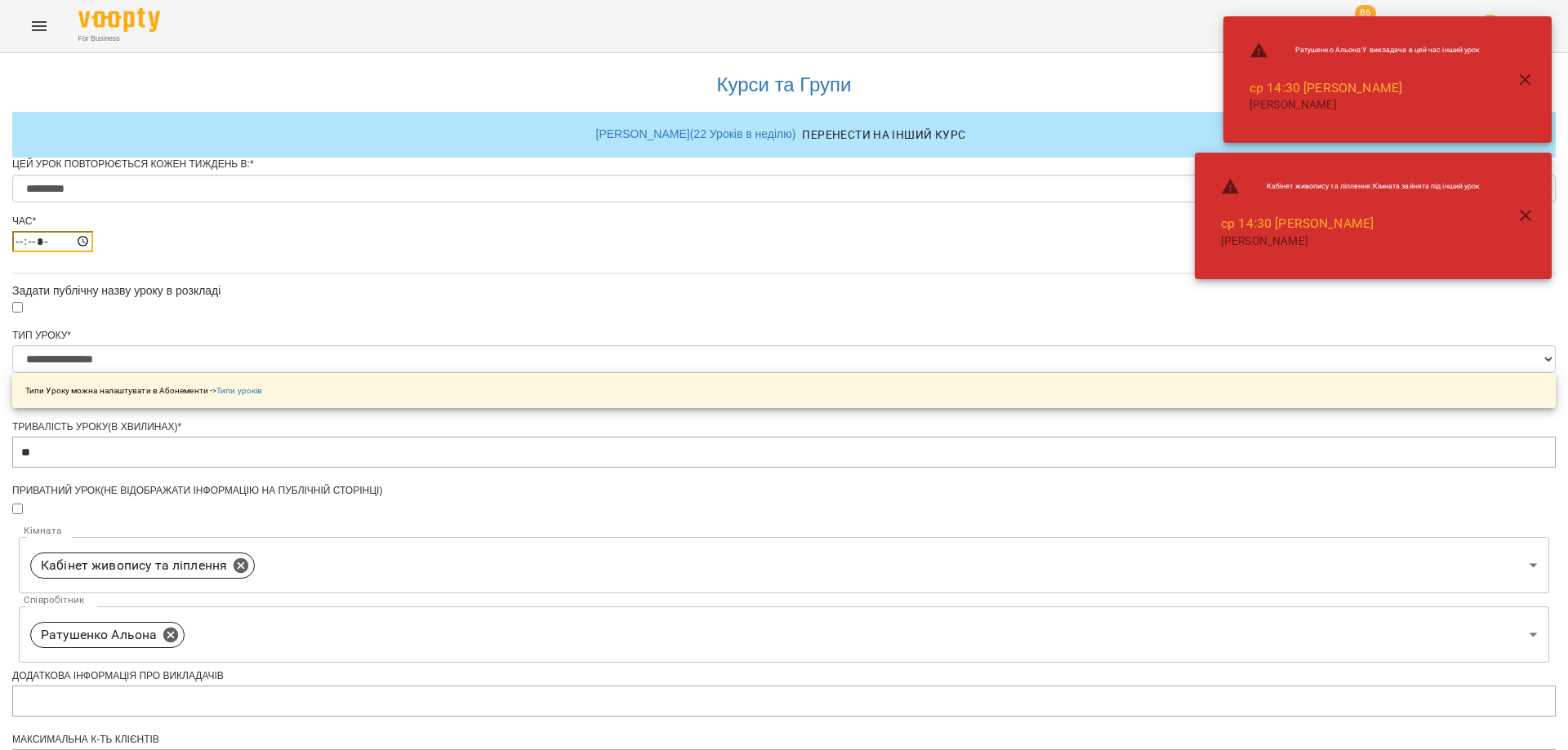
type input "*****"
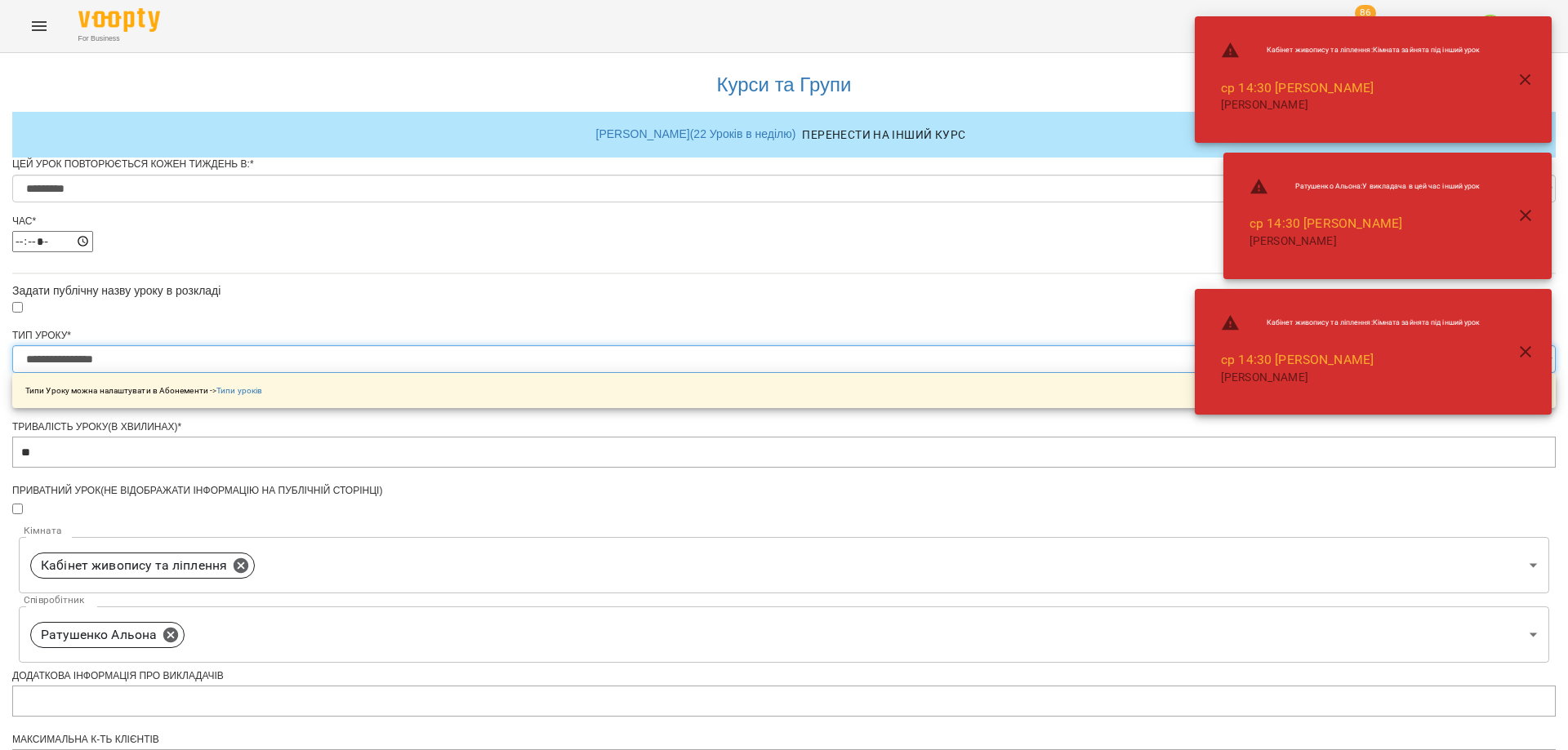
click at [739, 373] on select "**********" at bounding box center [784, 359] width 1543 height 28
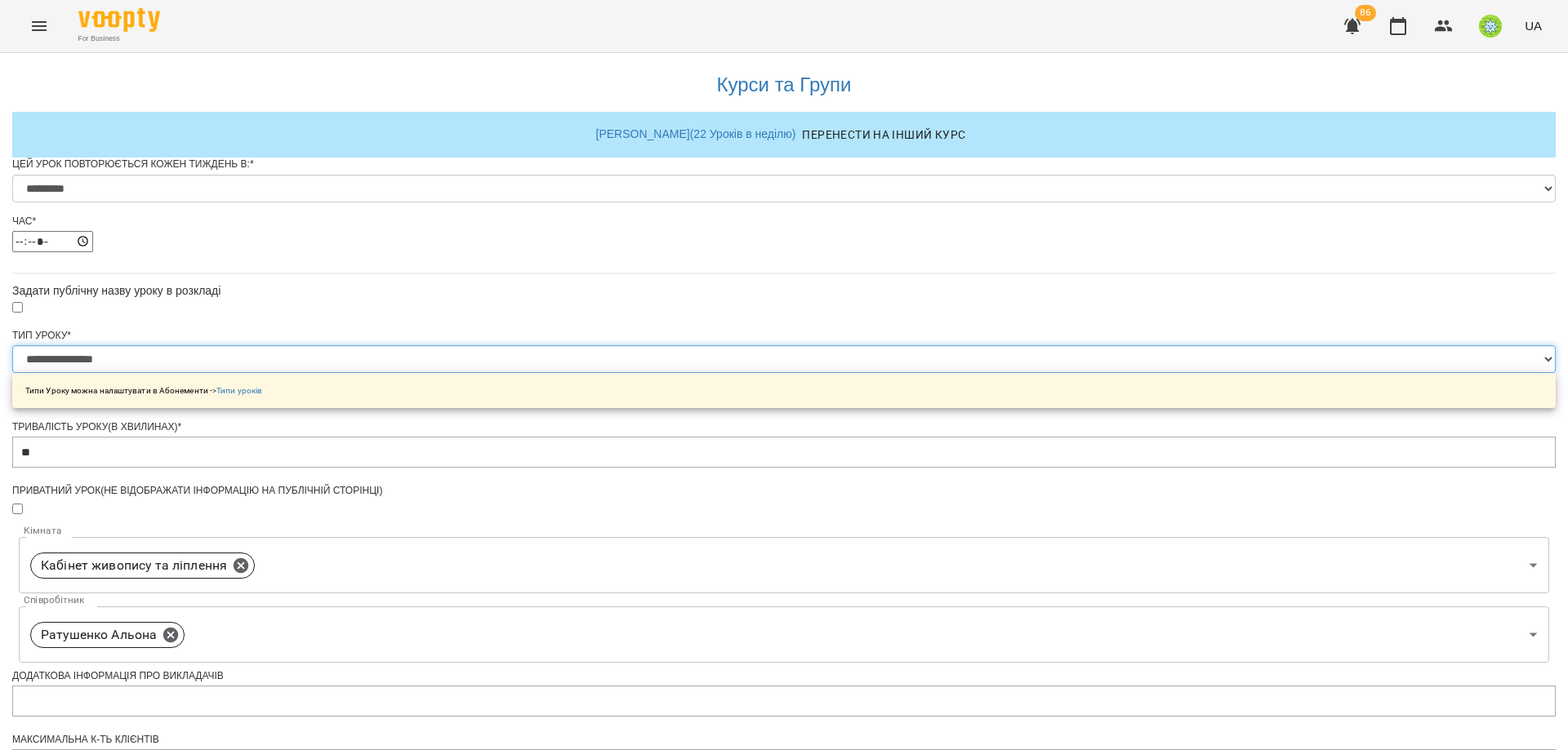
select select "**********"
click at [1168, 426] on div "**********" at bounding box center [784, 620] width 1543 height 1142
click at [180, 626] on icon at bounding box center [170, 635] width 18 height 18
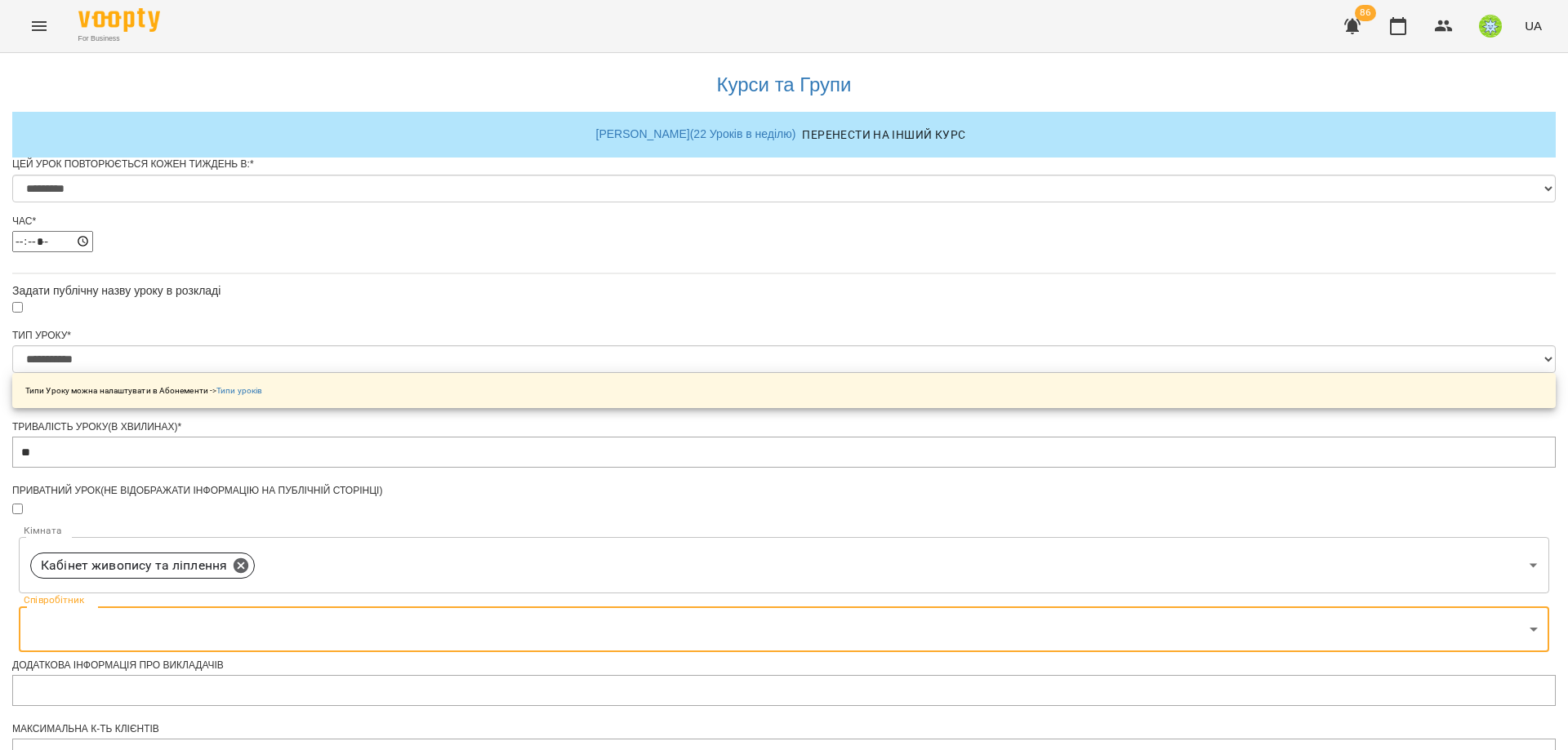
click at [746, 600] on div "Співробітник ​ Співробітник" at bounding box center [784, 629] width 1543 height 59
click at [730, 277] on body "**********" at bounding box center [784, 590] width 1568 height 1181
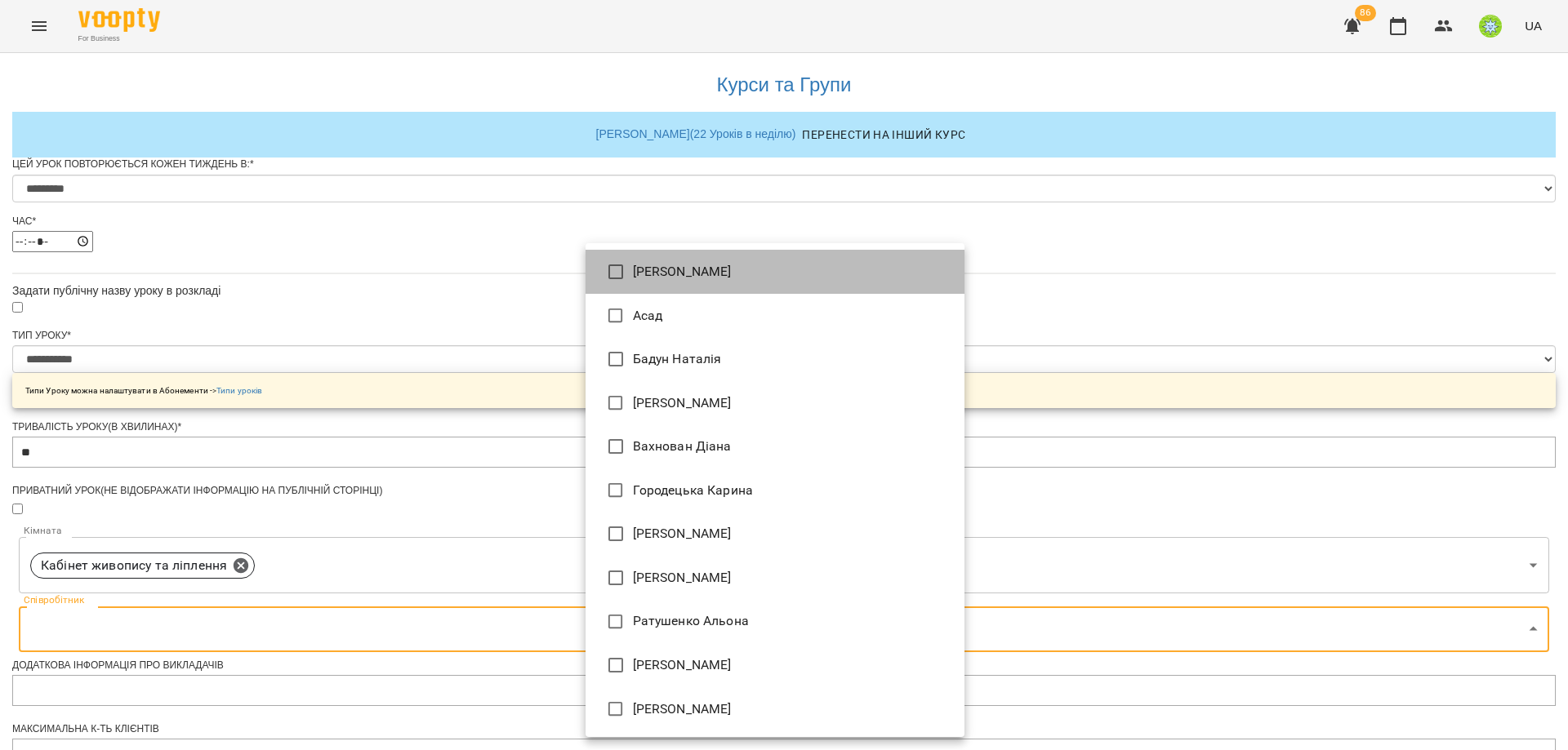
click at [728, 280] on li "[PERSON_NAME]" at bounding box center [775, 272] width 379 height 44
type input "**********"
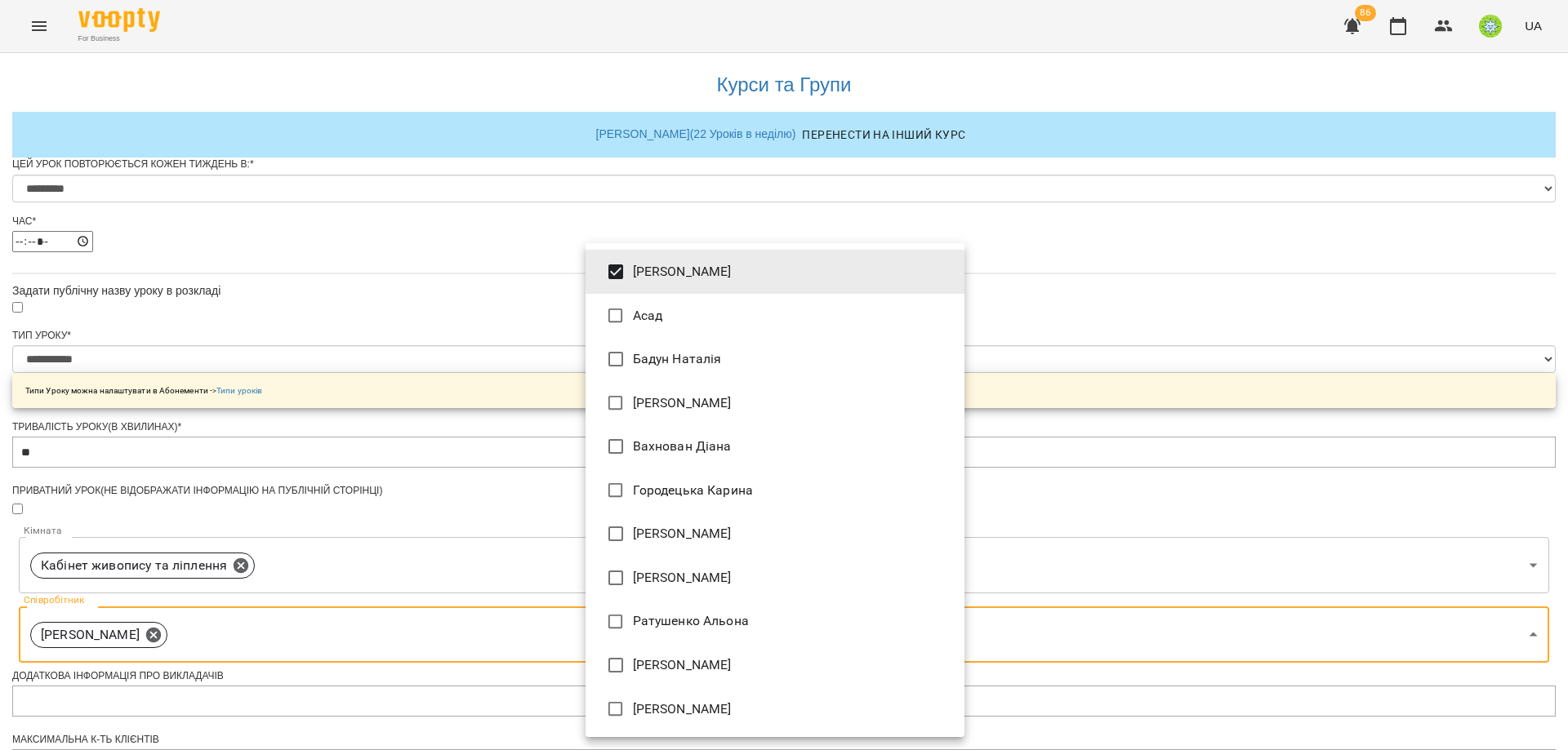
click at [1060, 394] on div at bounding box center [784, 375] width 1568 height 750
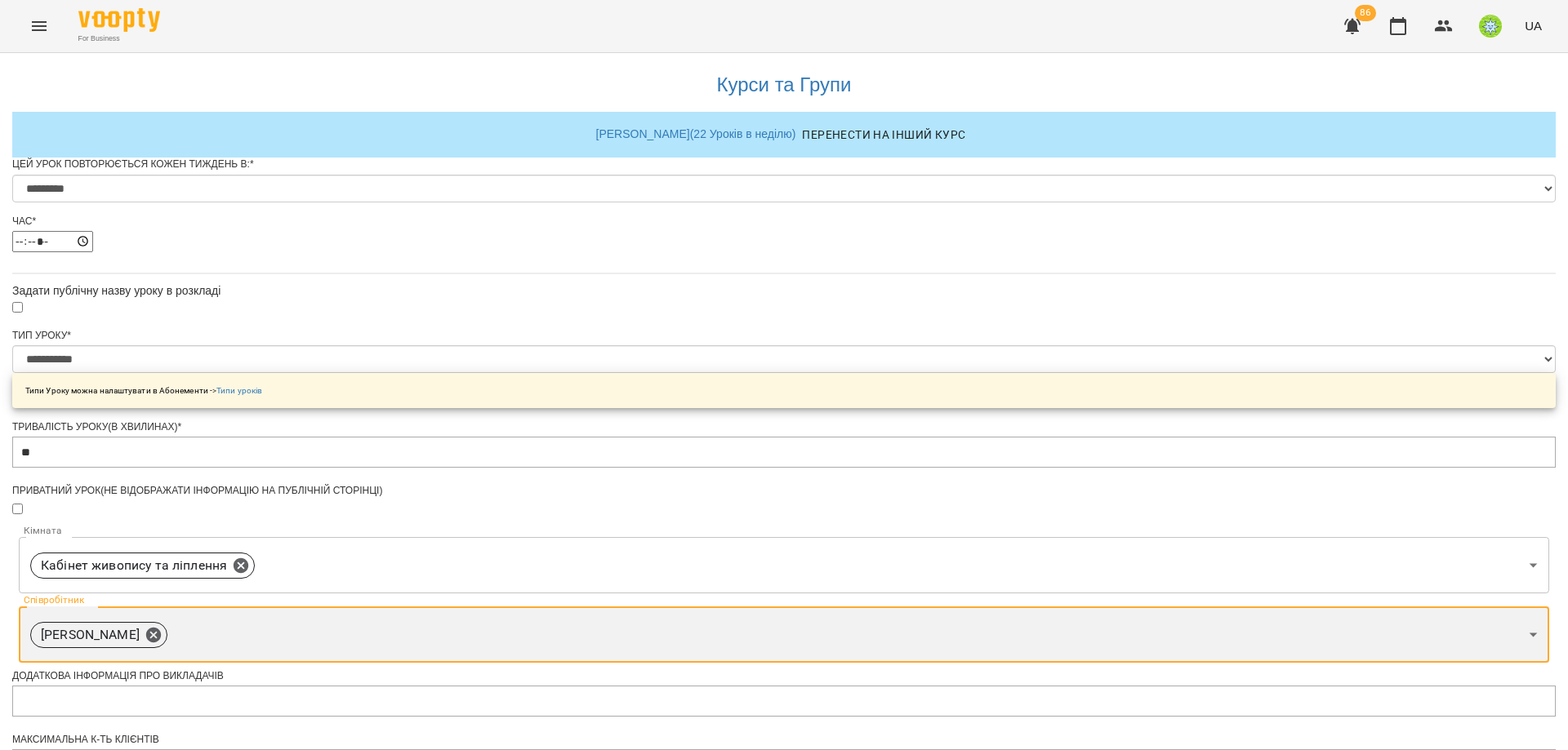
scroll to position [573, 0]
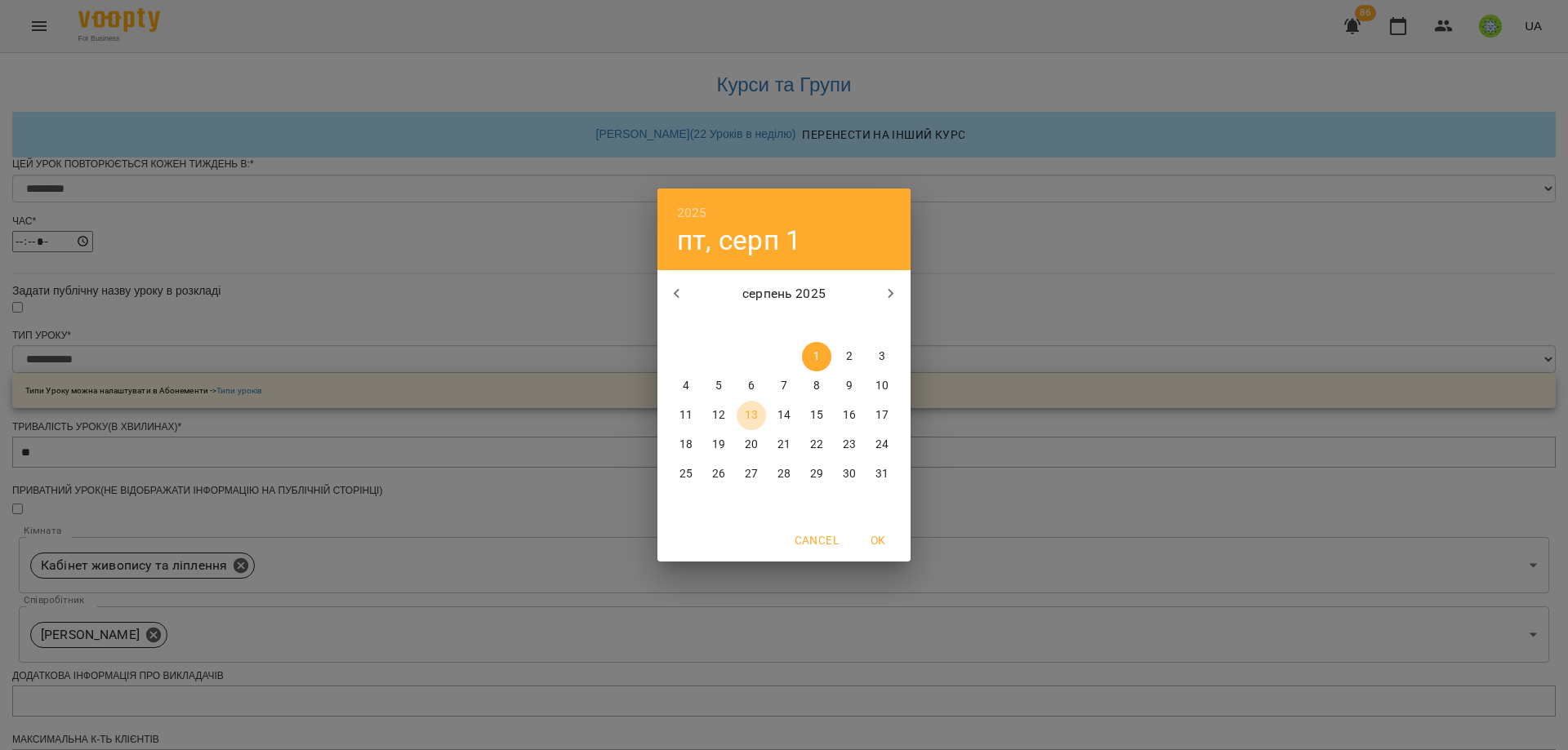
click at [756, 410] on p "13" at bounding box center [751, 415] width 13 height 16
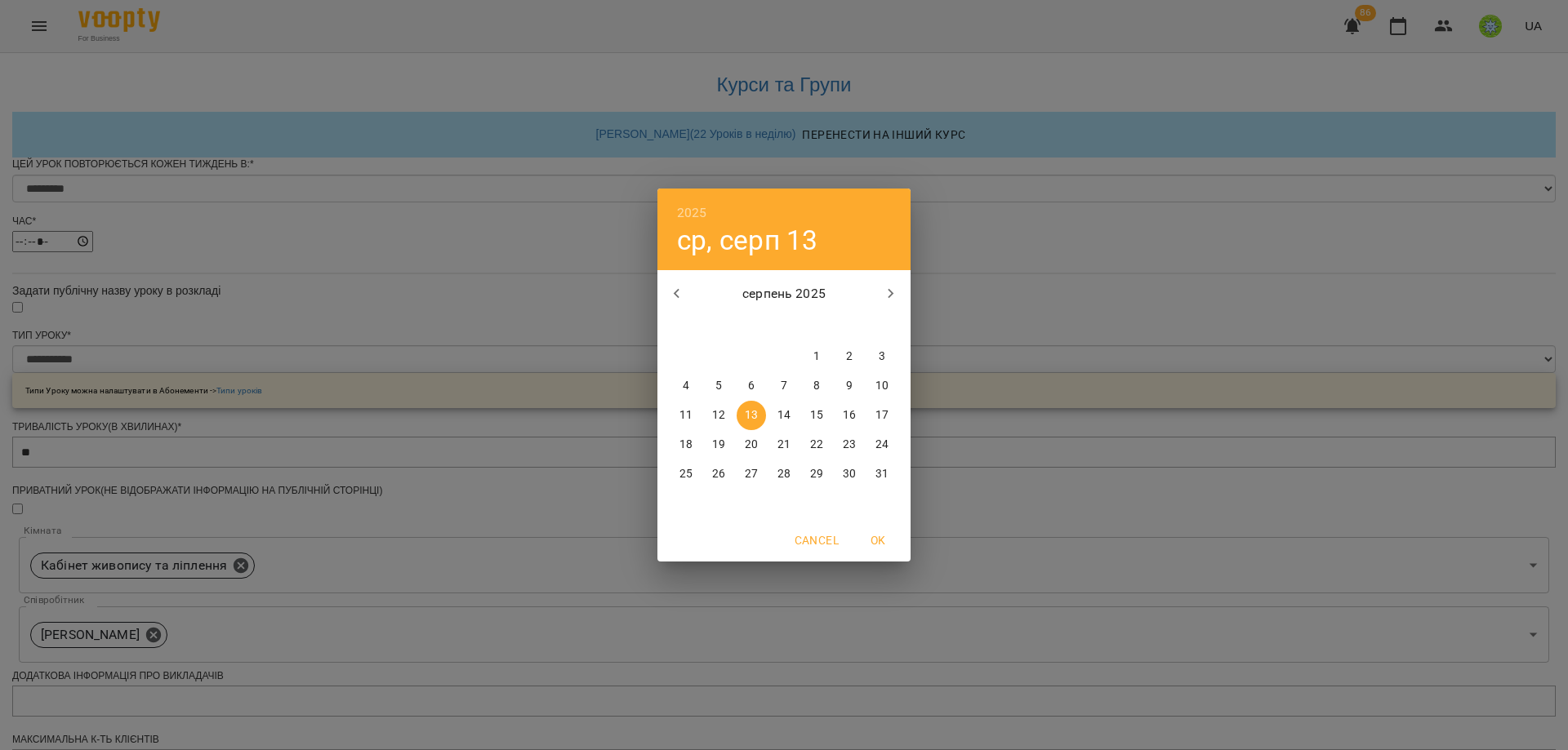
click at [758, 445] on span "20" at bounding box center [751, 445] width 29 height 16
type input "**********"
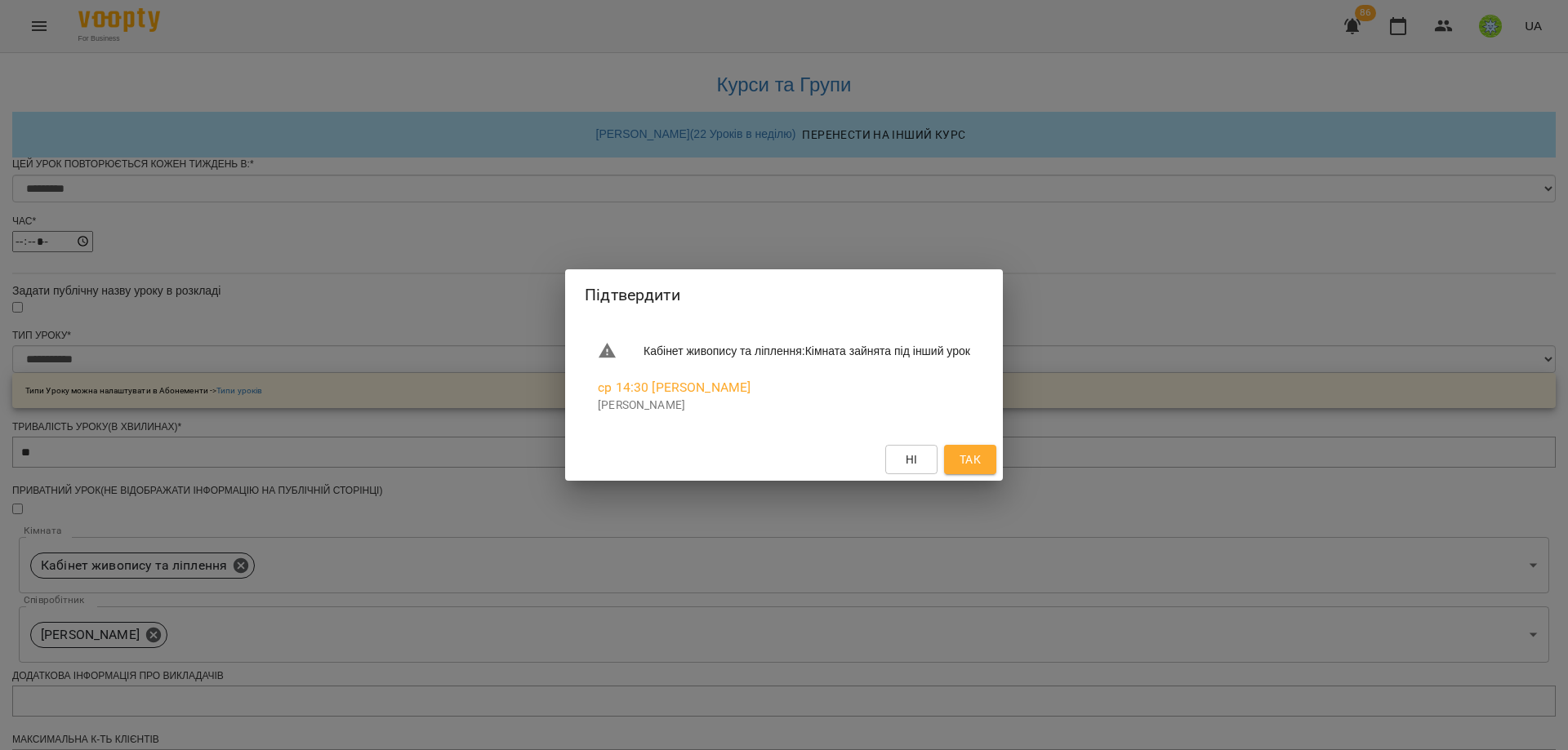
click at [1192, 443] on div "Підтвердити Кабінет живопису та ліплення : Кімната зайнята під інший урок ср 14…" at bounding box center [784, 375] width 1568 height 750
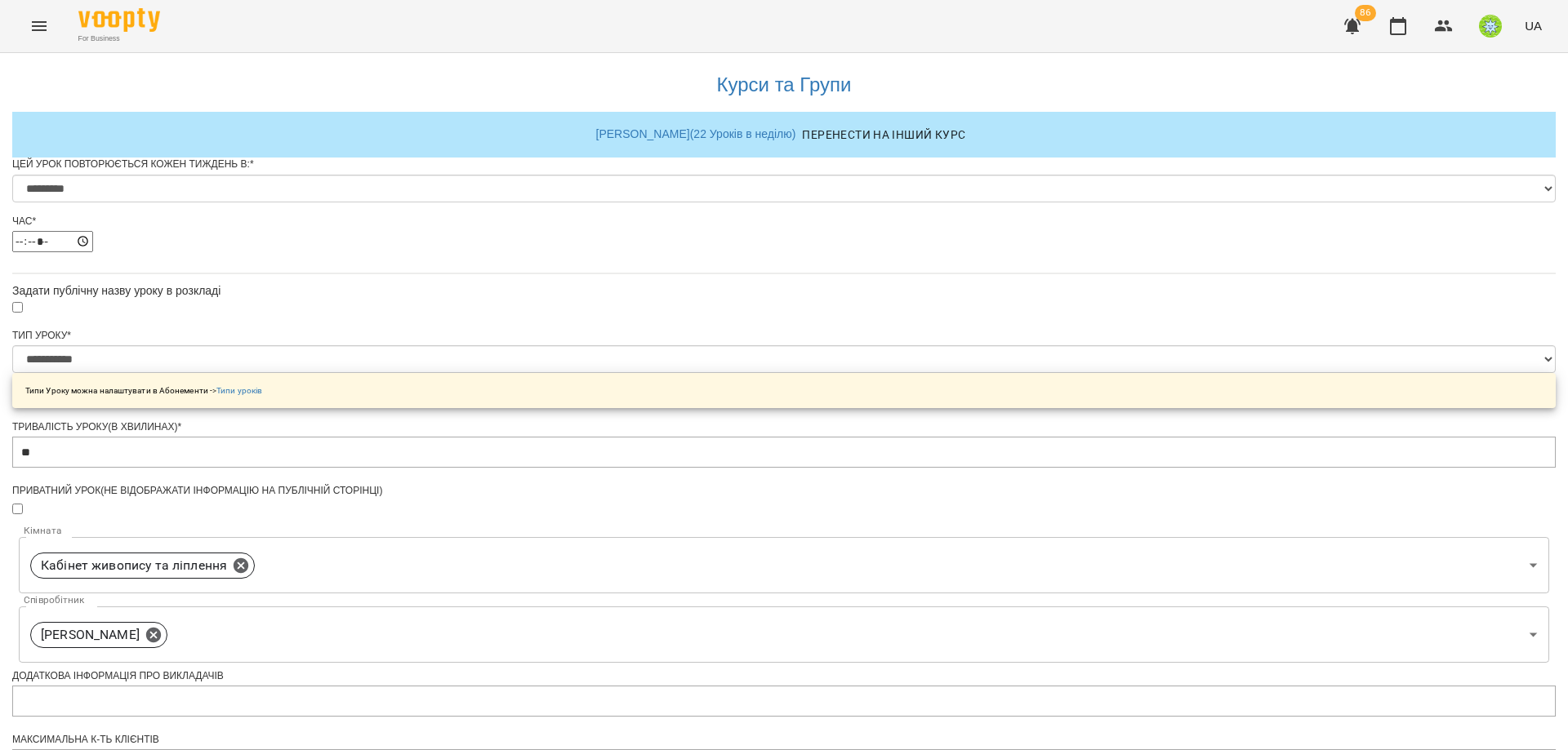
scroll to position [521, 0]
click at [250, 557] on icon at bounding box center [241, 566] width 18 height 18
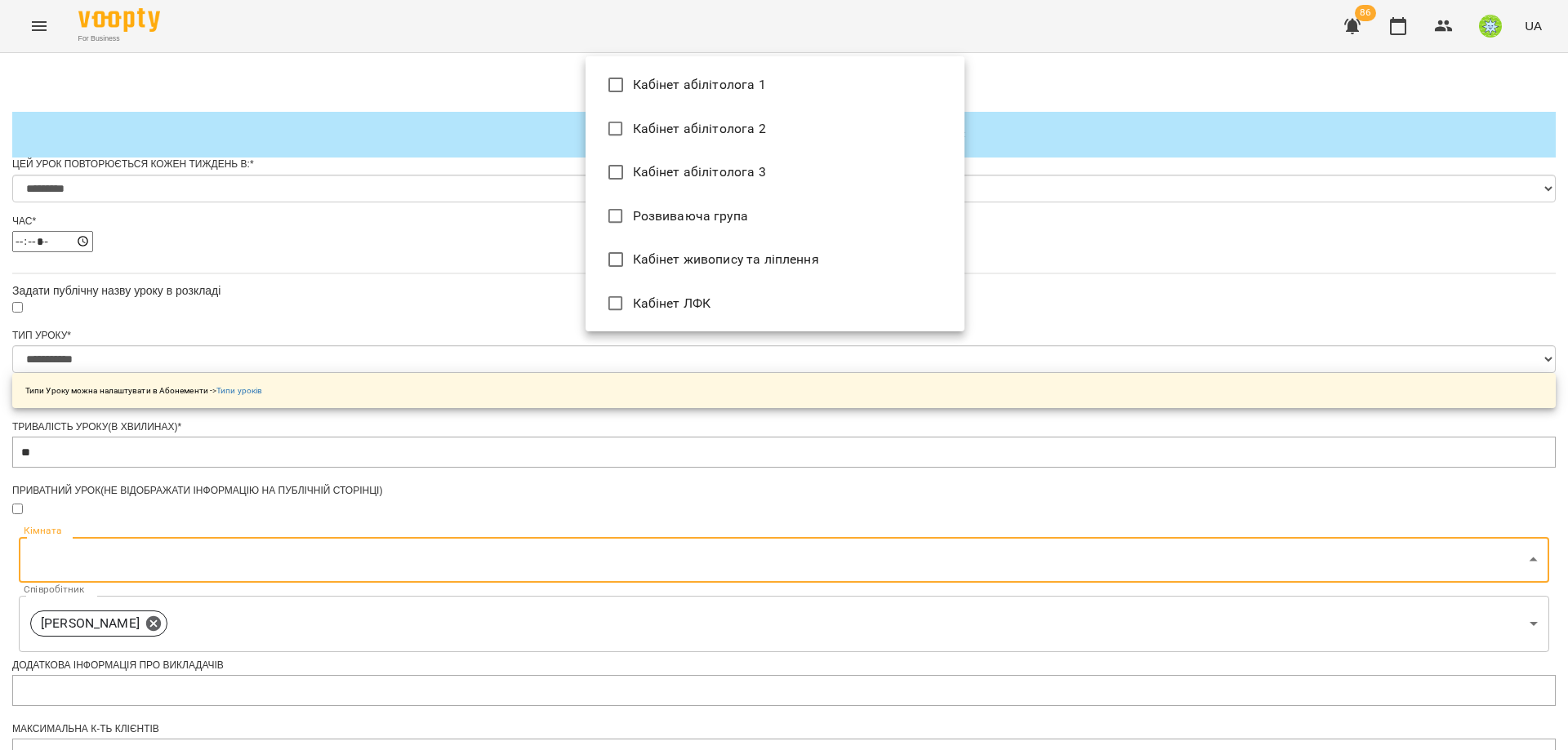
click at [818, 88] on body "**********" at bounding box center [784, 590] width 1568 height 1181
click at [725, 90] on li "Кабінет абілітолога 1" at bounding box center [775, 85] width 379 height 44
type input "**********"
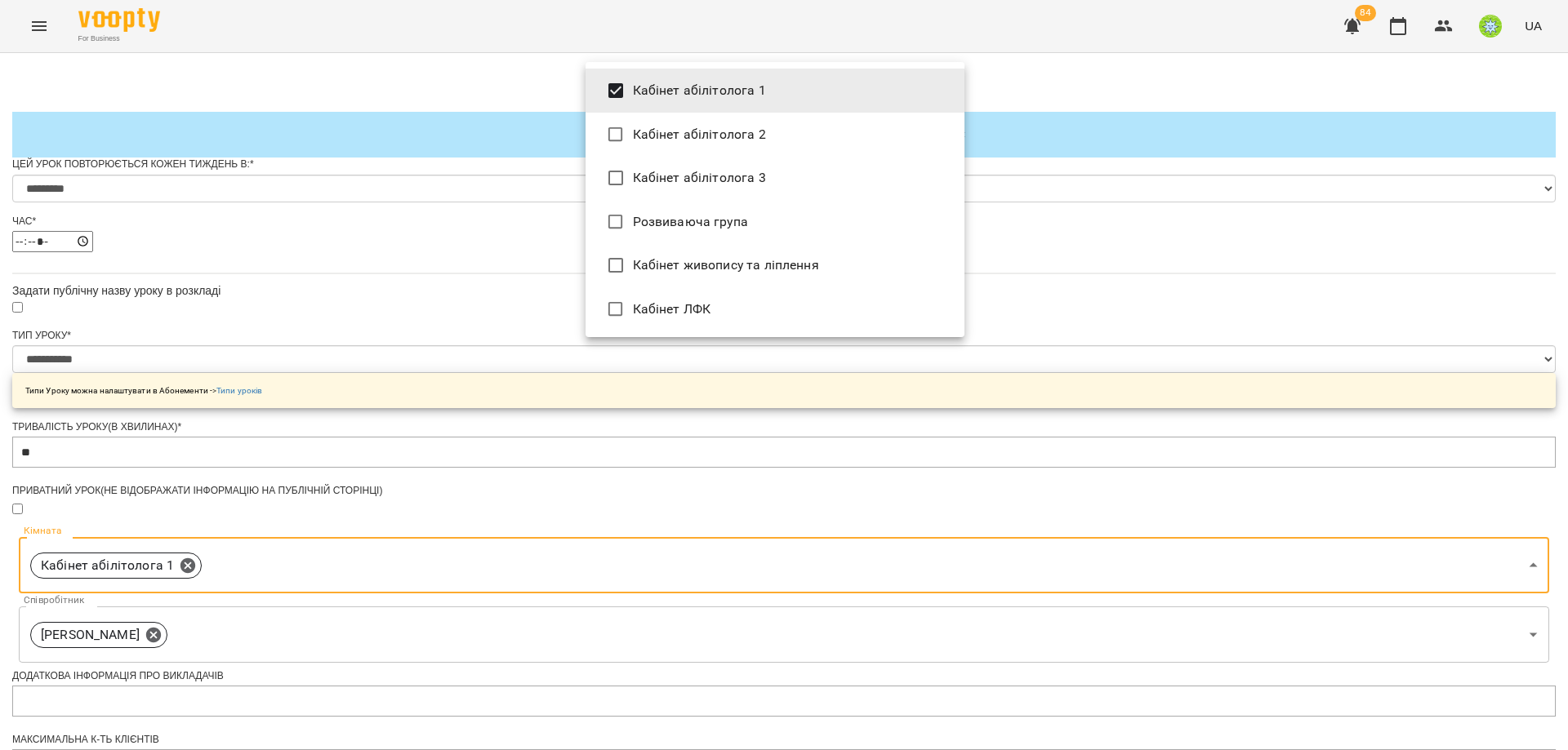
click at [1034, 245] on div at bounding box center [784, 375] width 1568 height 750
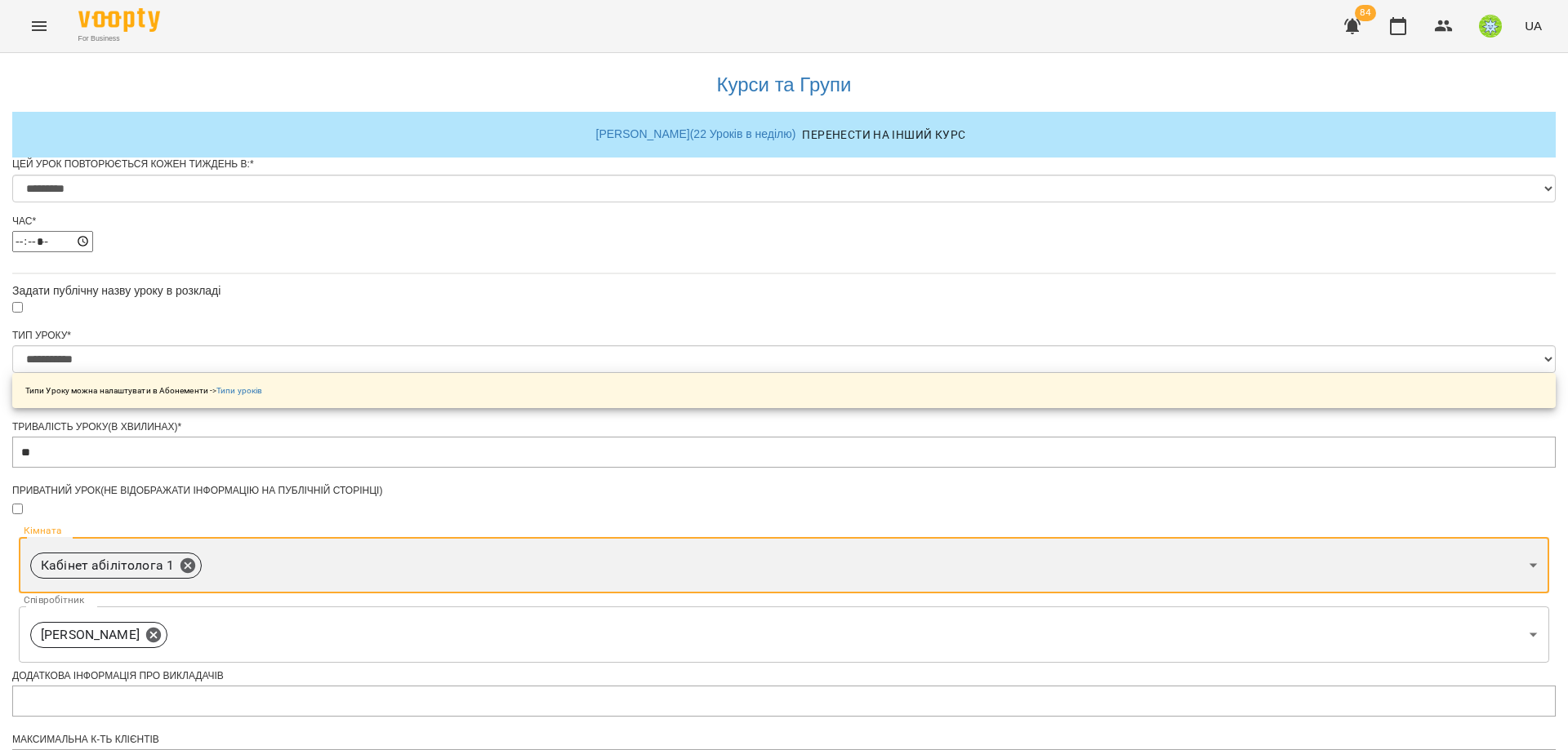
scroll to position [573, 0]
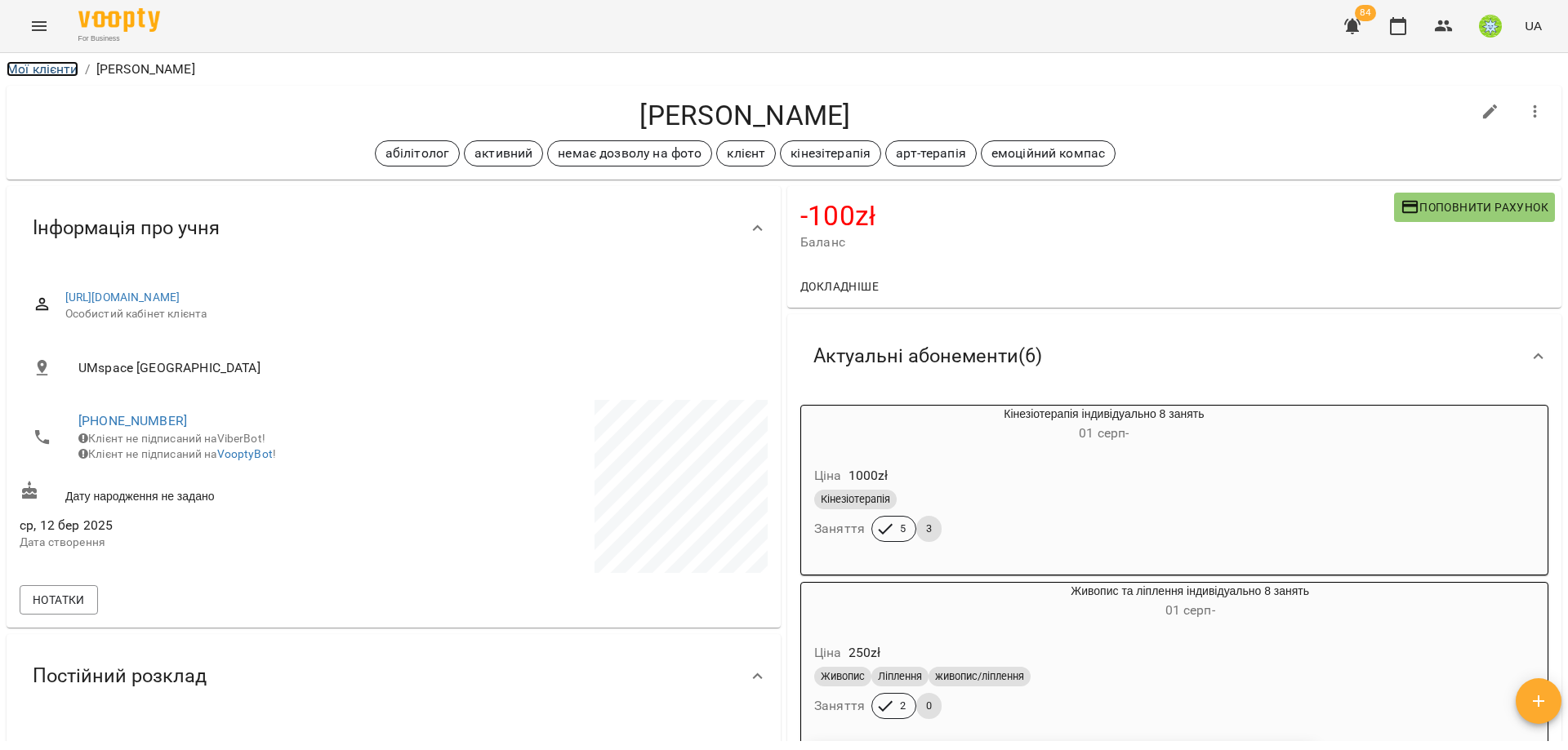
click at [38, 61] on link "Мої клієнти" at bounding box center [43, 69] width 72 height 15
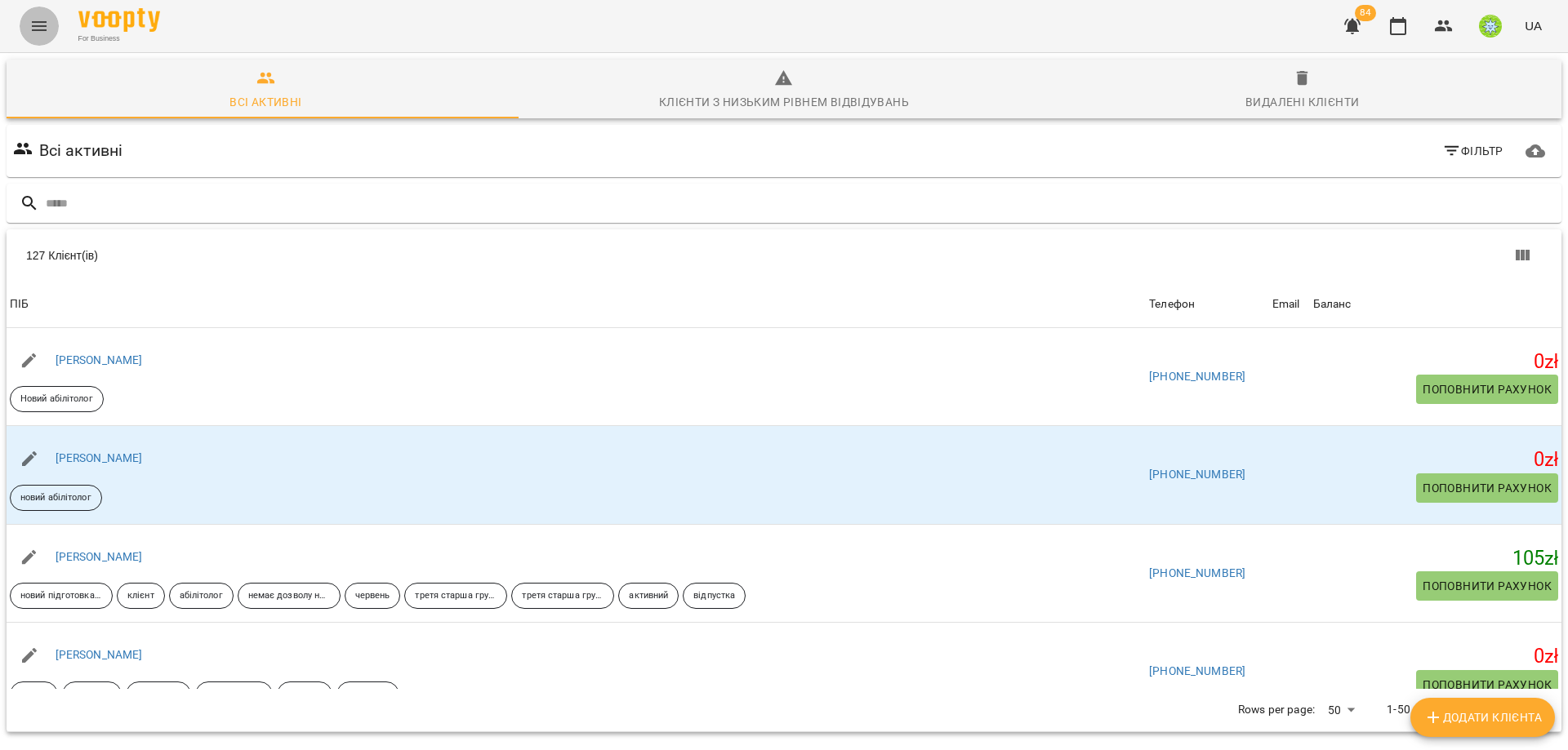
click at [35, 39] on button "Menu" at bounding box center [39, 26] width 39 height 39
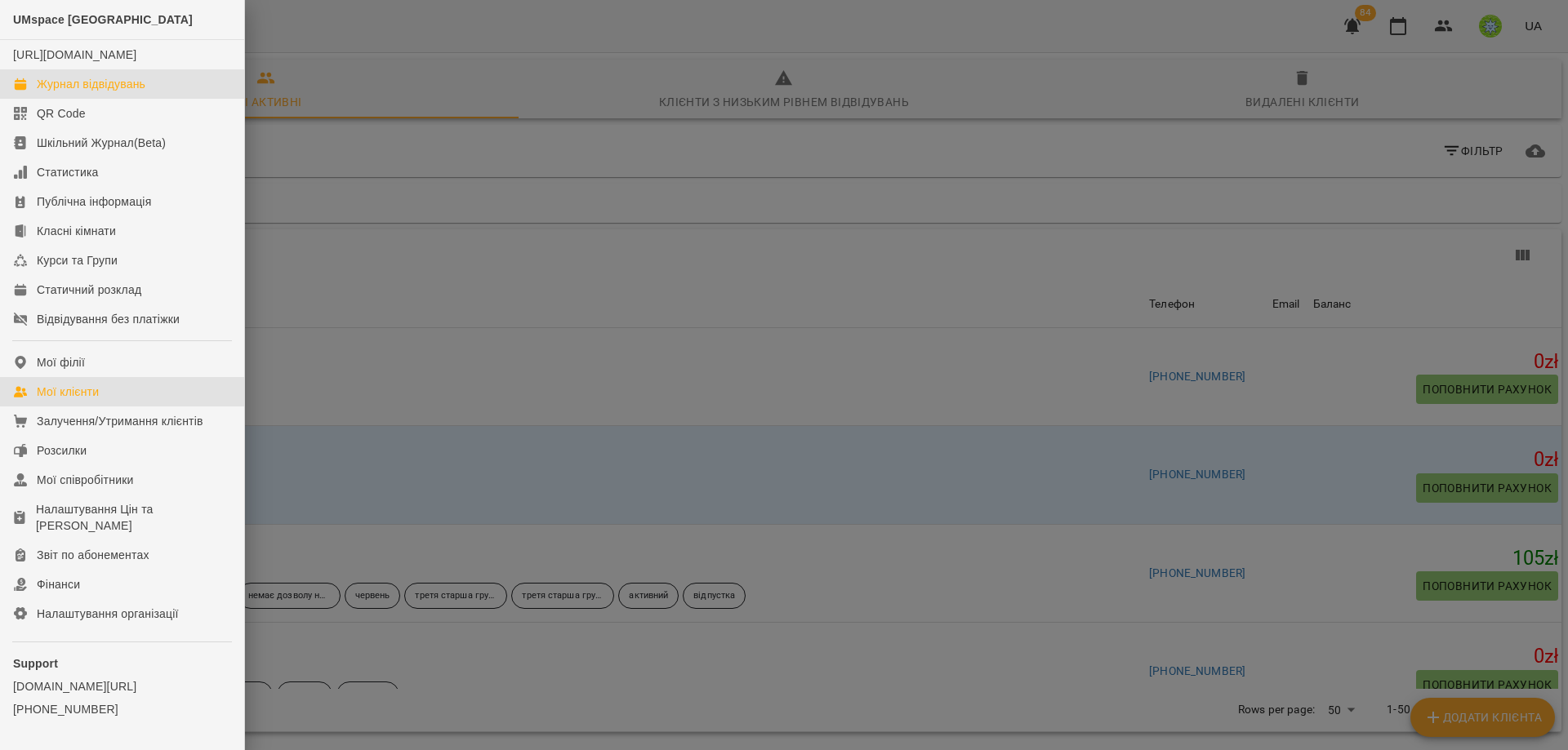
click at [73, 92] on div "Журнал відвідувань" at bounding box center [90, 84] width 108 height 16
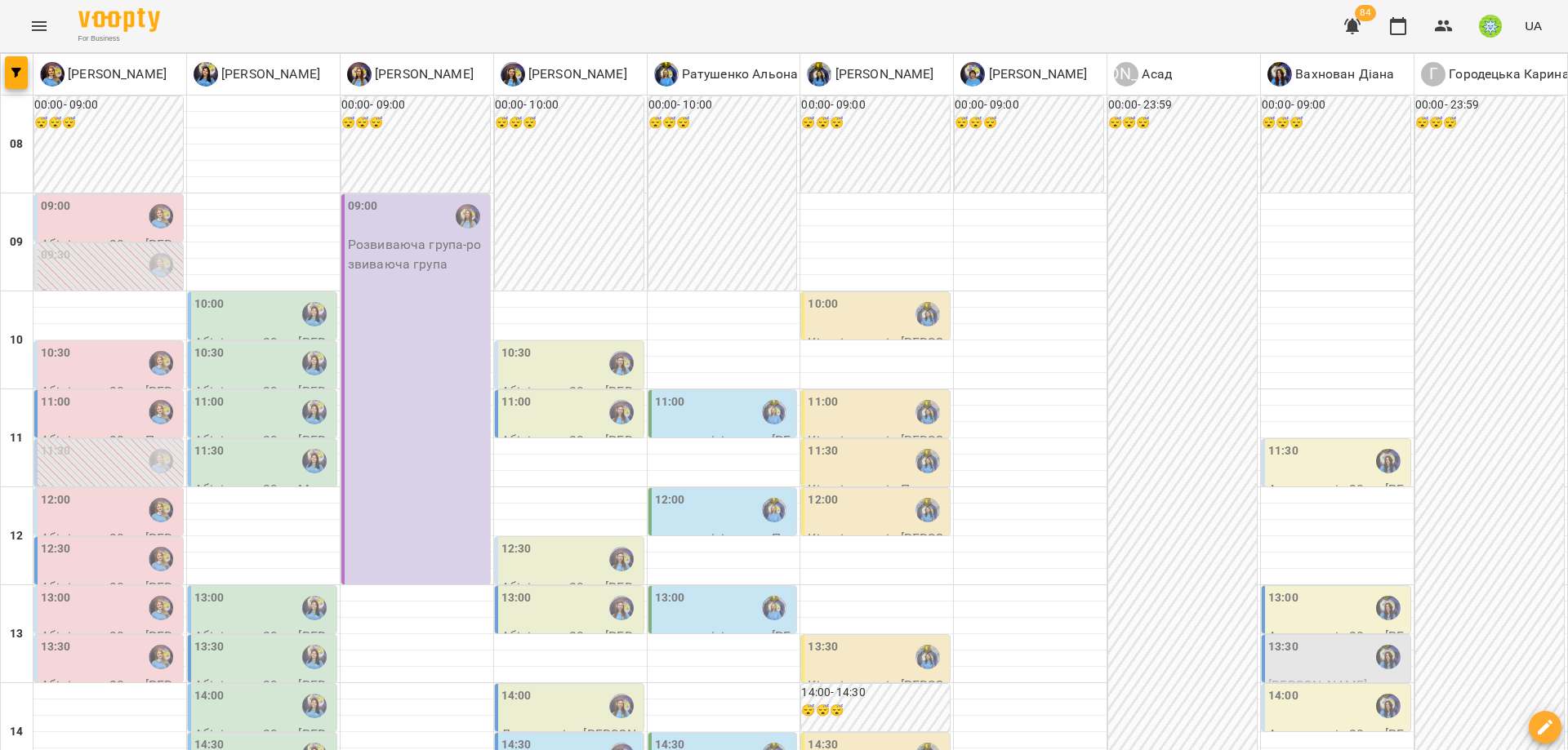
scroll to position [270, 0]
click at [729, 590] on div "13:00" at bounding box center [724, 608] width 139 height 38
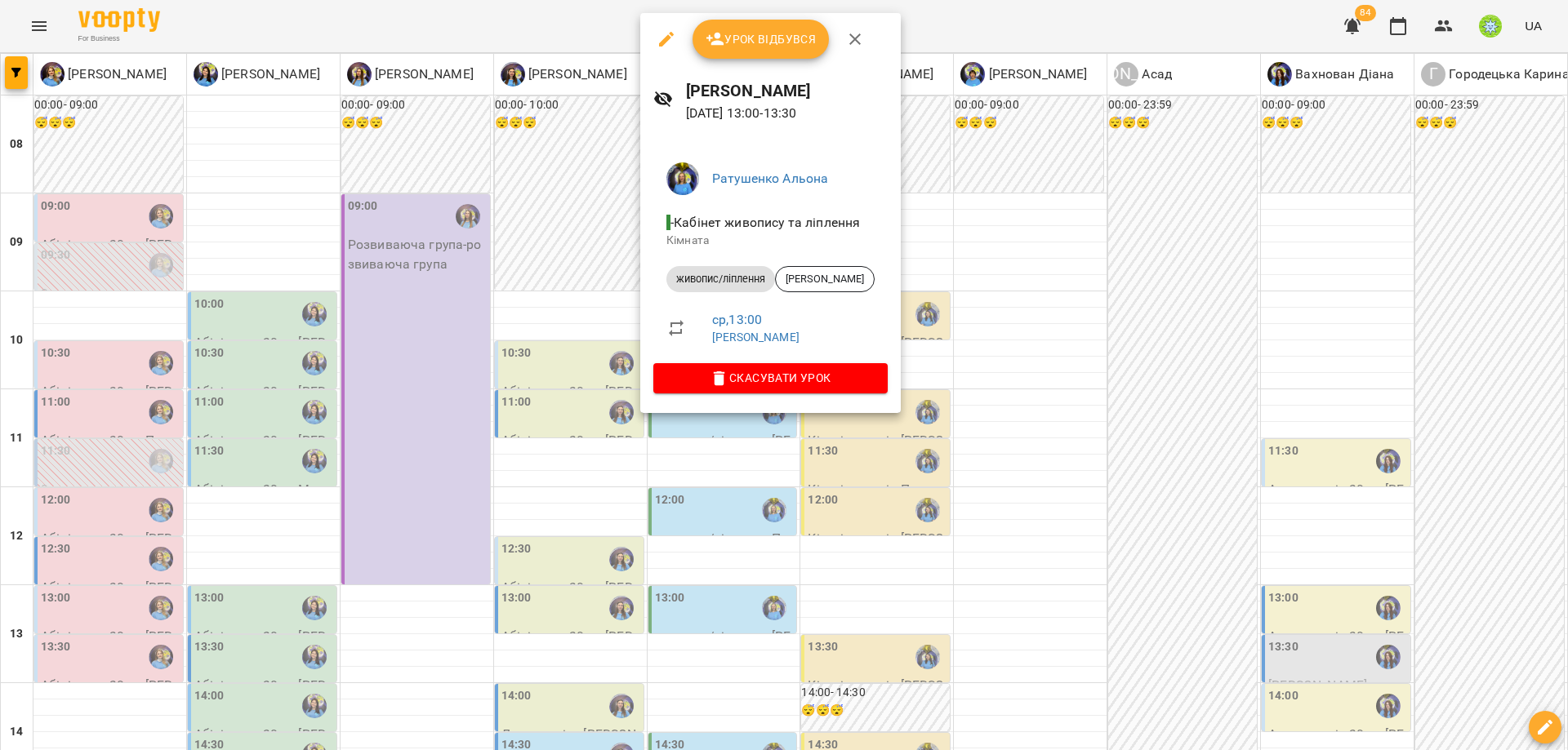
click at [961, 388] on div at bounding box center [784, 375] width 1568 height 750
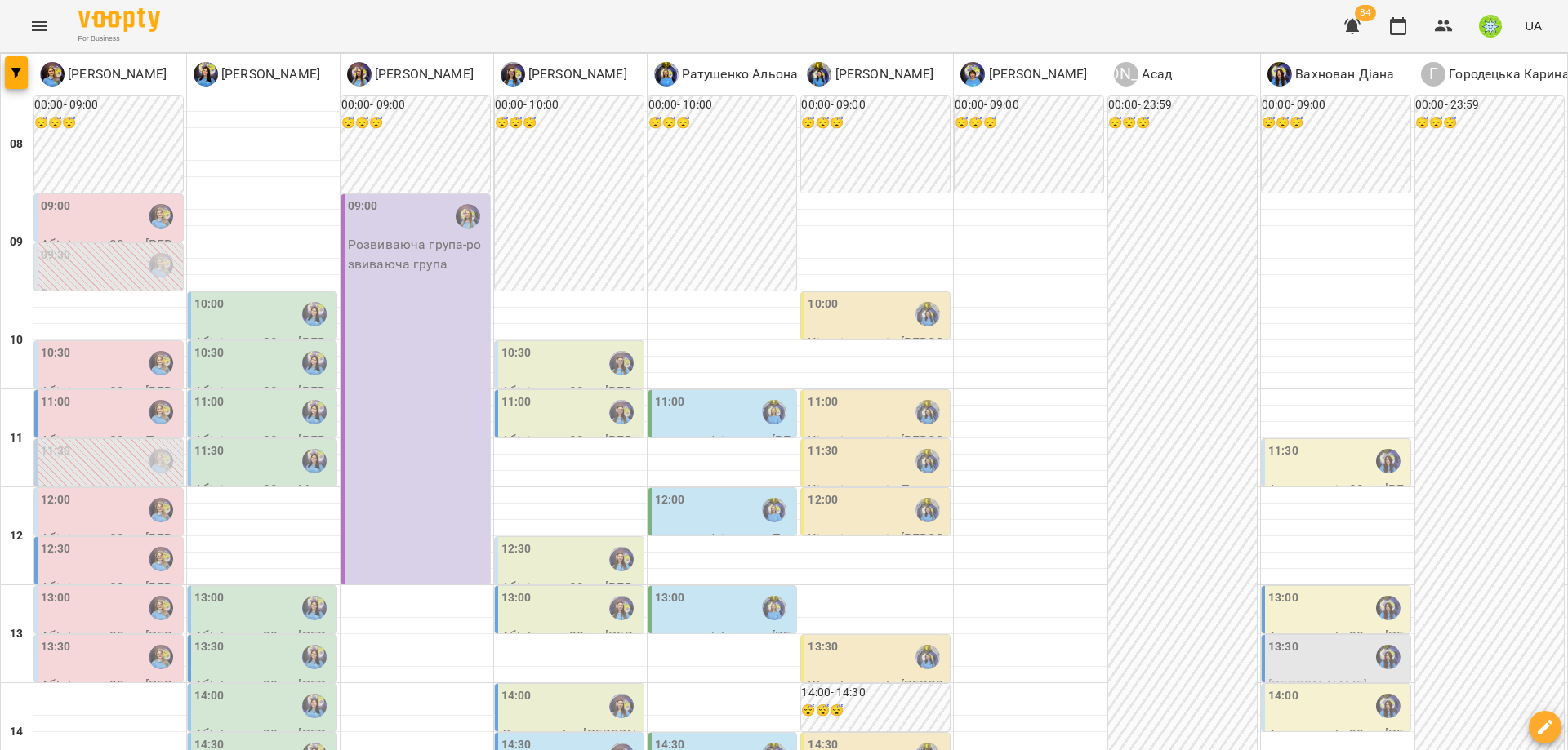
click at [568, 590] on div "13:00" at bounding box center [571, 608] width 139 height 38
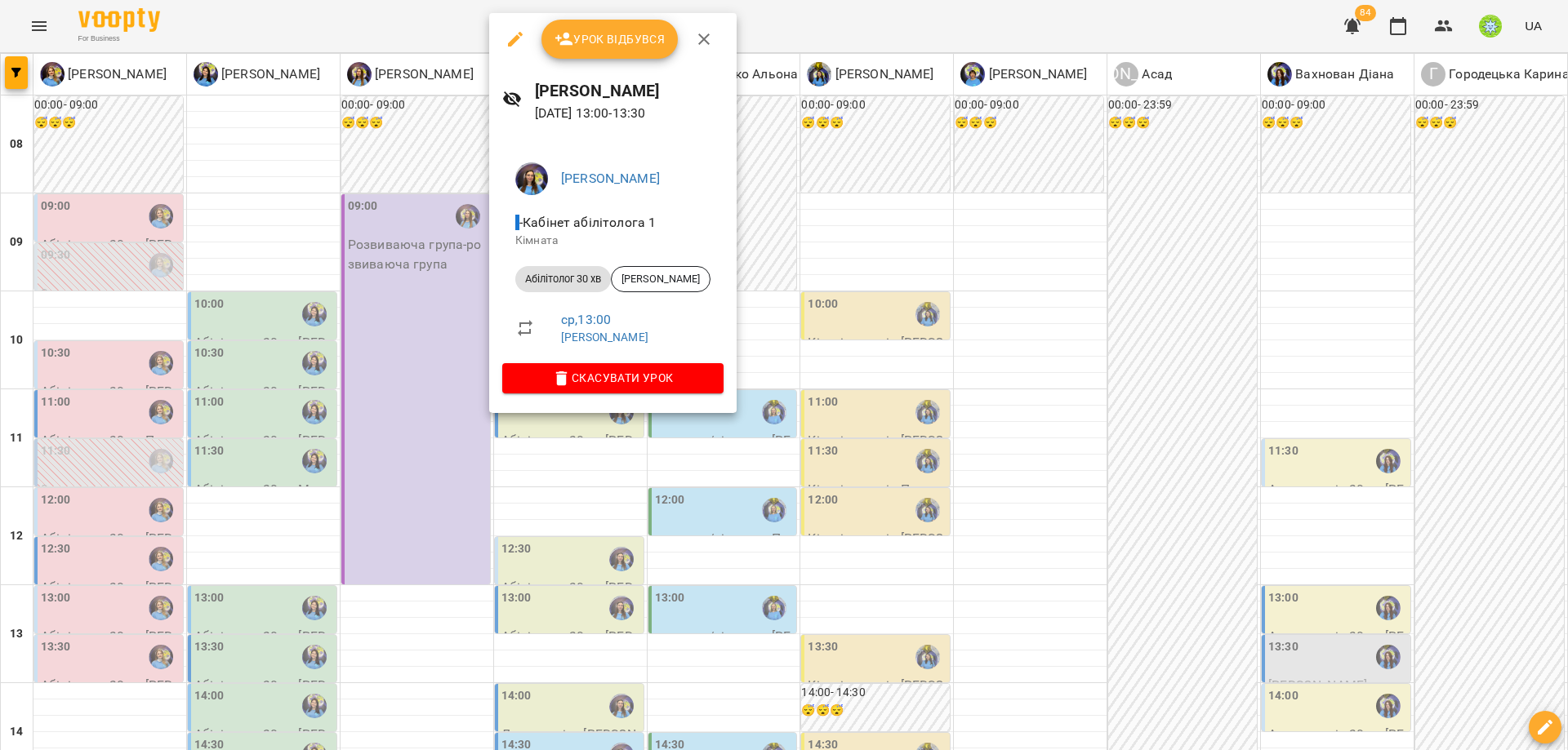
click at [336, 331] on div at bounding box center [784, 375] width 1568 height 750
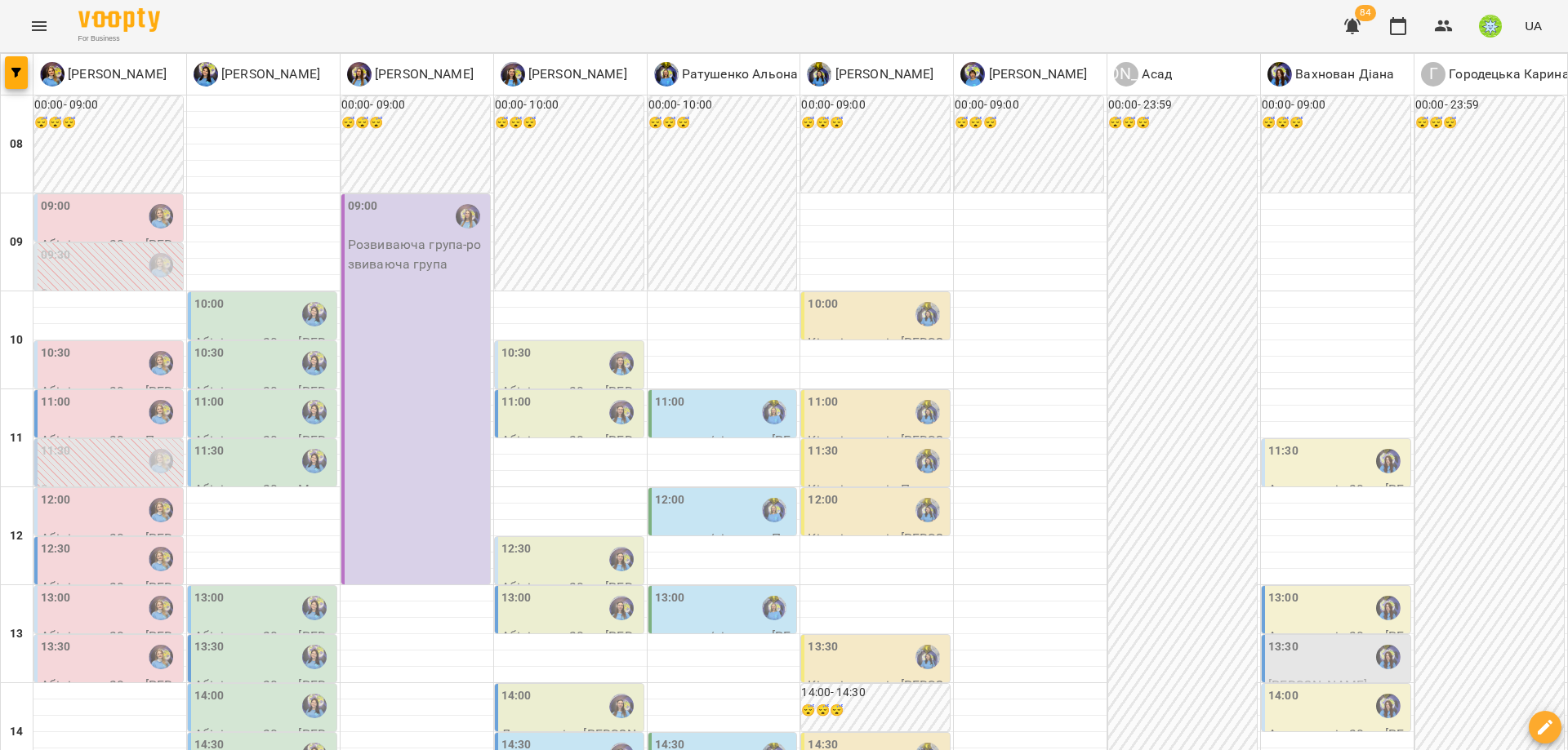
click at [329, 590] on div at bounding box center [314, 608] width 38 height 38
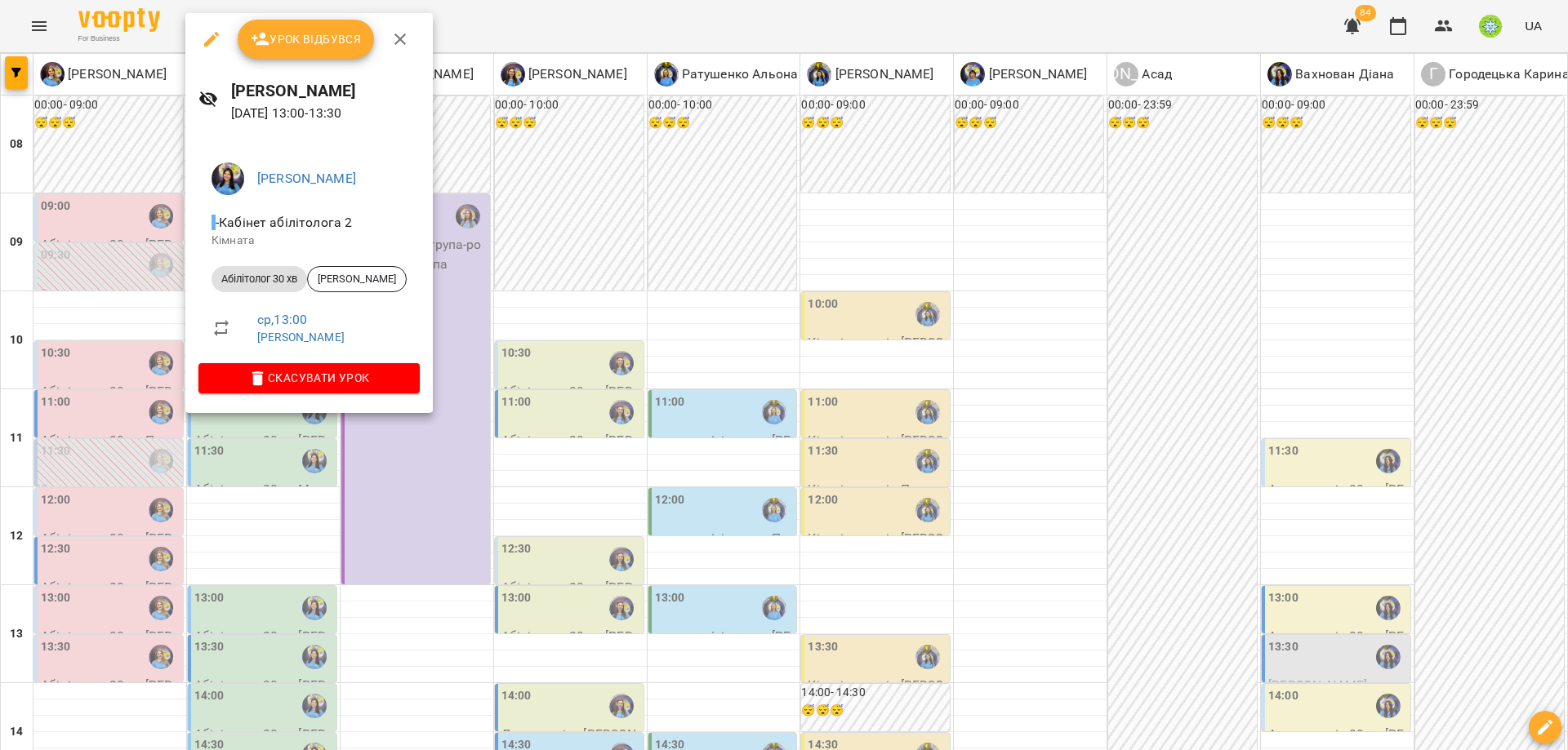
click at [114, 327] on div at bounding box center [784, 375] width 1568 height 750
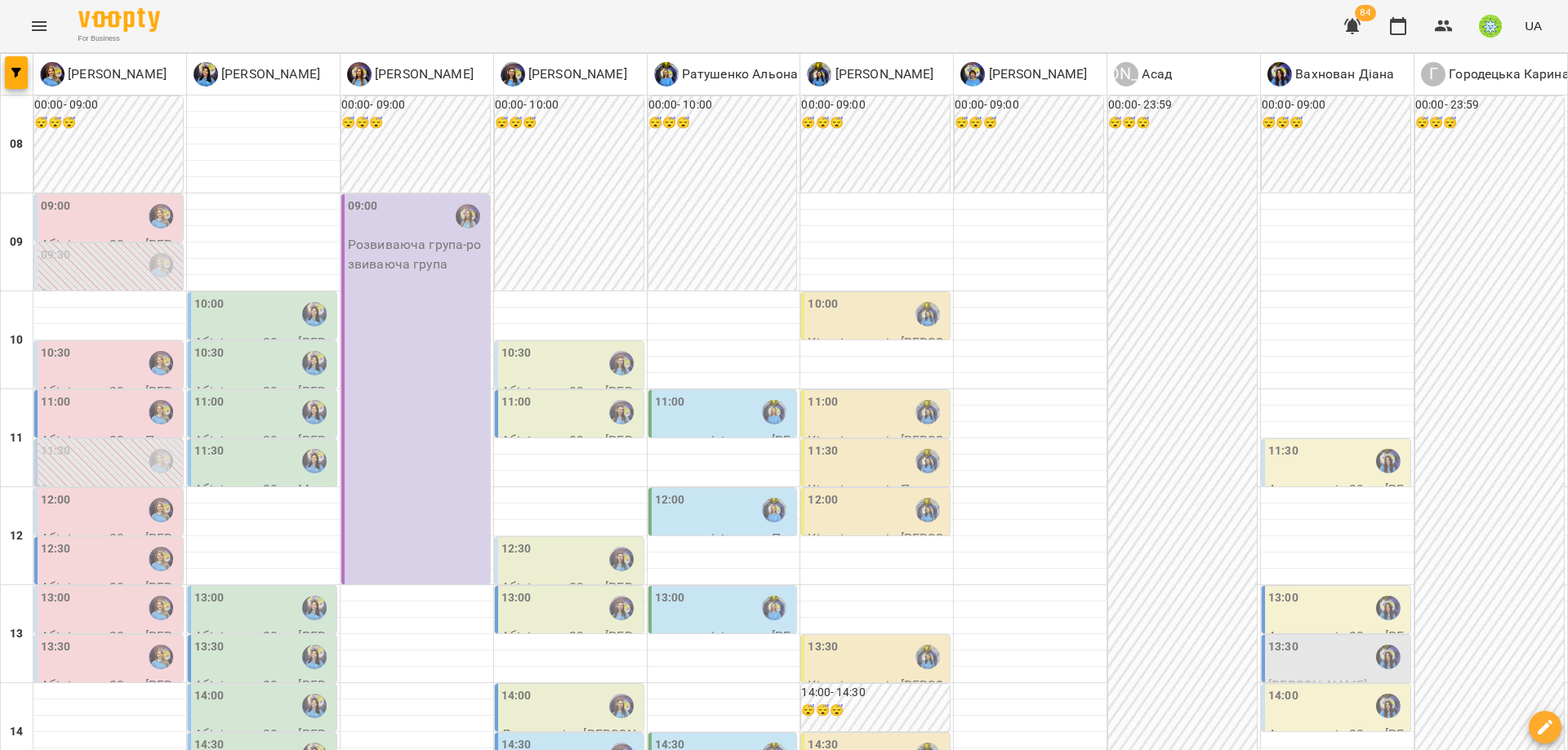
click at [1309, 638] on div "13:30" at bounding box center [1338, 657] width 139 height 38
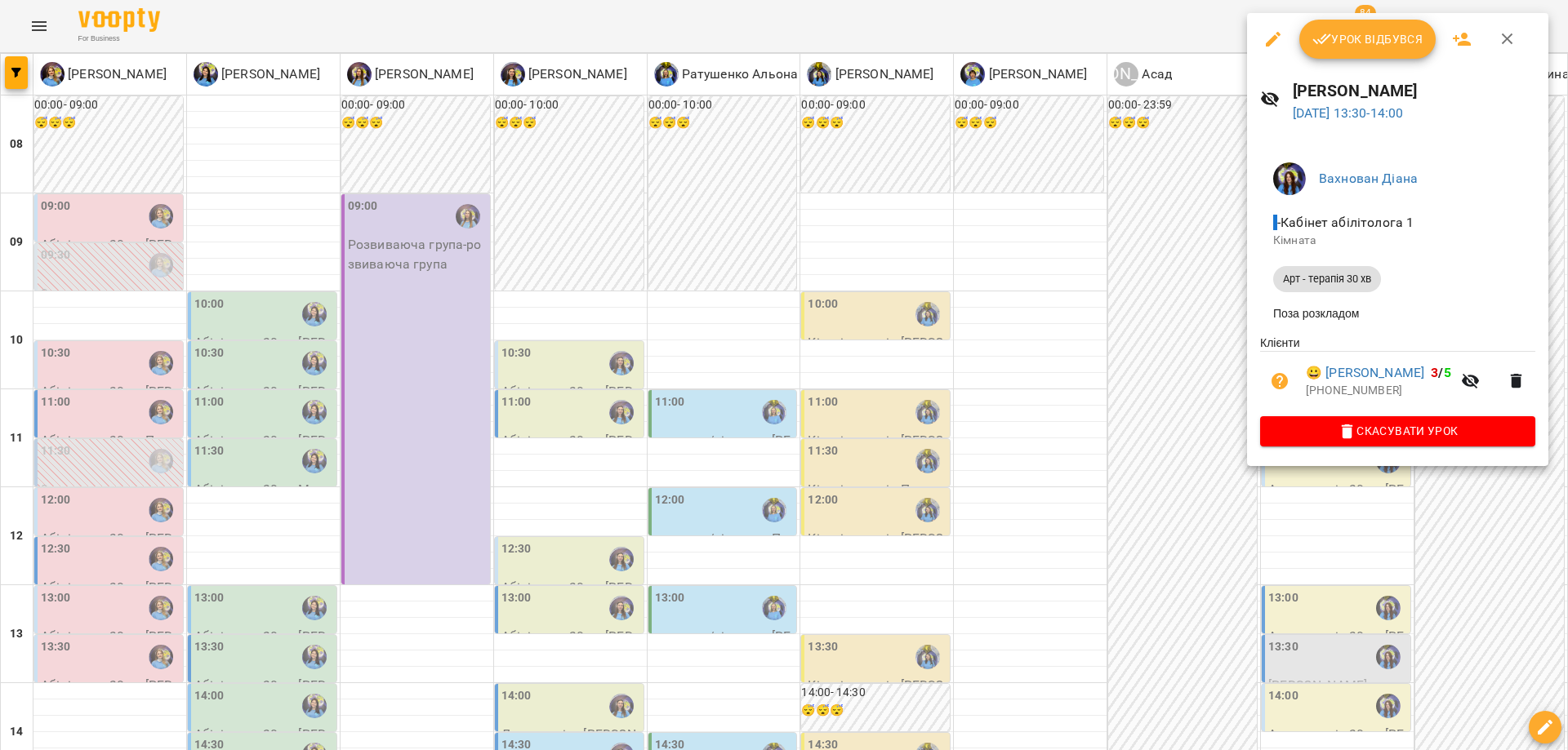
click at [1164, 428] on div at bounding box center [784, 375] width 1568 height 750
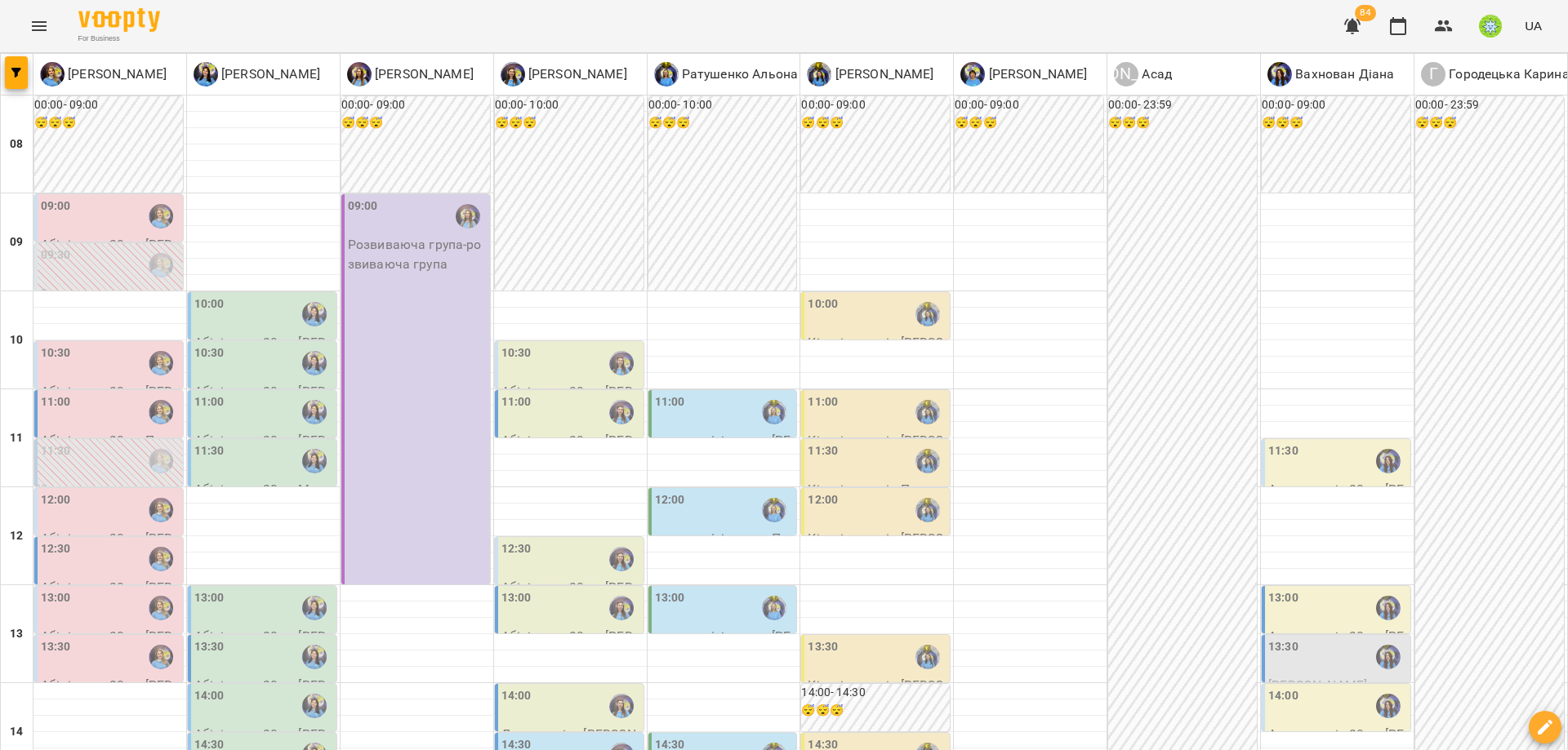
click at [861, 638] on div "13:30" at bounding box center [877, 657] width 139 height 38
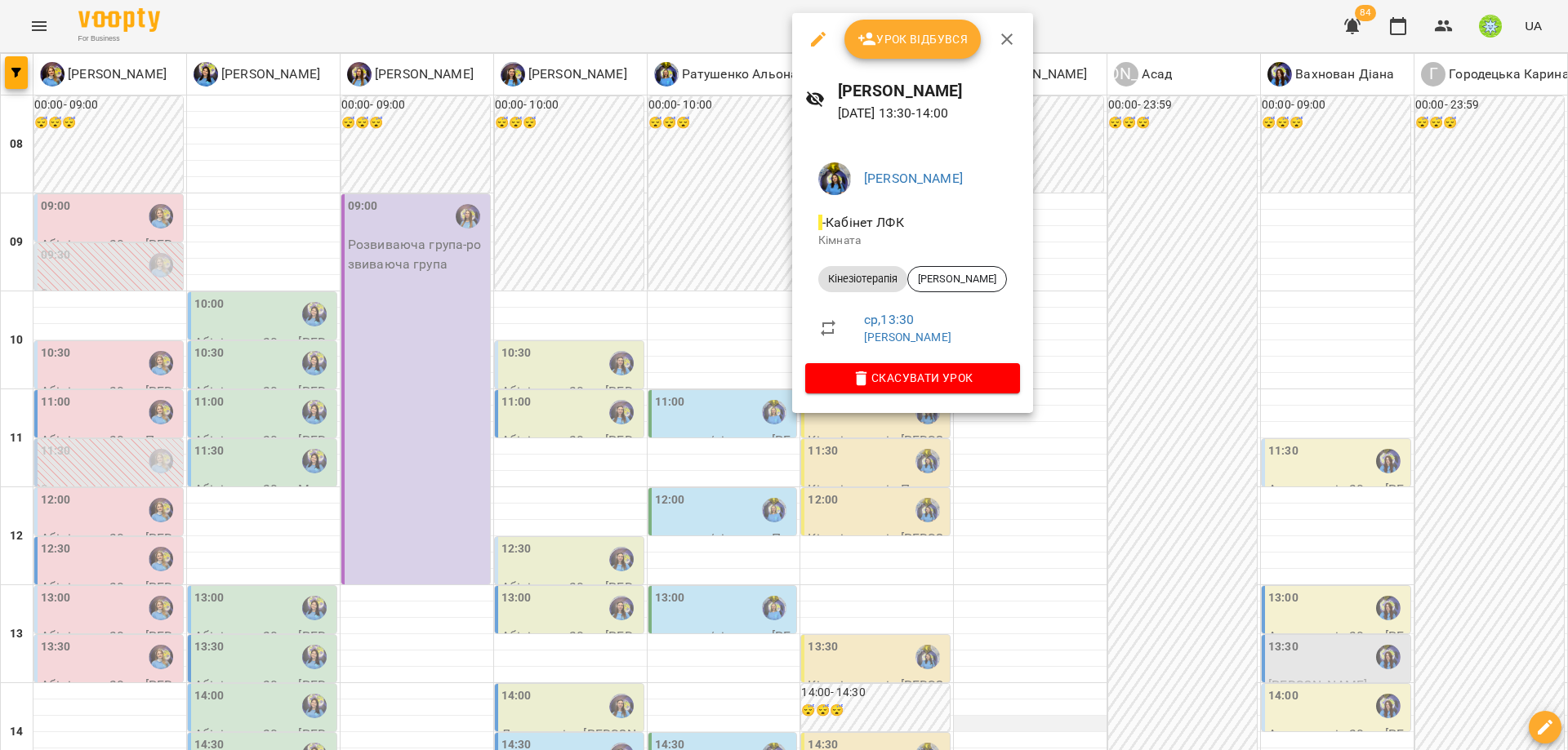
click at [1000, 455] on div at bounding box center [784, 375] width 1568 height 750
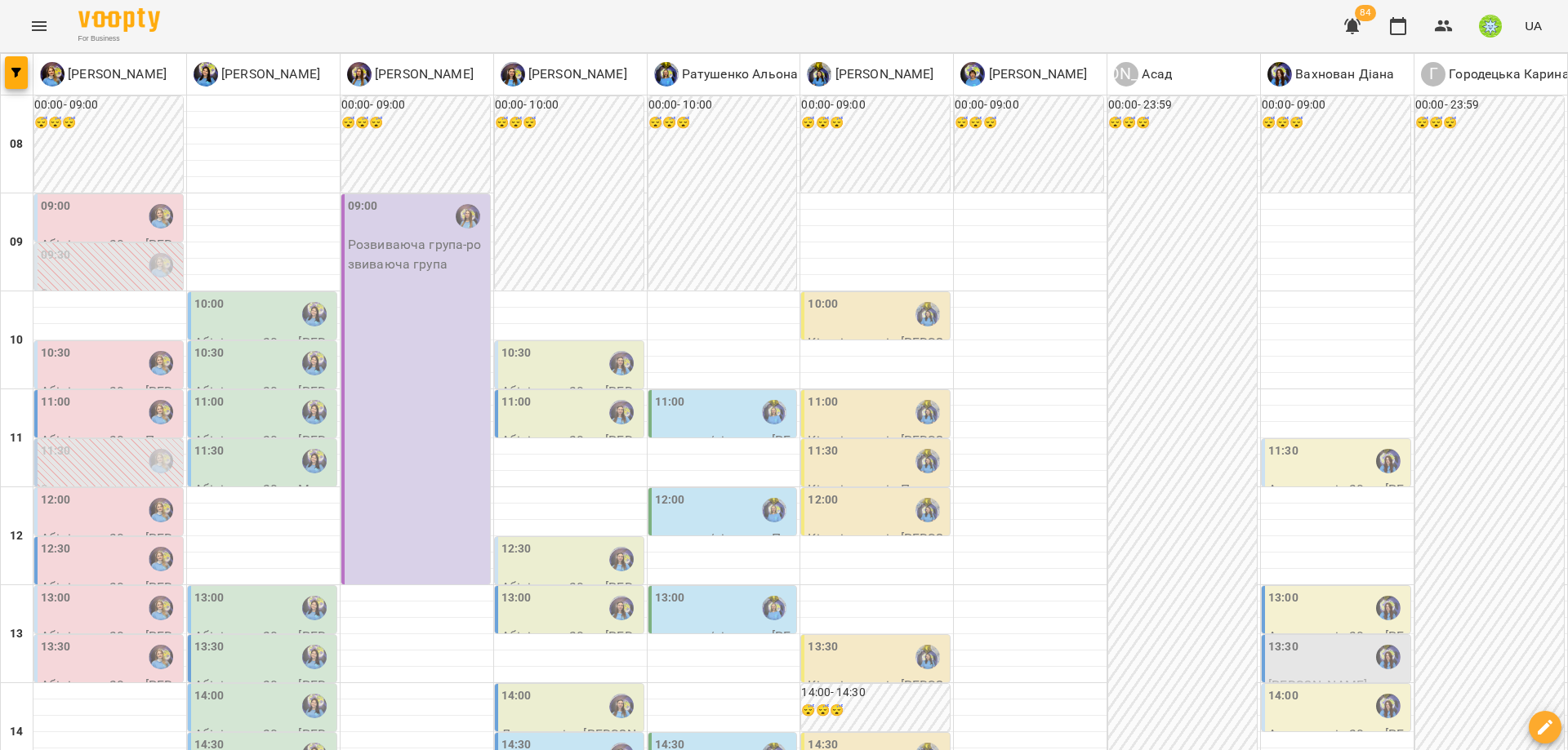
click at [1273, 688] on div "14:00" at bounding box center [1283, 706] width 30 height 38
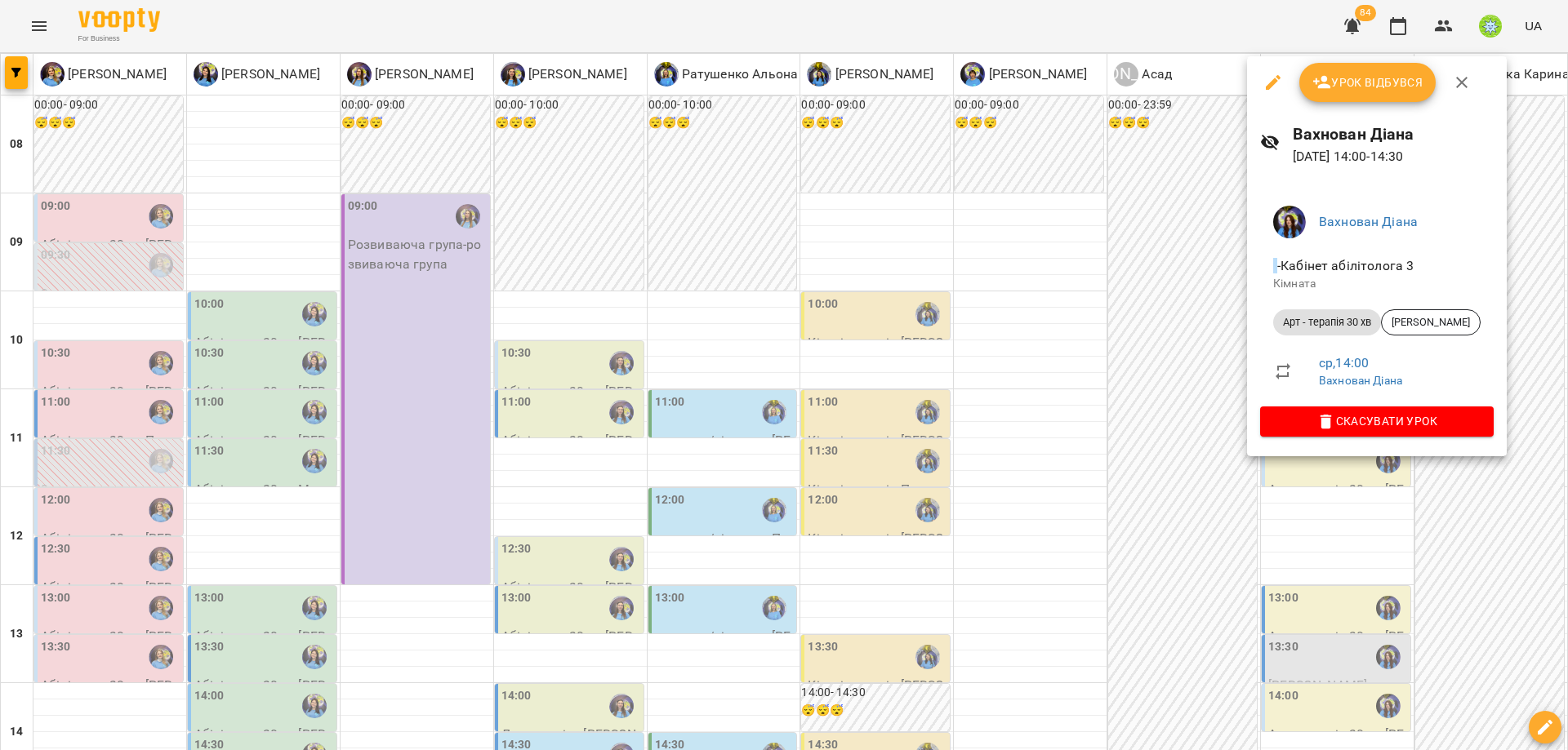
click at [1084, 464] on div at bounding box center [784, 375] width 1568 height 750
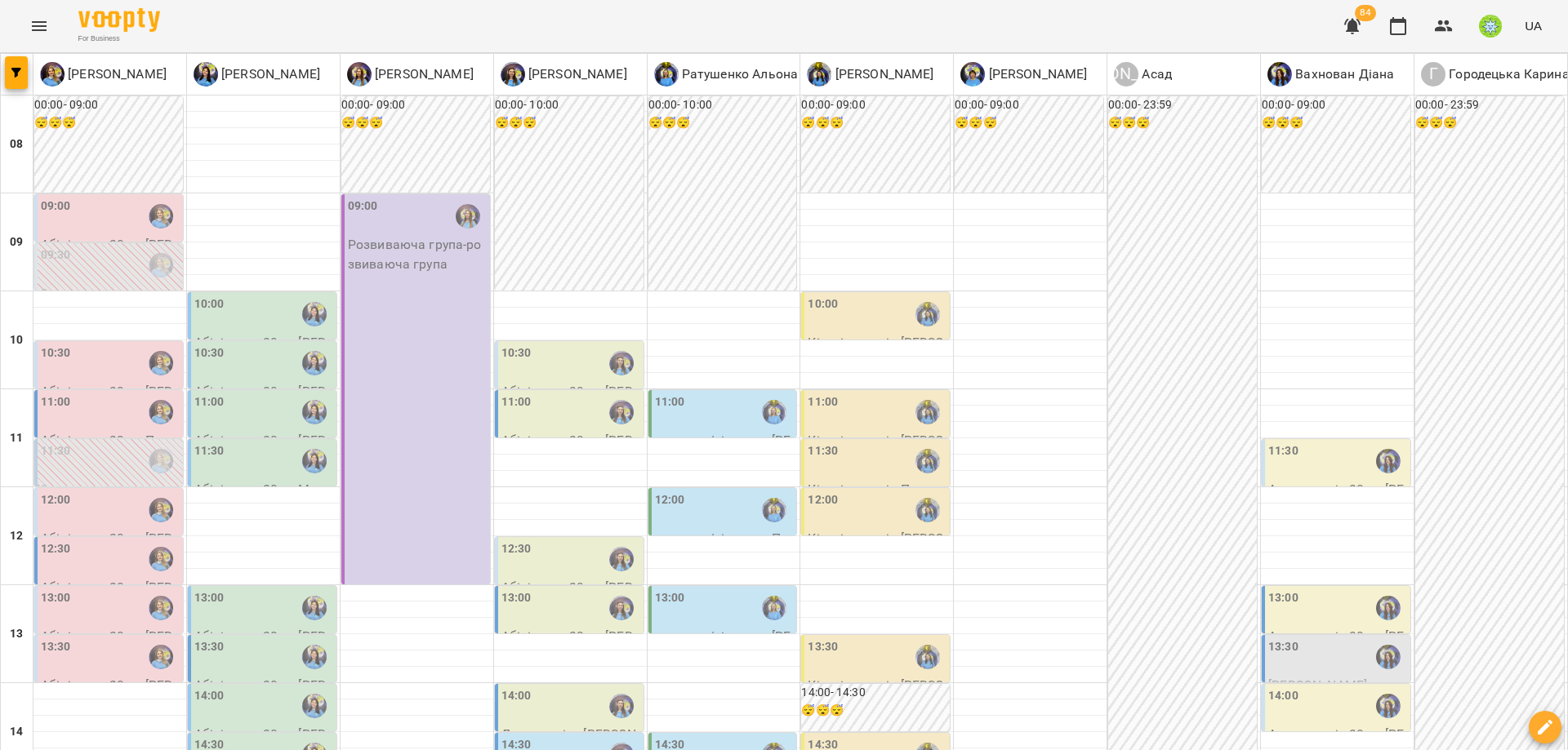
click at [743, 736] on div "14:30" at bounding box center [724, 755] width 139 height 38
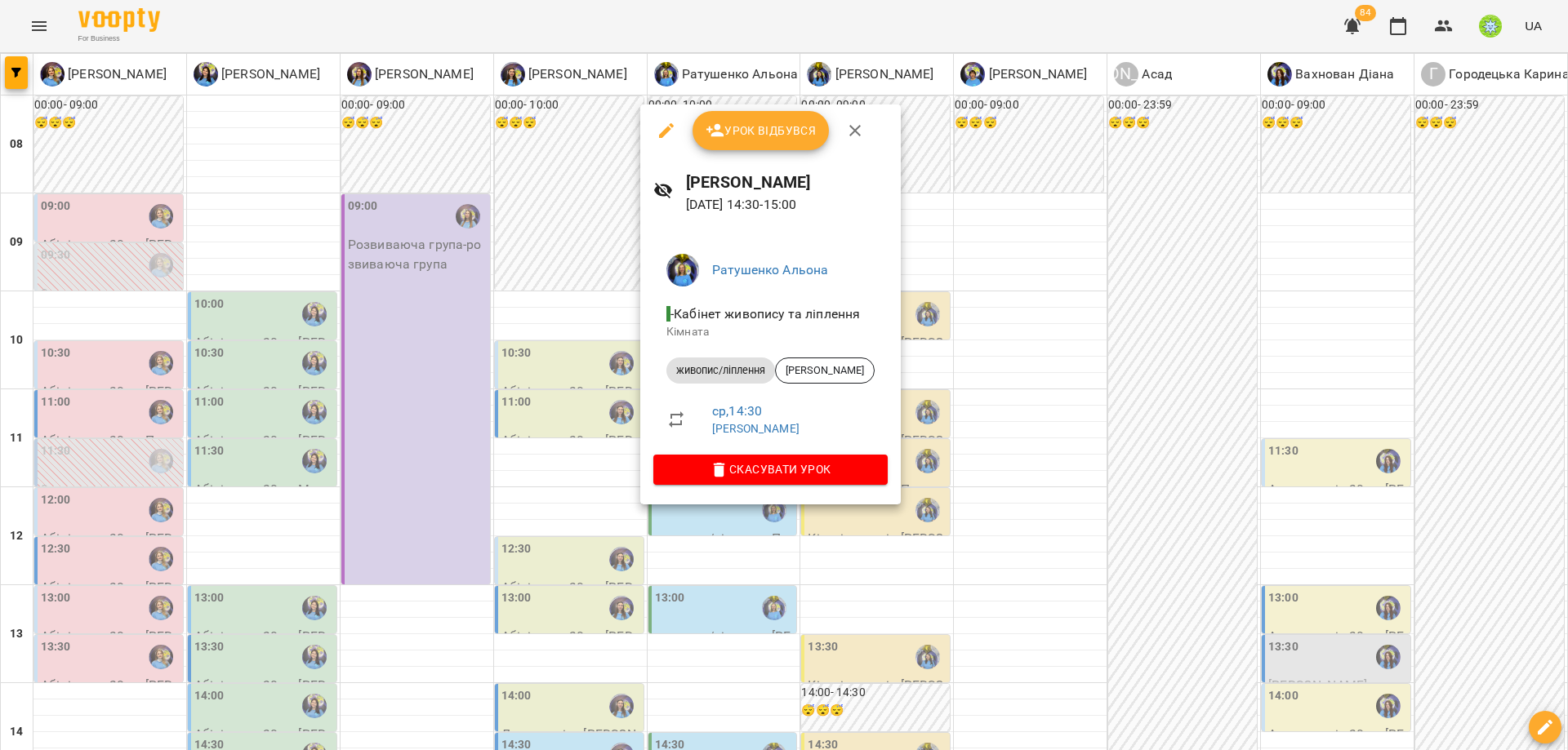
click at [502, 443] on div at bounding box center [784, 375] width 1568 height 750
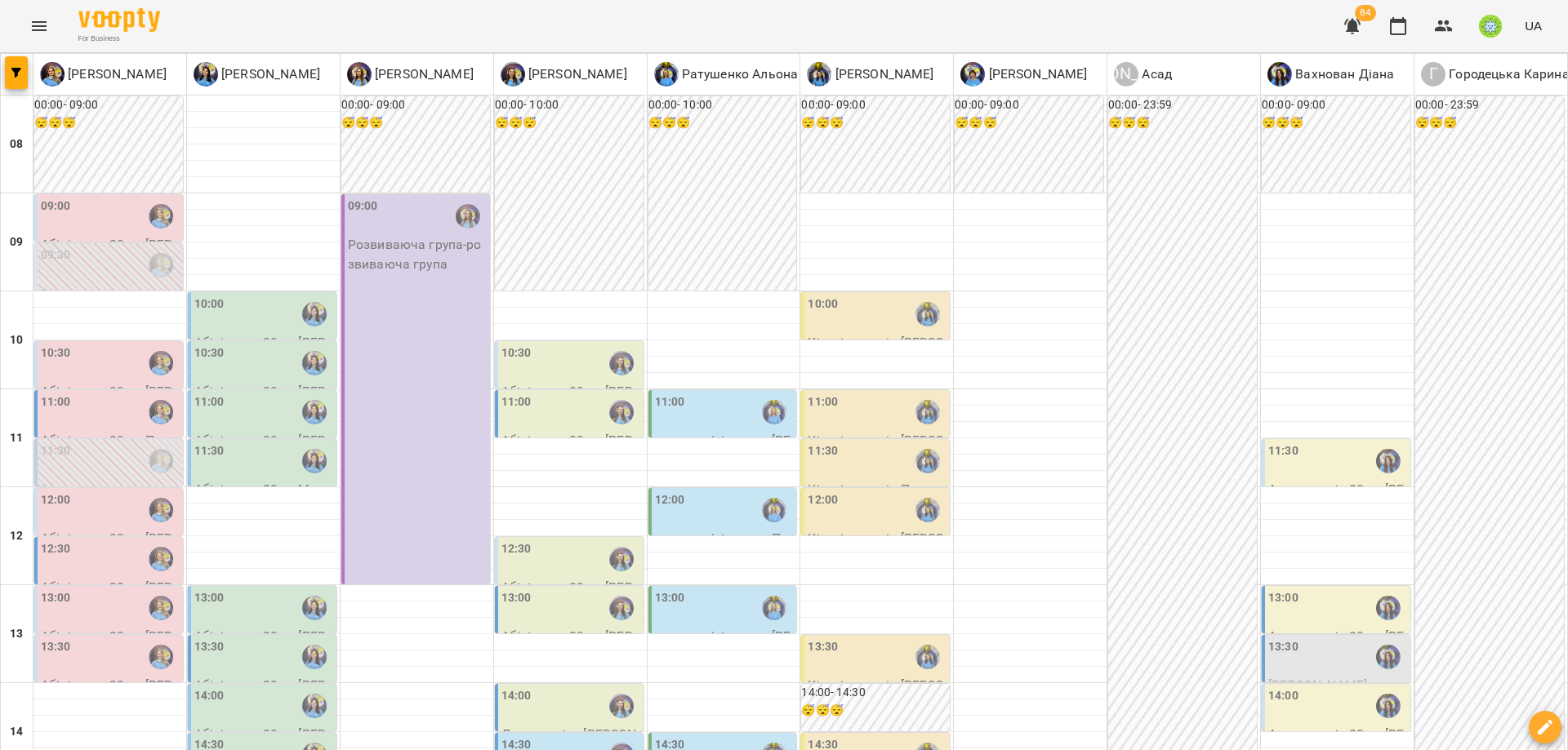
click at [512, 736] on div "14:30" at bounding box center [516, 755] width 30 height 38
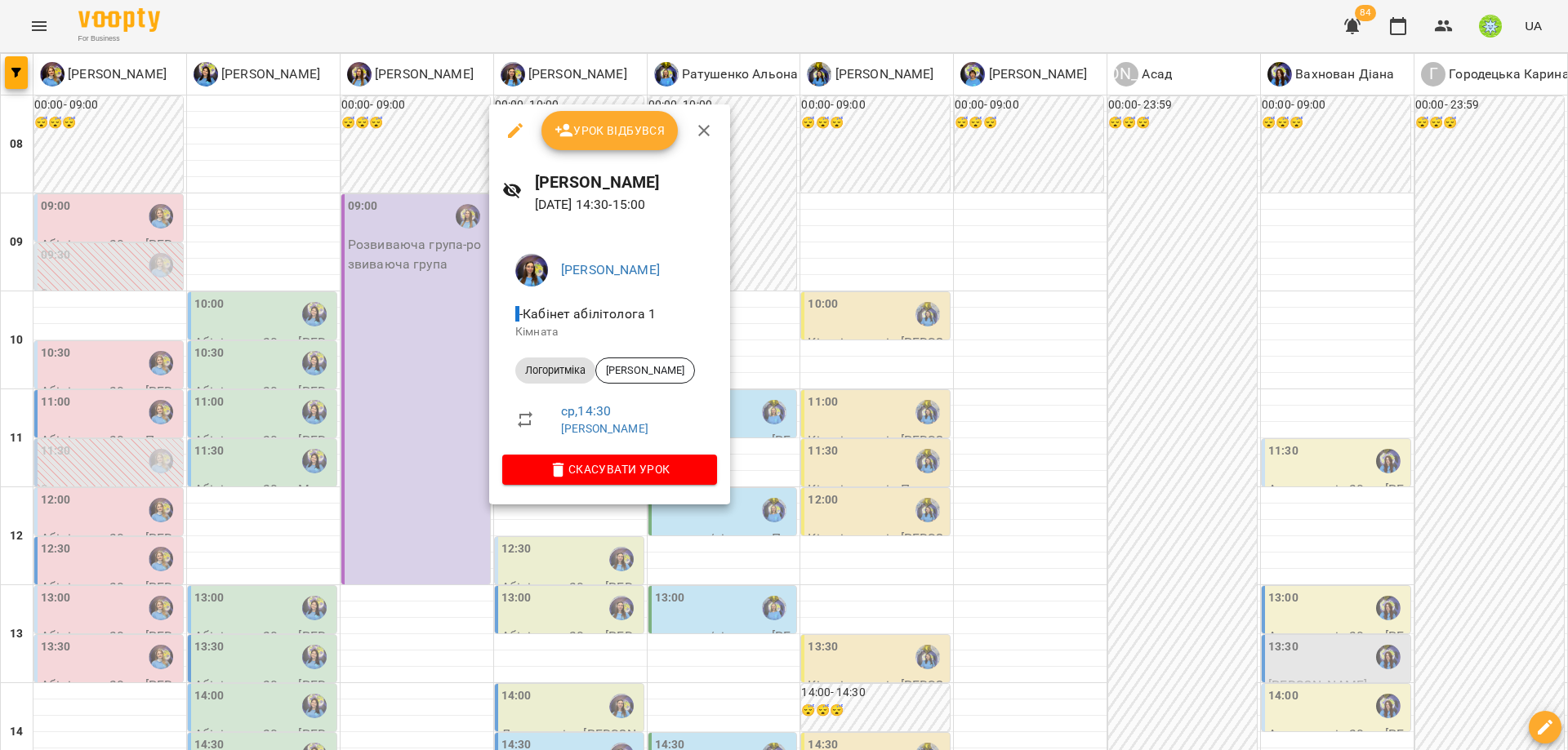
click at [890, 416] on div at bounding box center [784, 375] width 1568 height 750
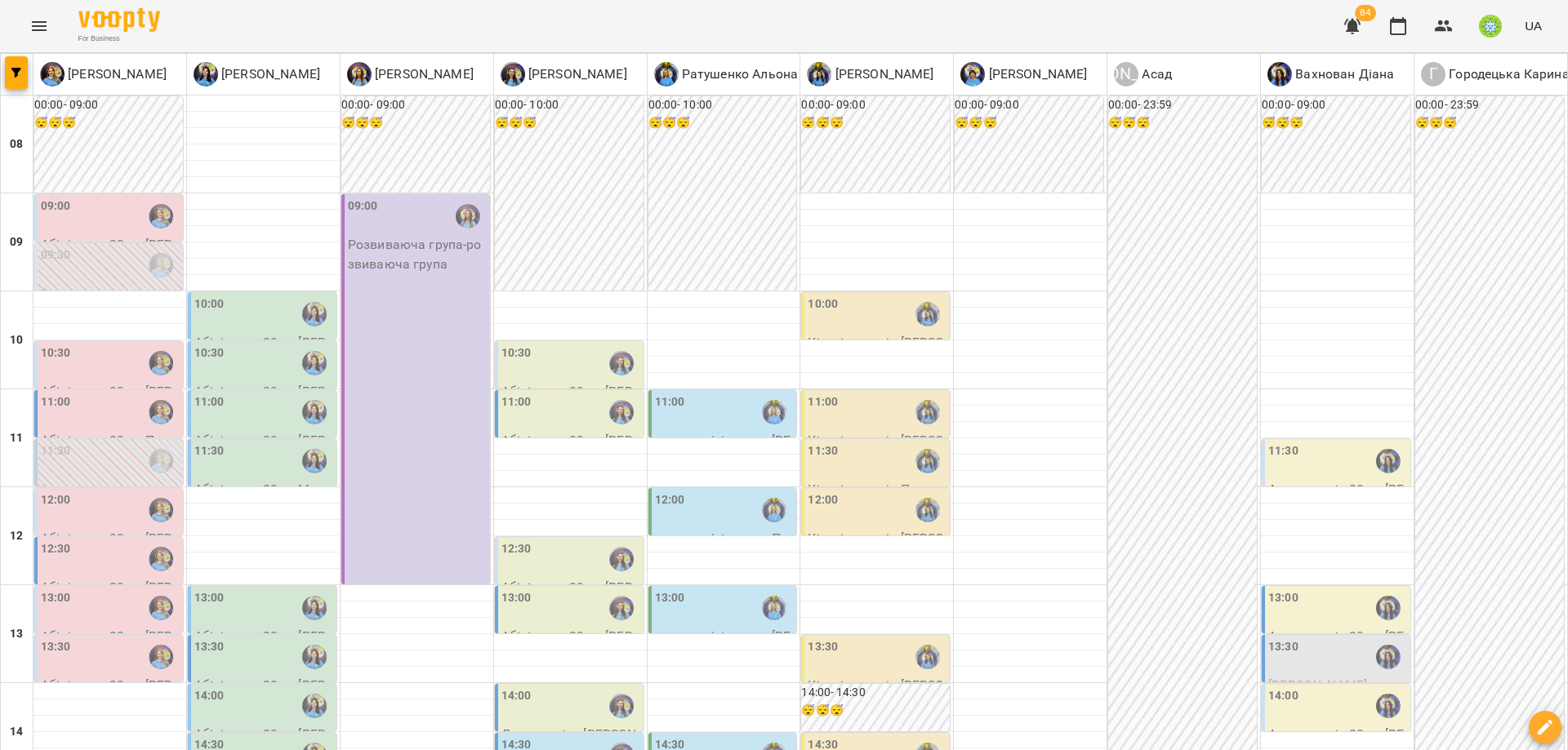
click at [583, 736] on div "14:30" at bounding box center [571, 755] width 139 height 38
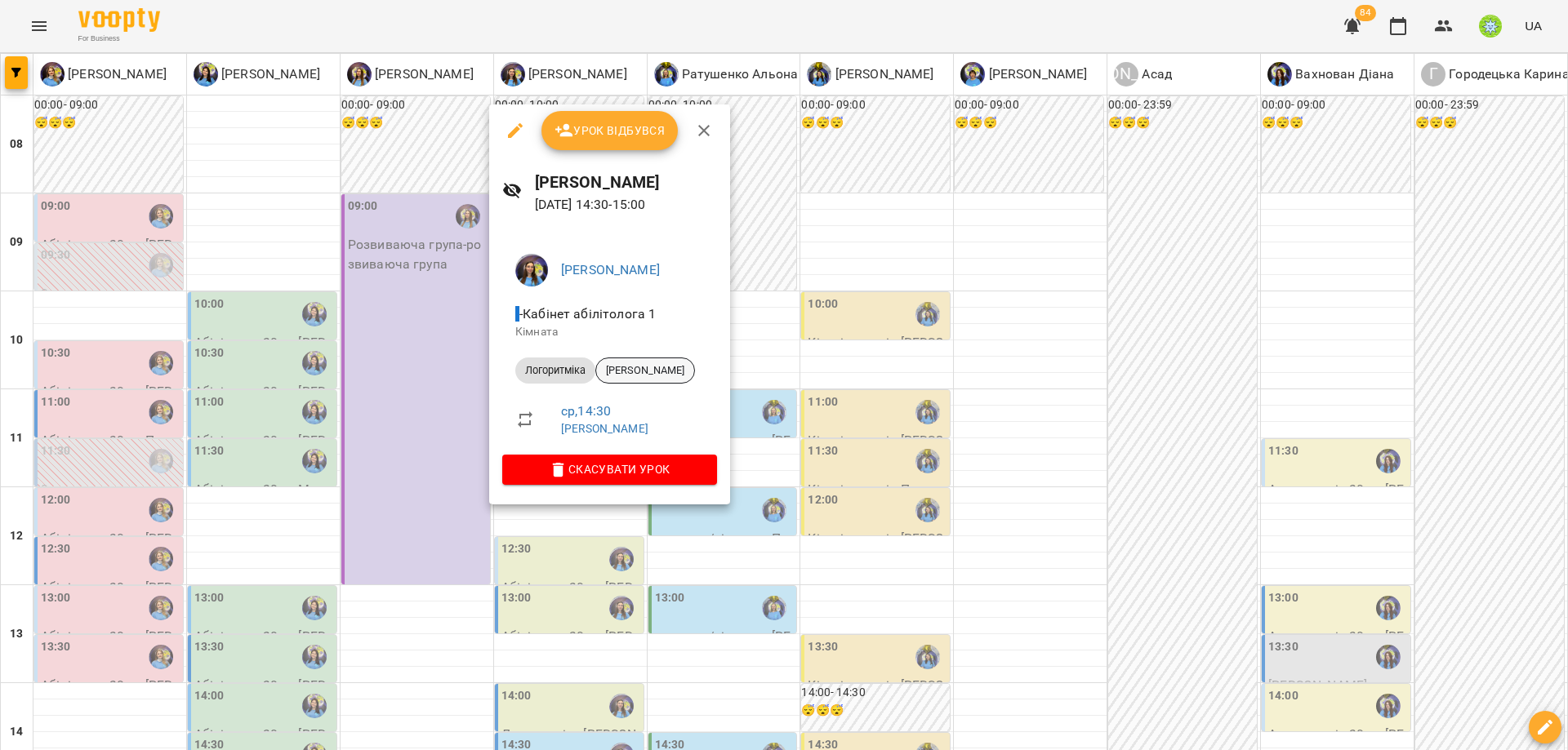
click at [657, 372] on span "[PERSON_NAME]" at bounding box center [645, 370] width 98 height 15
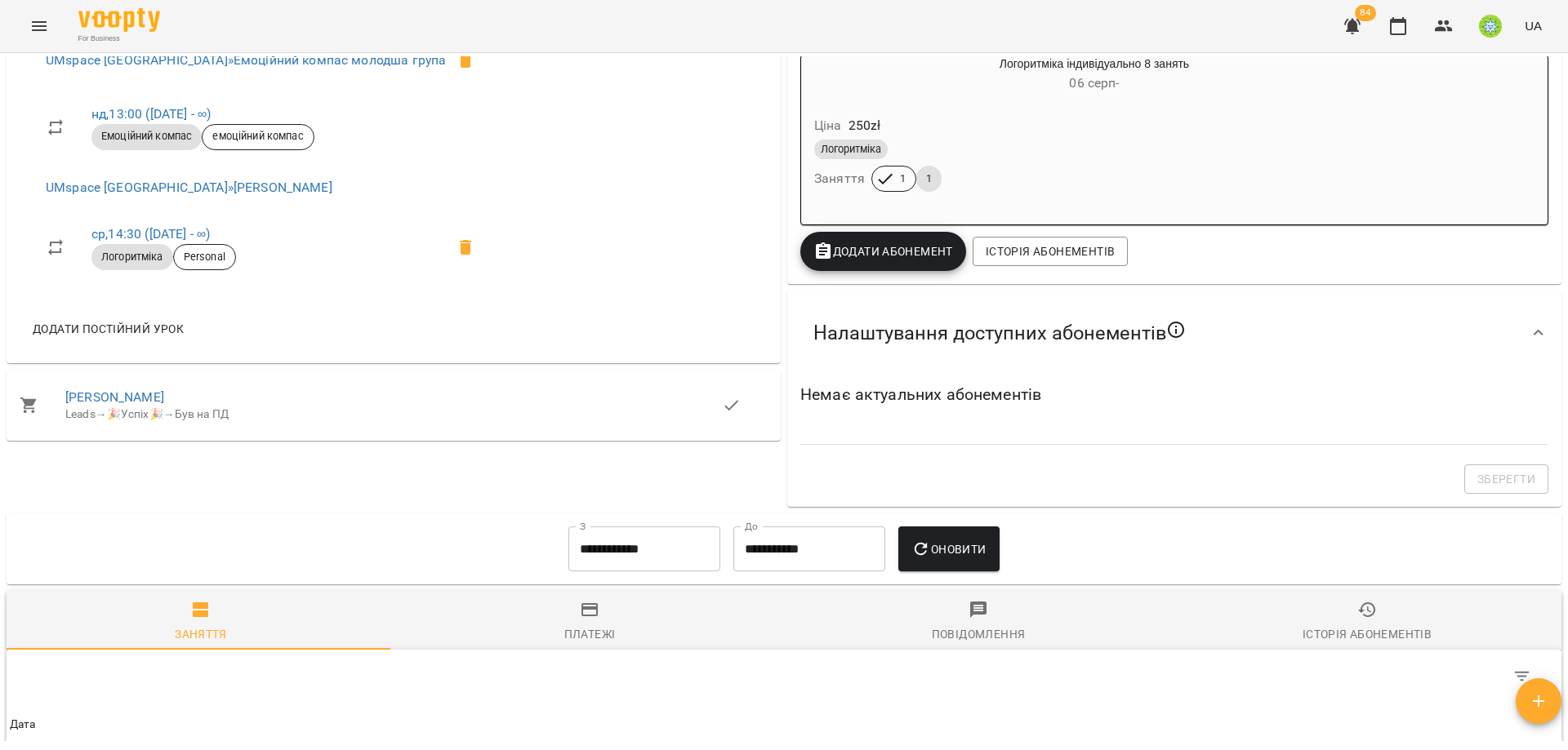
scroll to position [1252, 0]
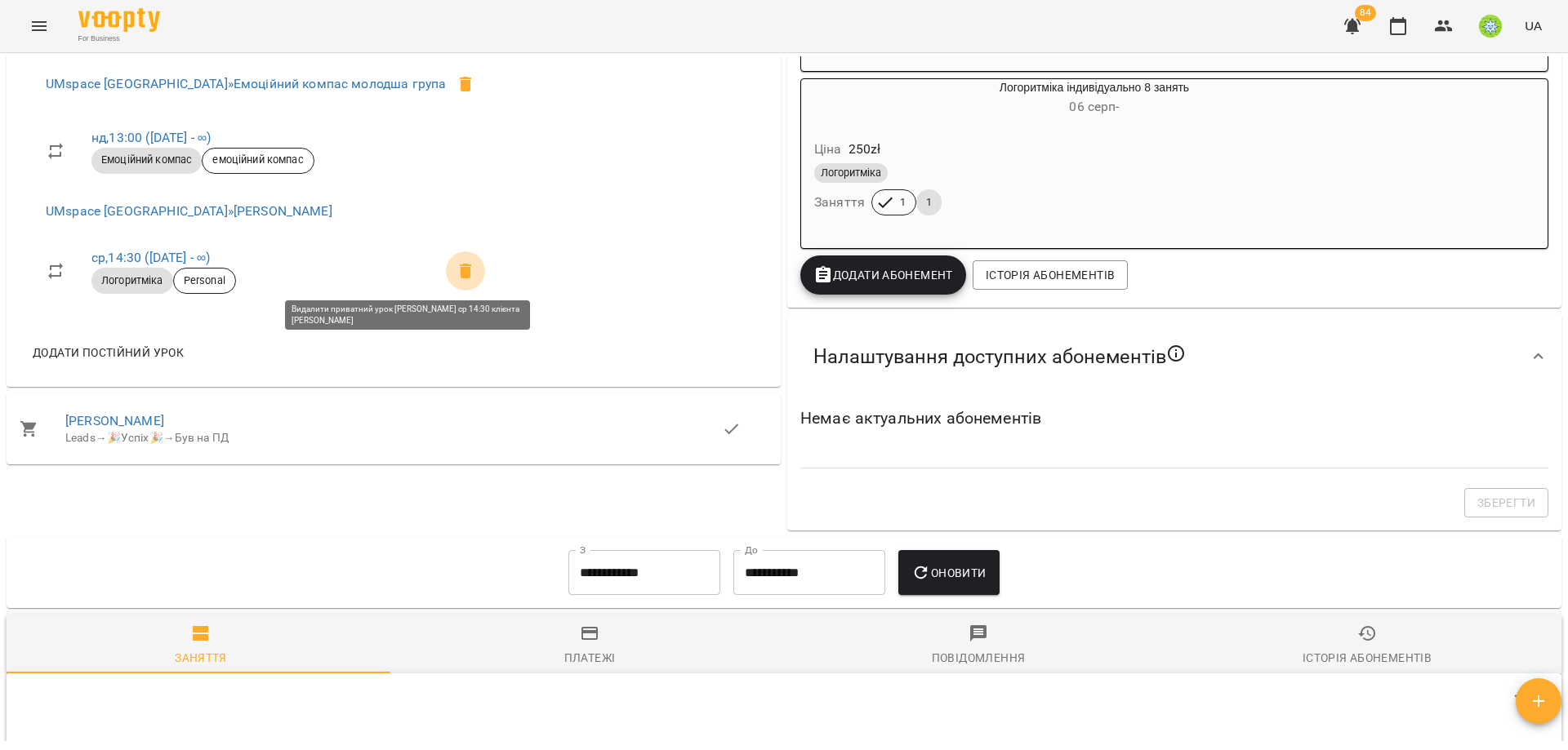
click at [456, 275] on icon at bounding box center [465, 270] width 20 height 20
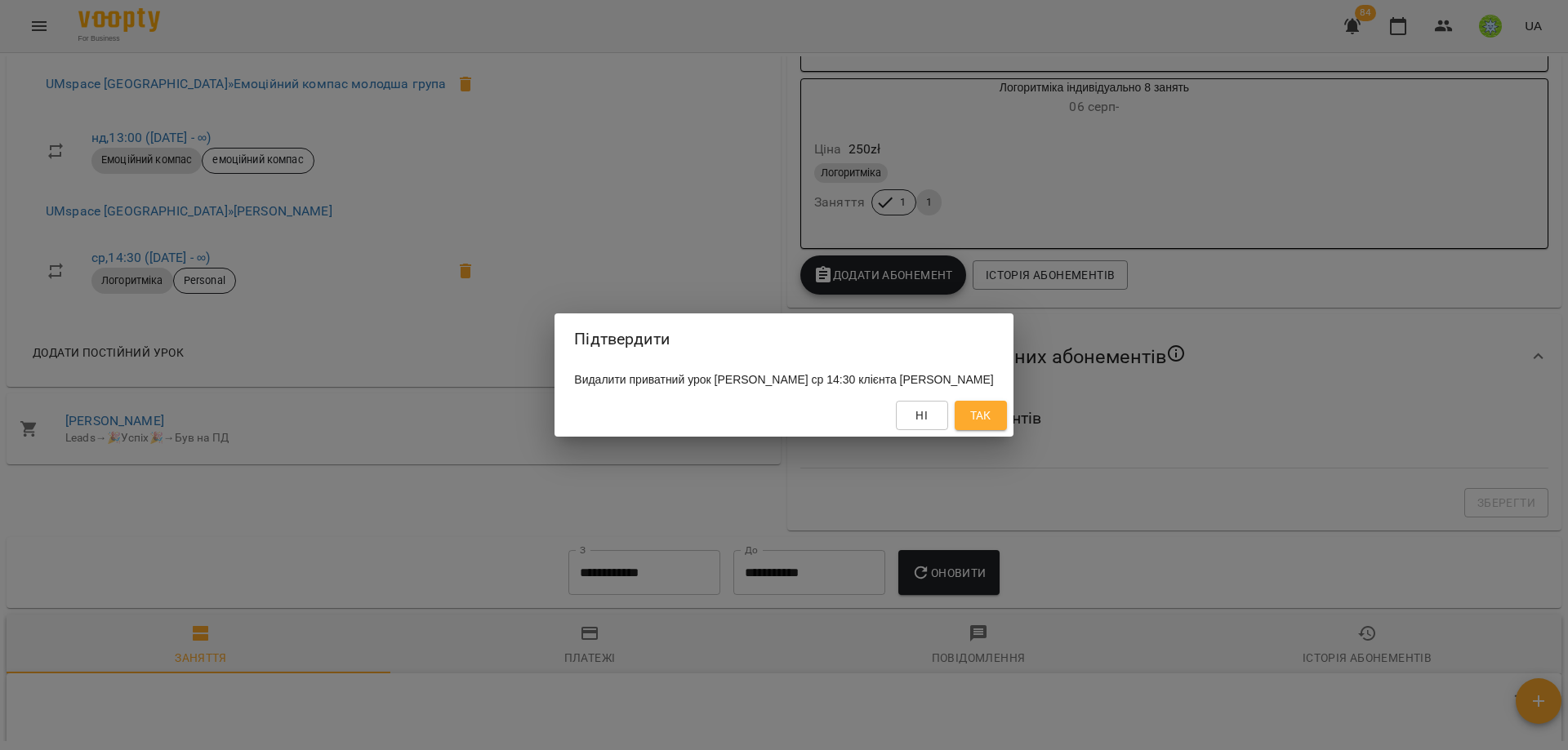
click at [1007, 425] on button "Так" at bounding box center [981, 416] width 52 height 29
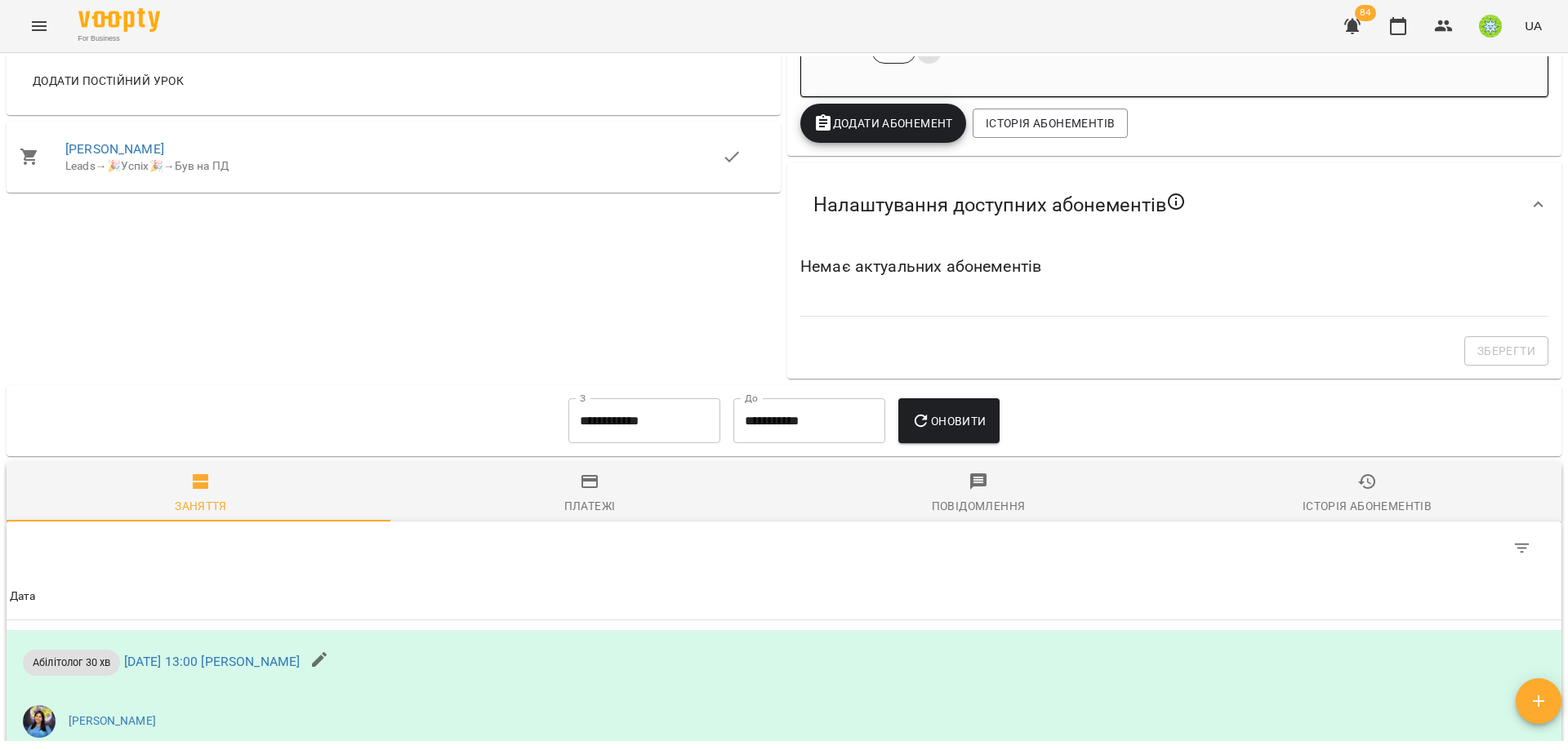
scroll to position [1387, 0]
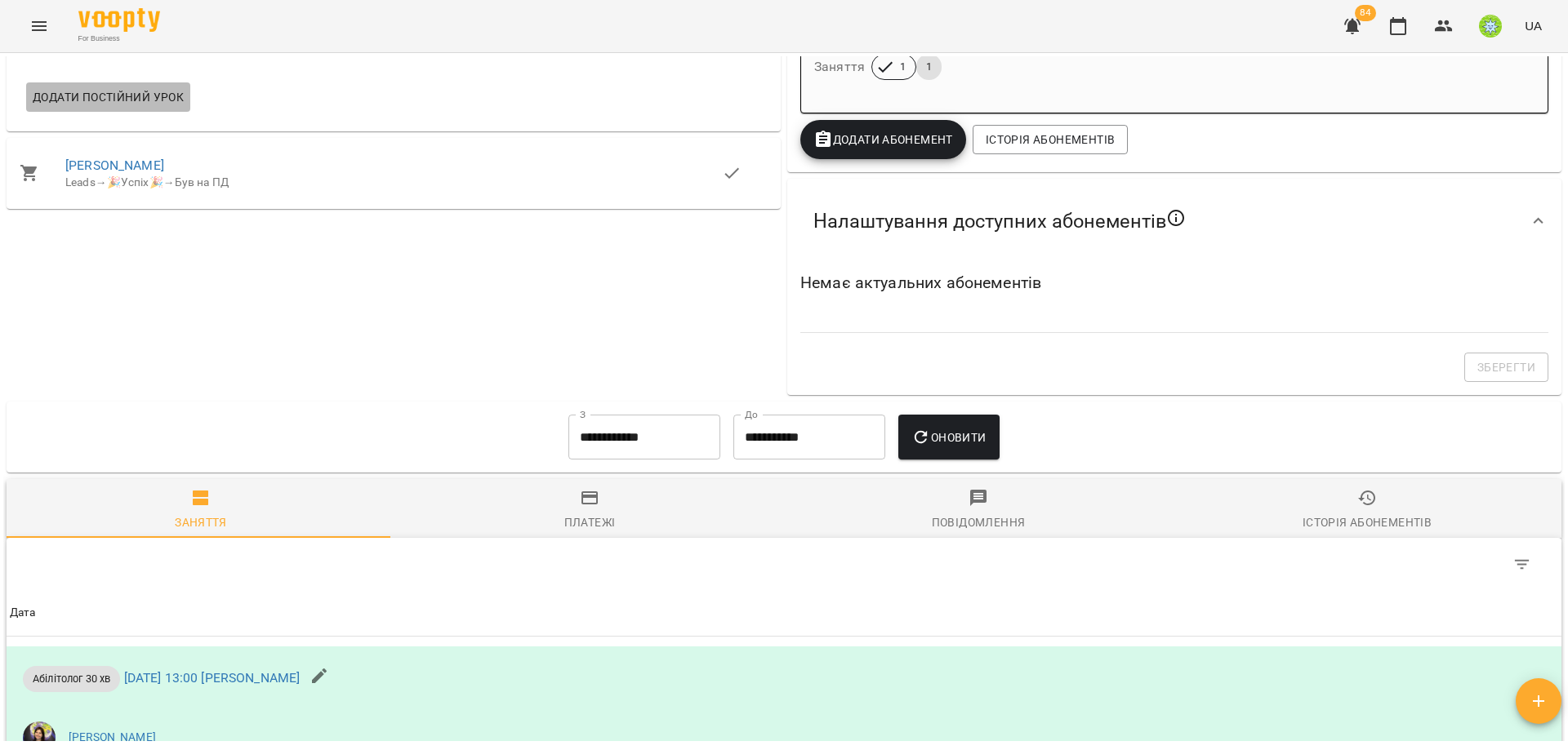
click at [90, 84] on button "Додати постійний урок" at bounding box center [108, 97] width 164 height 29
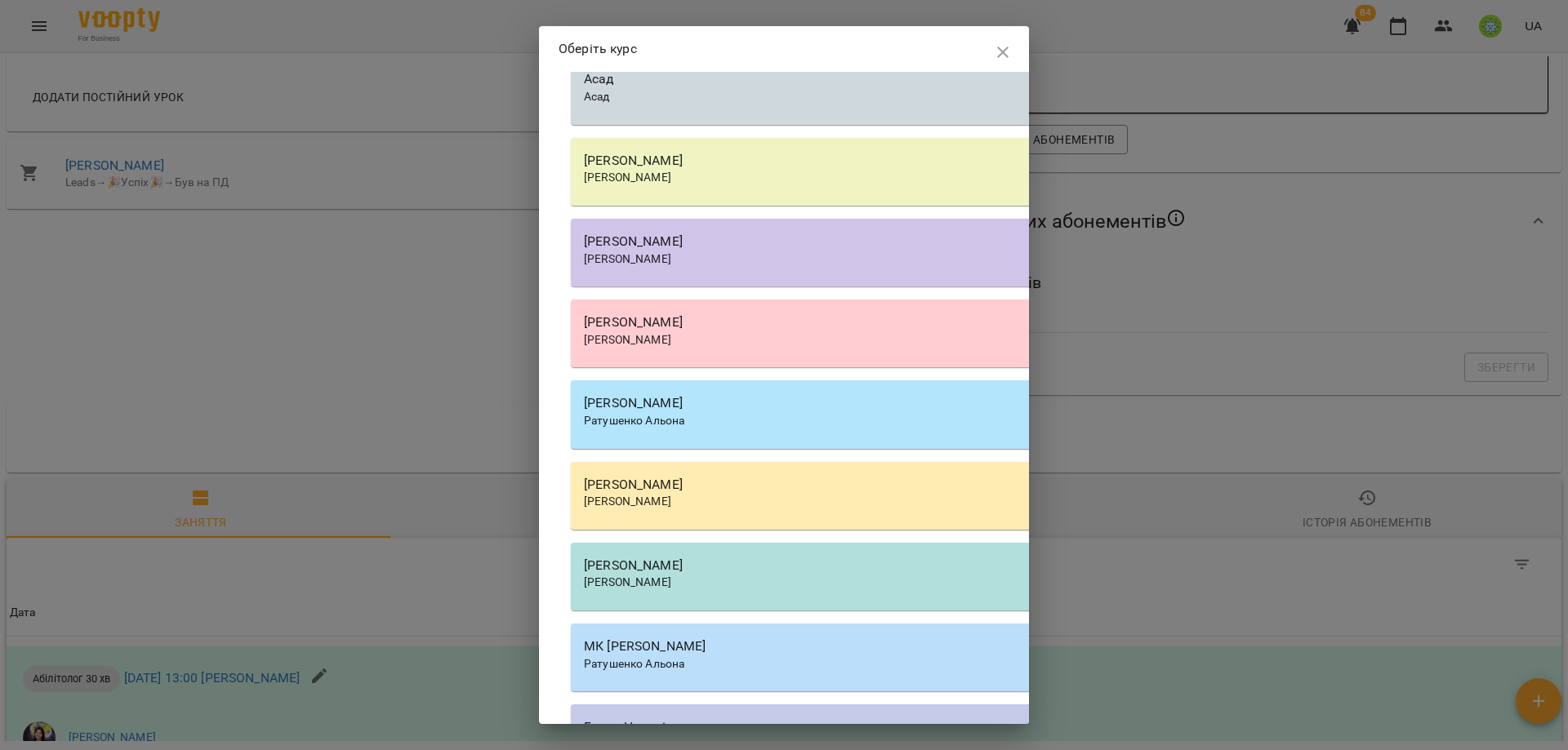
scroll to position [1832, 0]
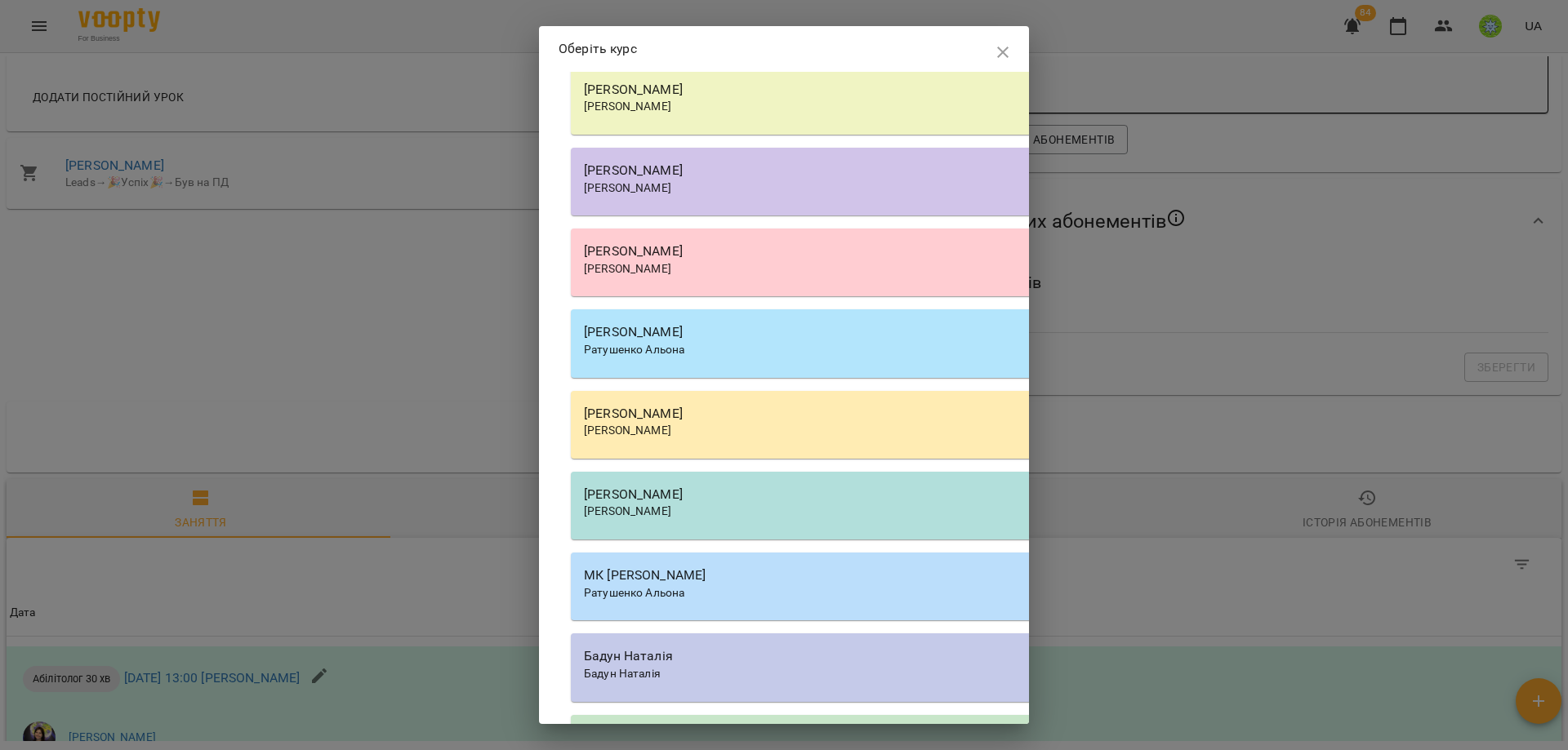
click at [723, 111] on div "[PERSON_NAME]" at bounding box center [1036, 107] width 905 height 16
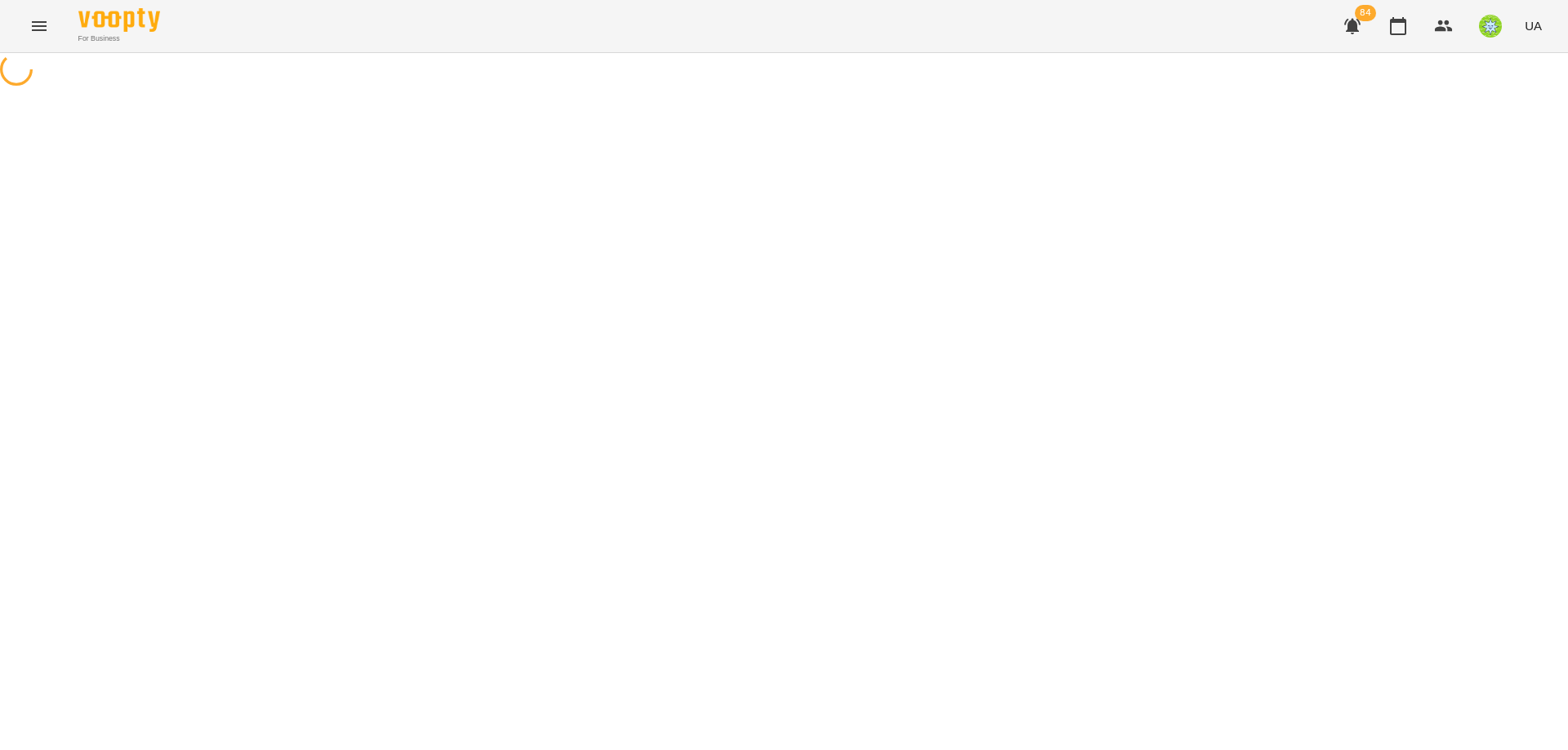
select select "**********"
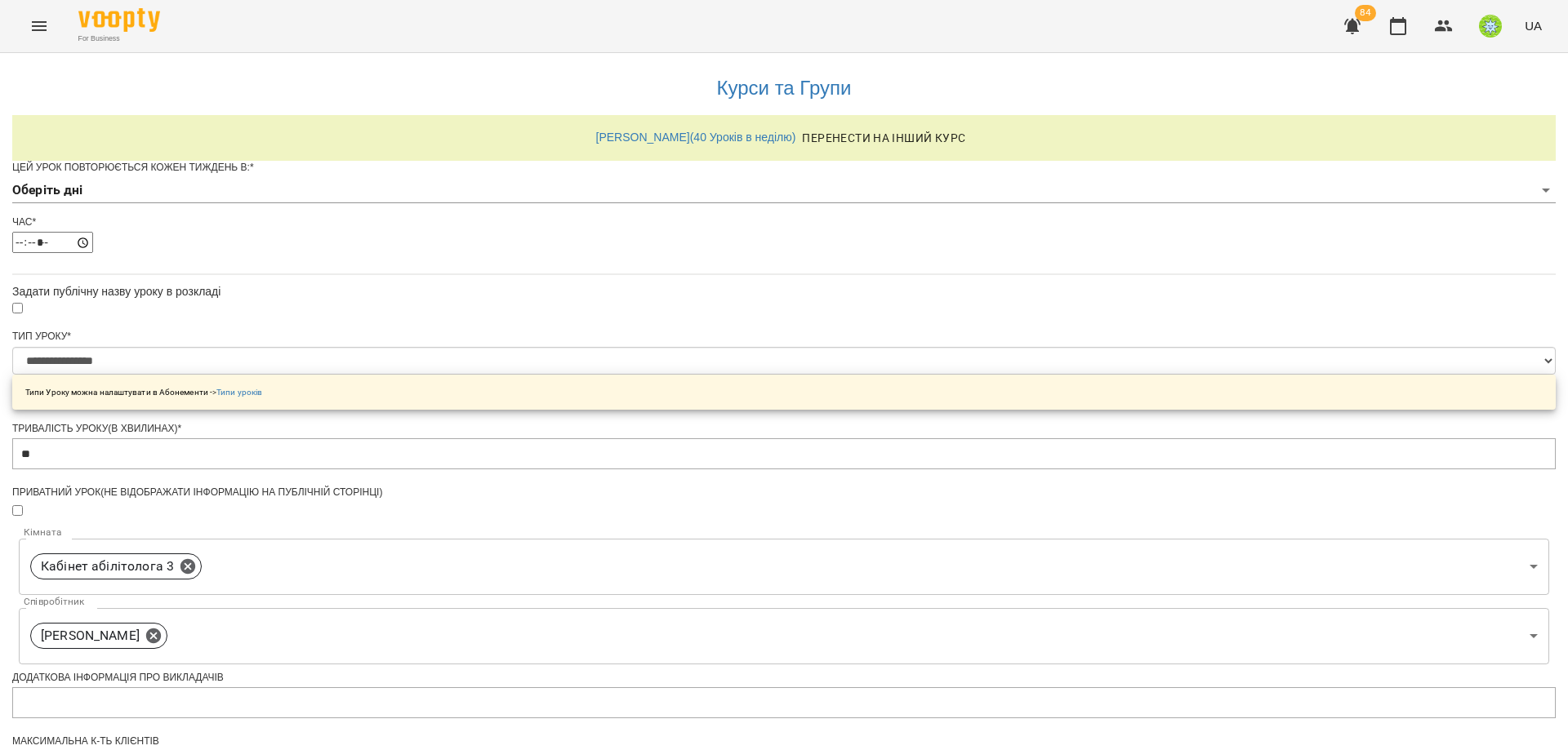
click at [653, 228] on body "**********" at bounding box center [784, 526] width 1568 height 1052
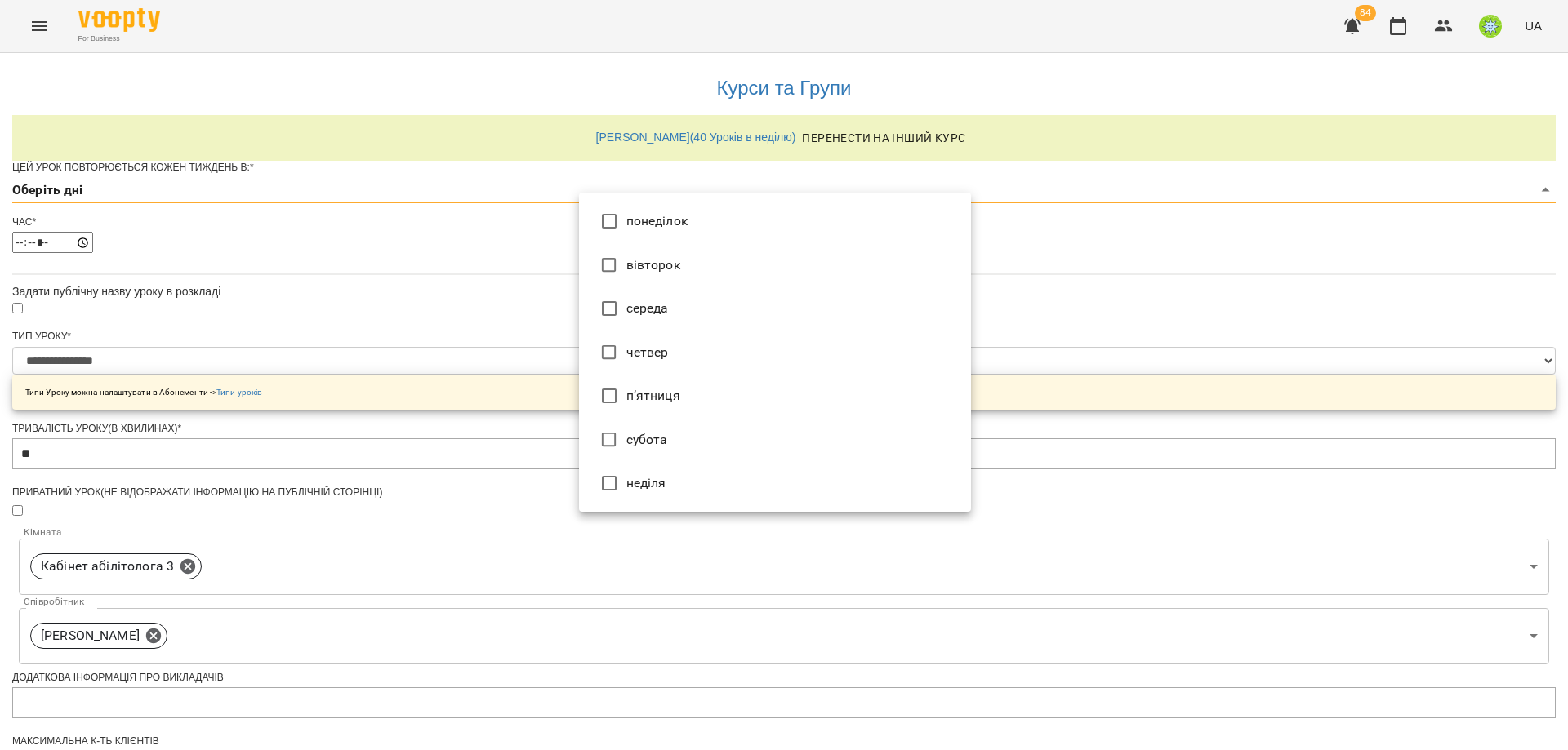
click at [643, 308] on li "середа" at bounding box center [774, 309] width 392 height 44
type input "*"
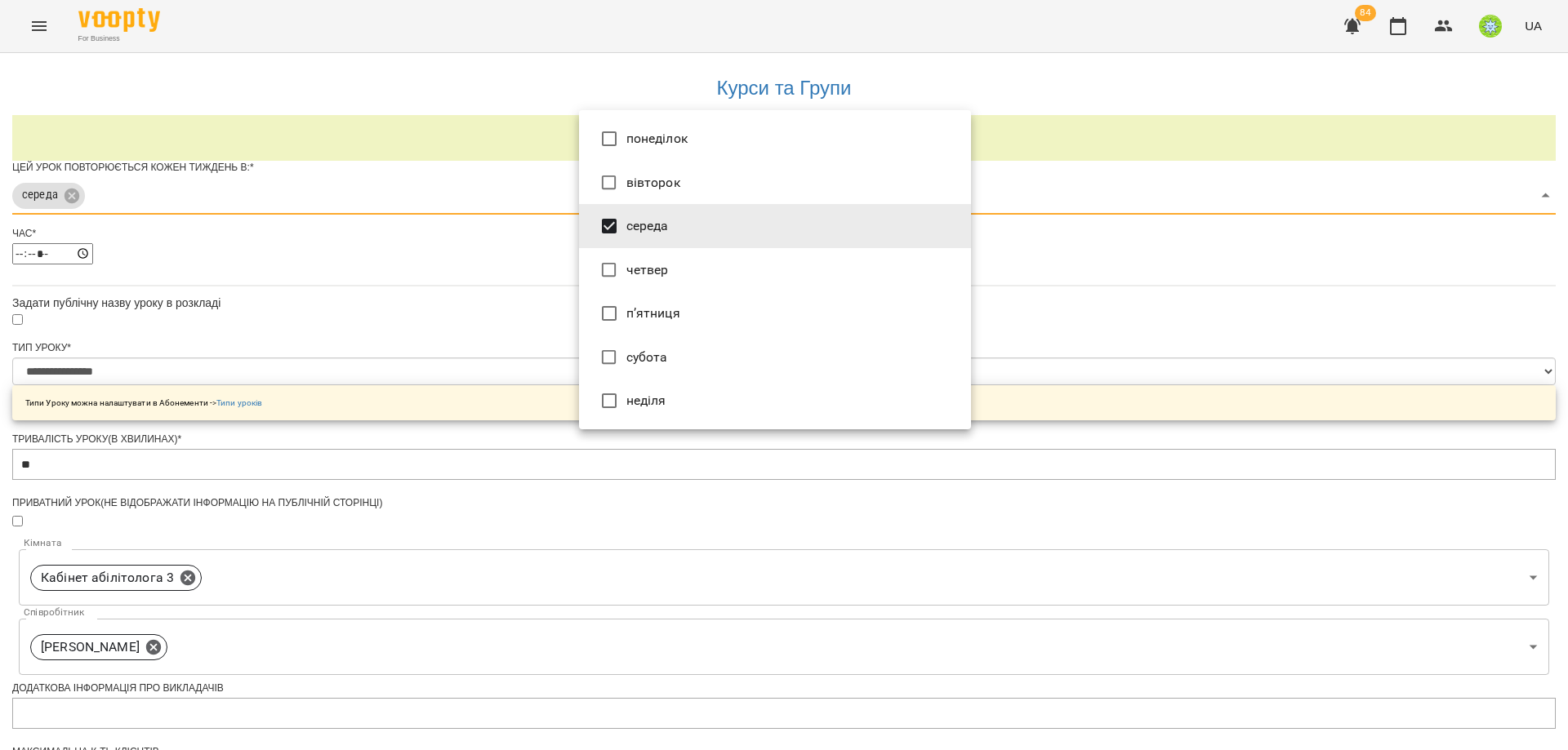
click at [437, 319] on div at bounding box center [784, 375] width 1568 height 750
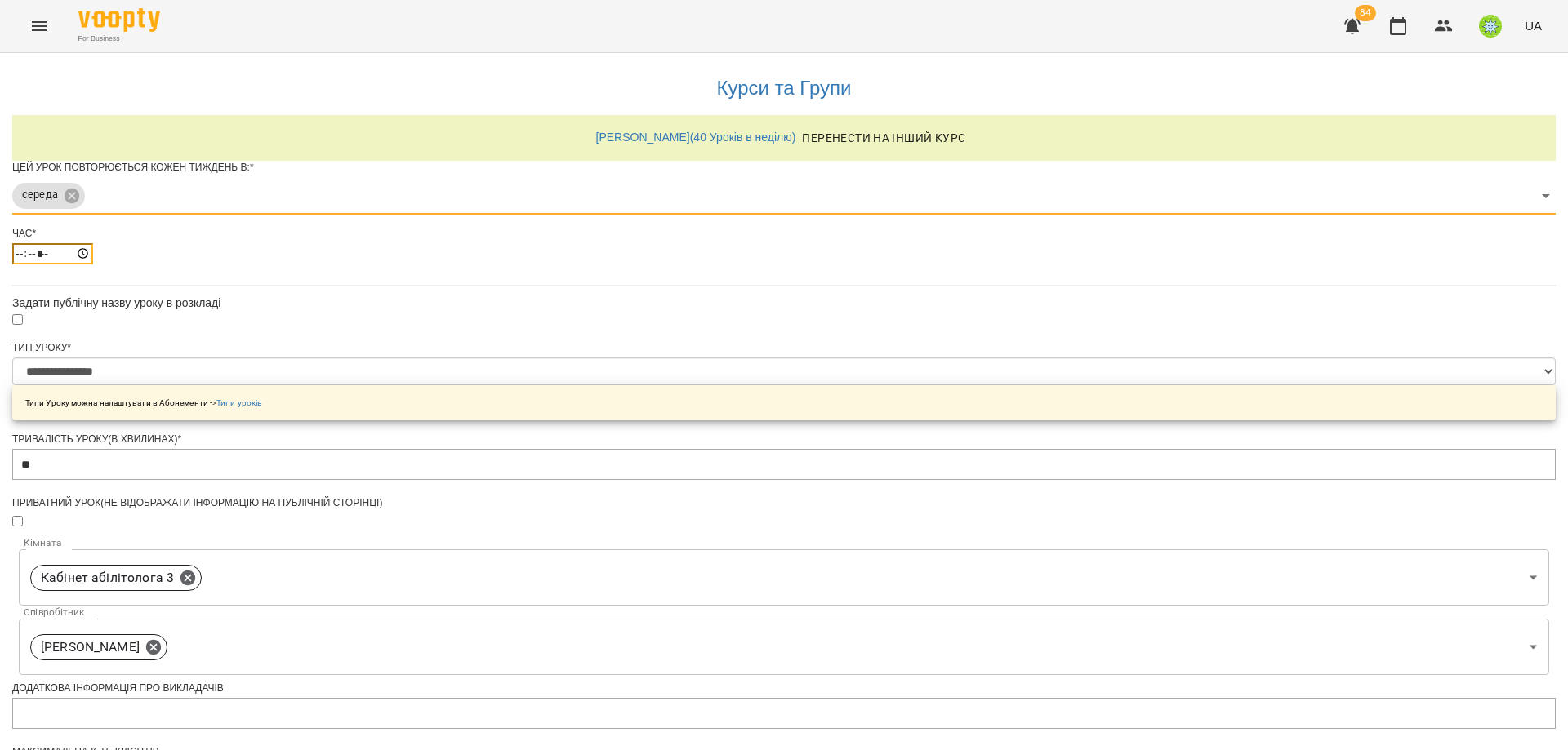
click at [93, 265] on input "*****" at bounding box center [52, 253] width 81 height 21
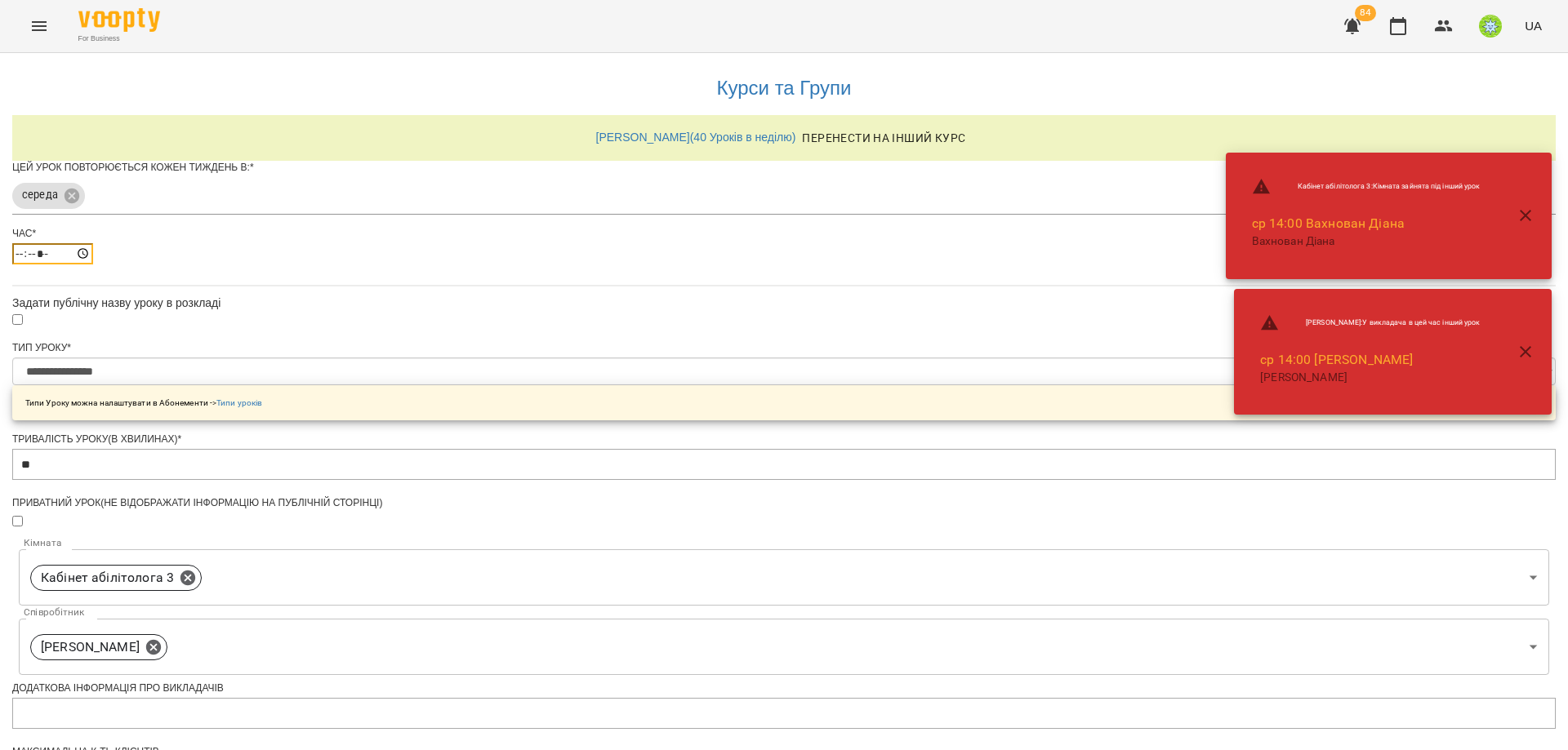
type input "*****"
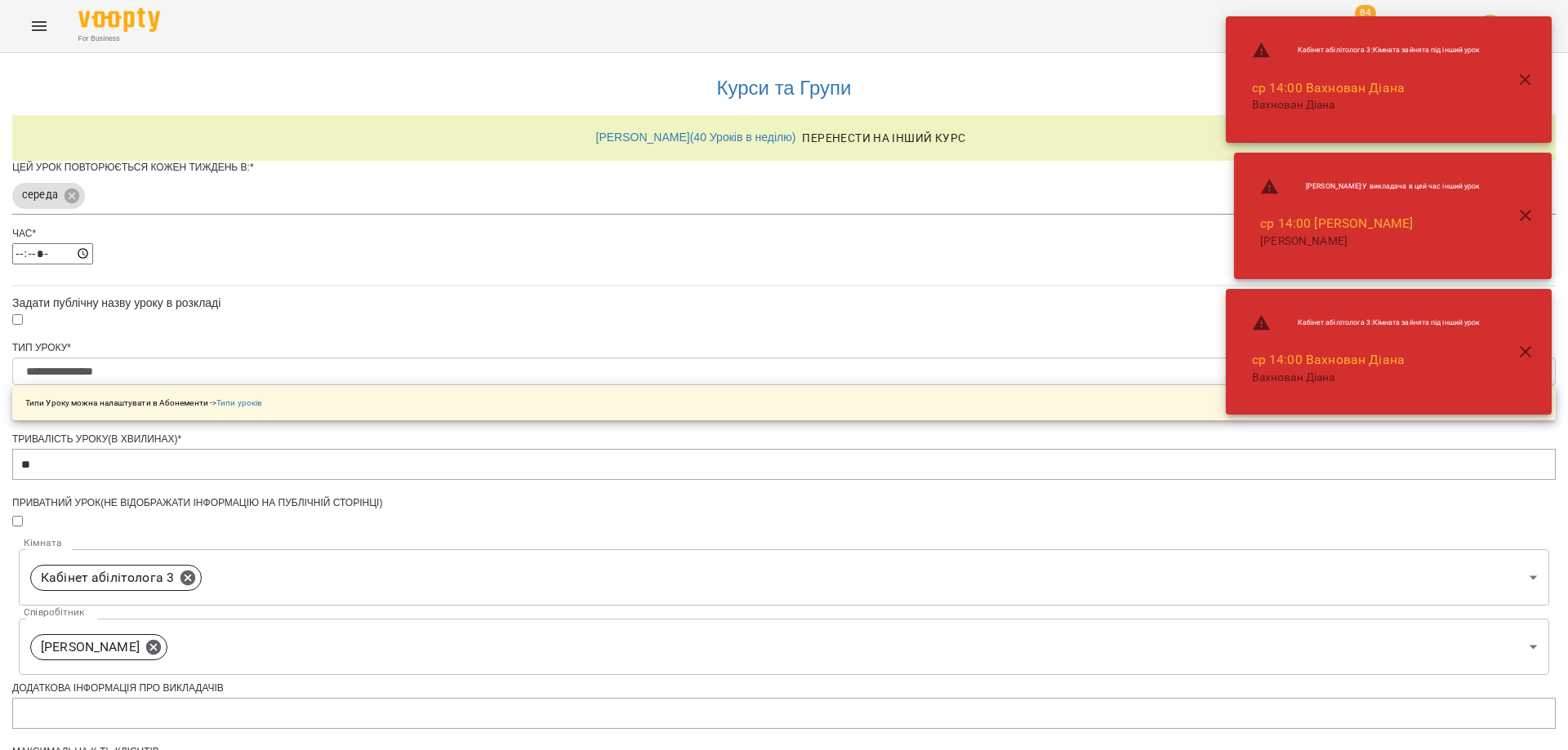
click at [1170, 426] on div "**********" at bounding box center [784, 560] width 1543 height 1014
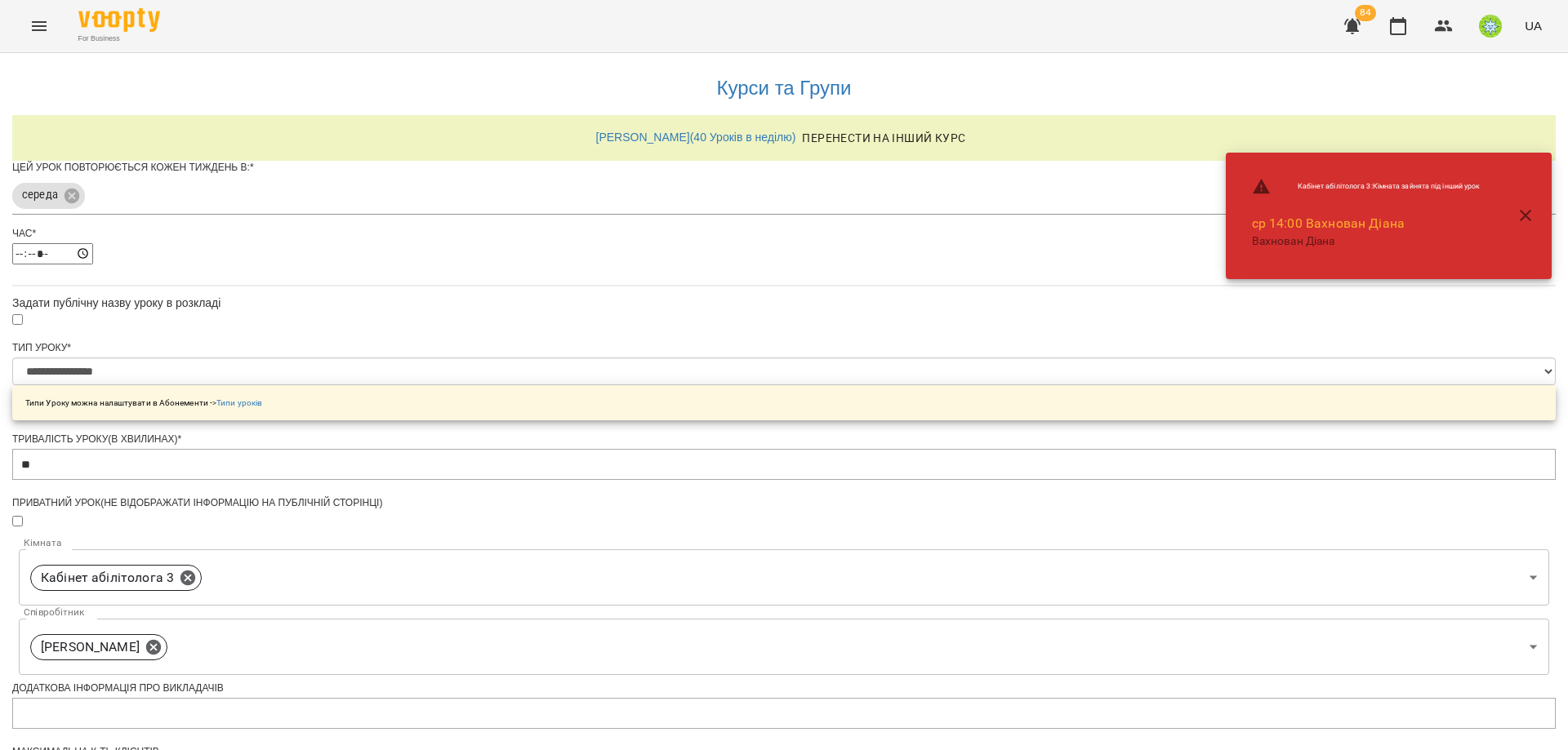
scroll to position [46, 0]
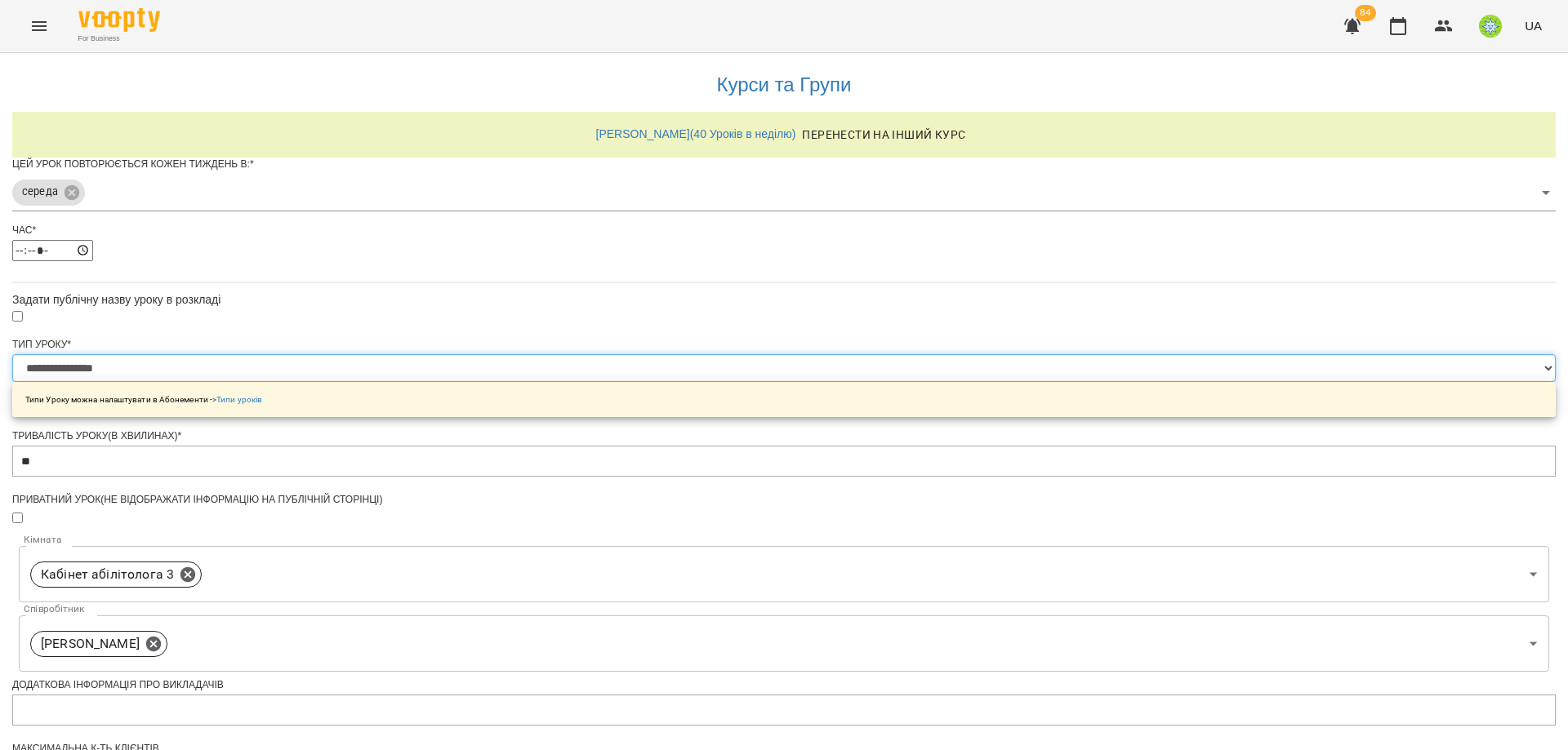
click at [682, 363] on select "**********" at bounding box center [784, 368] width 1543 height 28
select select "**********"
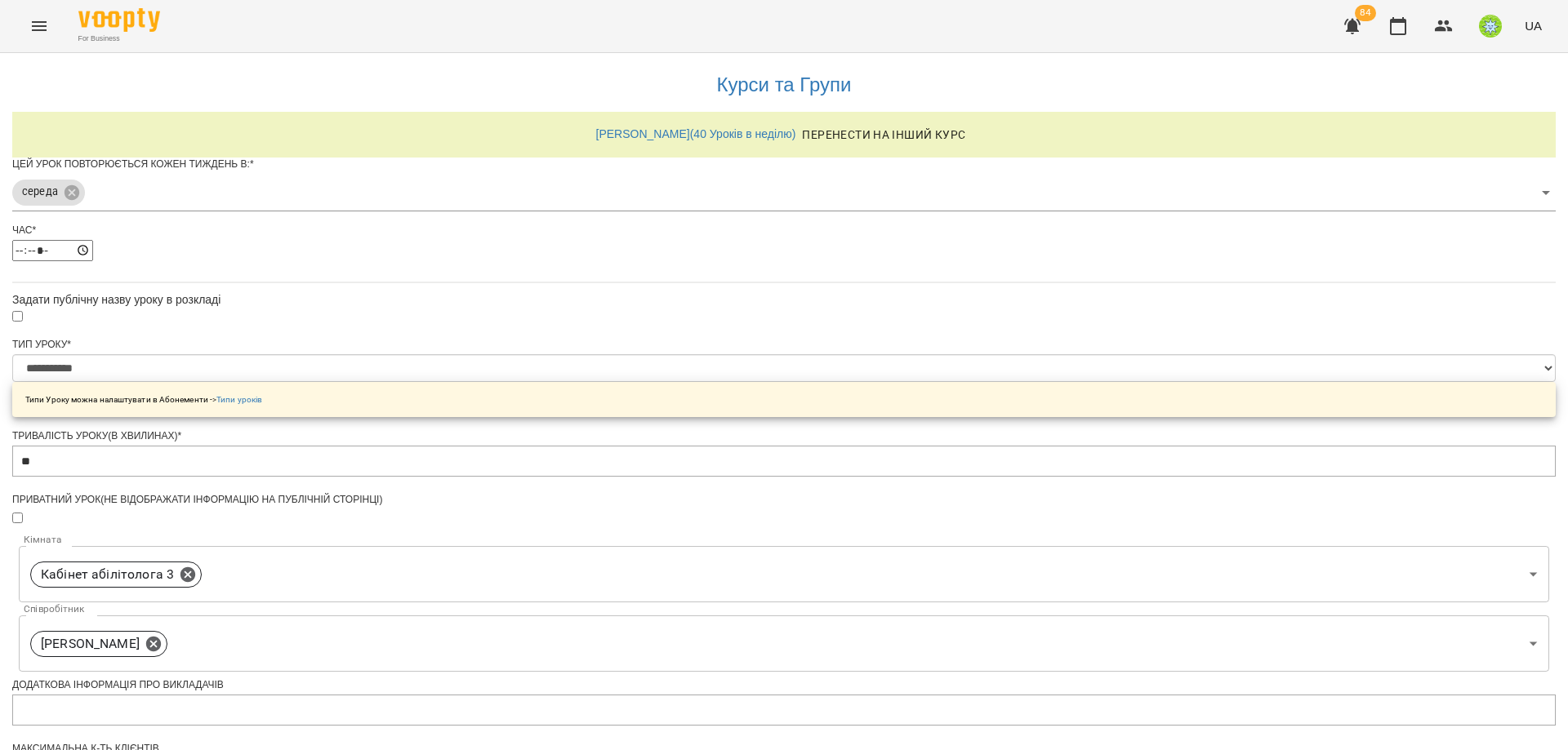
drag, startPoint x: 682, startPoint y: 363, endPoint x: 1105, endPoint y: 356, distance: 423.1
click at [1105, 356] on div "**********" at bounding box center [784, 556] width 1543 height 1014
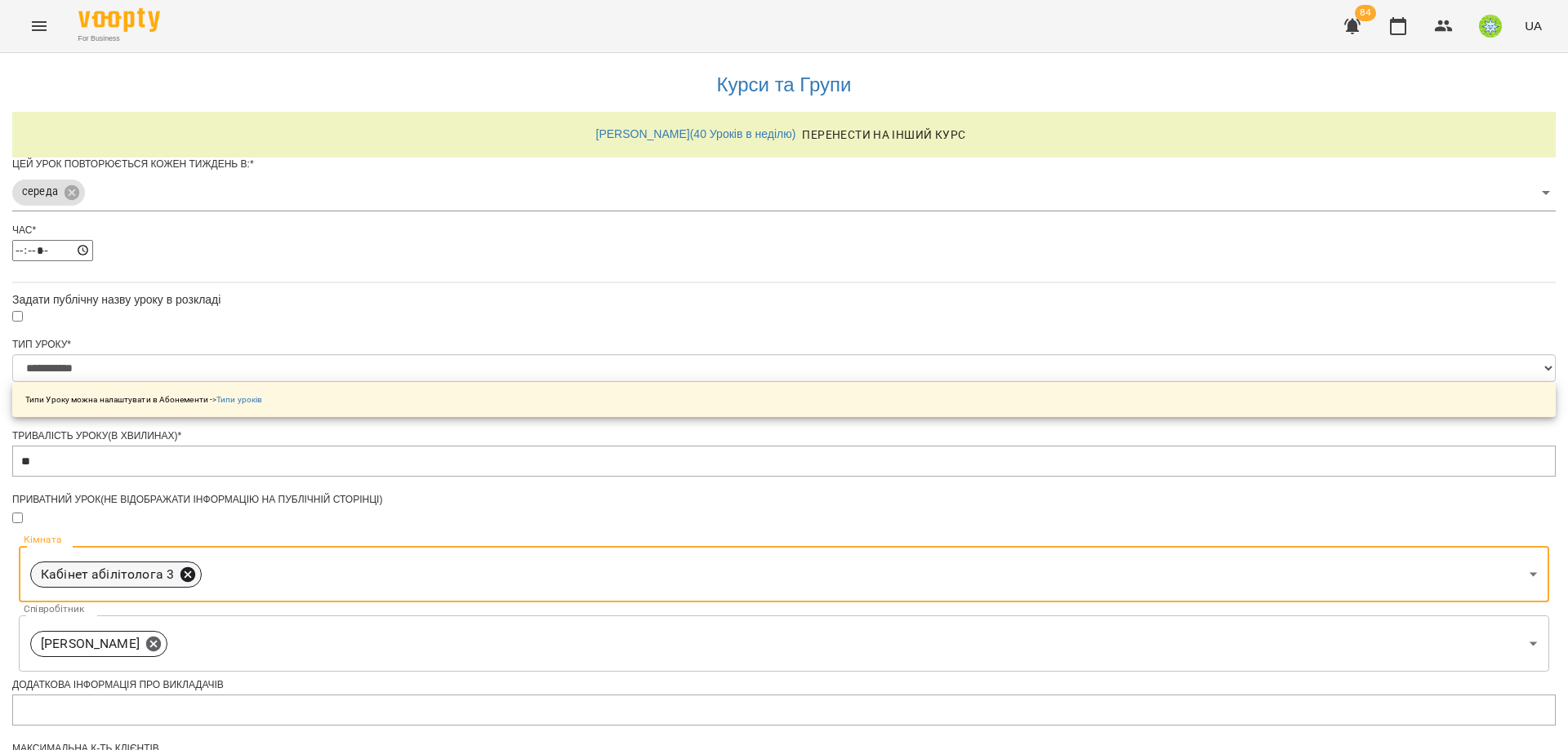
click at [195, 567] on icon at bounding box center [187, 573] width 15 height 15
click at [821, 386] on body "**********" at bounding box center [784, 526] width 1568 height 1052
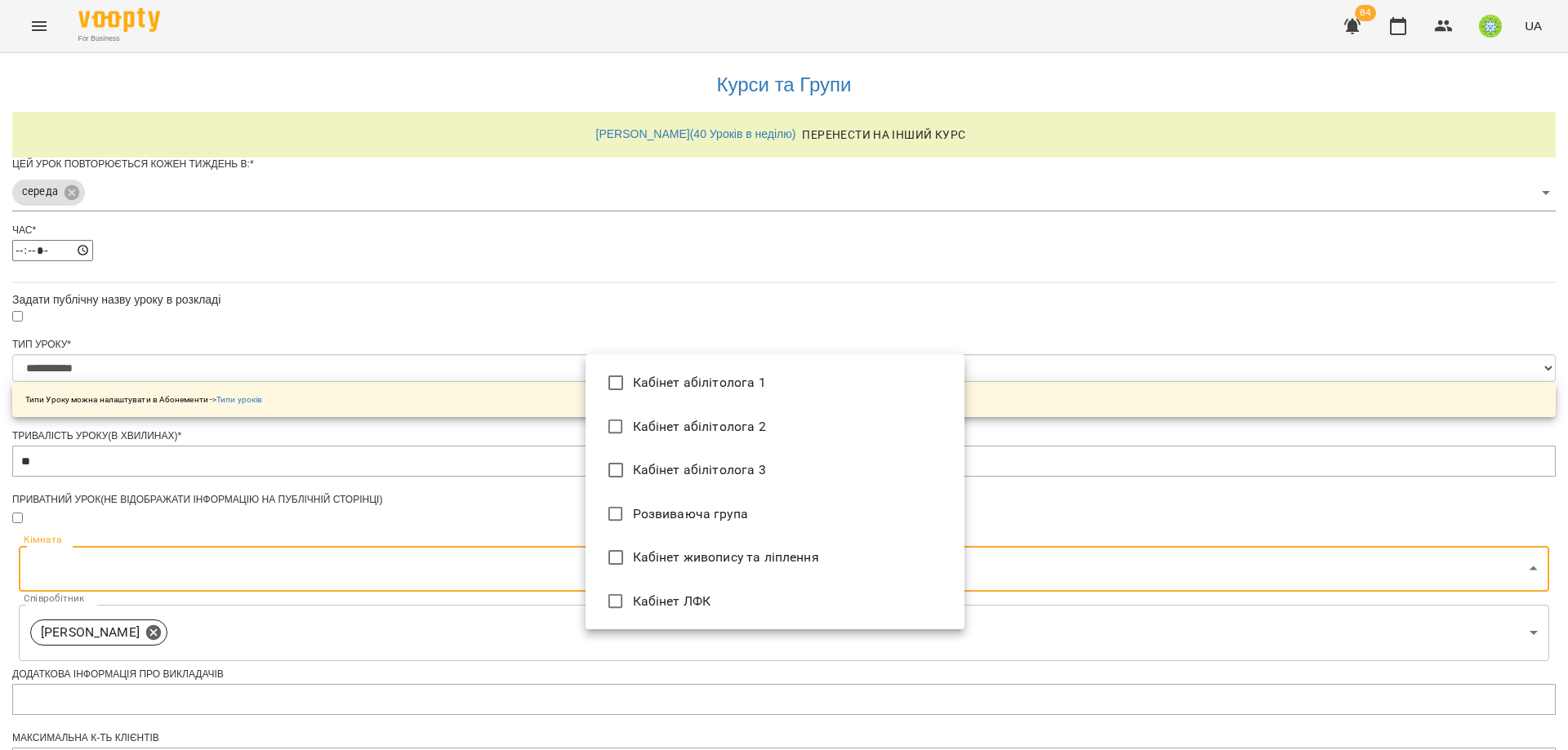
click at [679, 370] on li "Кабінет абілітолога 1" at bounding box center [775, 383] width 379 height 44
type input "**********"
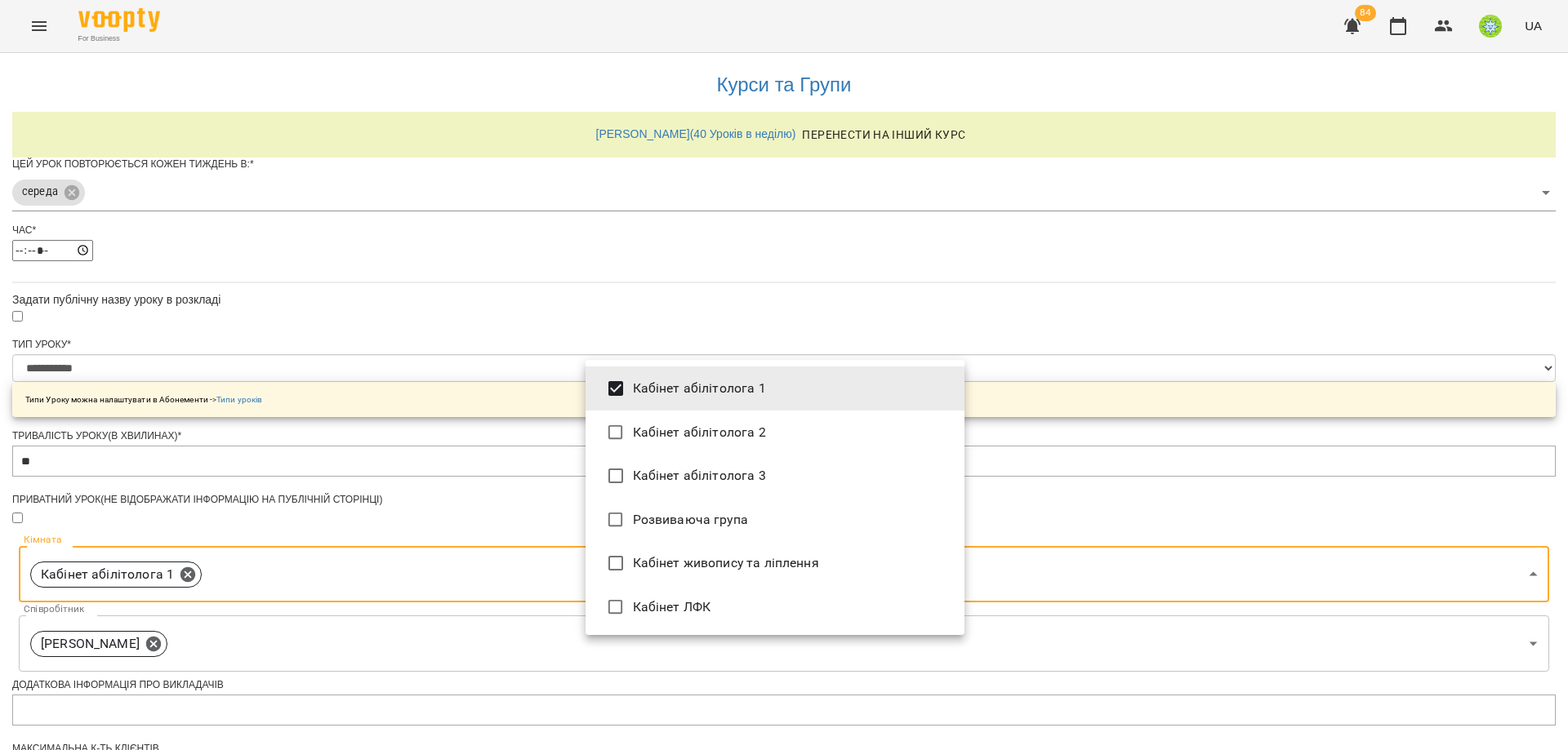
click at [1297, 426] on div at bounding box center [784, 375] width 1568 height 750
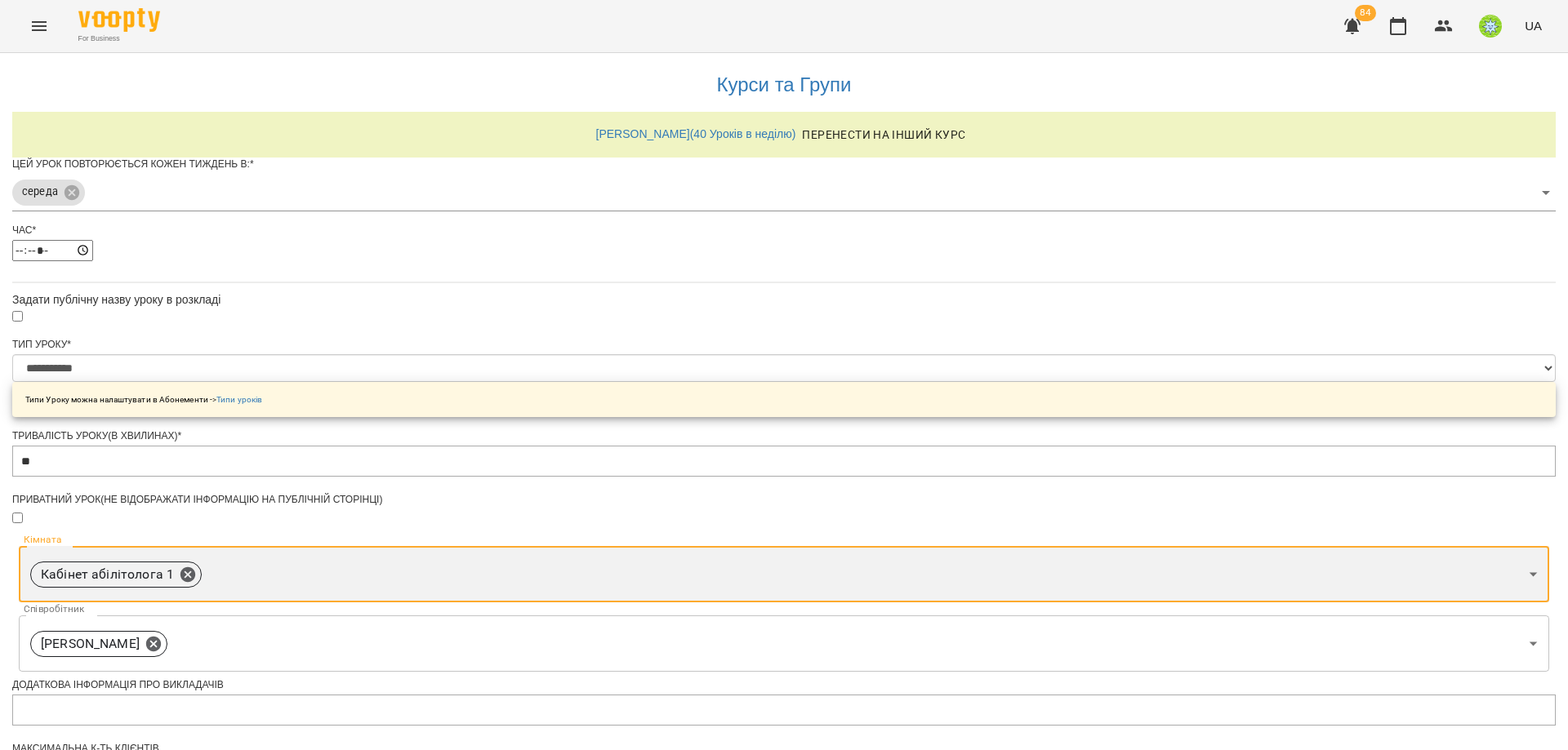
scroll to position [426, 0]
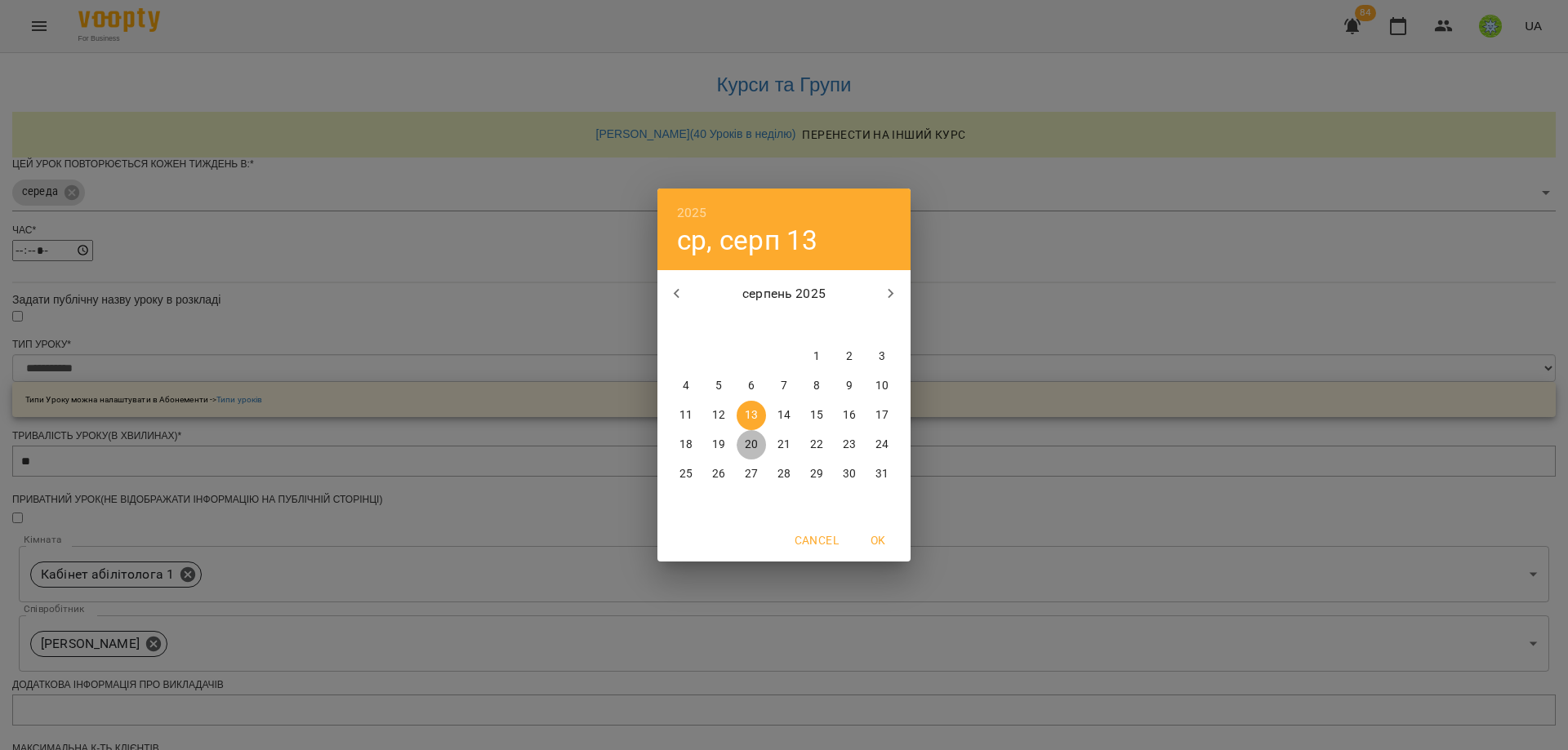
click at [755, 444] on p "20" at bounding box center [751, 445] width 13 height 16
type input "**********"
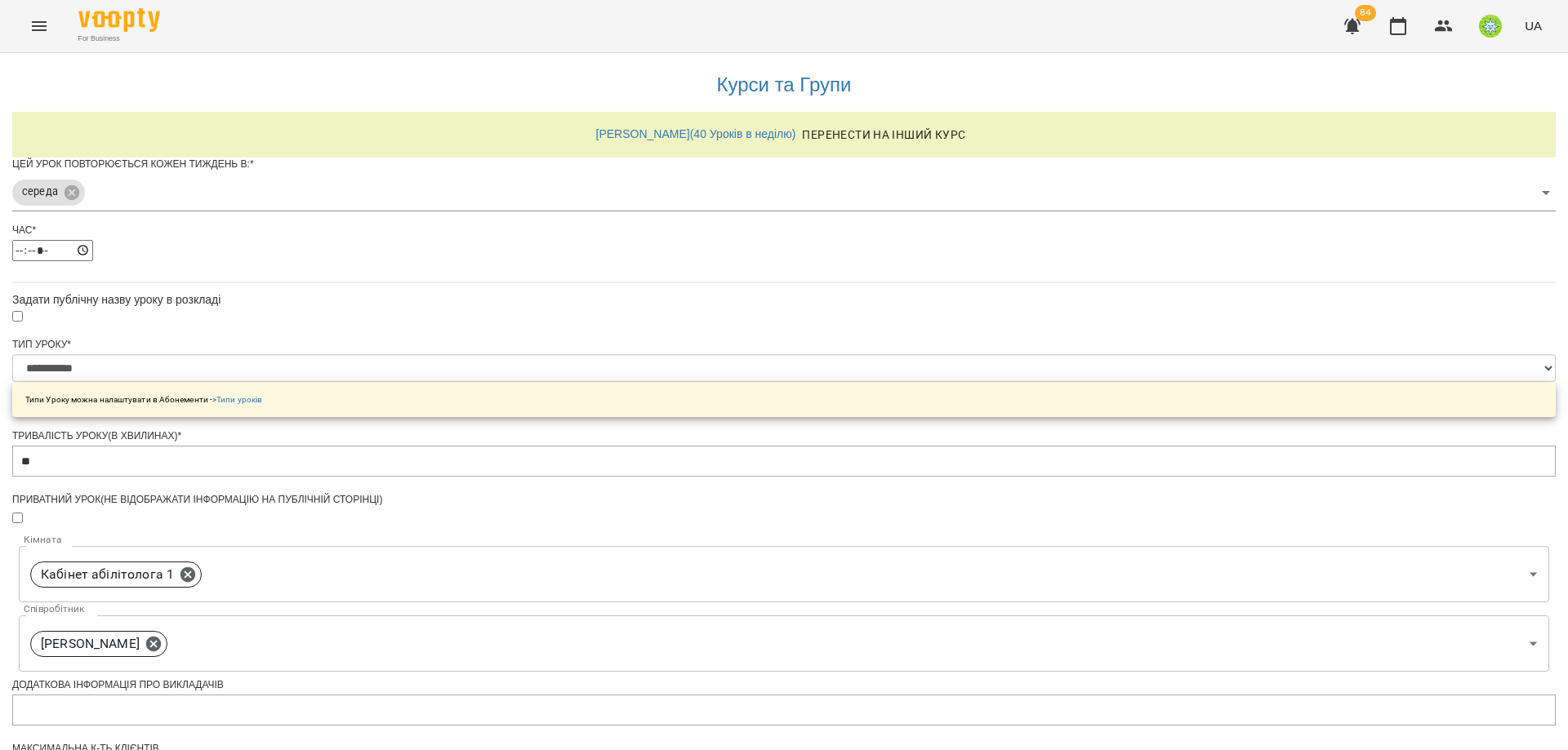
scroll to position [470, 0]
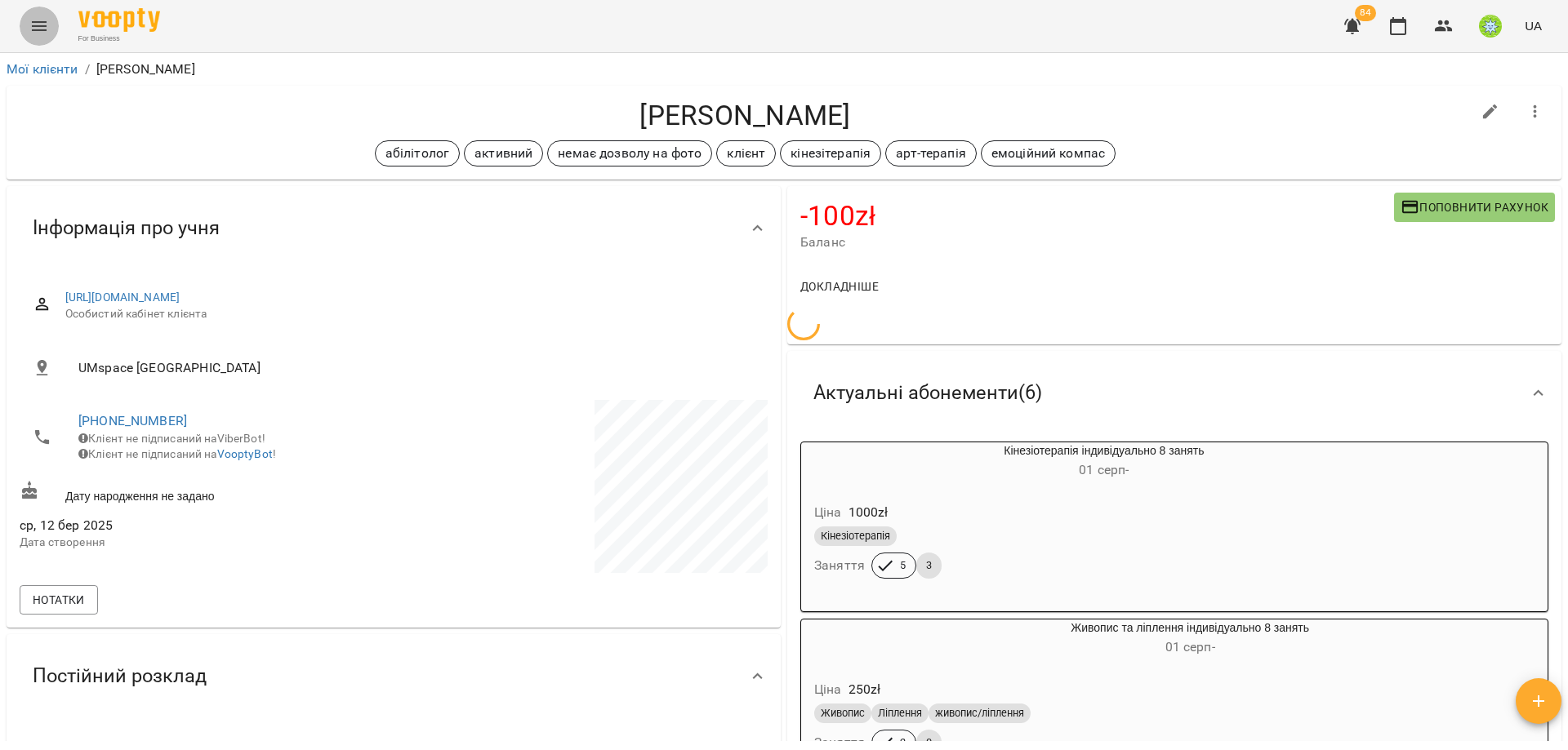
click at [37, 34] on icon "Menu" at bounding box center [38, 26] width 20 height 20
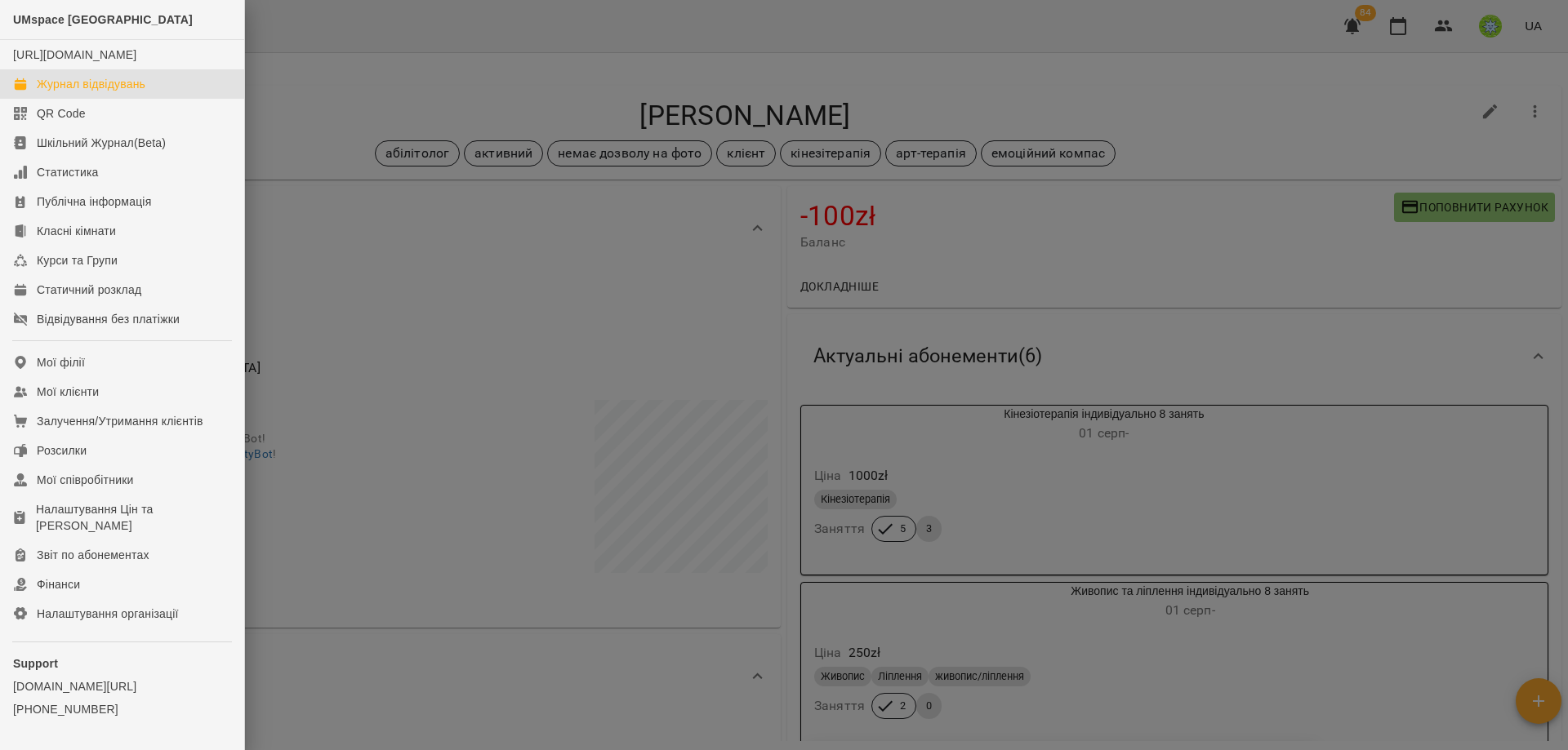
click at [76, 90] on link "Журнал відвідувань" at bounding box center [122, 84] width 244 height 29
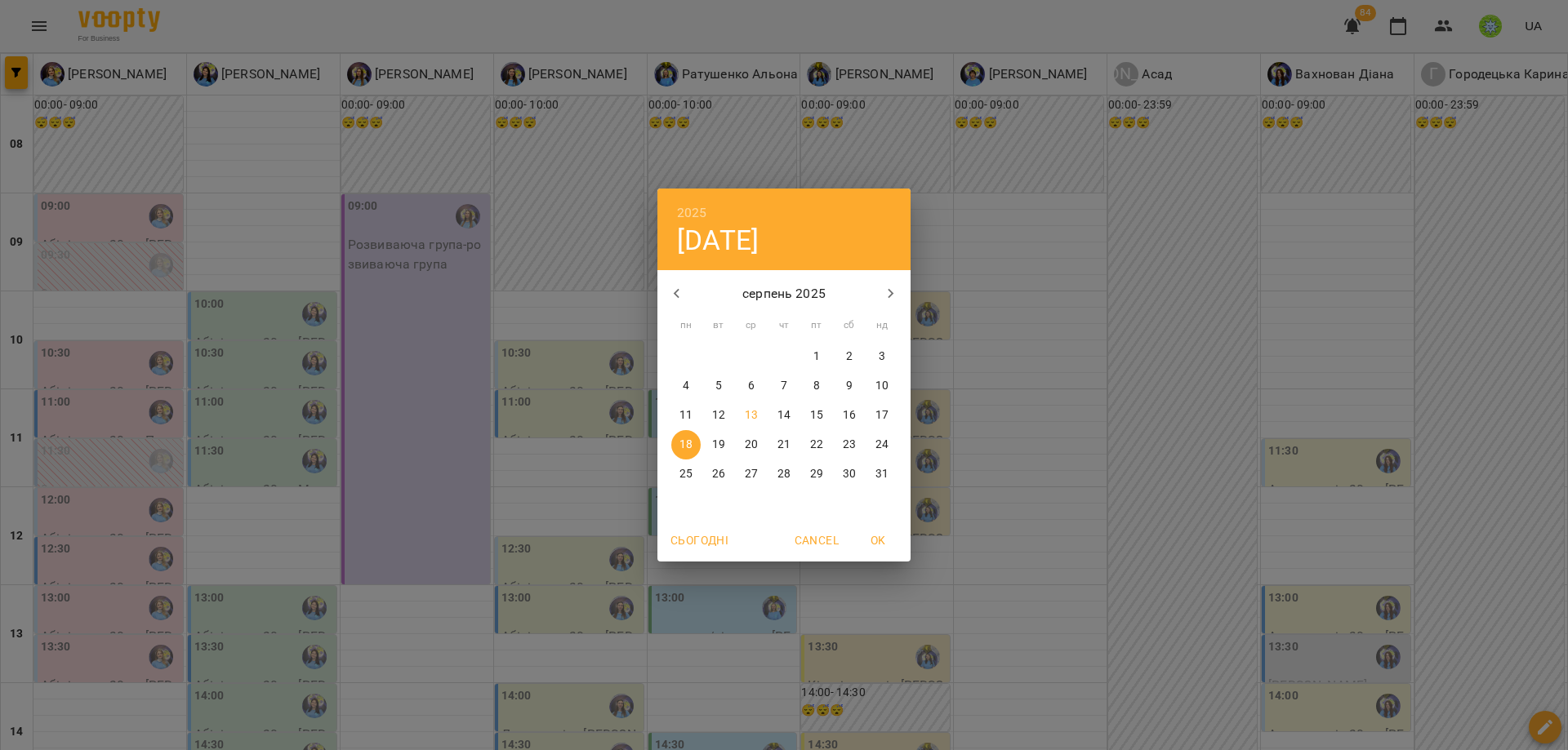
drag, startPoint x: 692, startPoint y: 706, endPoint x: 663, endPoint y: 665, distance: 50.2
click at [693, 705] on div "2025 пн, серп [DATE] вт ср чт пт сб нд 28 29 30 31 1 2 3 4 5 6 7 8 9 10 11 12 1…" at bounding box center [784, 375] width 1568 height 750
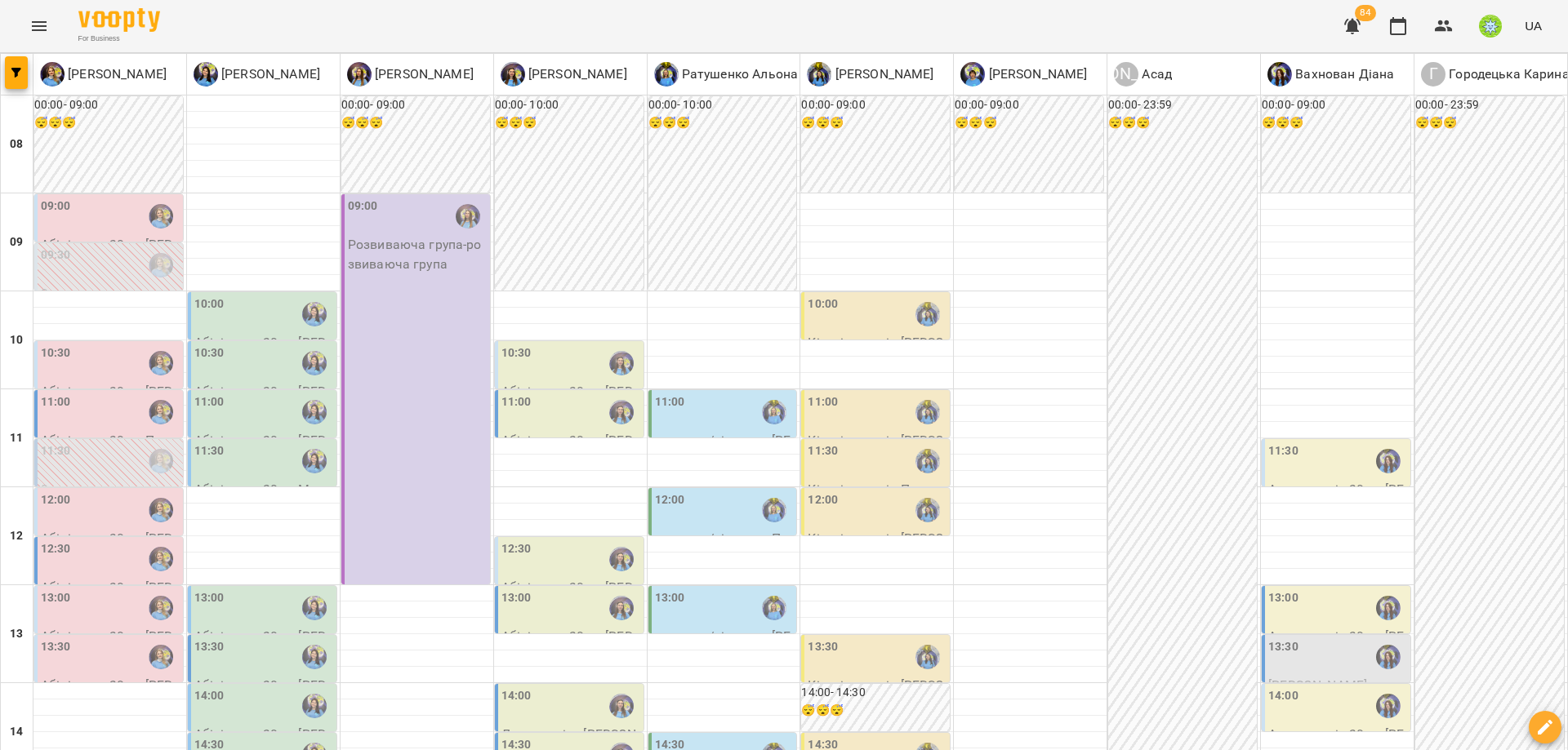
scroll to position [584, 0]
click at [559, 736] on div "14:30" at bounding box center [571, 755] width 139 height 38
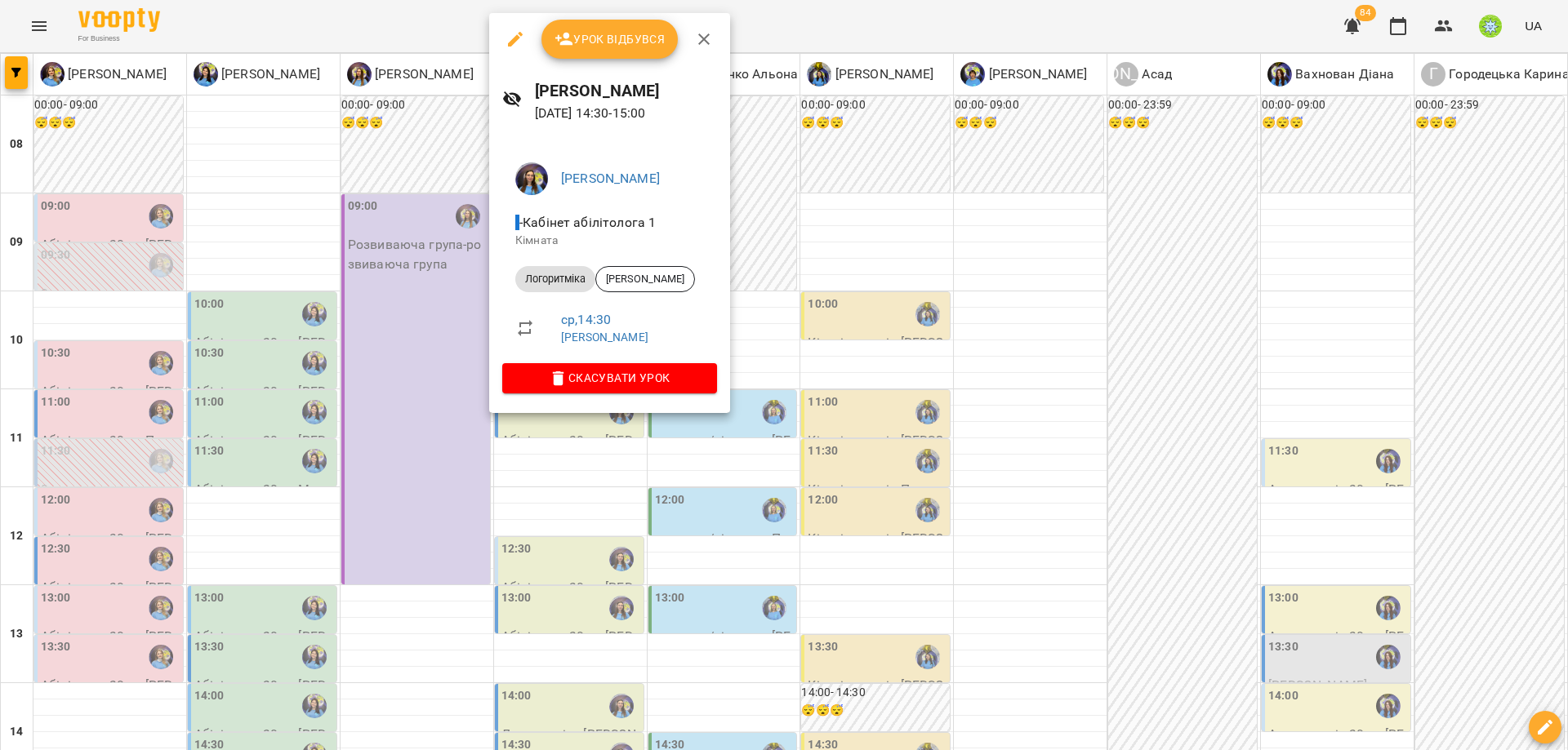
click at [859, 713] on div at bounding box center [784, 375] width 1568 height 750
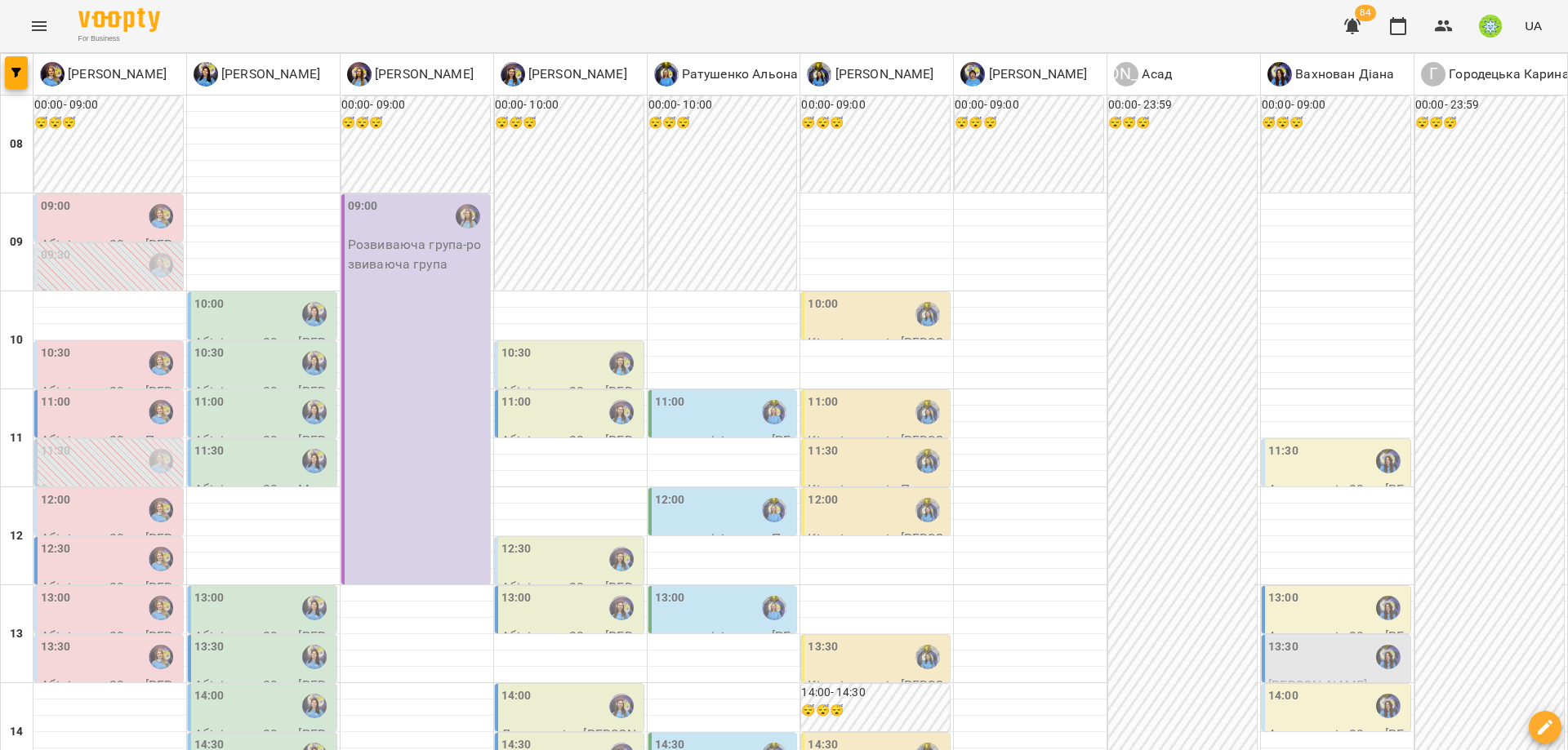
drag, startPoint x: 784, startPoint y: 734, endPoint x: 799, endPoint y: 732, distance: 15.1
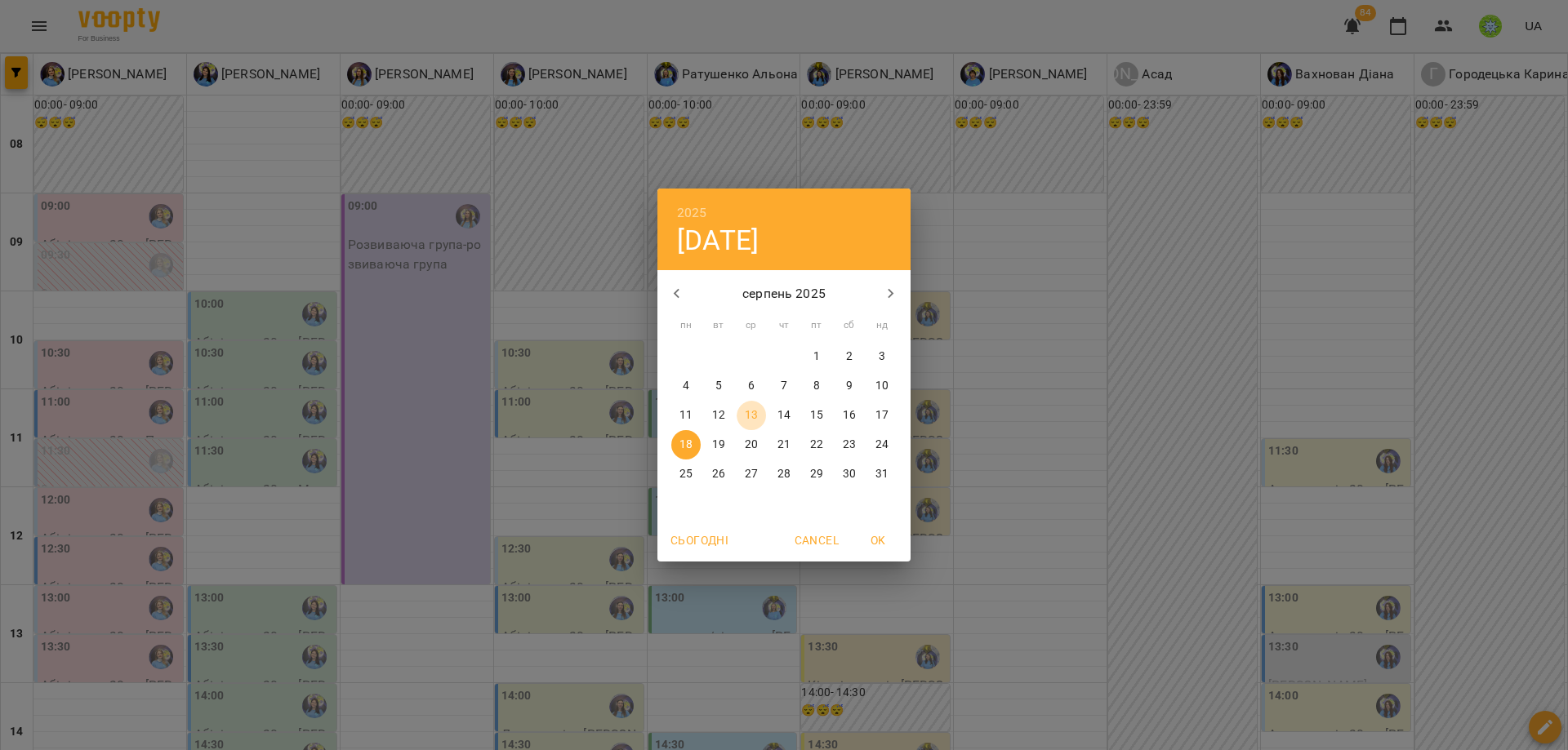
click at [749, 413] on p "13" at bounding box center [751, 415] width 13 height 16
type input "**********"
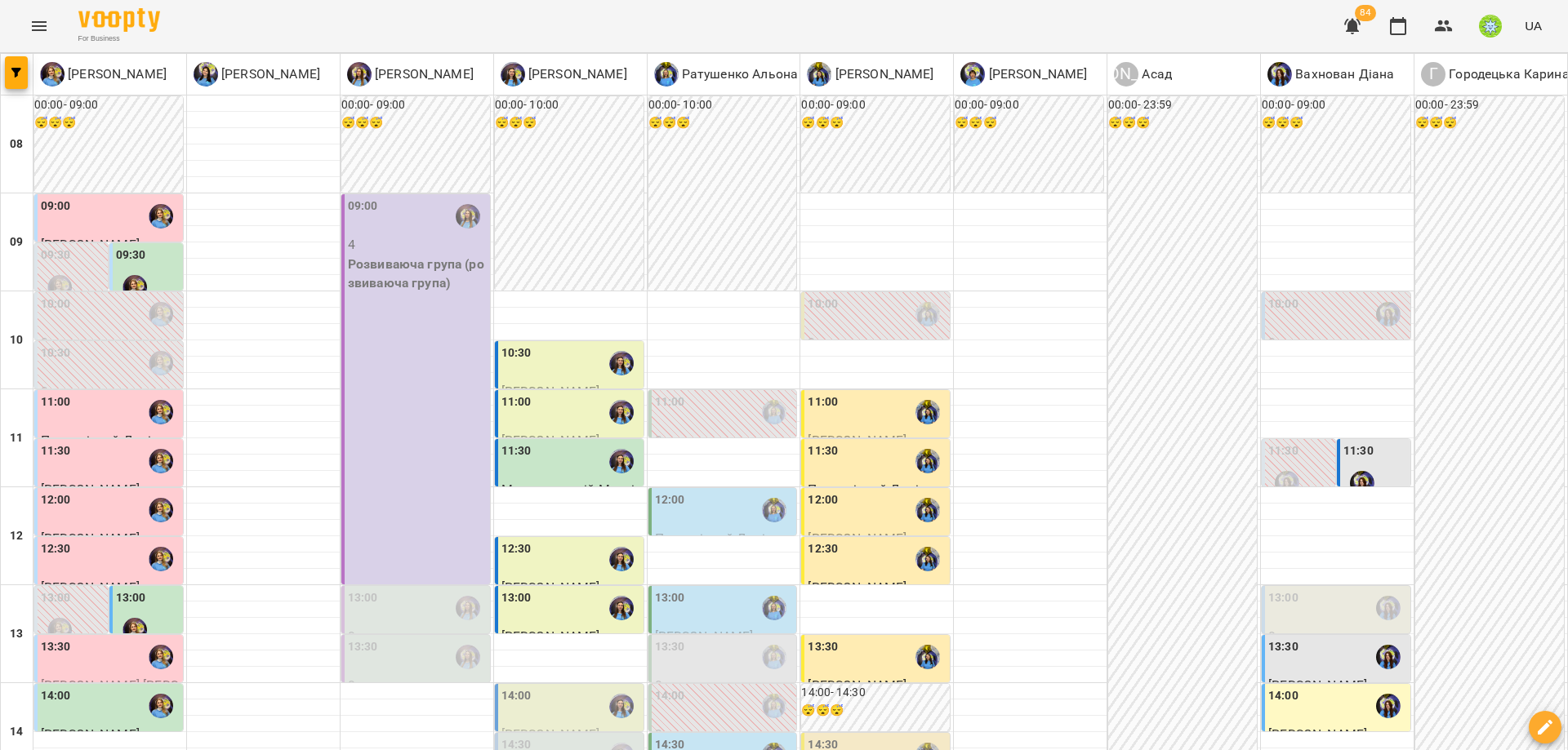
scroll to position [380, 0]
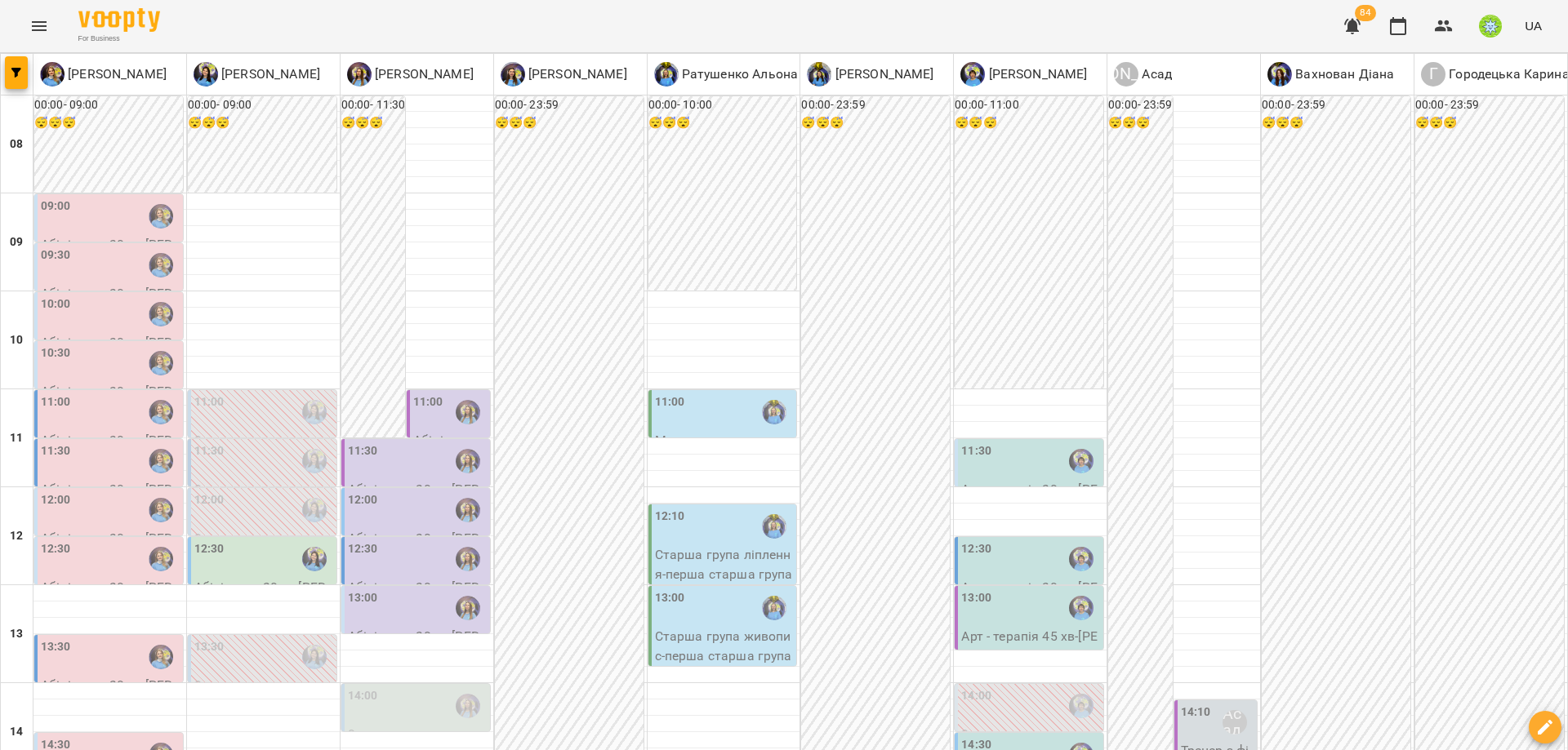
scroll to position [384, 0]
click at [439, 688] on div "14:00" at bounding box center [417, 706] width 139 height 38
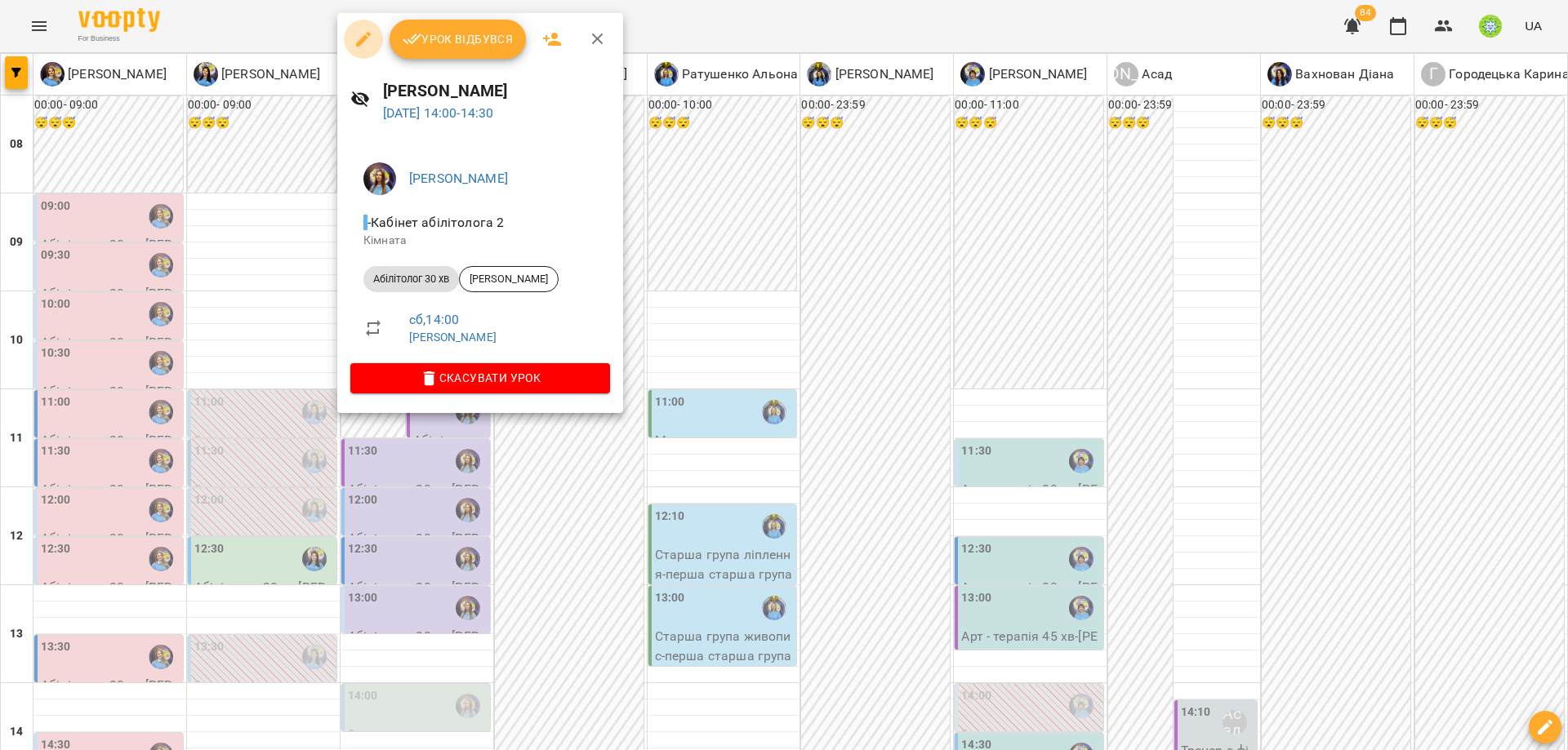
click at [366, 34] on icon "button" at bounding box center [363, 38] width 20 height 20
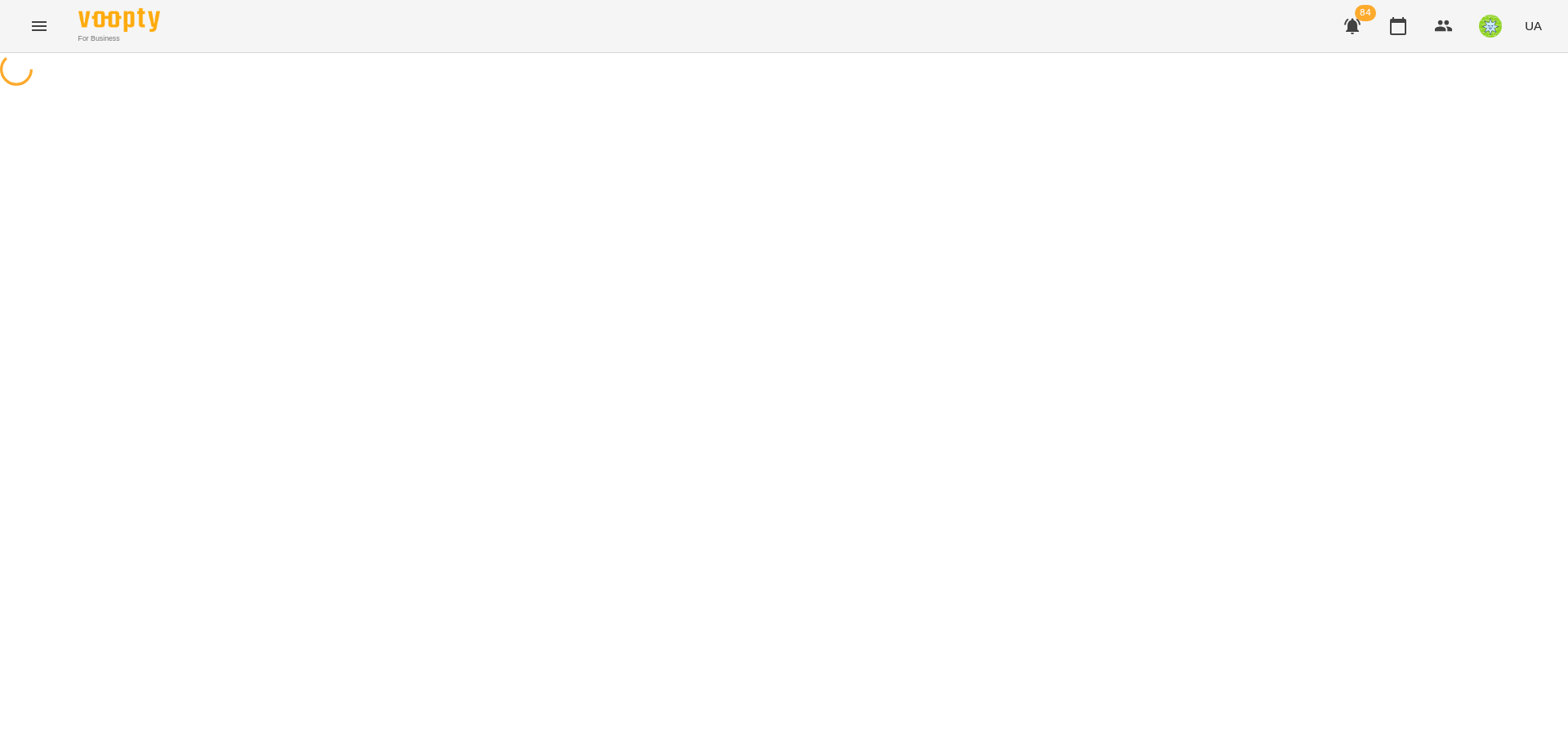
select select "**********"
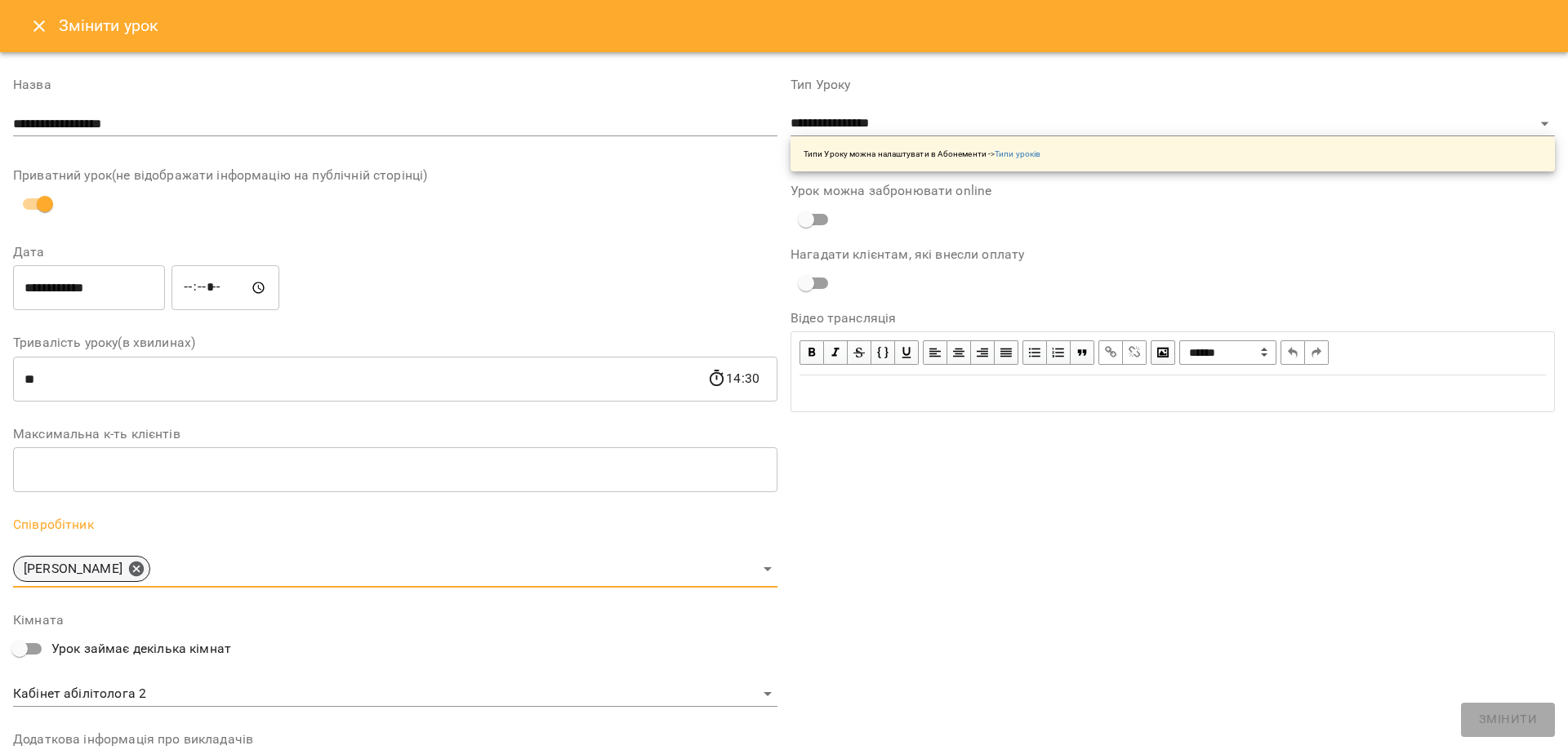
click at [150, 567] on div "[PERSON_NAME]" at bounding box center [81, 569] width 137 height 26
click at [139, 575] on icon at bounding box center [136, 568] width 18 height 18
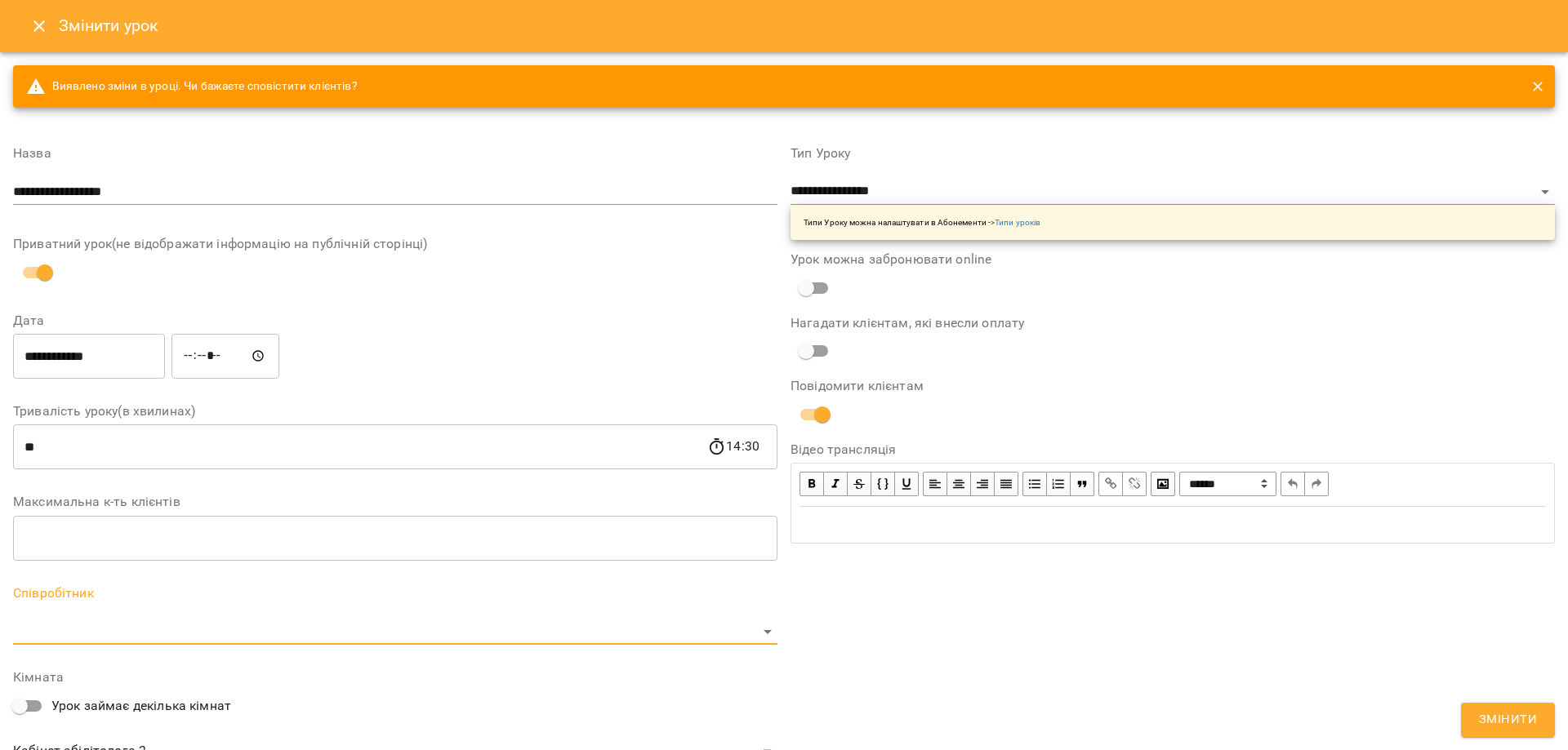
click at [114, 615] on div "Співробітник ​" at bounding box center [395, 616] width 765 height 58
click at [115, 624] on body "For Business 84 UA Журнал відвідувань / [PERSON_NAME] [DATE] 14:00 / Урок відбу…" at bounding box center [784, 351] width 1568 height 701
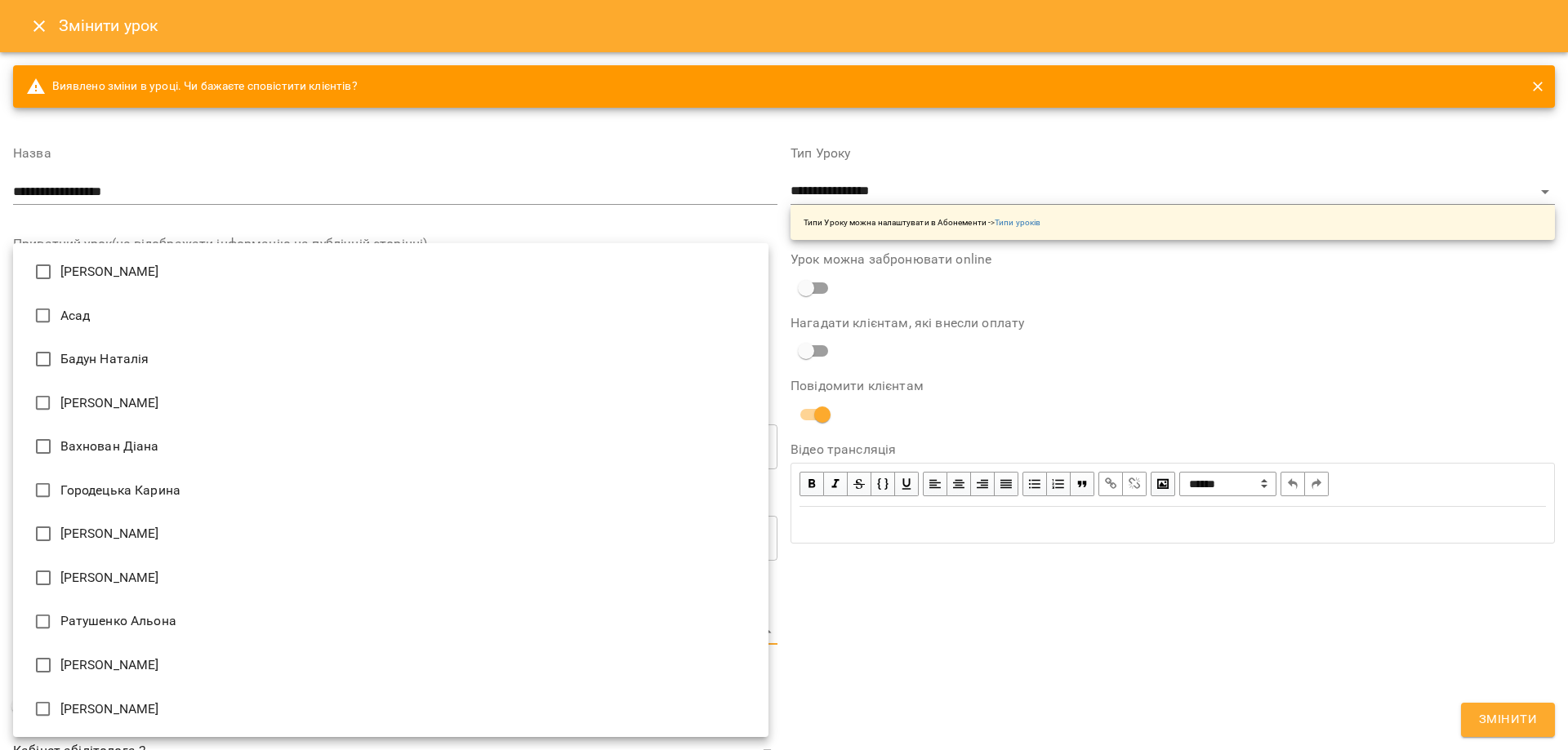
click at [154, 565] on li "[PERSON_NAME]" at bounding box center [390, 578] width 755 height 44
type input "**********"
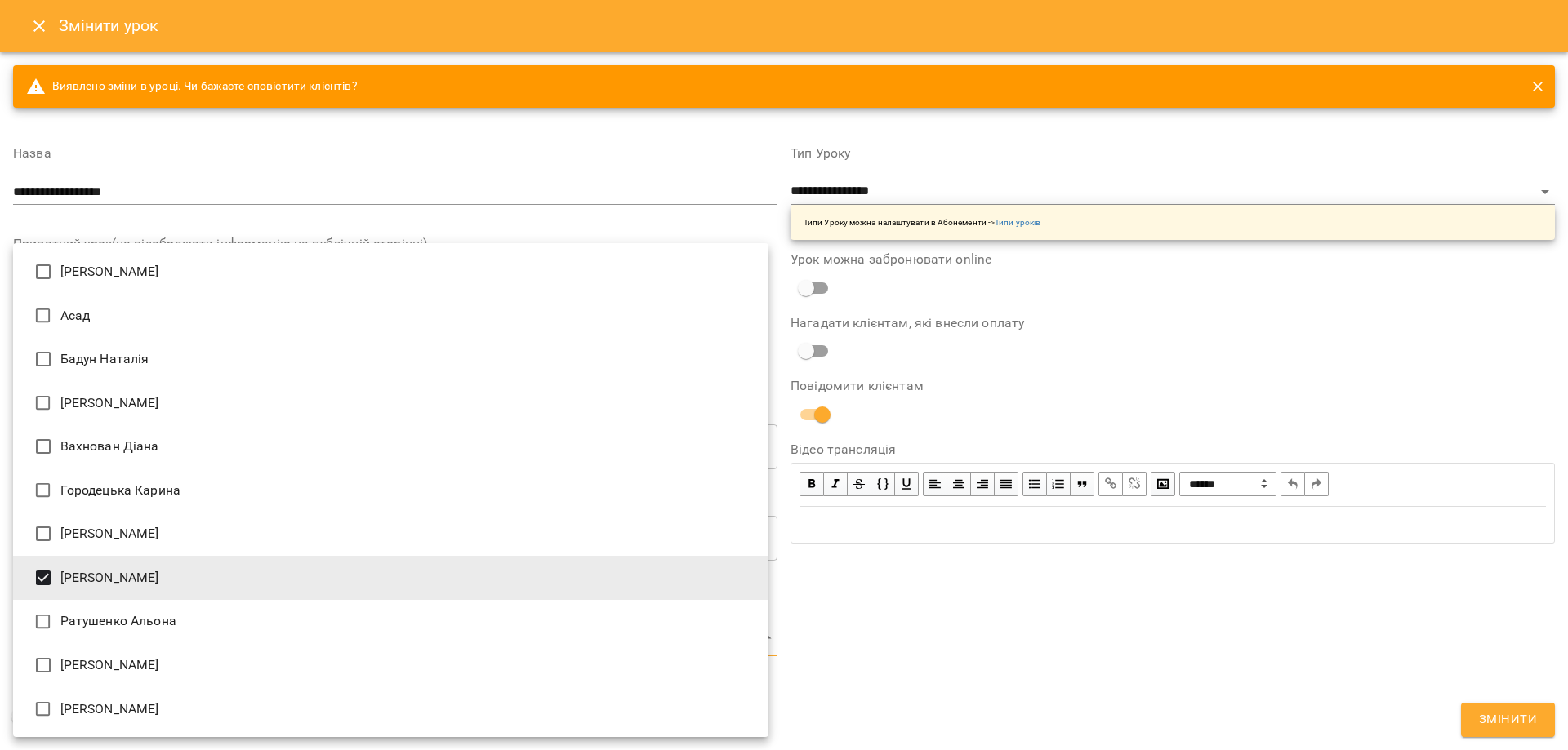
click at [1290, 646] on div at bounding box center [784, 375] width 1568 height 750
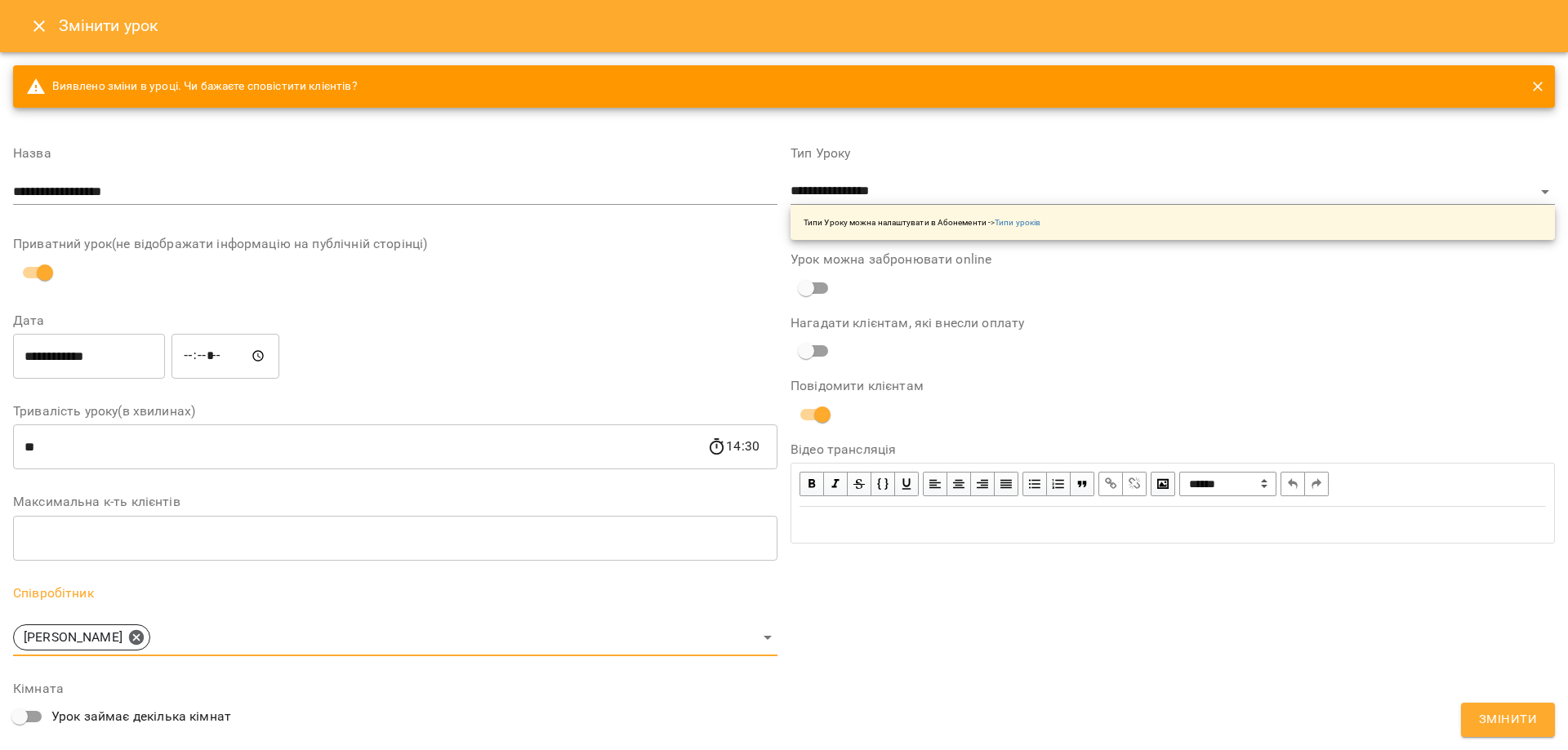
click at [1507, 713] on span "Змінити" at bounding box center [1508, 720] width 58 height 21
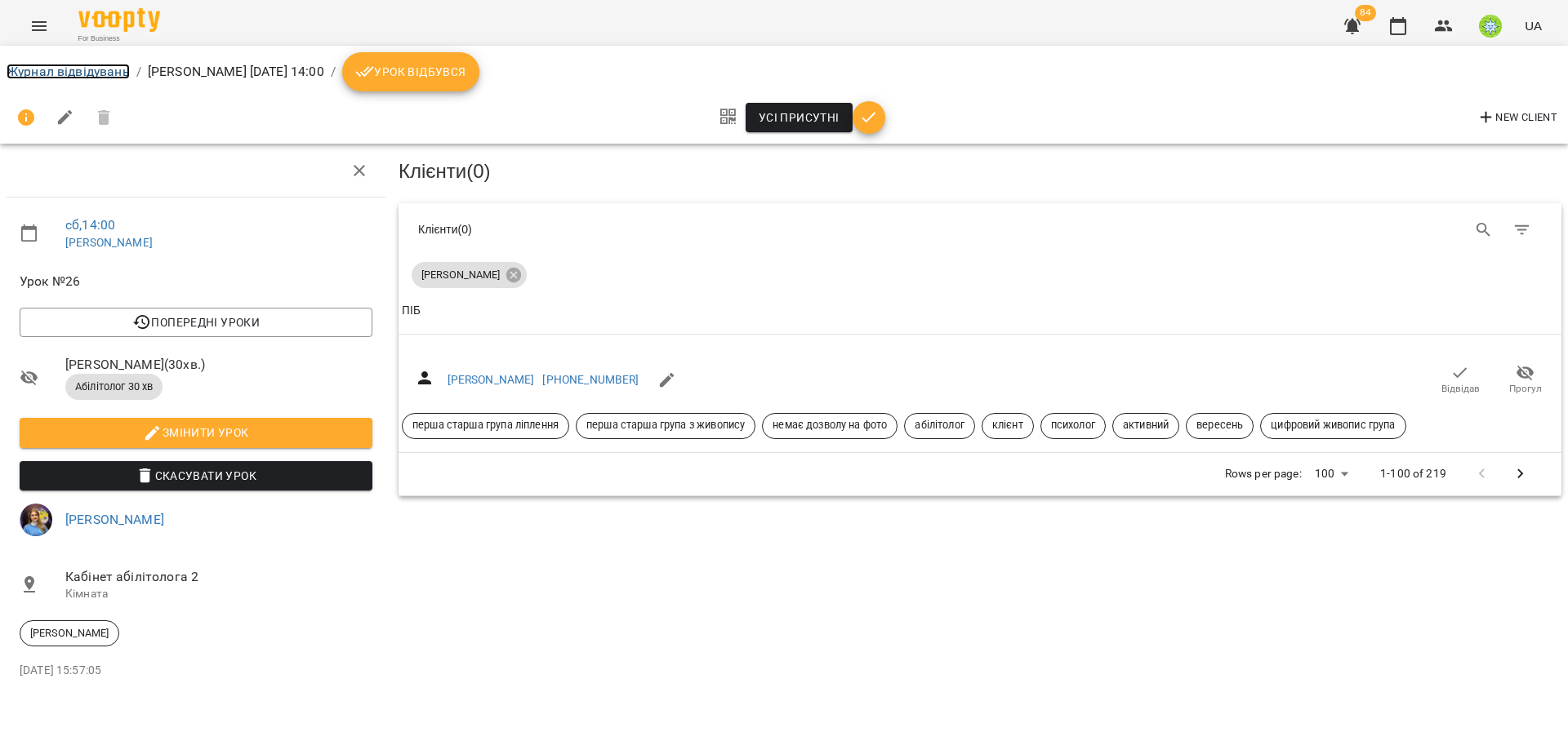
click at [74, 70] on link "Журнал відвідувань" at bounding box center [68, 72] width 123 height 15
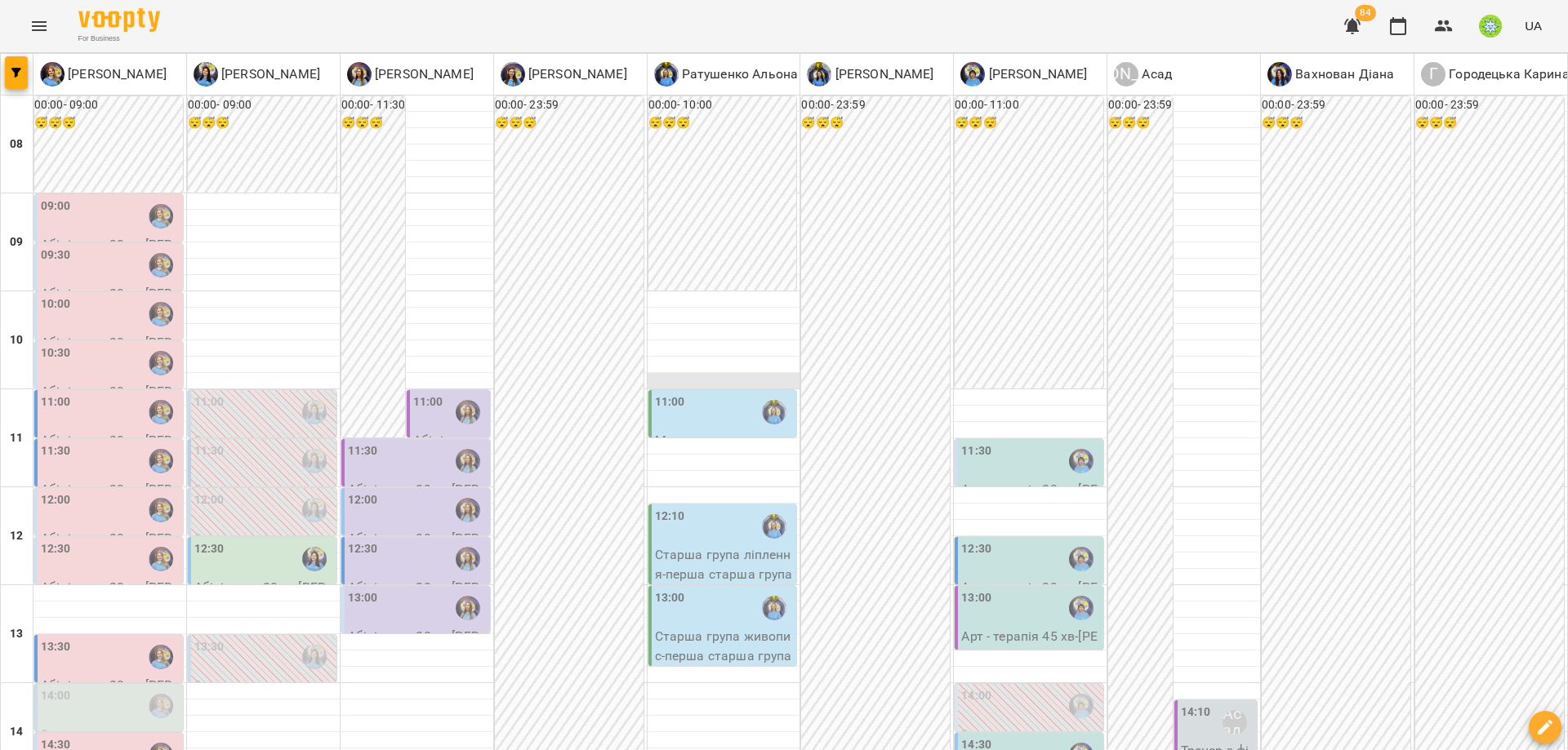
scroll to position [120, 0]
click at [455, 340] on div at bounding box center [417, 348] width 153 height 16
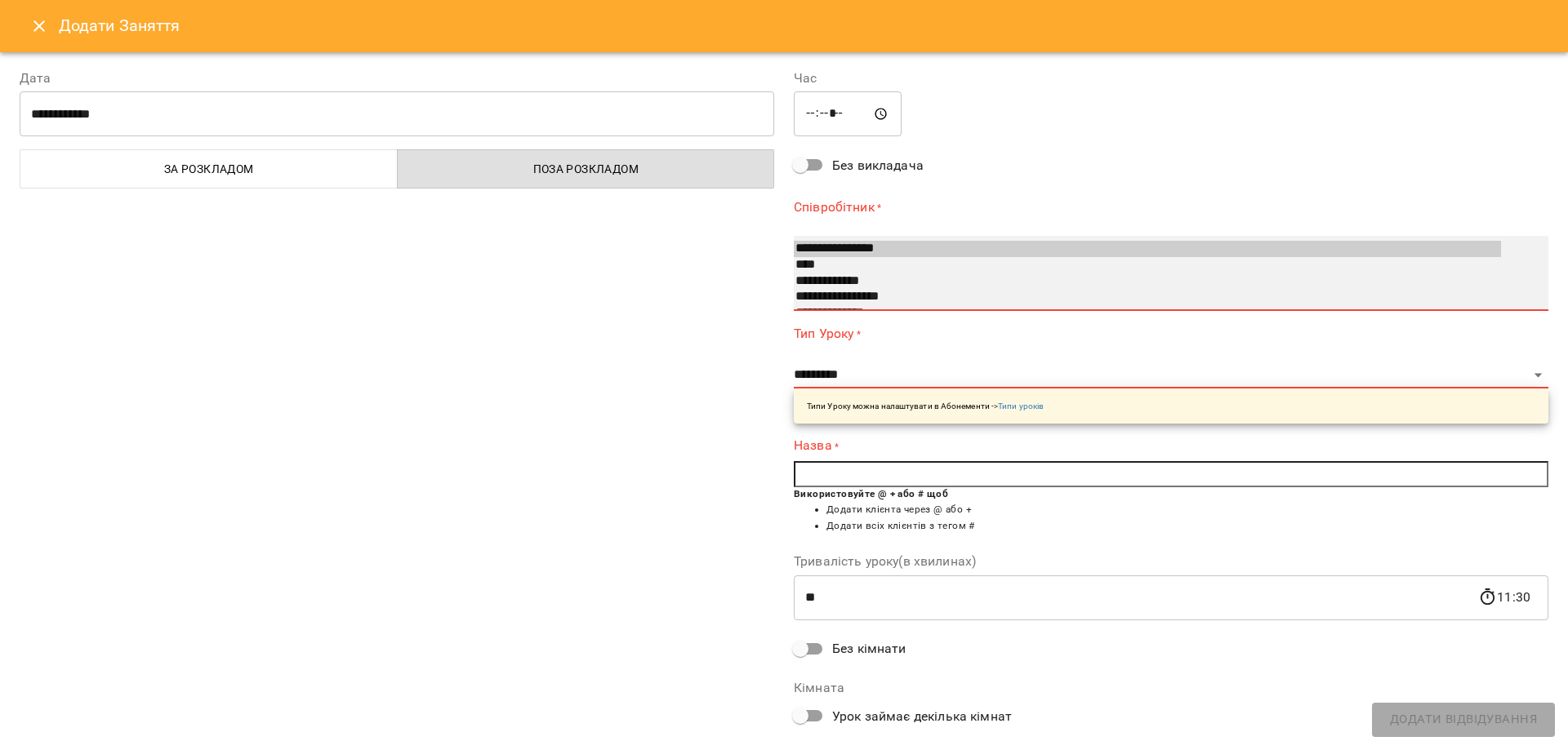
click at [869, 294] on option "**********" at bounding box center [1147, 297] width 708 height 16
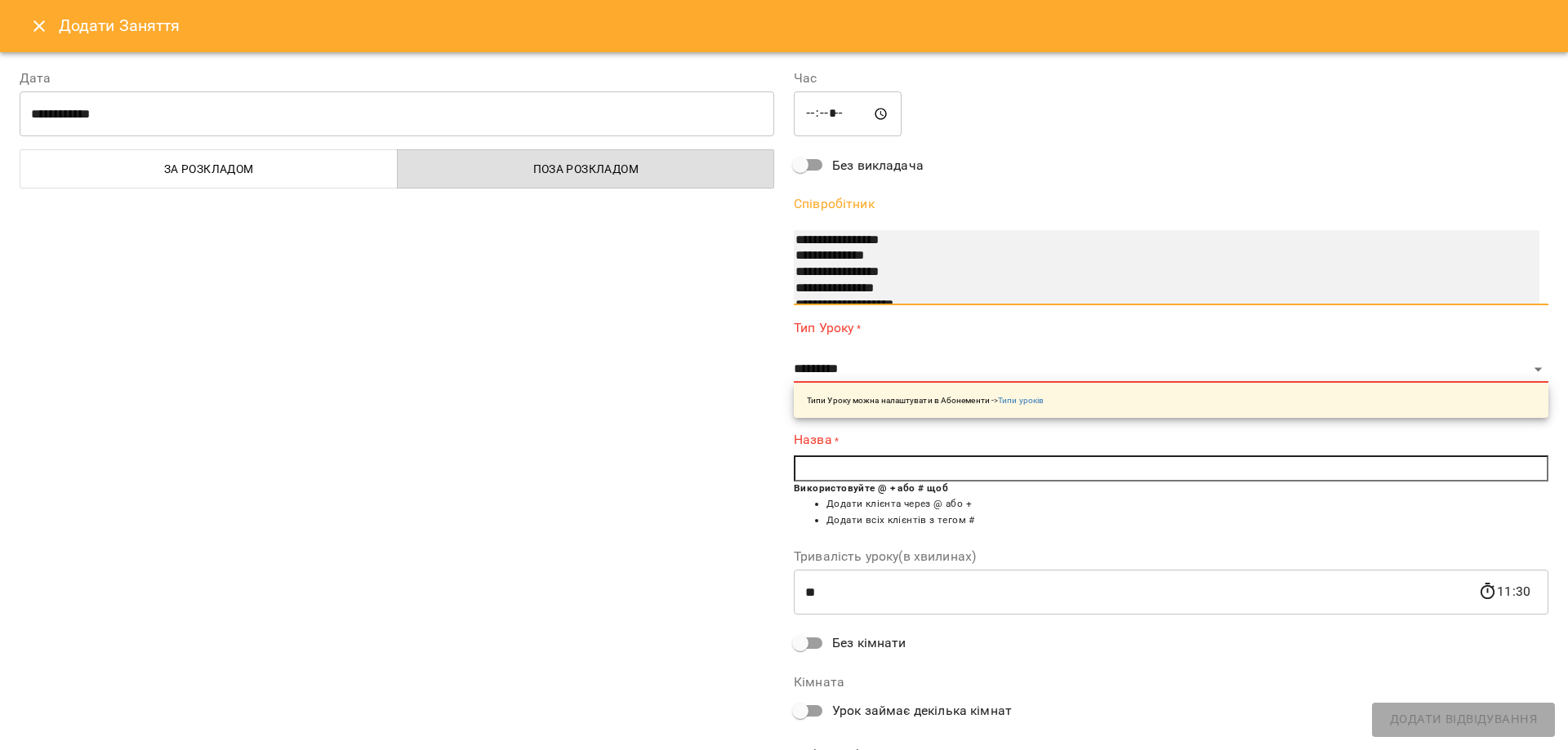
scroll to position [64, 0]
select select "**********"
click at [970, 275] on option "**********" at bounding box center [1147, 276] width 708 height 16
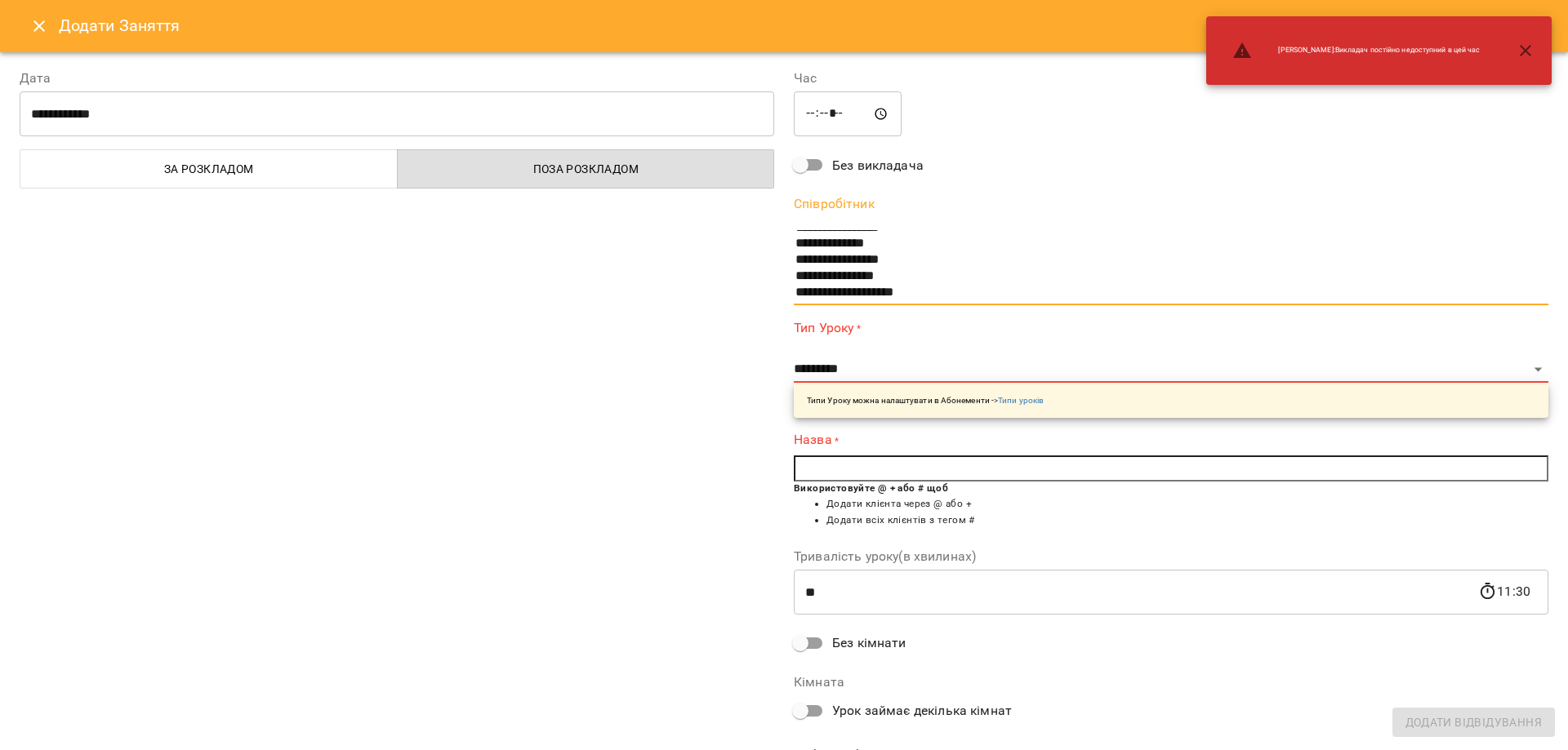
click at [833, 386] on div "Типи Уроку можна налаштувати в Абонементи -> Типи уроків" at bounding box center [1171, 400] width 755 height 35
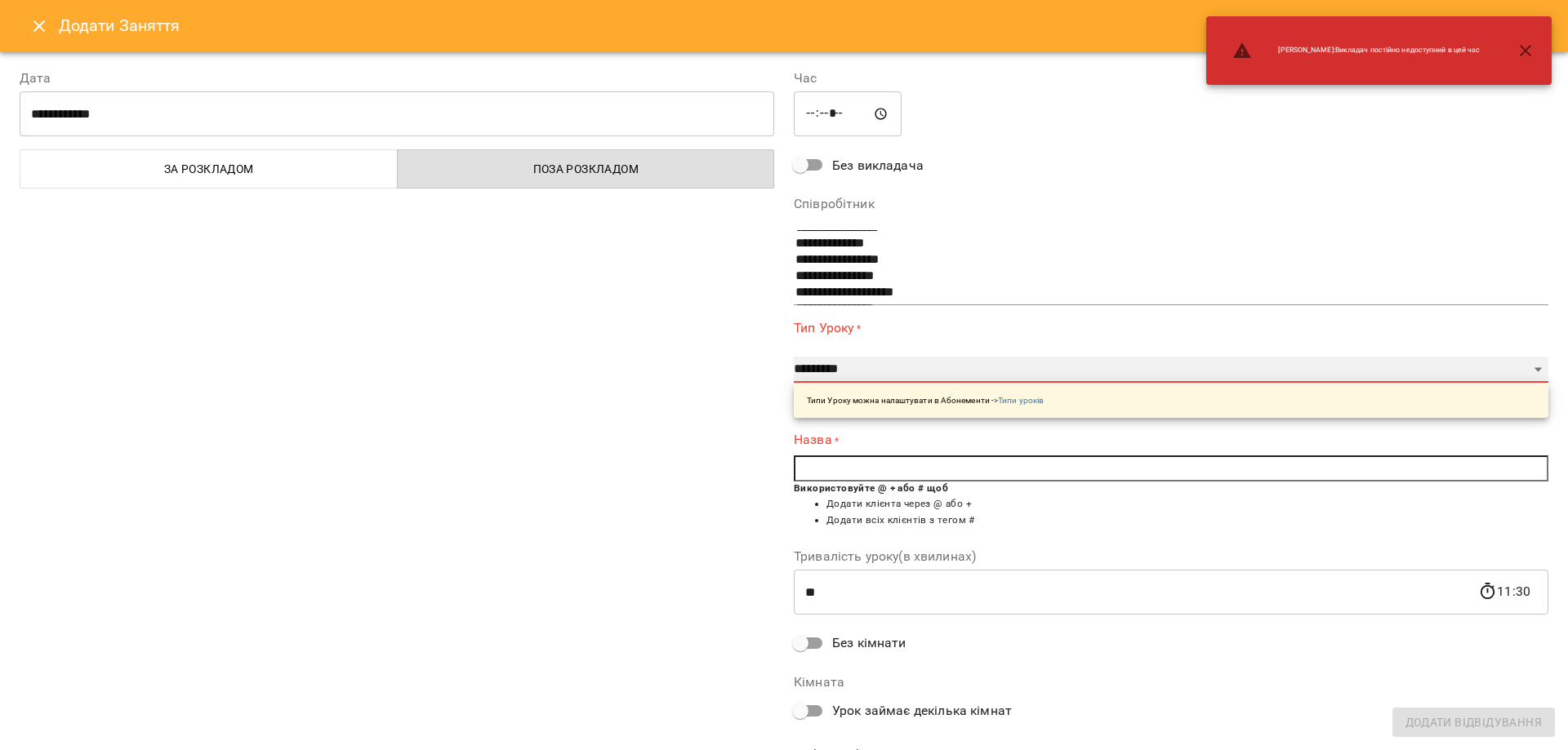
click at [835, 372] on select "**********" at bounding box center [1171, 369] width 755 height 26
click at [877, 367] on select "**********" at bounding box center [1171, 369] width 755 height 26
select select "**********"
type input "**"
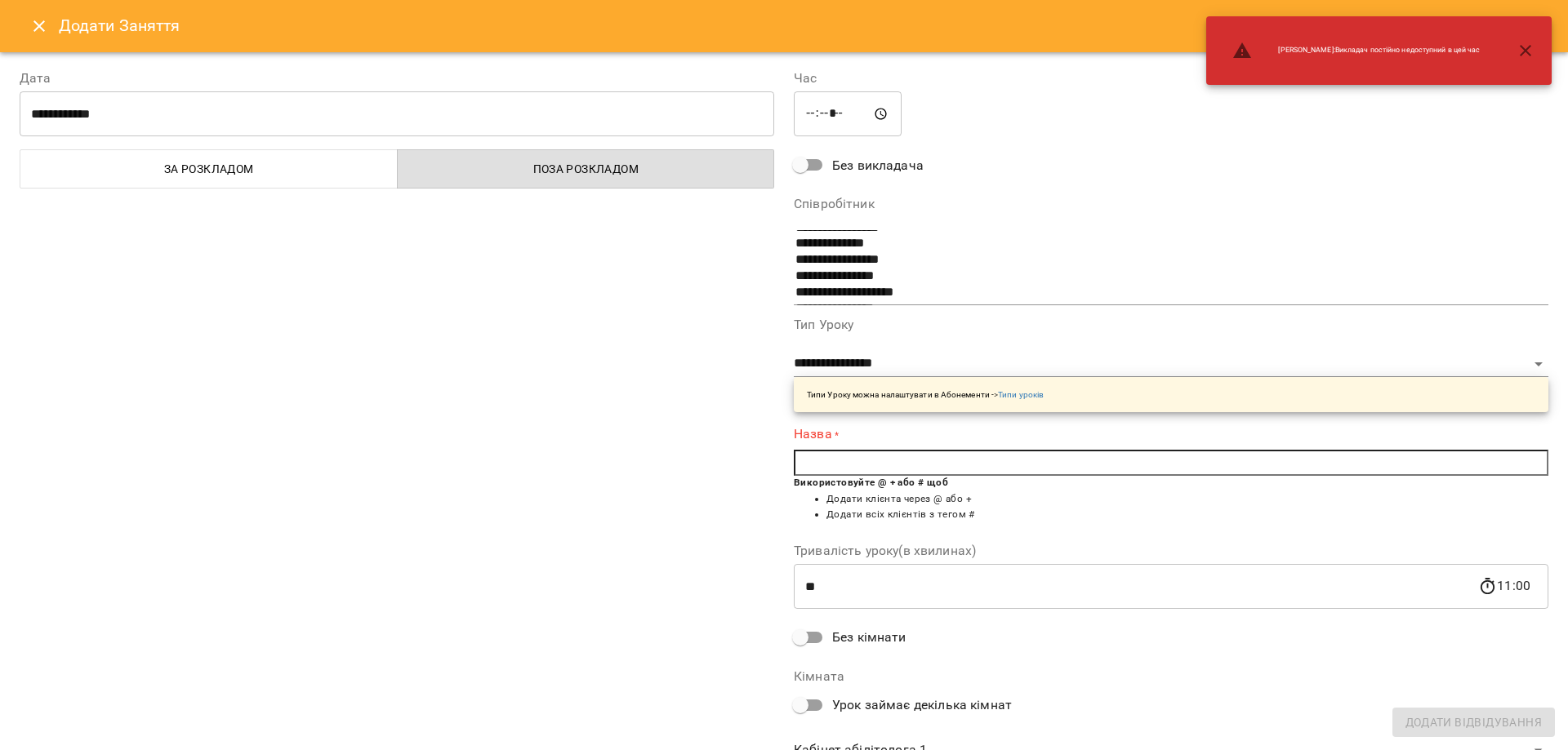
click at [867, 462] on input "text" at bounding box center [1171, 462] width 755 height 26
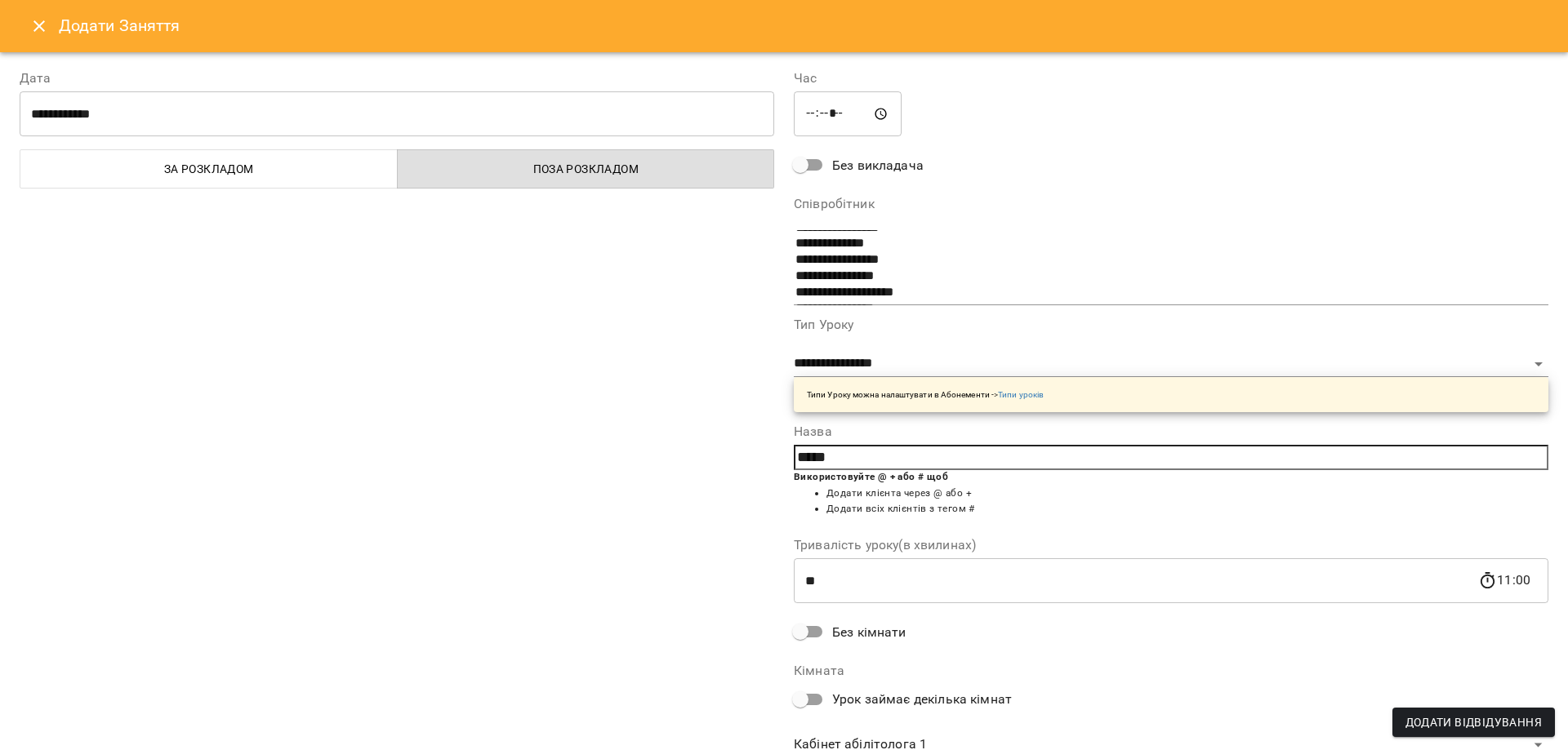
drag, startPoint x: 872, startPoint y: 502, endPoint x: 872, endPoint y: 492, distance: 10.0
click at [872, 497] on ul "Додати клієнта через @ або + Додати всіх клієнтів з тегом #" at bounding box center [1171, 501] width 755 height 32
click at [839, 460] on input "*****" at bounding box center [1171, 457] width 755 height 26
click at [858, 487] on span "Висо чин [PERSON_NAME]" at bounding box center [907, 482] width 144 height 13
type input "**********"
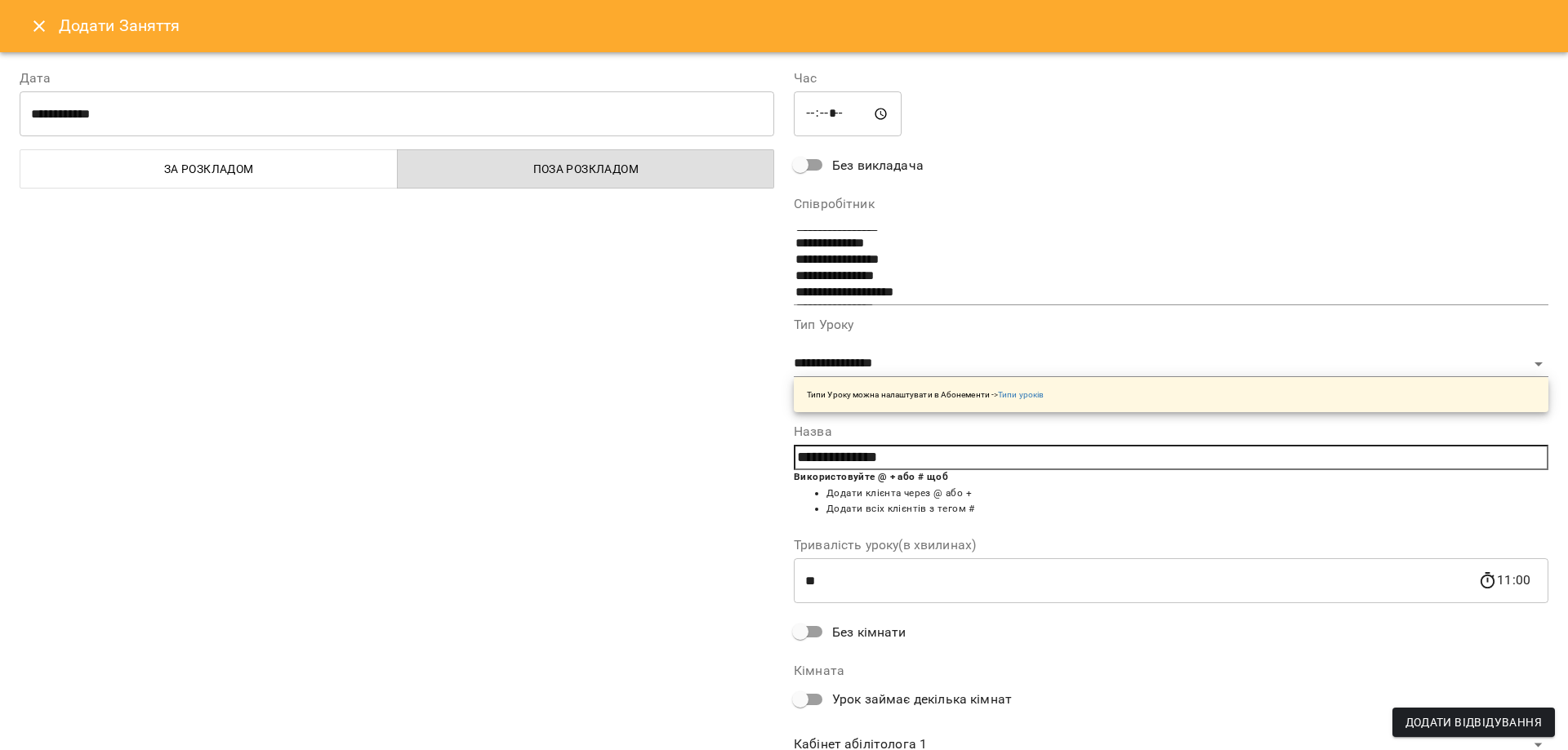
scroll to position [62, 0]
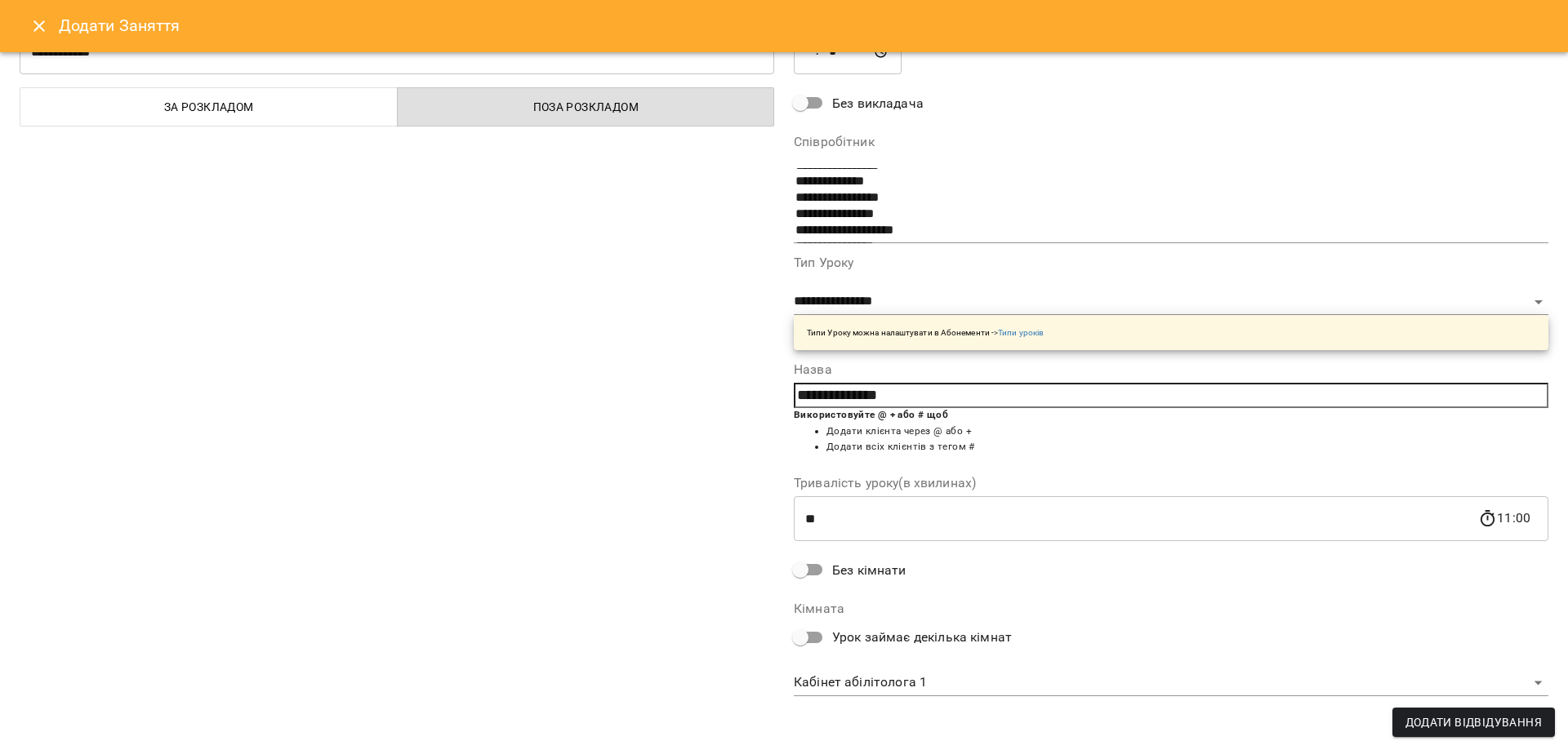
click at [1025, 673] on body "For Business 84 [PERSON_NAME] [PERSON_NAME] [PERSON_NAME] [PERSON_NAME] [PERSON…" at bounding box center [784, 739] width 1568 height 1478
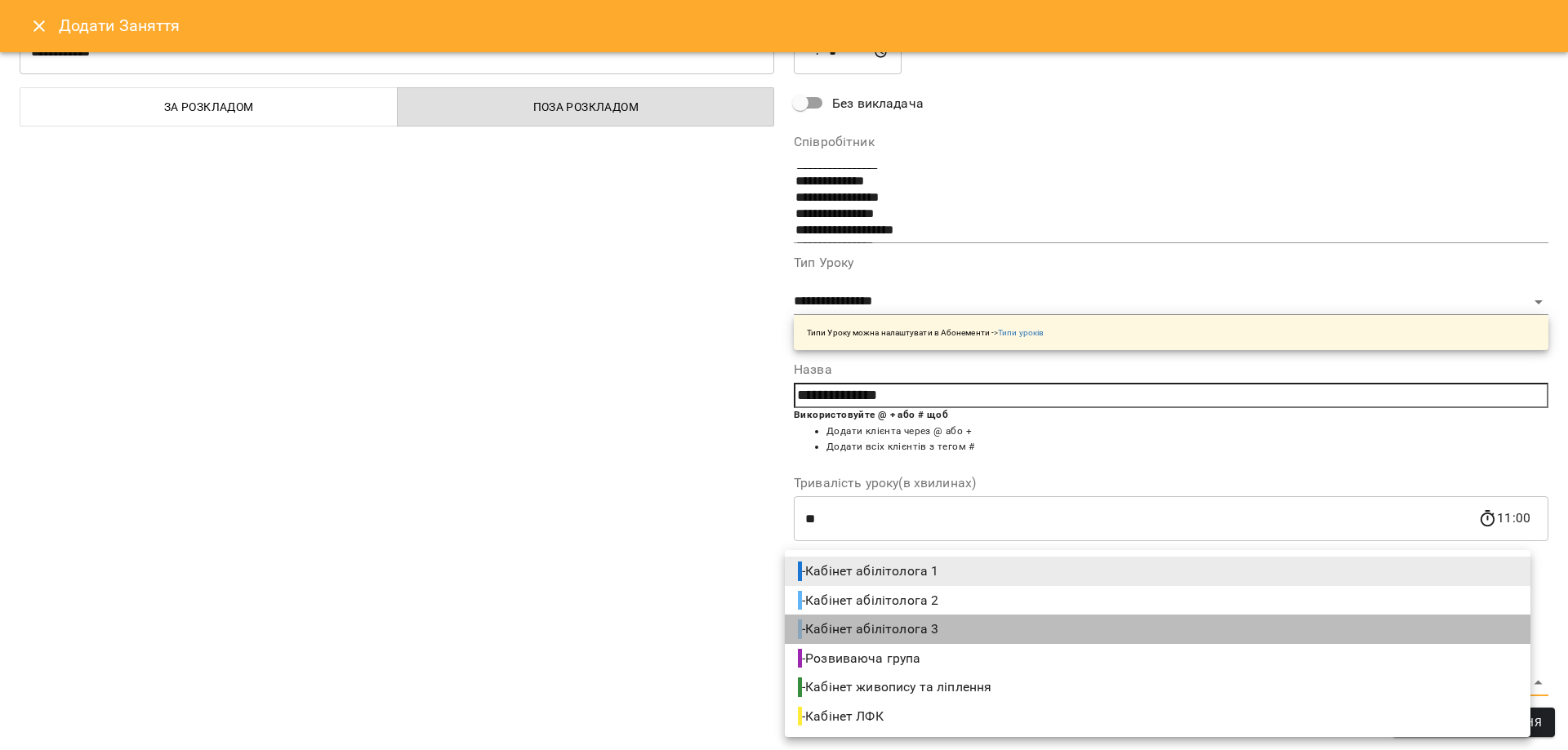
click at [1016, 632] on li "- Кабінет абілітолога 3" at bounding box center [1158, 630] width 746 height 29
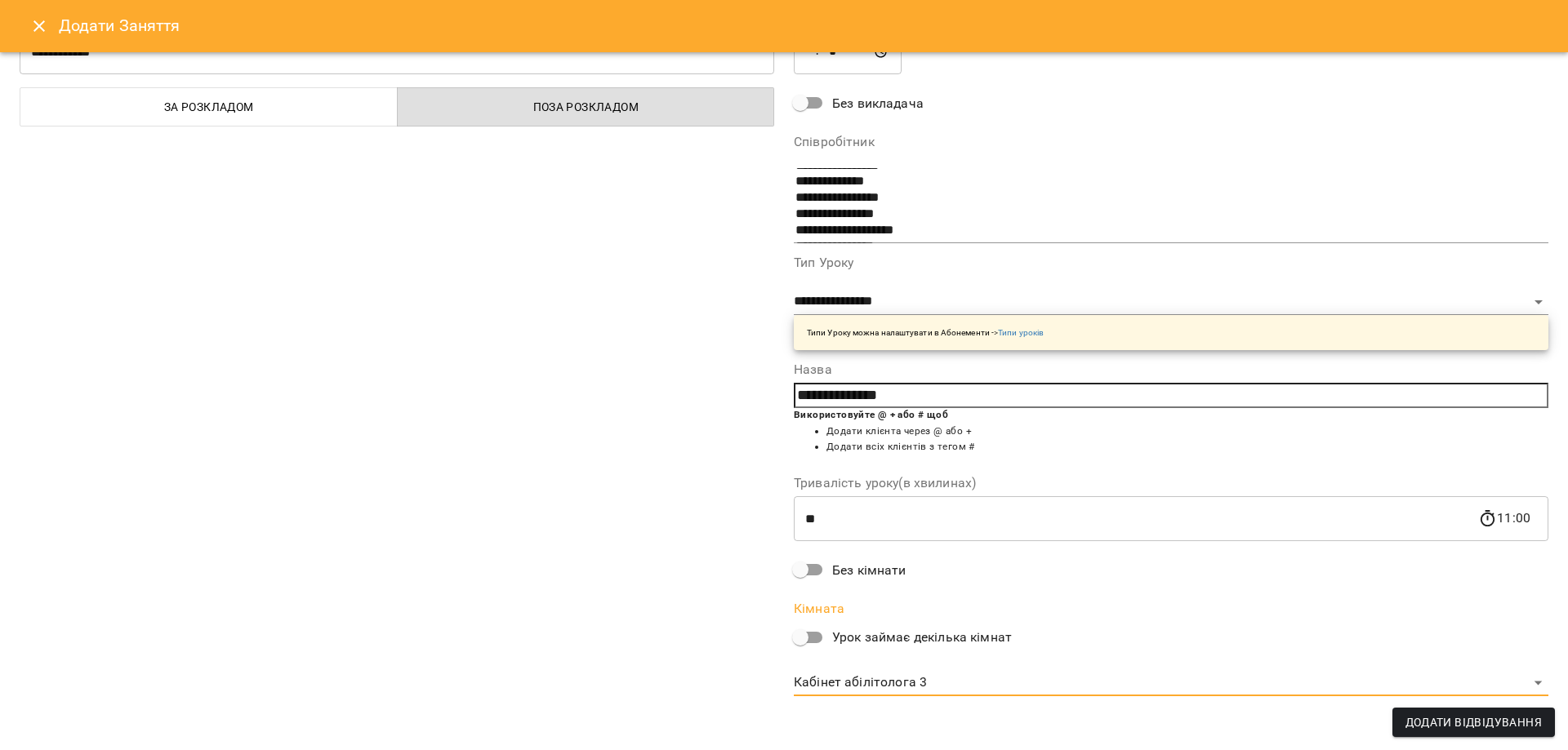
click at [1301, 703] on div "**********" at bounding box center [1171, 353] width 774 height 732
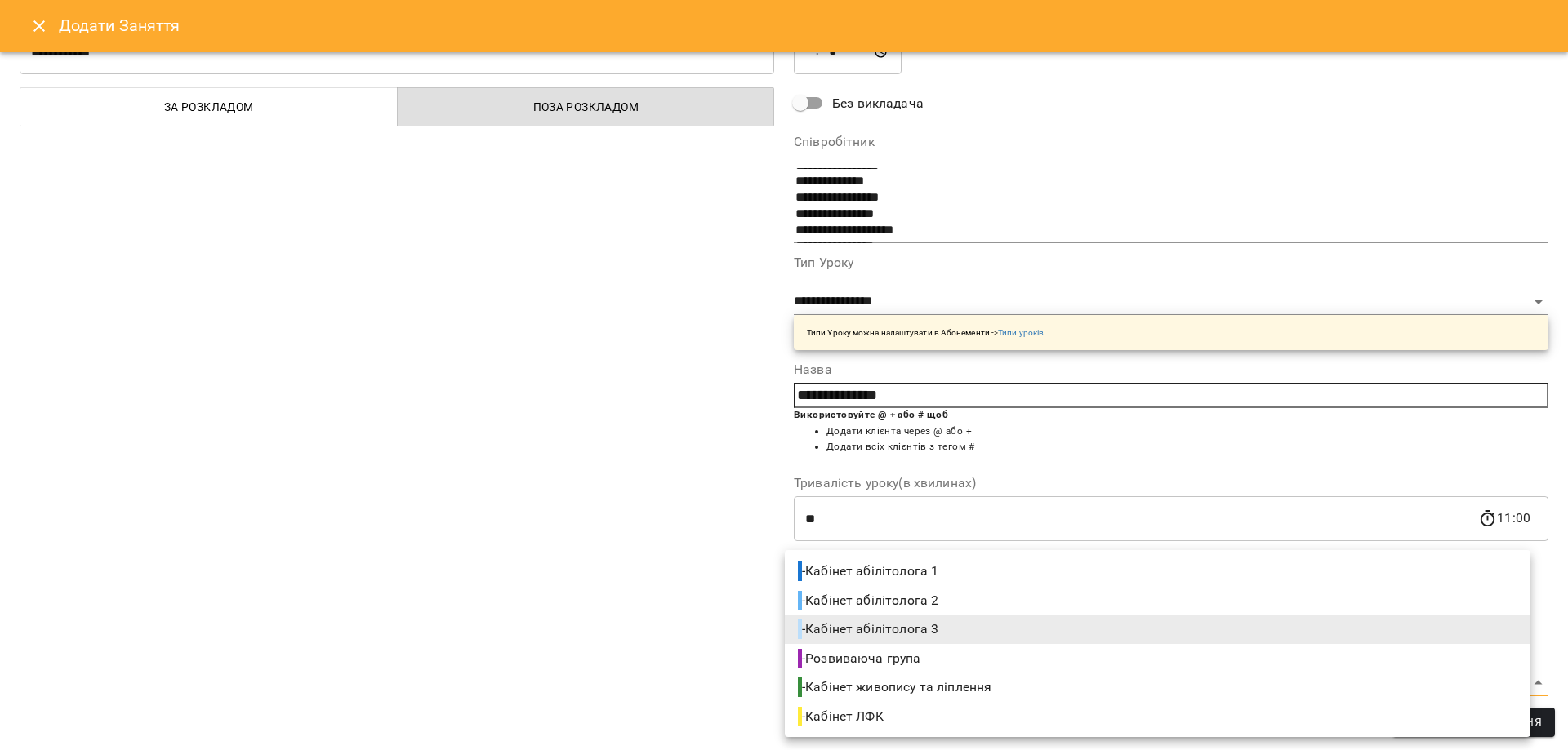
drag, startPoint x: 1303, startPoint y: 687, endPoint x: 1250, endPoint y: 527, distance: 168.5
click at [1302, 686] on body "For Business 84 [PERSON_NAME] [PERSON_NAME] [PERSON_NAME] [PERSON_NAME] [PERSON…" at bounding box center [784, 739] width 1568 height 1478
drag, startPoint x: 1102, startPoint y: 583, endPoint x: 1298, endPoint y: 716, distance: 236.9
click at [1105, 584] on li "- Кабінет абілітолога 1" at bounding box center [1158, 572] width 746 height 29
type input "**********"
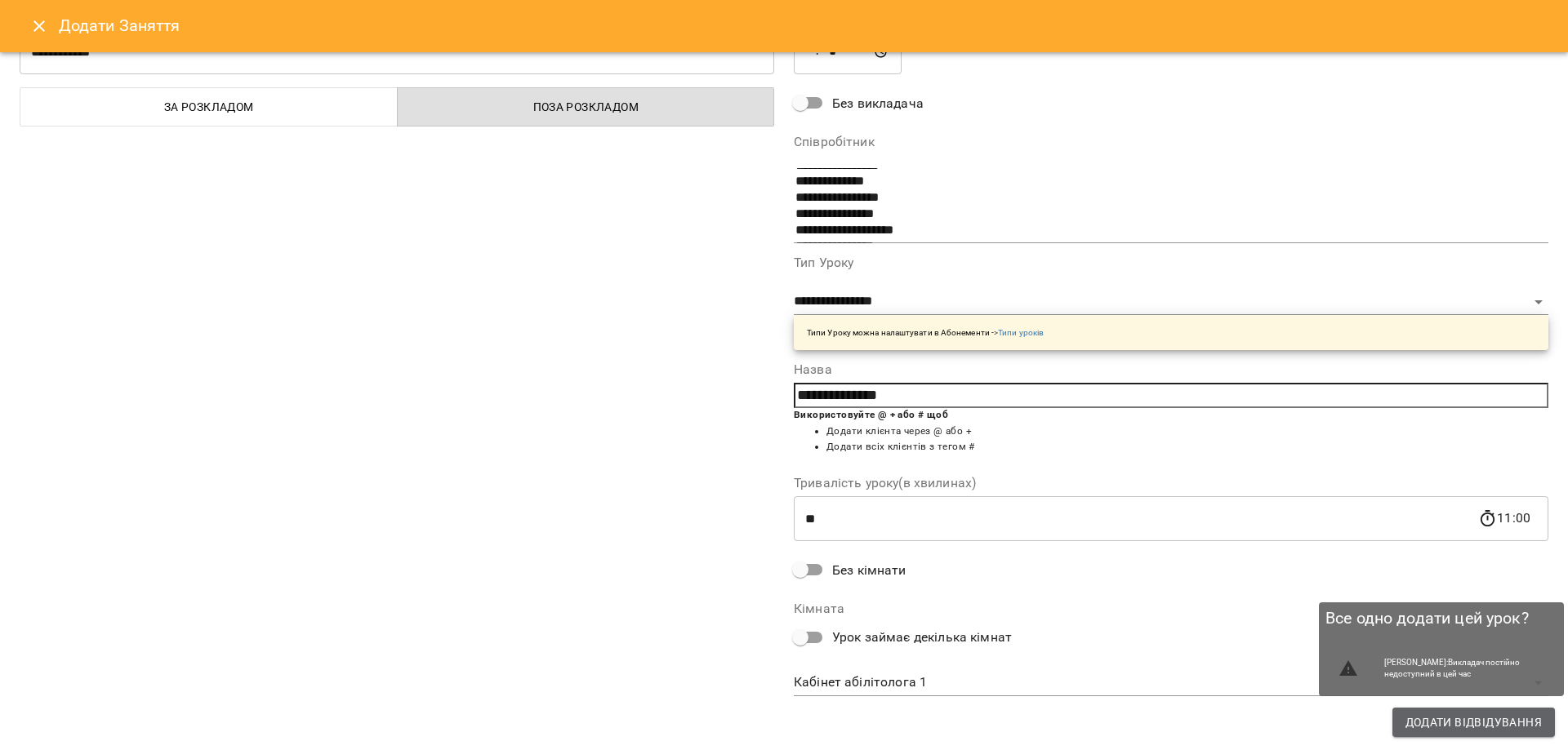
click at [1444, 714] on span "Додати Відвідування" at bounding box center [1474, 722] width 137 height 20
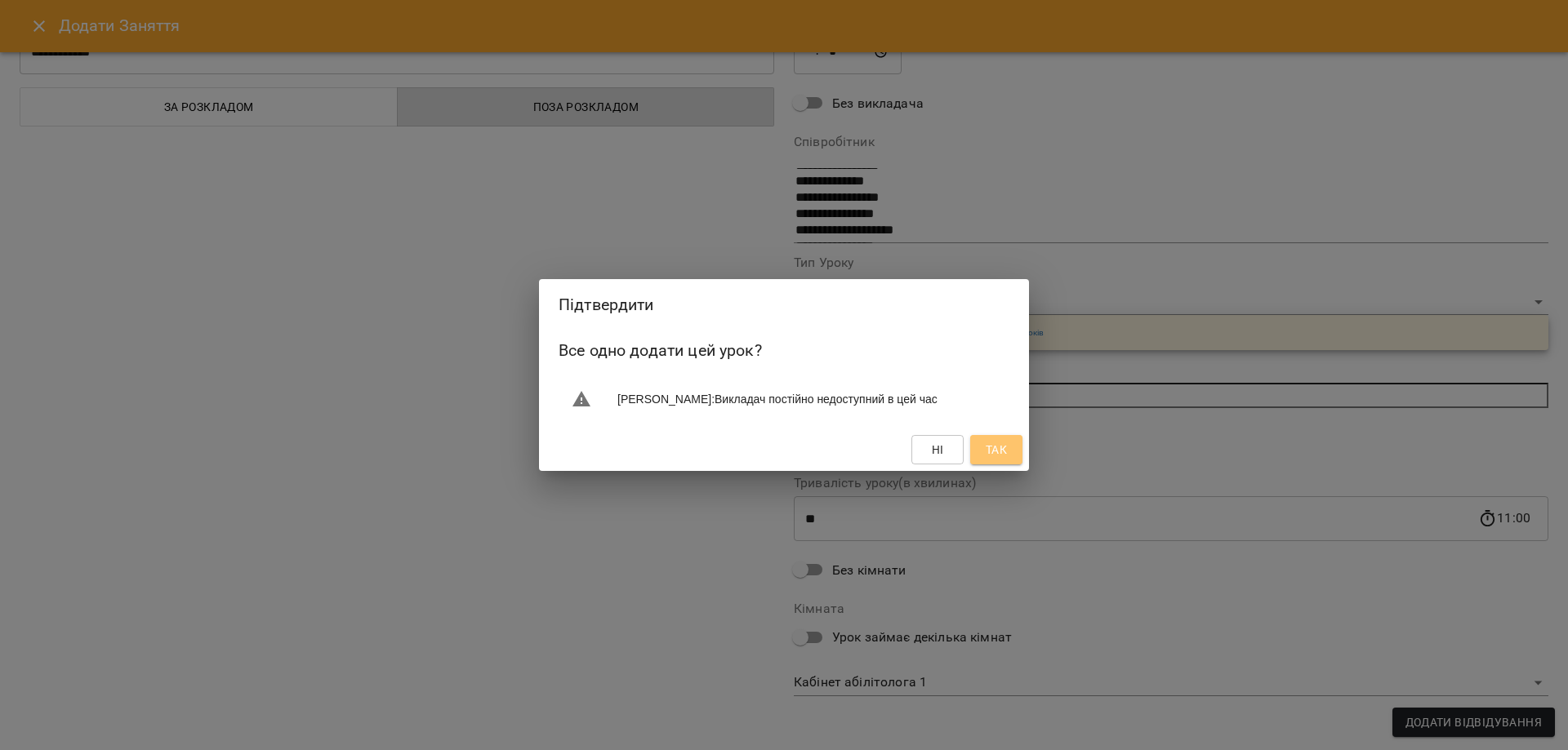
click at [1001, 445] on span "Так" at bounding box center [996, 450] width 21 height 20
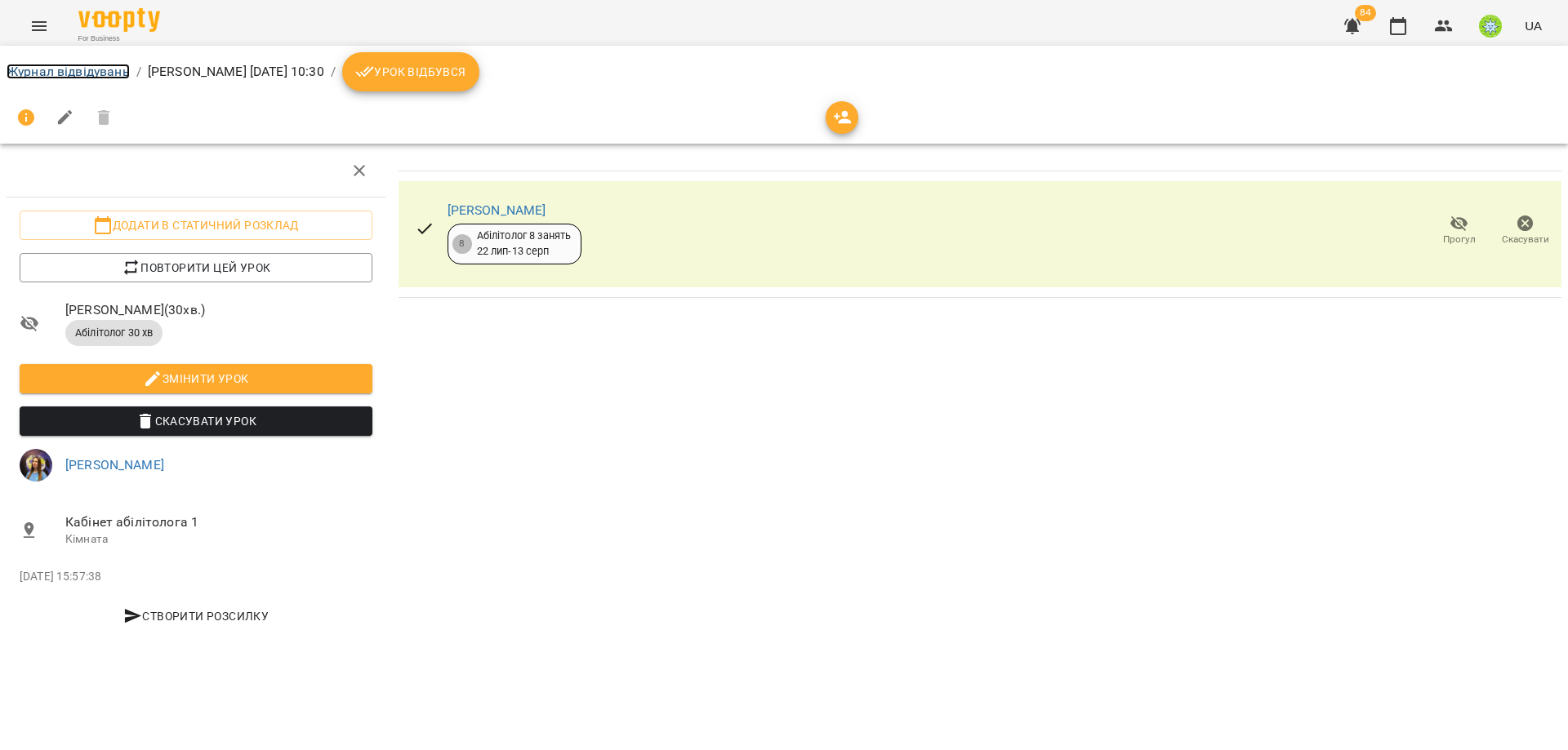
click at [78, 67] on link "Журнал відвідувань" at bounding box center [68, 72] width 123 height 15
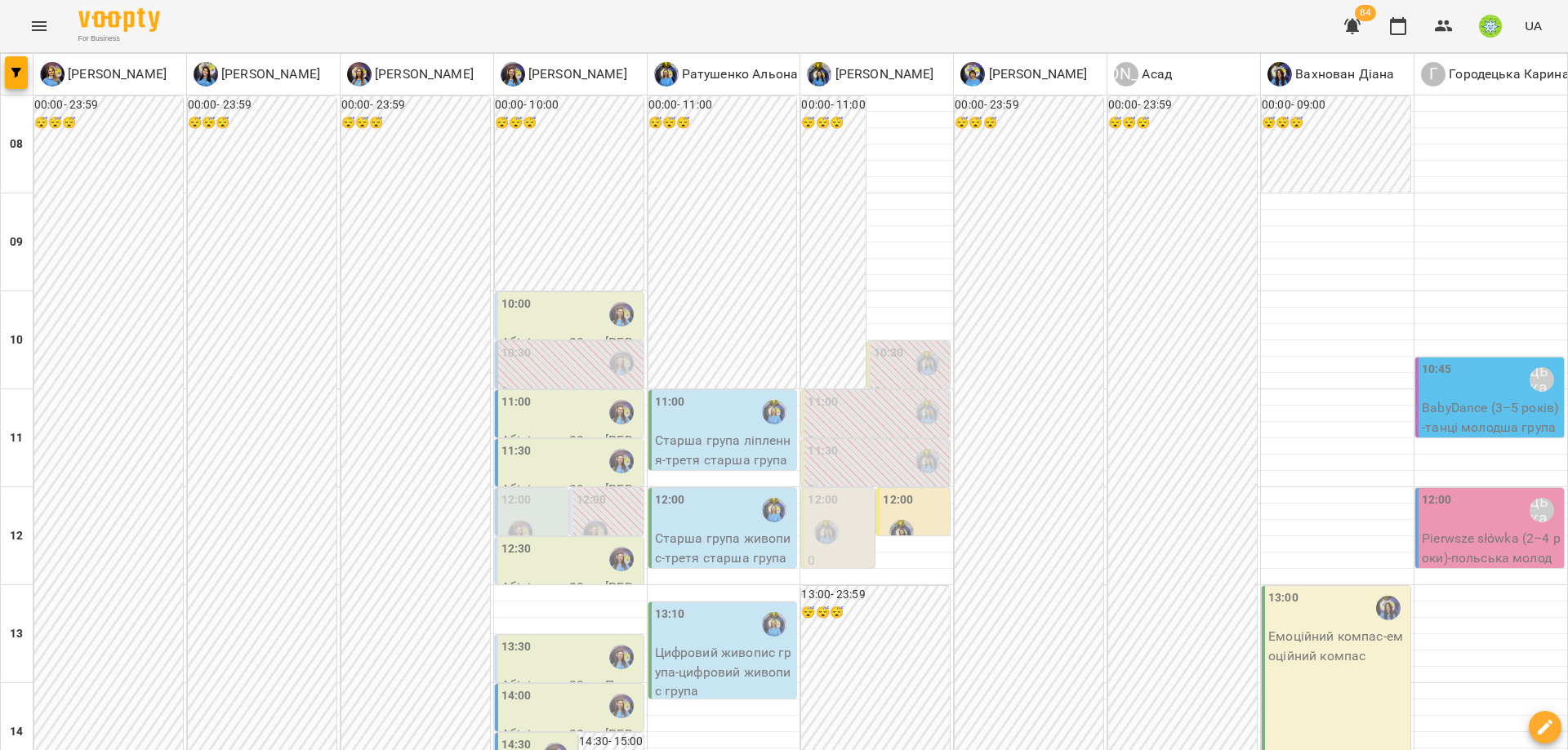
scroll to position [49, 0]
click at [538, 491] on div "12:00" at bounding box center [533, 521] width 64 height 60
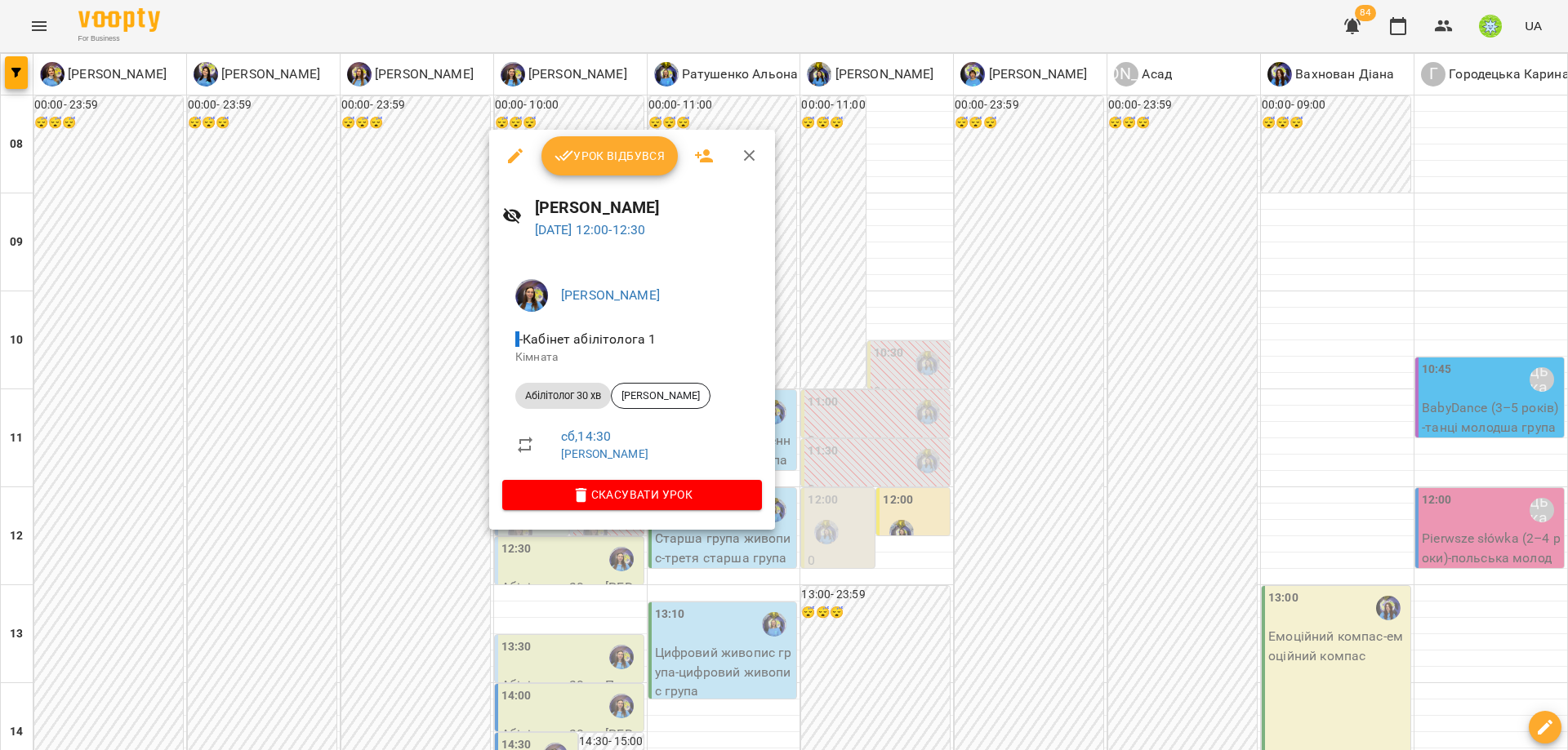
click at [367, 509] on div at bounding box center [784, 375] width 1568 height 750
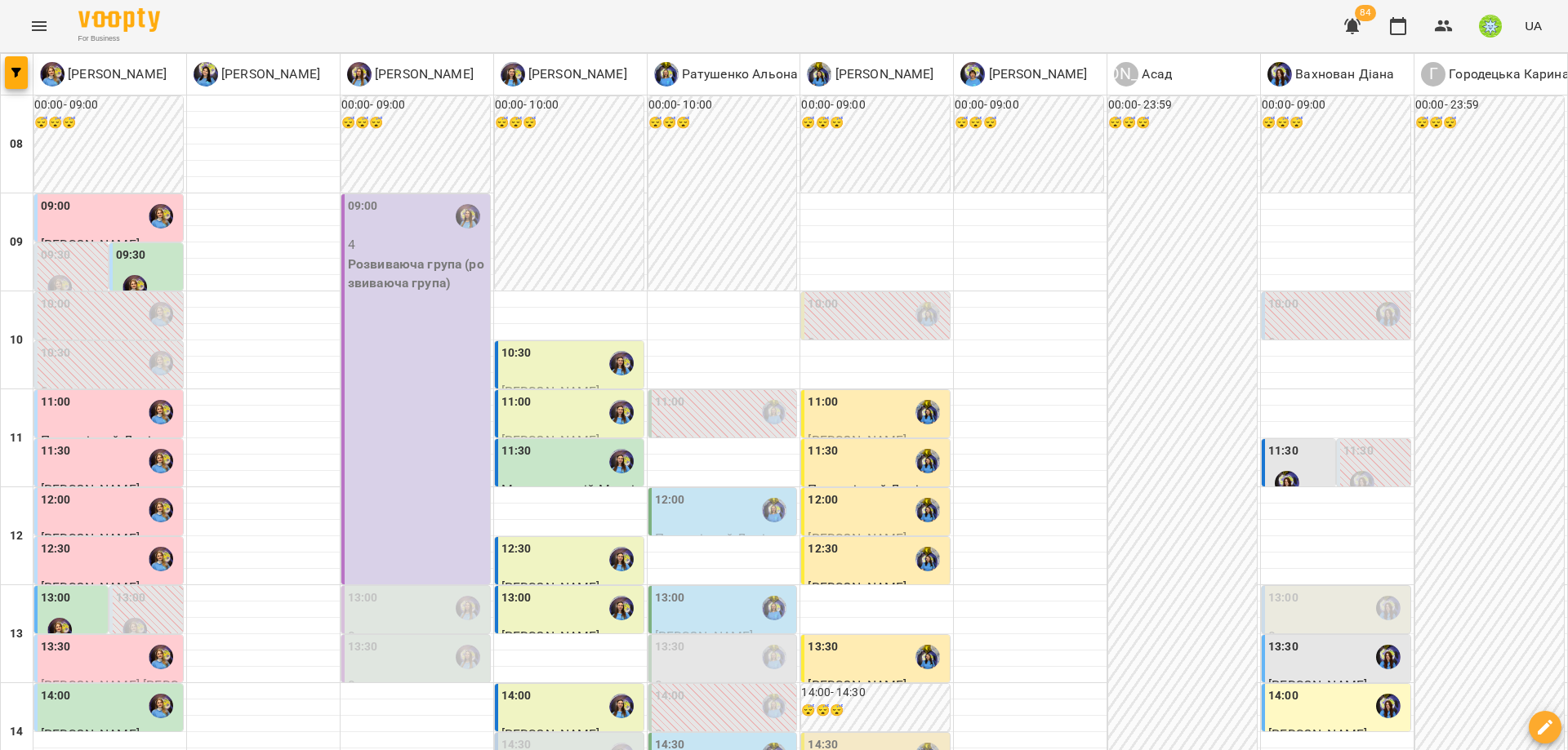
scroll to position [178, 0]
click at [1303, 590] on div "13:00" at bounding box center [1338, 608] width 139 height 38
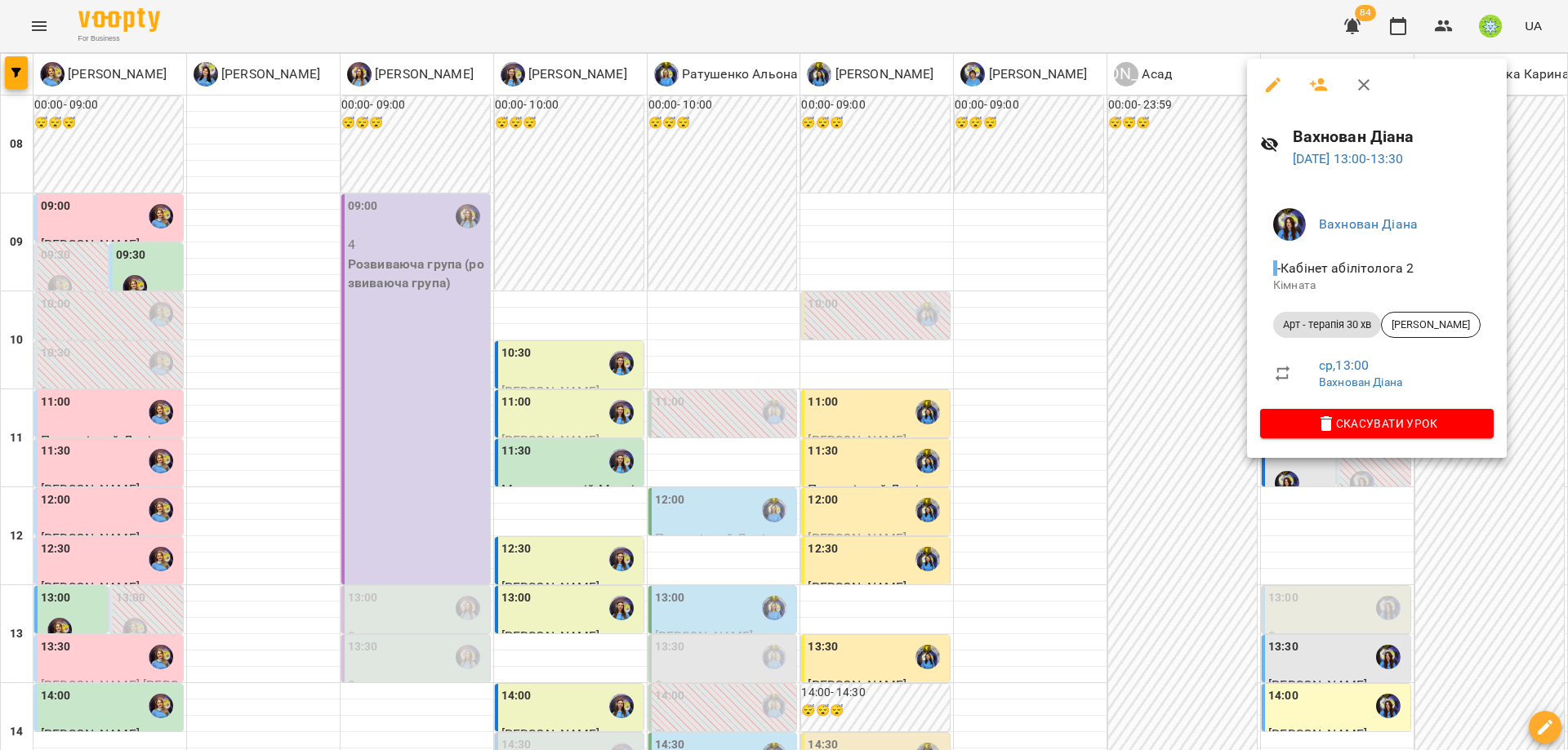
click at [1313, 96] on button "button" at bounding box center [1319, 85] width 39 height 39
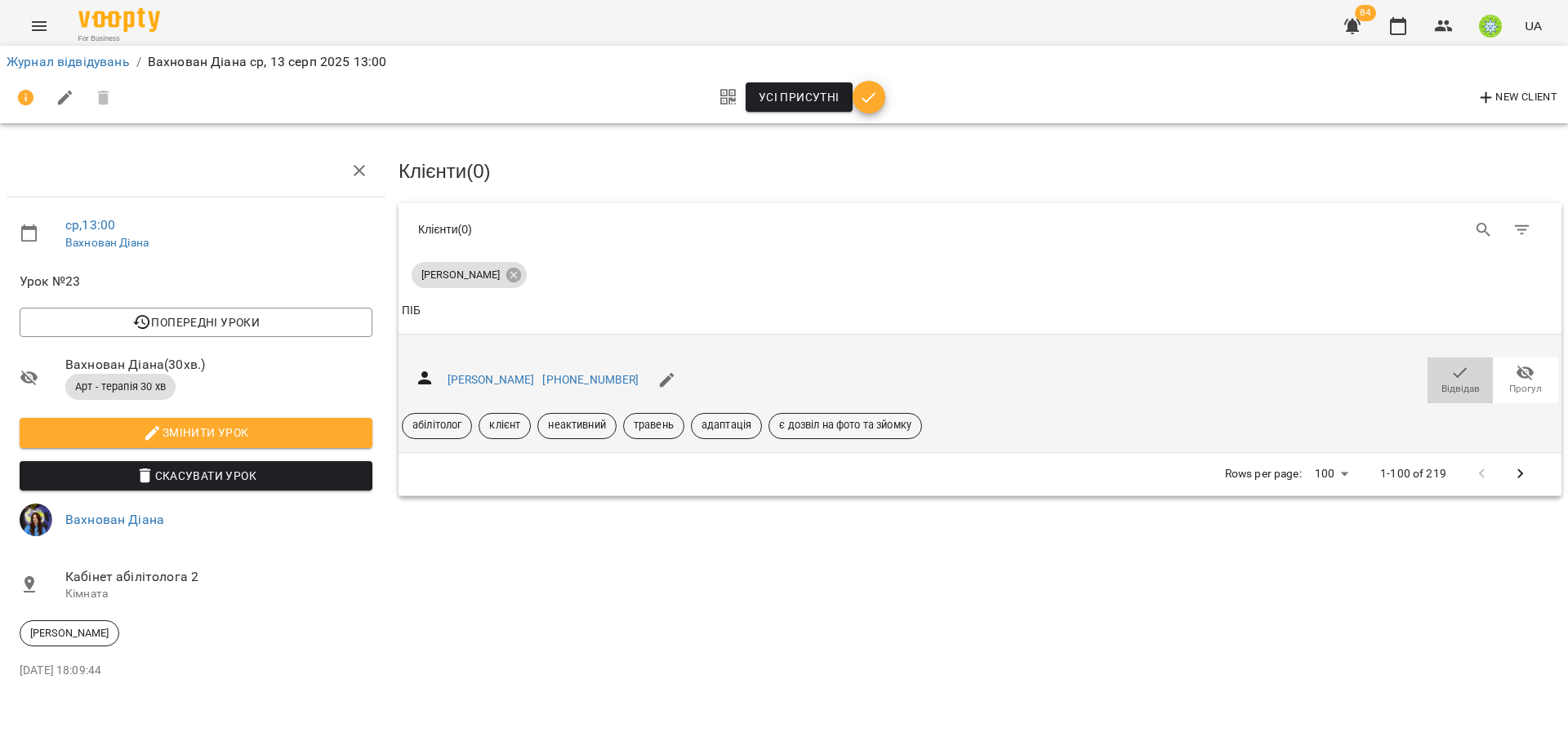
click at [1458, 390] on span "Відвідав" at bounding box center [1460, 389] width 38 height 14
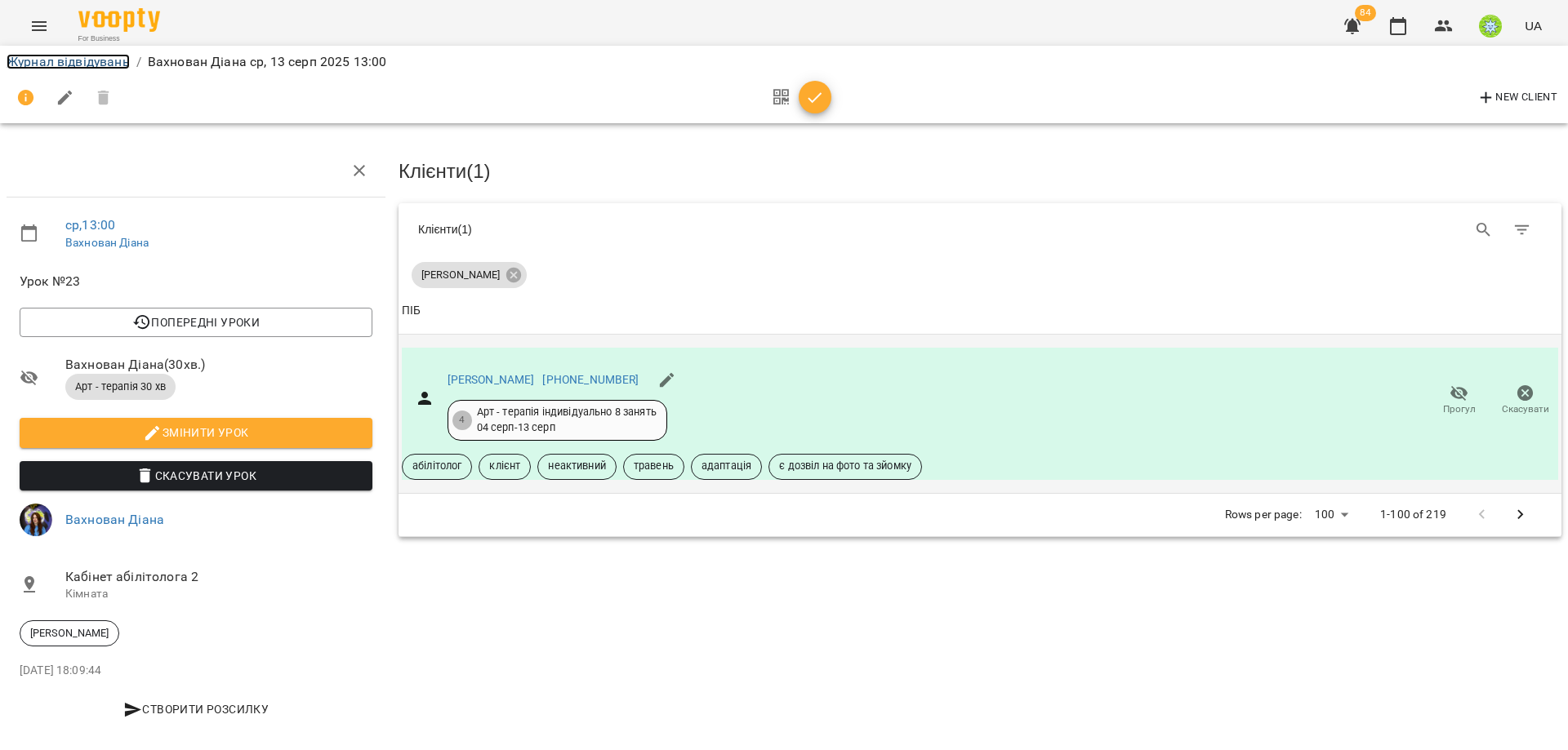
click at [61, 67] on link "Журнал відвідувань" at bounding box center [68, 61] width 123 height 15
